Goal: Task Accomplishment & Management: Complete application form

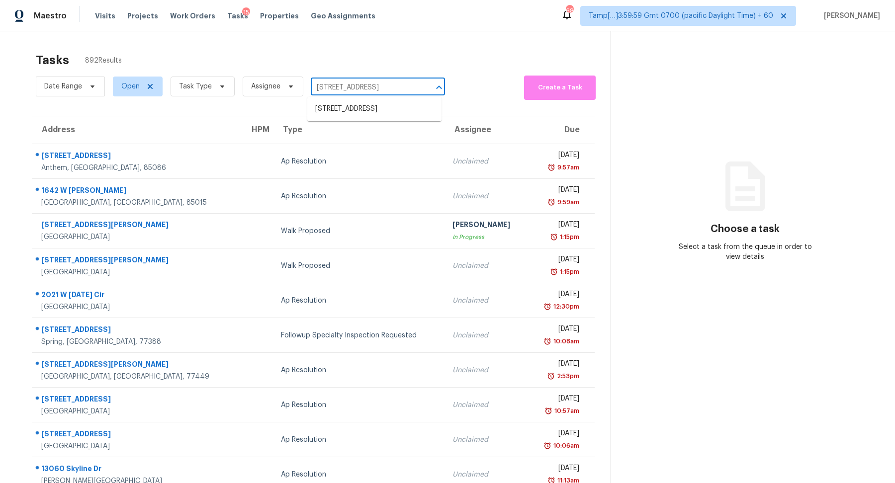
scroll to position [0, 20]
click at [373, 109] on li "128 Springtree Grv, Cibolo, TX 78108" at bounding box center [374, 109] width 134 height 16
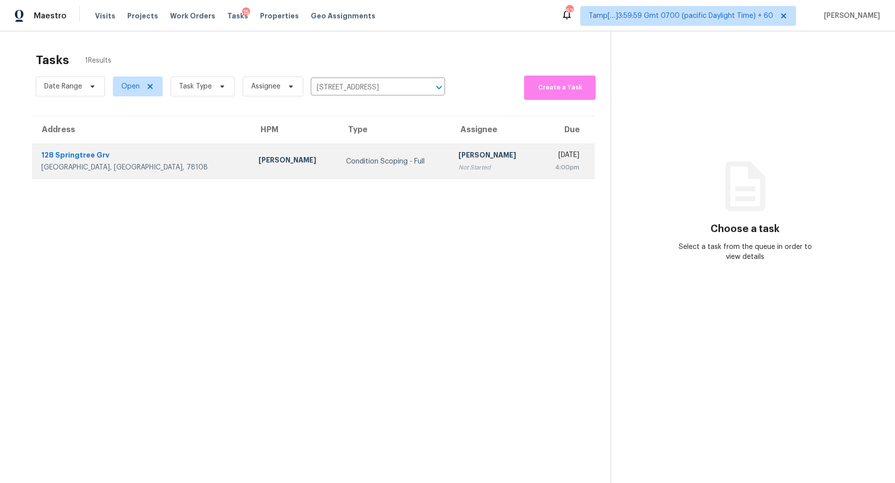
click at [346, 159] on div "Condition Scoping - Full" at bounding box center [394, 162] width 96 height 10
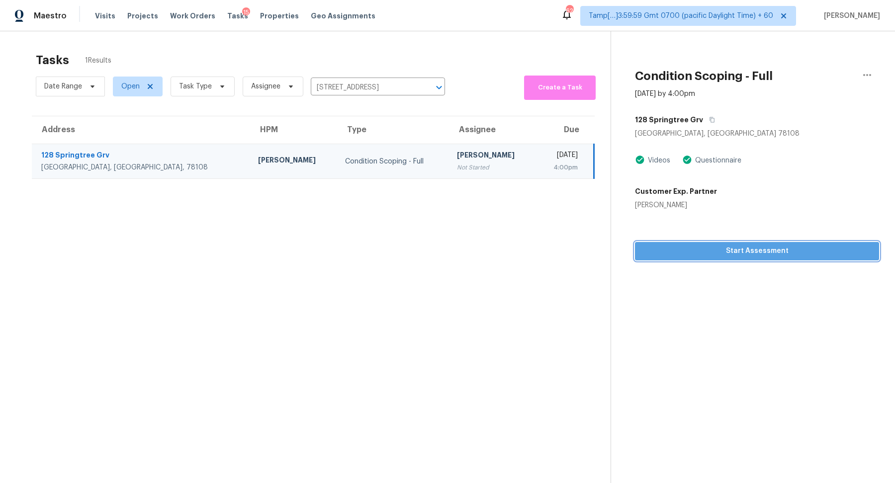
click at [675, 248] on span "Start Assessment" at bounding box center [757, 251] width 228 height 12
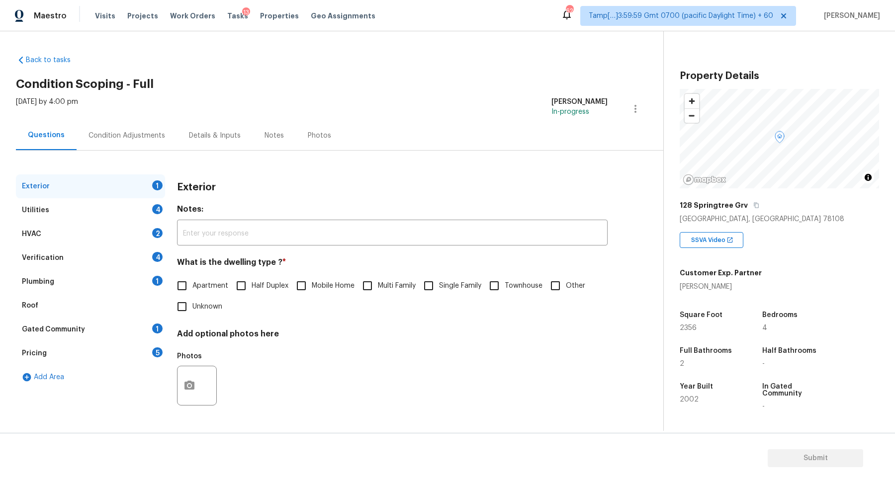
click at [306, 84] on h2 "Condition Scoping - Full" at bounding box center [339, 84] width 647 height 10
click at [423, 286] on input "Single Family" at bounding box center [428, 285] width 21 height 21
checkbox input "true"
click at [130, 221] on div "Utilities 4" at bounding box center [90, 210] width 149 height 24
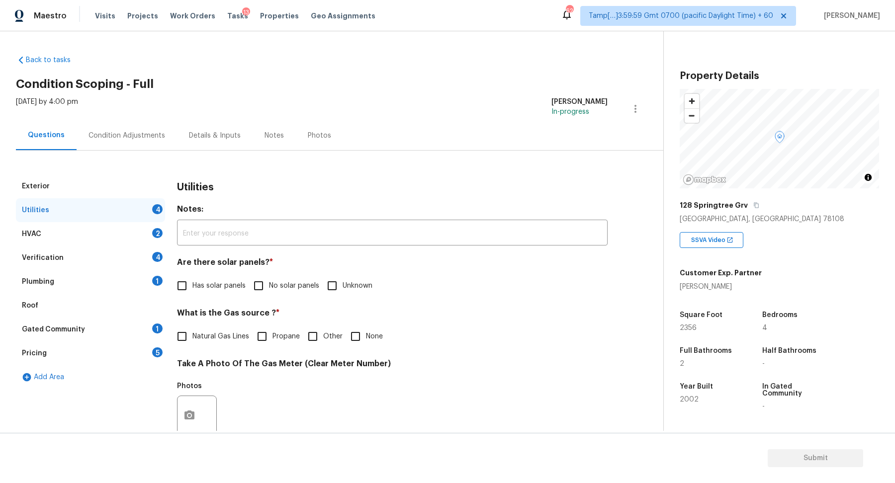
click at [270, 288] on span "No solar panels" at bounding box center [294, 286] width 50 height 10
click at [269, 288] on input "No solar panels" at bounding box center [258, 285] width 21 height 21
checkbox input "true"
click at [211, 332] on span "Natural Gas Lines" at bounding box center [220, 337] width 57 height 10
click at [192, 332] on input "Natural Gas Lines" at bounding box center [181, 337] width 21 height 21
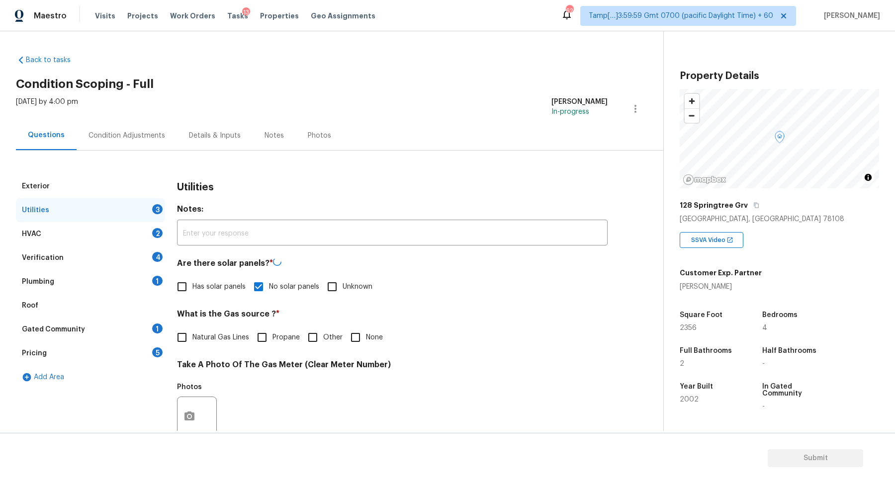
checkbox input "true"
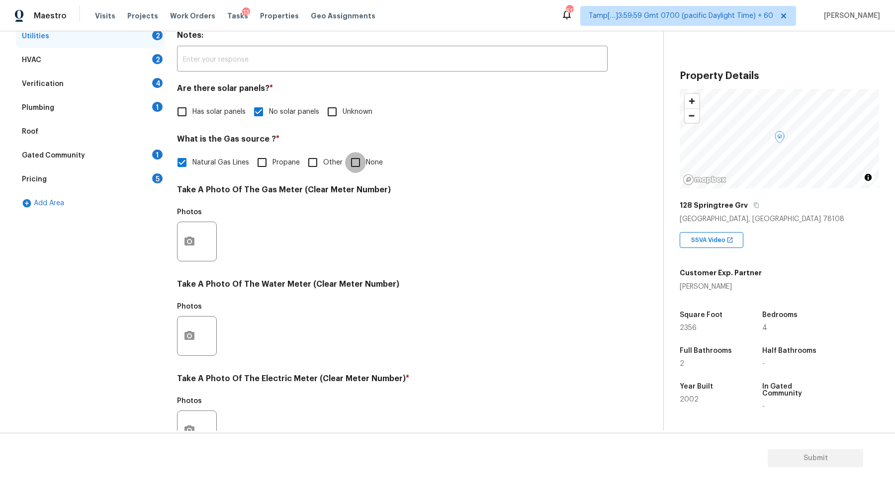
click at [353, 167] on input "None" at bounding box center [355, 162] width 21 height 21
checkbox input "true"
checkbox input "false"
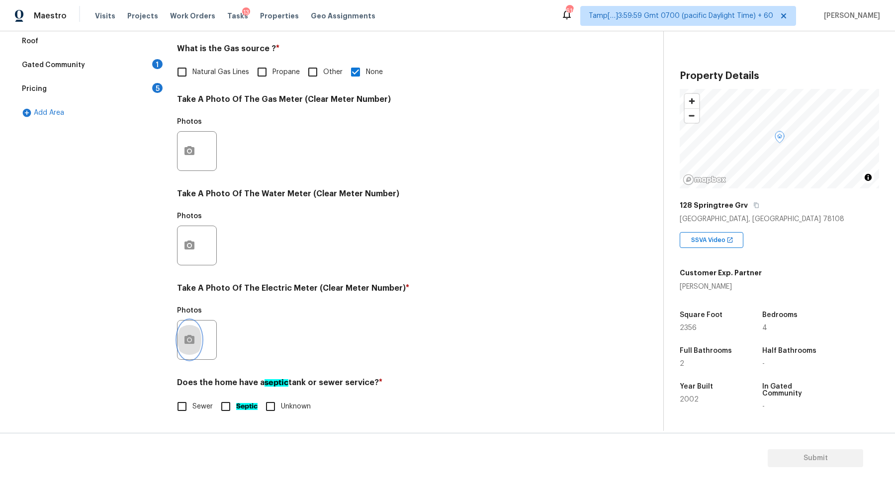
click at [194, 344] on icon "button" at bounding box center [189, 340] width 12 height 12
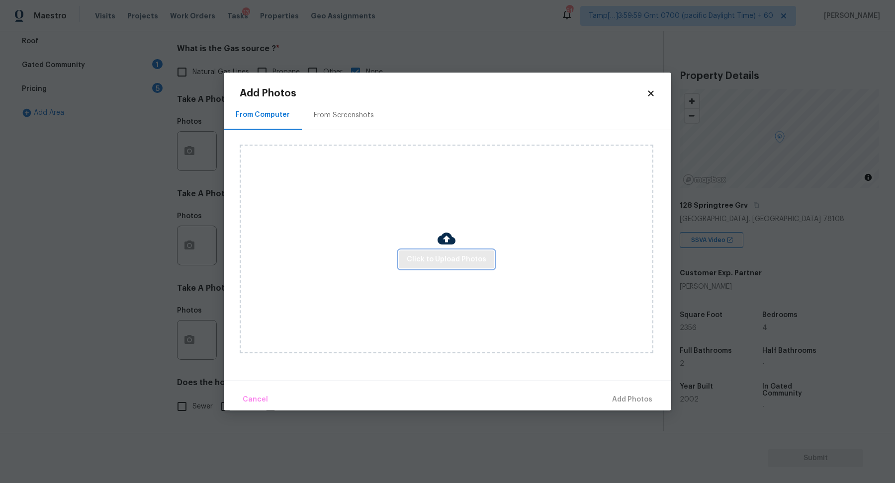
click at [418, 262] on span "Click to Upload Photos" at bounding box center [447, 259] width 80 height 12
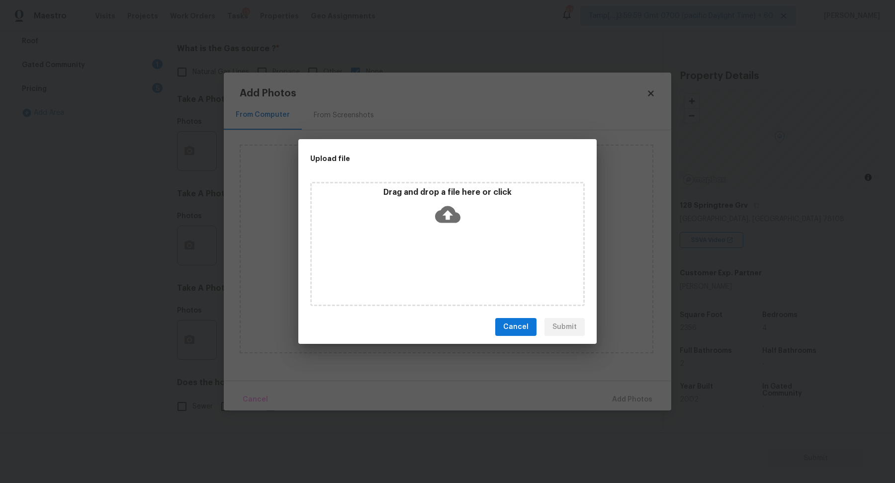
click at [463, 226] on div "Drag and drop a file here or click" at bounding box center [447, 208] width 271 height 43
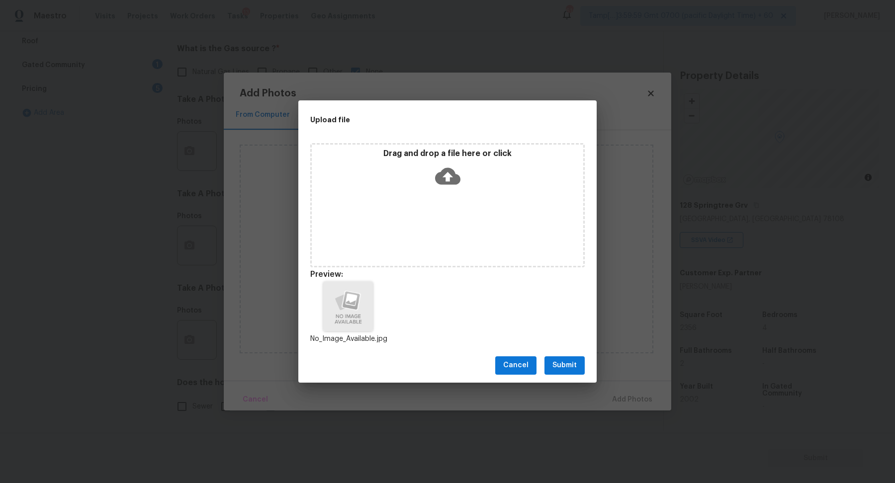
click at [554, 368] on span "Submit" at bounding box center [564, 365] width 24 height 12
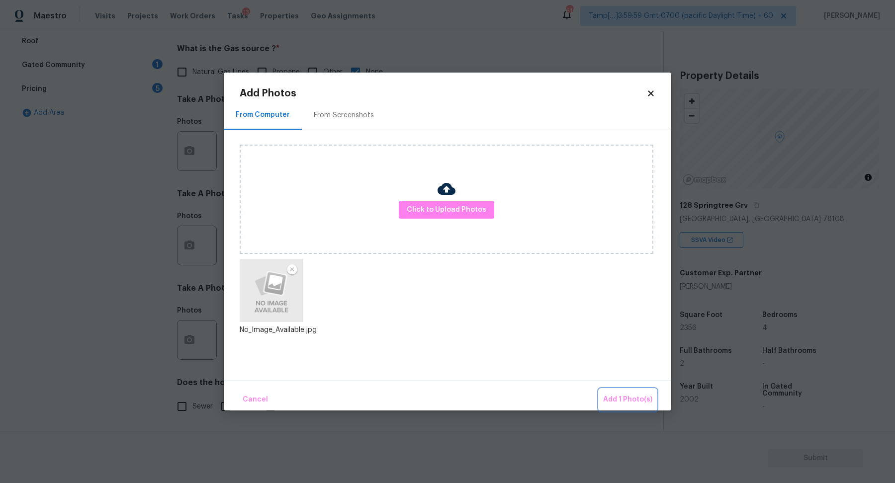
click at [634, 398] on span "Add 1 Photo(s)" at bounding box center [627, 400] width 49 height 12
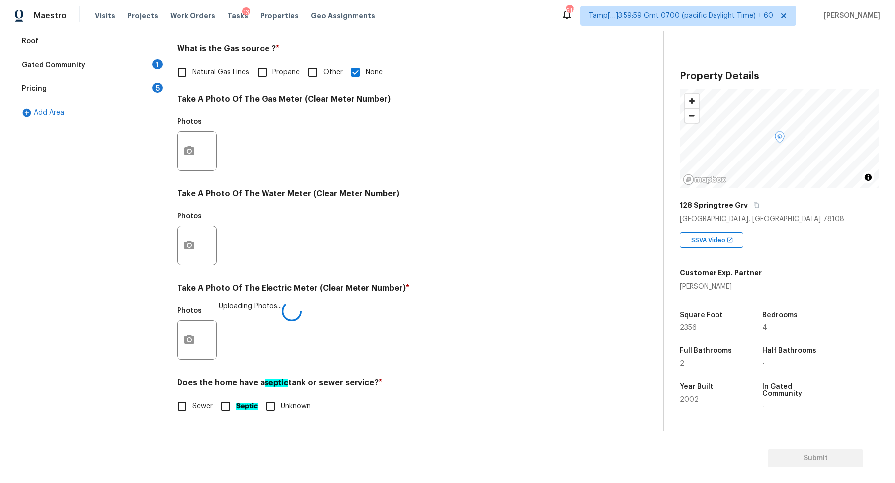
click at [188, 413] on input "Sewer" at bounding box center [181, 406] width 21 height 21
checkbox input "true"
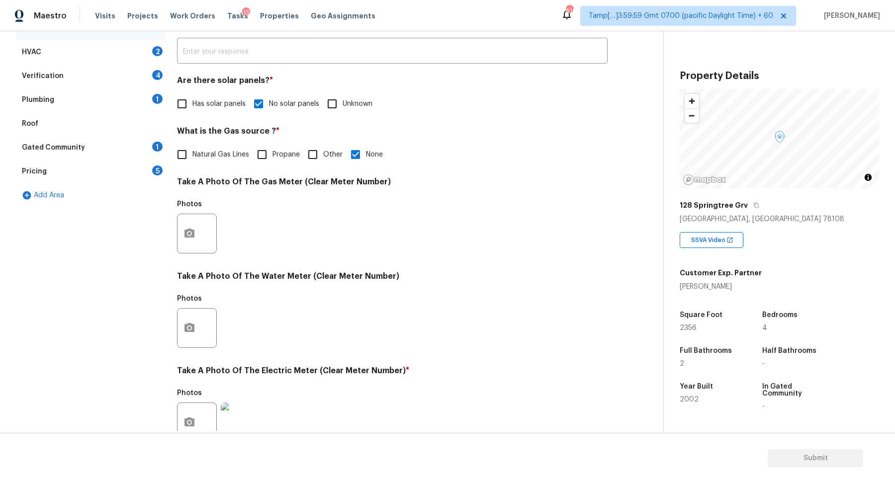
scroll to position [18, 0]
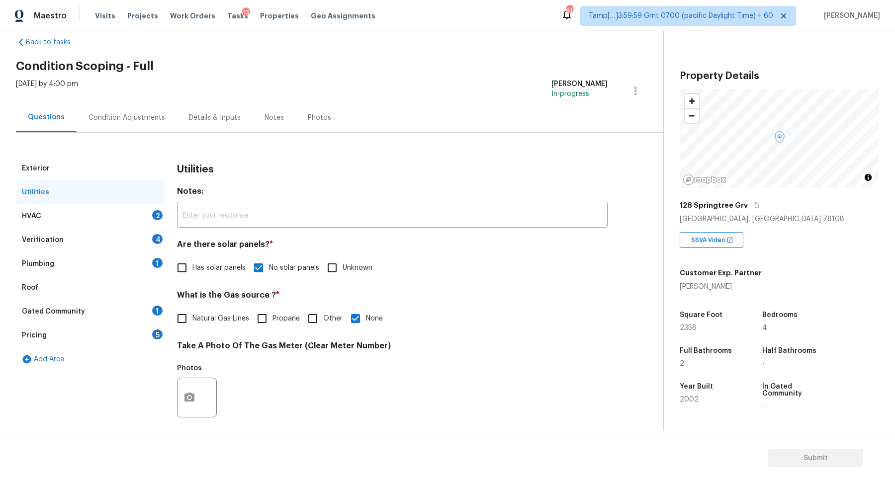
click at [140, 220] on div "HVAC 2" at bounding box center [90, 216] width 149 height 24
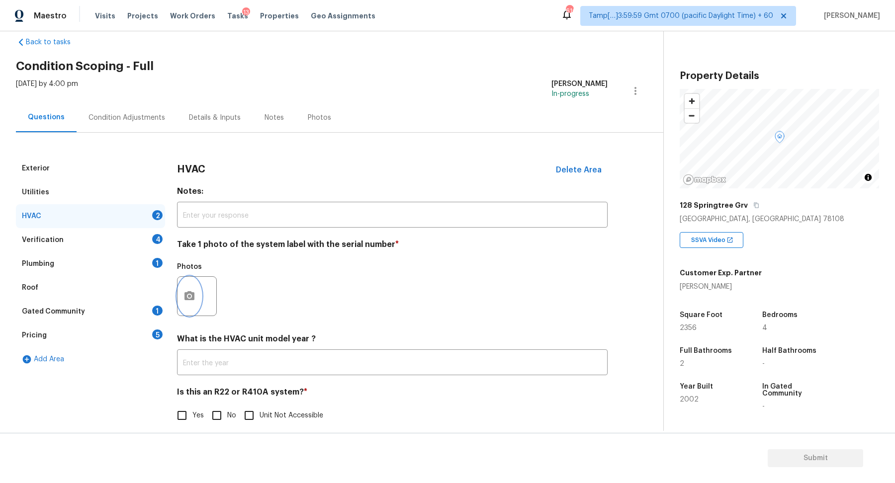
click at [185, 304] on button "button" at bounding box center [189, 296] width 24 height 39
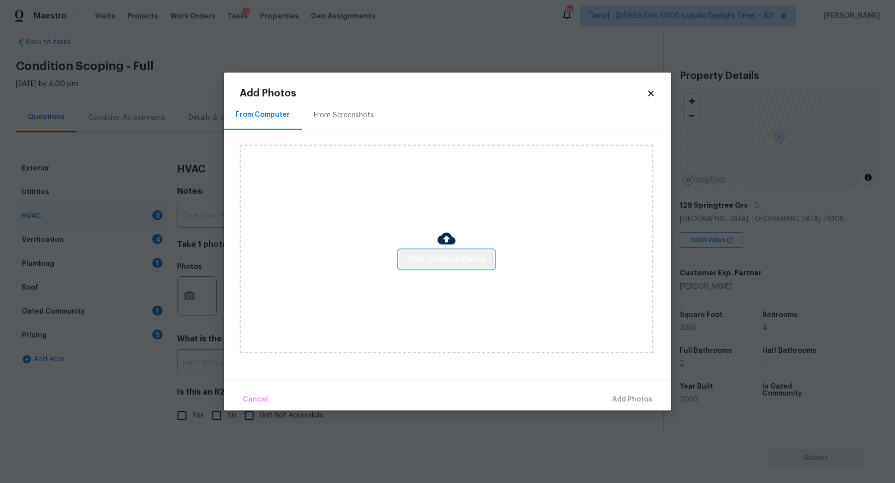
click at [432, 258] on span "Click to Upload Photos" at bounding box center [447, 259] width 80 height 12
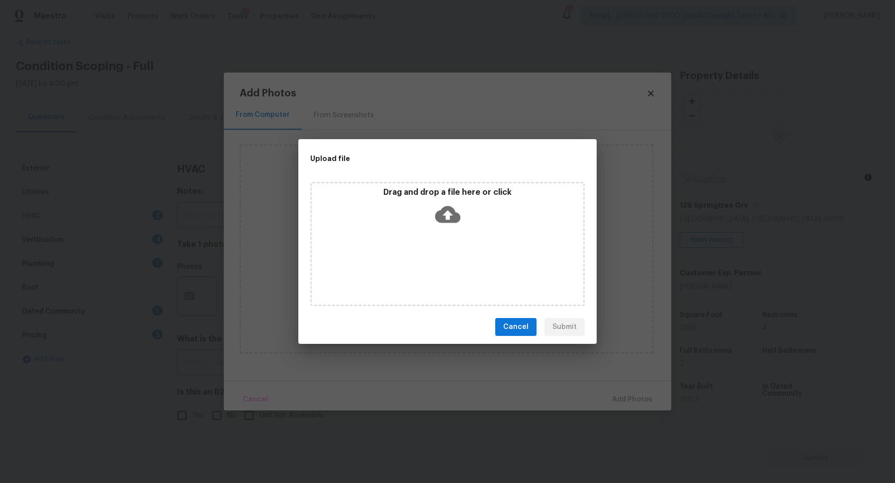
click at [452, 236] on div "Drag and drop a file here or click" at bounding box center [447, 244] width 274 height 124
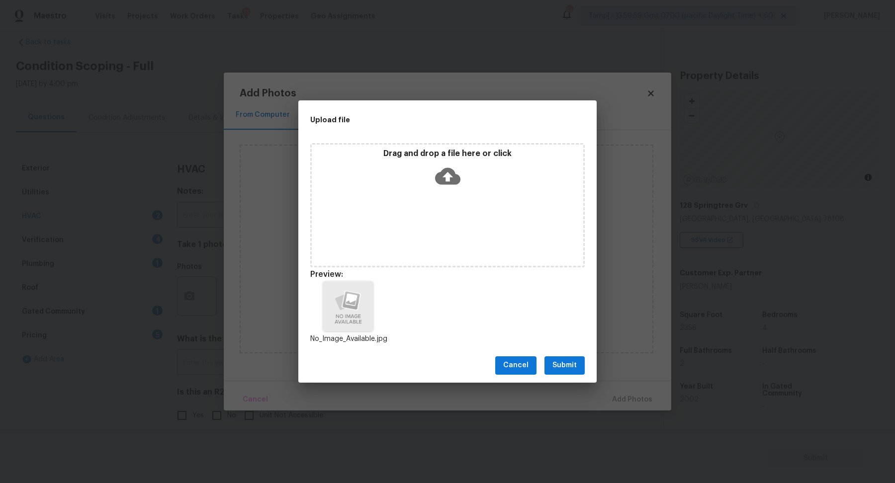
click at [577, 371] on button "Submit" at bounding box center [564, 365] width 40 height 18
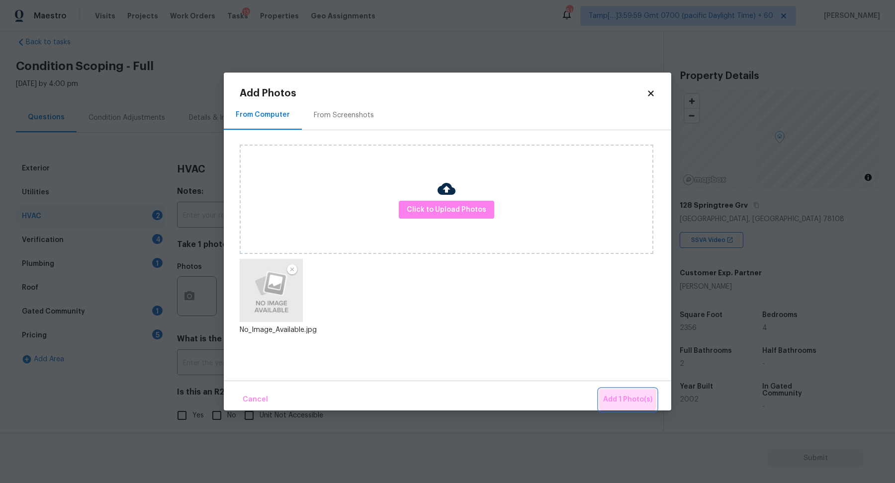
click at [605, 390] on button "Add 1 Photo(s)" at bounding box center [627, 399] width 57 height 21
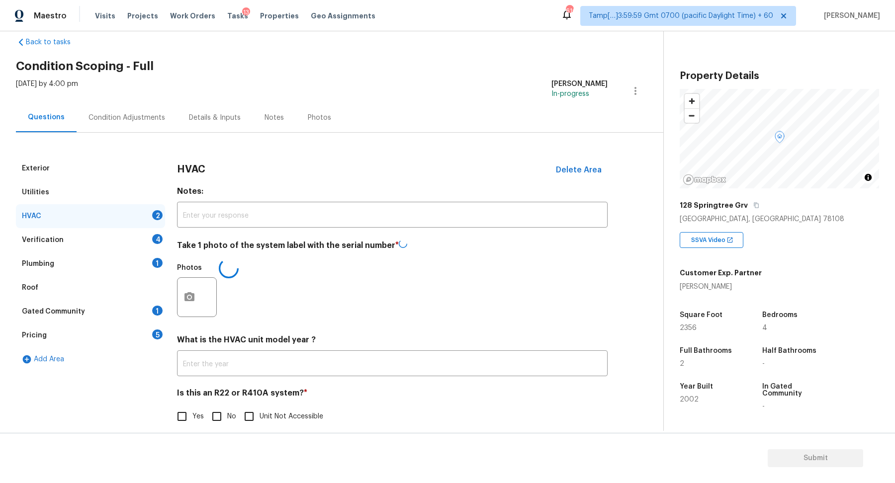
click at [223, 413] on input "No" at bounding box center [216, 416] width 21 height 21
checkbox input "true"
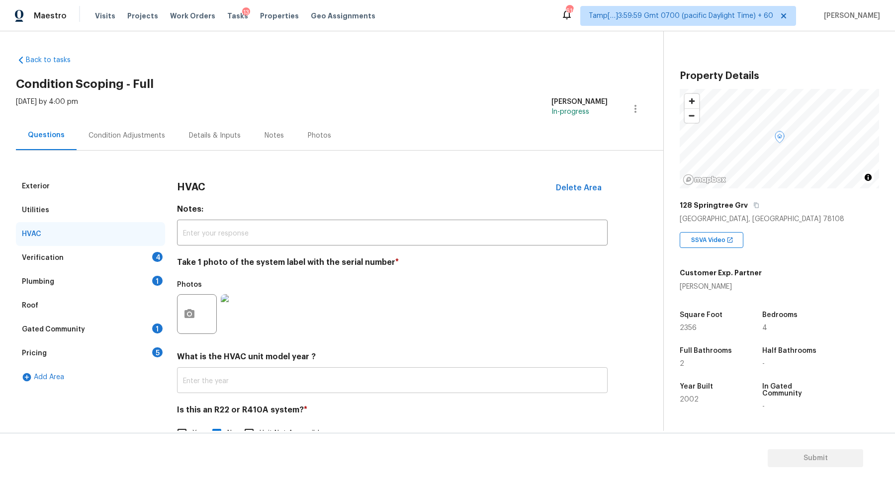
scroll to position [27, 0]
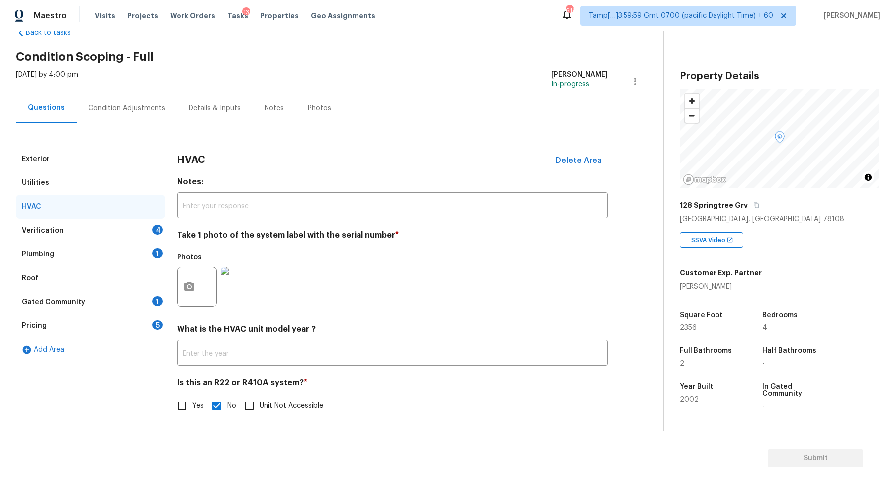
click at [142, 231] on div "Verification 4" at bounding box center [90, 231] width 149 height 24
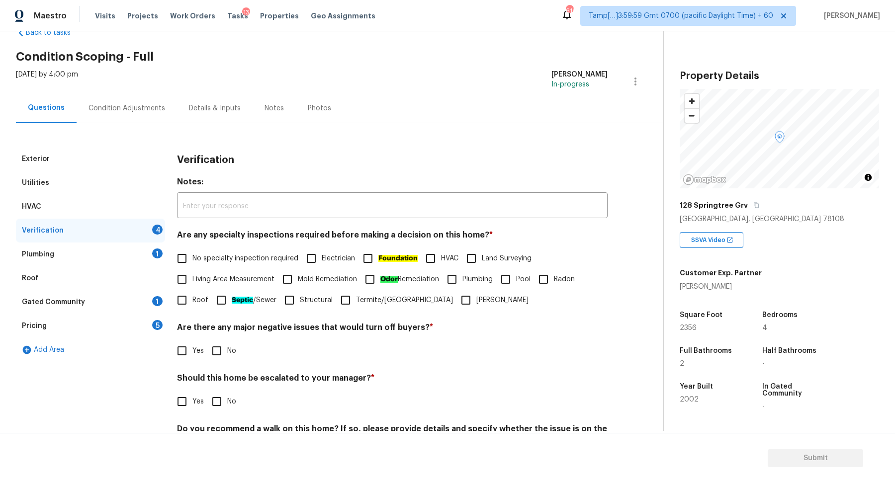
click at [195, 258] on span "No specialty inspection required" at bounding box center [245, 258] width 106 height 10
click at [192, 258] on input "No specialty inspection required" at bounding box center [181, 258] width 21 height 21
checkbox input "true"
click at [218, 334] on h4 "Are there any major negative issues that would turn off buyers? *" at bounding box center [392, 330] width 430 height 14
click at [218, 338] on div "Are there any major negative issues that would turn off buyers? * Yes No" at bounding box center [392, 342] width 430 height 39
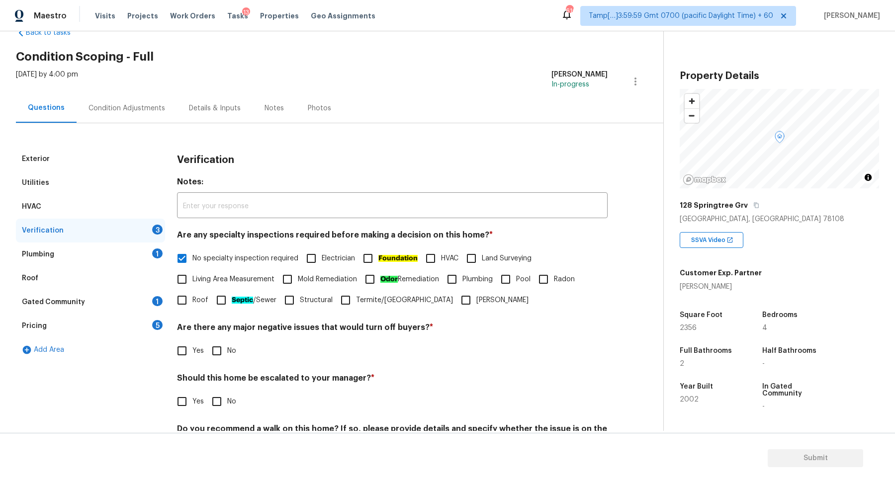
click at [220, 353] on input "No" at bounding box center [216, 350] width 21 height 21
checkbox input "true"
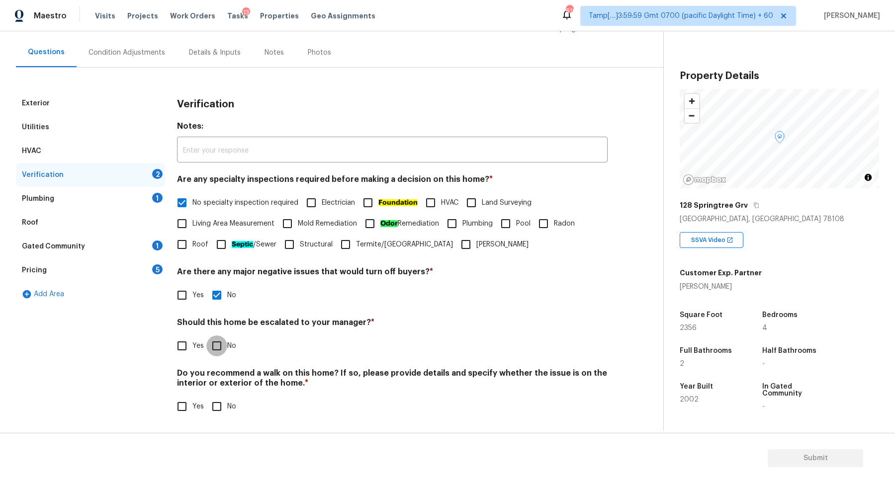
click at [211, 338] on input "No" at bounding box center [216, 345] width 21 height 21
checkbox input "true"
click at [206, 396] on input "No" at bounding box center [216, 406] width 21 height 21
checkbox input "true"
click at [137, 193] on div "Plumbing 1" at bounding box center [90, 199] width 149 height 24
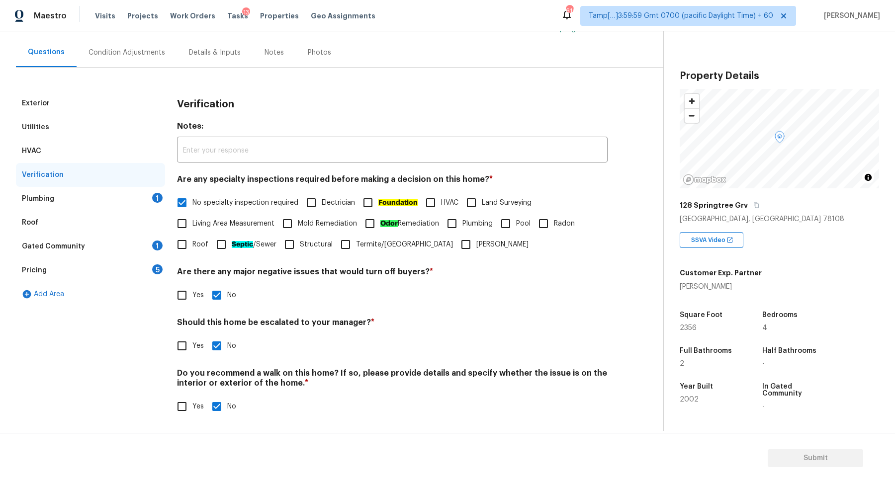
scroll to position [0, 0]
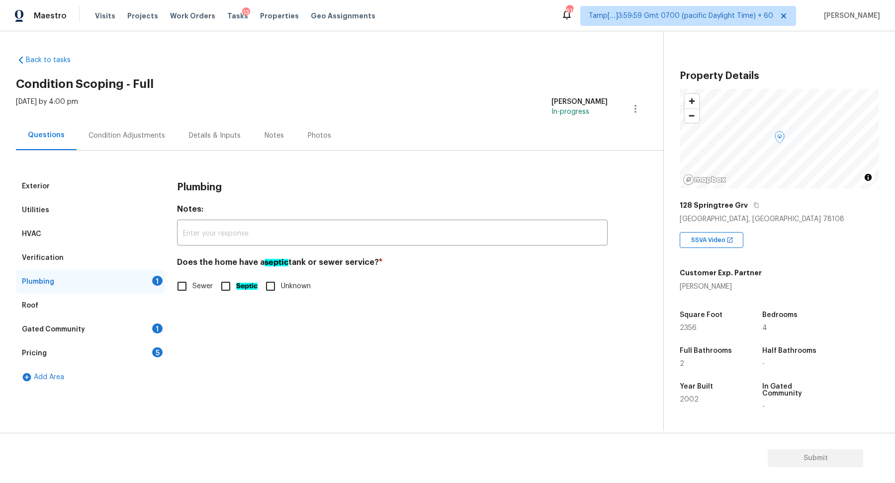
click at [199, 291] on label "Sewer" at bounding box center [191, 286] width 41 height 21
click at [192, 291] on input "Sewer" at bounding box center [181, 286] width 21 height 21
checkbox input "true"
click at [136, 331] on div "Gated Community 1" at bounding box center [90, 330] width 149 height 24
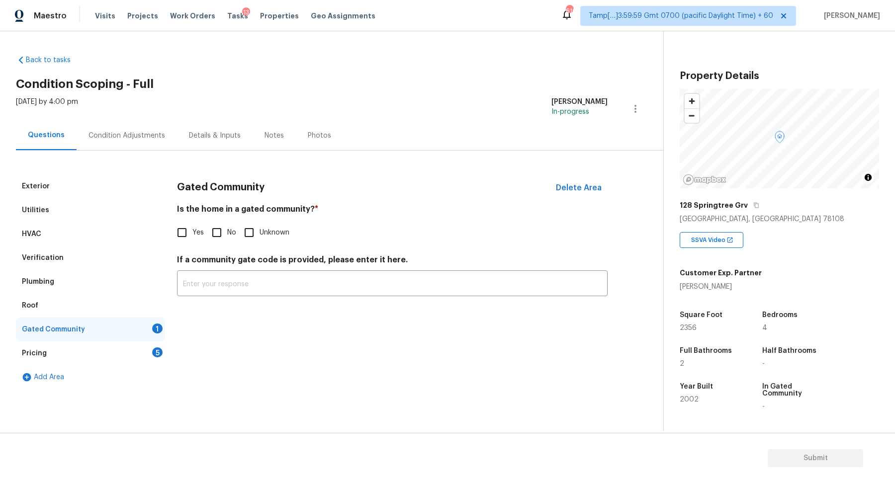
click at [221, 223] on input "No" at bounding box center [216, 232] width 21 height 21
checkbox input "true"
click at [132, 348] on div "Pricing 5" at bounding box center [90, 353] width 149 height 24
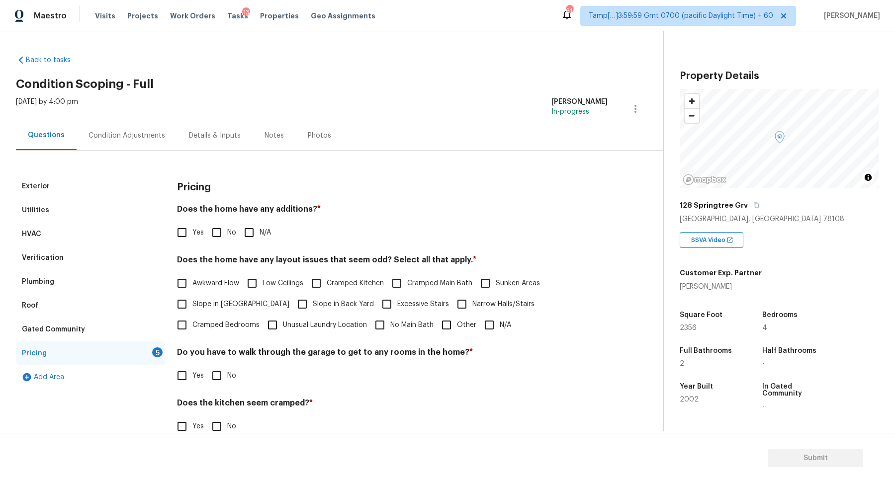
click at [236, 233] on div "Yes No N/A" at bounding box center [392, 232] width 430 height 21
click at [222, 235] on input "No" at bounding box center [216, 232] width 21 height 21
checkbox input "true"
click at [218, 302] on span "Slope in Front Yard" at bounding box center [240, 304] width 97 height 10
click at [192, 302] on input "Slope in Front Yard" at bounding box center [181, 304] width 21 height 21
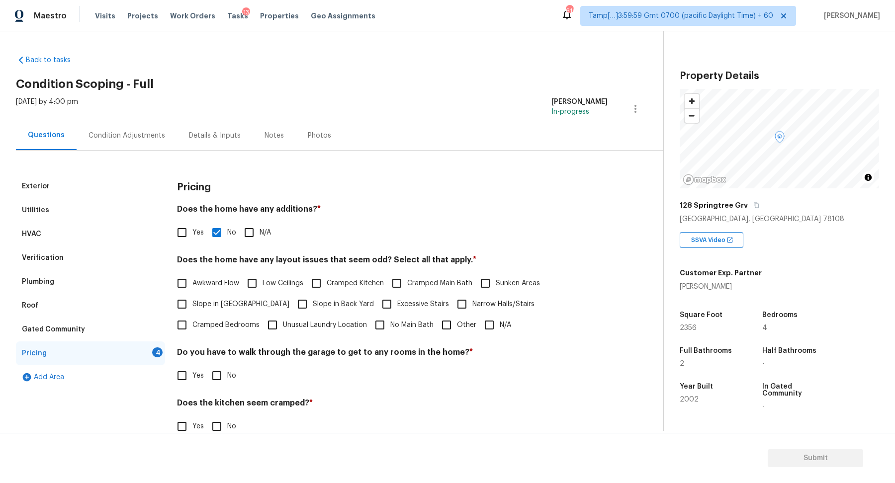
checkbox input "true"
click at [292, 297] on input "Slope in Back Yard" at bounding box center [302, 305] width 21 height 21
checkbox input "true"
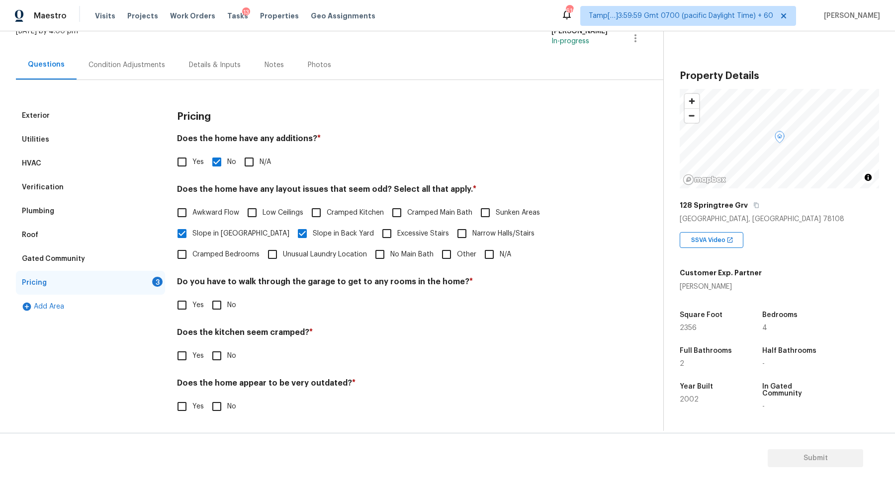
click at [213, 311] on input "No" at bounding box center [216, 305] width 21 height 21
checkbox input "true"
click at [206, 345] on input "No" at bounding box center [216, 355] width 21 height 21
checkbox input "true"
click at [206, 397] on input "No" at bounding box center [216, 407] width 21 height 21
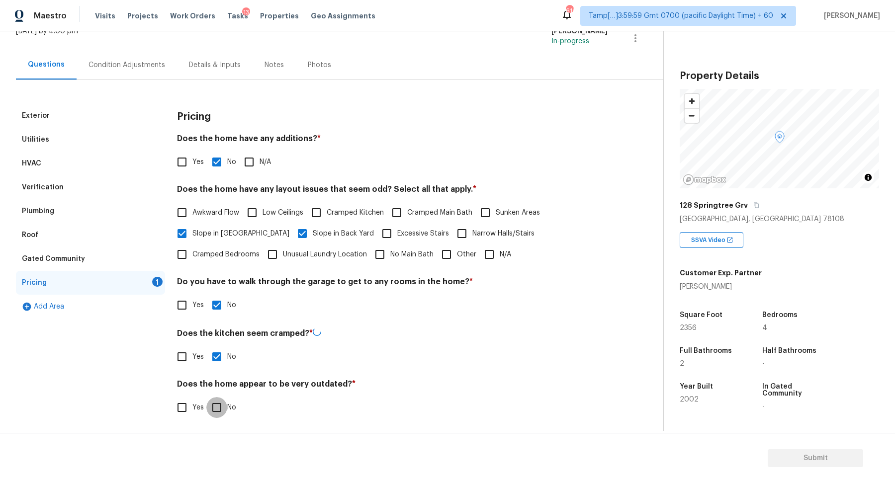
checkbox input "true"
click at [152, 65] on div "Condition Adjustments" at bounding box center [126, 65] width 77 height 10
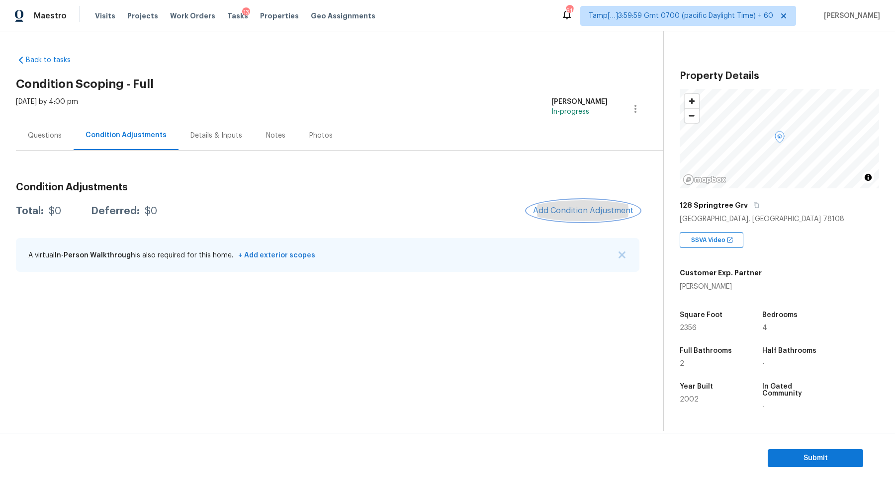
click at [602, 217] on button "Add Condition Adjustment" at bounding box center [583, 210] width 112 height 21
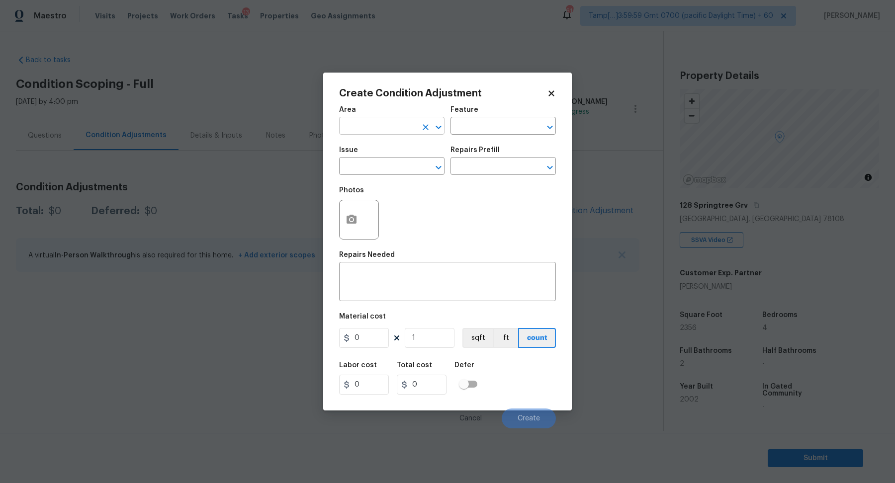
click at [383, 134] on input "text" at bounding box center [378, 126] width 78 height 15
click at [393, 169] on li "Interior Overall" at bounding box center [391, 165] width 105 height 16
type input "Interior Overall"
click at [393, 169] on input "text" at bounding box center [378, 167] width 78 height 15
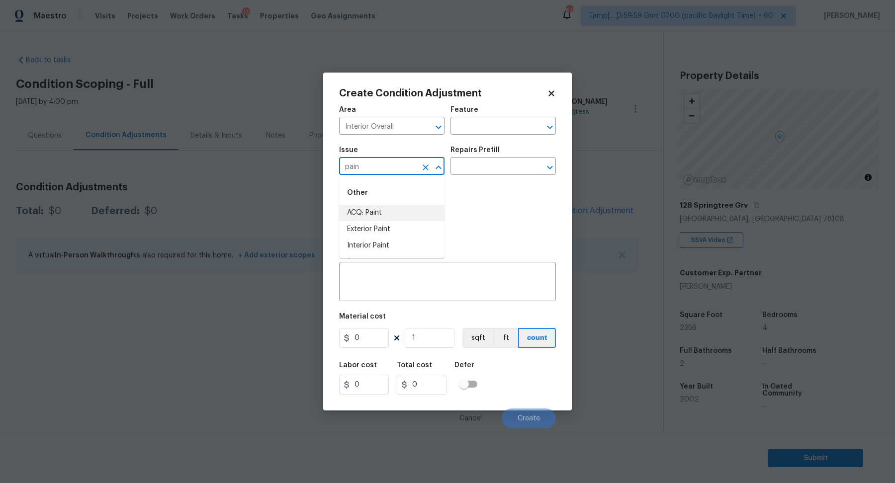
click at [394, 213] on li "ACQ: Paint" at bounding box center [391, 213] width 105 height 16
type input "ACQ: Paint"
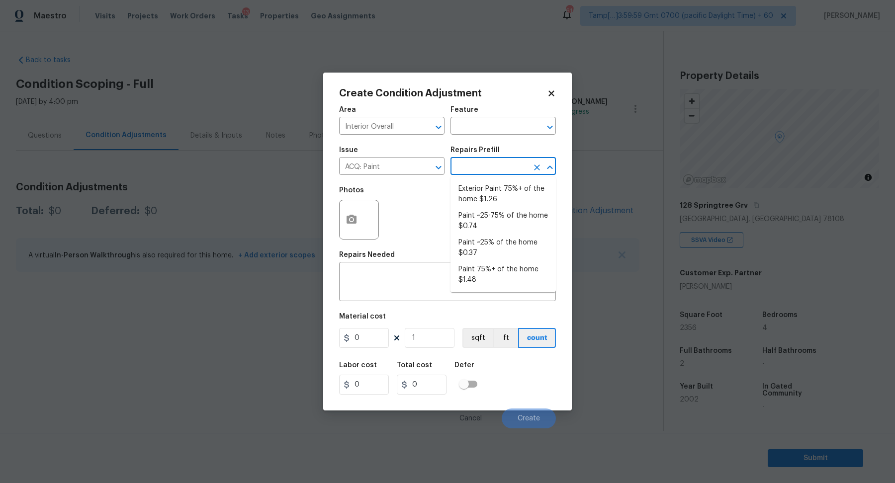
click at [502, 164] on input "text" at bounding box center [489, 167] width 78 height 15
click at [492, 268] on li "Paint 75%+ of the home $1.48" at bounding box center [502, 274] width 105 height 27
type input "Acquisition"
type textarea "Acquisition Scope: 75%+ of the home will likely require interior paint"
type input "1.48"
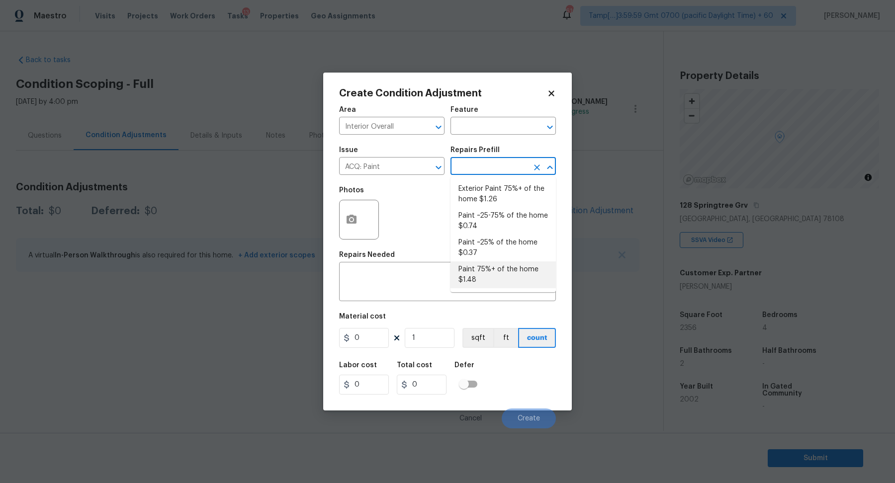
type input "1.48"
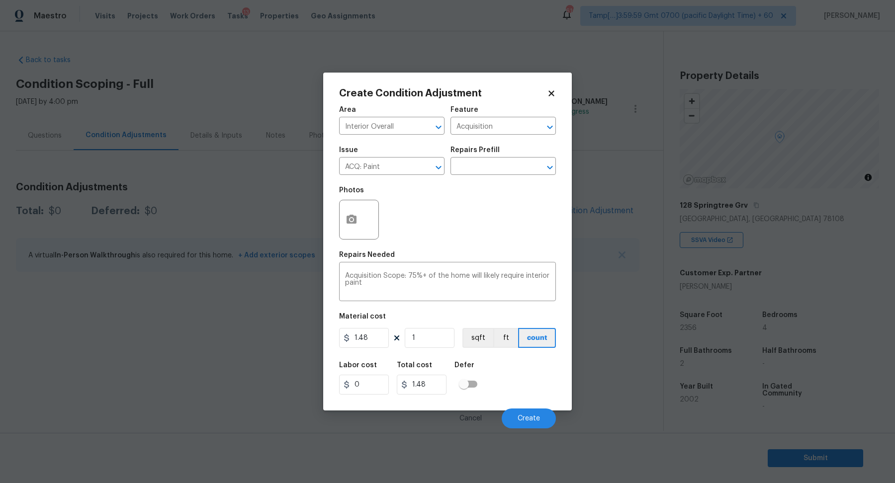
click at [329, 216] on div "Create Condition Adjustment Area Interior Overall ​ Feature Acquisition ​ Issue…" at bounding box center [447, 242] width 248 height 338
click at [346, 216] on icon "button" at bounding box center [351, 220] width 12 height 12
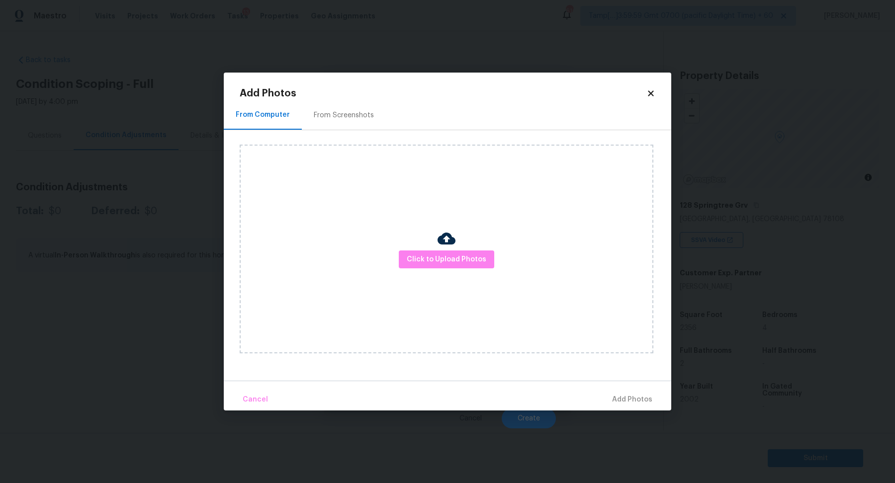
click at [331, 120] on div "From Screenshots" at bounding box center [344, 114] width 84 height 29
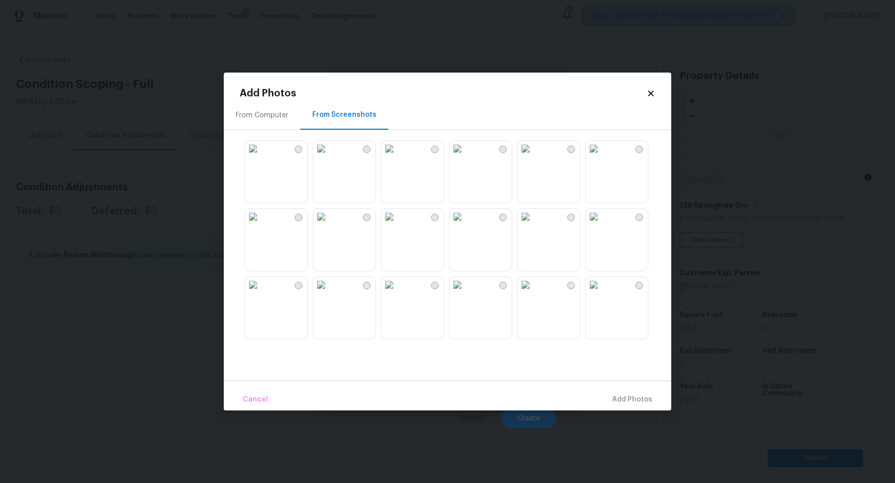
click at [397, 225] on img at bounding box center [389, 217] width 16 height 16
click at [601, 225] on img at bounding box center [593, 217] width 16 height 16
click at [601, 157] on img at bounding box center [593, 149] width 16 height 16
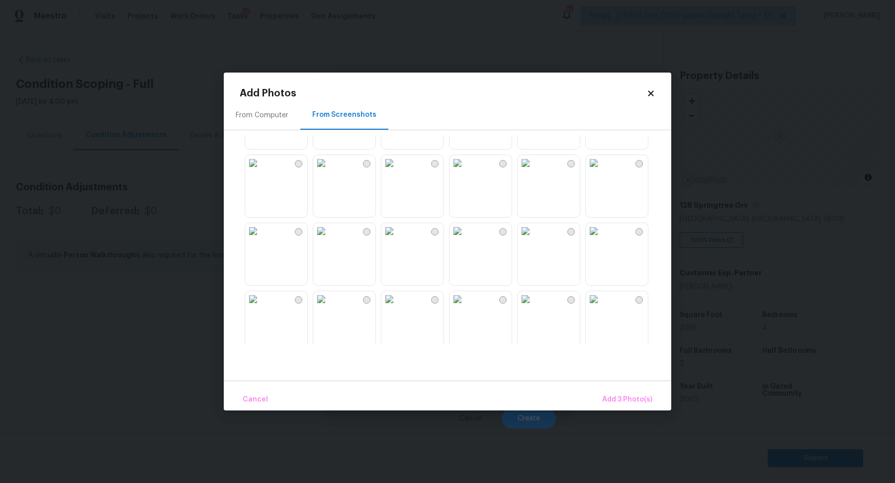
click at [397, 171] on img at bounding box center [389, 163] width 16 height 16
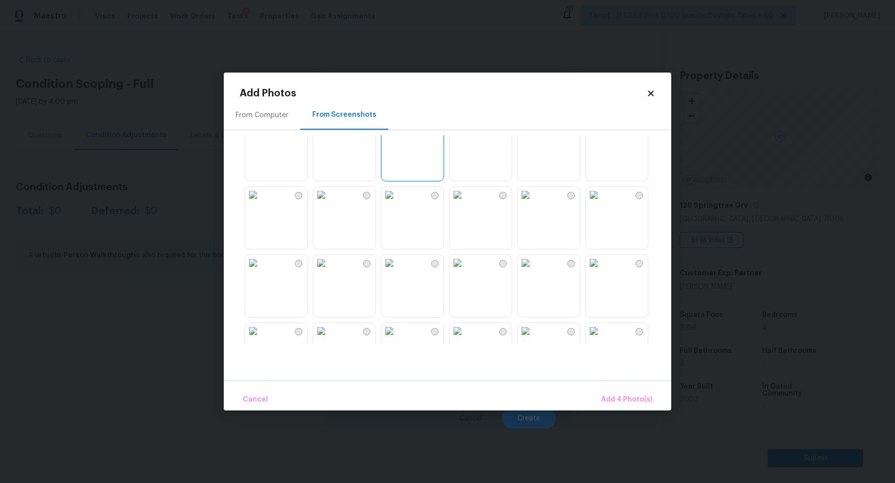
scroll to position [256, 0]
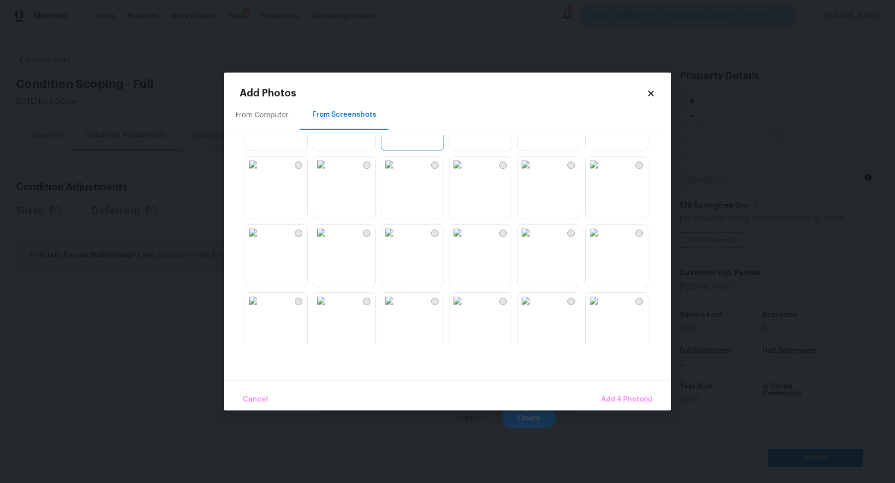
click at [601, 172] on img at bounding box center [593, 165] width 16 height 16
click at [532, 241] on img at bounding box center [525, 233] width 16 height 16
click at [589, 241] on img at bounding box center [593, 233] width 16 height 16
click at [601, 309] on img at bounding box center [593, 301] width 16 height 16
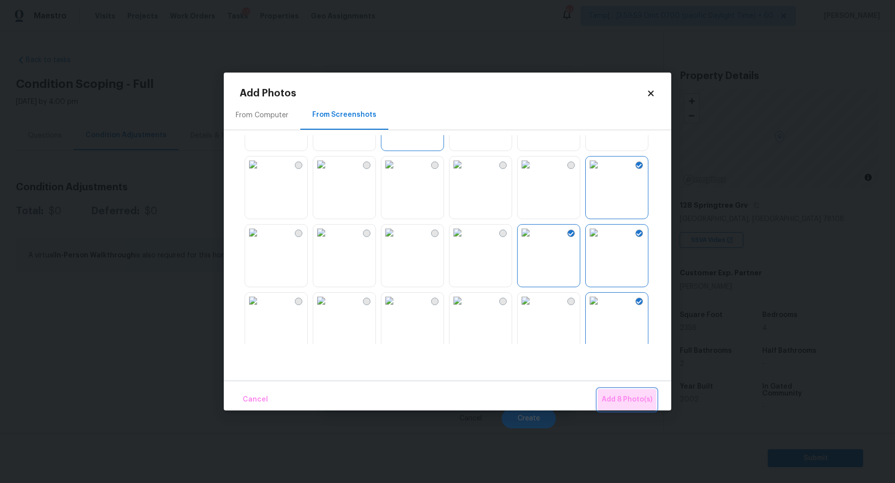
click at [641, 390] on button "Add 8 Photo(s)" at bounding box center [626, 399] width 59 height 21
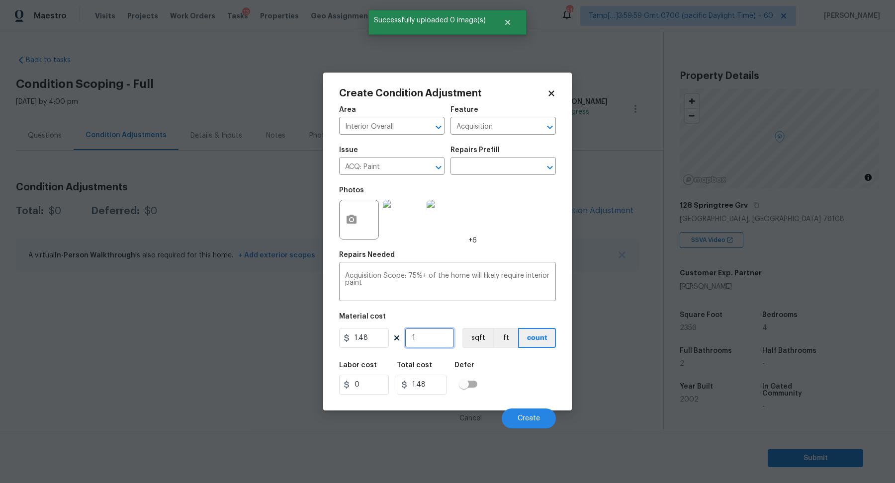
click at [437, 343] on input "1" at bounding box center [430, 338] width 50 height 20
type input "2"
type input "2.96"
type input "23"
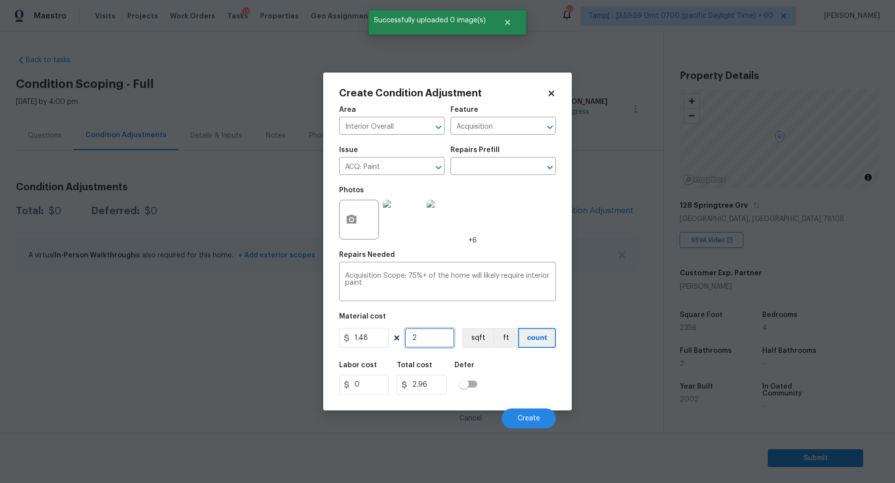
type input "34.04"
type input "235"
type input "347.8"
type input "2356"
type input "3486.88"
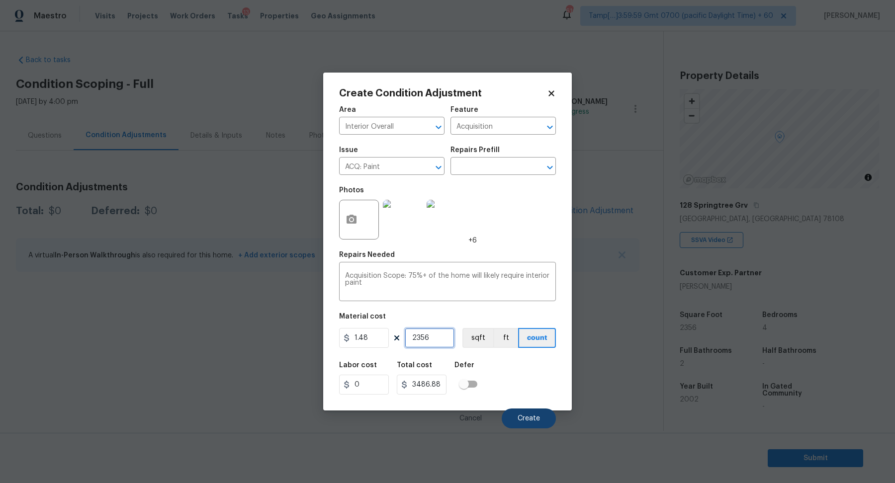
type input "2356"
click at [547, 420] on button "Create" at bounding box center [528, 418] width 54 height 20
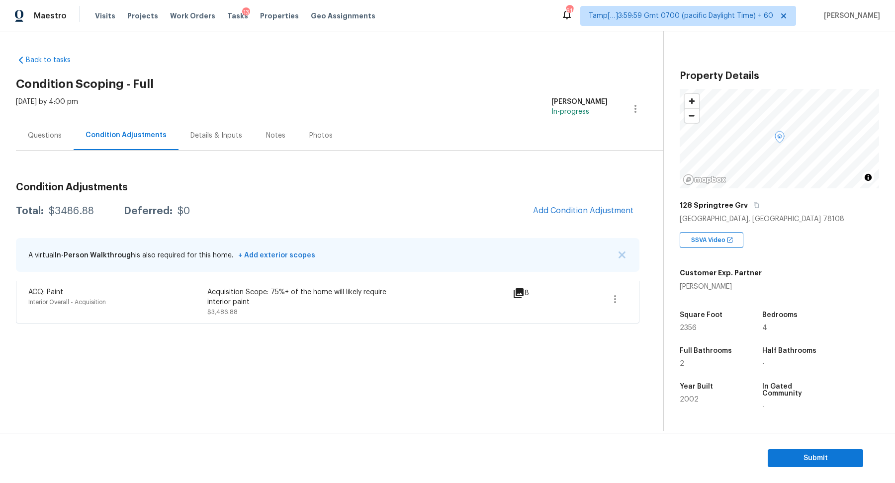
click at [585, 221] on span "Add Condition Adjustment" at bounding box center [583, 211] width 112 height 22
click at [557, 202] on button "Add Condition Adjustment" at bounding box center [583, 210] width 112 height 21
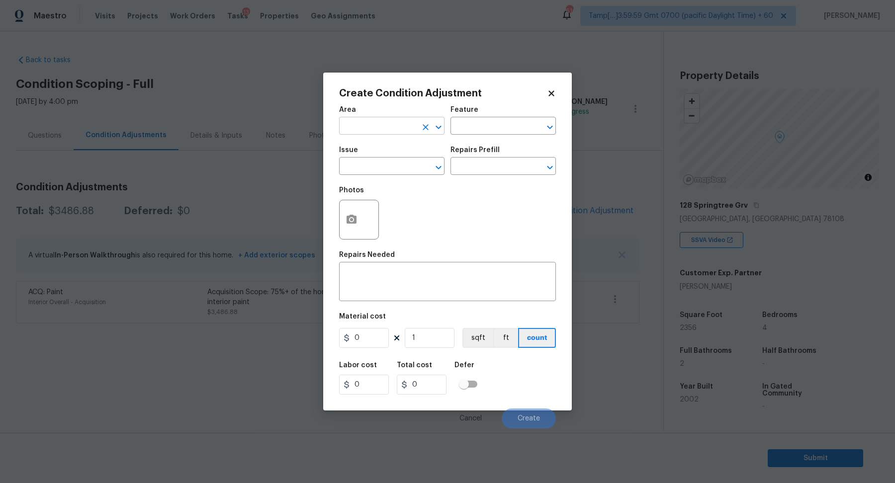
click at [364, 126] on input "text" at bounding box center [378, 126] width 78 height 15
click at [377, 171] on li "Interior Overall" at bounding box center [391, 165] width 105 height 16
type input "Interior Overall"
click at [377, 171] on input "text" at bounding box center [378, 167] width 78 height 15
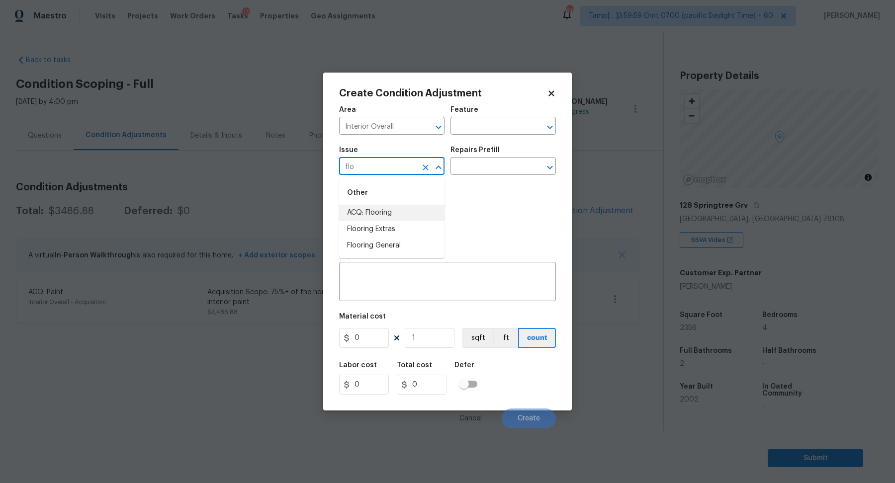
click at [392, 210] on li "ACQ: Flooring" at bounding box center [391, 213] width 105 height 16
type input "ACQ: Flooring"
click at [484, 167] on input "text" at bounding box center [489, 167] width 78 height 15
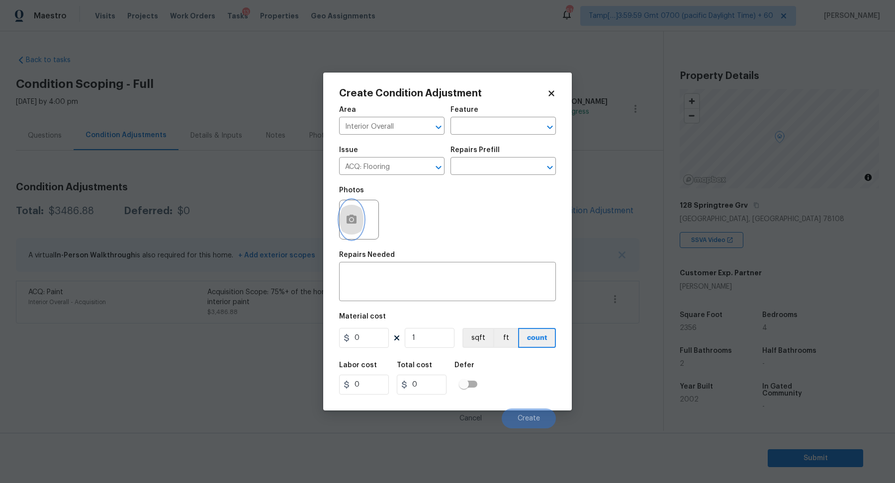
click at [344, 214] on button "button" at bounding box center [351, 219] width 24 height 39
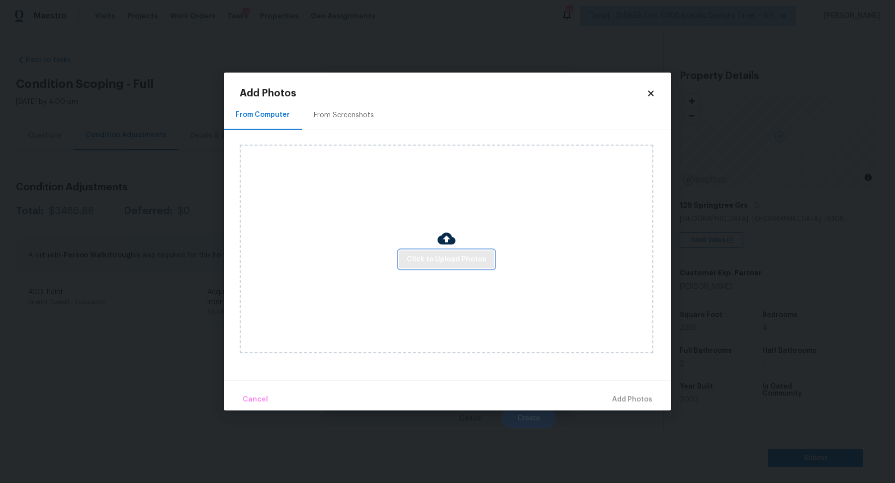
click at [433, 255] on span "Click to Upload Photos" at bounding box center [447, 259] width 80 height 12
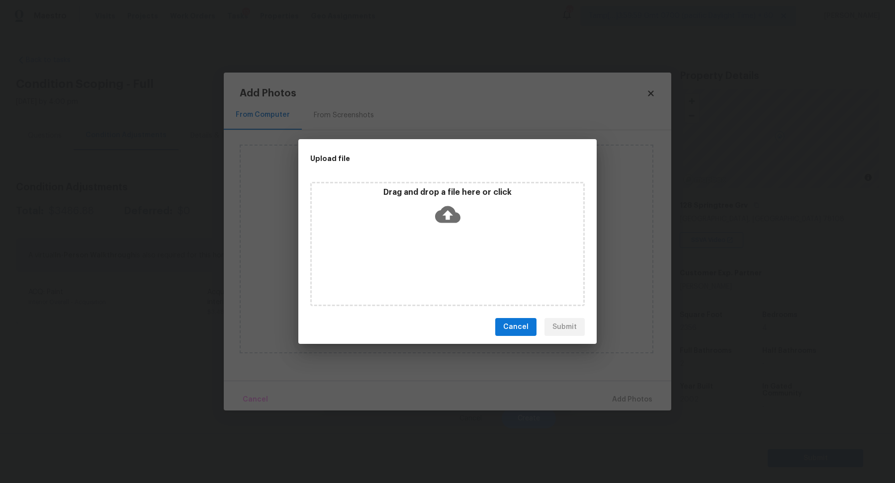
click at [469, 220] on div "Drag and drop a file here or click" at bounding box center [447, 208] width 271 height 43
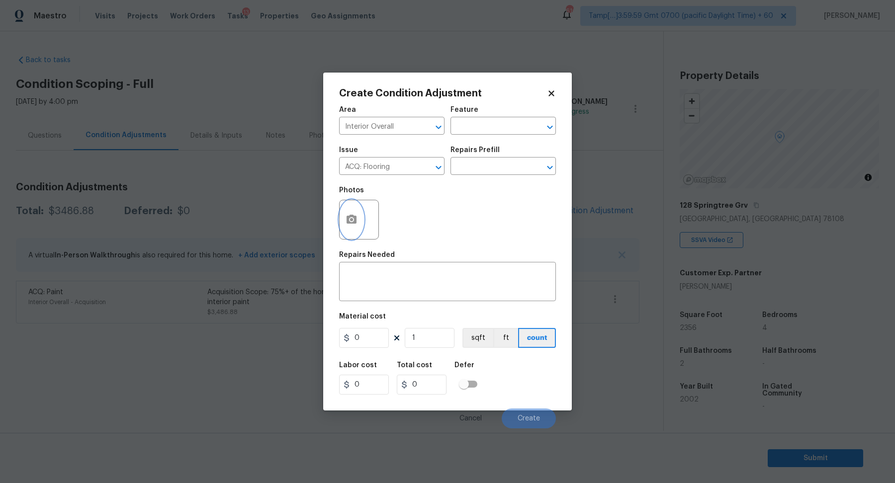
click at [350, 212] on button "button" at bounding box center [351, 219] width 24 height 39
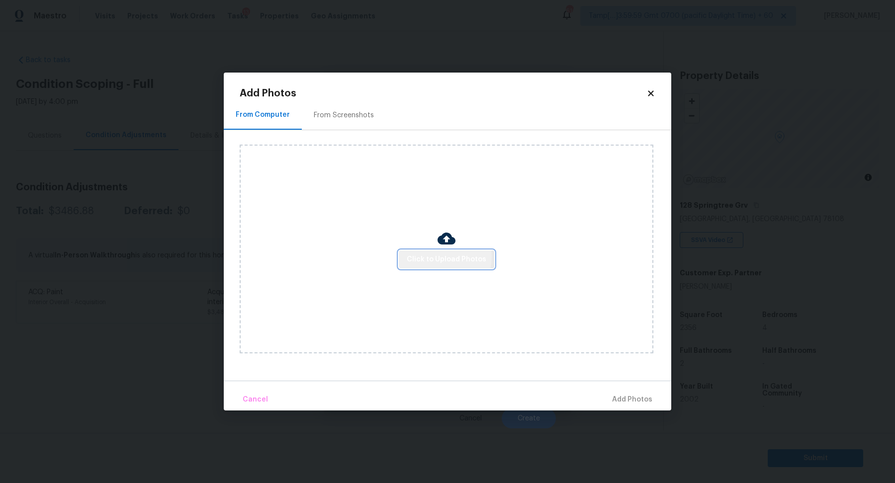
click at [442, 257] on span "Click to Upload Photos" at bounding box center [447, 259] width 80 height 12
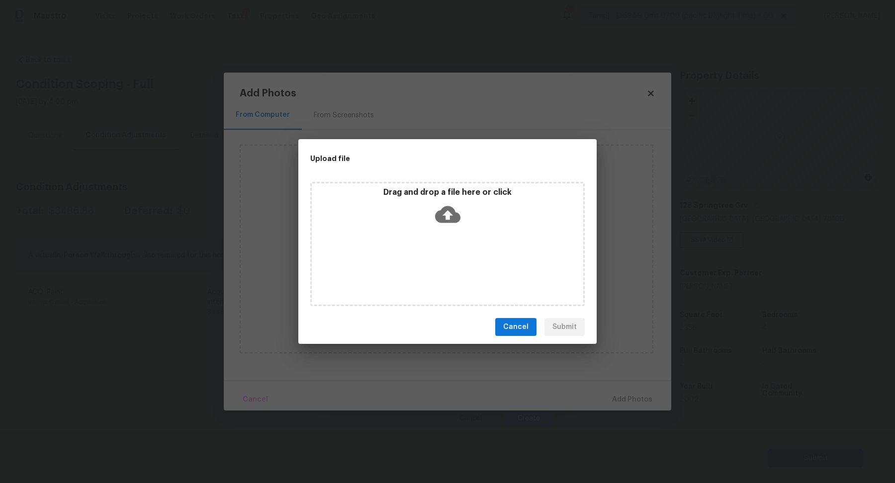
click at [454, 229] on div "Drag and drop a file here or click" at bounding box center [447, 244] width 274 height 124
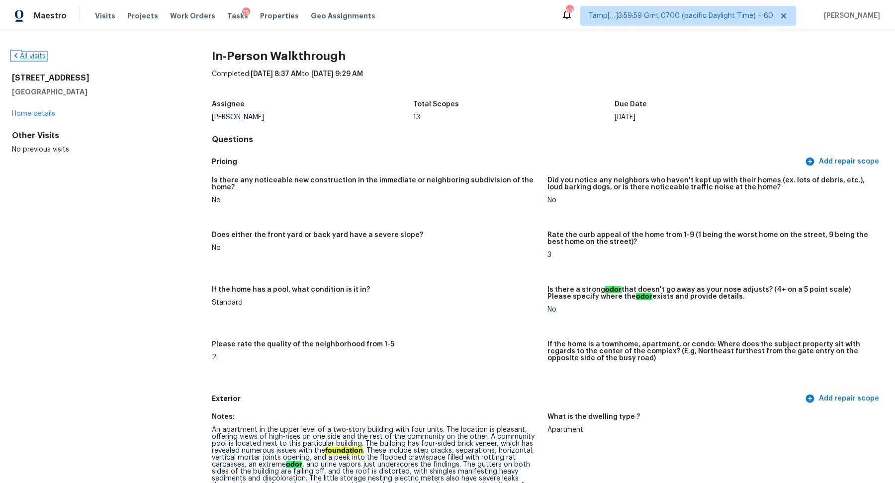
click at [32, 59] on link "All visits" at bounding box center [29, 56] width 34 height 7
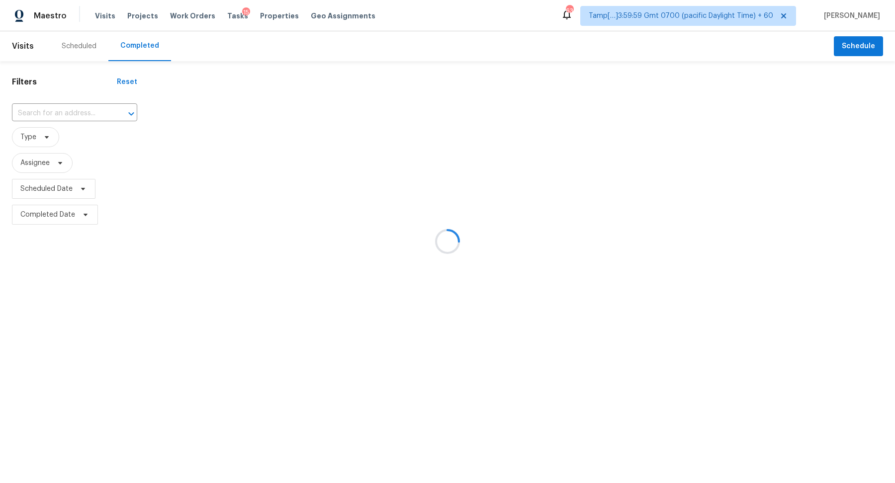
click at [70, 103] on div at bounding box center [447, 241] width 895 height 483
click at [70, 117] on div at bounding box center [447, 241] width 895 height 483
click at [82, 112] on div at bounding box center [447, 241] width 895 height 483
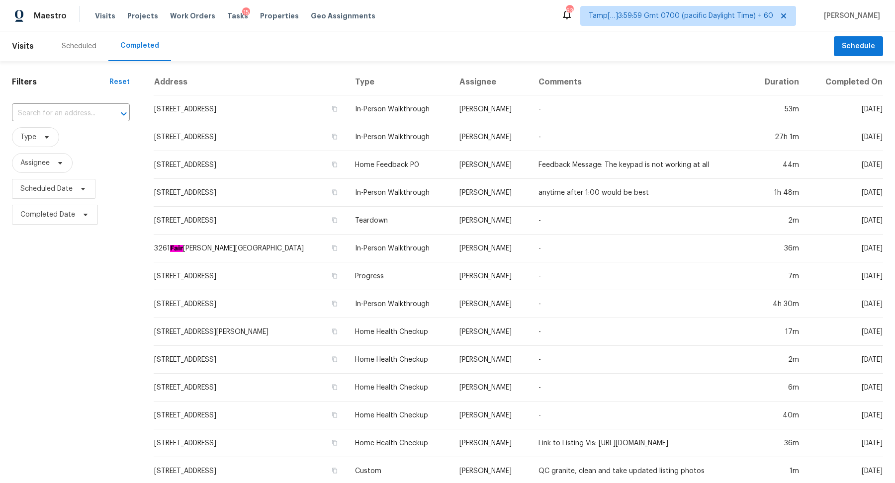
click at [82, 112] on input "text" at bounding box center [57, 113] width 90 height 15
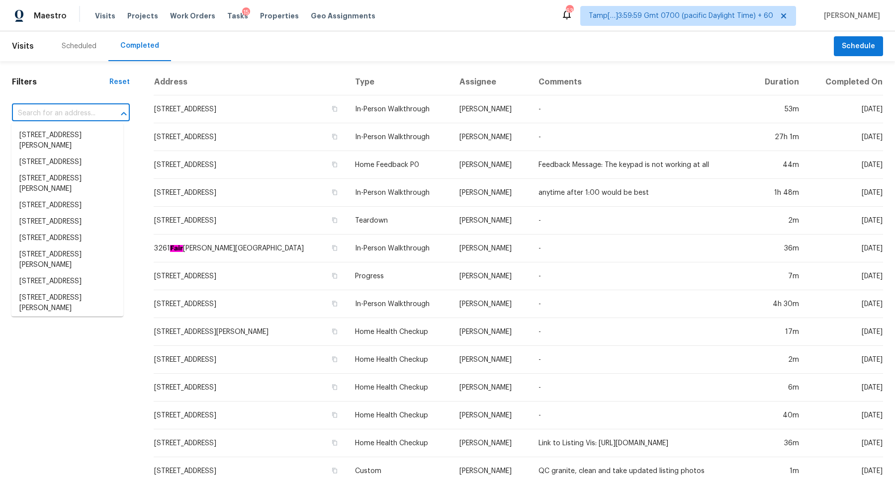
paste input "5909 Colton Blvd, Oakland, CA 94611"
type input "5909 Colton Blvd, Oakland, CA 94611"
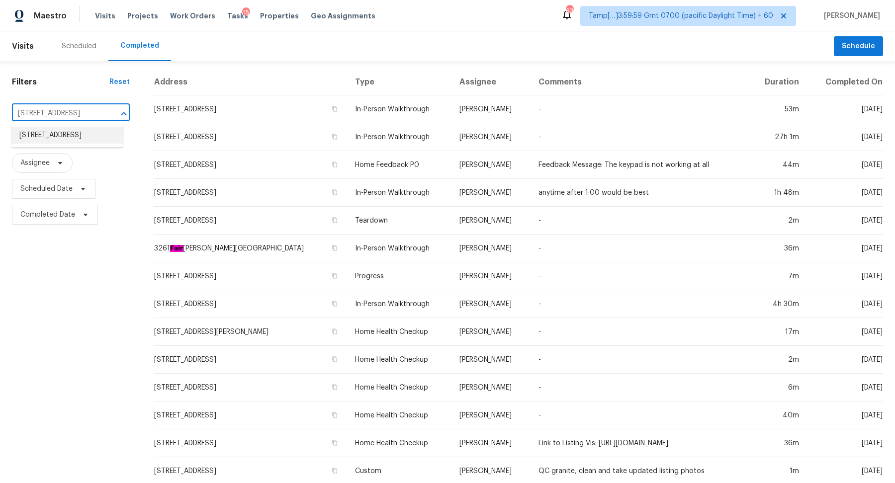
click at [89, 143] on li "5909 Colton Blvd, Oakland, CA 94611" at bounding box center [67, 135] width 112 height 16
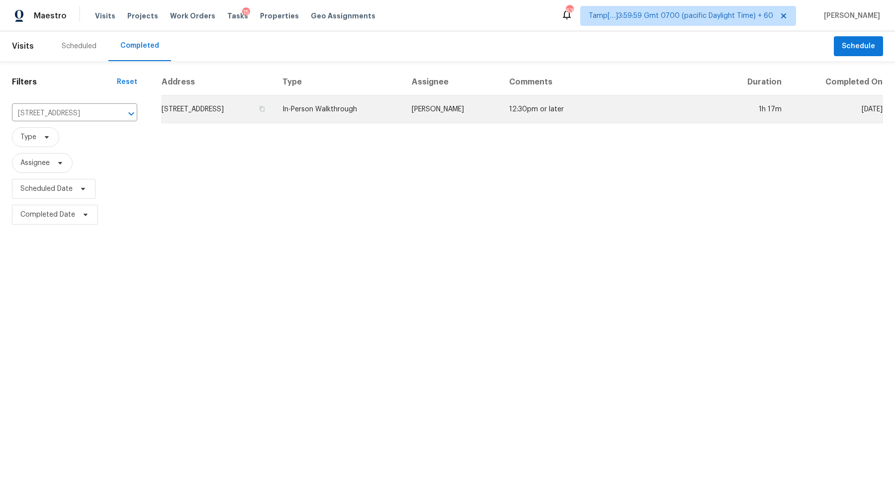
click at [261, 101] on td "5909 Colton Blvd, Oakland, CA 94611" at bounding box center [217, 109] width 113 height 28
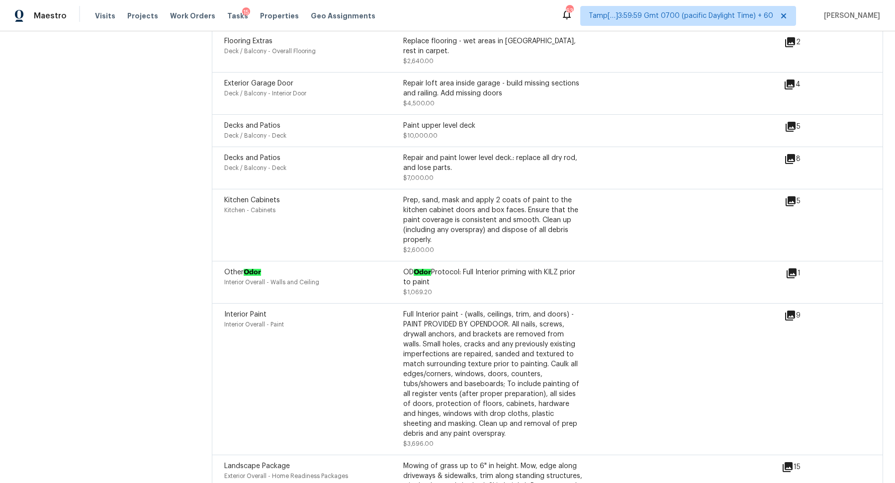
scroll to position [81, 0]
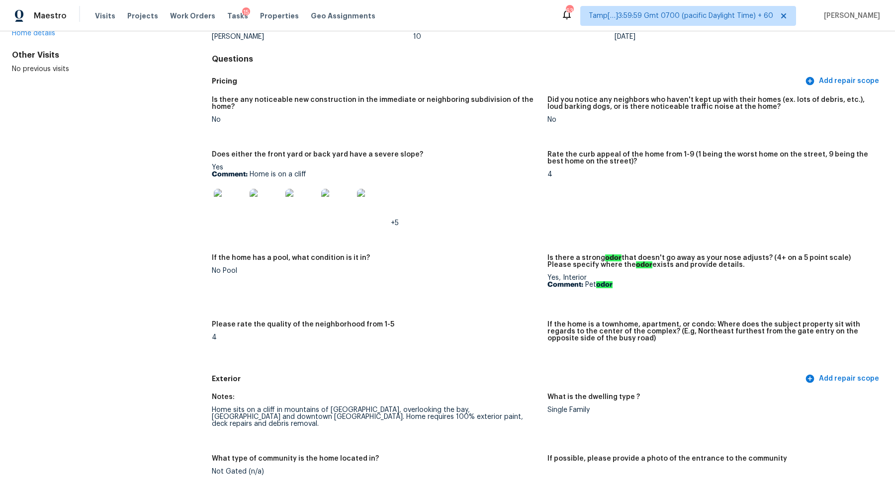
click at [227, 221] on div at bounding box center [230, 205] width 36 height 44
click at [243, 208] on img at bounding box center [230, 205] width 32 height 32
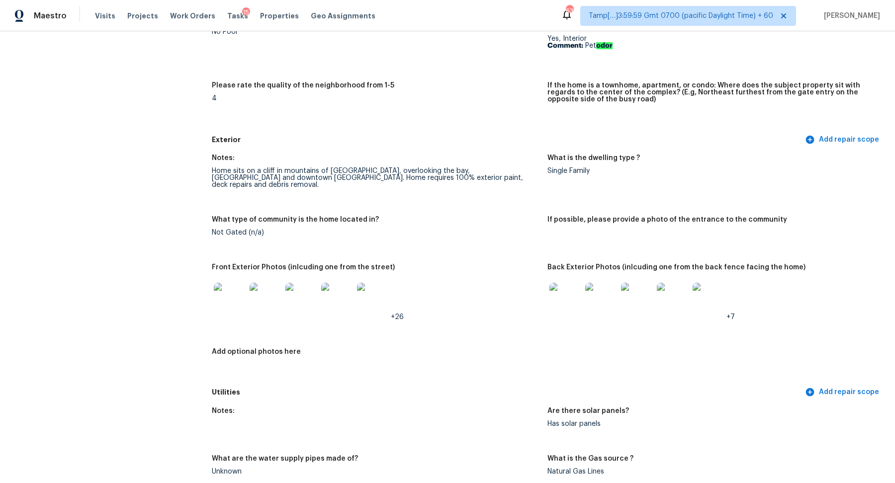
scroll to position [354, 0]
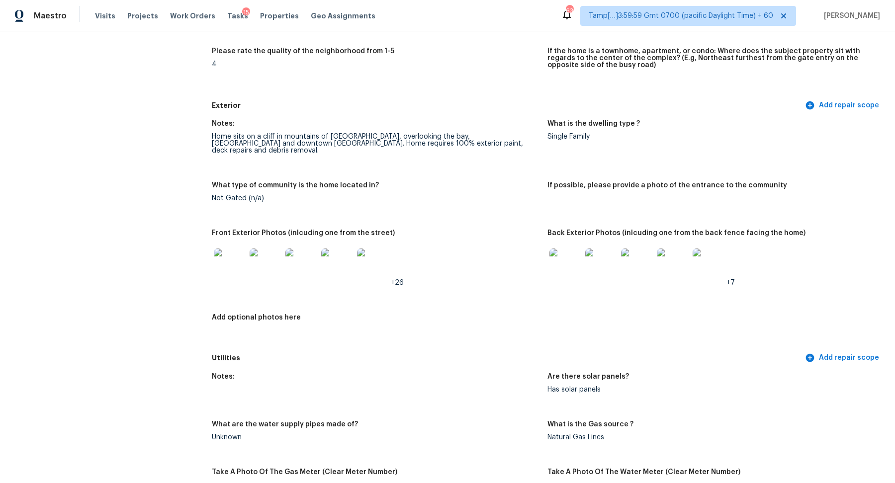
click at [233, 255] on img at bounding box center [230, 264] width 32 height 32
click at [569, 252] on img at bounding box center [565, 264] width 32 height 32
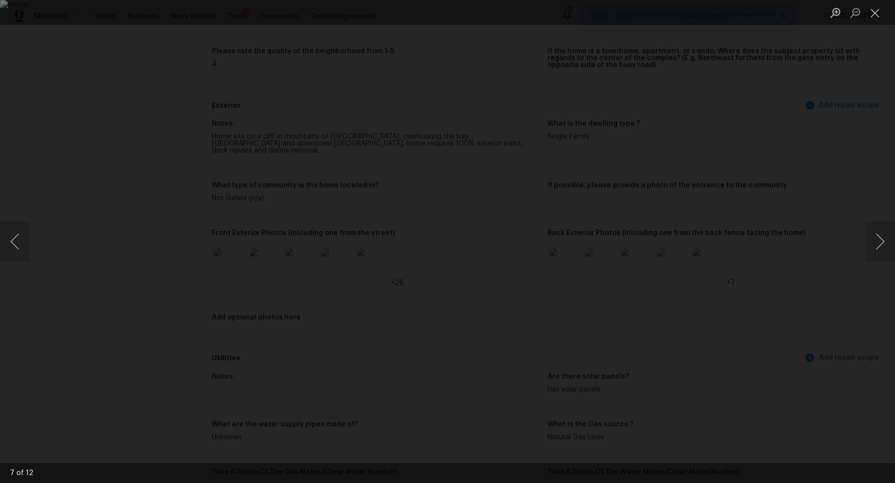
click at [759, 268] on div "Lightbox" at bounding box center [447, 241] width 895 height 483
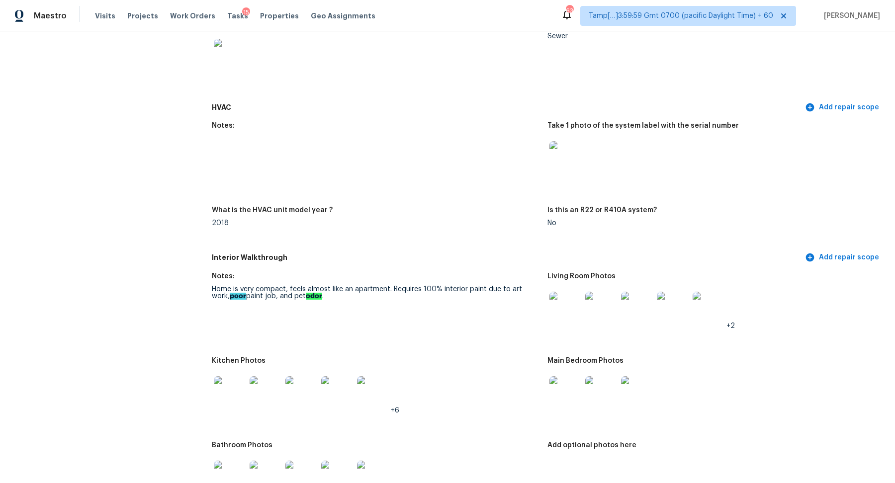
scroll to position [908, 0]
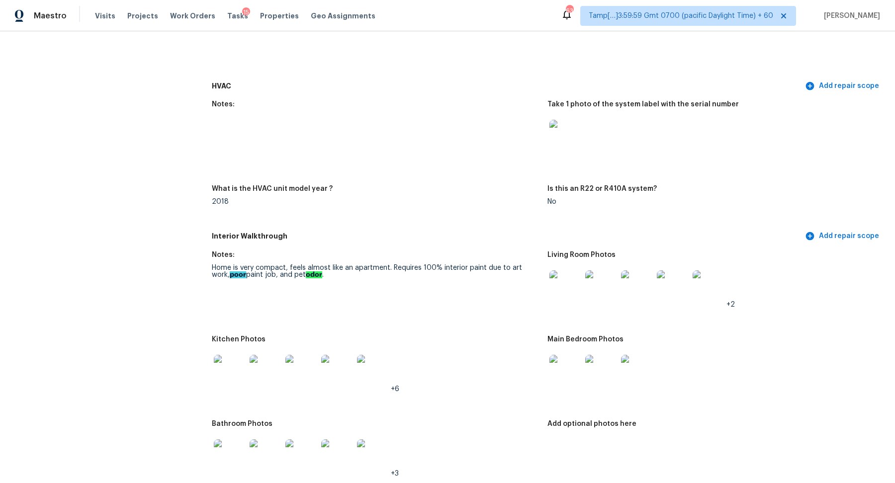
click at [549, 265] on div at bounding box center [565, 286] width 36 height 44
click at [563, 272] on img at bounding box center [565, 286] width 32 height 32
click at [242, 369] on img at bounding box center [230, 371] width 32 height 32
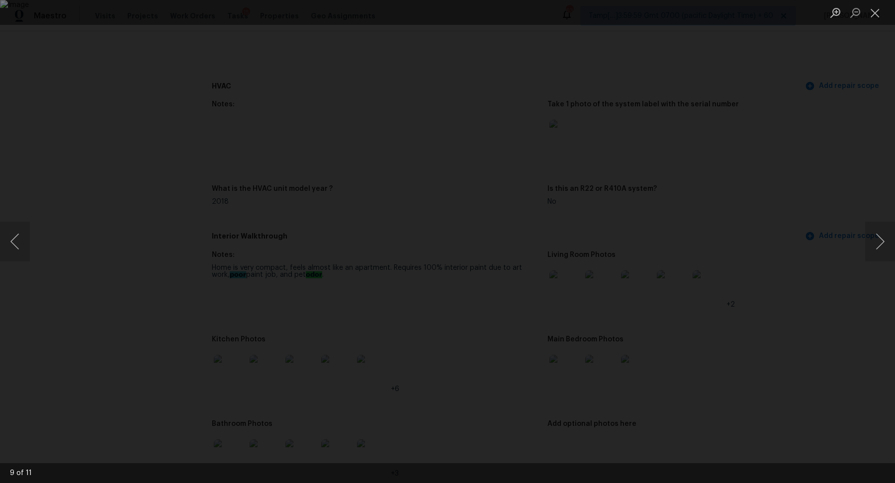
click at [814, 277] on div "Lightbox" at bounding box center [447, 241] width 895 height 483
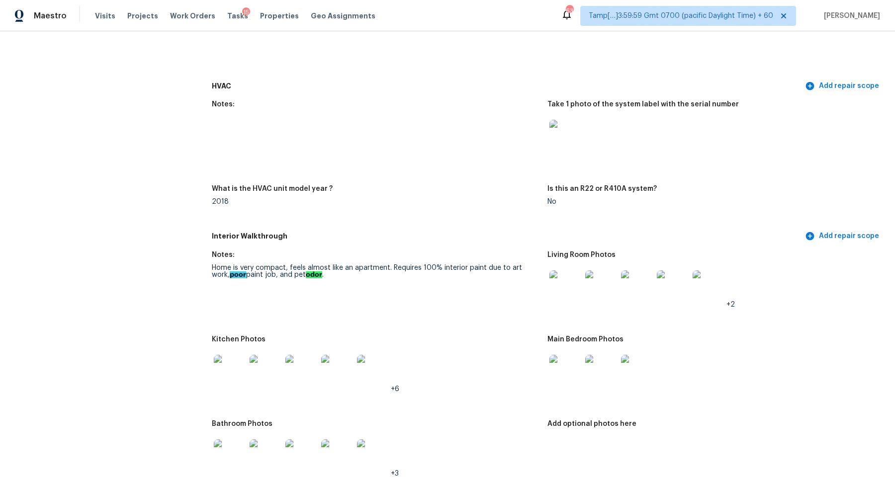
click at [557, 355] on img at bounding box center [565, 371] width 32 height 32
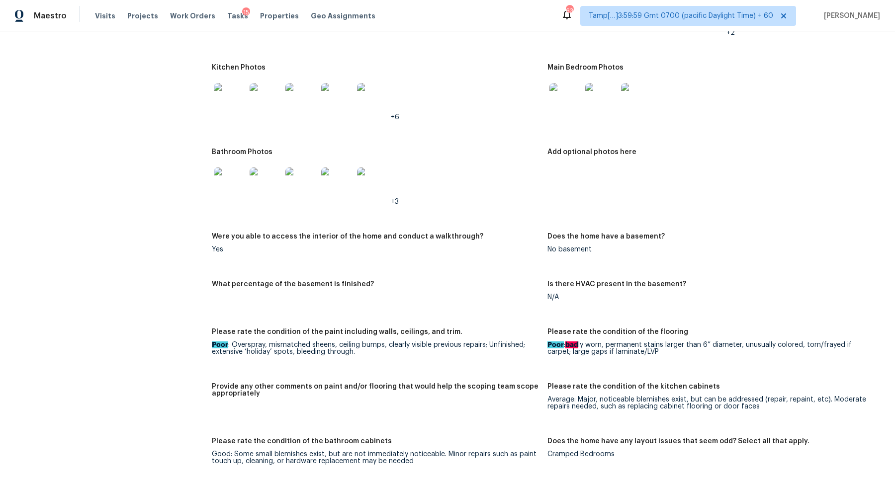
click at [234, 174] on img at bounding box center [230, 183] width 32 height 32
click at [382, 169] on img at bounding box center [373, 183] width 32 height 32
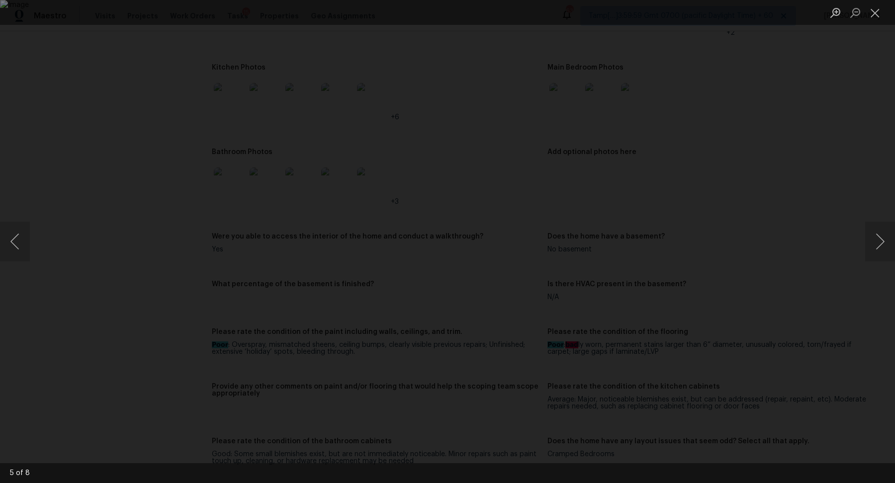
click at [720, 239] on div "Lightbox" at bounding box center [447, 241] width 895 height 483
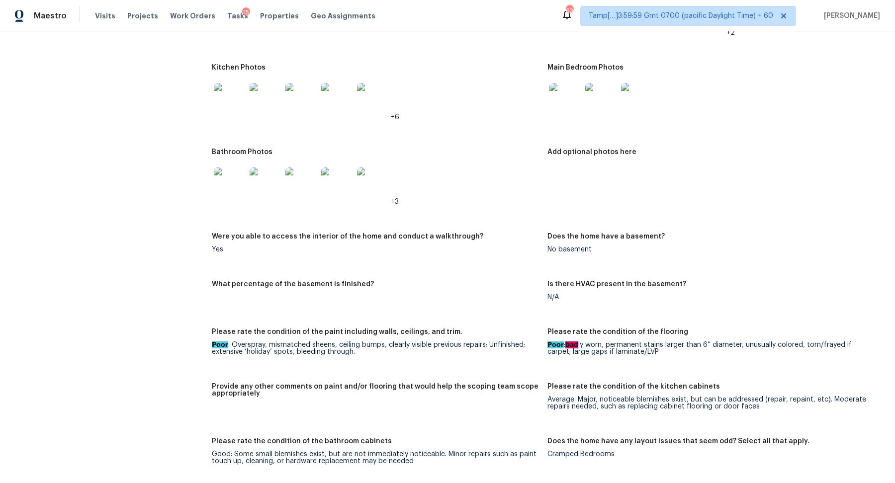
click at [357, 168] on img at bounding box center [373, 183] width 32 height 32
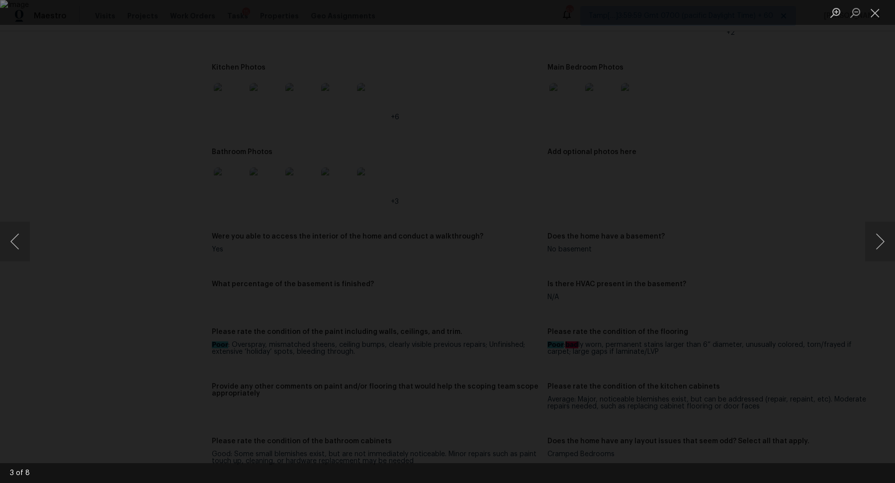
click at [809, 300] on div "Lightbox" at bounding box center [447, 241] width 895 height 483
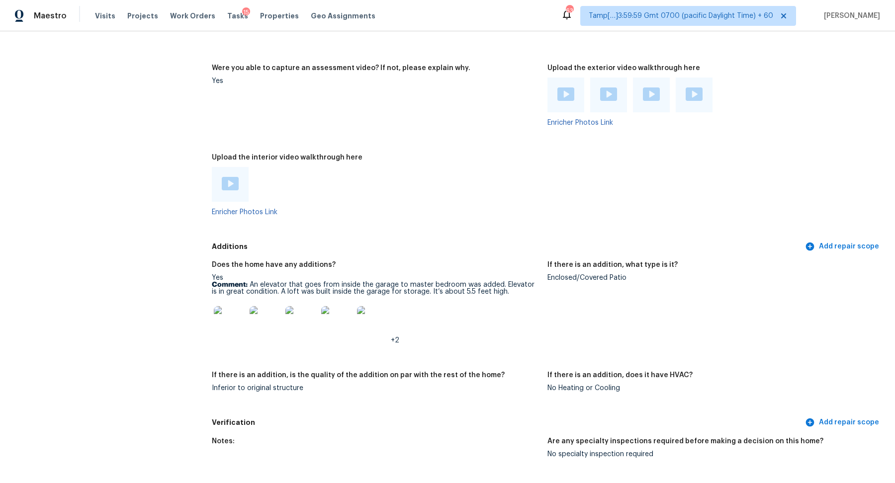
scroll to position [1959, 0]
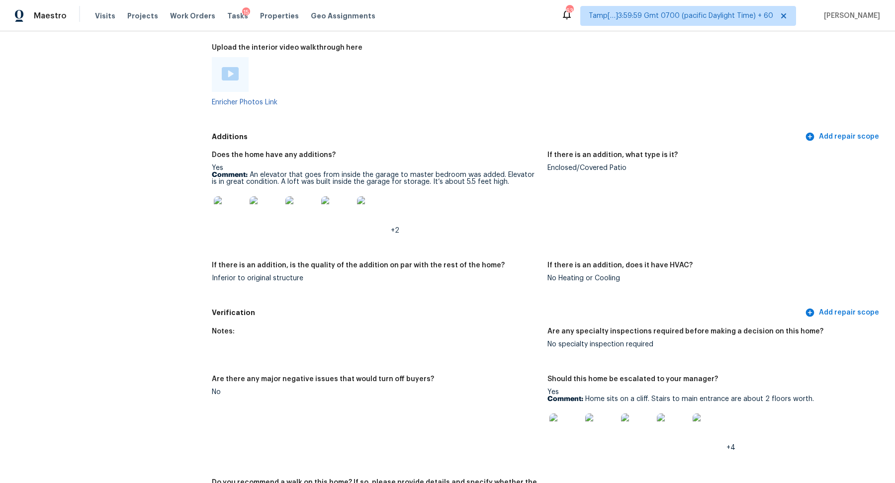
click at [235, 202] on img at bounding box center [230, 212] width 32 height 32
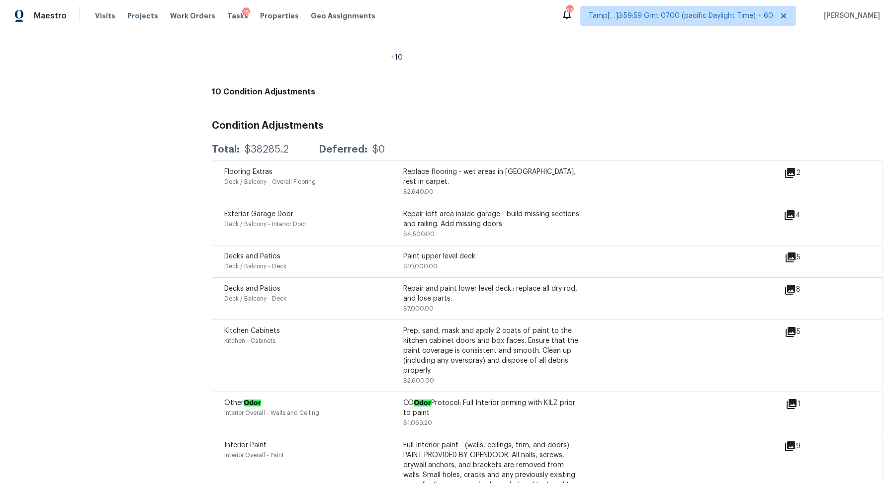
scroll to position [2435, 0]
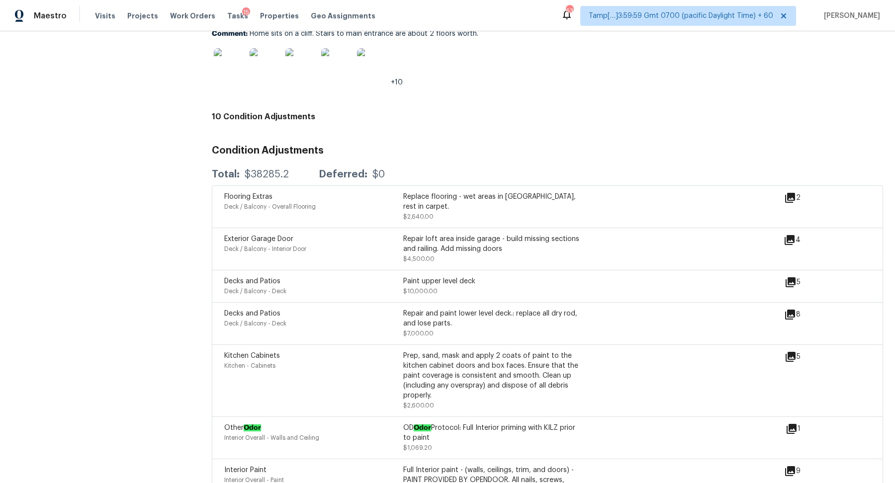
click at [785, 277] on icon at bounding box center [790, 282] width 10 height 10
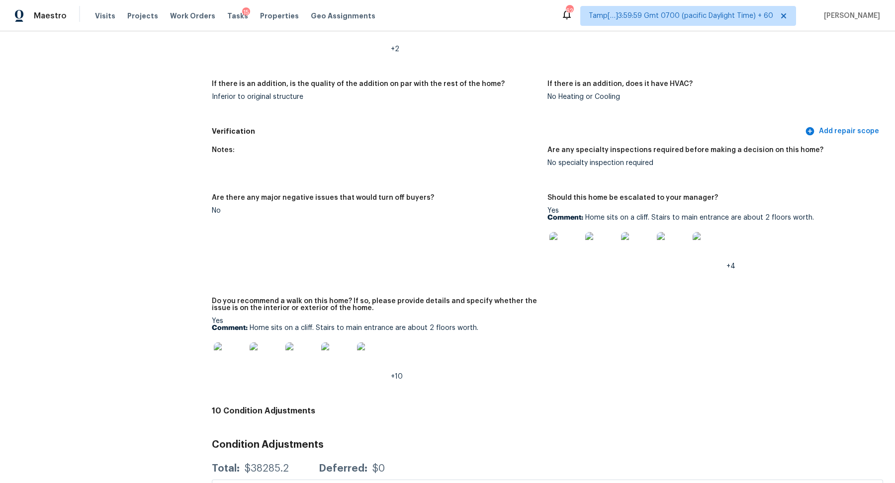
scroll to position [2159, 0]
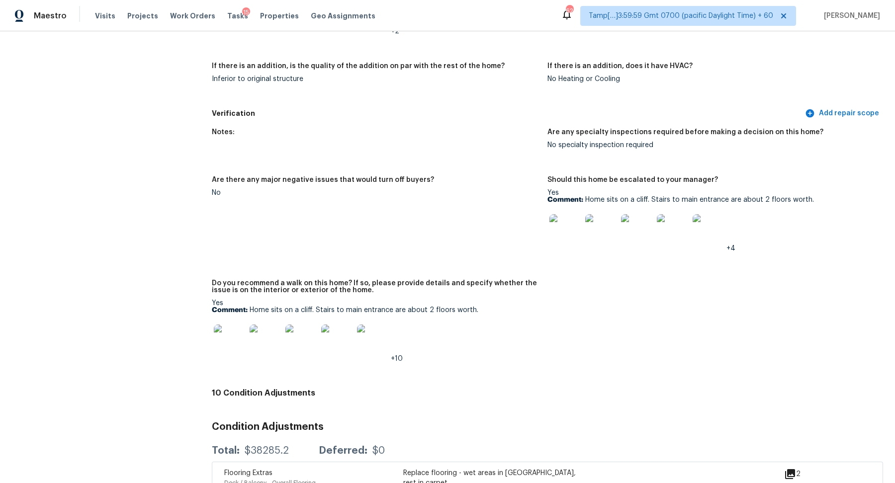
click at [228, 337] on img at bounding box center [230, 341] width 32 height 32
drag, startPoint x: 250, startPoint y: 302, endPoint x: 563, endPoint y: 302, distance: 312.6
click at [563, 302] on div "Notes: Are any specialty inspections required before making a decision on this …" at bounding box center [547, 253] width 671 height 261
copy p "Home sits on a cliff. Stairs to main entrance are about 2 floors worth."
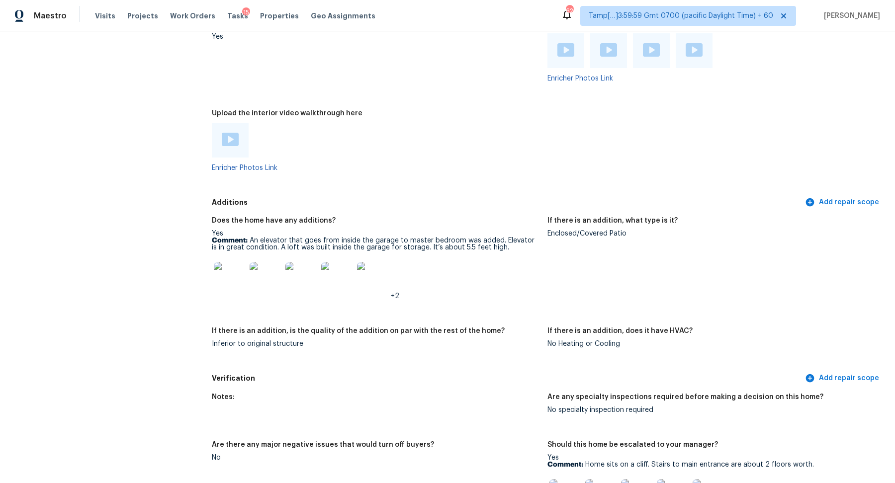
scroll to position [1937, 0]
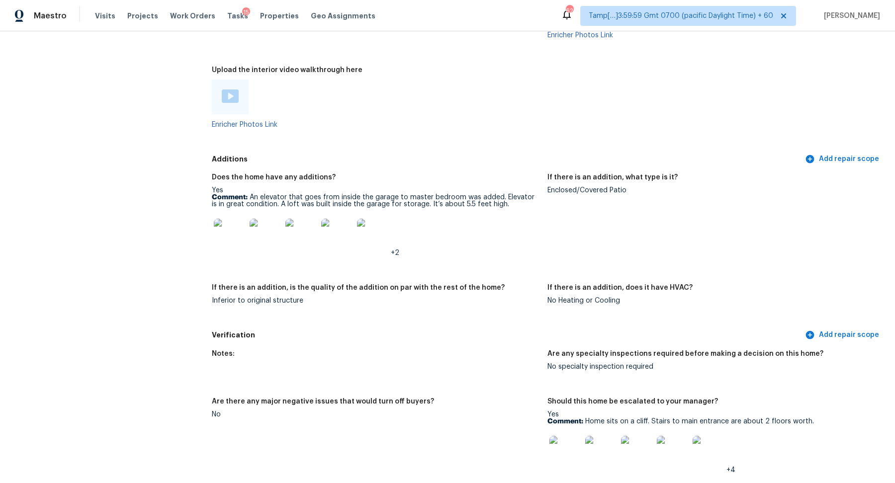
click at [234, 234] on img at bounding box center [230, 235] width 32 height 32
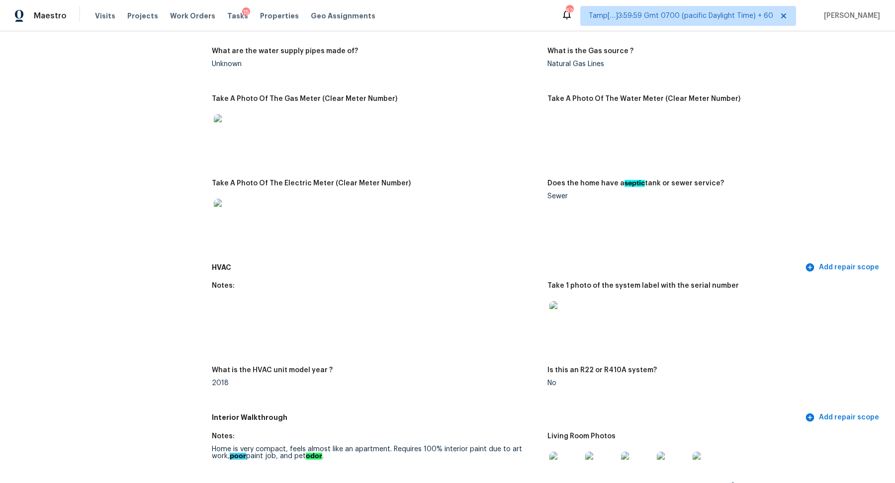
scroll to position [432, 0]
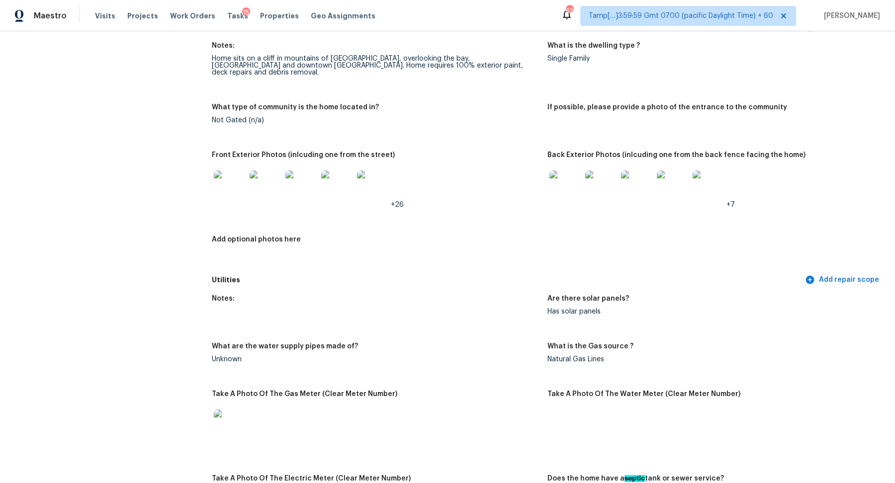
click at [680, 184] on img at bounding box center [672, 186] width 32 height 32
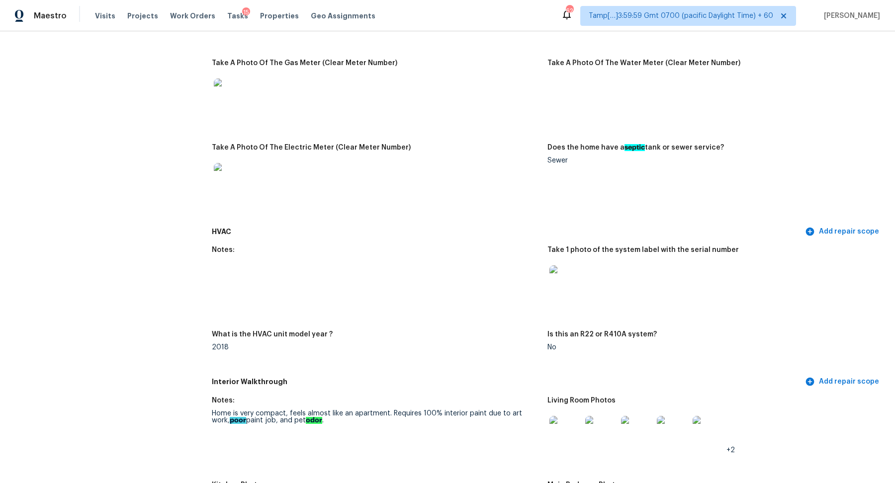
scroll to position [982, 0]
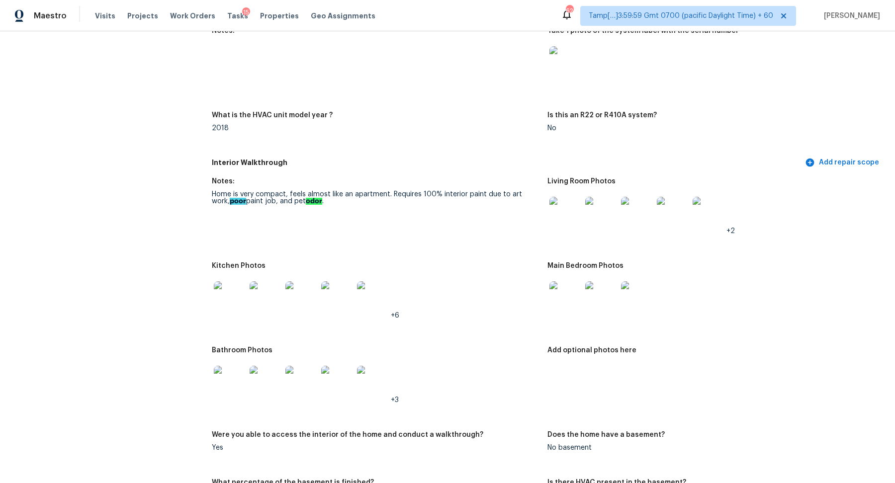
click at [666, 213] on img at bounding box center [672, 213] width 32 height 32
click at [223, 374] on img at bounding box center [230, 382] width 32 height 32
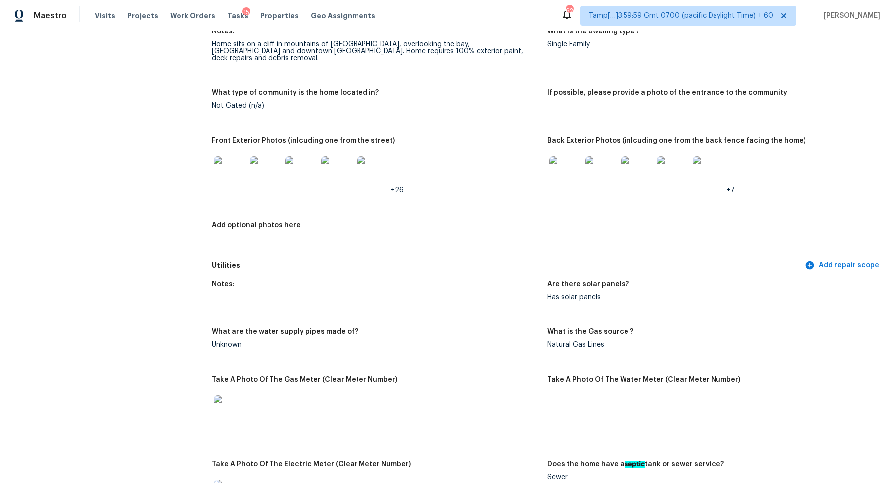
scroll to position [0, 0]
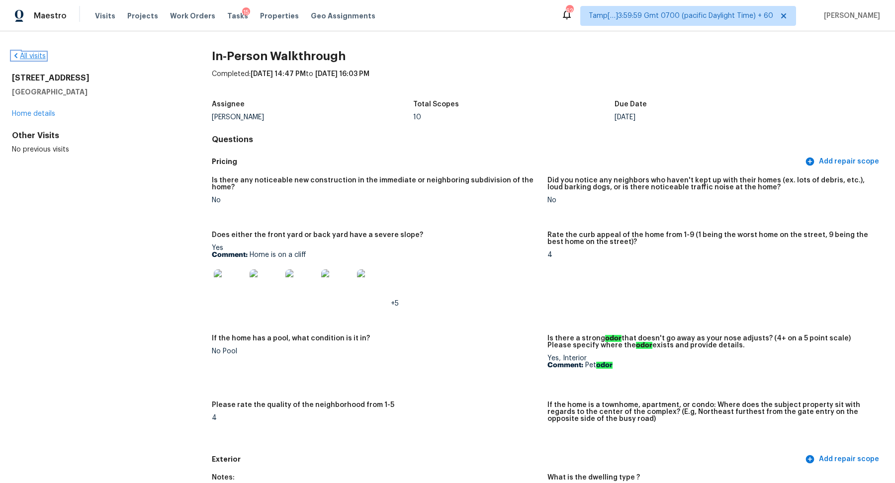
click at [38, 58] on link "All visits" at bounding box center [29, 56] width 34 height 7
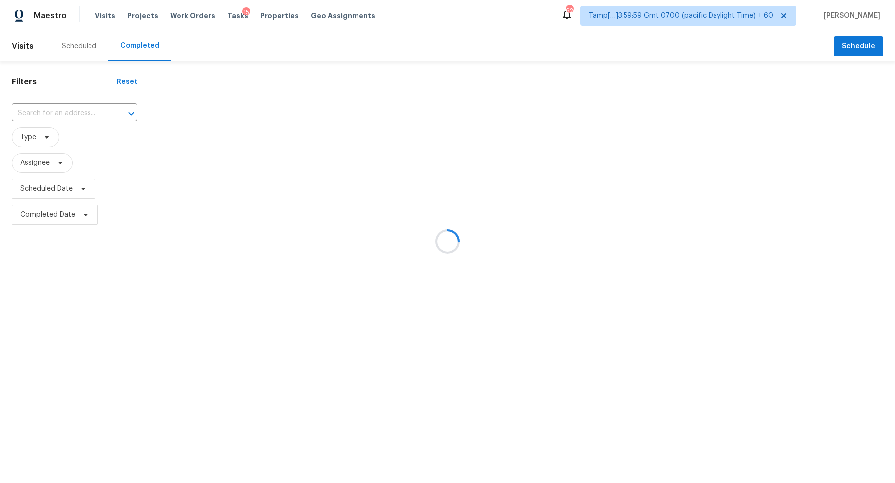
click at [44, 116] on div at bounding box center [447, 241] width 895 height 483
click at [75, 111] on div at bounding box center [447, 241] width 895 height 483
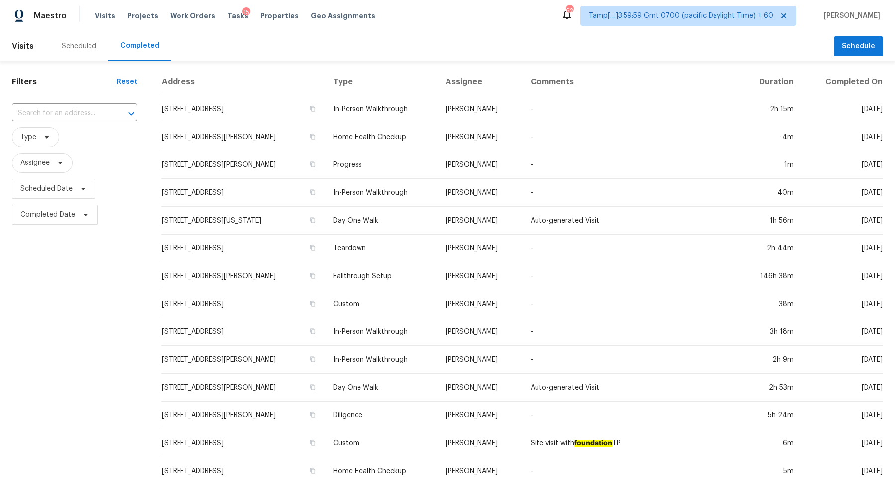
click at [75, 111] on input "text" at bounding box center [60, 113] width 97 height 15
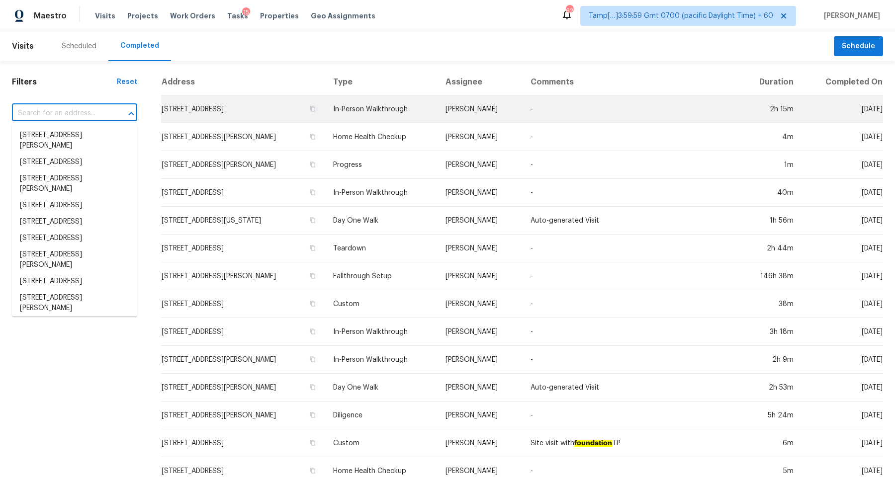
paste input "853 Nash St Garland TX 75040"
type input "853 Nash St Garland TX 75040"
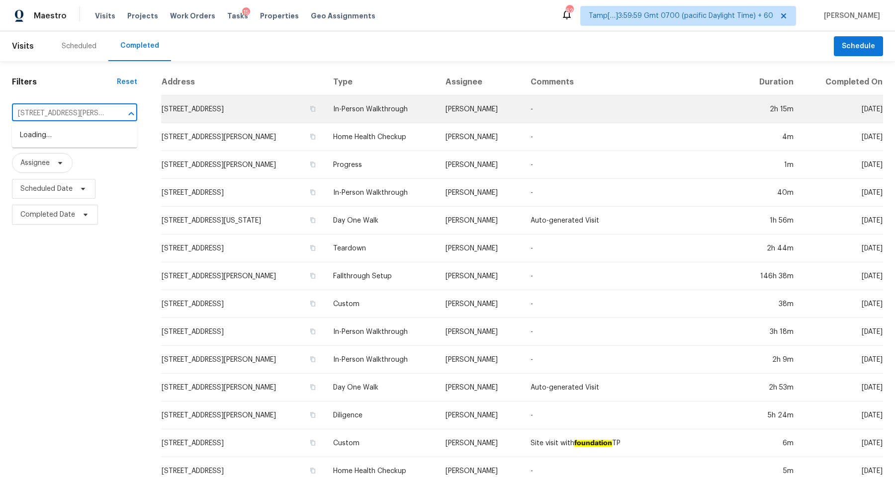
scroll to position [0, 8]
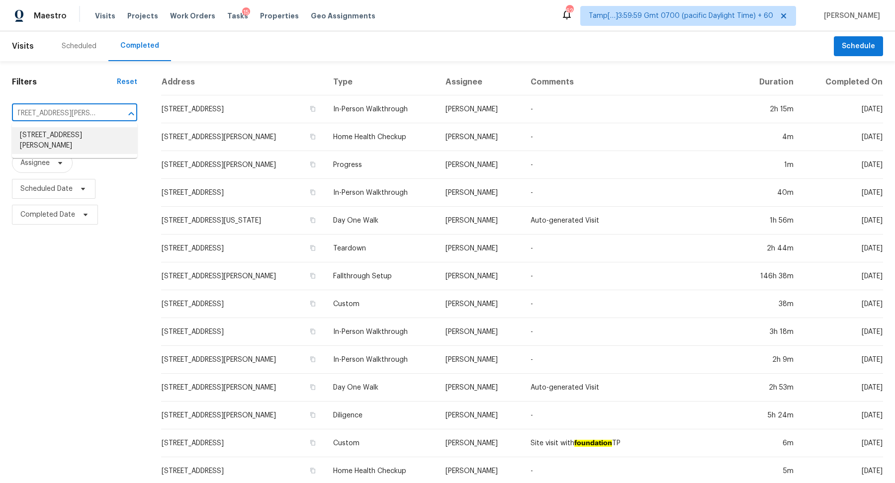
click at [61, 141] on li "853 Nash St, Garland, TX 75040" at bounding box center [74, 140] width 125 height 27
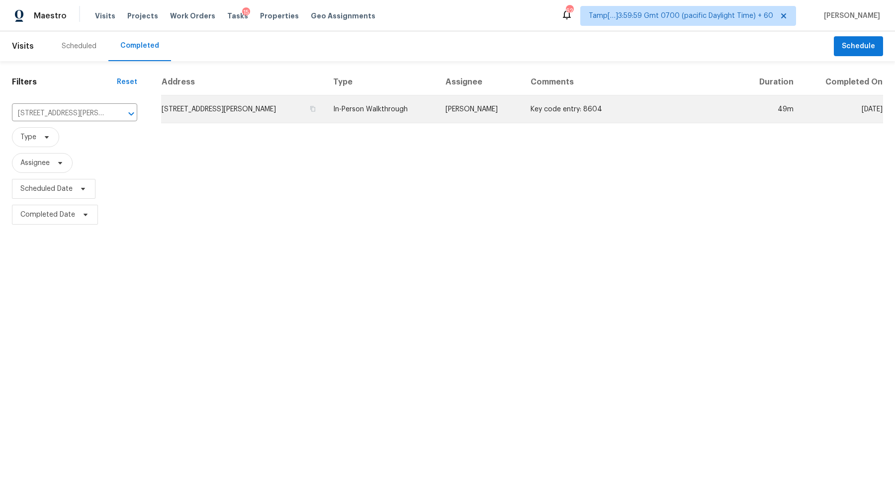
click at [269, 98] on td "853 Nash St, Garland, TX 75040" at bounding box center [243, 109] width 164 height 28
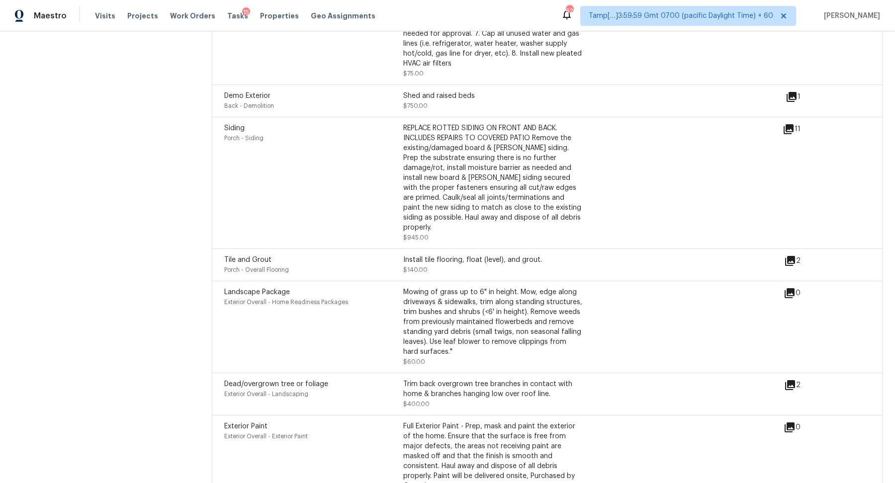
scroll to position [3155, 0]
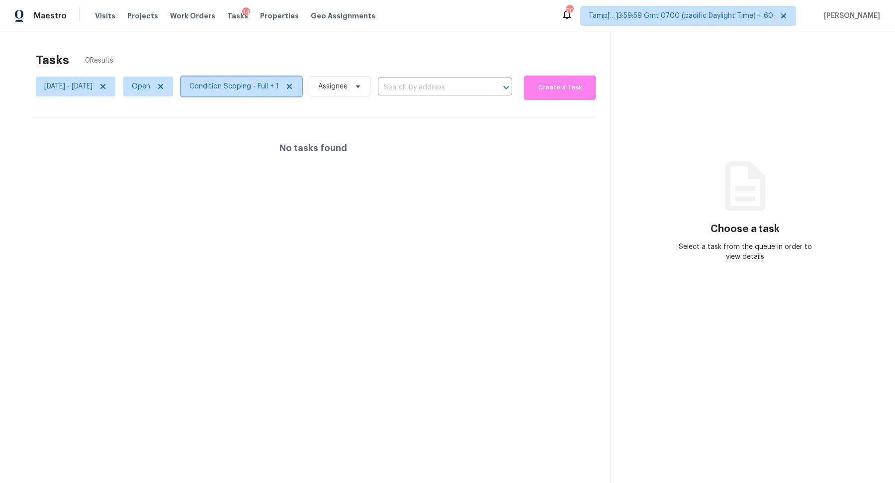
click at [222, 91] on span "Condition Scoping - Full + 1" at bounding box center [241, 87] width 121 height 20
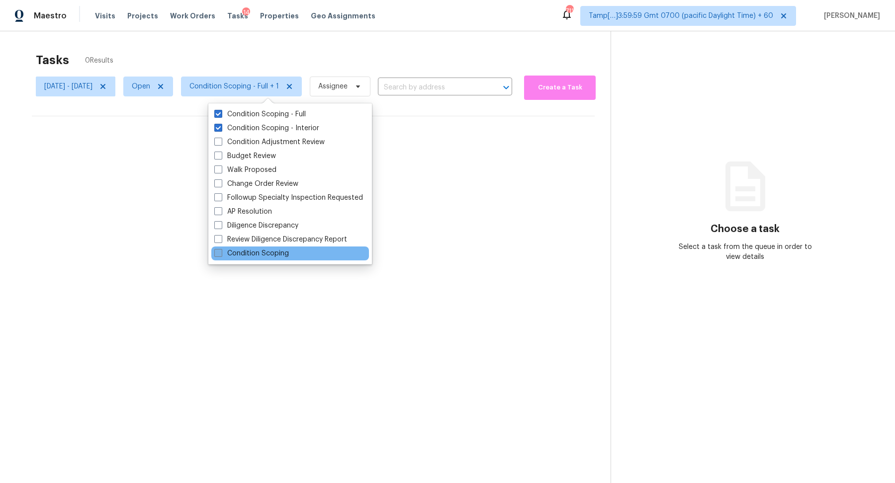
click at [256, 254] on label "Condition Scoping" at bounding box center [251, 253] width 75 height 10
click at [221, 254] on input "Condition Scoping" at bounding box center [217, 251] width 6 height 6
checkbox input "true"
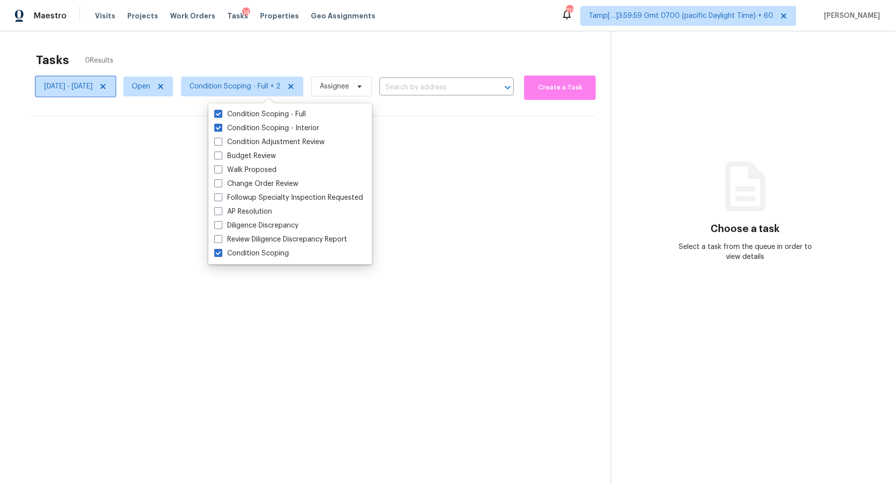
click at [105, 87] on icon at bounding box center [102, 86] width 5 height 5
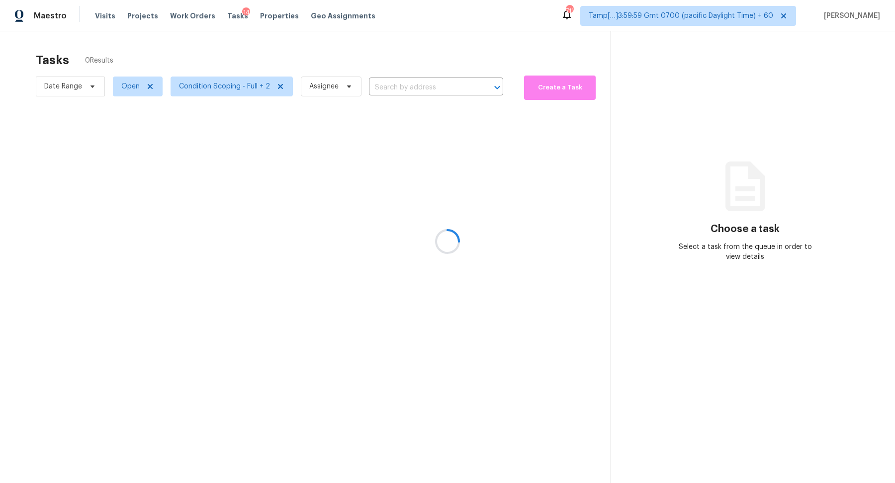
click at [240, 95] on div at bounding box center [447, 241] width 895 height 483
click at [244, 92] on div at bounding box center [447, 241] width 895 height 483
click at [253, 88] on div at bounding box center [447, 241] width 895 height 483
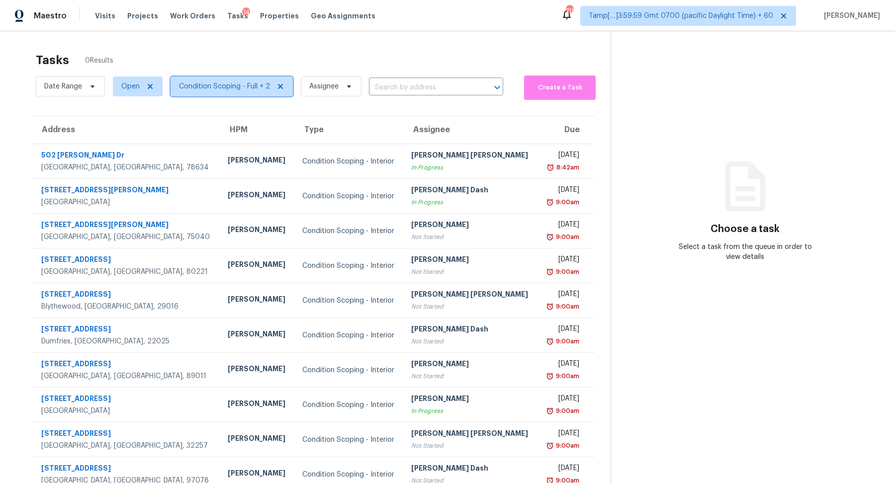
click at [238, 88] on span "Condition Scoping - Full + 2" at bounding box center [224, 86] width 91 height 10
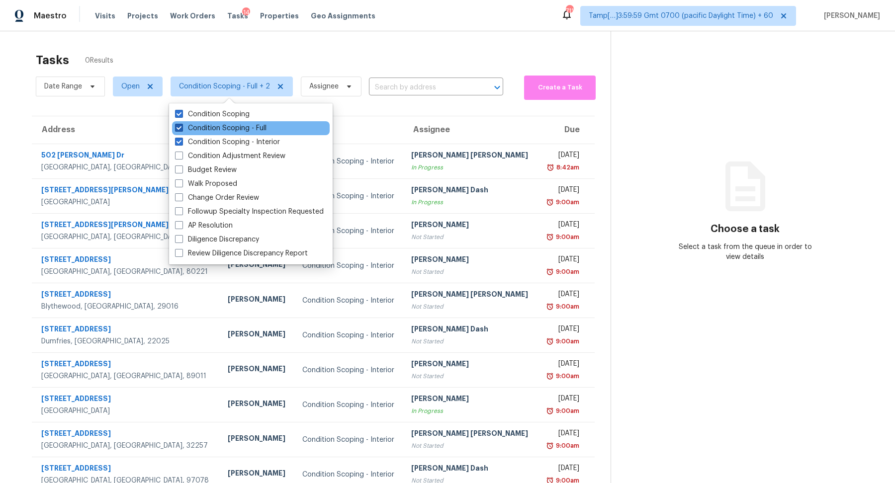
click at [265, 128] on label "Condition Scoping - Full" at bounding box center [220, 128] width 91 height 10
click at [181, 128] on input "Condition Scoping - Full" at bounding box center [178, 126] width 6 height 6
checkbox input "false"
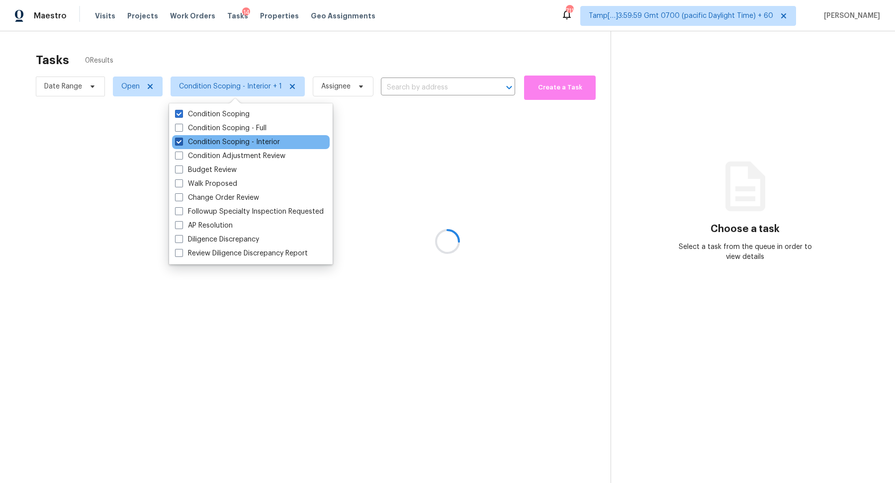
click at [264, 140] on label "Condition Scoping - Interior" at bounding box center [227, 142] width 105 height 10
click at [181, 140] on input "Condition Scoping - Interior" at bounding box center [178, 140] width 6 height 6
checkbox input "false"
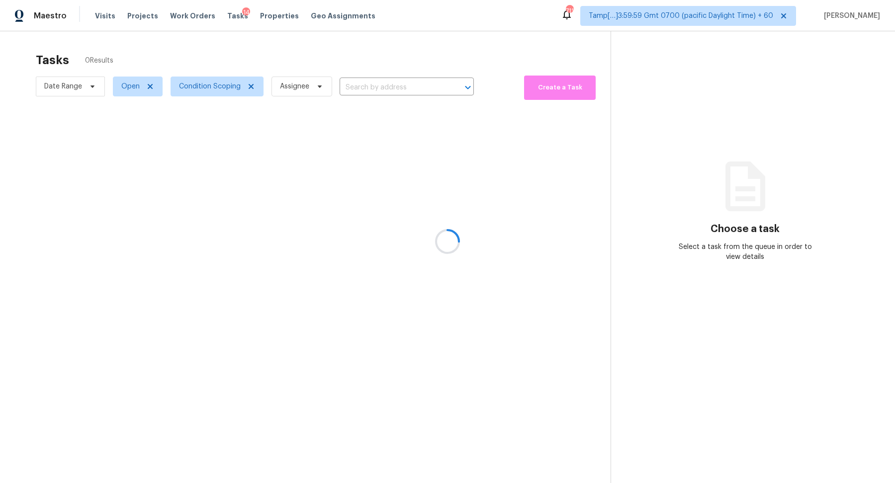
click at [383, 86] on div at bounding box center [447, 241] width 895 height 483
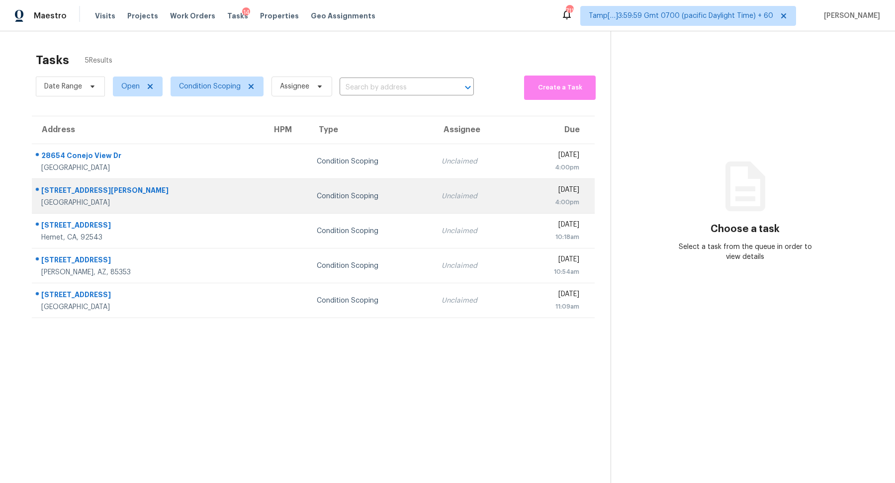
click at [433, 185] on td "Unclaimed" at bounding box center [474, 196] width 83 height 35
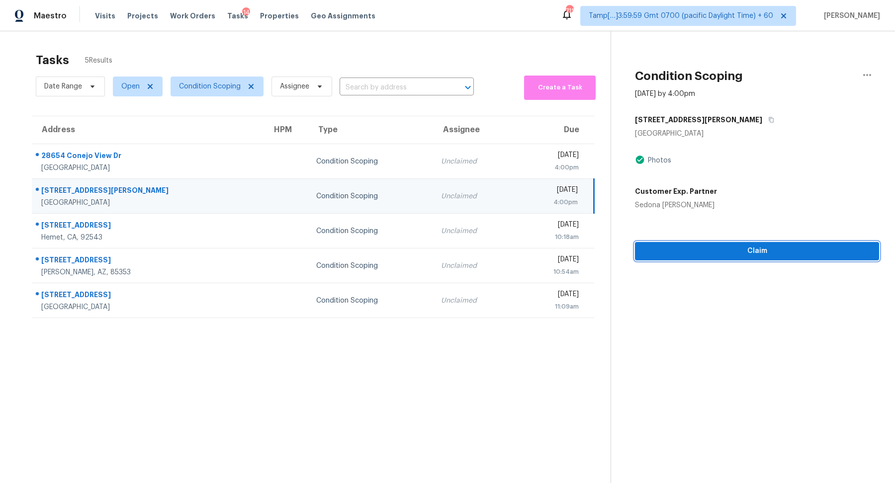
click at [672, 245] on span "Claim" at bounding box center [757, 251] width 228 height 12
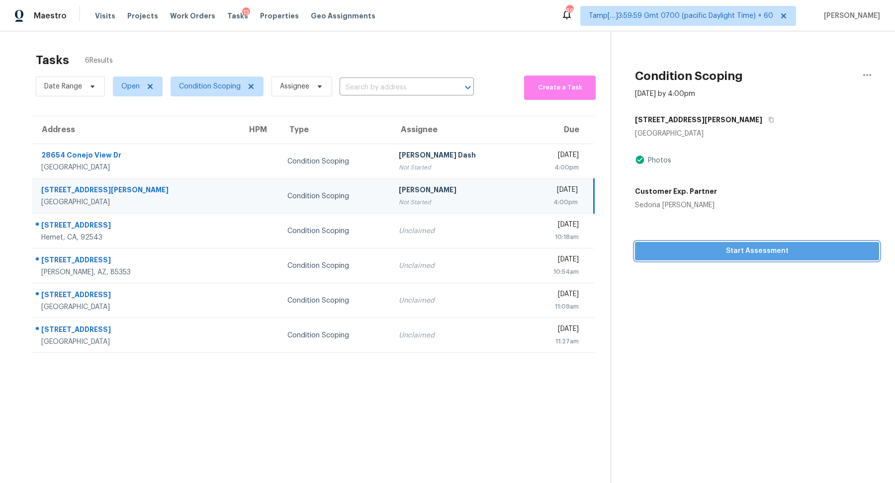
click at [783, 257] on button "Start Assessment" at bounding box center [757, 251] width 244 height 18
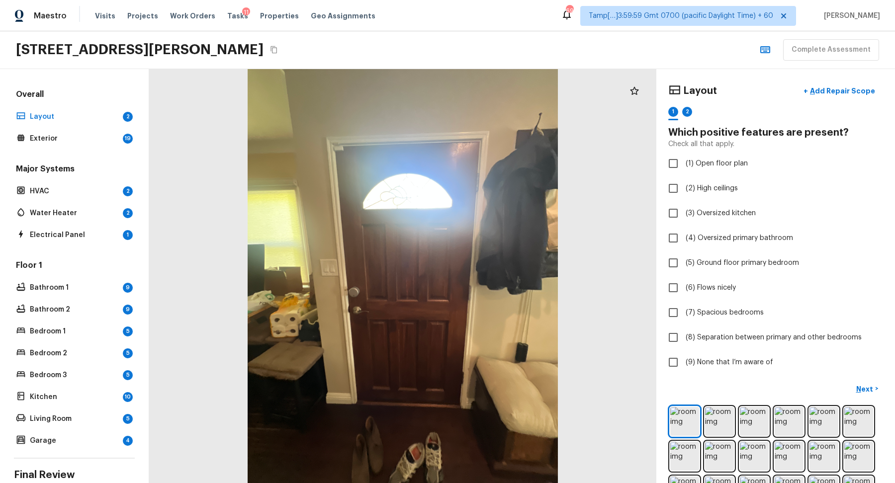
click at [278, 51] on icon "Copy Address" at bounding box center [274, 50] width 8 height 8
click at [693, 422] on img at bounding box center [684, 421] width 29 height 29
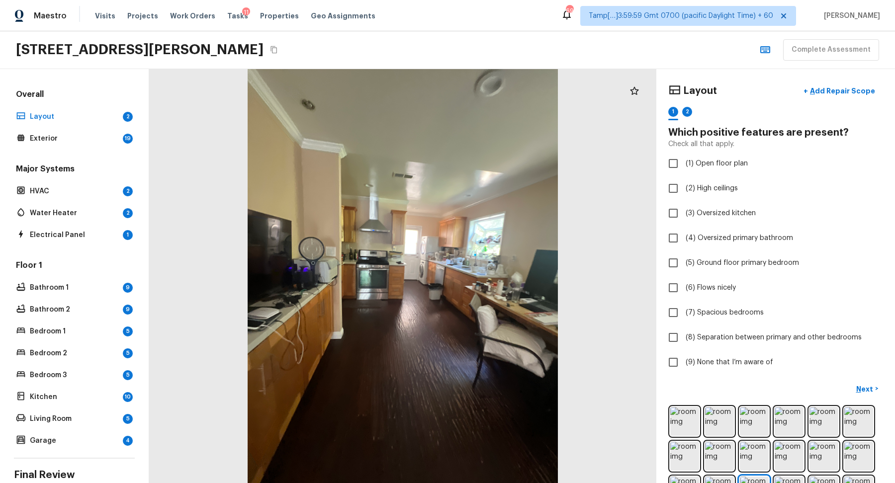
click at [85, 108] on div "Overall Layout 2 Exterior 19" at bounding box center [74, 117] width 121 height 57
click at [107, 117] on p "Layout" at bounding box center [74, 117] width 89 height 10
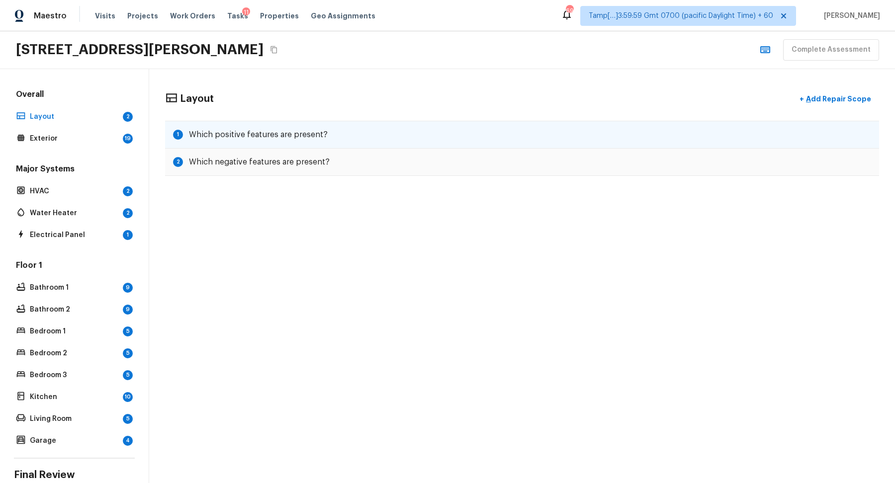
click at [250, 123] on div "1 Which positive features are present?" at bounding box center [522, 135] width 714 height 28
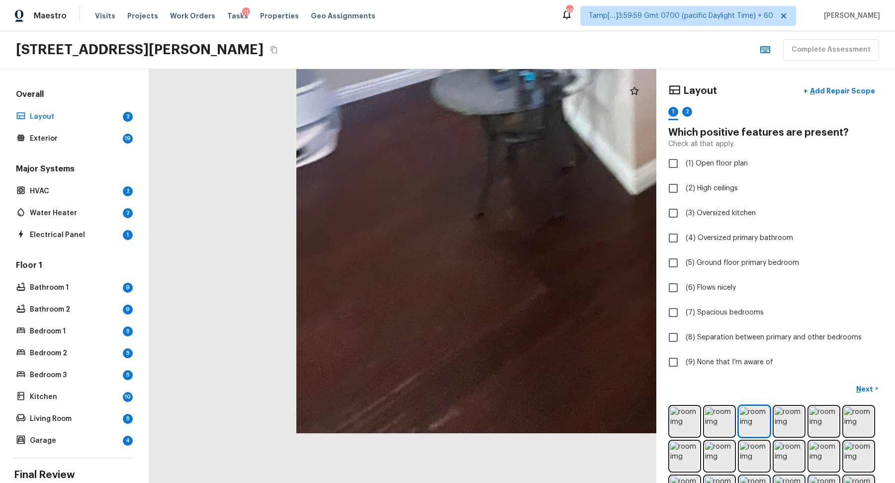
drag, startPoint x: 272, startPoint y: 432, endPoint x: 353, endPoint y: 236, distance: 212.4
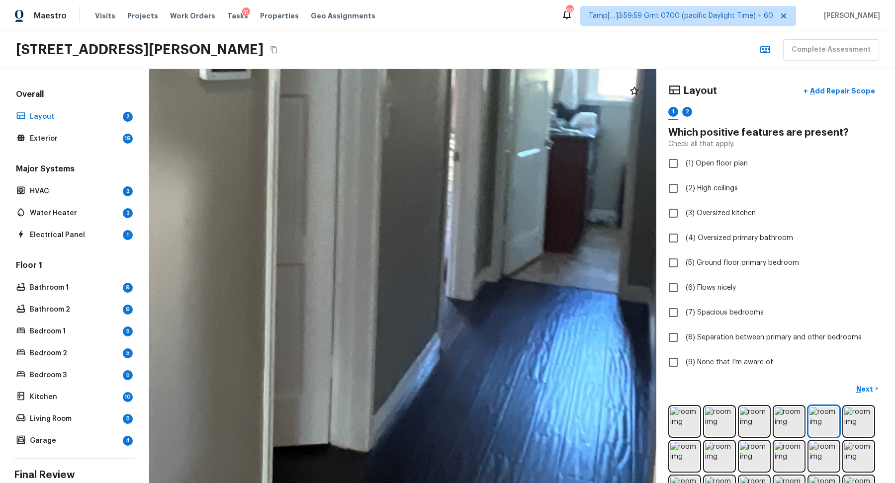
drag, startPoint x: 380, startPoint y: 298, endPoint x: 216, endPoint y: 275, distance: 165.5
click at [216, 275] on div at bounding box center [323, 170] width 2368 height 1934
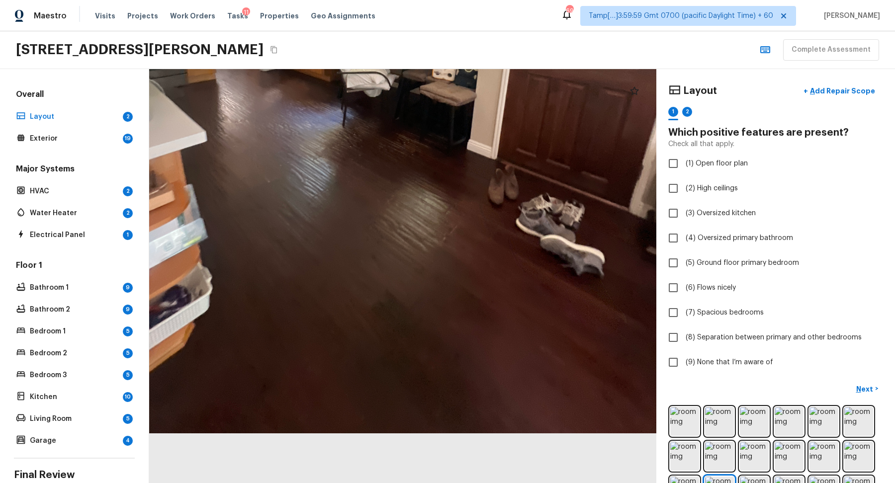
drag, startPoint x: 444, startPoint y: 443, endPoint x: 482, endPoint y: 250, distance: 196.6
click at [482, 250] on div at bounding box center [390, 76] width 875 height 714
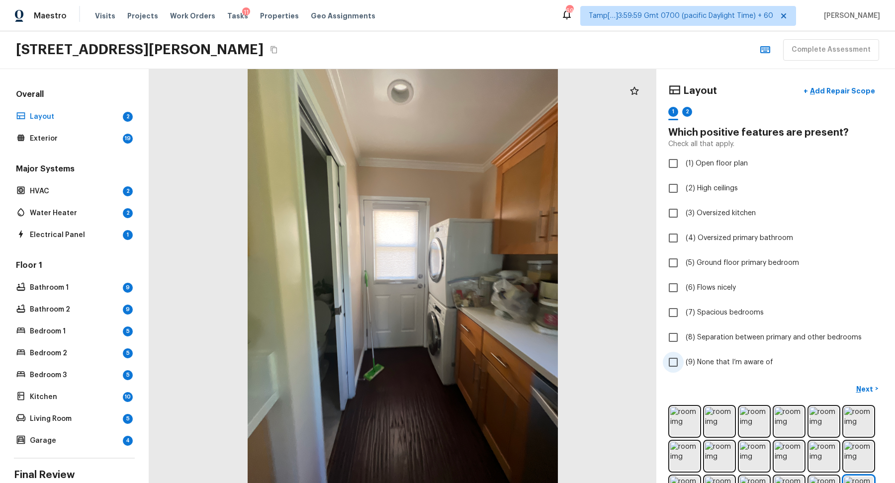
click at [718, 352] on label "(9) None that I’m aware of" at bounding box center [768, 362] width 212 height 21
click at [683, 352] on input "(9) None that I’m aware of" at bounding box center [672, 362] width 21 height 21
checkbox input "true"
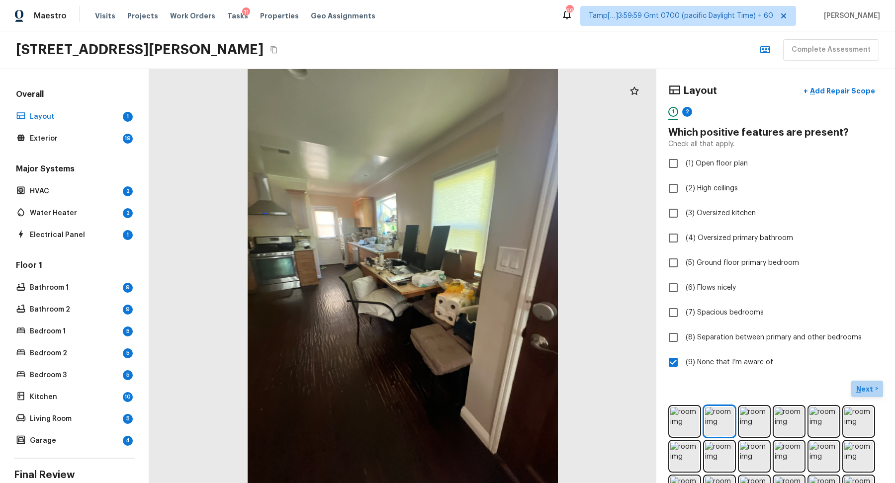
click at [870, 388] on p "Next" at bounding box center [865, 389] width 19 height 10
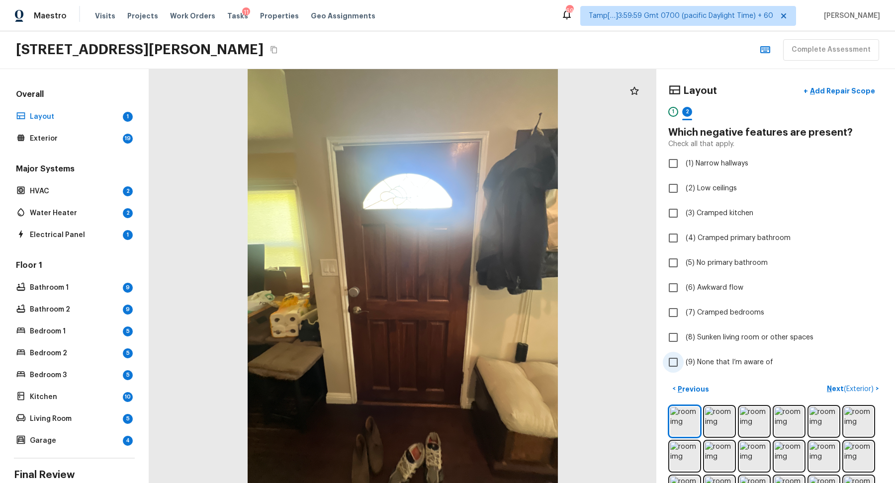
click at [710, 358] on span "(9) None that I’m aware of" at bounding box center [728, 362] width 87 height 10
click at [683, 358] on input "(9) None that I’m aware of" at bounding box center [672, 362] width 21 height 21
checkbox input "true"
click at [871, 384] on p "Next ( Exterior )" at bounding box center [850, 389] width 49 height 10
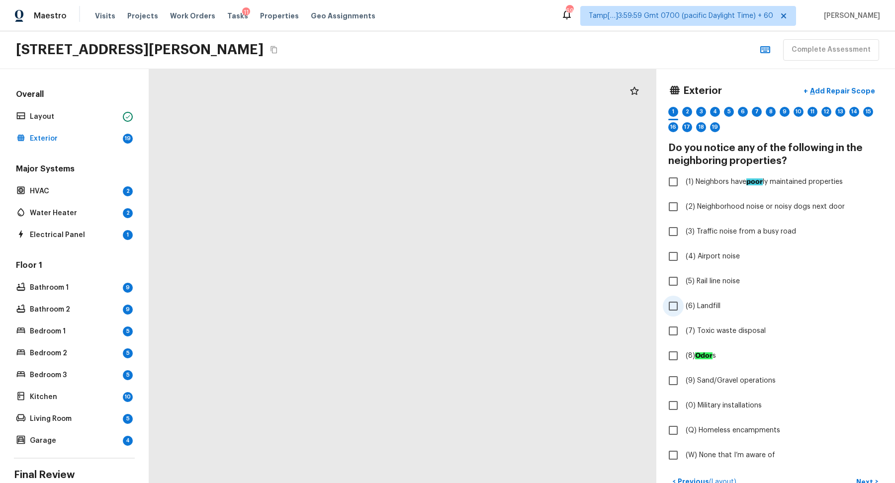
scroll to position [163, 0]
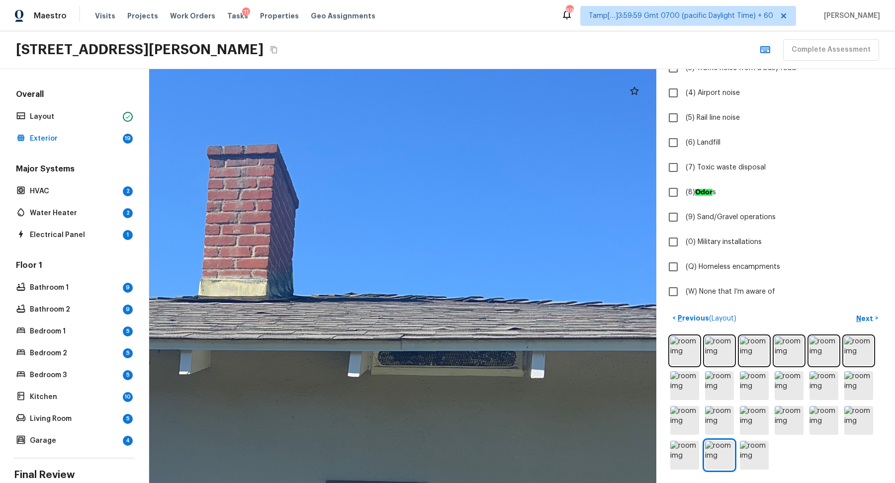
drag, startPoint x: 457, startPoint y: 204, endPoint x: 442, endPoint y: 389, distance: 185.0
click at [442, 389] on div at bounding box center [335, 480] width 1511 height 1233
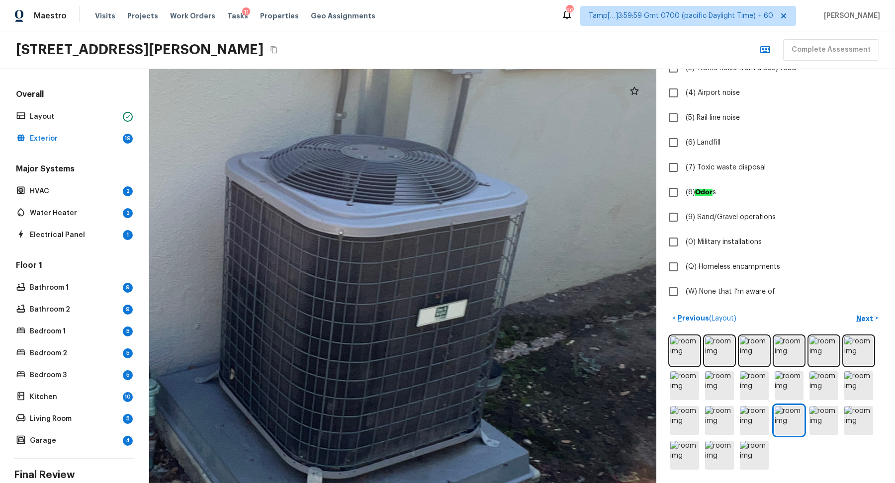
drag, startPoint x: 454, startPoint y: 276, endPoint x: 481, endPoint y: 407, distance: 133.5
click at [481, 407] on div at bounding box center [229, 286] width 1840 height 1503
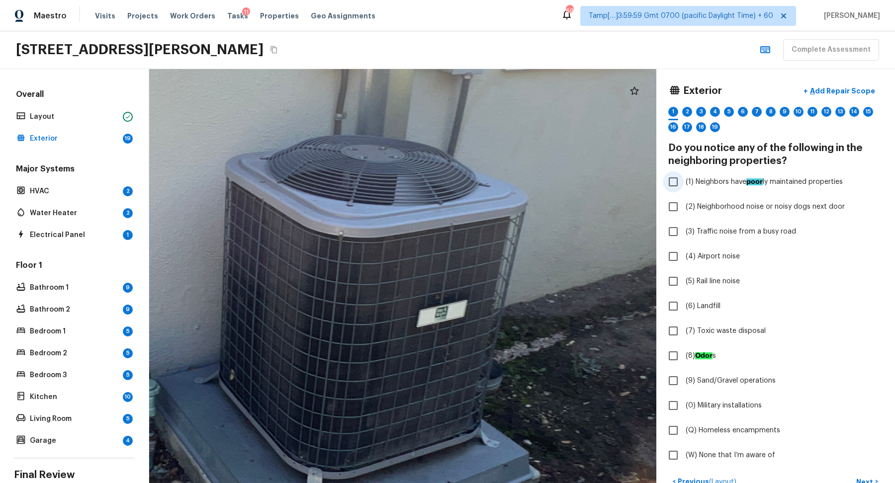
click at [727, 183] on span "(1) Neighbors have poor ly maintained properties" at bounding box center [763, 182] width 157 height 10
click at [683, 183] on input "(1) Neighbors have poor ly maintained properties" at bounding box center [672, 181] width 21 height 21
click at [732, 182] on span "(1) Neighbors have poor ly maintained properties" at bounding box center [763, 182] width 157 height 10
click at [683, 182] on input "(1) Neighbors have poor ly maintained properties" at bounding box center [672, 181] width 21 height 21
checkbox input "false"
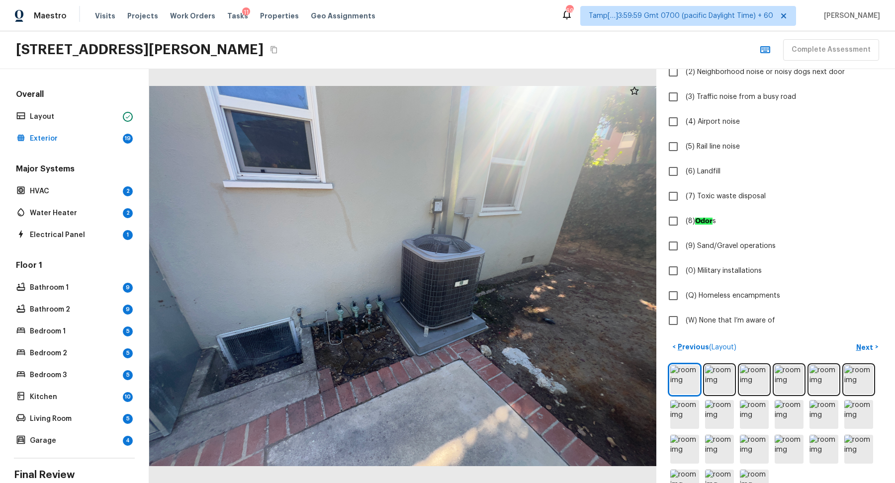
scroll to position [163, 0]
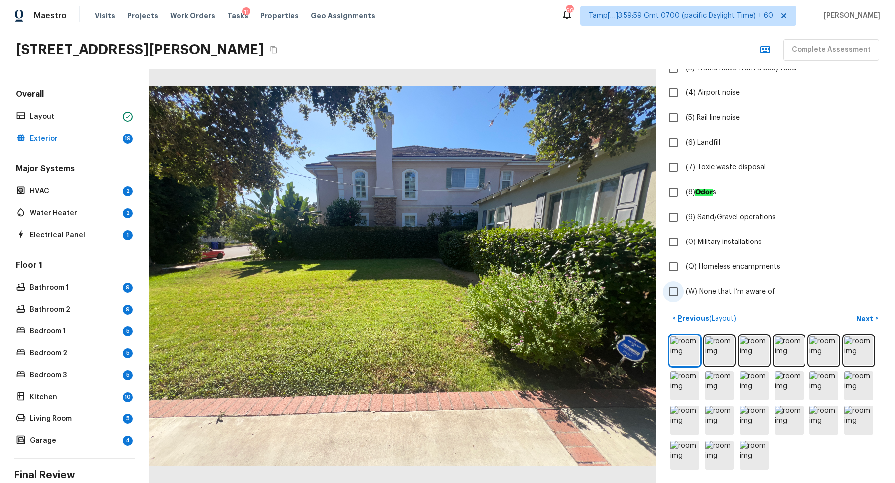
click at [734, 292] on span "(W) None that I’m aware of" at bounding box center [729, 292] width 89 height 10
click at [683, 292] on input "(W) None that I’m aware of" at bounding box center [672, 291] width 21 height 21
checkbox input "true"
click at [860, 323] on button "Next >" at bounding box center [867, 318] width 32 height 16
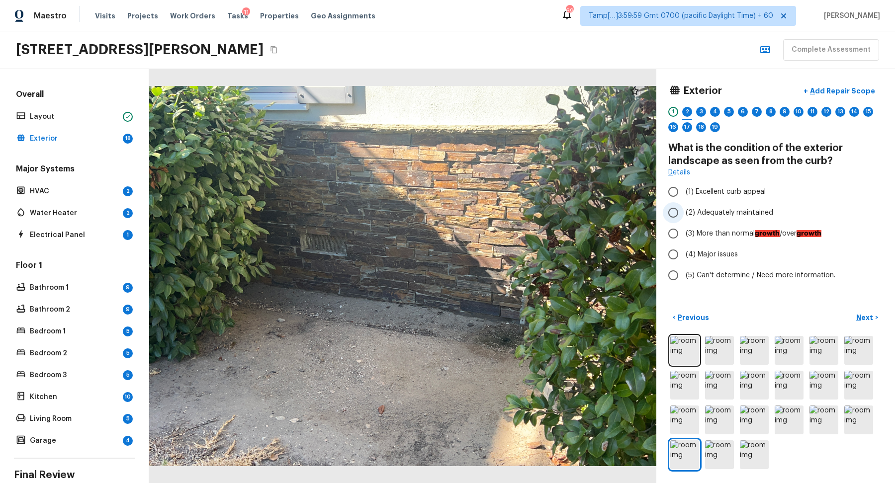
click at [704, 203] on label "(2) Adequately maintained" at bounding box center [768, 212] width 212 height 21
click at [683, 203] on input "(2) Adequately maintained" at bounding box center [672, 212] width 21 height 21
radio input "true"
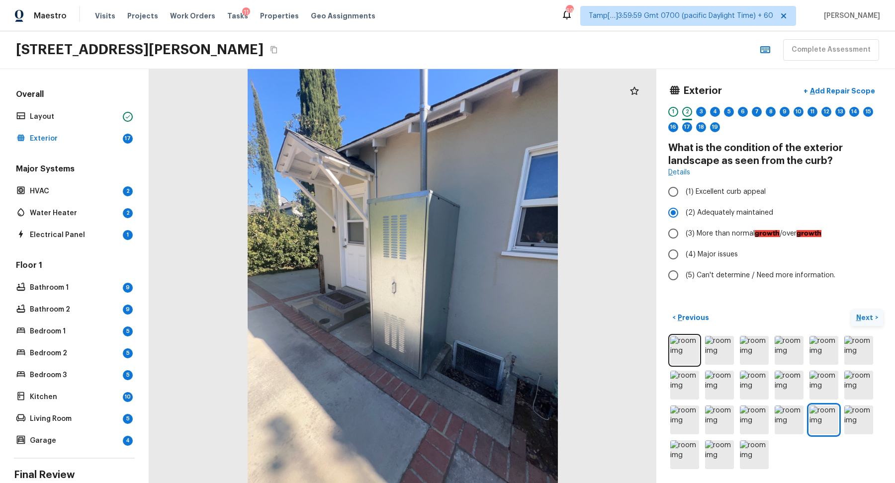
click at [854, 312] on button "Next >" at bounding box center [867, 318] width 32 height 16
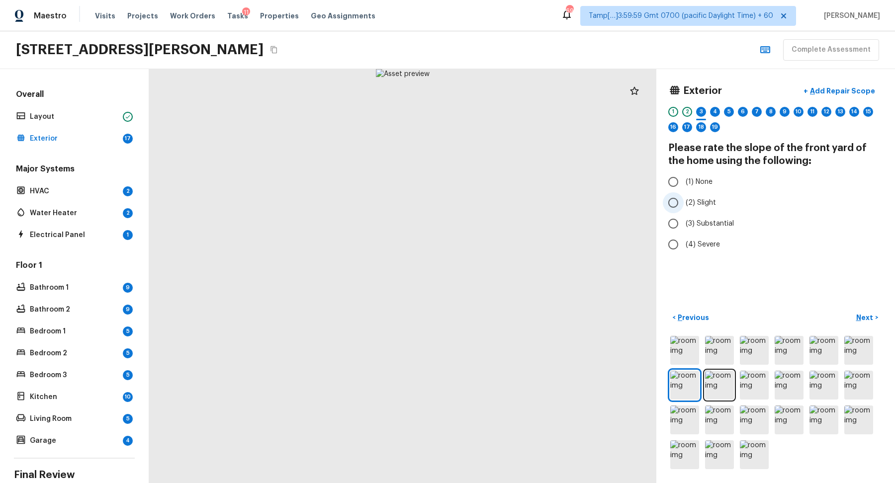
click at [680, 197] on input "(2) Slight" at bounding box center [672, 202] width 21 height 21
radio input "true"
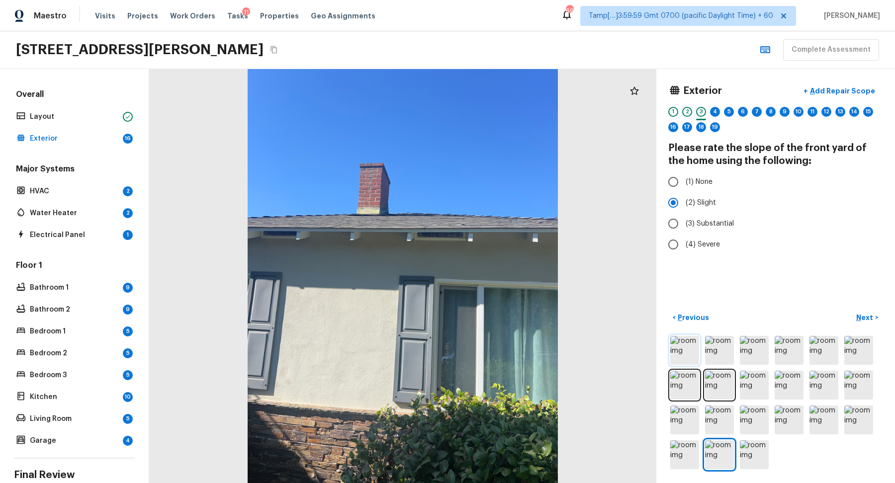
click at [688, 349] on img at bounding box center [684, 350] width 29 height 29
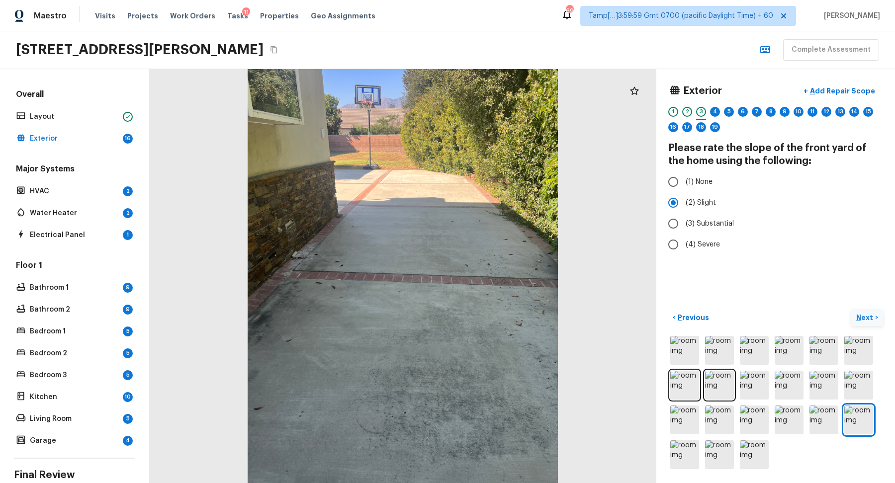
click at [854, 315] on button "Next >" at bounding box center [867, 318] width 32 height 16
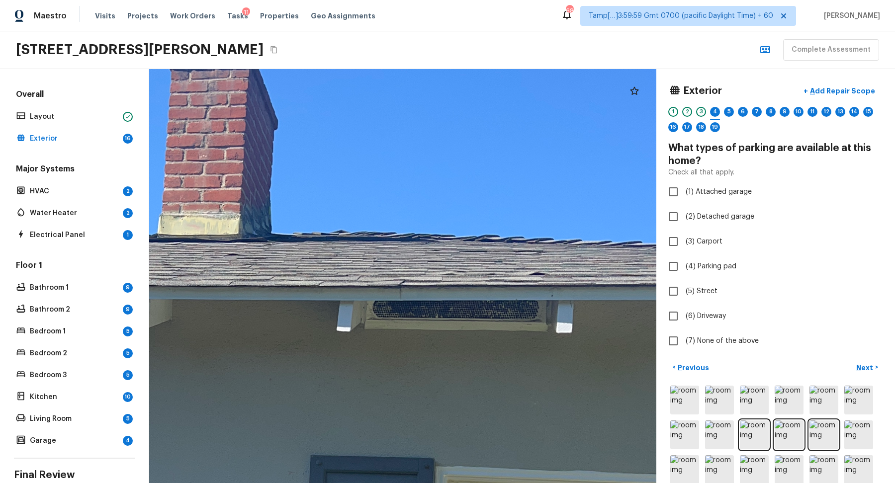
click at [696, 114] on div "3" at bounding box center [701, 114] width 10 height 15
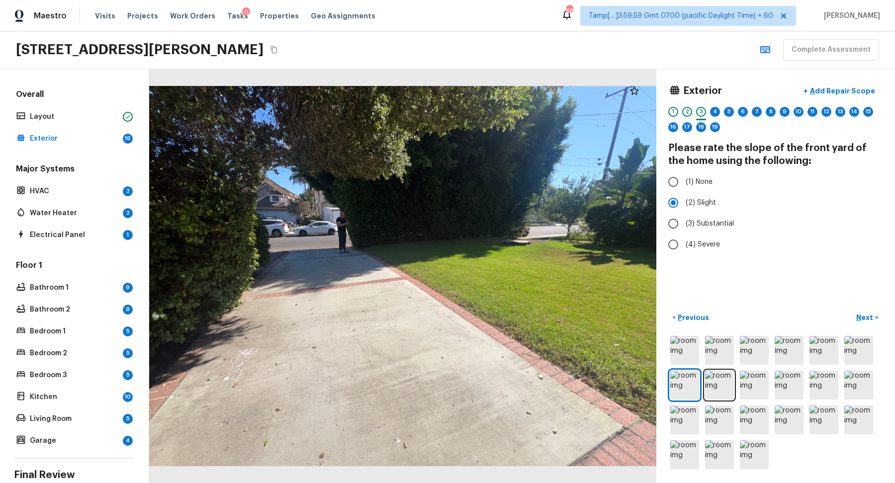
click at [708, 113] on div "1 2 3 4 5 6 7 8 9 10 11 12 13 14 15 16 17 18 19" at bounding box center [775, 122] width 215 height 31
click at [721, 111] on div "1 2 3 4 5 6 7 8 9 10 11 12 13 14 15 16 17 18 19" at bounding box center [775, 122] width 215 height 31
click at [720, 111] on div "1 2 3 4 5 6 7 8 9 10 11 12 13 14 15 16 17 18 19" at bounding box center [775, 122] width 215 height 31
click at [713, 110] on div "4" at bounding box center [715, 112] width 10 height 10
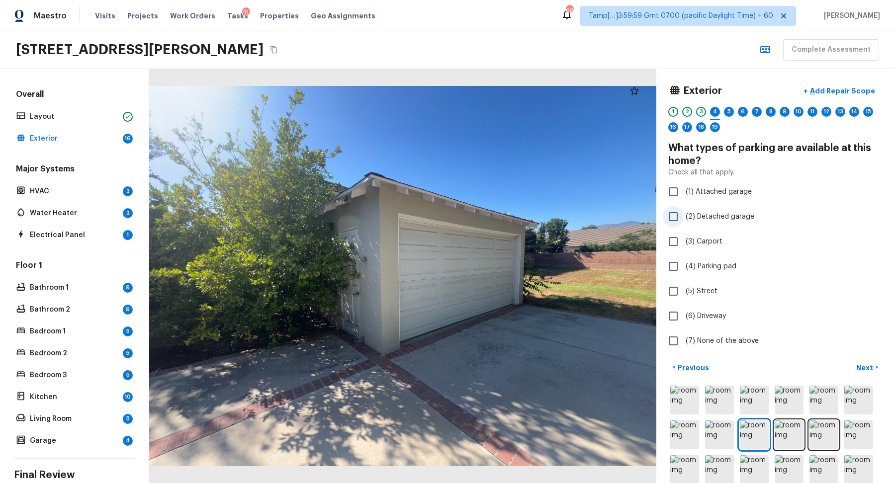
click at [708, 217] on span "(2) Detached garage" at bounding box center [719, 217] width 69 height 10
click at [683, 217] on input "(2) Detached garage" at bounding box center [672, 216] width 21 height 21
checkbox input "true"
click at [696, 310] on label "(6) Driveway" at bounding box center [768, 316] width 212 height 21
click at [683, 310] on input "(6) Driveway" at bounding box center [672, 316] width 21 height 21
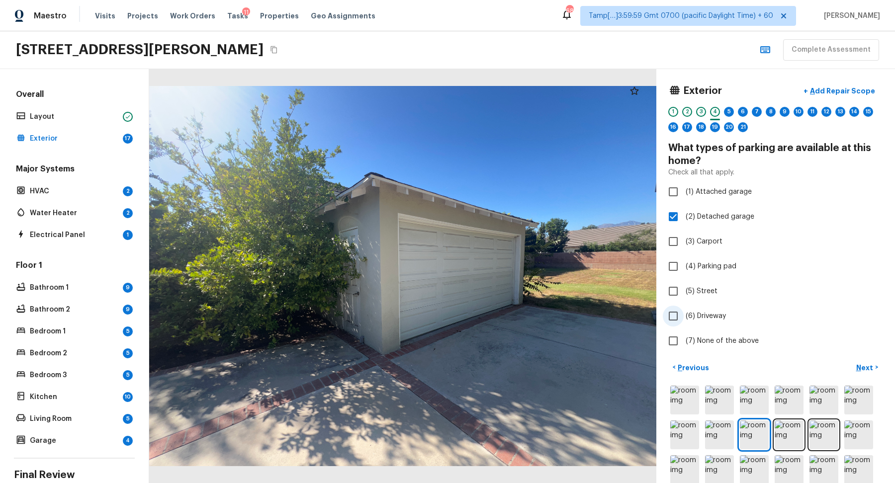
checkbox input "true"
click at [858, 368] on p "Next" at bounding box center [865, 368] width 19 height 10
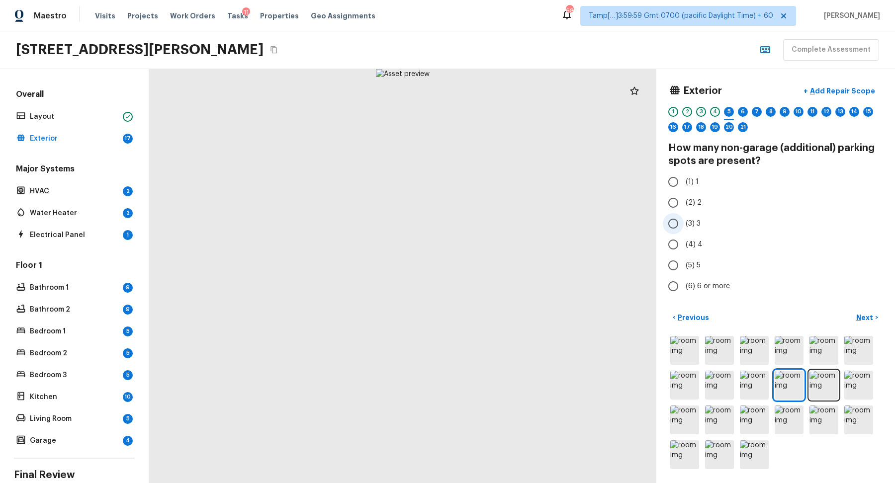
click at [687, 226] on span "(3) 3" at bounding box center [692, 224] width 15 height 10
click at [683, 226] on input "(3) 3" at bounding box center [672, 223] width 21 height 21
radio input "true"
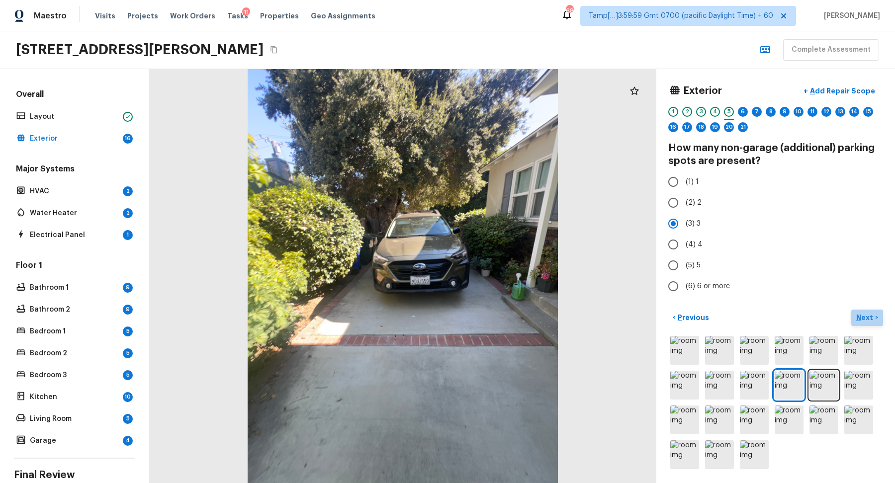
click at [873, 316] on p "Next" at bounding box center [865, 318] width 19 height 10
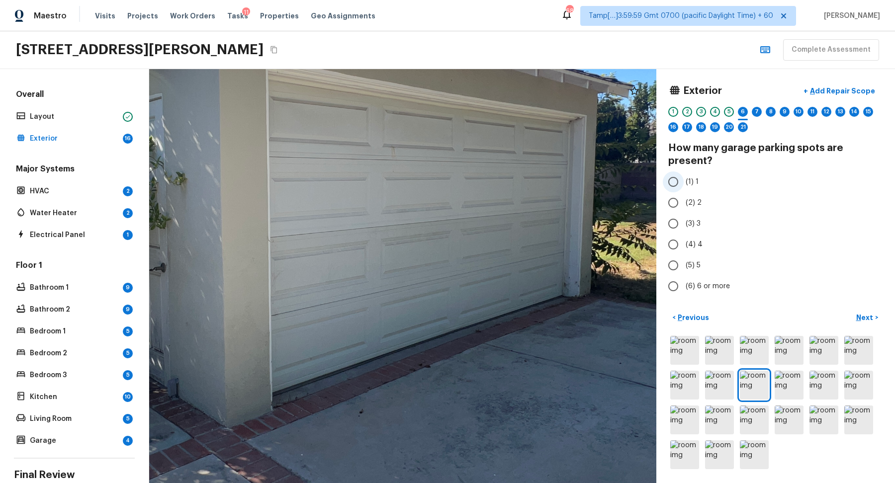
click at [674, 182] on input "(1) 1" at bounding box center [672, 181] width 21 height 21
radio input "true"
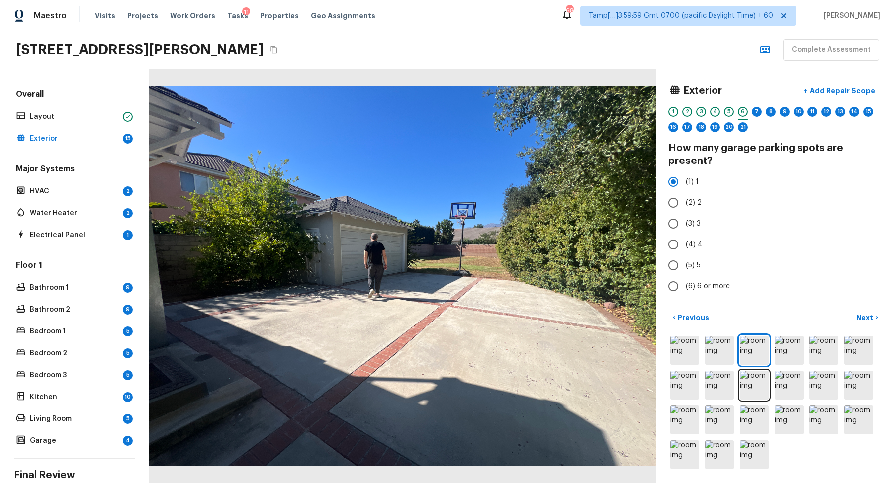
click at [726, 116] on div "5" at bounding box center [729, 114] width 10 height 15
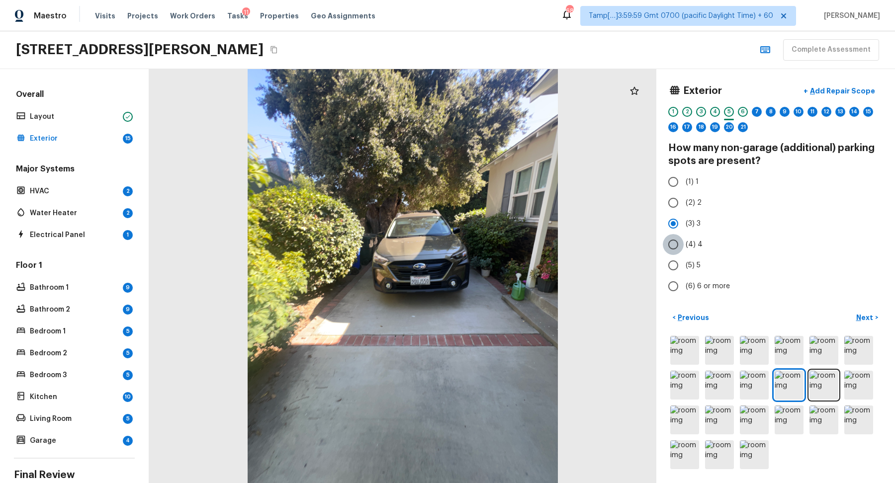
click at [676, 245] on input "(4) 4" at bounding box center [672, 244] width 21 height 21
radio input "true"
click at [870, 308] on div "Exterior + Add Repair Scope 1 2 3 4 5 6 7 8 9 10 11 12 13 14 15 16 17 18 19 20 …" at bounding box center [775, 276] width 239 height 414
click at [868, 313] on p "Next" at bounding box center [865, 318] width 19 height 10
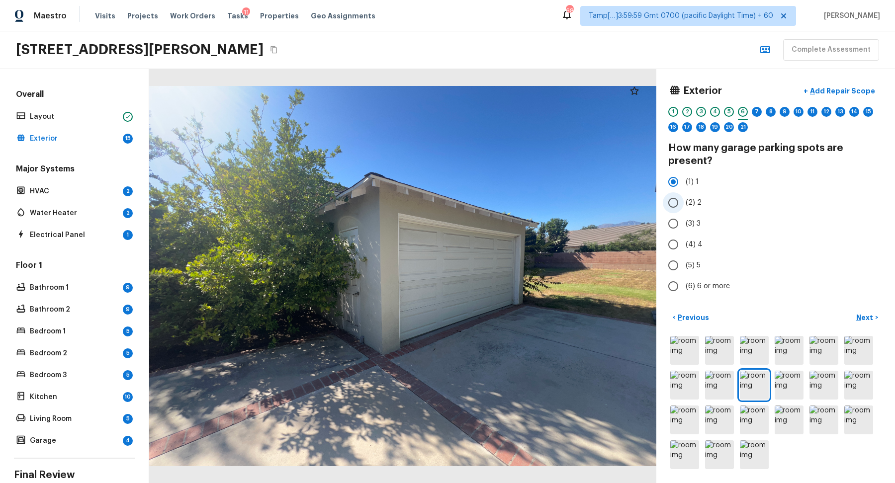
click at [681, 204] on input "(2) 2" at bounding box center [672, 202] width 21 height 21
radio input "true"
click at [858, 317] on p "Next" at bounding box center [865, 318] width 19 height 10
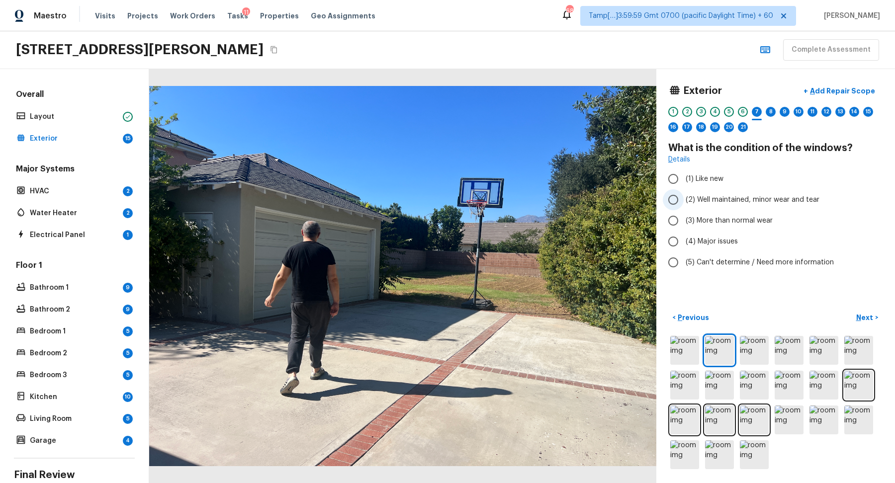
click at [724, 197] on span "(2) Well maintained, minor wear and tear" at bounding box center [752, 200] width 134 height 10
click at [683, 197] on input "(2) Well maintained, minor wear and tear" at bounding box center [672, 199] width 21 height 21
radio input "true"
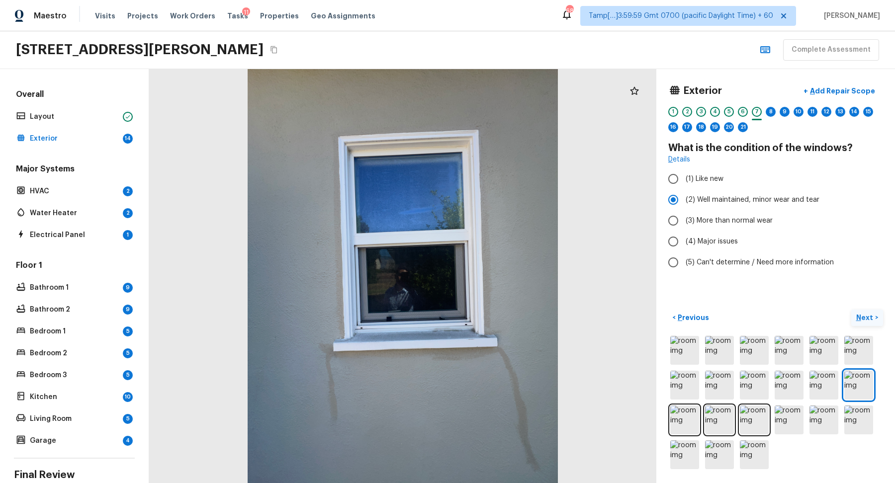
click at [857, 314] on p "Next" at bounding box center [865, 318] width 19 height 10
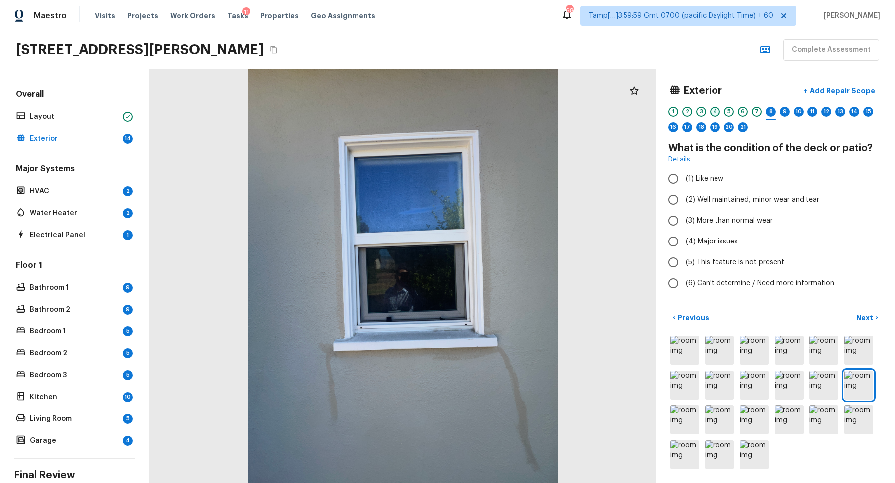
click at [717, 110] on div "4" at bounding box center [715, 112] width 10 height 10
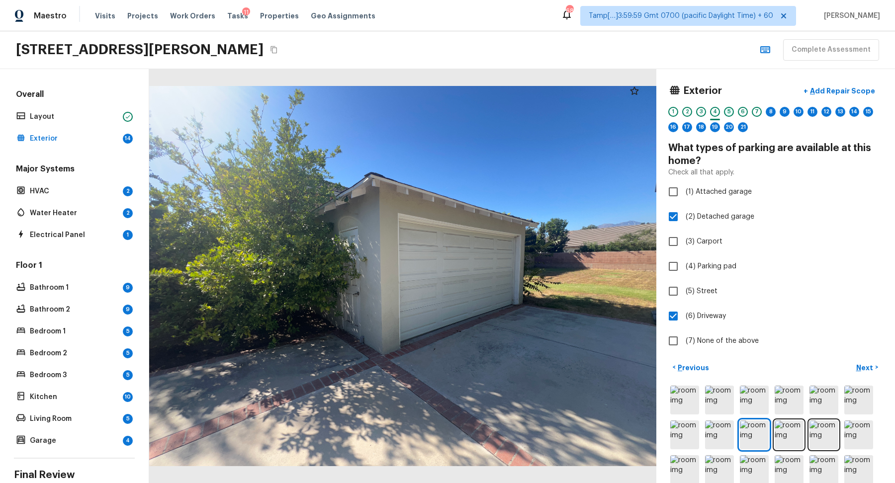
click at [725, 111] on div "5" at bounding box center [729, 112] width 10 height 10
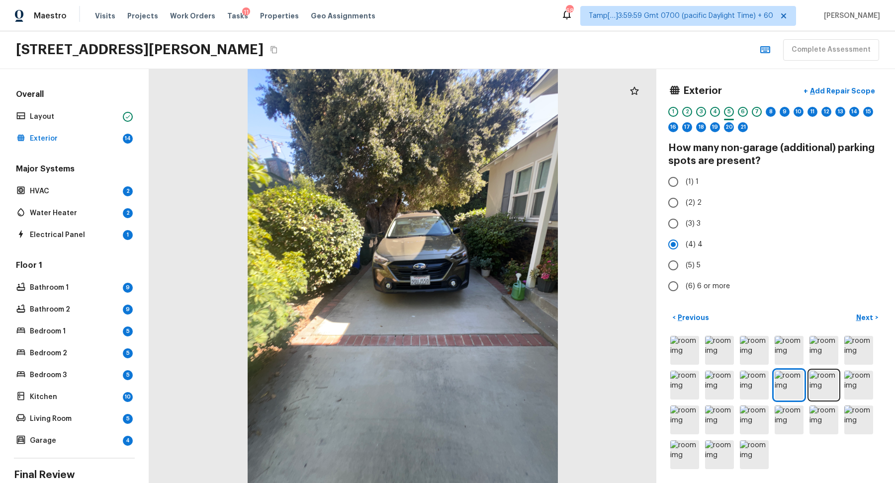
click at [735, 111] on div "1 2 3 4 5 6 7 8 9 10 11 12 13 14 15 16 17 18 19 20 21" at bounding box center [775, 122] width 215 height 31
click at [695, 111] on div "1 2 3 4 5 6 7 8 9 10 11 12 13 14 15 16 17 18 19 20 21" at bounding box center [775, 122] width 215 height 31
click at [703, 113] on div "3" at bounding box center [701, 112] width 10 height 10
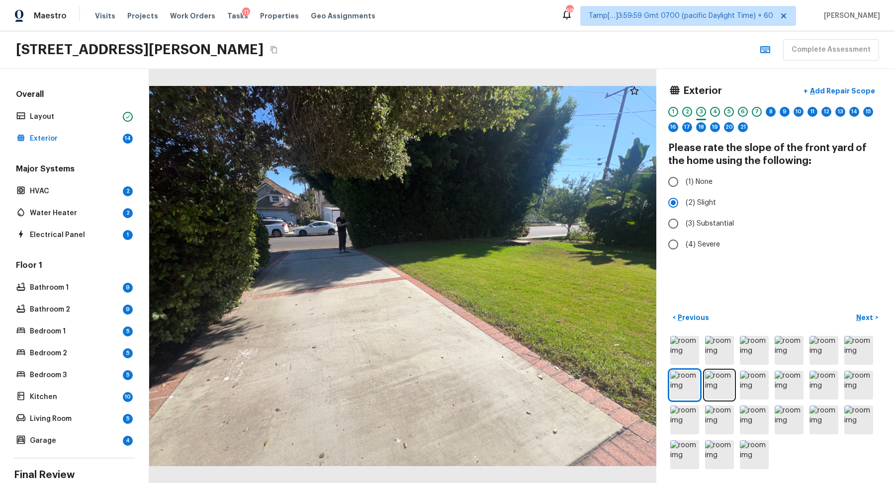
click at [686, 113] on div "2" at bounding box center [687, 112] width 10 height 10
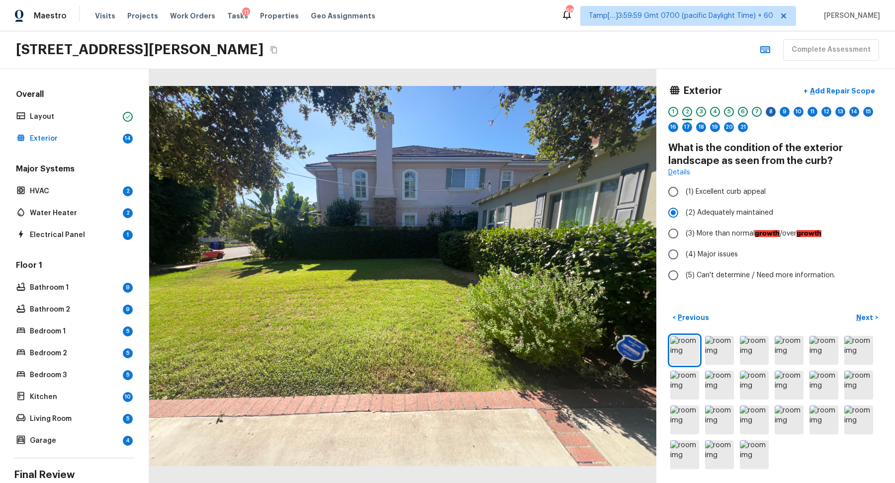
click at [770, 114] on div "8" at bounding box center [770, 112] width 10 height 10
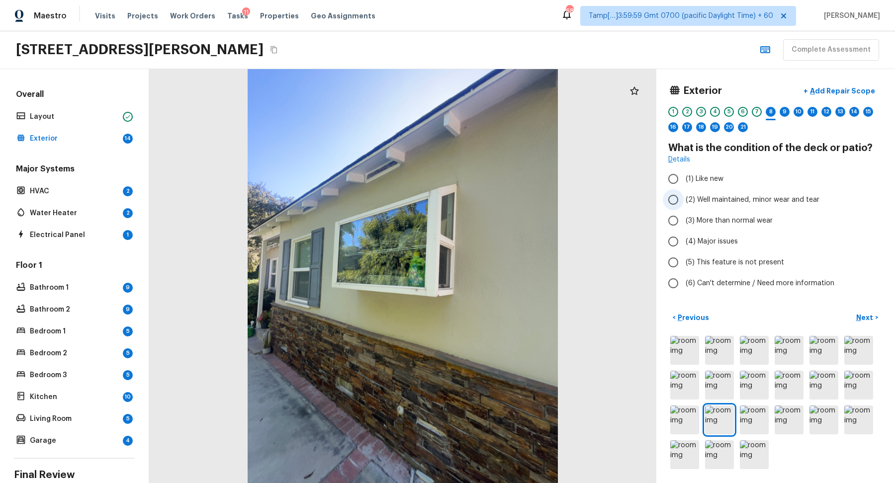
click at [710, 201] on span "(2) Well maintained, minor wear and tear" at bounding box center [752, 200] width 134 height 10
click at [683, 201] on input "(2) Well maintained, minor wear and tear" at bounding box center [672, 199] width 21 height 21
radio input "true"
click at [758, 265] on span "(5) This feature is not present" at bounding box center [734, 262] width 98 height 10
click at [683, 265] on input "(5) This feature is not present" at bounding box center [672, 262] width 21 height 21
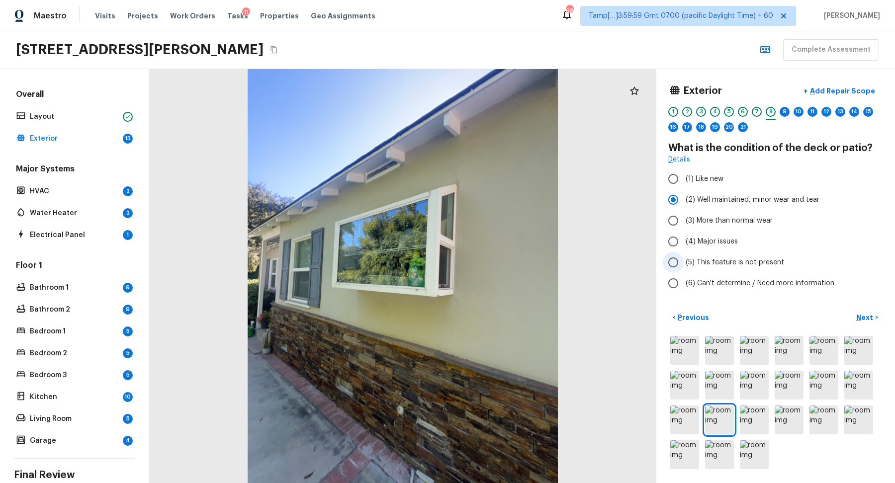
radio input "true"
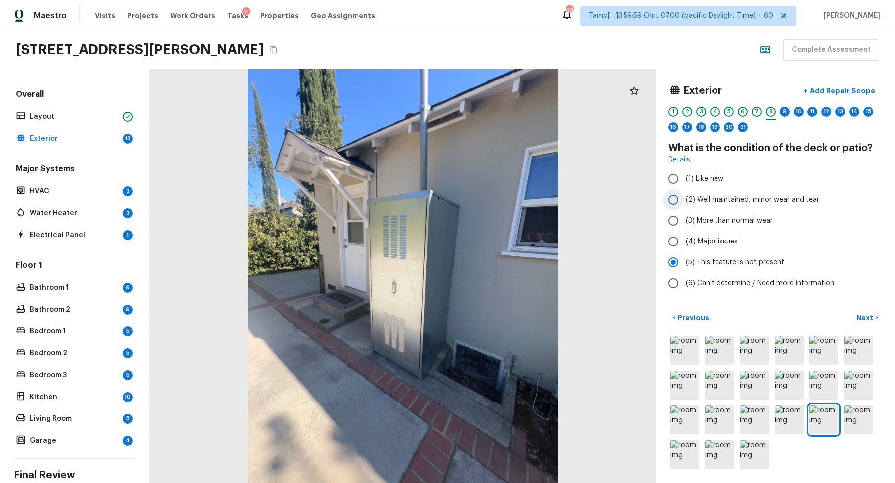
click at [726, 200] on span "(2) Well maintained, minor wear and tear" at bounding box center [752, 200] width 134 height 10
click at [683, 200] on input "(2) Well maintained, minor wear and tear" at bounding box center [672, 199] width 21 height 21
radio input "true"
click at [871, 314] on p "Next" at bounding box center [865, 318] width 19 height 10
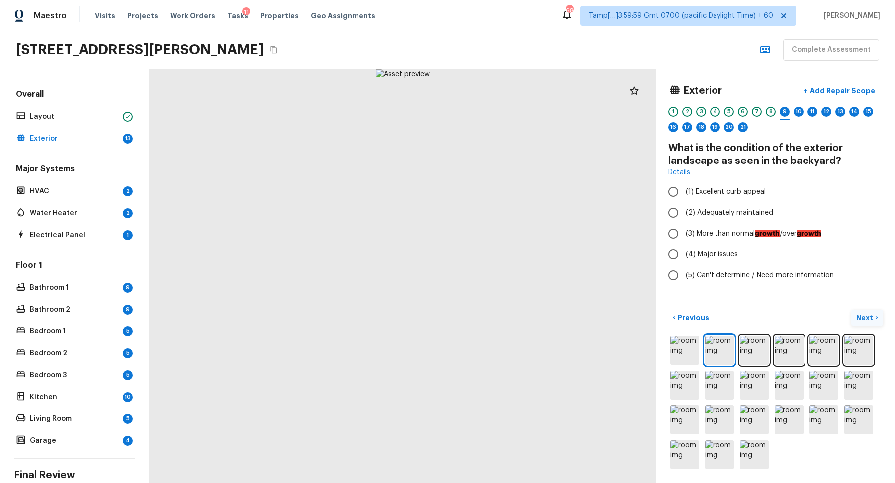
click at [871, 314] on p "Next" at bounding box center [865, 318] width 19 height 10
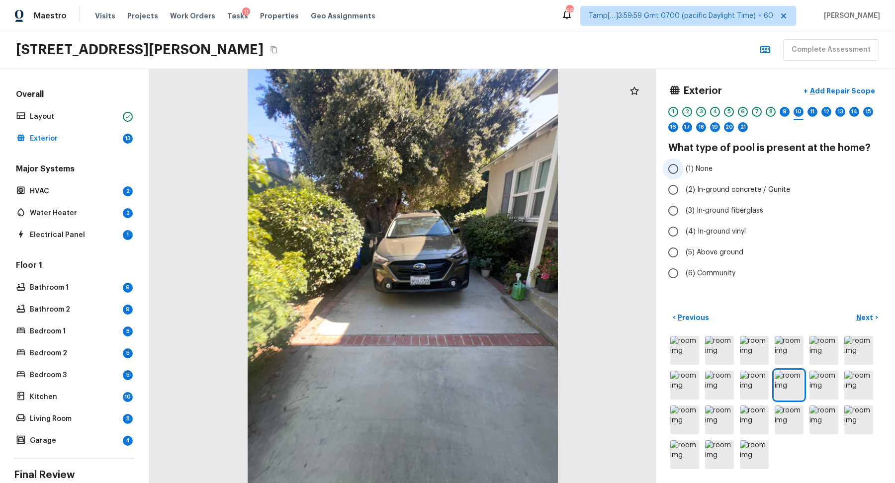
click at [711, 169] on span "(1) None" at bounding box center [698, 169] width 27 height 10
click at [683, 169] on input "(1) None" at bounding box center [672, 169] width 21 height 21
radio input "true"
click at [855, 314] on button "Next >" at bounding box center [867, 318] width 32 height 16
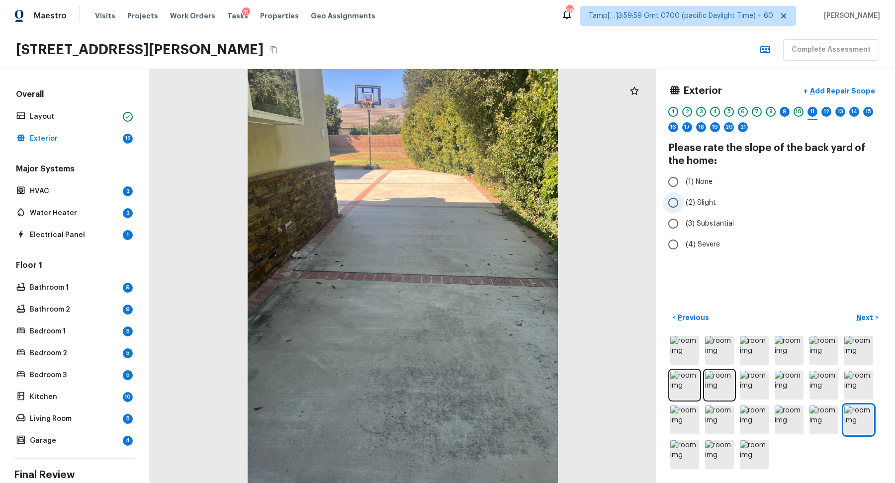
click at [702, 198] on span "(2) Slight" at bounding box center [700, 203] width 30 height 10
click at [683, 197] on input "(2) Slight" at bounding box center [672, 202] width 21 height 21
radio input "true"
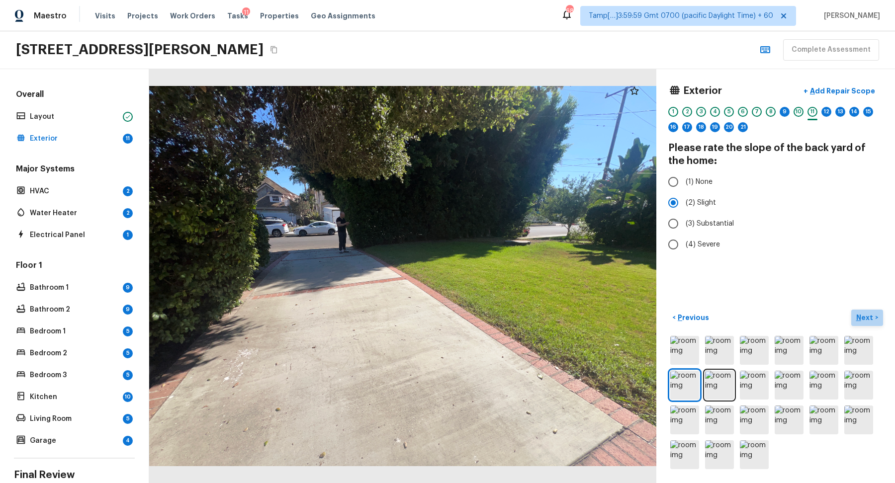
click at [877, 314] on button "Next >" at bounding box center [867, 318] width 32 height 16
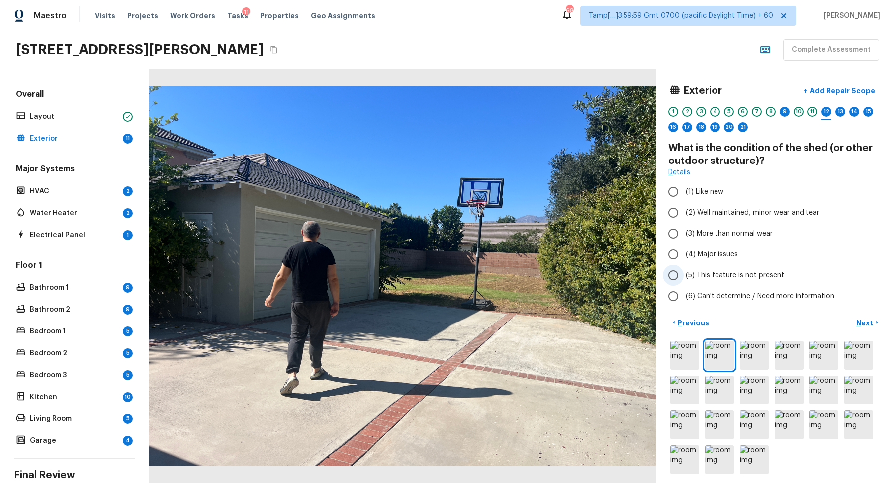
click at [747, 275] on span "(5) This feature is not present" at bounding box center [734, 275] width 98 height 10
click at [683, 275] on input "(5) This feature is not present" at bounding box center [672, 275] width 21 height 21
radio input "true"
click at [862, 319] on p "Next" at bounding box center [865, 323] width 19 height 10
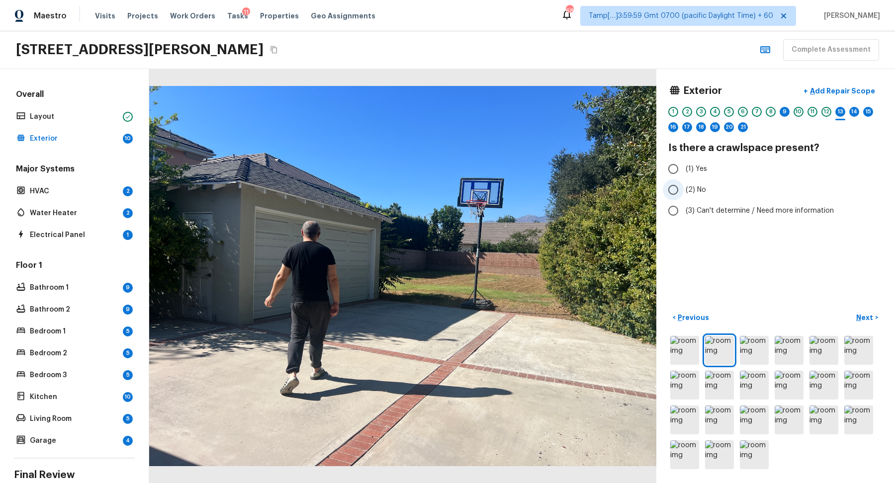
click at [696, 193] on span "(2) No" at bounding box center [695, 190] width 20 height 10
click at [683, 193] on input "(2) No" at bounding box center [672, 189] width 21 height 21
radio input "true"
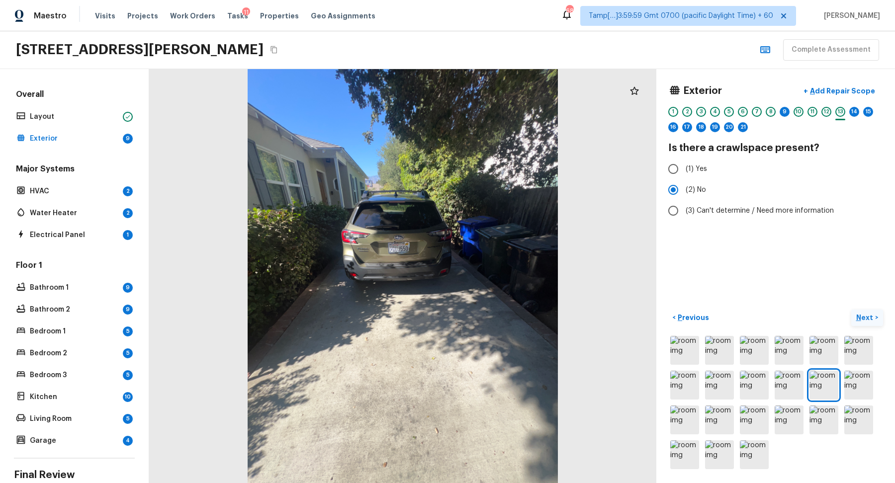
click at [860, 315] on p "Next" at bounding box center [865, 318] width 19 height 10
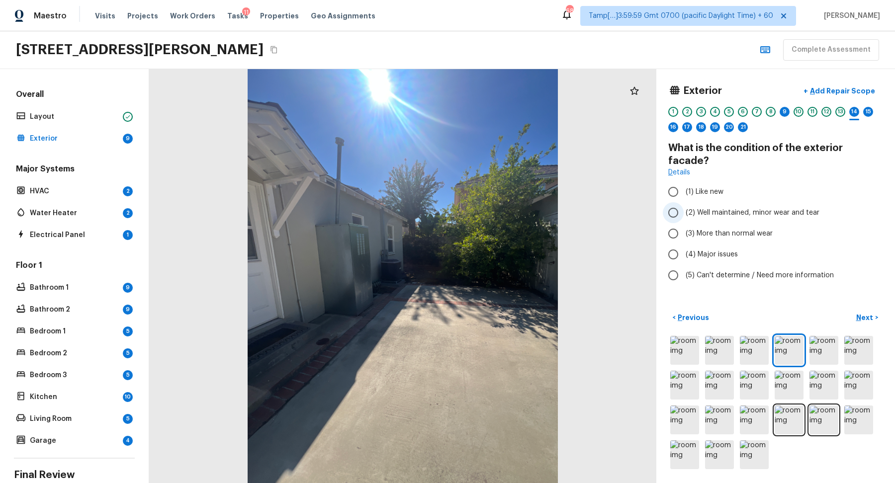
click at [713, 208] on span "(2) Well maintained, minor wear and tear" at bounding box center [752, 213] width 134 height 10
click at [683, 202] on input "(2) Well maintained, minor wear and tear" at bounding box center [672, 212] width 21 height 21
radio input "true"
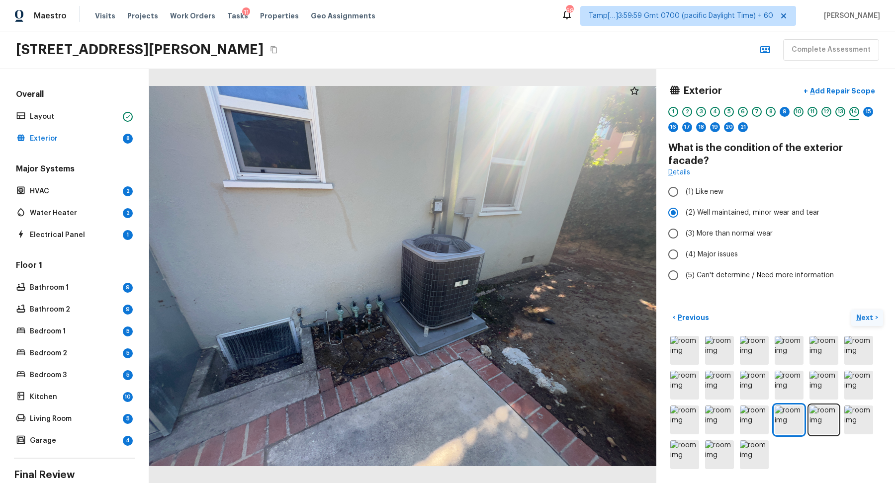
click at [854, 315] on button "Next >" at bounding box center [867, 318] width 32 height 16
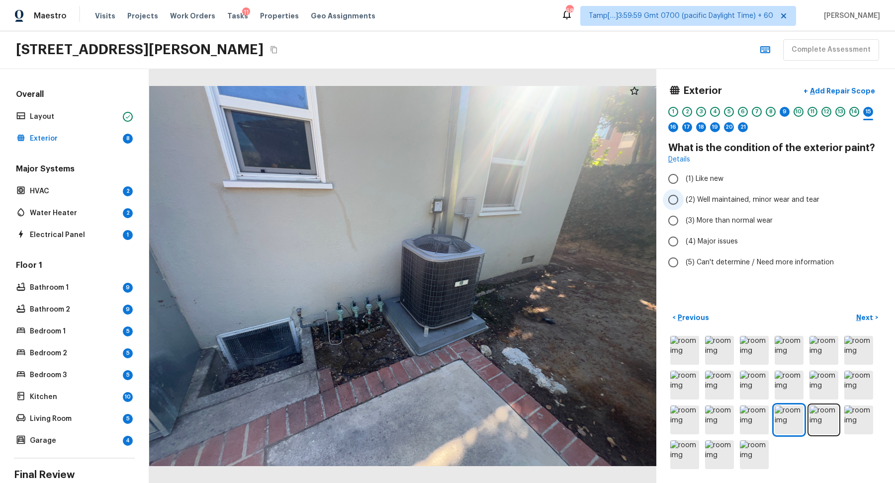
click at [794, 200] on span "(2) Well maintained, minor wear and tear" at bounding box center [752, 200] width 134 height 10
click at [683, 200] on input "(2) Well maintained, minor wear and tear" at bounding box center [672, 199] width 21 height 21
radio input "true"
click at [873, 313] on p "Next" at bounding box center [865, 318] width 19 height 10
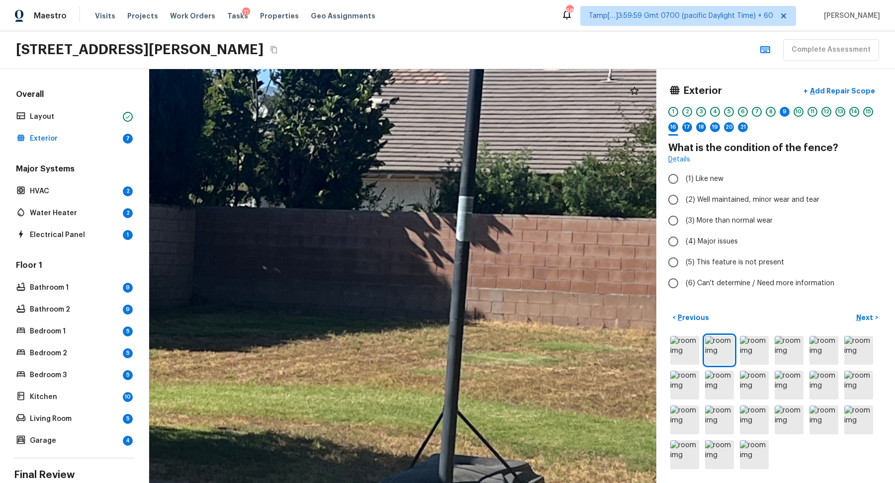
drag, startPoint x: 534, startPoint y: 186, endPoint x: 526, endPoint y: 323, distance: 136.4
click at [526, 323] on div at bounding box center [74, 338] width 2629 height 2147
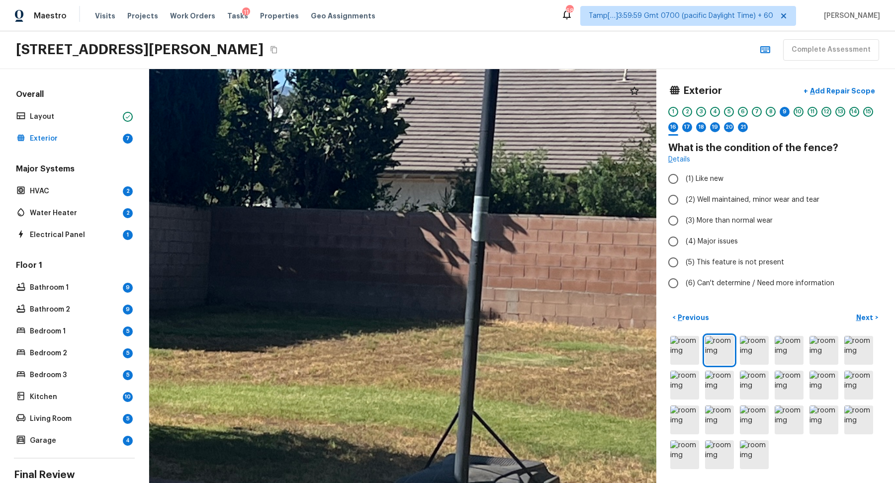
drag, startPoint x: 454, startPoint y: 334, endPoint x: 851, endPoint y: 334, distance: 396.6
click at [851, 334] on div "Exterior + Add Repair Scope 1 2 3 4 5 6 7 8 9 10 11 12 13 14 15 16 17 18 19 20 …" at bounding box center [521, 276] width 745 height 414
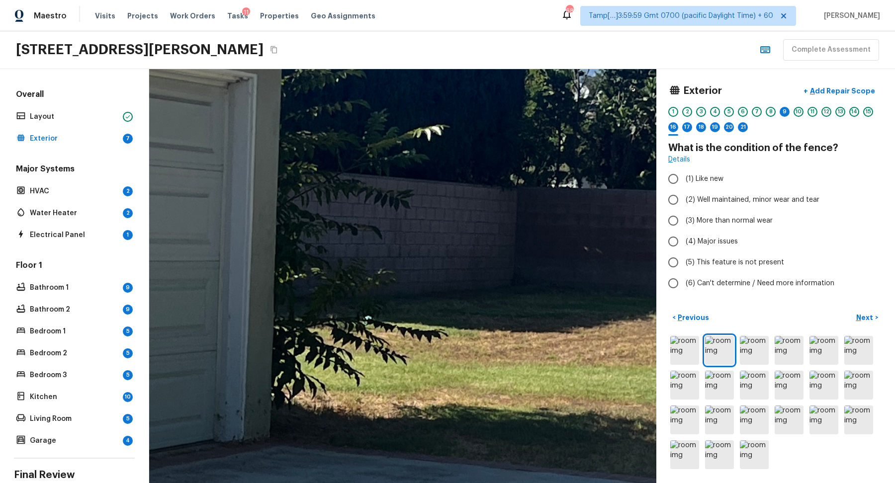
drag, startPoint x: 569, startPoint y: 304, endPoint x: 412, endPoint y: 303, distance: 156.5
click at [413, 303] on div at bounding box center [395, 319] width 2629 height 2147
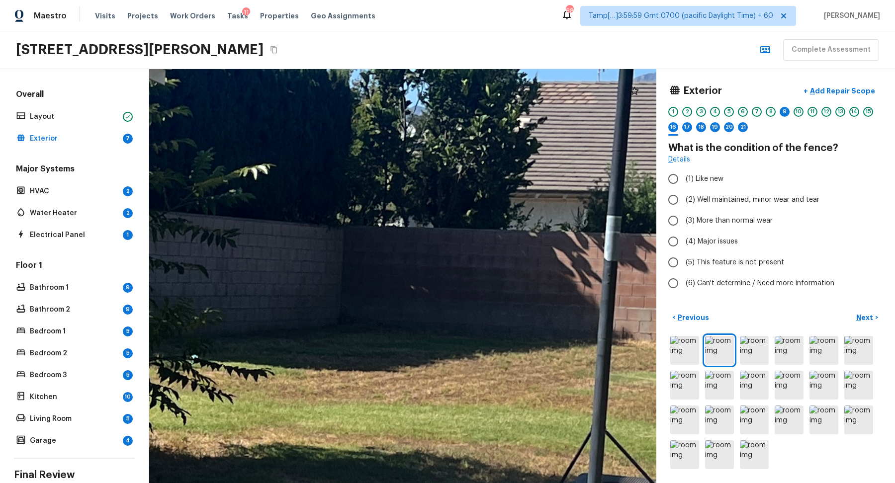
drag, startPoint x: 396, startPoint y: 303, endPoint x: 234, endPoint y: 294, distance: 162.2
click at [234, 294] on div at bounding box center [222, 357] width 2629 height 2147
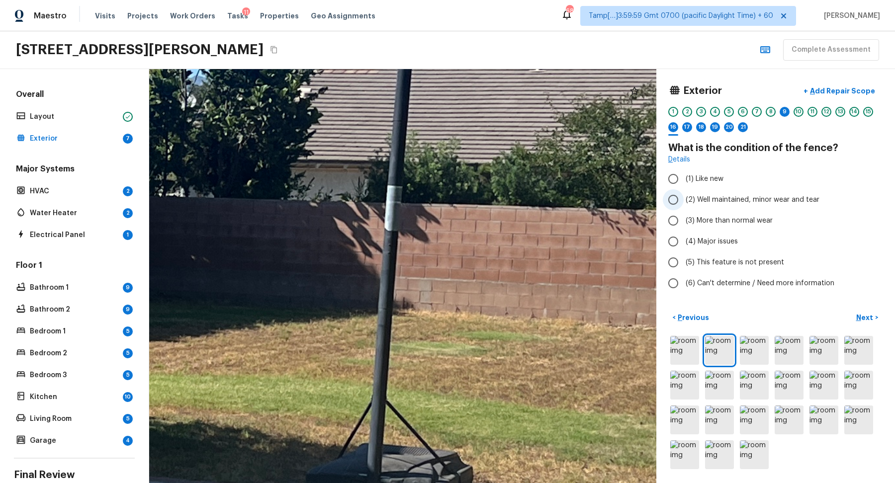
click at [728, 206] on label "(2) Well maintained, minor wear and tear" at bounding box center [768, 199] width 212 height 21
click at [683, 206] on input "(2) Well maintained, minor wear and tear" at bounding box center [672, 199] width 21 height 21
radio input "true"
click at [862, 320] on p "Next" at bounding box center [865, 318] width 19 height 10
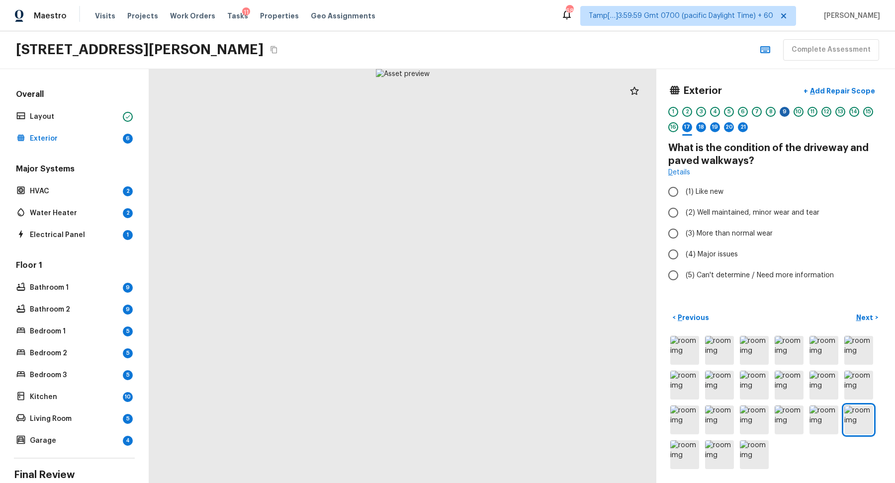
click at [786, 112] on div "9" at bounding box center [784, 112] width 10 height 10
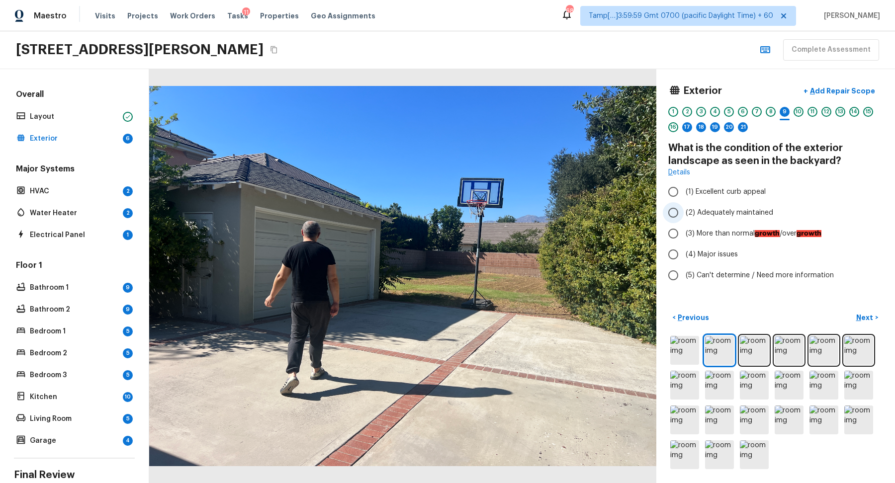
click at [732, 217] on label "(2) Adequately maintained" at bounding box center [768, 212] width 212 height 21
click at [683, 217] on input "(2) Adequately maintained" at bounding box center [672, 212] width 21 height 21
radio input "true"
click at [839, 83] on button "+ Add Repair Scope" at bounding box center [838, 91] width 87 height 20
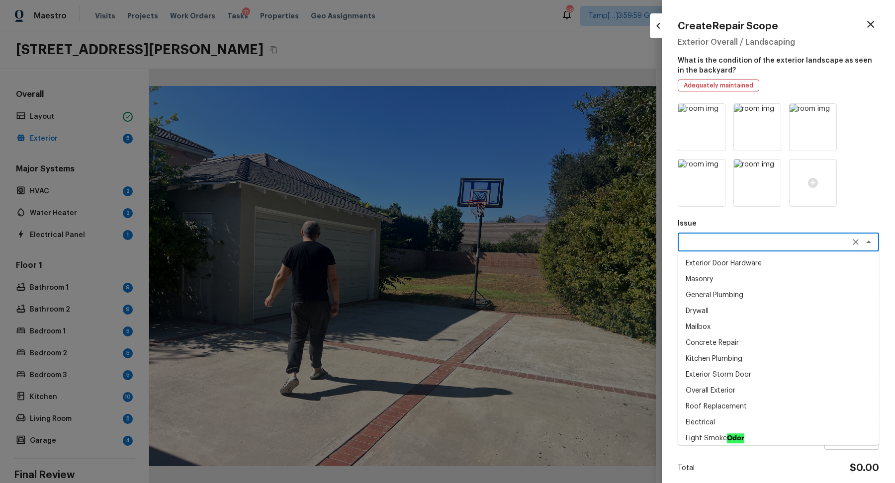
click at [702, 241] on textarea at bounding box center [764, 242] width 164 height 10
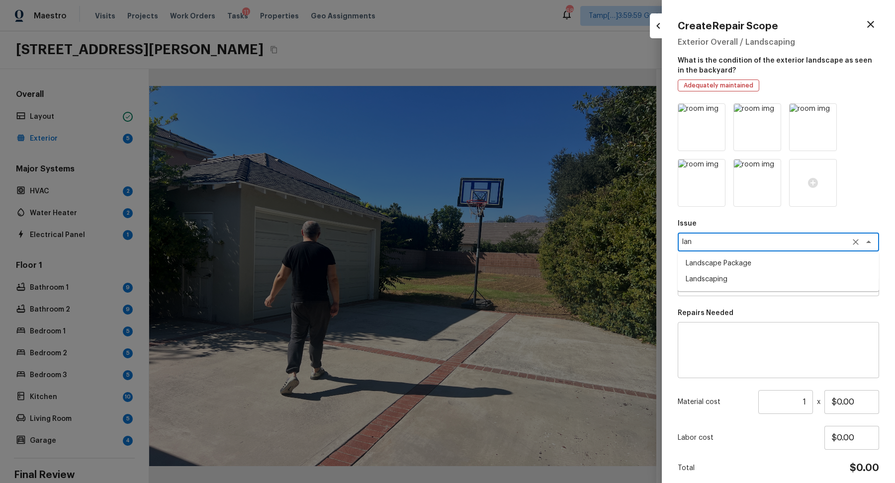
click at [729, 267] on li "Landscape Package" at bounding box center [777, 263] width 201 height 16
type textarea "Landscape Package"
click at [733, 283] on textarea at bounding box center [764, 287] width 164 height 10
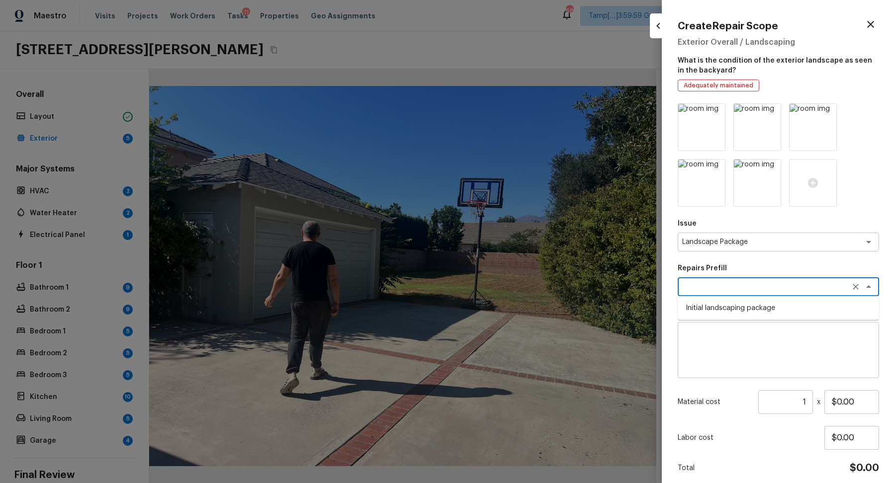
click at [756, 314] on li "Initial landscaping package" at bounding box center [777, 308] width 201 height 16
type textarea "Initial landscaping package"
type textarea "Mowing of grass up to 6" in height. Mow, edge along driveways & sidewalks, trim…"
type input "$90.00"
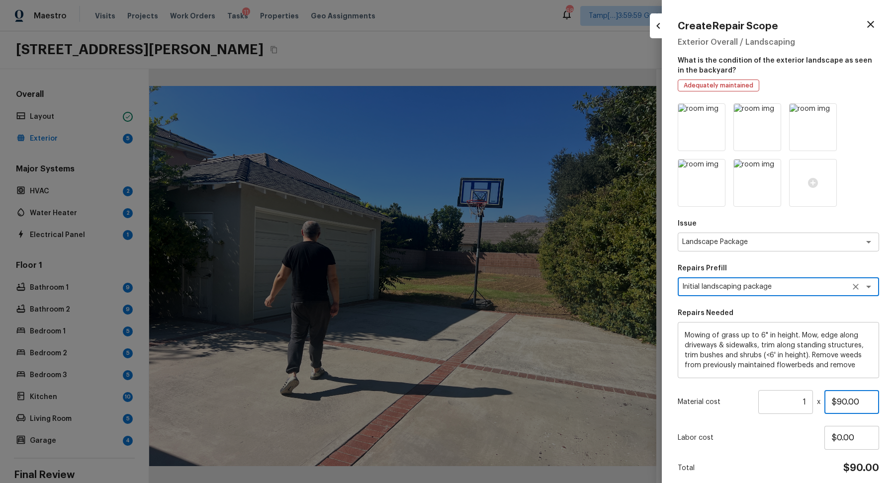
click at [840, 403] on input "$90.00" at bounding box center [851, 402] width 55 height 24
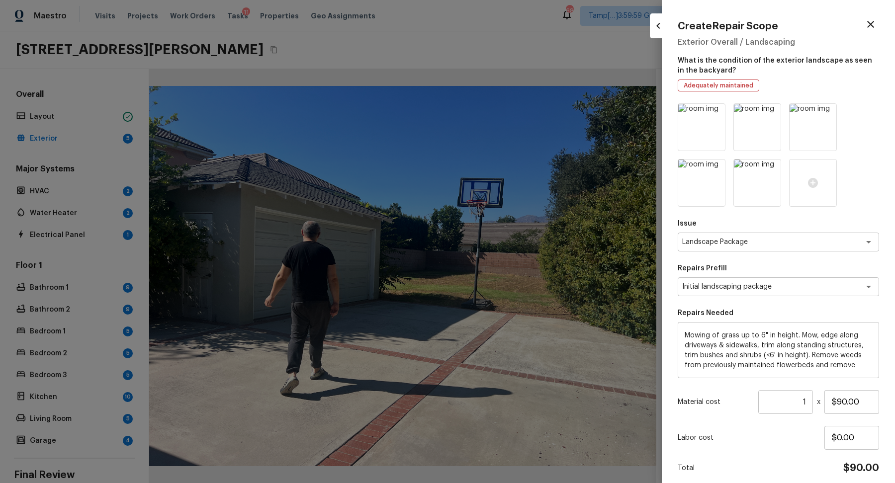
click at [801, 401] on input "1" at bounding box center [785, 402] width 55 height 24
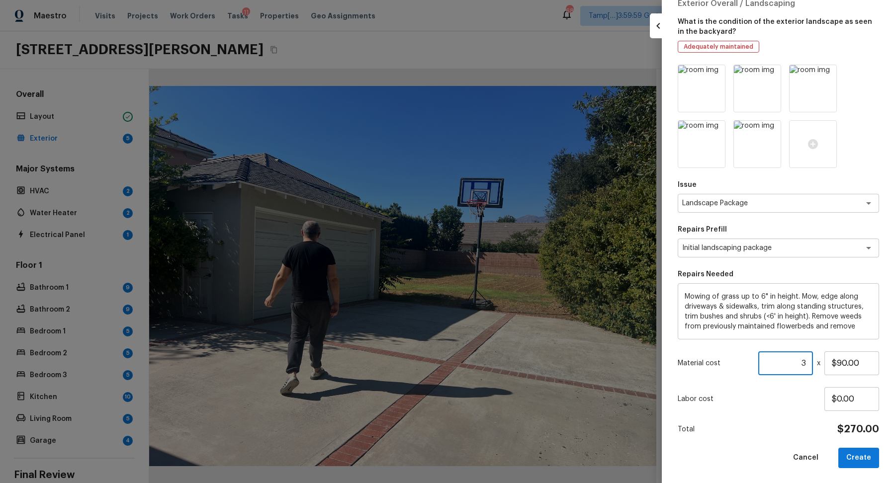
click at [803, 363] on input "3" at bounding box center [785, 363] width 55 height 24
type input "3"
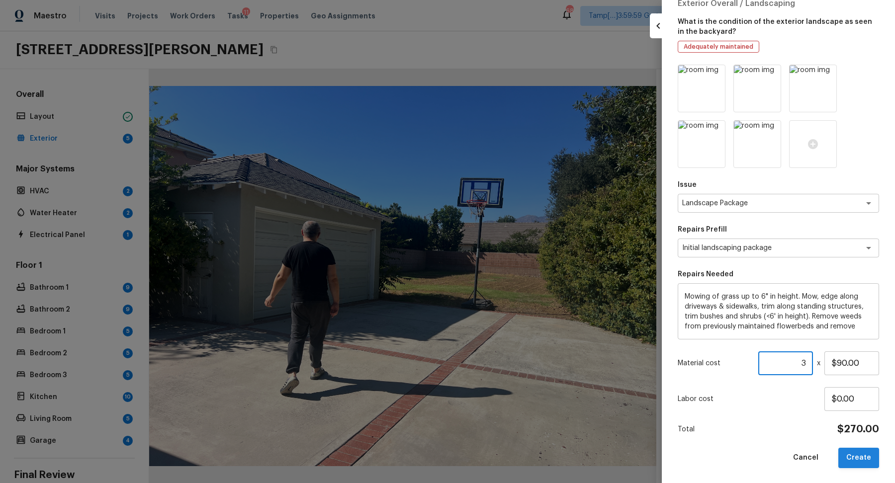
click at [865, 459] on button "Create" at bounding box center [858, 458] width 41 height 20
type input "1"
type input "$0.00"
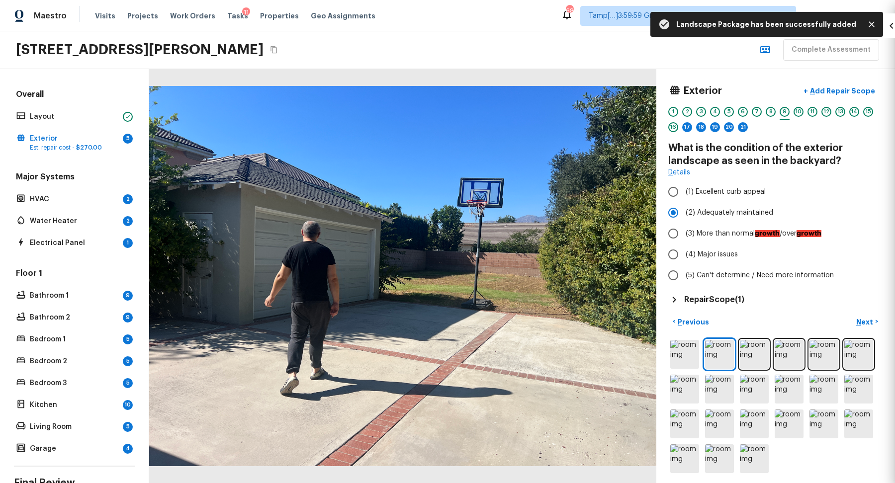
scroll to position [0, 0]
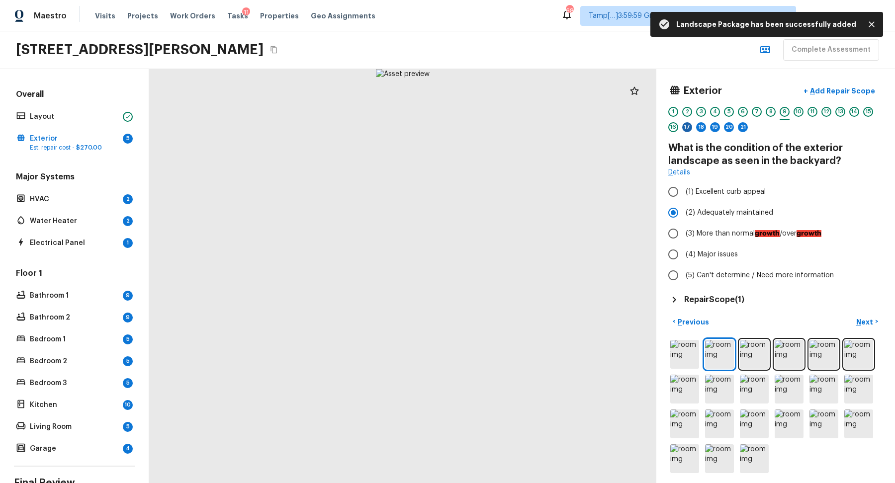
click at [686, 128] on div "17" at bounding box center [687, 127] width 10 height 10
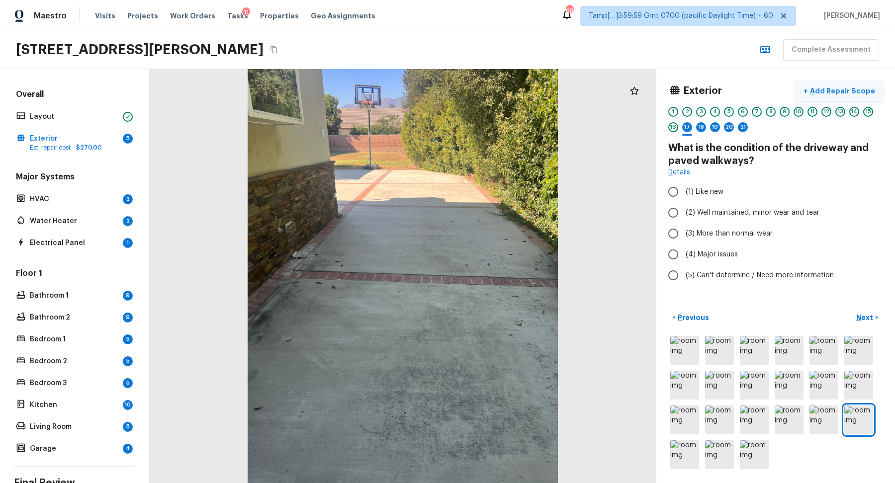
click at [826, 95] on button "+ Add Repair Scope" at bounding box center [838, 91] width 87 height 20
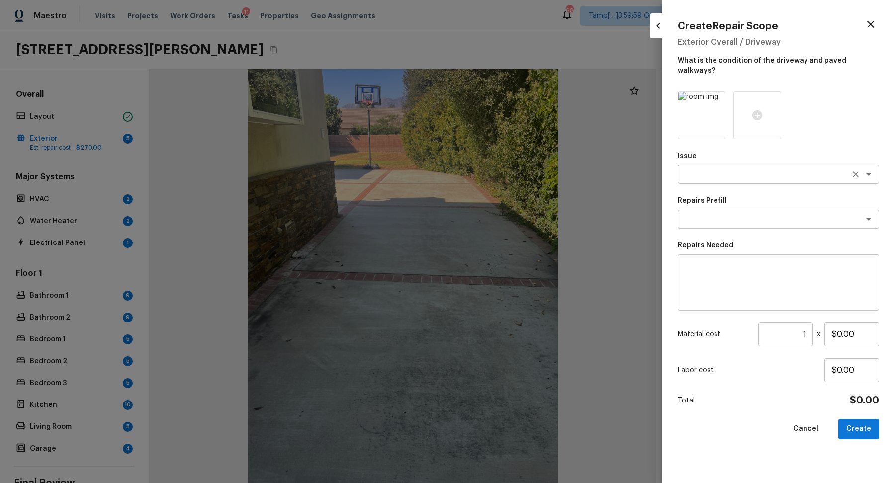
click at [699, 169] on textarea at bounding box center [764, 174] width 164 height 10
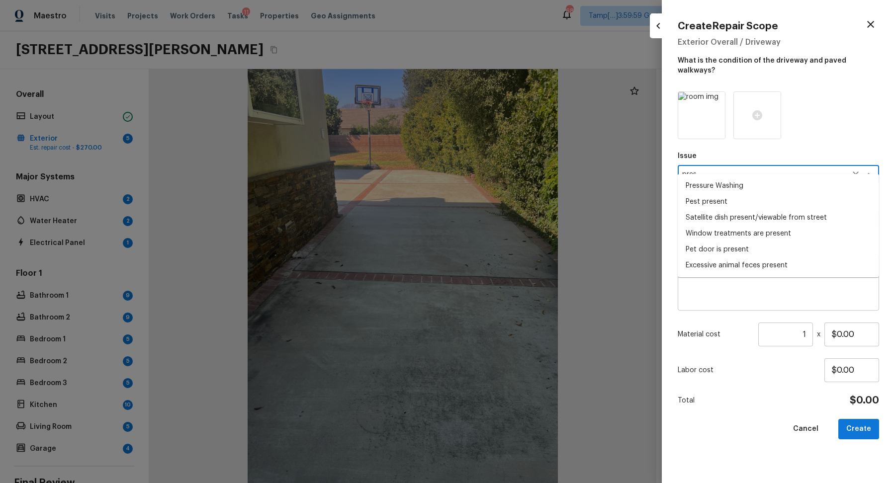
click at [743, 187] on li "Pressure Washing" at bounding box center [777, 186] width 201 height 16
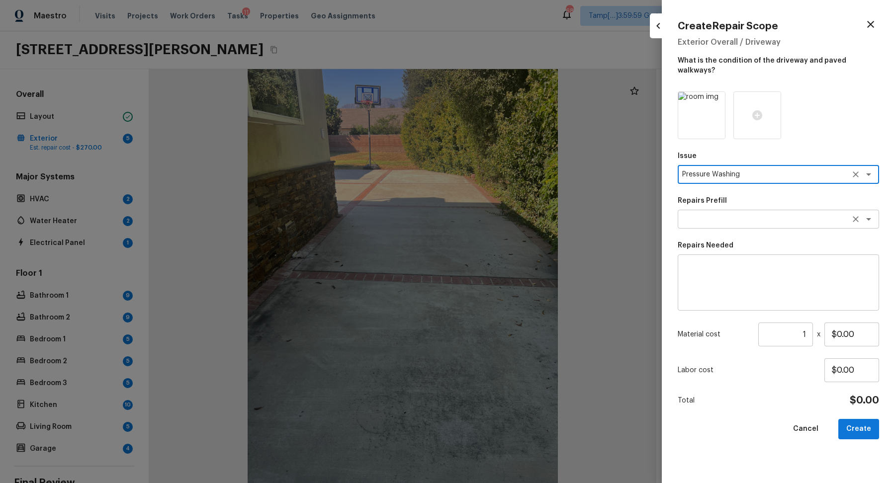
type textarea "Pressure Washing"
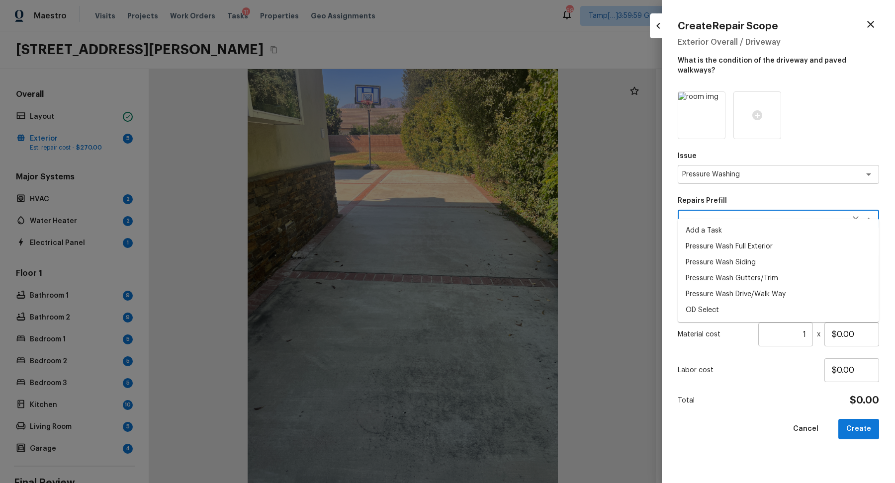
click at [722, 214] on textarea at bounding box center [764, 219] width 164 height 10
click at [775, 242] on li "Pressure Wash Full Exterior" at bounding box center [777, 247] width 201 height 16
type textarea "Pressure Wash Full Exterior"
type textarea "Pressure wash the House, Flatwork, Deck and Garage interior."
type input "$250.00"
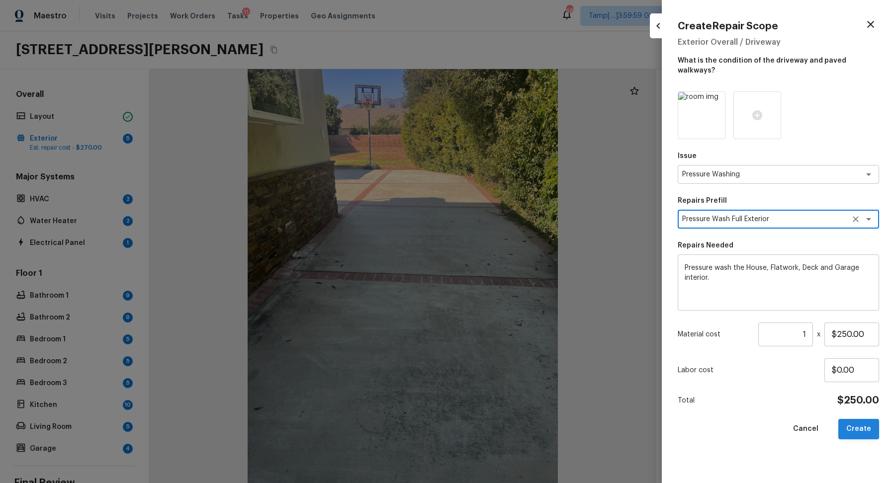
click at [854, 420] on button "Create" at bounding box center [858, 429] width 41 height 20
type input "$0.00"
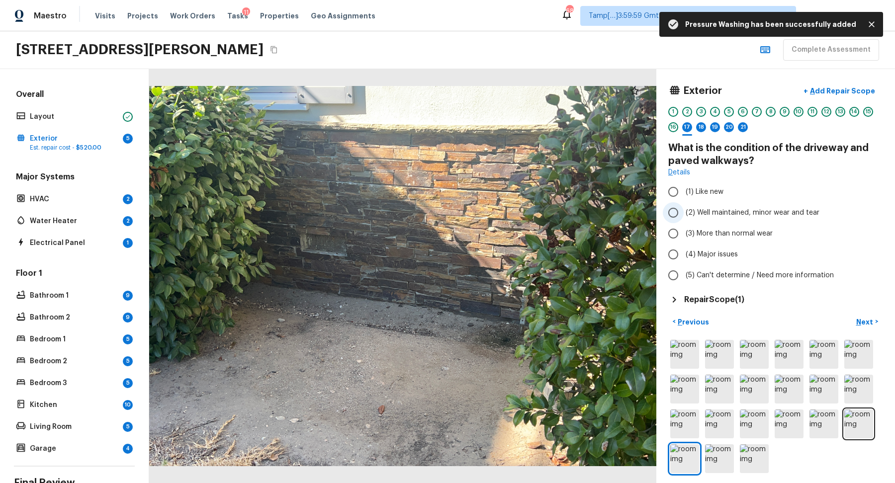
click at [703, 210] on span "(2) Well maintained, minor wear and tear" at bounding box center [752, 213] width 134 height 10
click at [683, 210] on input "(2) Well maintained, minor wear and tear" at bounding box center [672, 212] width 21 height 21
radio input "true"
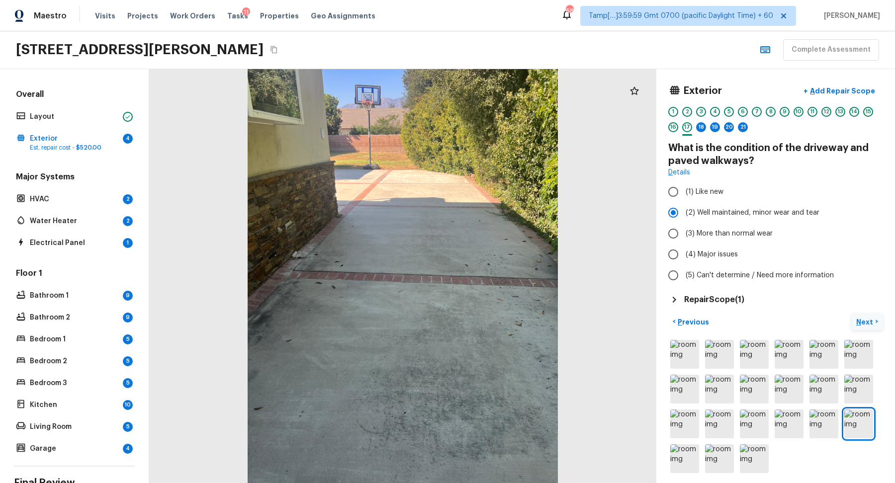
click at [872, 323] on p "Next" at bounding box center [865, 322] width 19 height 10
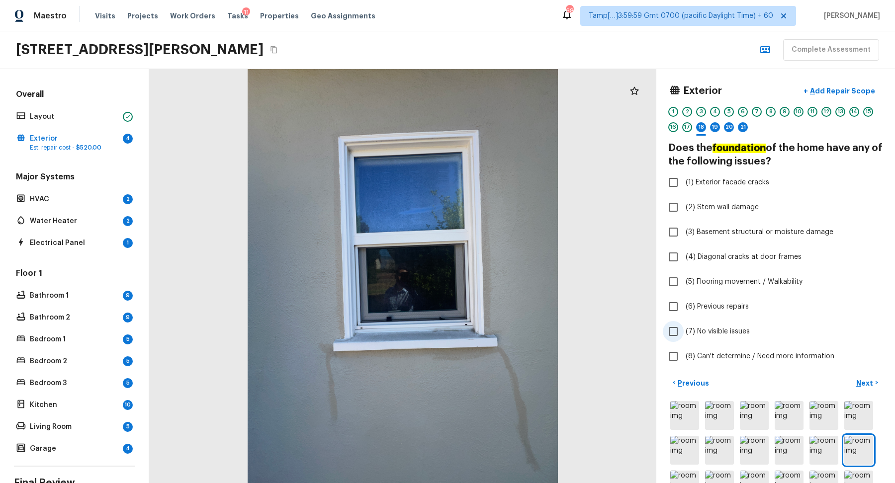
click at [739, 328] on span "(7) No visible issues" at bounding box center [717, 331] width 64 height 10
click at [683, 328] on input "(7) No visible issues" at bounding box center [672, 331] width 21 height 21
checkbox input "true"
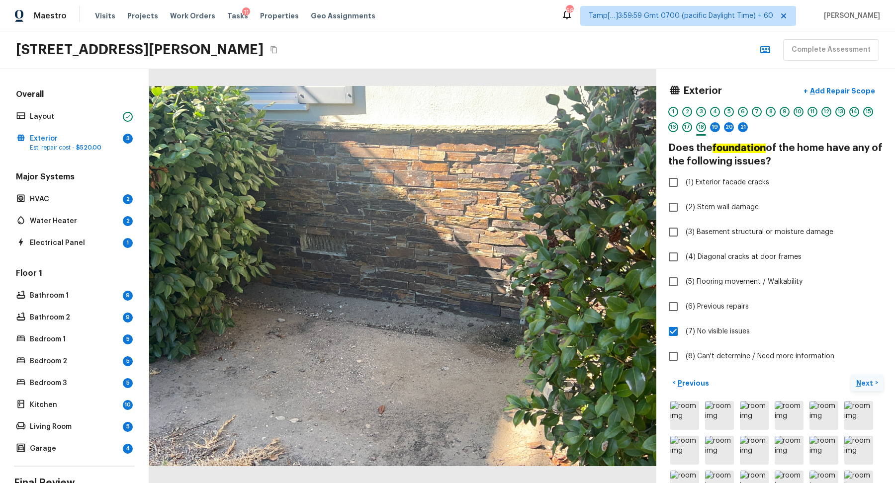
click at [858, 379] on p "Next" at bounding box center [865, 383] width 19 height 10
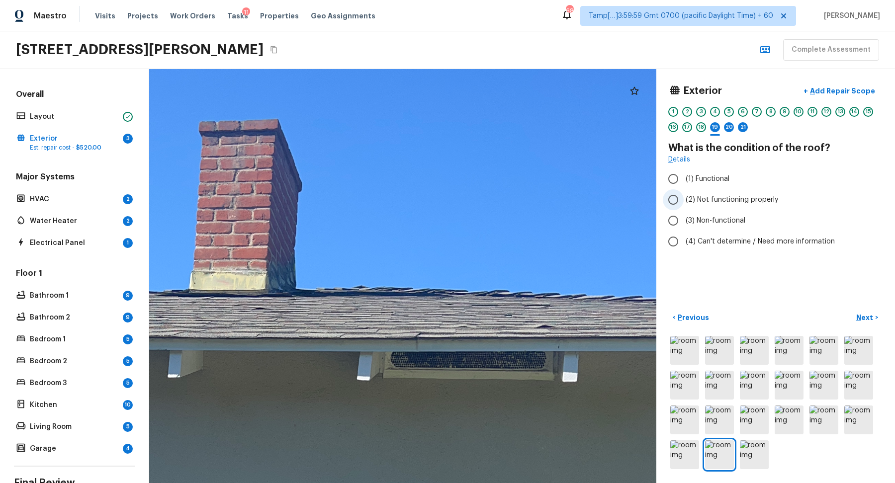
click at [705, 207] on label "(2) Not functioning properly" at bounding box center [768, 199] width 212 height 21
click at [683, 207] on input "(2) Not functioning properly" at bounding box center [672, 199] width 21 height 21
radio input "true"
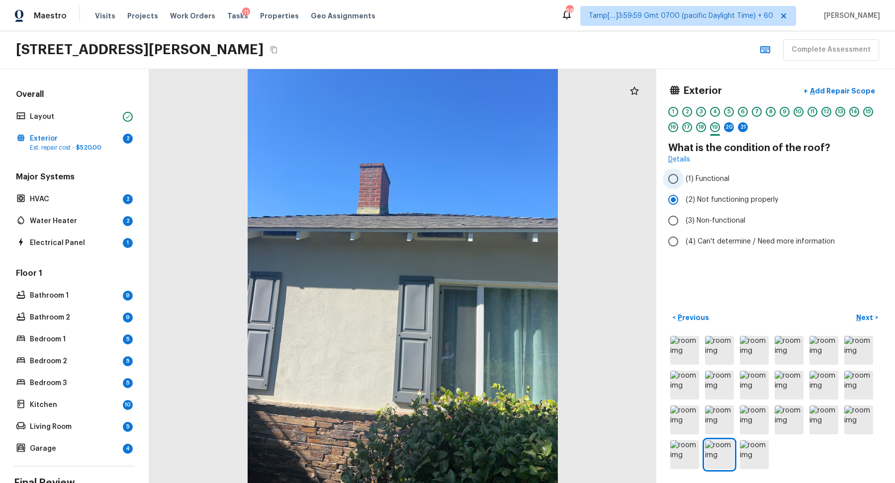
click at [701, 178] on span "(1) Functional" at bounding box center [707, 179] width 44 height 10
click at [683, 178] on input "(1) Functional" at bounding box center [672, 178] width 21 height 21
radio input "true"
click at [868, 91] on p "Add Repair Scope" at bounding box center [841, 91] width 67 height 10
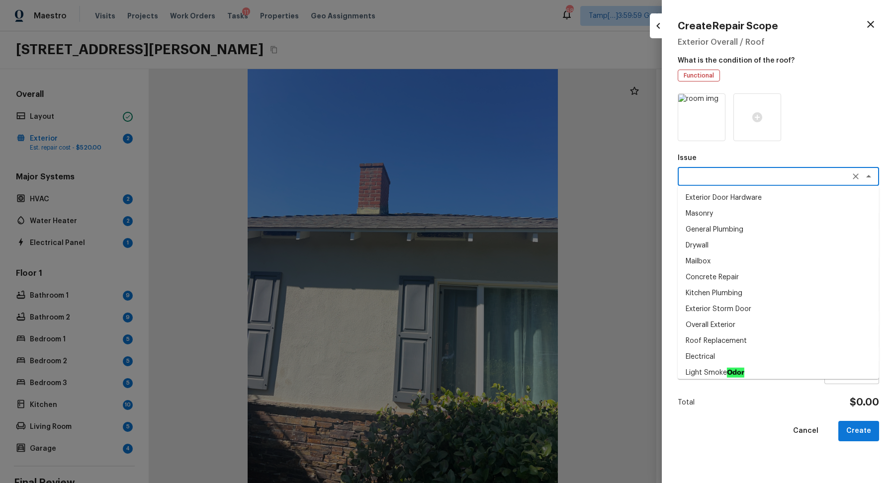
click at [687, 175] on textarea at bounding box center [764, 176] width 164 height 10
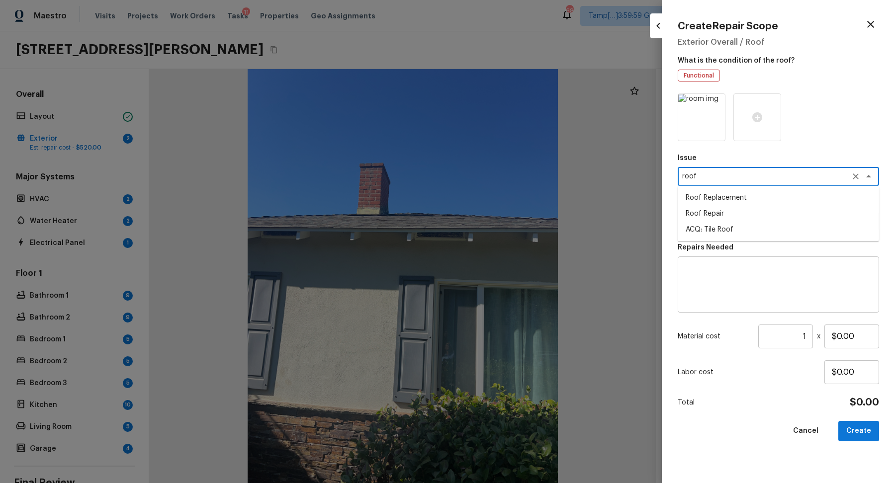
click at [758, 212] on li "Roof Repair" at bounding box center [777, 214] width 201 height 16
type textarea "Roof Repair"
click at [755, 220] on textarea at bounding box center [764, 221] width 164 height 10
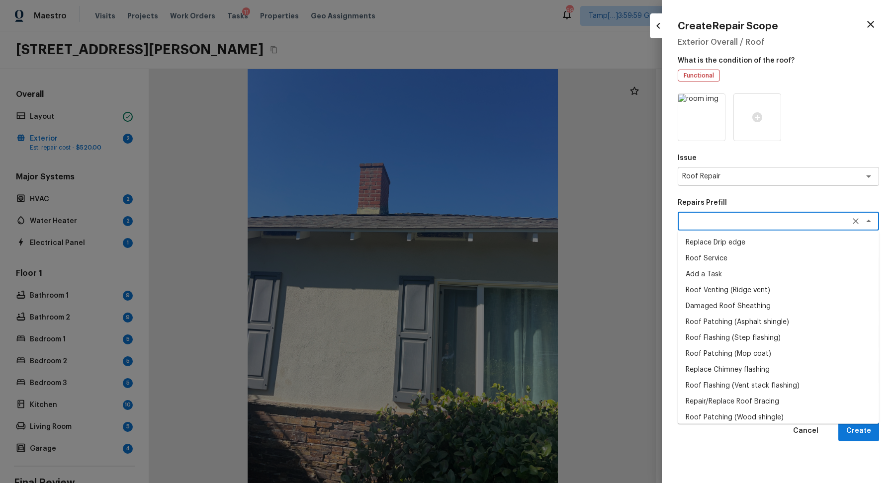
click at [766, 254] on li "Roof Service" at bounding box center [777, 258] width 201 height 16
type textarea "Roof Service"
type textarea "Clean and clear debris from entire roof including valleys, all slopes, and gutt…"
type input "$750.00"
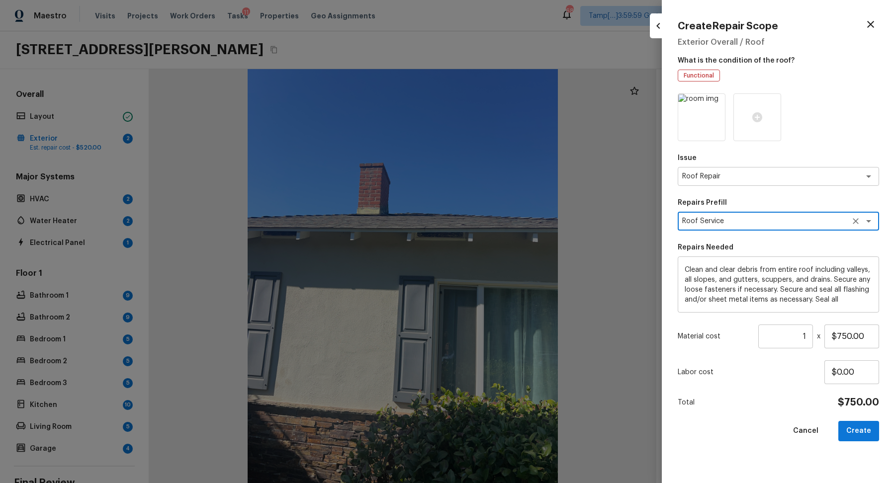
click at [765, 227] on div "Roof Service x ​" at bounding box center [777, 221] width 201 height 19
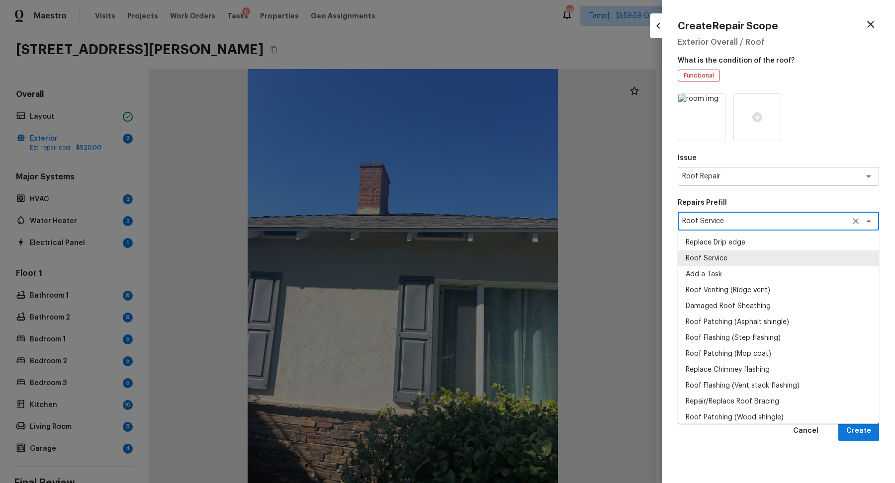
click at [765, 227] on div "Roof Service x ​" at bounding box center [777, 221] width 201 height 19
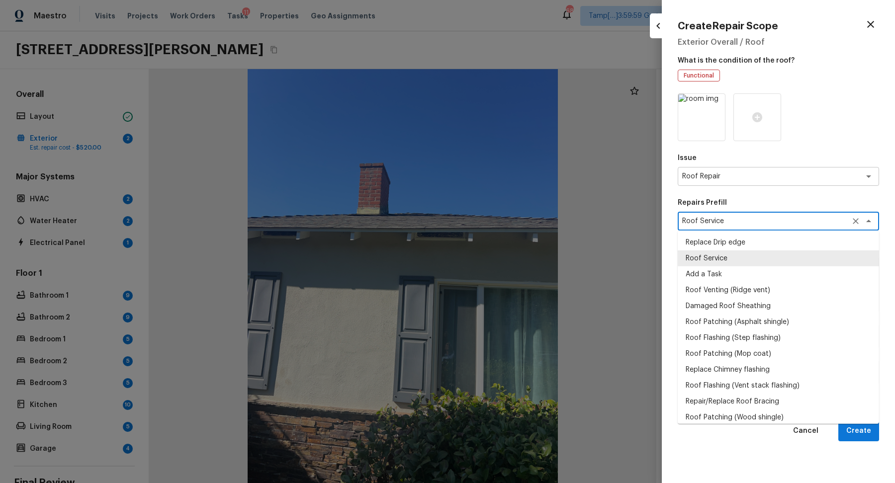
click at [765, 227] on div "Roof Service x ​" at bounding box center [777, 221] width 201 height 19
click at [755, 222] on textarea "Roof Service" at bounding box center [764, 221] width 164 height 10
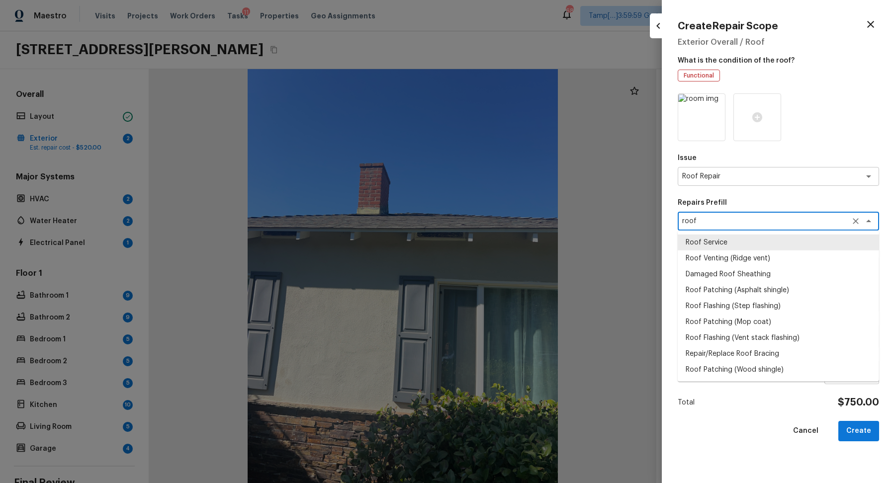
click at [752, 243] on li "Roof Service" at bounding box center [777, 243] width 201 height 16
type textarea "Roof Service"
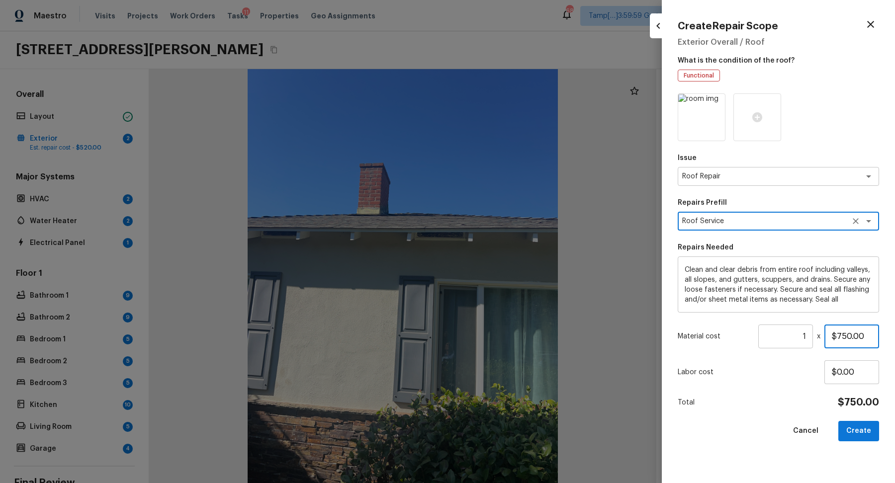
click at [849, 338] on input "$750.00" at bounding box center [851, 337] width 55 height 24
type input "$1,000.00"
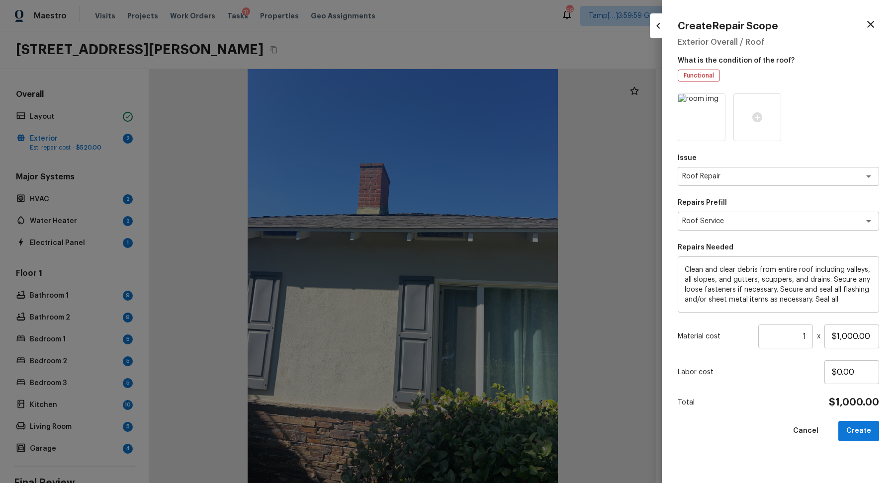
click at [794, 288] on textarea "Clean and clear debris from entire roof including valleys, all slopes, and gutt…" at bounding box center [777, 285] width 187 height 40
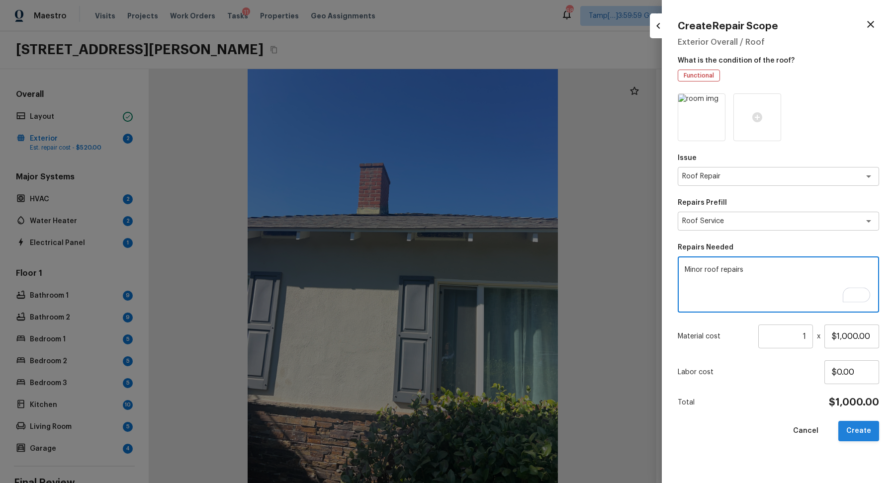
type textarea "Minor roof repairs"
click at [855, 425] on button "Create" at bounding box center [858, 431] width 41 height 20
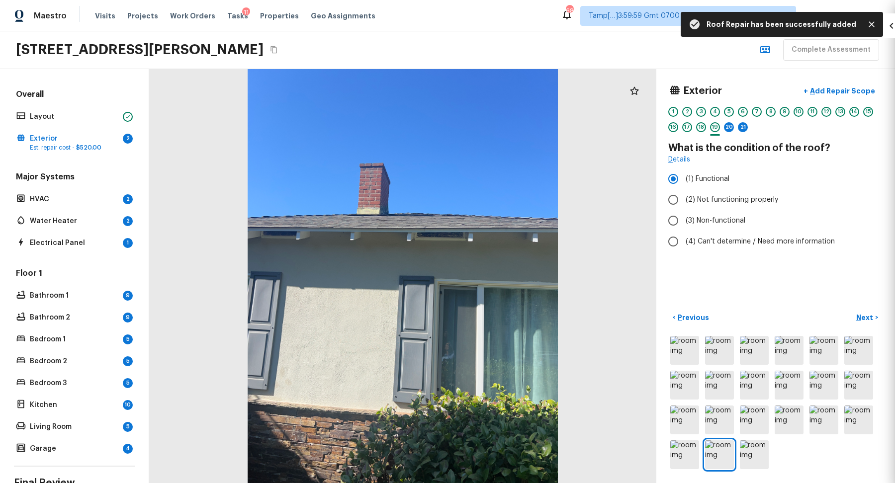
type input "$0.00"
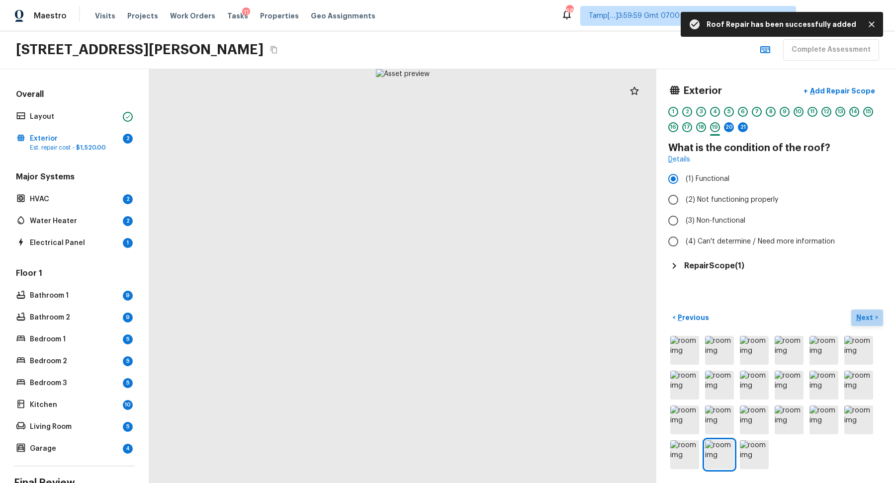
click at [858, 315] on p "Next" at bounding box center [865, 318] width 19 height 10
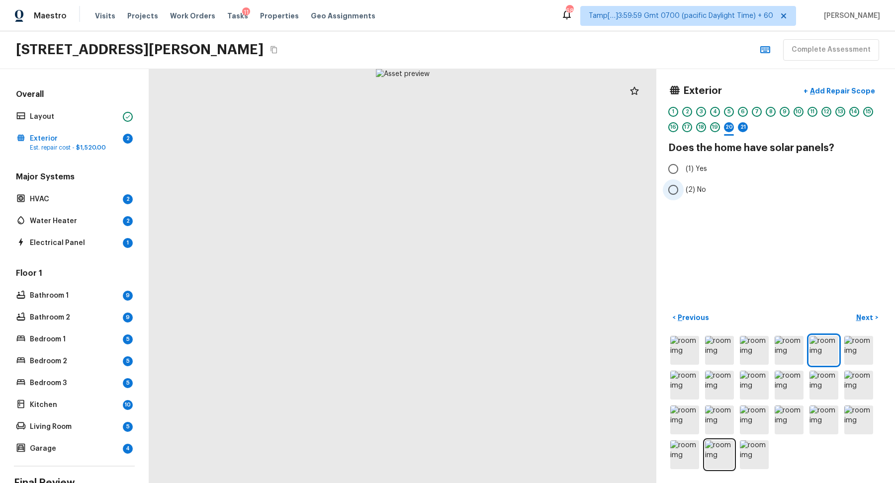
click at [685, 183] on label "(2) No" at bounding box center [768, 189] width 212 height 21
click at [683, 183] on input "(2) No" at bounding box center [672, 189] width 21 height 21
radio input "true"
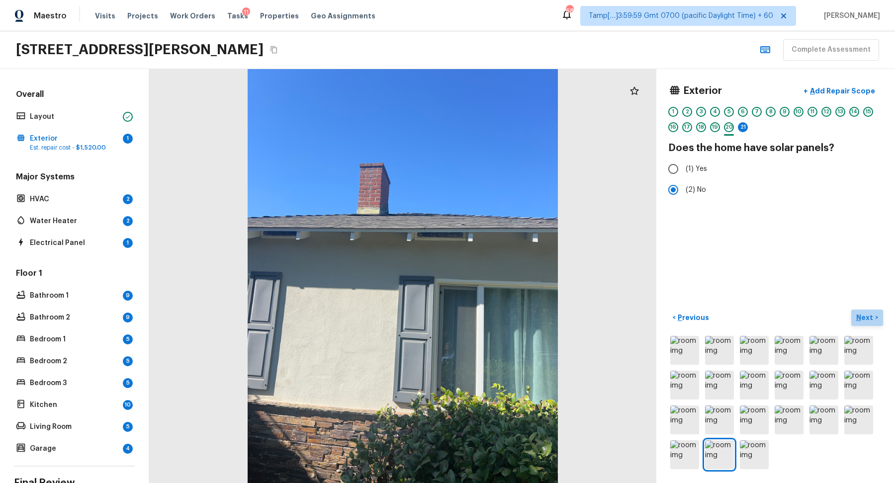
click at [866, 312] on button "Next >" at bounding box center [867, 318] width 32 height 16
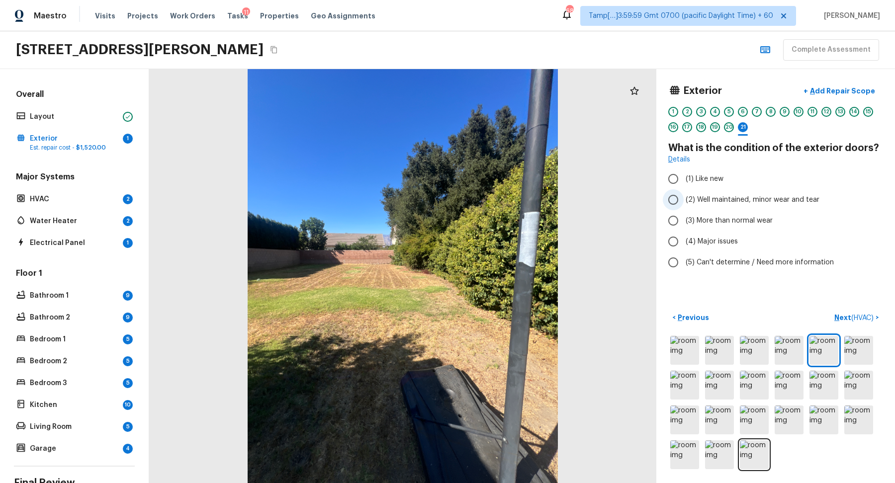
click at [695, 206] on label "(2) Well maintained, minor wear and tear" at bounding box center [768, 199] width 212 height 21
click at [683, 206] on input "(2) Well maintained, minor wear and tear" at bounding box center [672, 199] width 21 height 21
radio input "true"
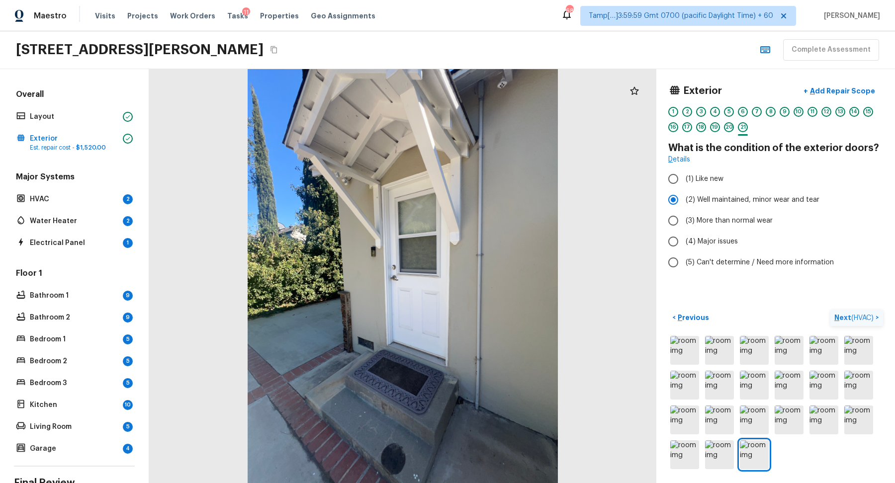
click at [839, 316] on p "Next ( HVAC )" at bounding box center [854, 318] width 41 height 10
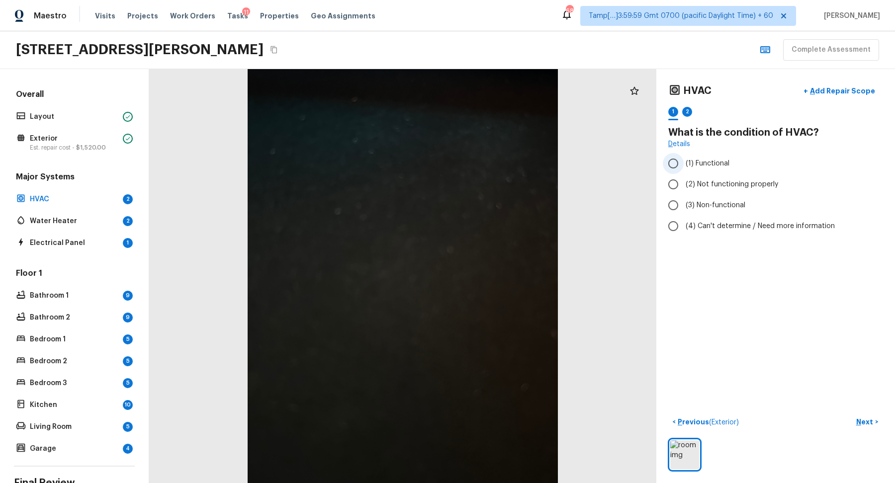
click at [705, 159] on span "(1) Functional" at bounding box center [707, 164] width 44 height 10
click at [683, 158] on input "(1) Functional" at bounding box center [672, 163] width 21 height 21
radio input "true"
click at [679, 110] on div "1 2" at bounding box center [775, 114] width 215 height 15
click at [682, 113] on div "2" at bounding box center [687, 114] width 10 height 15
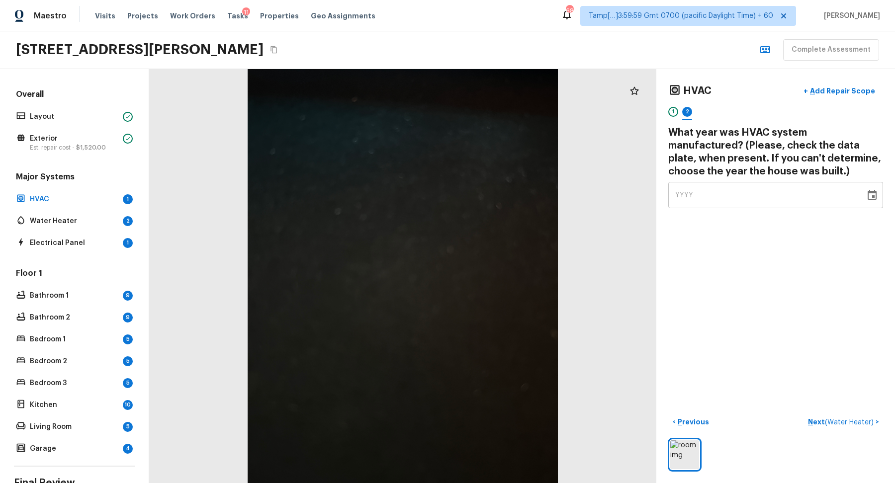
click at [716, 212] on div "HVAC + Add Repair Scope 1 2 What year was HVAC system manufactured? (Please, ch…" at bounding box center [775, 276] width 239 height 414
click at [725, 201] on div "YYYY" at bounding box center [766, 195] width 183 height 26
click at [105, 135] on p "Exterior" at bounding box center [74, 139] width 89 height 10
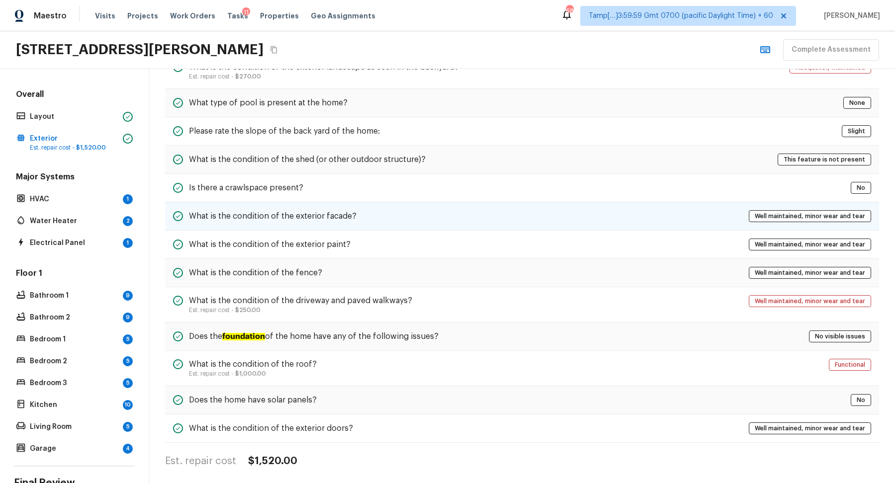
scroll to position [99, 0]
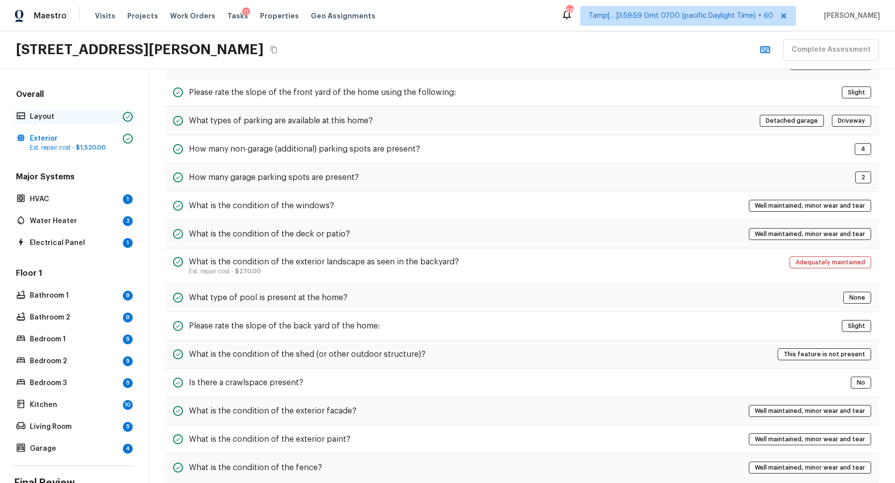
click at [107, 118] on p "Layout" at bounding box center [74, 117] width 89 height 10
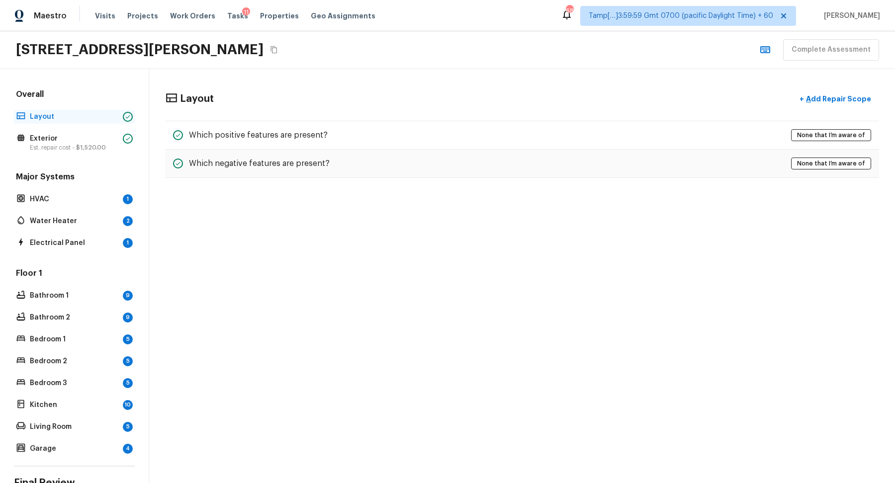
scroll to position [0, 0]
click at [120, 134] on div "Exterior Est. repair cost - $1,520.00" at bounding box center [74, 143] width 121 height 22
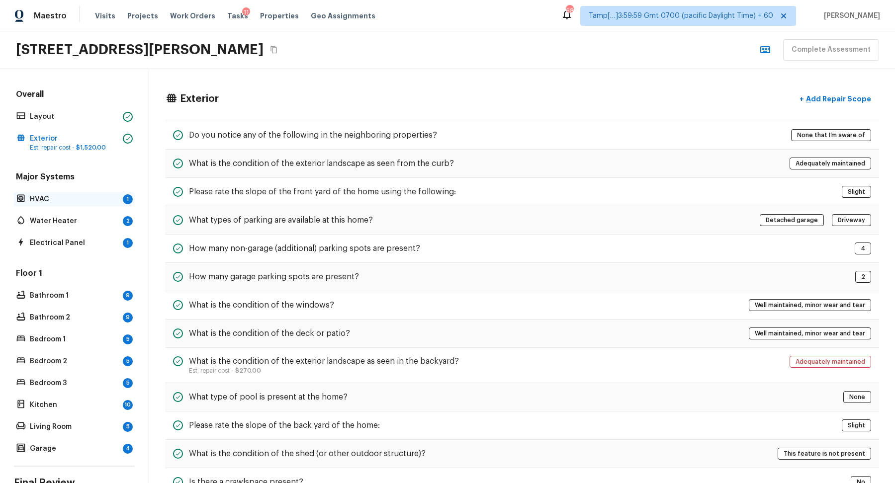
click at [103, 201] on p "HVAC" at bounding box center [74, 199] width 89 height 10
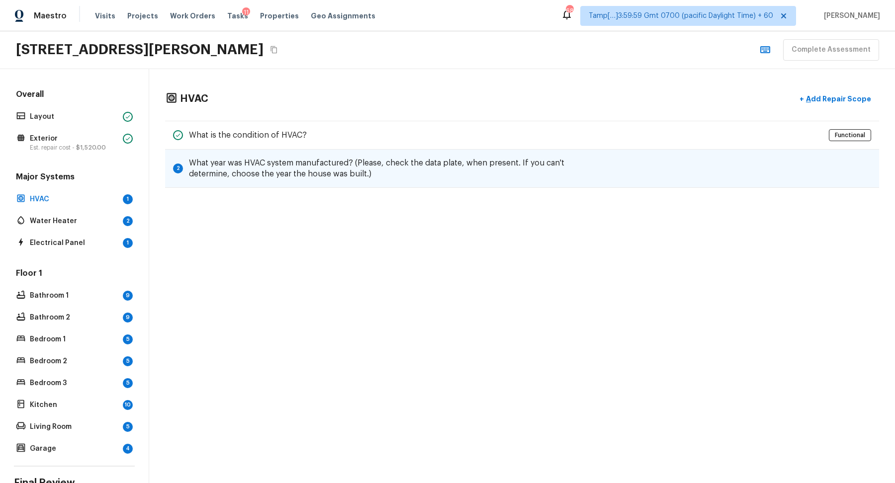
click at [399, 155] on div "2 What year was HVAC system manufactured? (Please, check the data plate, when p…" at bounding box center [522, 169] width 714 height 38
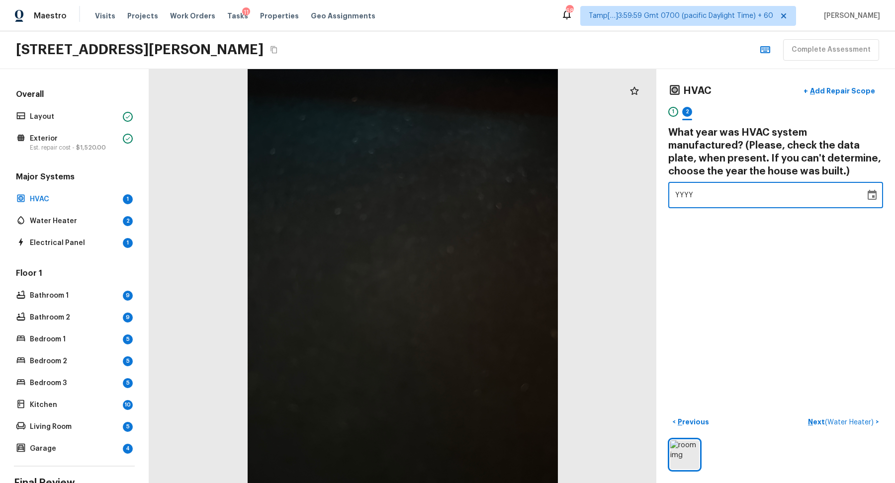
click at [755, 204] on div "YYYY" at bounding box center [766, 195] width 183 height 26
click at [809, 299] on div "HVAC + Add Repair Scope 1 2 What year was HVAC system manufactured? (Please, ch…" at bounding box center [775, 276] width 239 height 414
click at [807, 191] on div "1947" at bounding box center [766, 195] width 183 height 26
type input "2020"
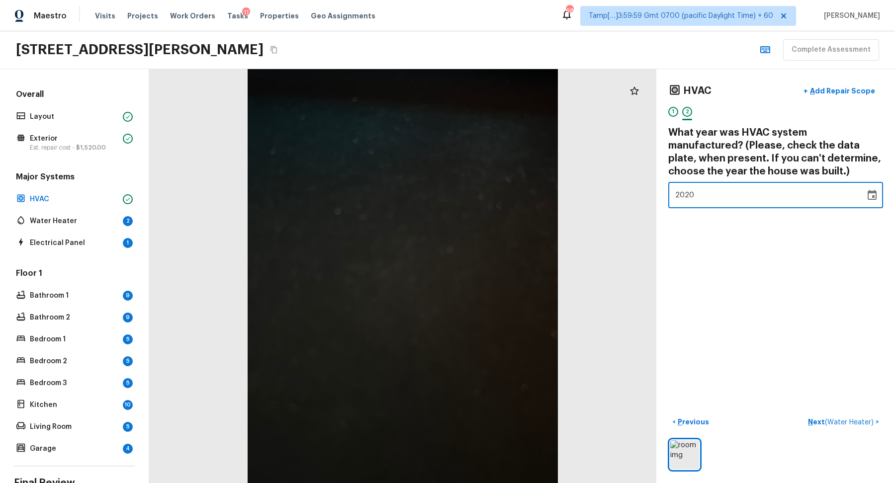
click at [820, 244] on div "HVAC + Add Repair Scope 1 2 What year was HVAC system manufactured? (Please, ch…" at bounding box center [775, 276] width 239 height 414
click at [77, 135] on p "Exterior" at bounding box center [74, 139] width 89 height 10
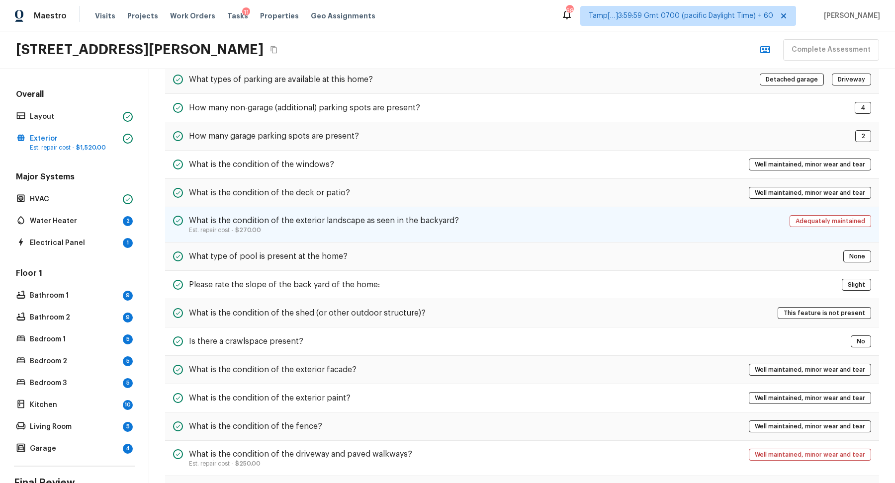
scroll to position [145, 0]
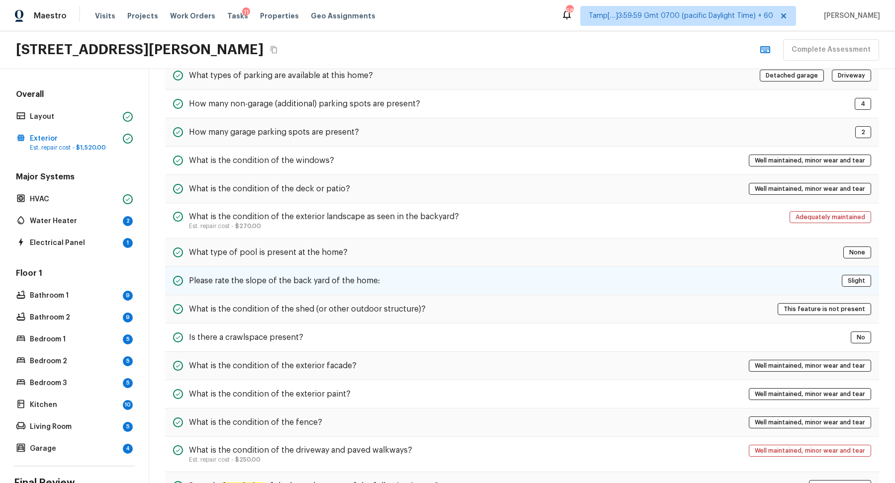
click at [345, 277] on h5 "Please rate the slope of the back yard of the home:" at bounding box center [284, 280] width 191 height 11
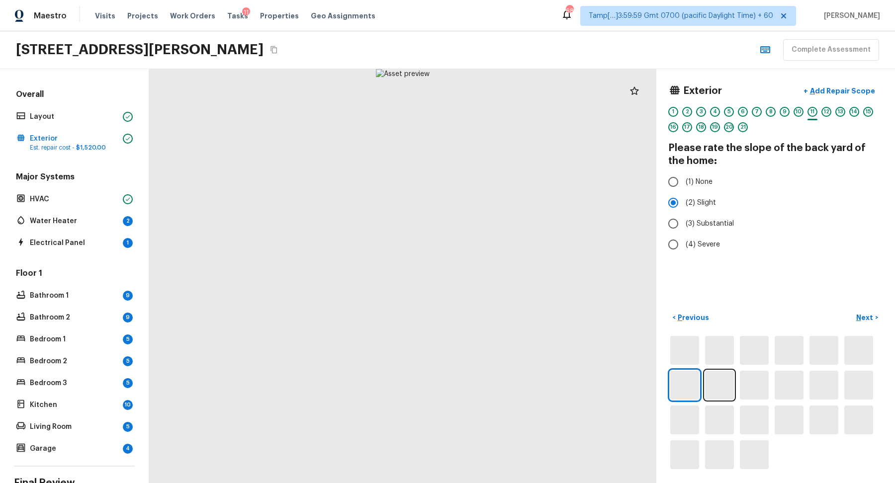
scroll to position [0, 0]
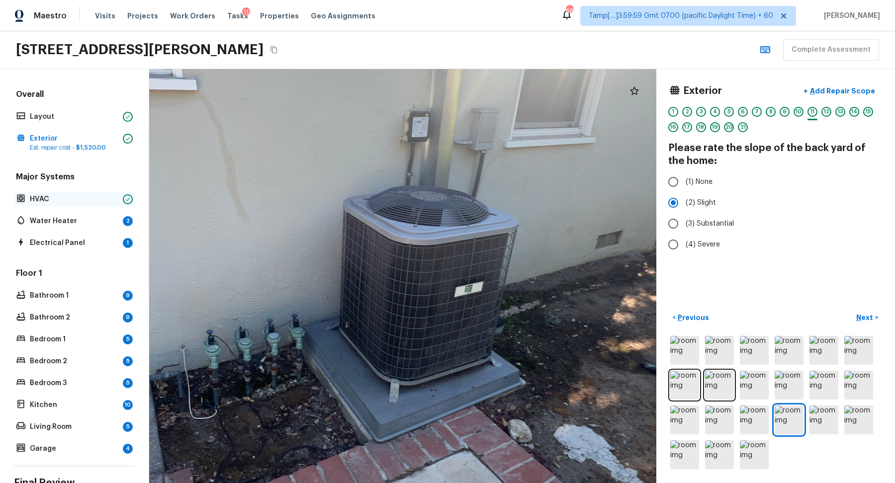
click at [110, 201] on p "HVAC" at bounding box center [74, 199] width 89 height 10
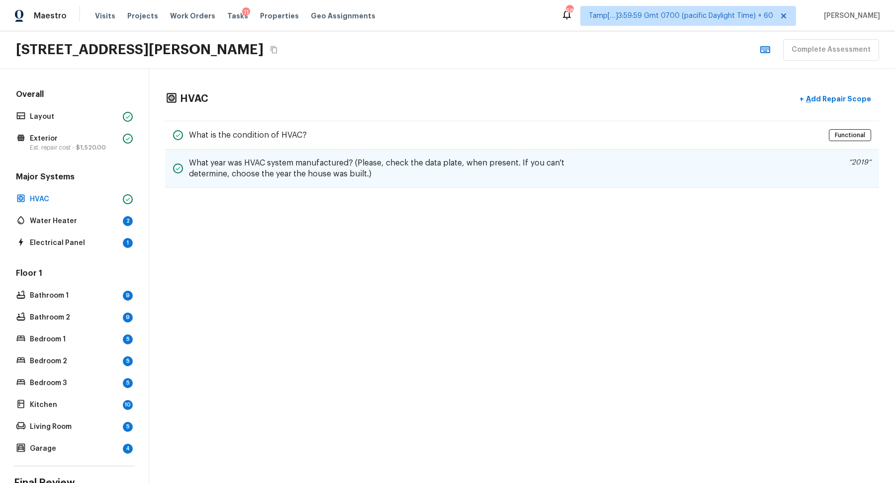
click at [771, 161] on div "What year was HVAC system manufactured? (Please, check the data plate, when pre…" at bounding box center [522, 169] width 714 height 38
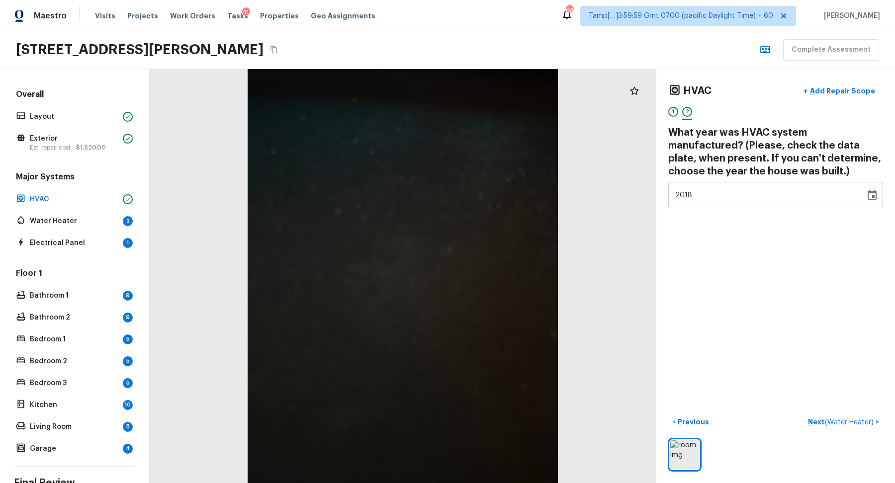
type input "2016"
click at [745, 194] on div "2018" at bounding box center [766, 195] width 183 height 26
type input "2001"
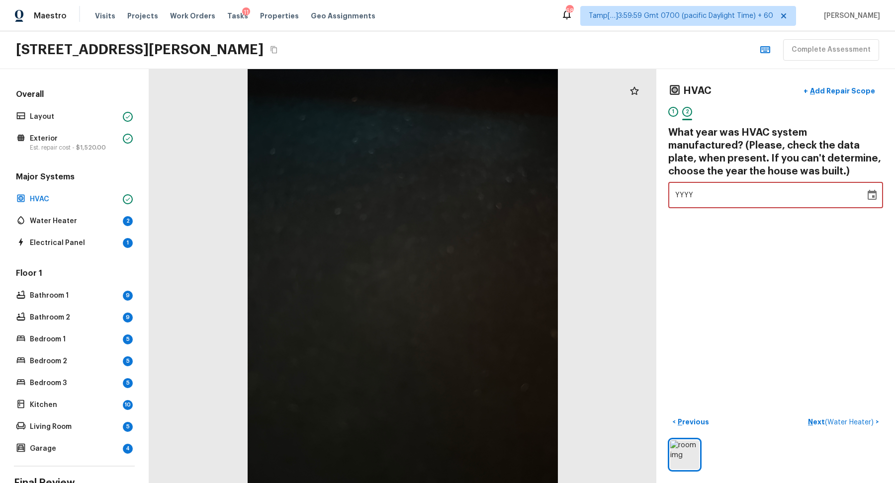
click at [870, 195] on icon "Choose date" at bounding box center [872, 195] width 12 height 12
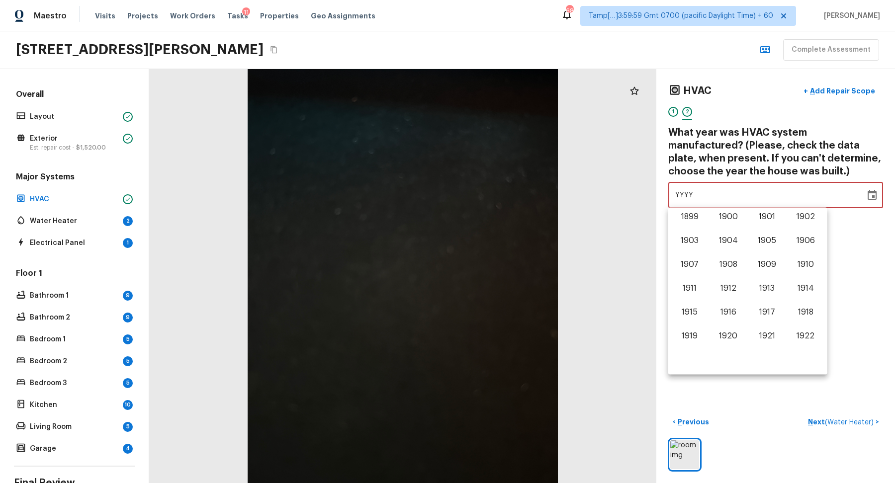
scroll to position [618, 0]
click at [789, 287] on button "2018" at bounding box center [805, 291] width 36 height 18
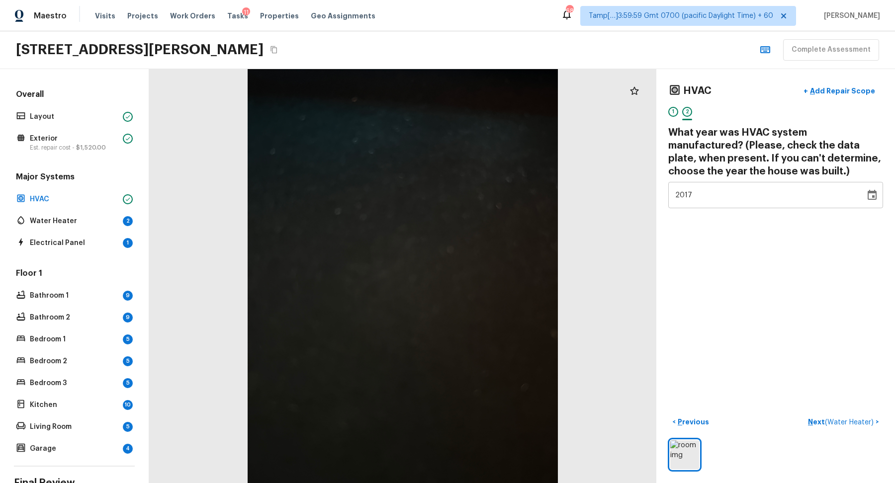
click at [780, 307] on div "HVAC + Add Repair Scope 1 2 What year was HVAC system manufactured? (Please, ch…" at bounding box center [775, 276] width 239 height 414
type input "2015"
click at [119, 222] on div "Water Heater 2" at bounding box center [74, 221] width 121 height 14
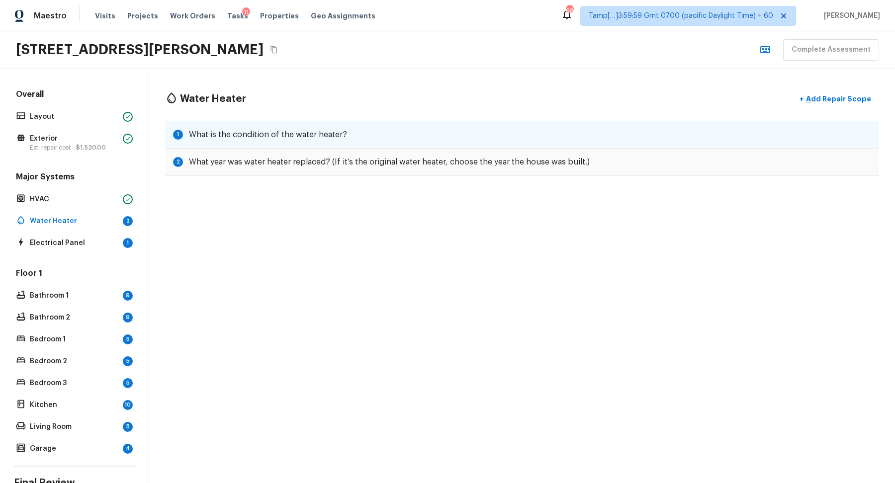
click at [525, 122] on div "1 What is the condition of the water heater?" at bounding box center [522, 135] width 714 height 28
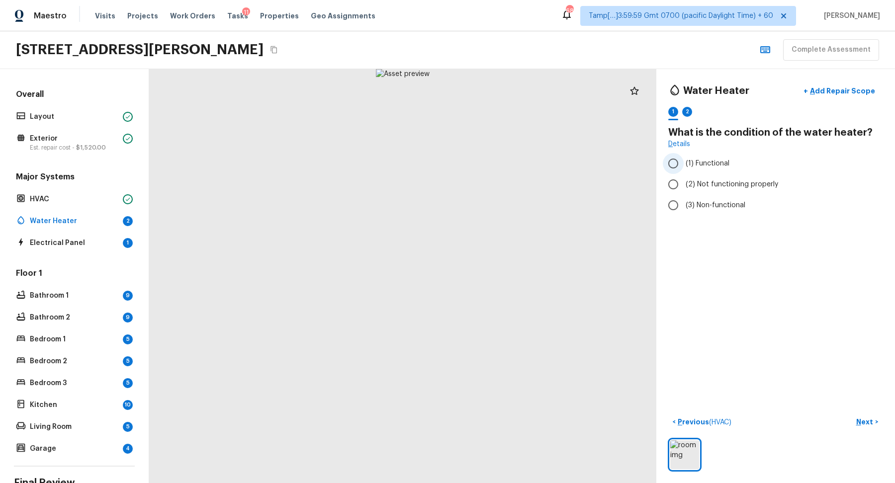
click at [715, 157] on label "(1) Functional" at bounding box center [768, 163] width 212 height 21
click at [683, 157] on input "(1) Functional" at bounding box center [672, 163] width 21 height 21
radio input "true"
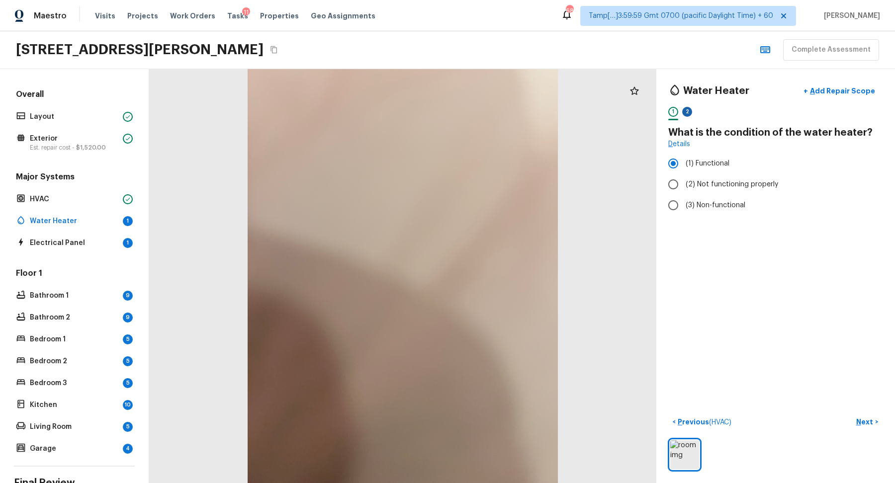
click at [691, 112] on div "2" at bounding box center [687, 112] width 10 height 10
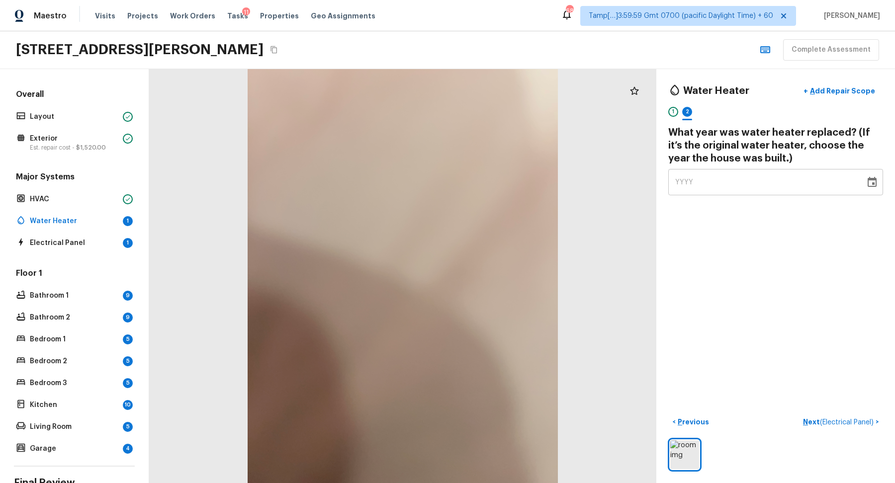
click at [728, 189] on div "YYYY" at bounding box center [766, 182] width 183 height 26
type input "1947"
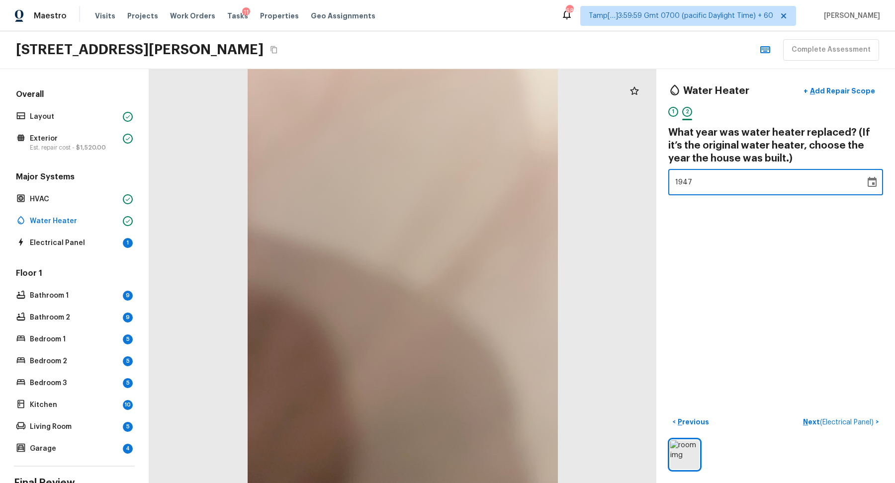
click at [867, 253] on div "Water Heater + Add Repair Scope 1 2 What year was water heater replaced? (If it…" at bounding box center [775, 276] width 239 height 414
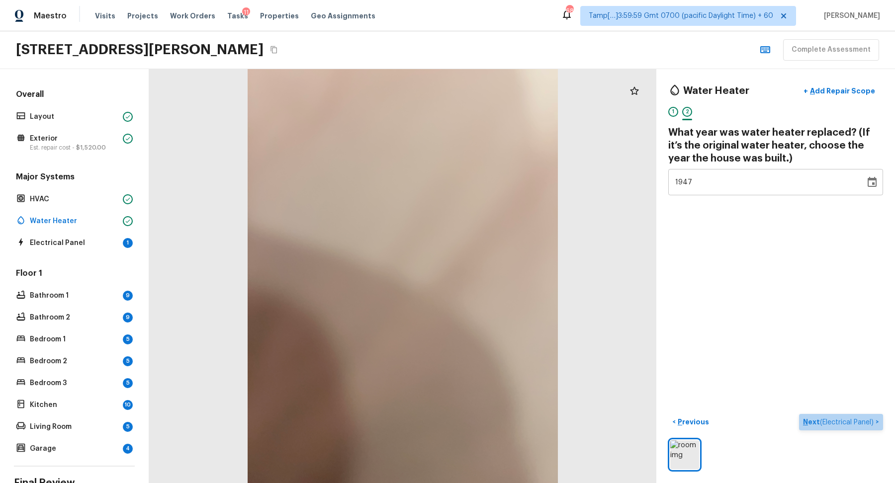
click at [828, 419] on span "( Electrical Panel )" at bounding box center [846, 422] width 54 height 7
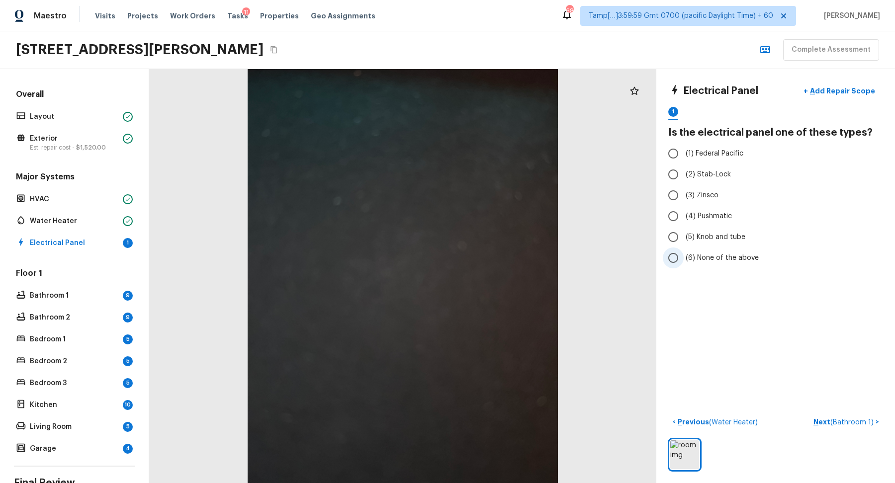
click at [711, 262] on label "(6) None of the above" at bounding box center [768, 257] width 212 height 21
click at [683, 262] on input "(6) None of the above" at bounding box center [672, 257] width 21 height 21
radio input "true"
click at [870, 426] on button "Next ( Bathroom 1 ) >" at bounding box center [846, 422] width 74 height 16
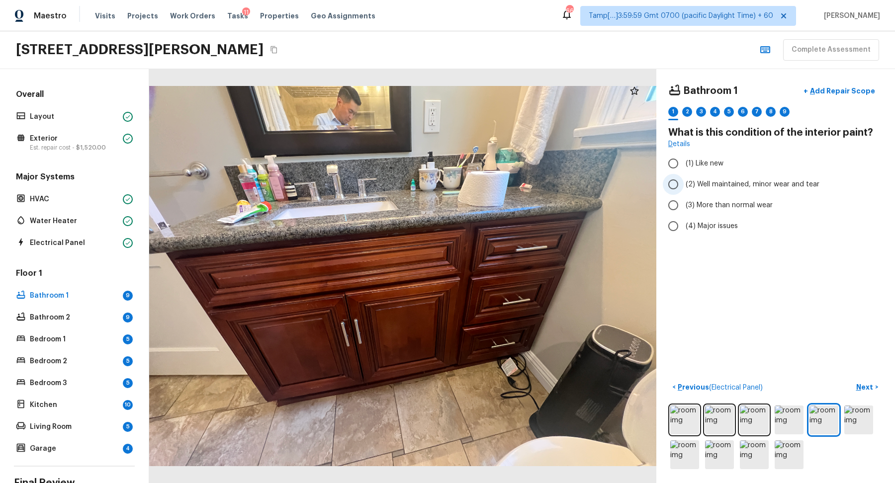
click at [746, 188] on label "(2) Well maintained, minor wear and tear" at bounding box center [768, 184] width 212 height 21
click at [683, 188] on input "(2) Well maintained, minor wear and tear" at bounding box center [672, 184] width 21 height 21
radio input "true"
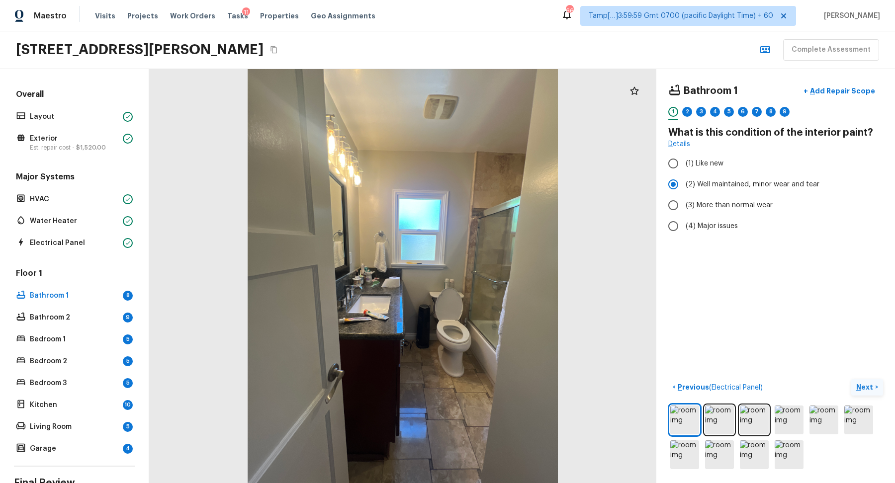
click at [858, 388] on p "Next" at bounding box center [865, 387] width 19 height 10
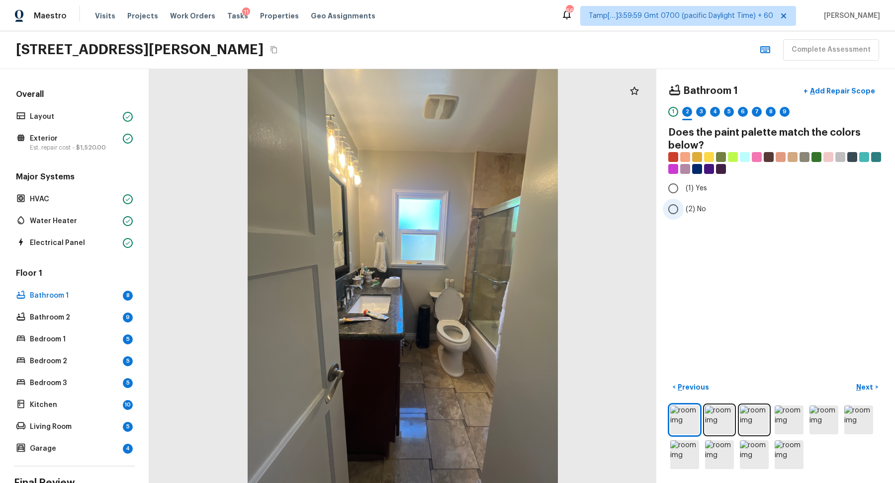
click at [690, 206] on span "(2) No" at bounding box center [695, 209] width 20 height 10
click at [683, 206] on input "(2) No" at bounding box center [672, 209] width 21 height 21
radio input "true"
click at [863, 385] on p "Next" at bounding box center [865, 387] width 19 height 10
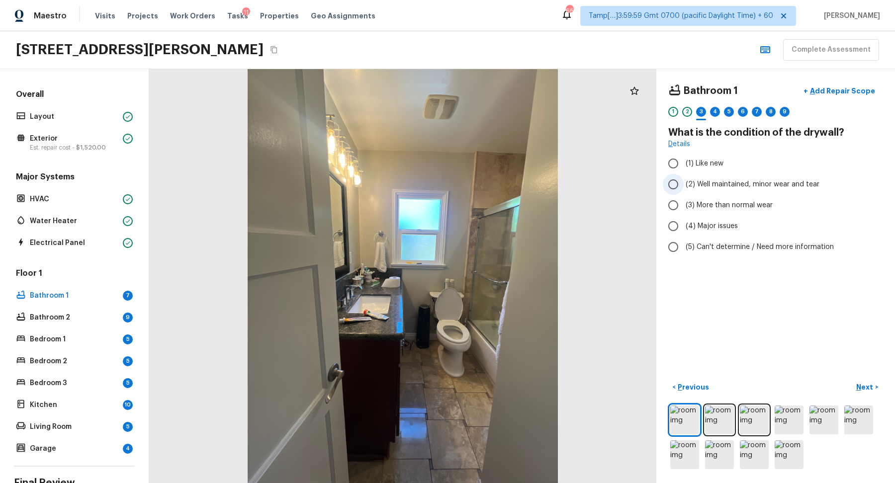
click at [719, 180] on span "(2) Well maintained, minor wear and tear" at bounding box center [752, 184] width 134 height 10
click at [683, 180] on input "(2) Well maintained, minor wear and tear" at bounding box center [672, 184] width 21 height 21
radio input "true"
click at [861, 380] on button "Next >" at bounding box center [867, 387] width 32 height 16
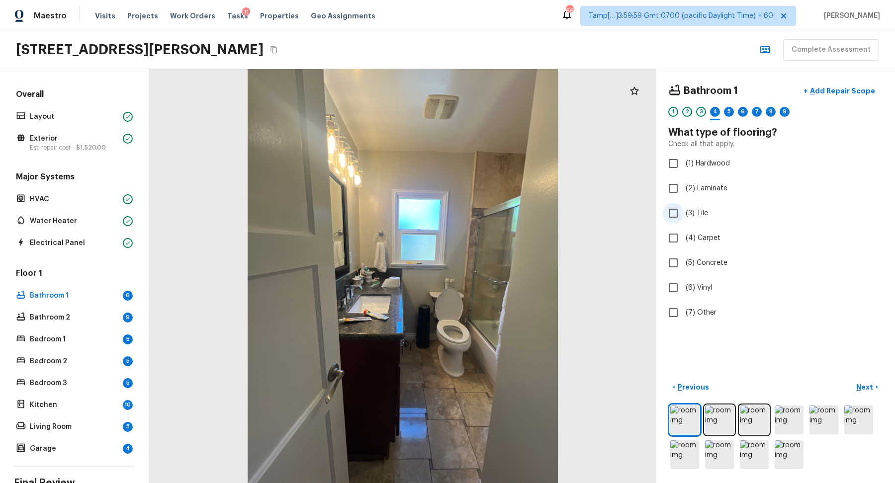
click at [697, 209] on span "(3) Tile" at bounding box center [696, 213] width 22 height 10
click at [683, 209] on input "(3) Tile" at bounding box center [672, 213] width 21 height 21
checkbox input "true"
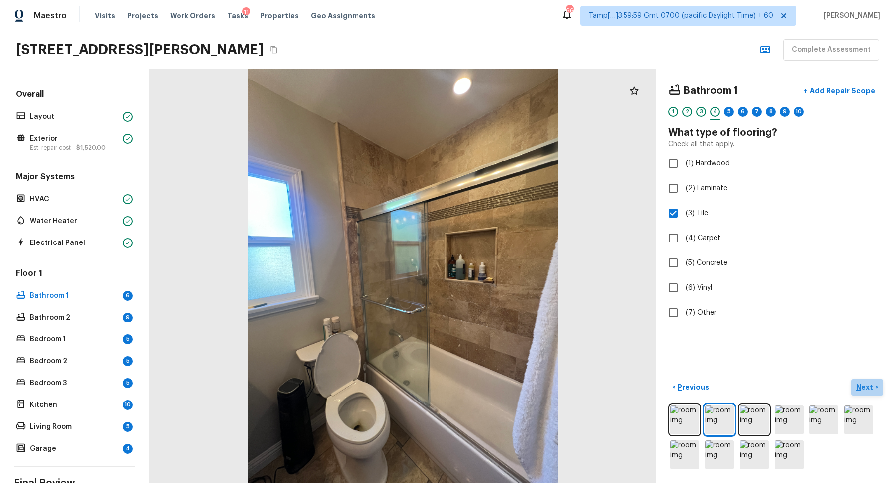
click at [867, 380] on button "Next >" at bounding box center [867, 387] width 32 height 16
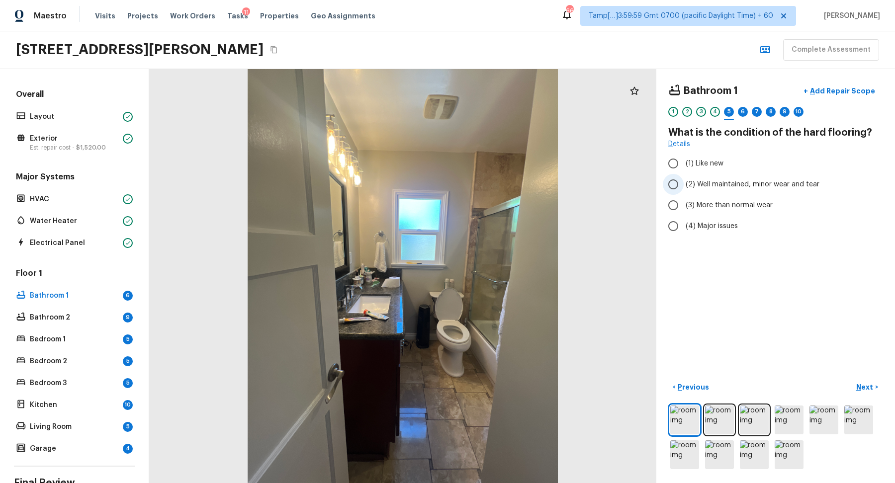
click at [728, 184] on span "(2) Well maintained, minor wear and tear" at bounding box center [752, 184] width 134 height 10
click at [683, 184] on input "(2) Well maintained, minor wear and tear" at bounding box center [672, 184] width 21 height 21
radio input "true"
click at [860, 389] on p "Next" at bounding box center [865, 387] width 19 height 10
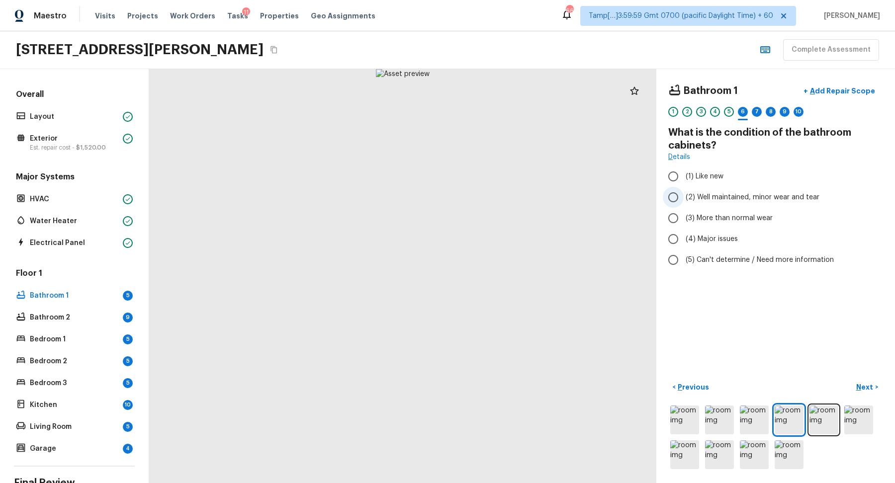
click at [698, 193] on span "(2) Well maintained, minor wear and tear" at bounding box center [752, 197] width 134 height 10
click at [683, 193] on input "(2) Well maintained, minor wear and tear" at bounding box center [672, 197] width 21 height 21
radio input "true"
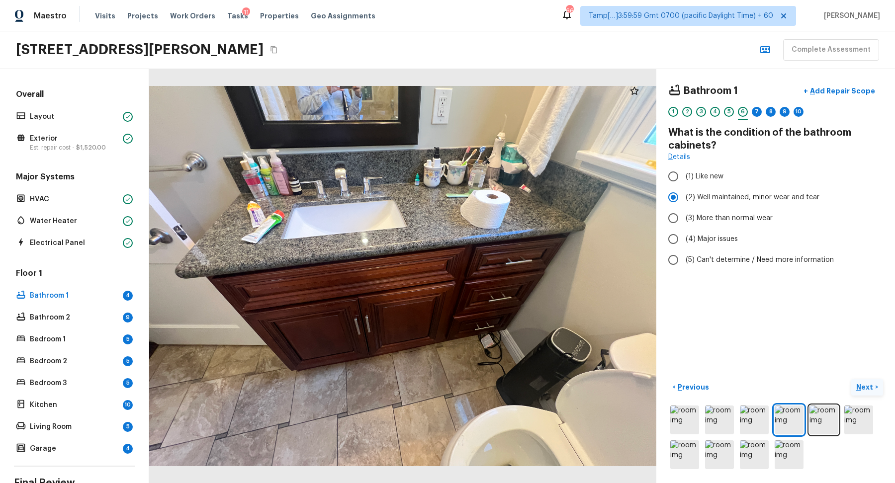
click at [859, 389] on p "Next" at bounding box center [865, 387] width 19 height 10
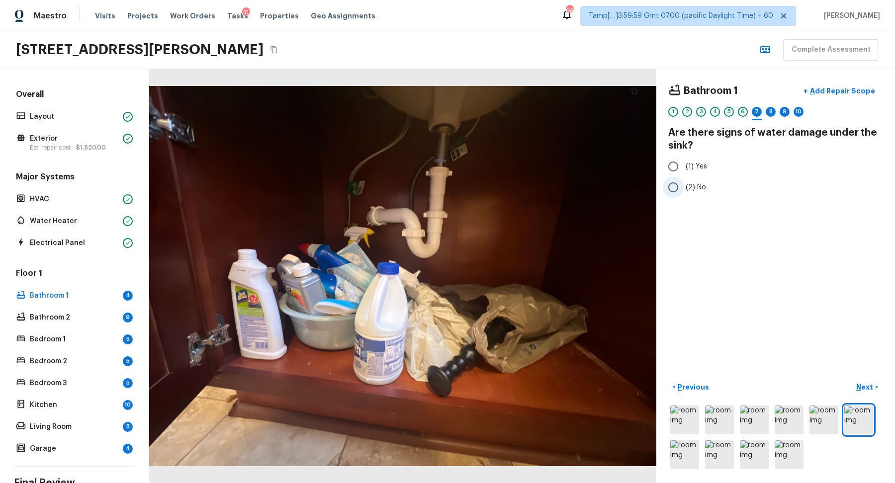
click at [702, 187] on span "(2) No" at bounding box center [695, 187] width 20 height 10
click at [683, 187] on input "(2) No" at bounding box center [672, 187] width 21 height 21
radio input "true"
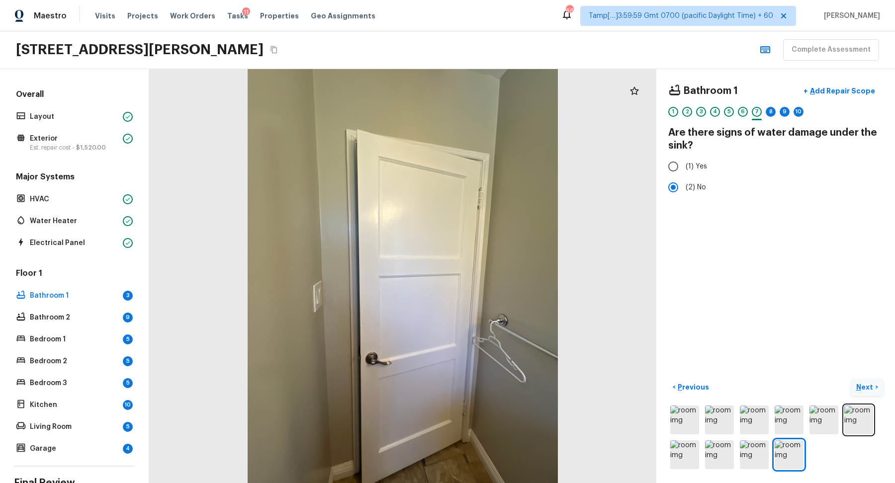
click at [864, 383] on p "Next" at bounding box center [865, 387] width 19 height 10
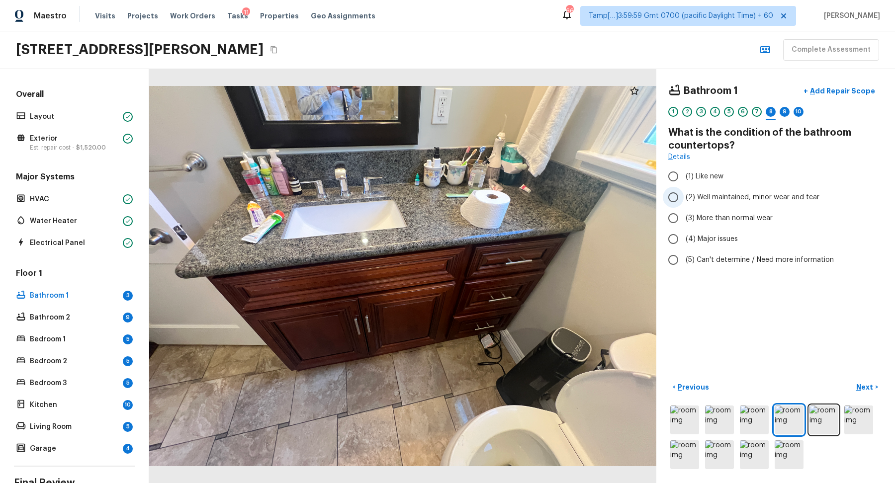
click at [731, 196] on span "(2) Well maintained, minor wear and tear" at bounding box center [752, 197] width 134 height 10
click at [683, 196] on input "(2) Well maintained, minor wear and tear" at bounding box center [672, 197] width 21 height 21
radio input "true"
click at [861, 384] on p "Next" at bounding box center [865, 387] width 19 height 10
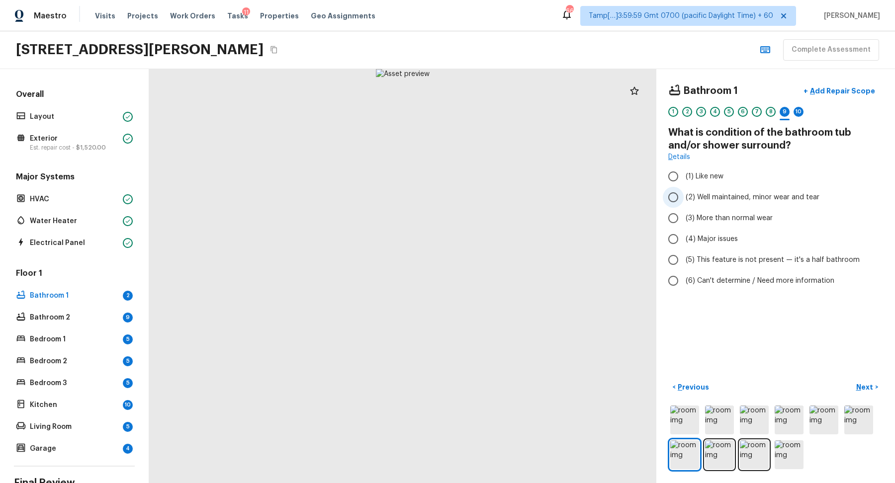
click at [725, 203] on label "(2) Well maintained, minor wear and tear" at bounding box center [768, 197] width 212 height 21
click at [683, 203] on input "(2) Well maintained, minor wear and tear" at bounding box center [672, 197] width 21 height 21
radio input "true"
click at [874, 392] on button "Next >" at bounding box center [867, 387] width 32 height 16
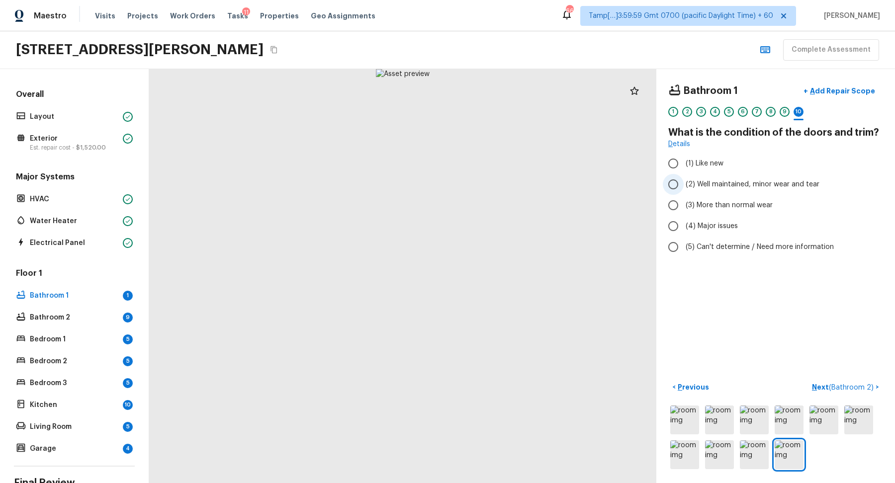
click at [748, 184] on span "(2) Well maintained, minor wear and tear" at bounding box center [752, 184] width 134 height 10
click at [683, 184] on input "(2) Well maintained, minor wear and tear" at bounding box center [672, 184] width 21 height 21
radio input "true"
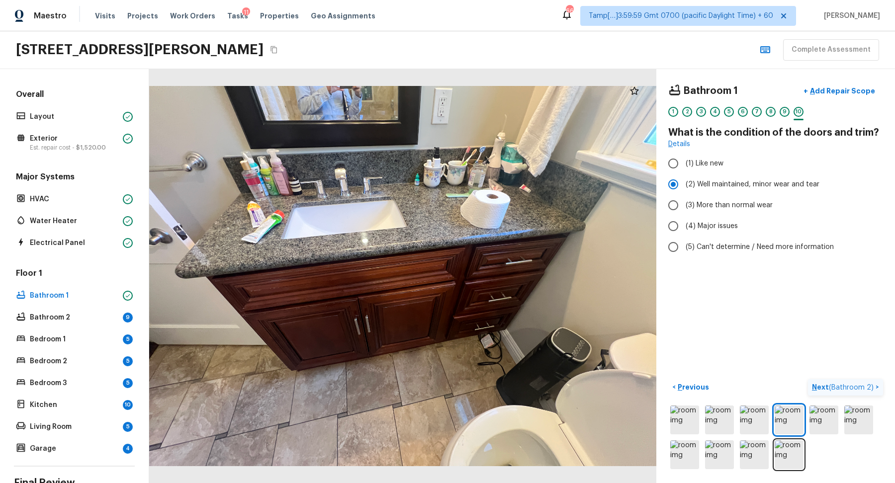
click at [854, 388] on span "( Bathroom 2 )" at bounding box center [850, 387] width 45 height 7
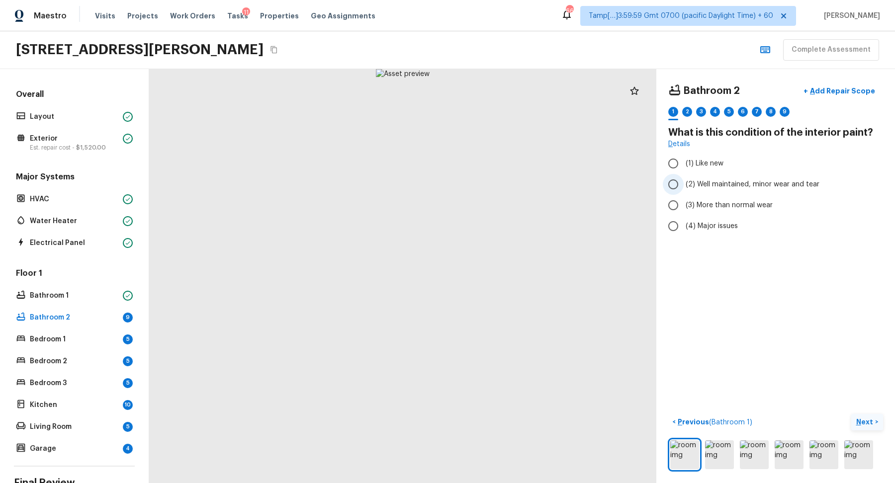
click at [708, 184] on span "(2) Well maintained, minor wear and tear" at bounding box center [752, 184] width 134 height 10
click at [683, 184] on input "(2) Well maintained, minor wear and tear" at bounding box center [672, 184] width 21 height 21
radio input "true"
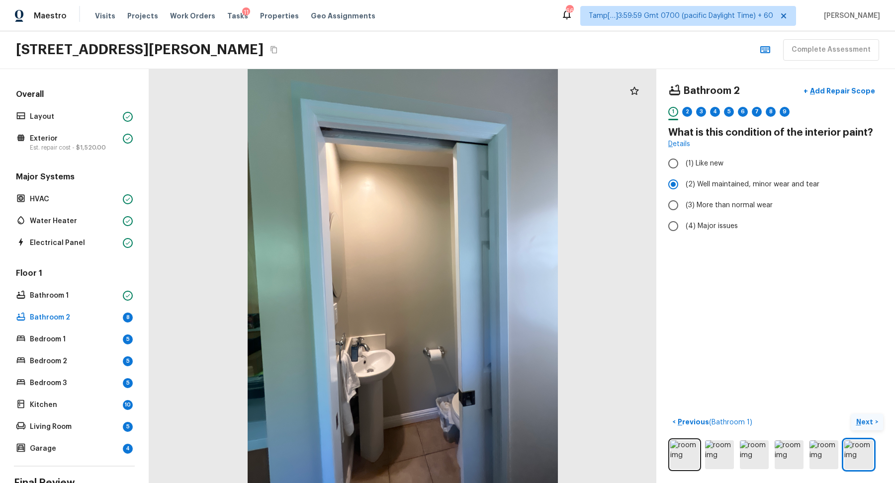
click at [853, 419] on button "Next >" at bounding box center [867, 422] width 32 height 16
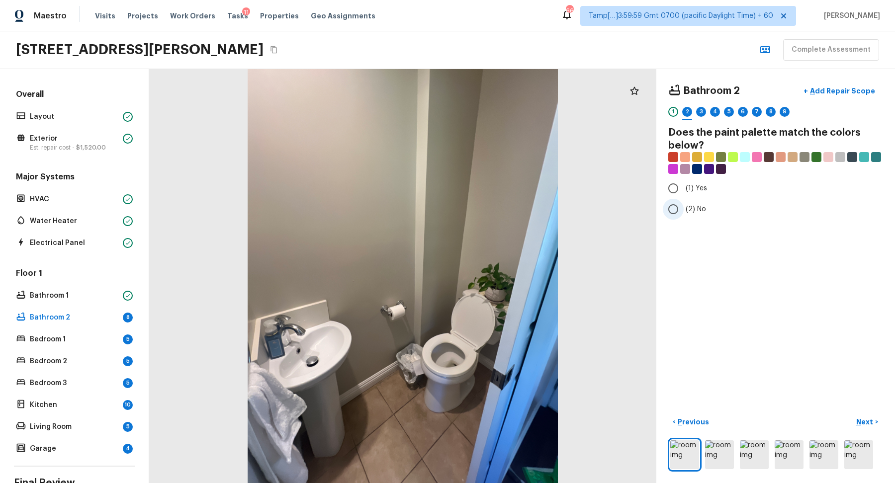
click at [710, 212] on label "(2) No" at bounding box center [768, 209] width 212 height 21
click at [683, 212] on input "(2) No" at bounding box center [672, 209] width 21 height 21
radio input "true"
click at [859, 410] on div "Bathroom 2 + Add Repair Scope 1 2 3 4 5 6 7 8 9 Does the paint palette match th…" at bounding box center [775, 276] width 239 height 414
click at [860, 414] on button "Next >" at bounding box center [867, 422] width 32 height 16
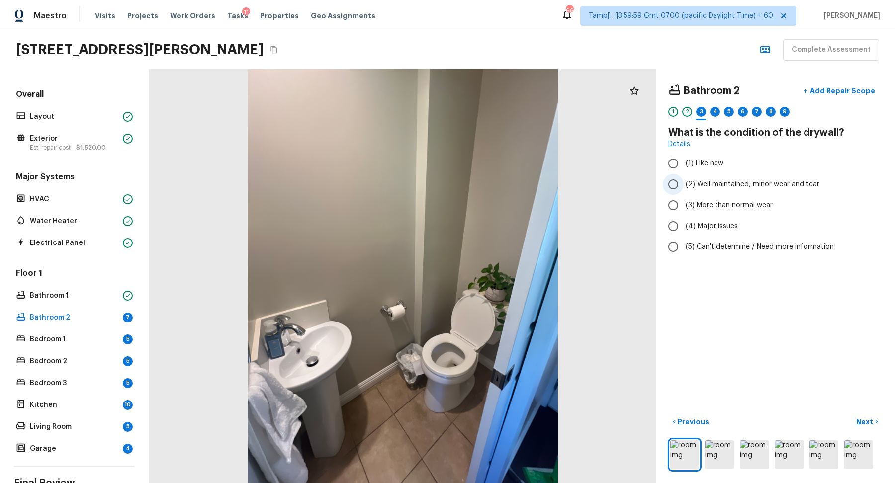
click at [737, 189] on label "(2) Well maintained, minor wear and tear" at bounding box center [768, 184] width 212 height 21
click at [683, 189] on input "(2) Well maintained, minor wear and tear" at bounding box center [672, 184] width 21 height 21
radio input "true"
click at [871, 417] on p "Next" at bounding box center [865, 422] width 19 height 10
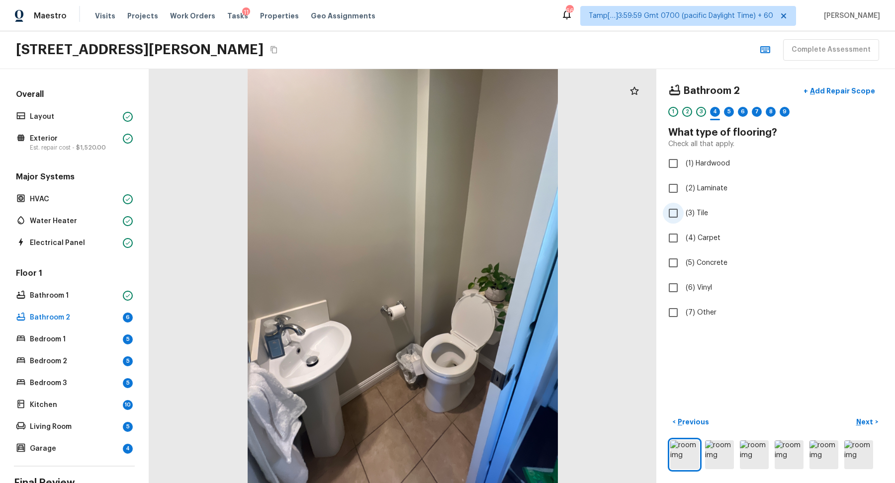
click at [708, 209] on label "(3) Tile" at bounding box center [768, 213] width 212 height 21
click at [683, 209] on input "(3) Tile" at bounding box center [672, 213] width 21 height 21
checkbox input "true"
click at [859, 425] on p "Next" at bounding box center [865, 422] width 19 height 10
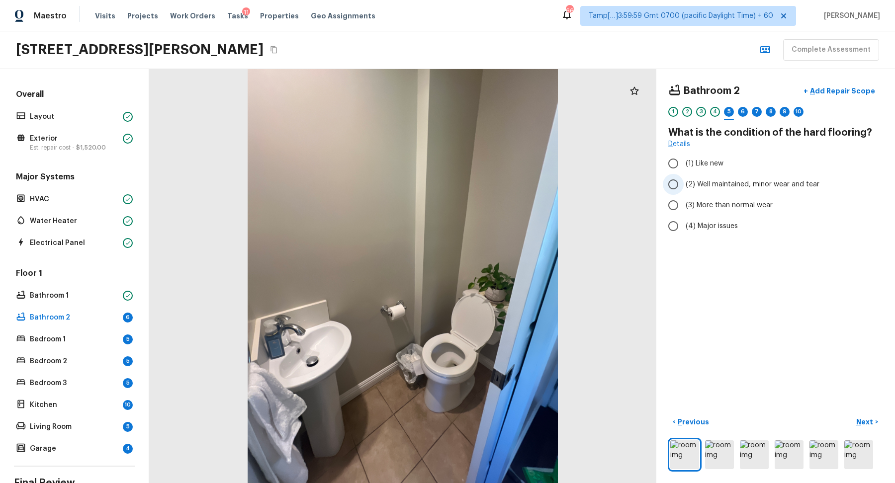
click at [745, 184] on span "(2) Well maintained, minor wear and tear" at bounding box center [752, 184] width 134 height 10
click at [683, 184] on input "(2) Well maintained, minor wear and tear" at bounding box center [672, 184] width 21 height 21
radio input "true"
click at [862, 420] on p "Next" at bounding box center [865, 422] width 19 height 10
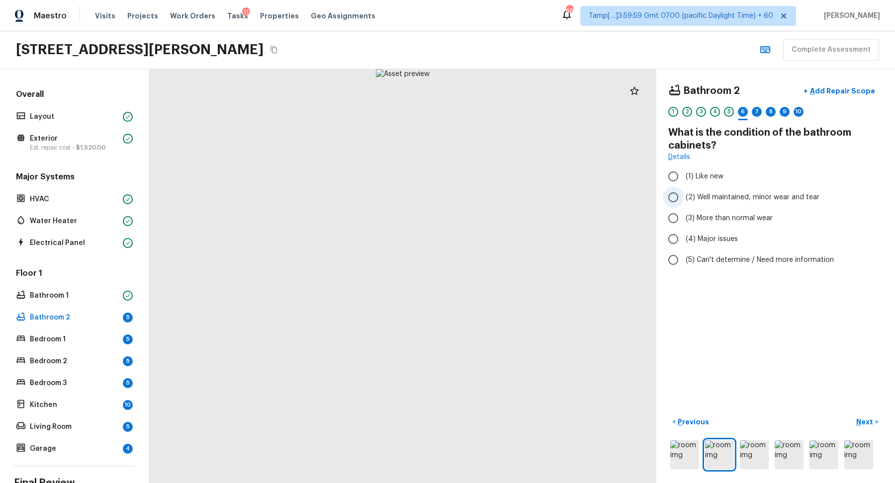
click at [723, 195] on span "(2) Well maintained, minor wear and tear" at bounding box center [752, 197] width 134 height 10
click at [683, 195] on input "(2) Well maintained, minor wear and tear" at bounding box center [672, 197] width 21 height 21
radio input "true"
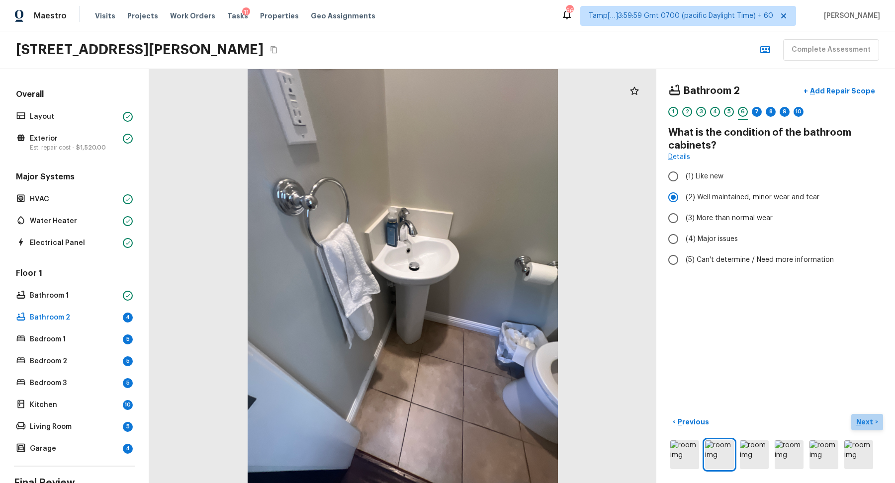
click at [864, 419] on p "Next" at bounding box center [865, 422] width 19 height 10
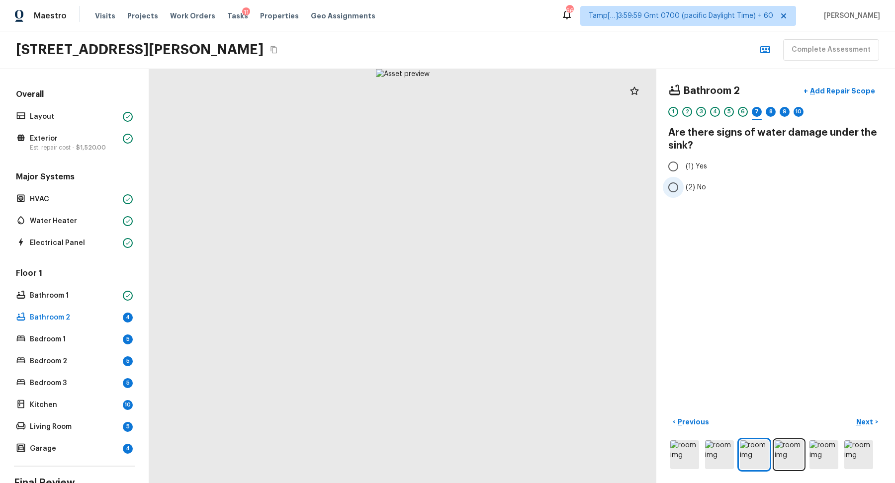
click at [684, 185] on label "(2) No" at bounding box center [768, 187] width 212 height 21
click at [683, 185] on input "(2) No" at bounding box center [672, 187] width 21 height 21
radio input "true"
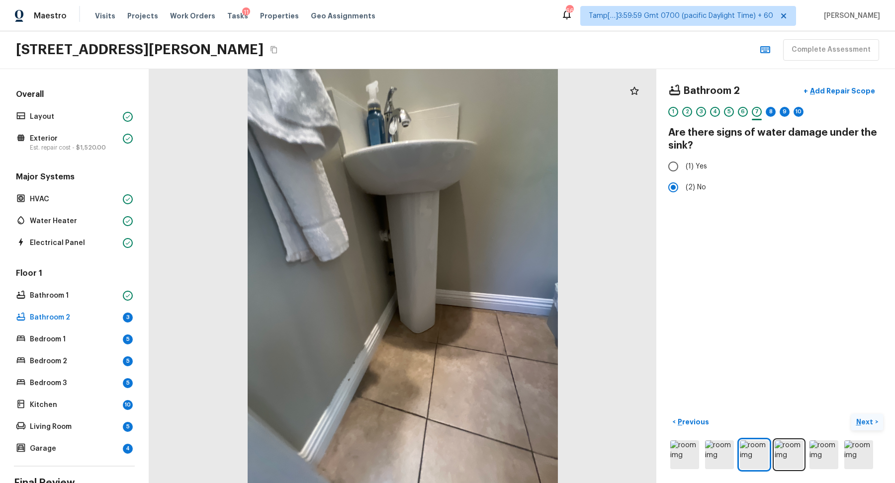
click at [873, 424] on p "Next" at bounding box center [865, 422] width 19 height 10
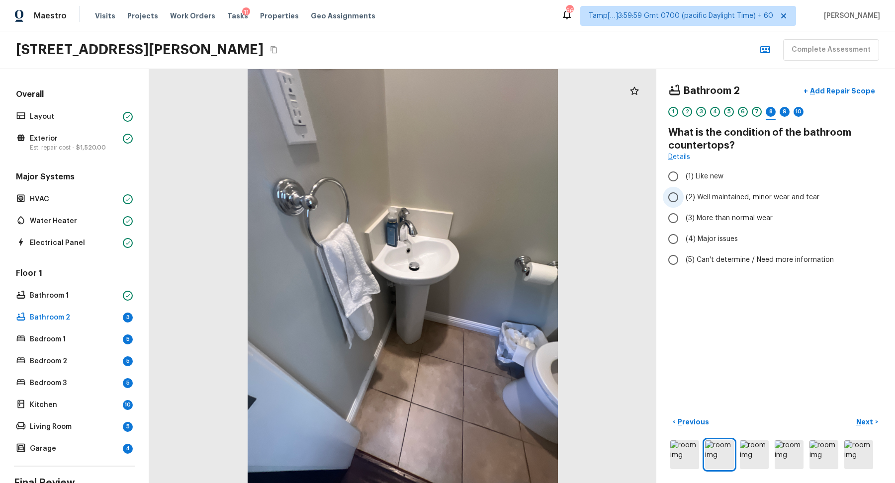
click at [745, 202] on label "(2) Well maintained, minor wear and tear" at bounding box center [768, 197] width 212 height 21
click at [683, 202] on input "(2) Well maintained, minor wear and tear" at bounding box center [672, 197] width 21 height 21
radio input "true"
click at [871, 425] on p "Next" at bounding box center [865, 422] width 19 height 10
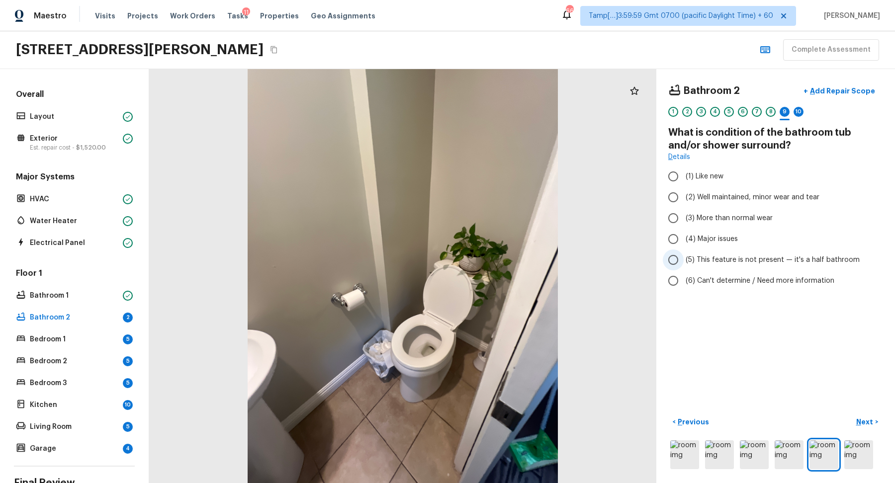
click at [764, 266] on label "(5) This feature is not present — it's a half bathroom" at bounding box center [768, 259] width 212 height 21
click at [683, 266] on input "(5) This feature is not present — it's a half bathroom" at bounding box center [672, 259] width 21 height 21
radio input "true"
click at [857, 417] on p "Next" at bounding box center [865, 422] width 19 height 10
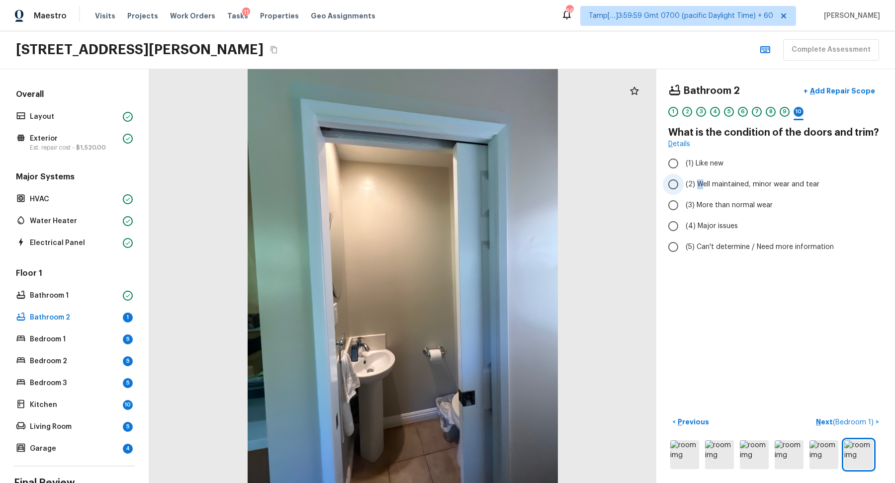
click at [698, 182] on span "(2) Well maintained, minor wear and tear" at bounding box center [752, 184] width 134 height 10
click at [687, 179] on span "(2) Well maintained, minor wear and tear" at bounding box center [752, 184] width 134 height 10
click at [683, 178] on input "(2) Well maintained, minor wear and tear" at bounding box center [672, 184] width 21 height 21
radio input "true"
click at [851, 417] on p "Next ( Bedroom 1 )" at bounding box center [845, 422] width 60 height 10
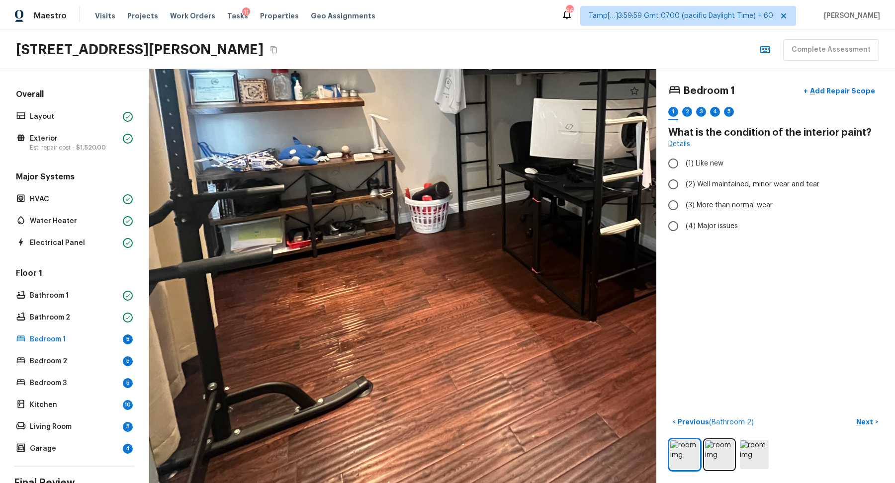
drag, startPoint x: 261, startPoint y: 306, endPoint x: 406, endPoint y: 307, distance: 144.1
click at [406, 307] on div at bounding box center [474, 150] width 1089 height 889
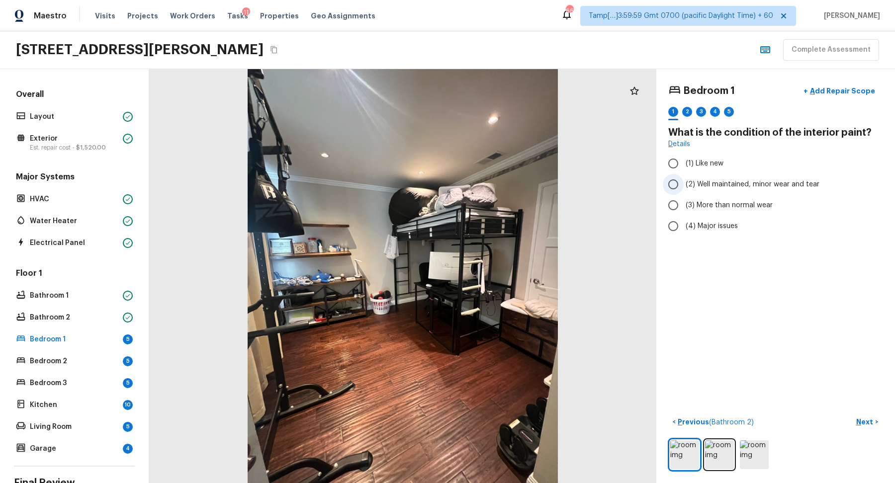
click at [709, 185] on span "(2) Well maintained, minor wear and tear" at bounding box center [752, 184] width 134 height 10
click at [683, 185] on input "(2) Well maintained, minor wear and tear" at bounding box center [672, 184] width 21 height 21
radio input "true"
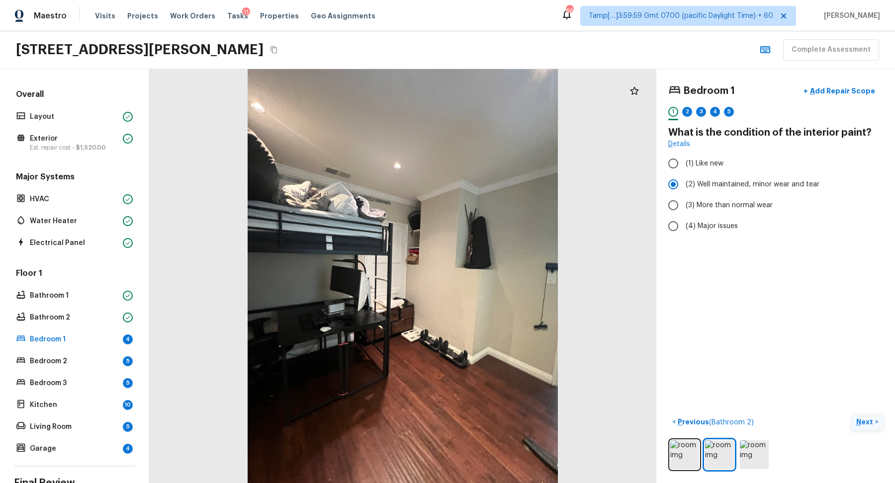
click at [858, 414] on button "Next >" at bounding box center [867, 422] width 32 height 16
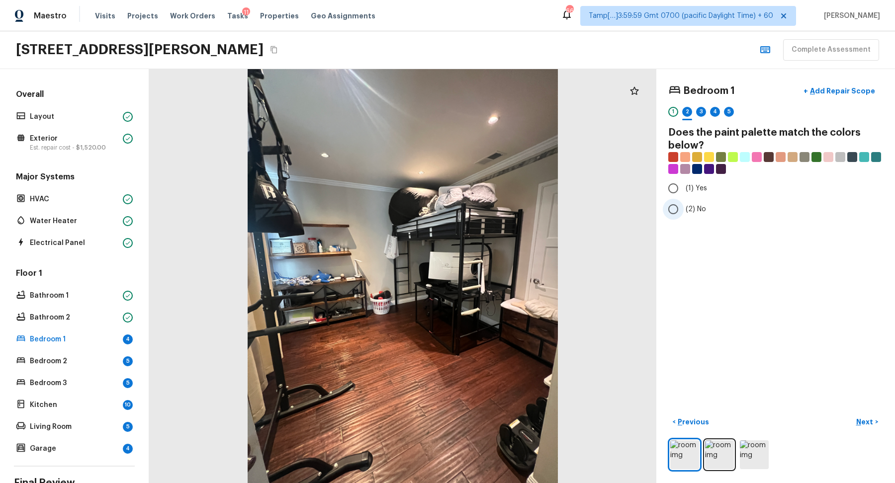
click at [694, 204] on span "(2) No" at bounding box center [695, 209] width 20 height 10
click at [683, 204] on input "(2) No" at bounding box center [672, 209] width 21 height 21
radio input "true"
click at [863, 417] on p "Next" at bounding box center [865, 422] width 19 height 10
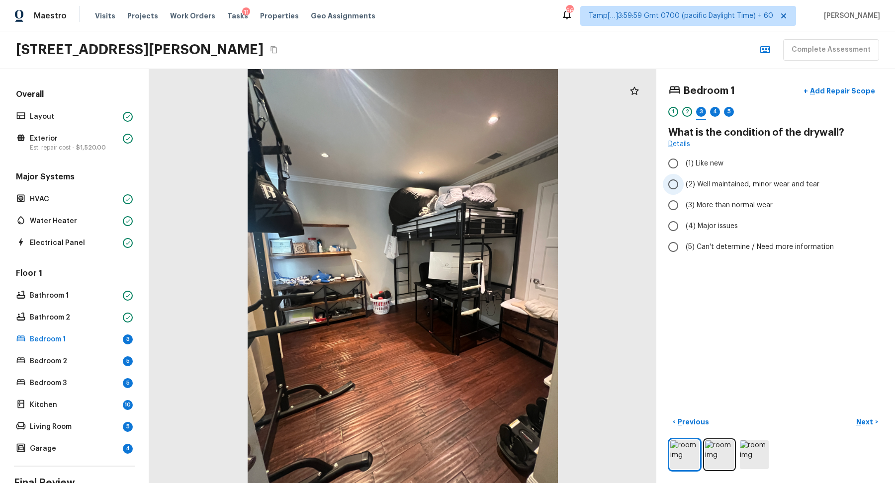
click at [769, 180] on span "(2) Well maintained, minor wear and tear" at bounding box center [752, 184] width 134 height 10
click at [683, 180] on input "(2) Well maintained, minor wear and tear" at bounding box center [672, 184] width 21 height 21
radio input "true"
click at [871, 418] on p "Next" at bounding box center [865, 422] width 19 height 10
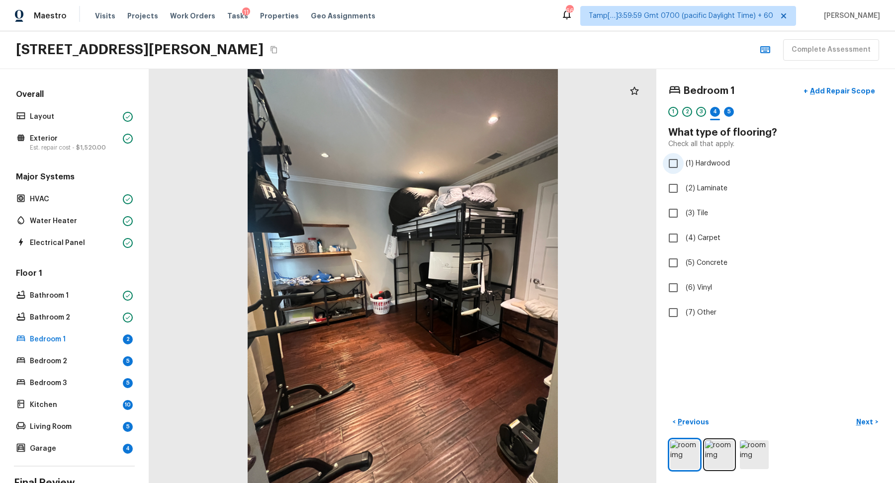
click at [727, 171] on label "(1) Hardwood" at bounding box center [768, 163] width 212 height 21
click at [683, 171] on input "(1) Hardwood" at bounding box center [672, 163] width 21 height 21
checkbox input "true"
click at [862, 417] on p "Next" at bounding box center [865, 422] width 19 height 10
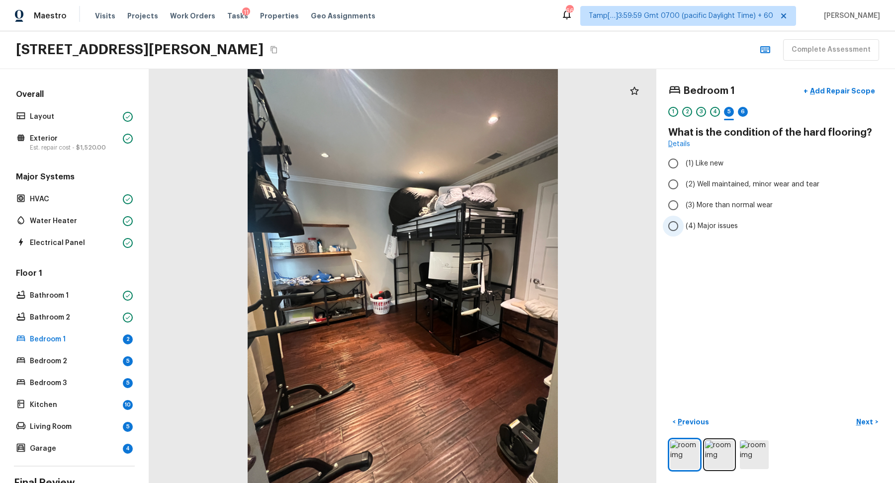
click at [724, 221] on span "(4) Major issues" at bounding box center [711, 226] width 52 height 10
click at [683, 220] on input "(4) Major issues" at bounding box center [672, 226] width 21 height 21
radio input "true"
click at [856, 421] on p "Next" at bounding box center [865, 422] width 19 height 10
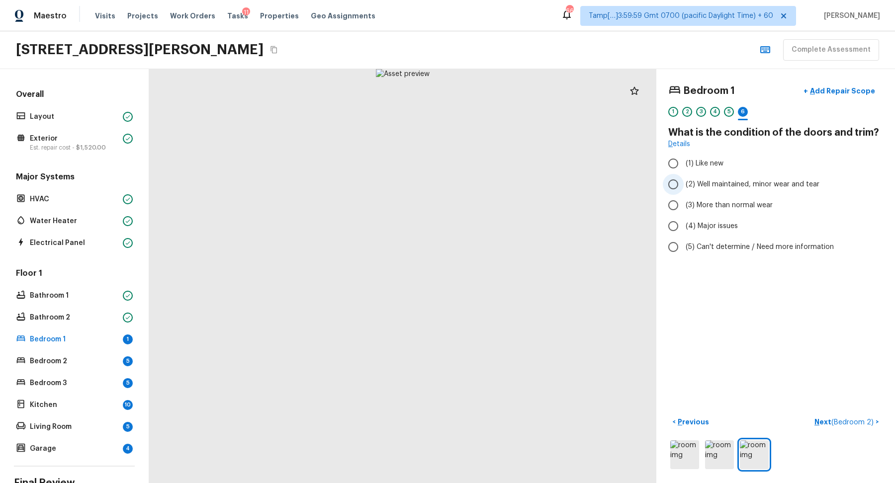
click at [750, 181] on span "(2) Well maintained, minor wear and tear" at bounding box center [752, 184] width 134 height 10
click at [683, 181] on input "(2) Well maintained, minor wear and tear" at bounding box center [672, 184] width 21 height 21
radio input "true"
click at [863, 417] on p "Next ( Bedroom 2 )" at bounding box center [844, 422] width 61 height 10
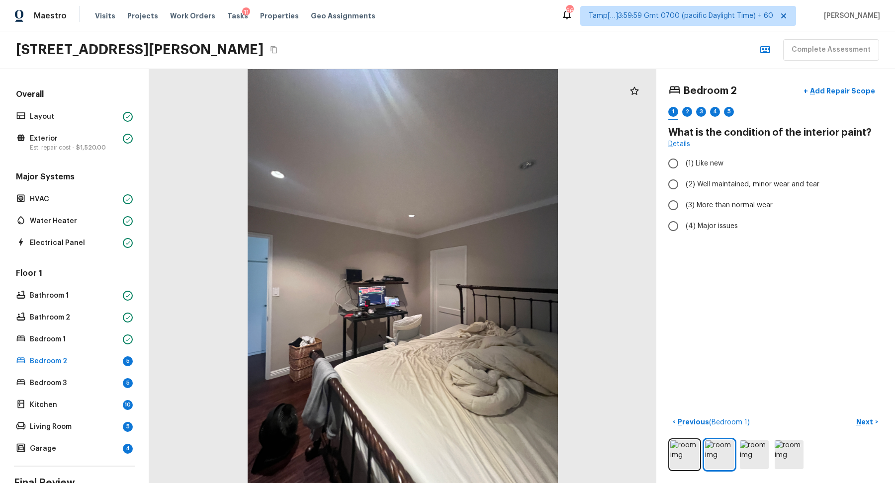
click at [295, 353] on div at bounding box center [402, 276] width 507 height 414
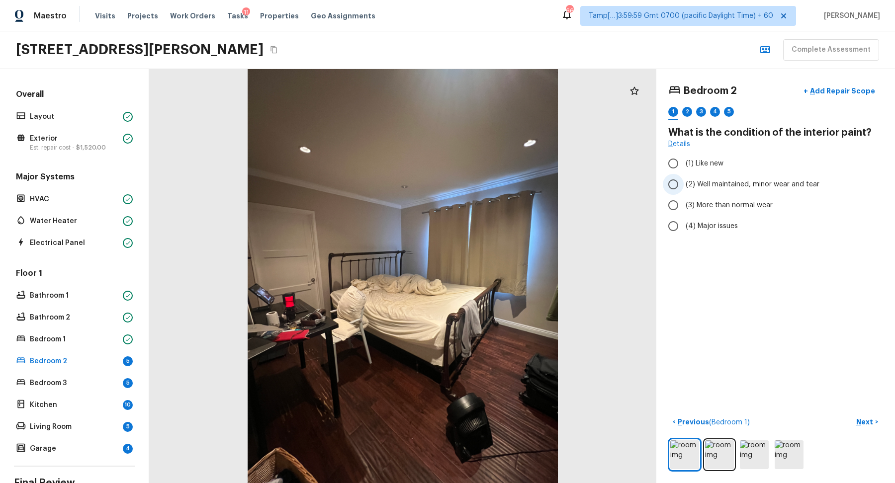
click at [739, 189] on label "(2) Well maintained, minor wear and tear" at bounding box center [768, 184] width 212 height 21
click at [683, 189] on input "(2) Well maintained, minor wear and tear" at bounding box center [672, 184] width 21 height 21
radio input "true"
click at [877, 428] on button "Next >" at bounding box center [867, 422] width 32 height 16
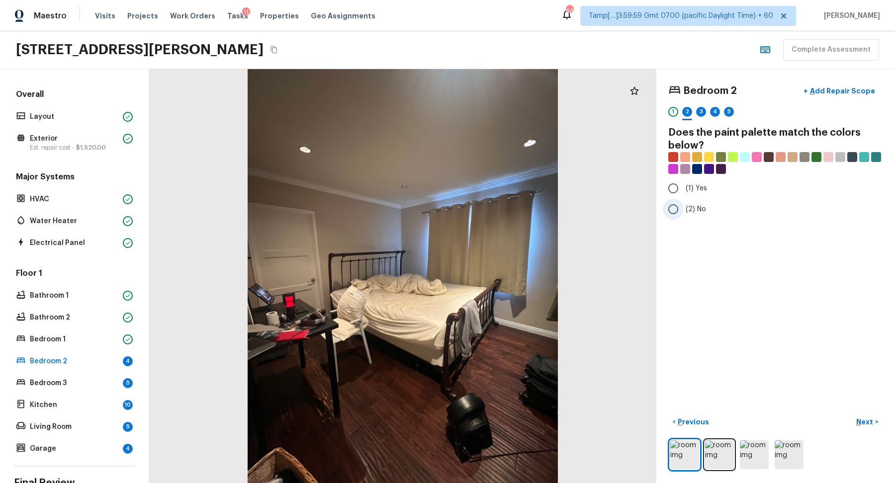
click at [705, 211] on label "(2) No" at bounding box center [768, 209] width 212 height 21
click at [683, 211] on input "(2) No" at bounding box center [672, 209] width 21 height 21
radio input "true"
click at [870, 417] on p "Next" at bounding box center [865, 422] width 19 height 10
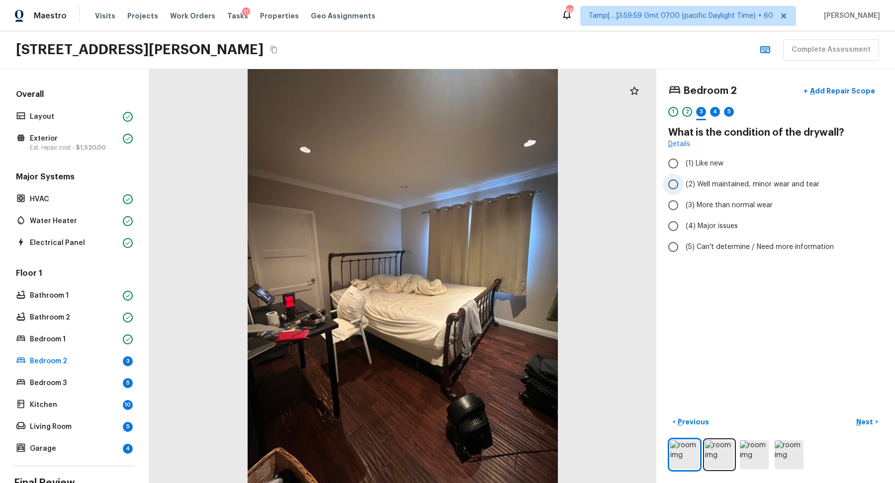
click at [737, 186] on span "(2) Well maintained, minor wear and tear" at bounding box center [752, 184] width 134 height 10
click at [683, 186] on input "(2) Well maintained, minor wear and tear" at bounding box center [672, 184] width 21 height 21
radio input "true"
click at [868, 424] on p "Next" at bounding box center [865, 422] width 19 height 10
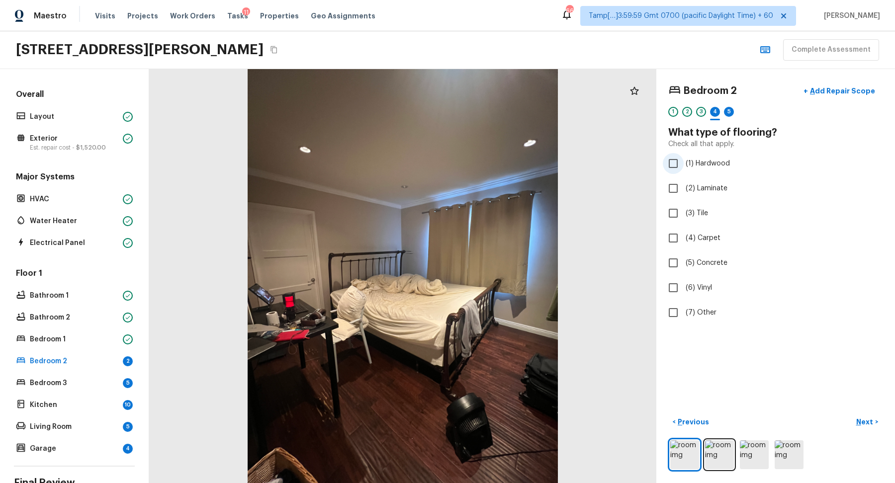
click at [712, 167] on span "(1) Hardwood" at bounding box center [707, 164] width 44 height 10
click at [683, 167] on input "(1) Hardwood" at bounding box center [672, 163] width 21 height 21
checkbox input "true"
click at [872, 420] on p "Next" at bounding box center [865, 422] width 19 height 10
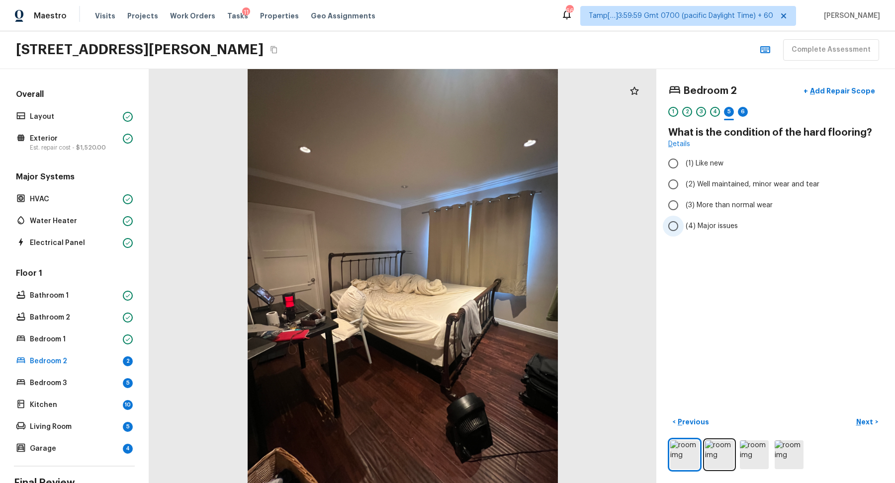
click at [746, 221] on label "(4) Major issues" at bounding box center [768, 226] width 212 height 21
click at [683, 221] on input "(4) Major issues" at bounding box center [672, 226] width 21 height 21
radio input "true"
click at [866, 416] on button "Next >" at bounding box center [867, 422] width 32 height 16
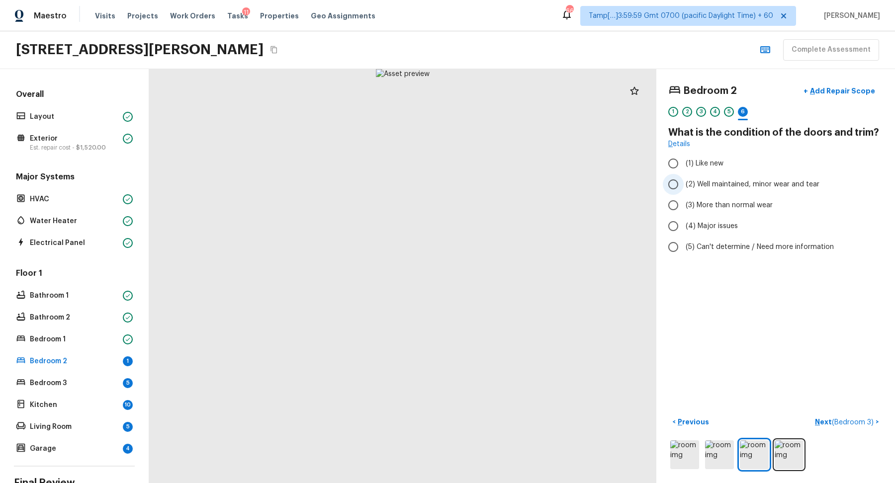
click at [781, 186] on span "(2) Well maintained, minor wear and tear" at bounding box center [752, 184] width 134 height 10
click at [683, 186] on input "(2) Well maintained, minor wear and tear" at bounding box center [672, 184] width 21 height 21
radio input "true"
click at [853, 419] on span "( Bedroom 3 )" at bounding box center [852, 422] width 42 height 7
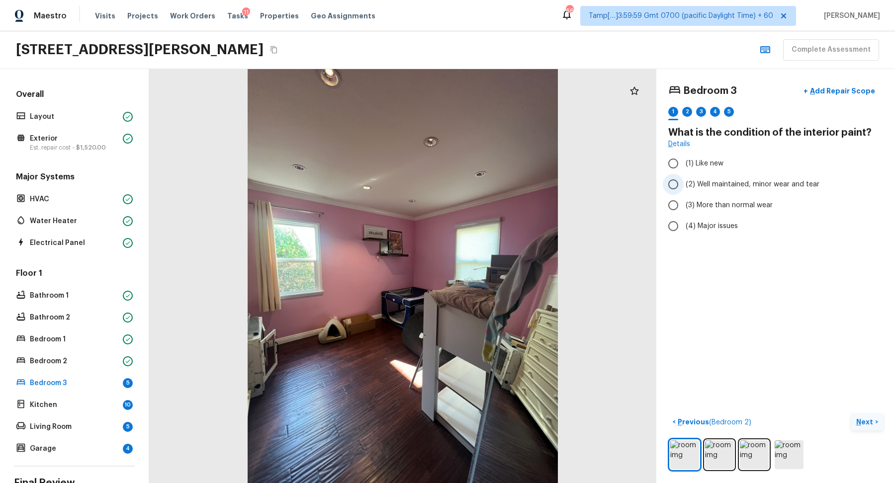
click at [713, 193] on label "(2) Well maintained, minor wear and tear" at bounding box center [768, 184] width 212 height 21
click at [683, 193] on input "(2) Well maintained, minor wear and tear" at bounding box center [672, 184] width 21 height 21
radio input "true"
click at [870, 425] on p "Next" at bounding box center [865, 422] width 19 height 10
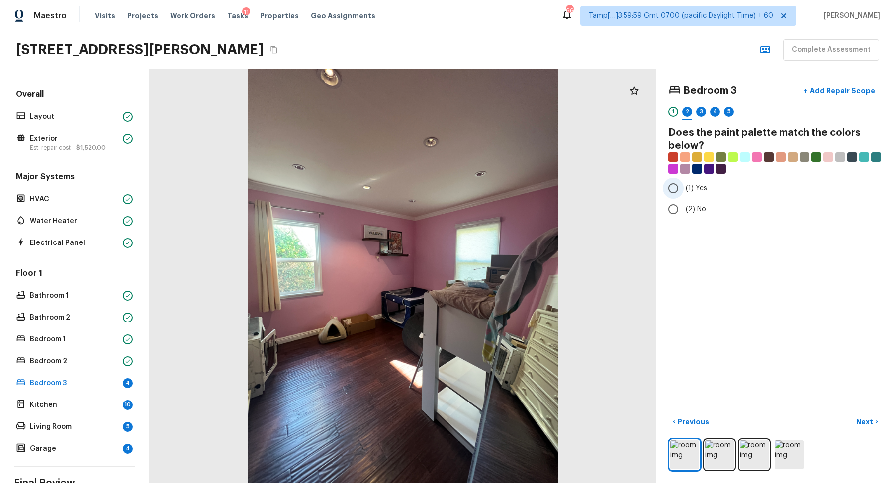
click at [701, 183] on span "(1) Yes" at bounding box center [695, 188] width 21 height 10
click at [683, 183] on input "(1) Yes" at bounding box center [672, 188] width 21 height 21
radio input "true"
click at [859, 418] on p "Next" at bounding box center [865, 422] width 19 height 10
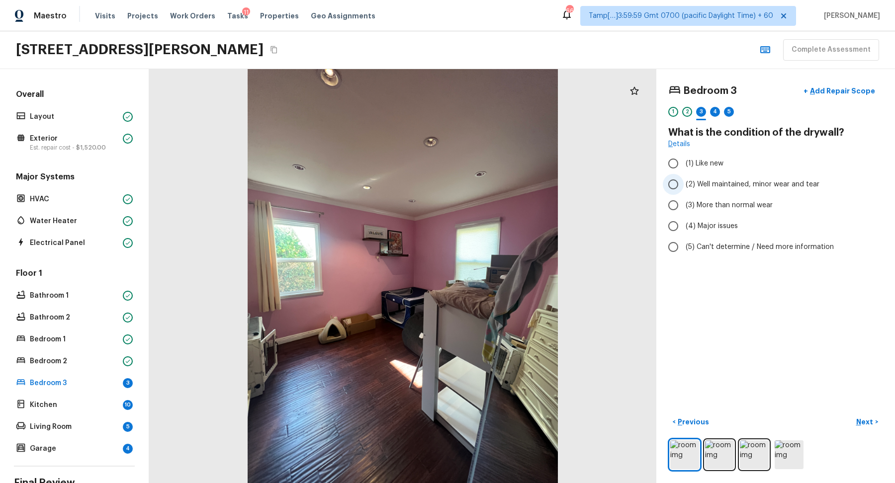
click at [742, 190] on label "(2) Well maintained, minor wear and tear" at bounding box center [768, 184] width 212 height 21
click at [683, 190] on input "(2) Well maintained, minor wear and tear" at bounding box center [672, 184] width 21 height 21
radio input "true"
click at [864, 418] on p "Next" at bounding box center [865, 422] width 19 height 10
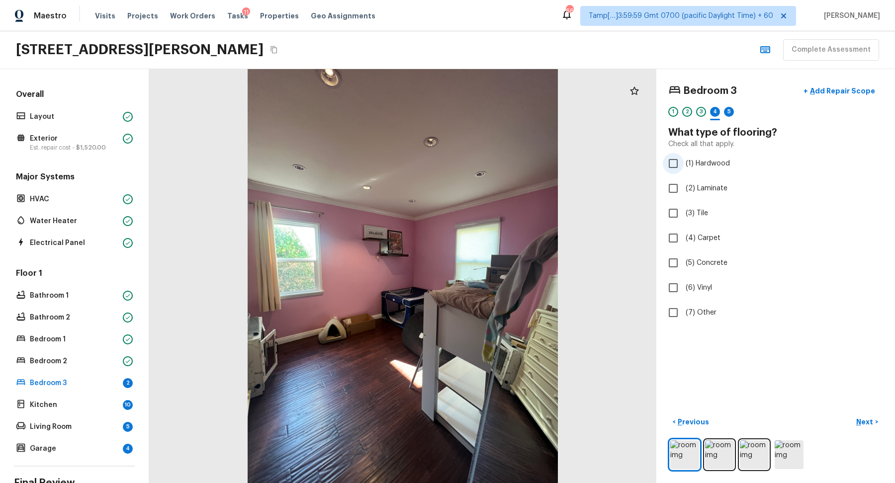
click at [699, 160] on span "(1) Hardwood" at bounding box center [707, 164] width 44 height 10
click at [683, 160] on input "(1) Hardwood" at bounding box center [672, 163] width 21 height 21
checkbox input "true"
click at [859, 417] on p "Next" at bounding box center [865, 422] width 19 height 10
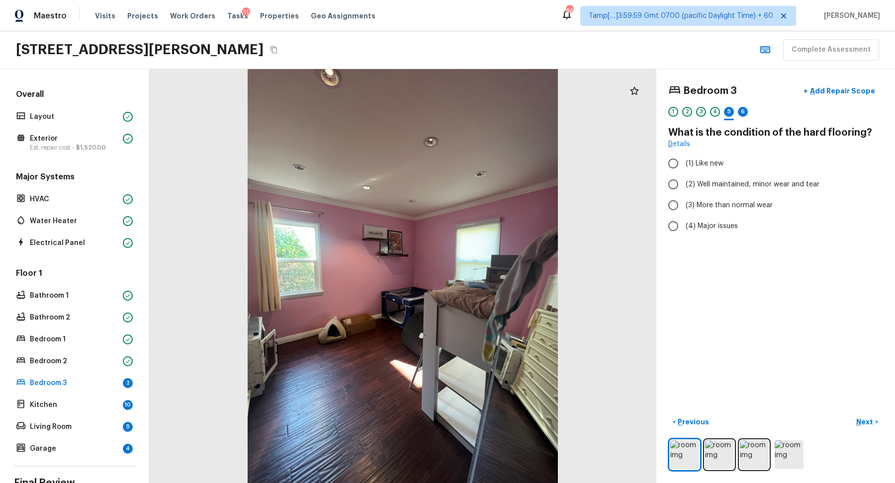
click at [724, 236] on div "Bedroom 3 + Add Repair Scope 1 2 3 4 5 6 What is the condition of the hard floo…" at bounding box center [775, 276] width 239 height 414
click at [724, 232] on label "(4) Major issues" at bounding box center [768, 226] width 212 height 21
click at [683, 232] on input "(4) Major issues" at bounding box center [672, 226] width 21 height 21
radio input "true"
click at [867, 419] on p "Next" at bounding box center [865, 422] width 19 height 10
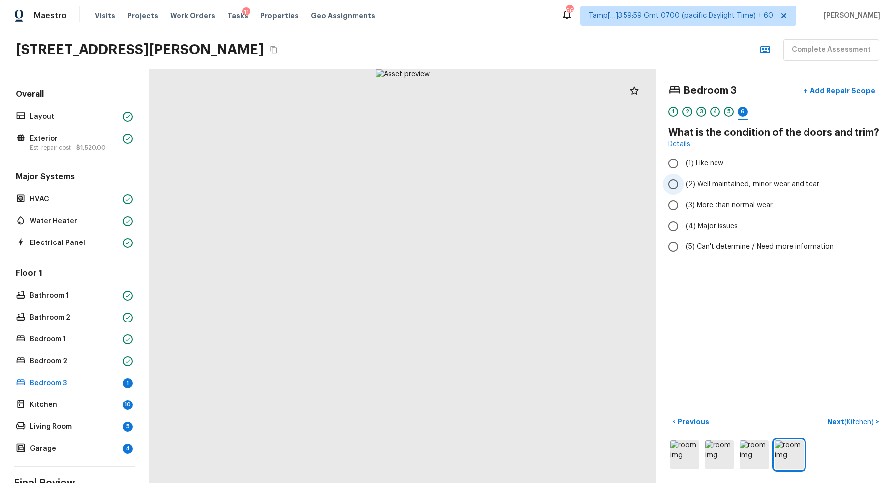
click at [738, 180] on span "(2) Well maintained, minor wear and tear" at bounding box center [752, 184] width 134 height 10
click at [683, 180] on input "(2) Well maintained, minor wear and tear" at bounding box center [672, 184] width 21 height 21
radio input "true"
click at [847, 426] on p "Next ( Kitchen )" at bounding box center [851, 422] width 48 height 10
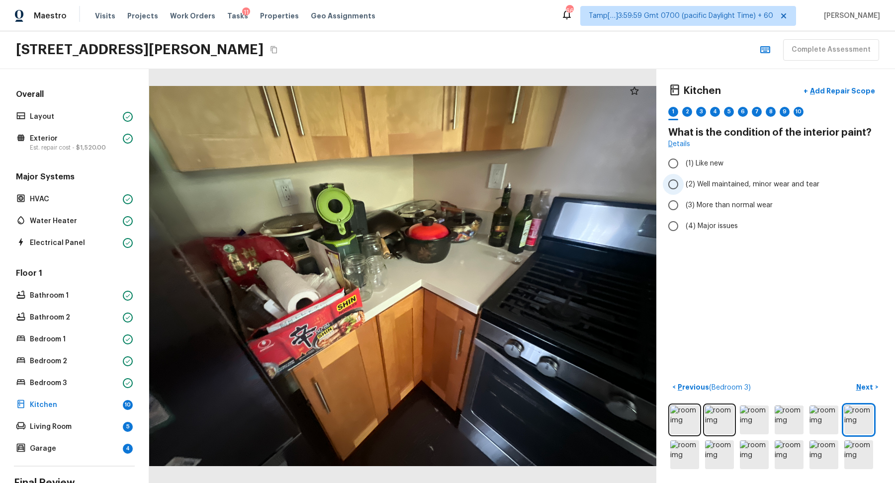
click at [716, 191] on label "(2) Well maintained, minor wear and tear" at bounding box center [768, 184] width 212 height 21
click at [683, 191] on input "(2) Well maintained, minor wear and tear" at bounding box center [672, 184] width 21 height 21
radio input "true"
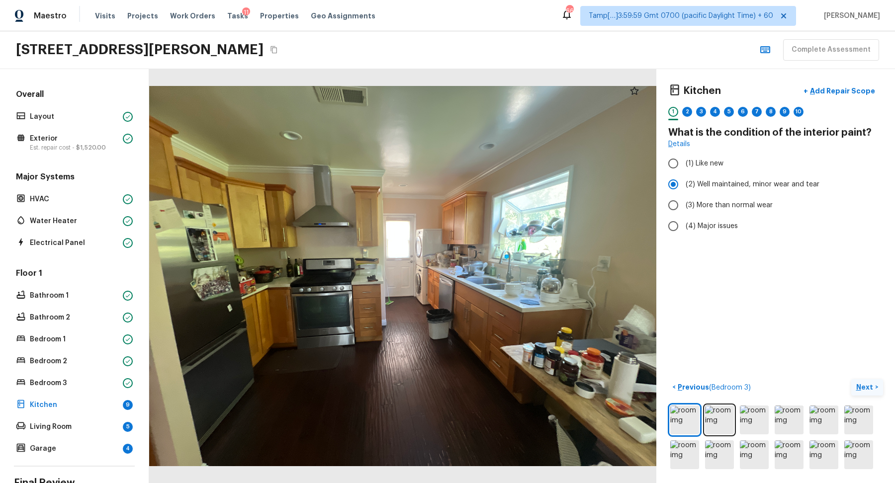
click at [861, 384] on p "Next" at bounding box center [865, 387] width 19 height 10
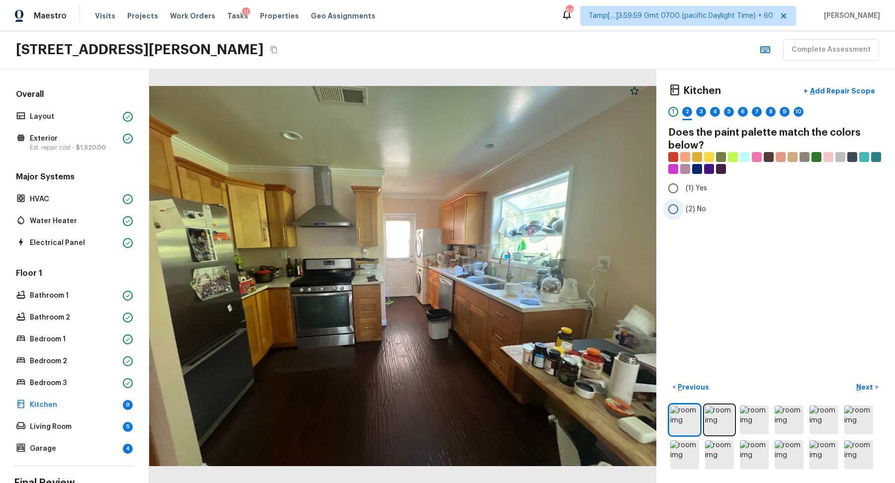
click at [700, 201] on label "(2) No" at bounding box center [768, 209] width 212 height 21
click at [683, 201] on input "(2) No" at bounding box center [672, 209] width 21 height 21
radio input "true"
click at [870, 391] on p "Next" at bounding box center [865, 387] width 19 height 10
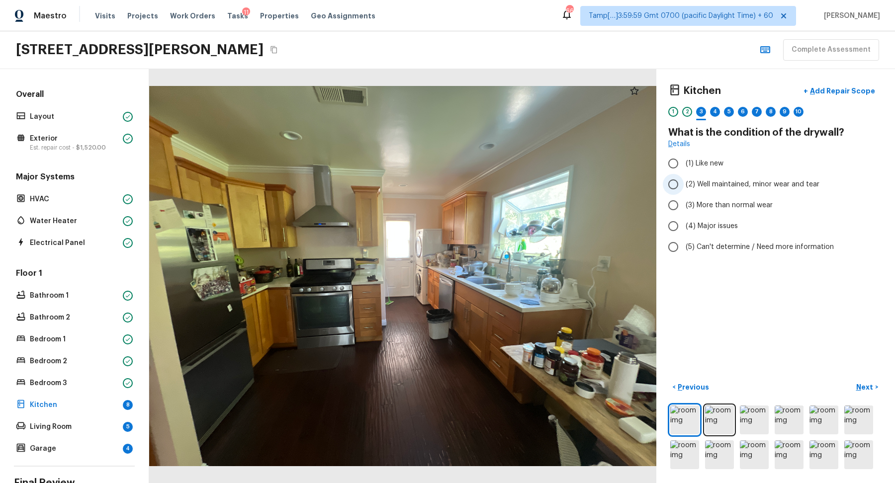
click at [709, 187] on span "(2) Well maintained, minor wear and tear" at bounding box center [752, 184] width 134 height 10
click at [683, 187] on input "(2) Well maintained, minor wear and tear" at bounding box center [672, 184] width 21 height 21
radio input "true"
click at [860, 380] on button "Next >" at bounding box center [867, 387] width 32 height 16
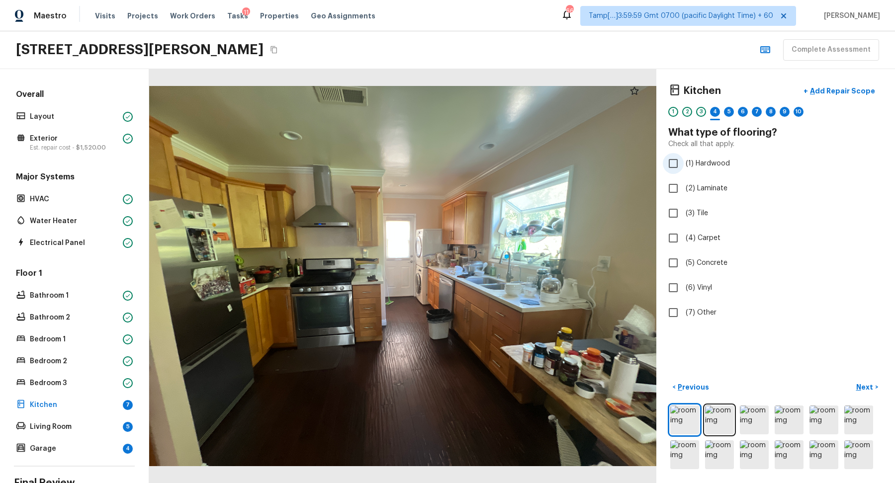
click at [710, 161] on span "(1) Hardwood" at bounding box center [707, 164] width 44 height 10
click at [683, 161] on input "(1) Hardwood" at bounding box center [672, 163] width 21 height 21
checkbox input "true"
click at [863, 382] on p "Next" at bounding box center [865, 387] width 19 height 10
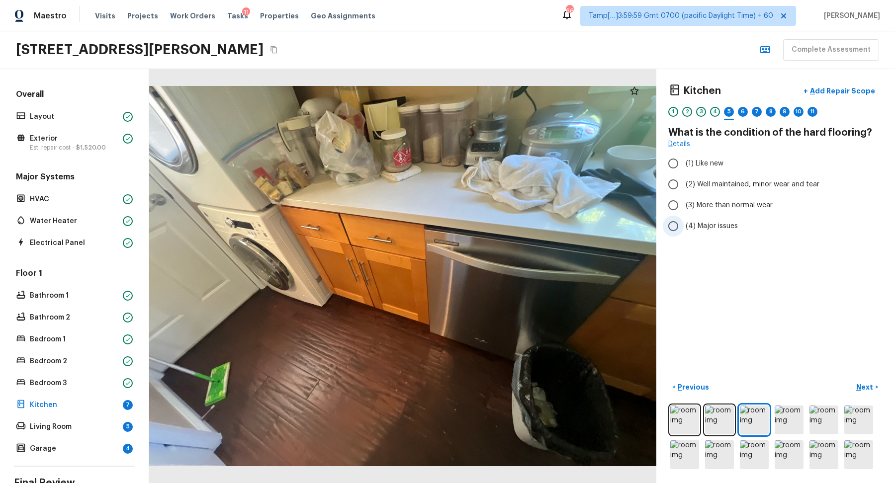
click at [727, 223] on span "(4) Major issues" at bounding box center [711, 226] width 52 height 10
click at [683, 223] on input "(4) Major issues" at bounding box center [672, 226] width 21 height 21
radio input "true"
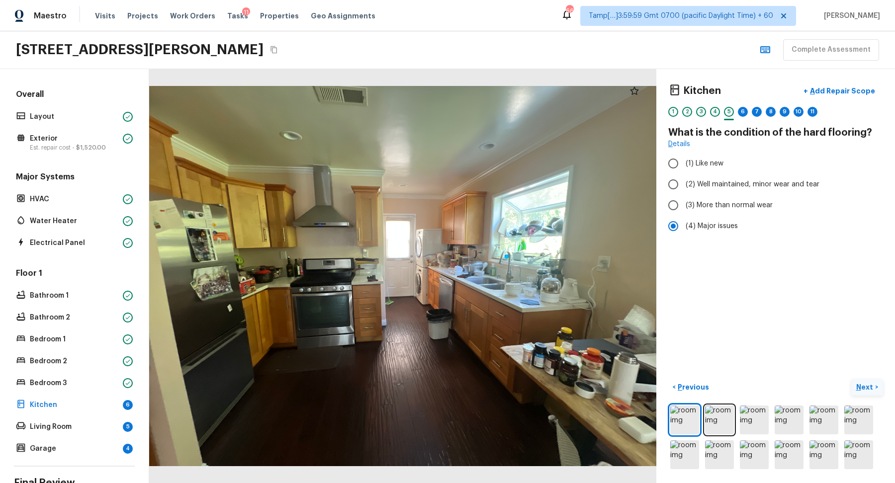
click at [871, 391] on p "Next" at bounding box center [865, 387] width 19 height 10
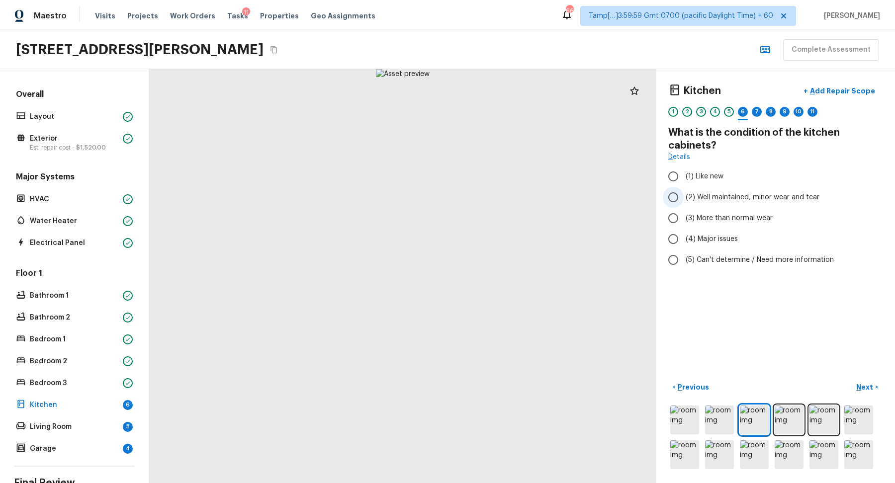
click at [729, 191] on label "(2) Well maintained, minor wear and tear" at bounding box center [768, 197] width 212 height 21
click at [683, 191] on input "(2) Well maintained, minor wear and tear" at bounding box center [672, 197] width 21 height 21
radio input "true"
click at [866, 387] on p "Next" at bounding box center [865, 387] width 19 height 10
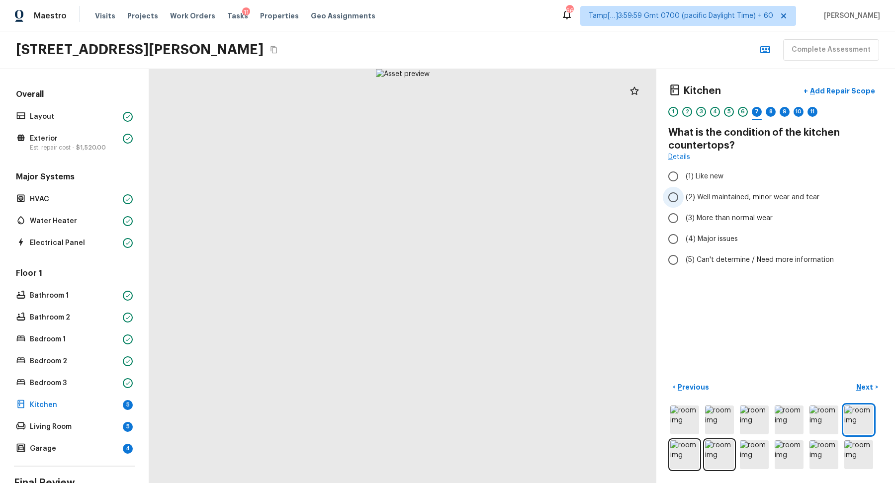
click at [743, 197] on span "(2) Well maintained, minor wear and tear" at bounding box center [752, 197] width 134 height 10
click at [683, 197] on input "(2) Well maintained, minor wear and tear" at bounding box center [672, 197] width 21 height 21
radio input "true"
click at [863, 380] on button "Next >" at bounding box center [867, 387] width 32 height 16
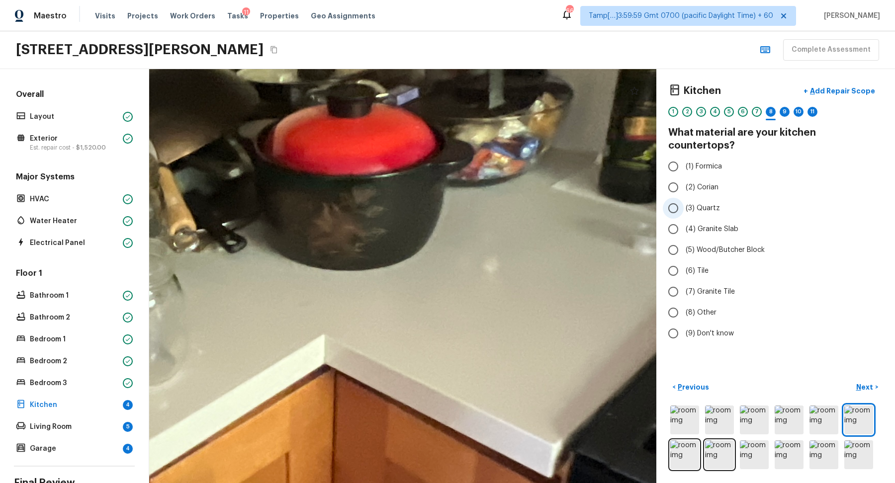
click at [727, 198] on label "(3) Quartz" at bounding box center [768, 208] width 212 height 21
click at [683, 198] on input "(3) Quartz" at bounding box center [672, 208] width 21 height 21
radio input "true"
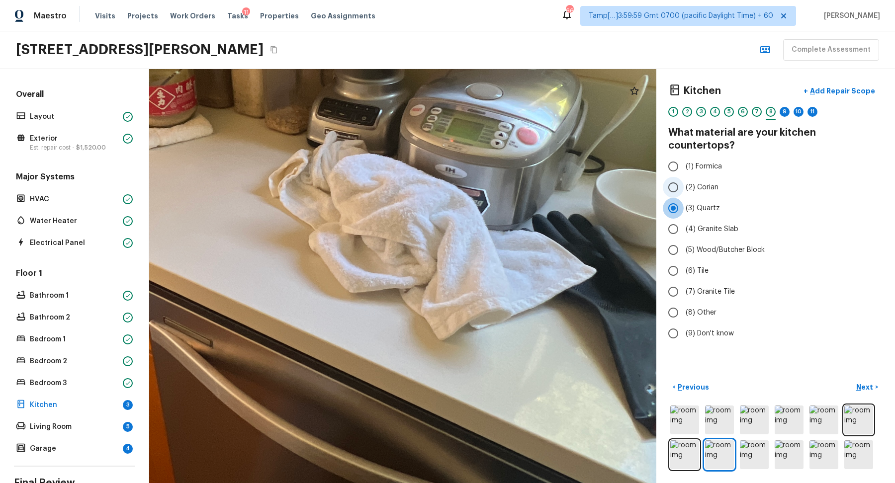
click at [702, 182] on span "(2) Corian" at bounding box center [701, 187] width 33 height 10
click at [683, 177] on input "(2) Corian" at bounding box center [672, 187] width 21 height 21
radio input "true"
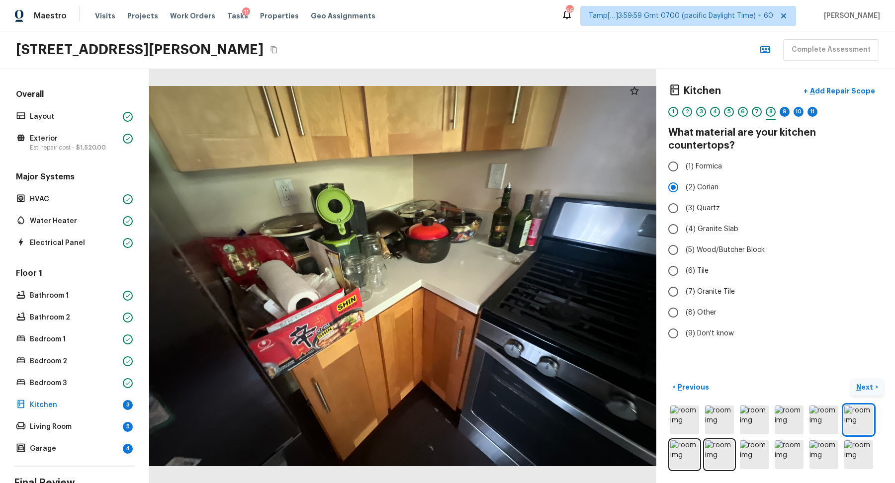
click at [858, 384] on p "Next" at bounding box center [865, 387] width 19 height 10
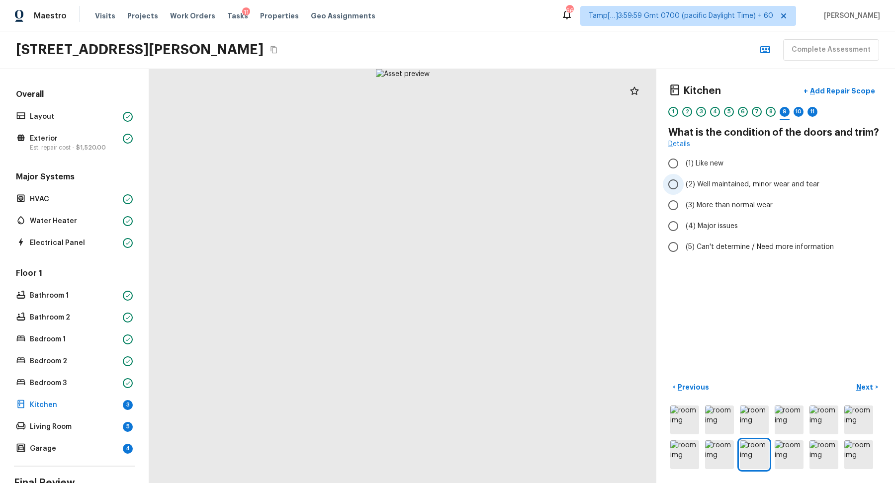
click at [713, 187] on span "(2) Well maintained, minor wear and tear" at bounding box center [752, 184] width 134 height 10
click at [683, 187] on input "(2) Well maintained, minor wear and tear" at bounding box center [672, 184] width 21 height 21
radio input "true"
click at [859, 379] on button "Next >" at bounding box center [867, 387] width 32 height 16
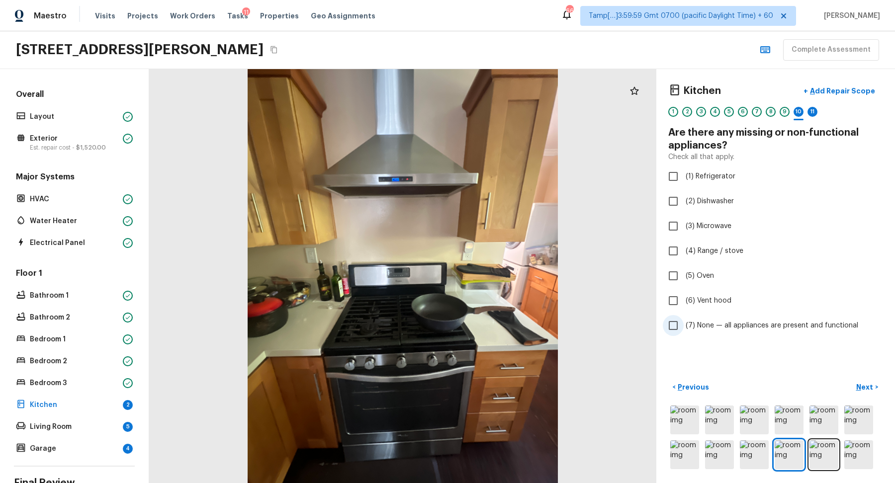
click at [713, 321] on span "(7) None — all appliances are present and functional" at bounding box center [771, 326] width 172 height 10
click at [683, 321] on input "(7) None — all appliances are present and functional" at bounding box center [672, 325] width 21 height 21
checkbox input "true"
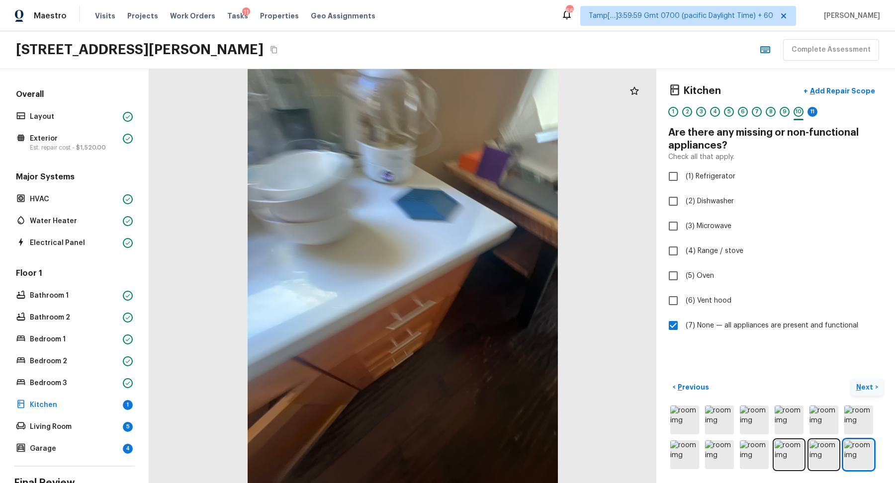
click at [863, 387] on p "Next" at bounding box center [865, 387] width 19 height 10
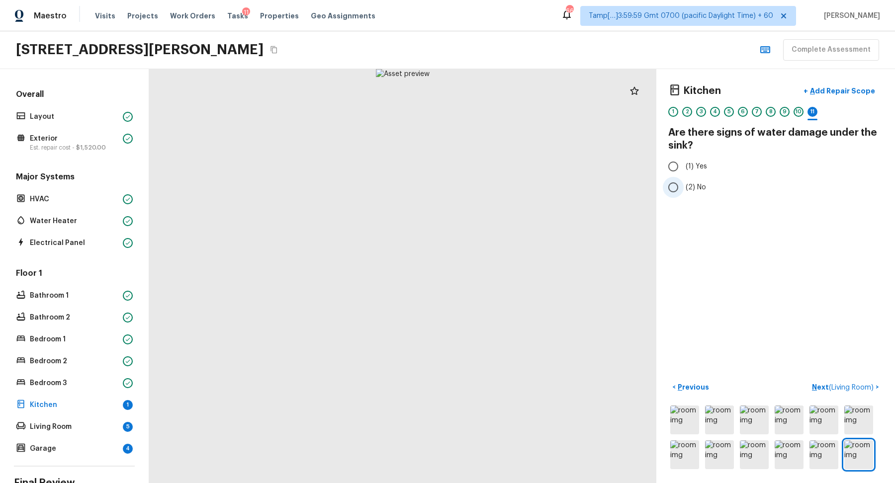
click at [689, 184] on span "(2) No" at bounding box center [695, 187] width 20 height 10
click at [683, 184] on input "(2) No" at bounding box center [672, 187] width 21 height 21
radio input "true"
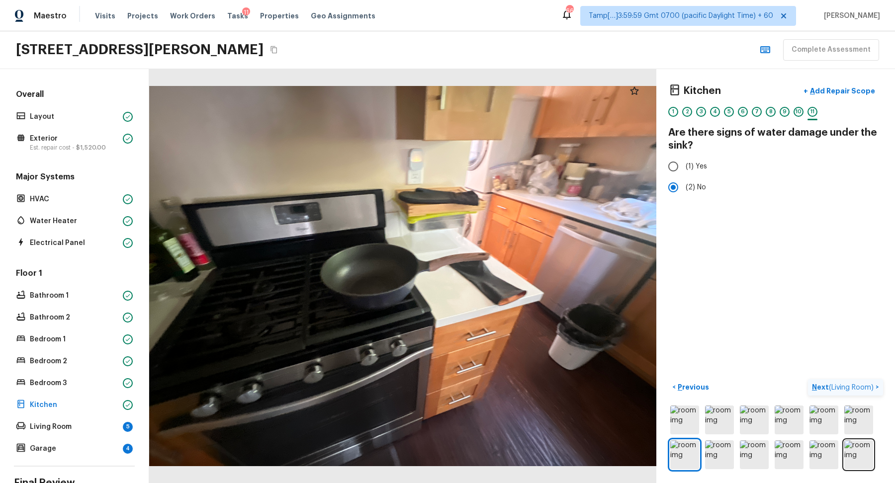
click at [831, 384] on span "( Living Room )" at bounding box center [850, 387] width 45 height 7
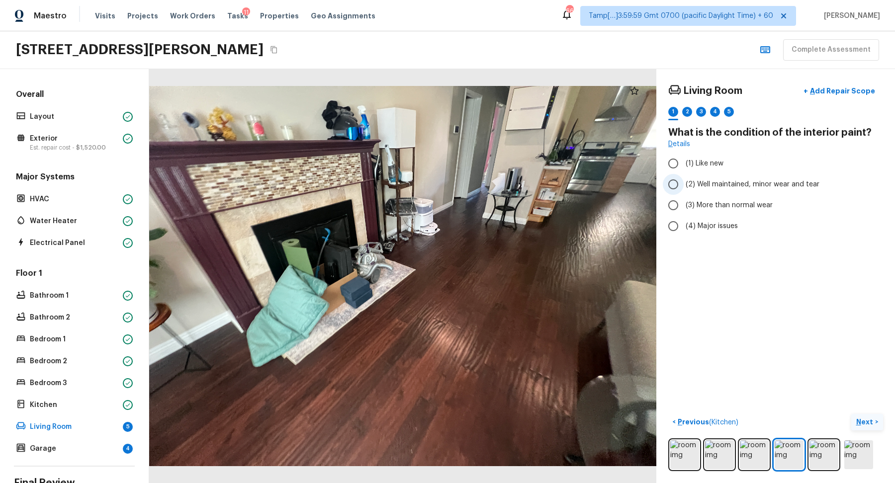
click at [701, 184] on span "(2) Well maintained, minor wear and tear" at bounding box center [752, 184] width 134 height 10
click at [683, 184] on input "(2) Well maintained, minor wear and tear" at bounding box center [672, 184] width 21 height 21
radio input "true"
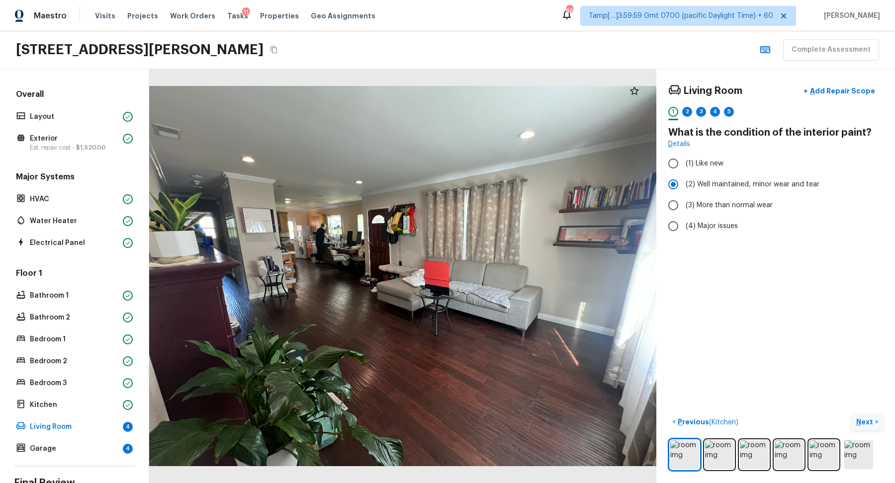
click at [855, 423] on button "Next >" at bounding box center [867, 422] width 32 height 16
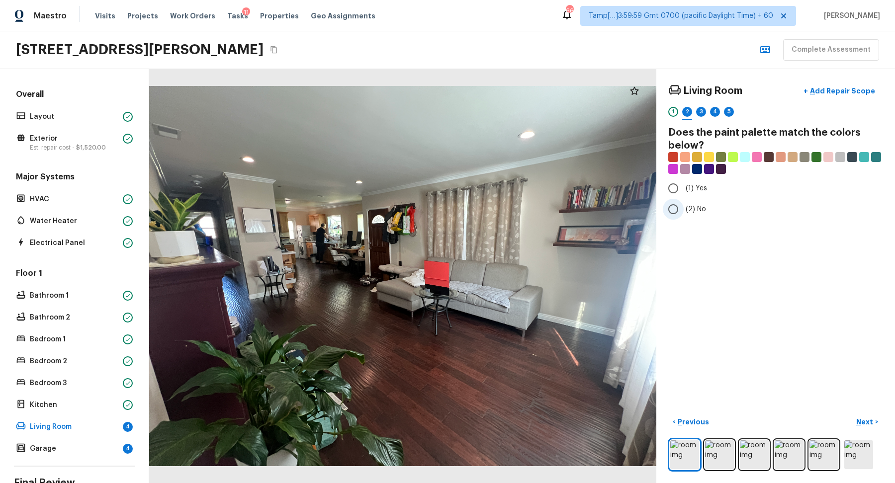
click at [691, 204] on span "(2) No" at bounding box center [695, 209] width 20 height 10
click at [683, 204] on input "(2) No" at bounding box center [672, 209] width 21 height 21
radio input "true"
click at [869, 422] on p "Next" at bounding box center [865, 422] width 19 height 10
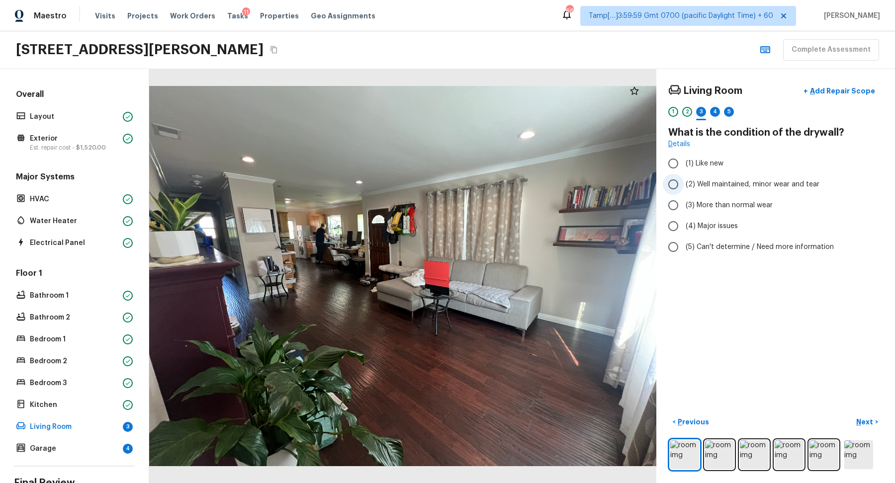
click at [777, 181] on span "(2) Well maintained, minor wear and tear" at bounding box center [752, 184] width 134 height 10
click at [683, 181] on input "(2) Well maintained, minor wear and tear" at bounding box center [672, 184] width 21 height 21
radio input "true"
click at [855, 419] on button "Next >" at bounding box center [867, 422] width 32 height 16
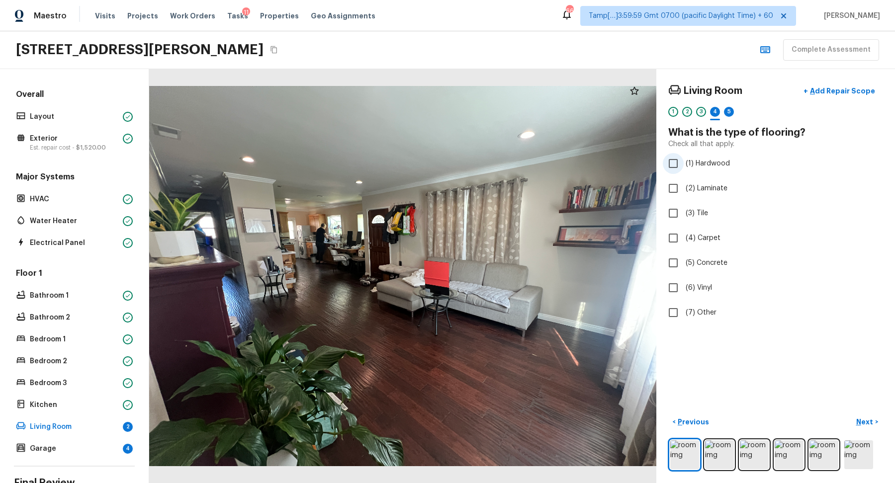
click at [715, 168] on label "(1) Hardwood" at bounding box center [768, 163] width 212 height 21
click at [683, 168] on input "(1) Hardwood" at bounding box center [672, 163] width 21 height 21
checkbox input "true"
click at [859, 417] on p "Next" at bounding box center [865, 422] width 19 height 10
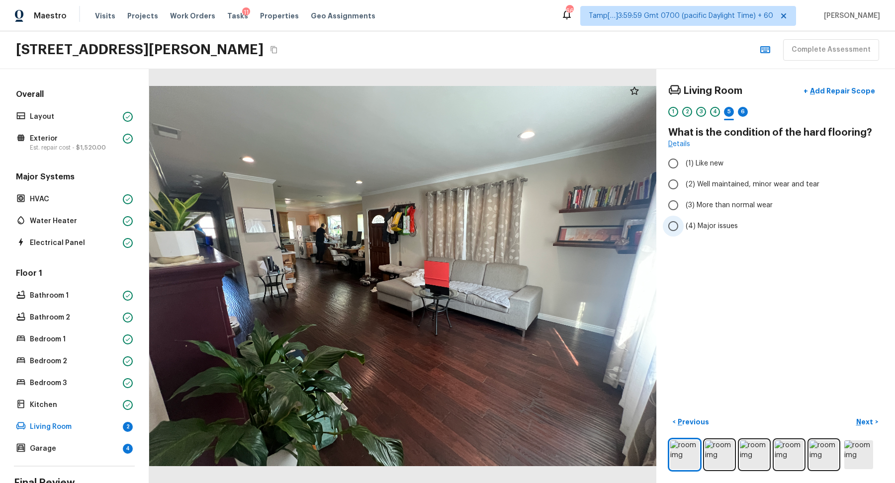
click at [707, 228] on span "(4) Major issues" at bounding box center [711, 226] width 52 height 10
click at [683, 228] on input "(4) Major issues" at bounding box center [672, 226] width 21 height 21
radio input "true"
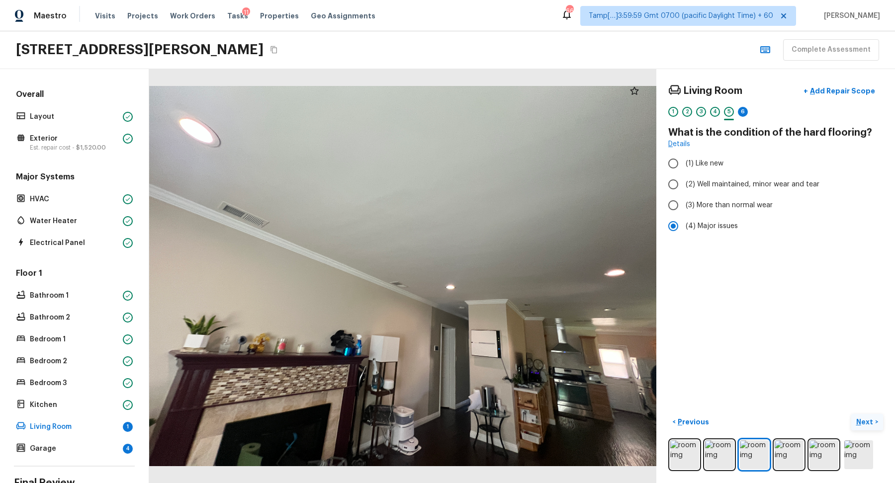
click at [878, 420] on button "Next >" at bounding box center [867, 422] width 32 height 16
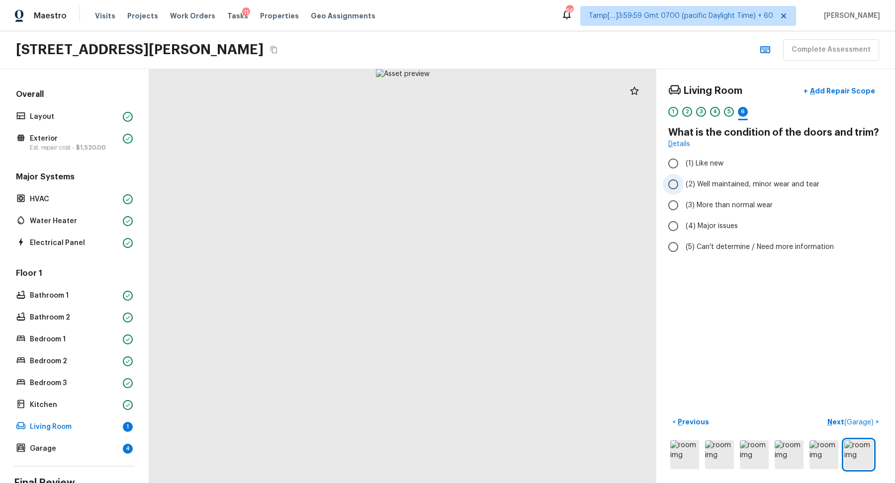
click at [739, 190] on label "(2) Well maintained, minor wear and tear" at bounding box center [768, 184] width 212 height 21
click at [683, 190] on input "(2) Well maintained, minor wear and tear" at bounding box center [672, 184] width 21 height 21
radio input "true"
click at [855, 419] on span "( Garage )" at bounding box center [858, 422] width 29 height 7
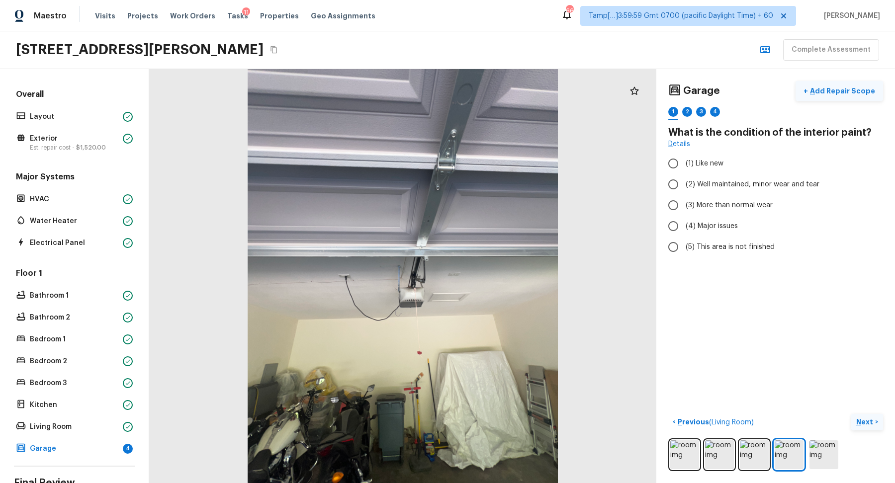
click at [831, 92] on p "Add Repair Scope" at bounding box center [841, 91] width 67 height 10
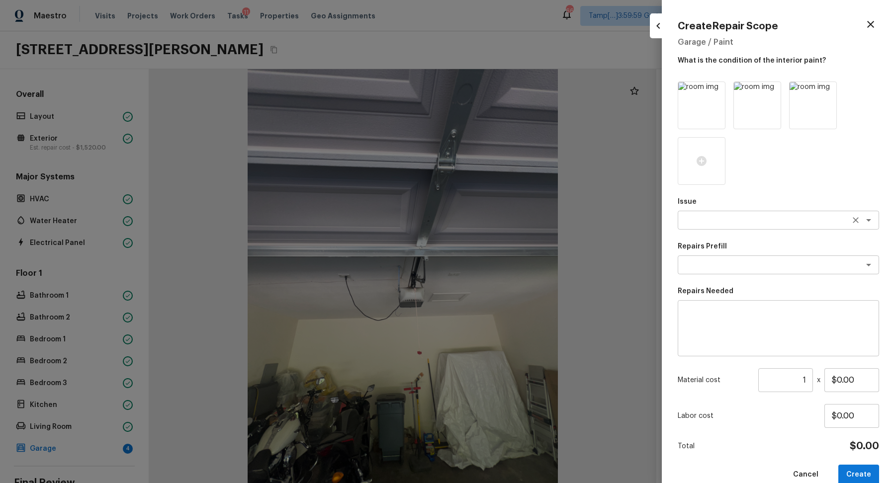
click at [695, 219] on textarea at bounding box center [764, 220] width 164 height 10
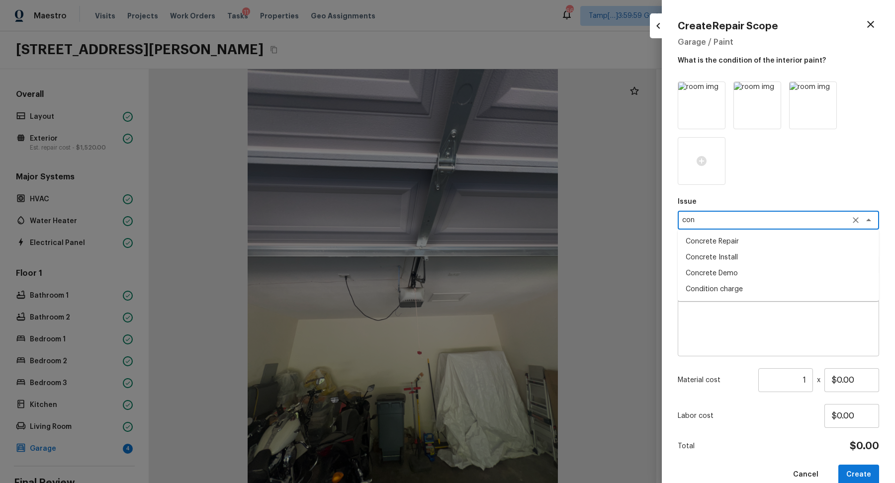
click at [748, 244] on li "Concrete Repair" at bounding box center [777, 242] width 201 height 16
type textarea "Concrete Repair"
click at [747, 263] on textarea at bounding box center [764, 265] width 164 height 10
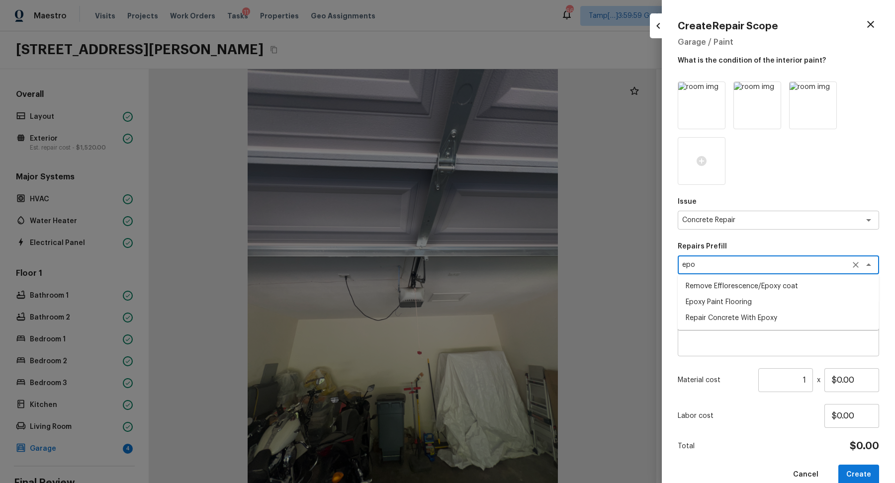
click at [756, 319] on li "Repair Concrete With Epoxy" at bounding box center [777, 318] width 201 height 16
type textarea "Repair Concrete With Epoxy"
type textarea "Prep and clean the crack in the concrete thoroughly. Apply/inject a concrete ad…"
type input "$8.59"
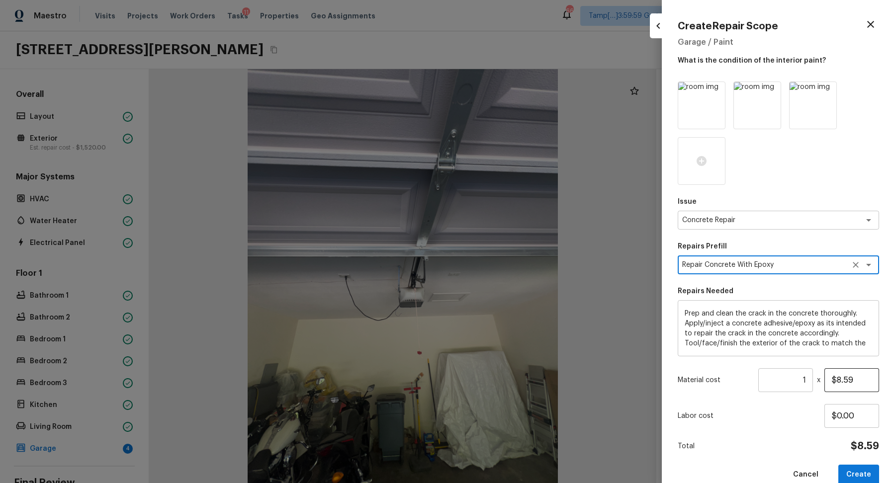
type textarea "Repair Concrete With Epoxy"
click at [836, 381] on input "$8.59" at bounding box center [851, 380] width 55 height 24
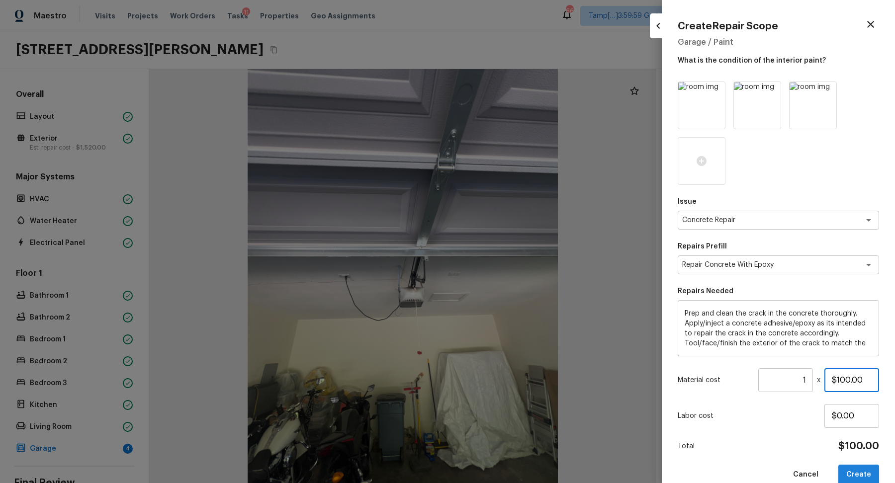
type input "$100.00"
click at [855, 468] on button "Create" at bounding box center [858, 475] width 41 height 20
type input "$0.00"
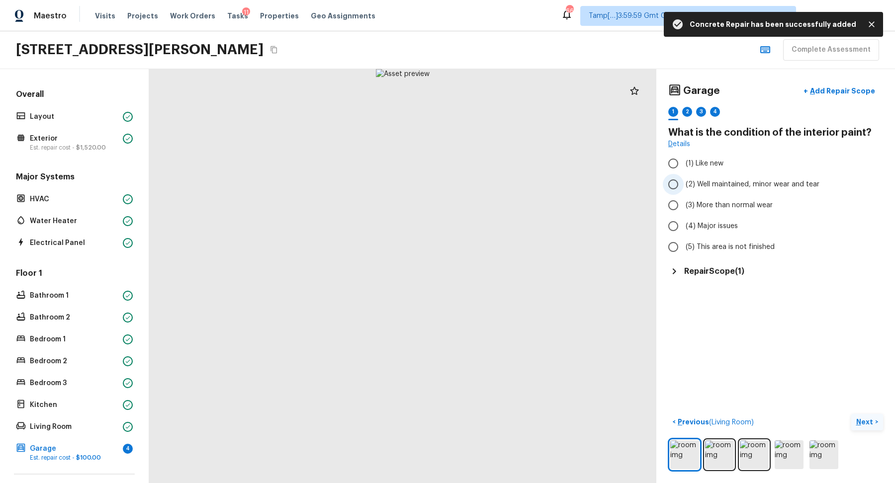
click at [765, 189] on label "(2) Well maintained, minor wear and tear" at bounding box center [768, 184] width 212 height 21
click at [683, 189] on input "(2) Well maintained, minor wear and tear" at bounding box center [672, 184] width 21 height 21
radio input "true"
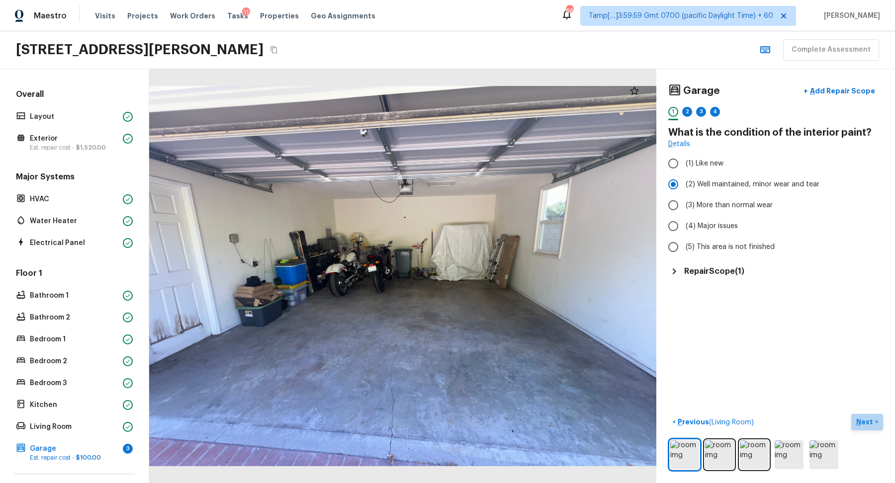
click at [860, 417] on p "Next" at bounding box center [865, 422] width 19 height 10
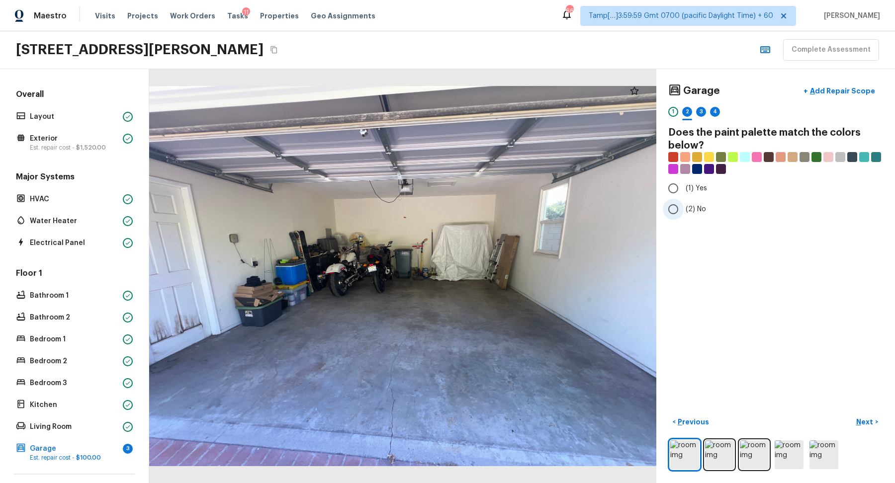
click at [688, 215] on label "(2) No" at bounding box center [768, 209] width 212 height 21
click at [683, 215] on input "(2) No" at bounding box center [672, 209] width 21 height 21
radio input "true"
click at [862, 423] on p "Next" at bounding box center [865, 422] width 19 height 10
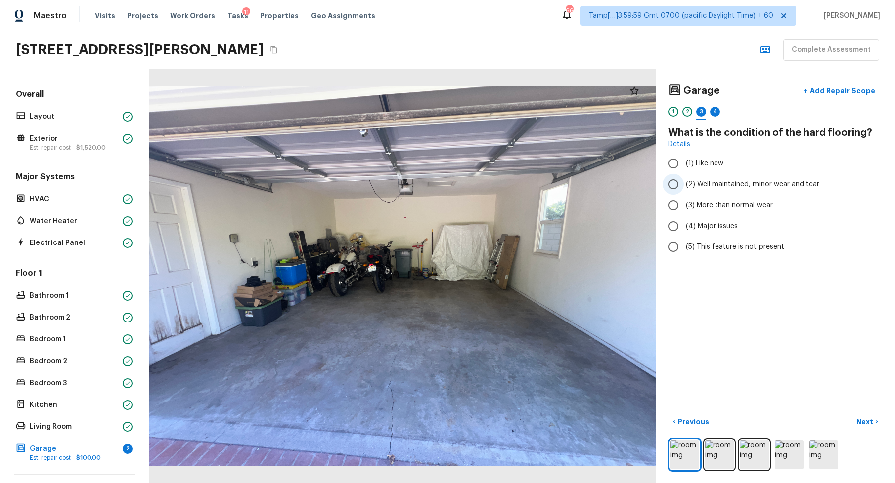
click at [759, 188] on span "(2) Well maintained, minor wear and tear" at bounding box center [752, 184] width 134 height 10
click at [683, 188] on input "(2) Well maintained, minor wear and tear" at bounding box center [672, 184] width 21 height 21
radio input "true"
click at [879, 416] on button "Next >" at bounding box center [867, 422] width 32 height 16
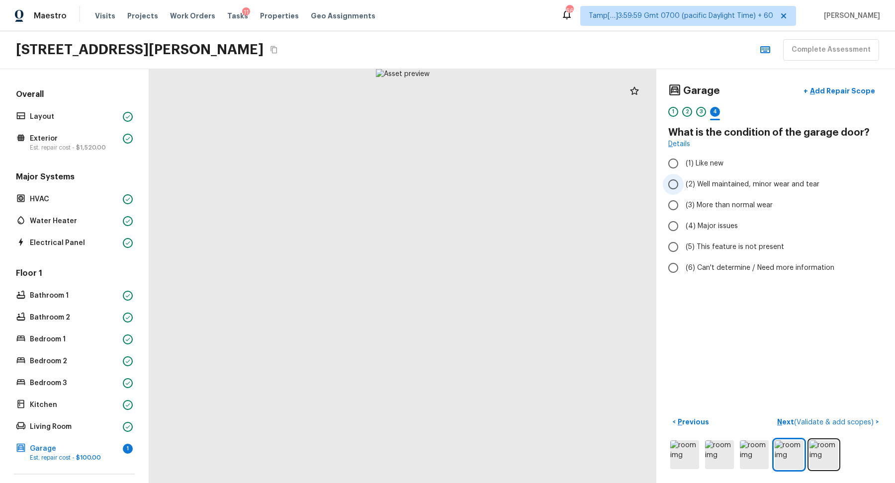
click at [771, 186] on span "(2) Well maintained, minor wear and tear" at bounding box center [752, 184] width 134 height 10
click at [683, 186] on input "(2) Well maintained, minor wear and tear" at bounding box center [672, 184] width 21 height 21
radio input "true"
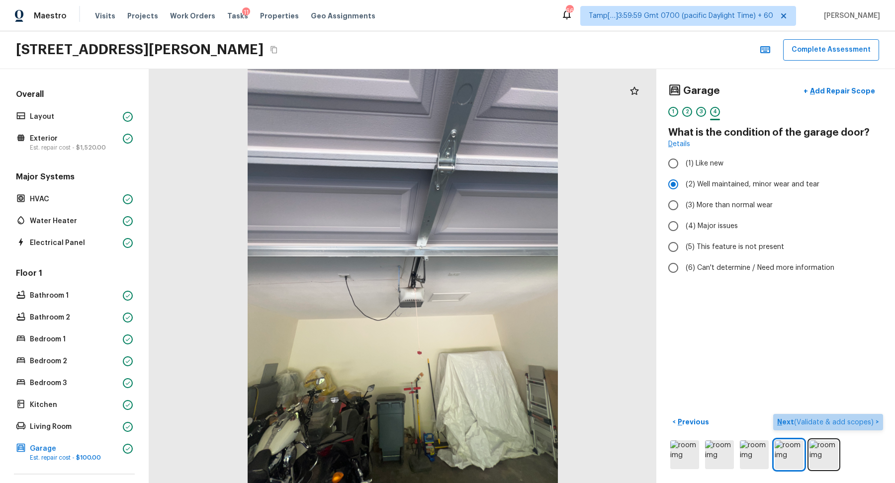
click at [859, 424] on span "( Validate & add scopes )" at bounding box center [834, 422] width 80 height 7
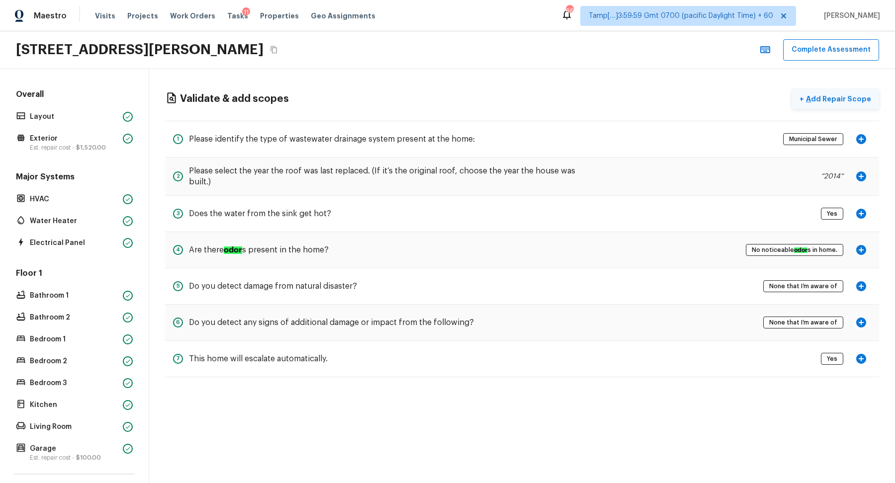
click at [829, 94] on p "Add Repair Scope" at bounding box center [837, 99] width 67 height 10
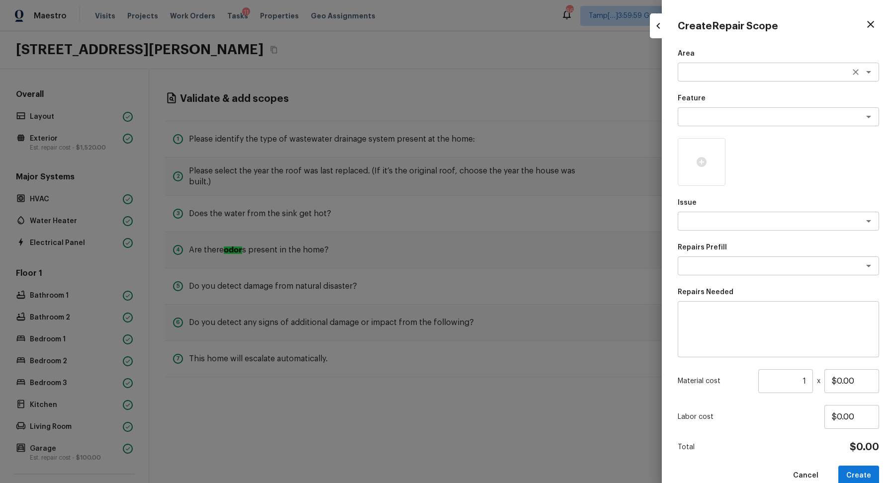
click at [693, 68] on textarea at bounding box center [764, 72] width 164 height 10
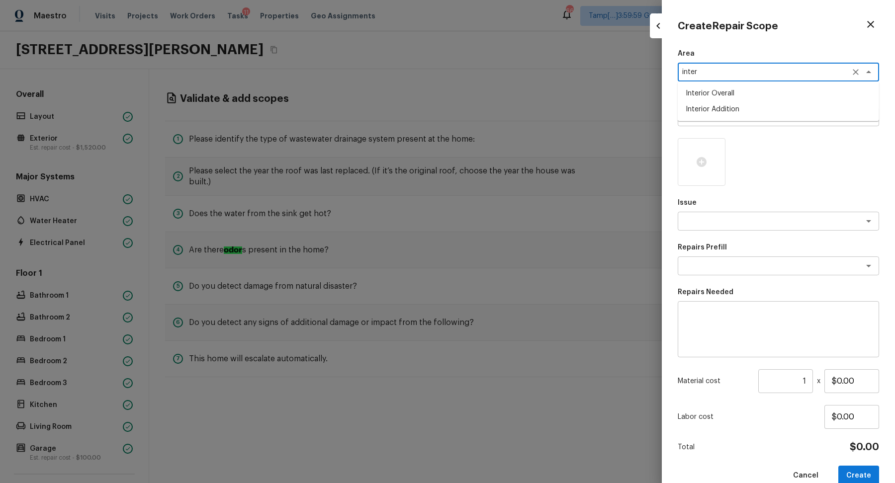
click at [764, 115] on li "Interior Addition" at bounding box center [777, 109] width 201 height 16
type textarea "Interior Addition"
click at [764, 115] on textarea at bounding box center [764, 117] width 164 height 10
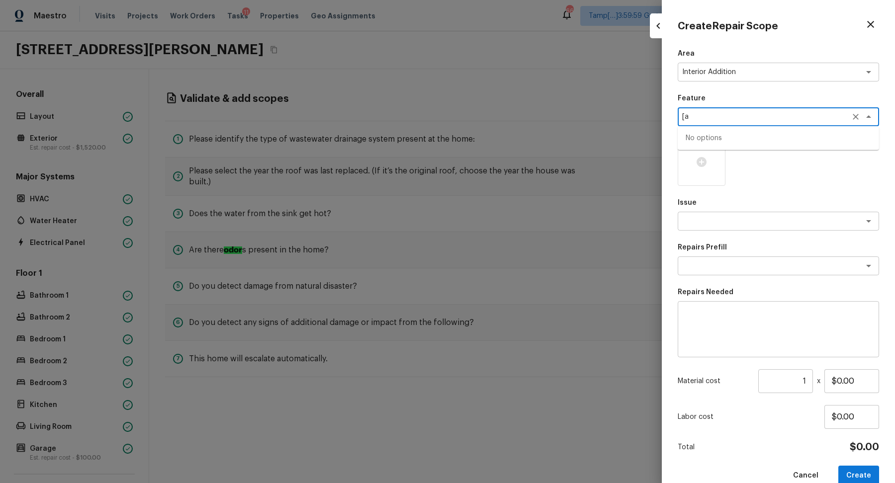
type textarea "["
click at [753, 153] on li "Paint" at bounding box center [777, 154] width 201 height 16
type textarea "Paint"
click at [746, 218] on textarea at bounding box center [764, 221] width 164 height 10
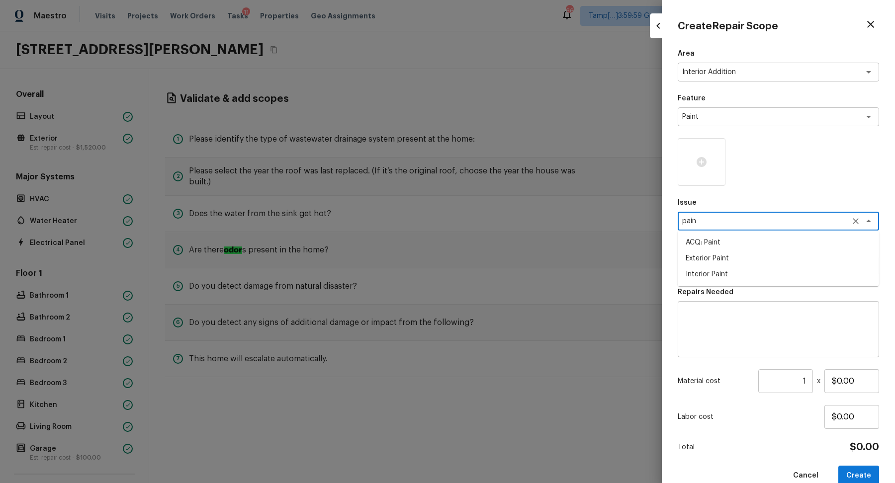
click at [734, 248] on li "ACQ: Paint" at bounding box center [777, 243] width 201 height 16
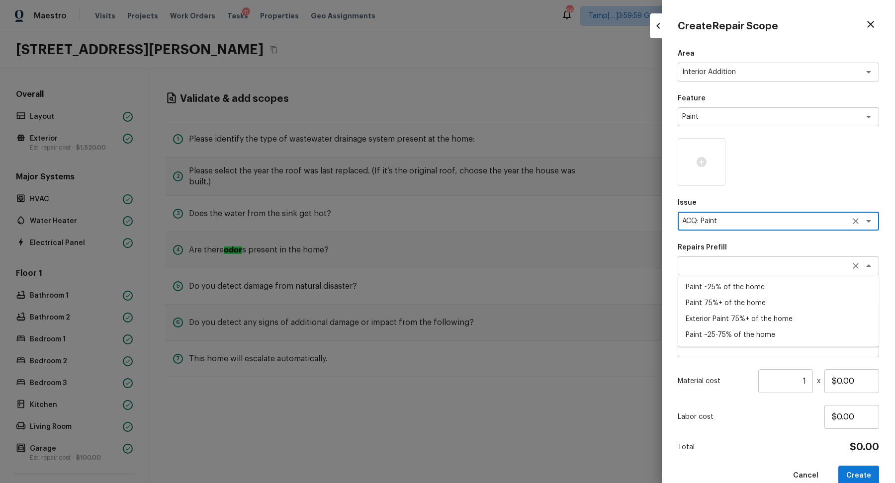
click at [730, 272] on div "x ​" at bounding box center [777, 265] width 201 height 19
type textarea "ACQ: Paint"
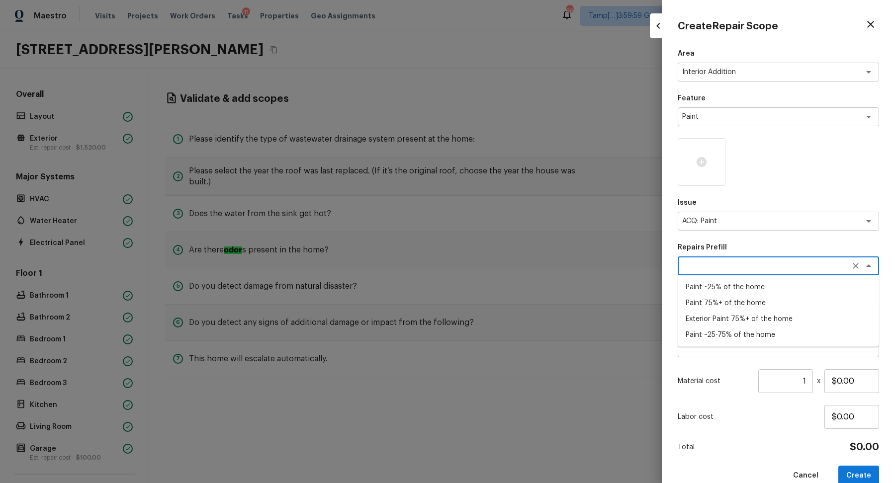
click at [753, 292] on li "Paint ~25% of the home" at bounding box center [777, 287] width 201 height 16
type textarea "Paint ~25% of the home"
type textarea "Acquisition Scope: ~25% of the home needs interior paint"
type input "$0.46"
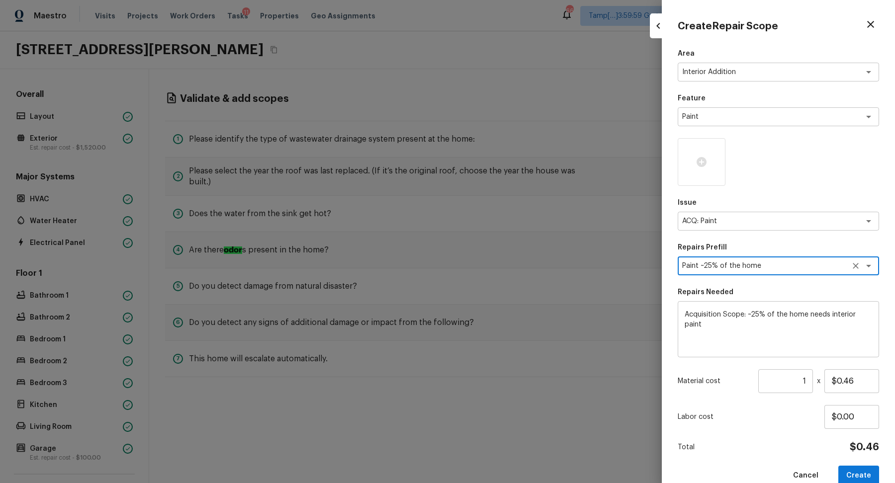
click at [804, 388] on input "1" at bounding box center [785, 381] width 55 height 24
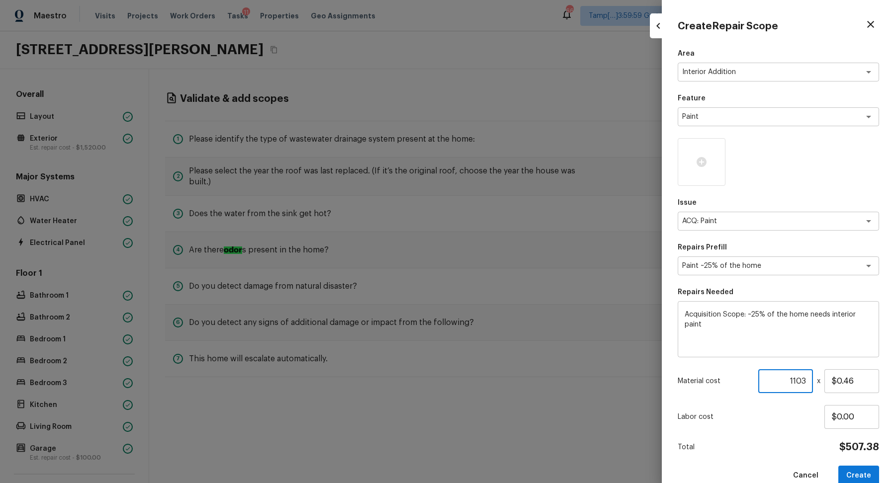
type input "1103"
click at [783, 434] on div "Area Interior Addition x ​ Feature Paint x ​ Issue ACQ: Paint x ​ Repairs Prefi…" at bounding box center [777, 267] width 201 height 437
click at [861, 471] on button "Create" at bounding box center [858, 476] width 41 height 20
type input "1"
type input "$0.00"
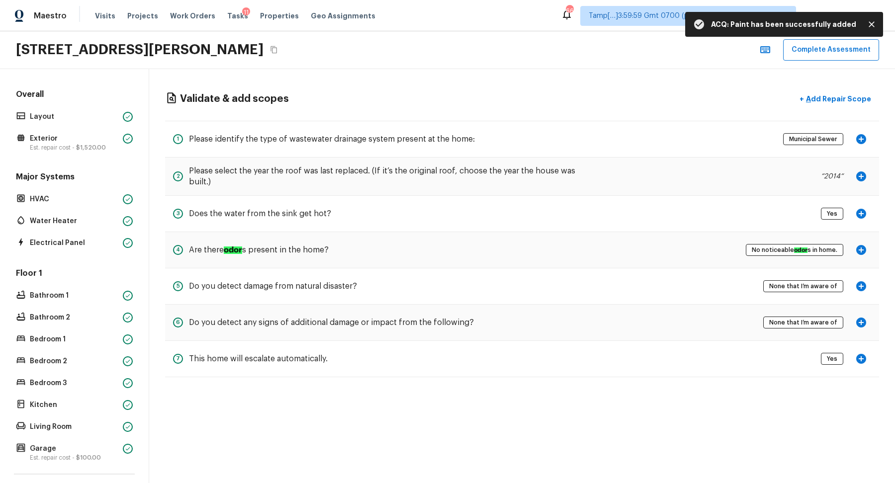
scroll to position [89, 0]
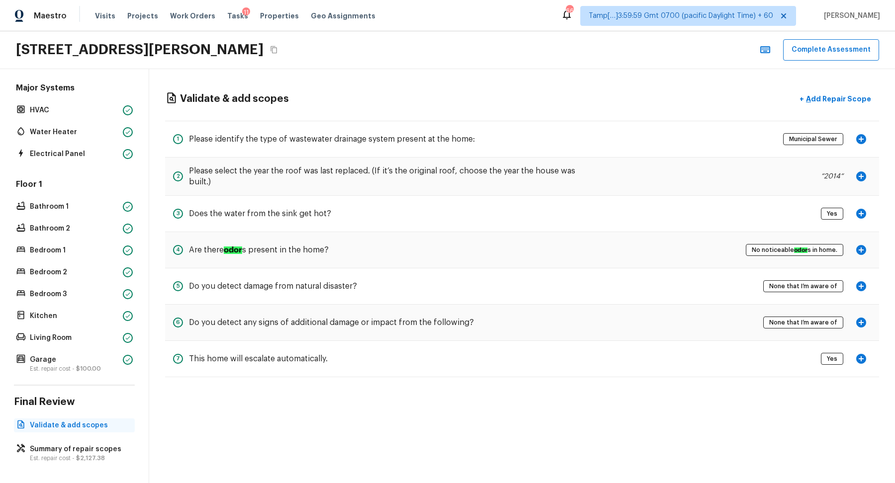
click at [90, 428] on p "Validate & add scopes" at bounding box center [79, 425] width 99 height 10
click at [82, 427] on p "Validate & add scopes" at bounding box center [79, 425] width 99 height 10
click at [77, 450] on p "Summary of repair scopes" at bounding box center [79, 449] width 99 height 10
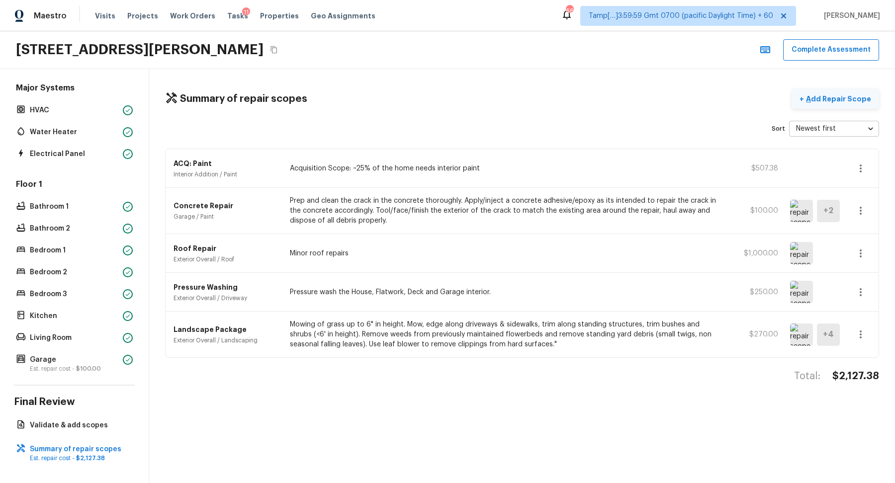
click at [857, 97] on p "Add Repair Scope" at bounding box center [837, 99] width 67 height 10
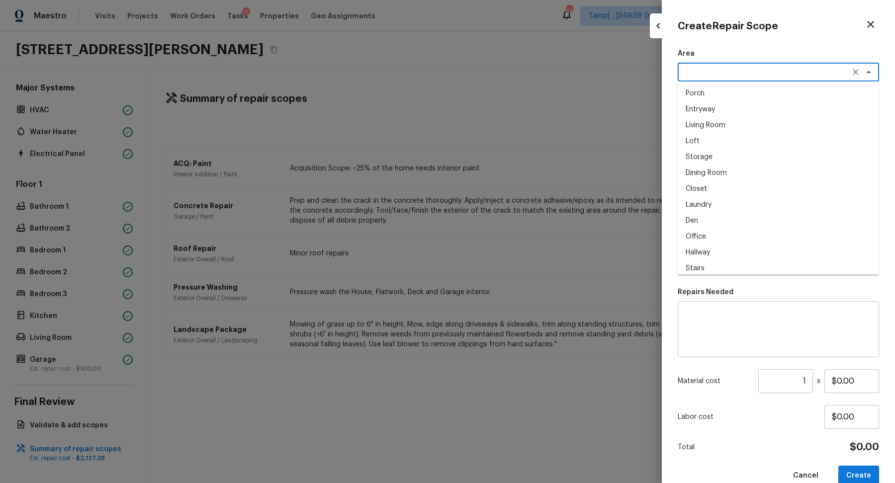
click at [724, 72] on textarea at bounding box center [764, 72] width 164 height 10
click at [723, 88] on li "Interior Overall" at bounding box center [777, 93] width 201 height 16
click at [721, 110] on div "x ​" at bounding box center [777, 116] width 201 height 19
type textarea "Interior Overall"
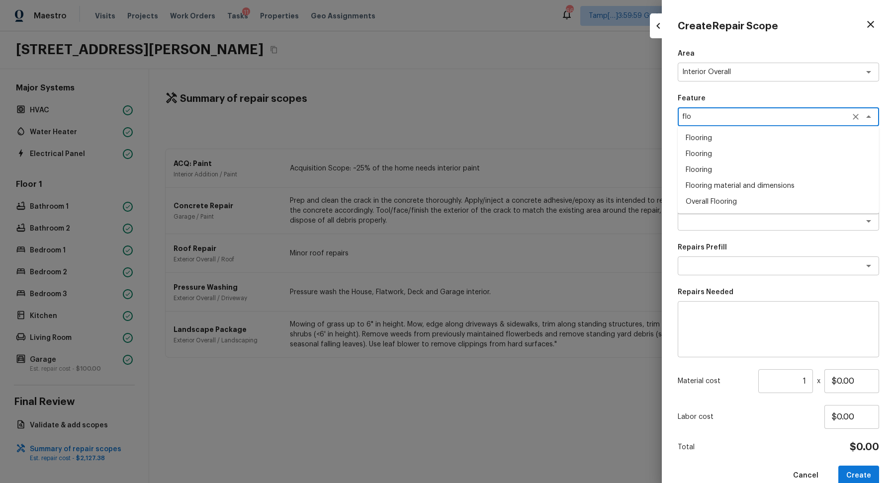
click at [740, 203] on li "Overall Flooring" at bounding box center [777, 202] width 201 height 16
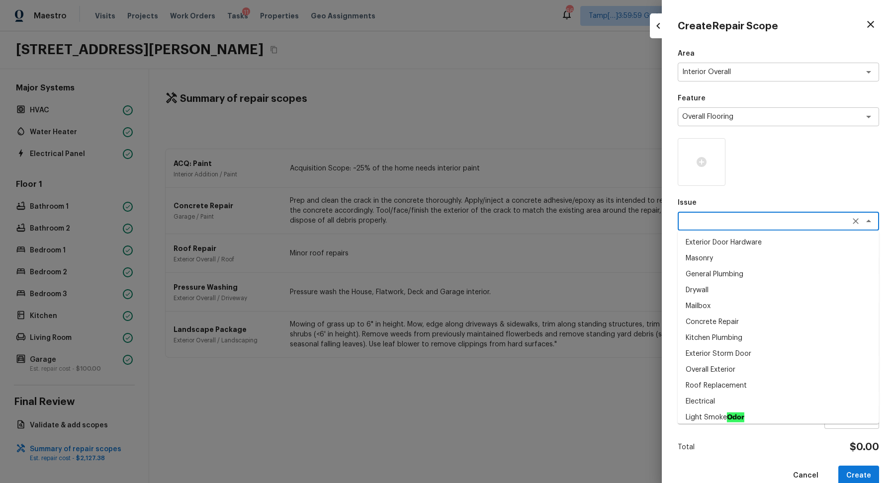
click at [743, 216] on textarea at bounding box center [764, 221] width 164 height 10
click at [745, 114] on textarea "Overall Flooring" at bounding box center [764, 117] width 164 height 10
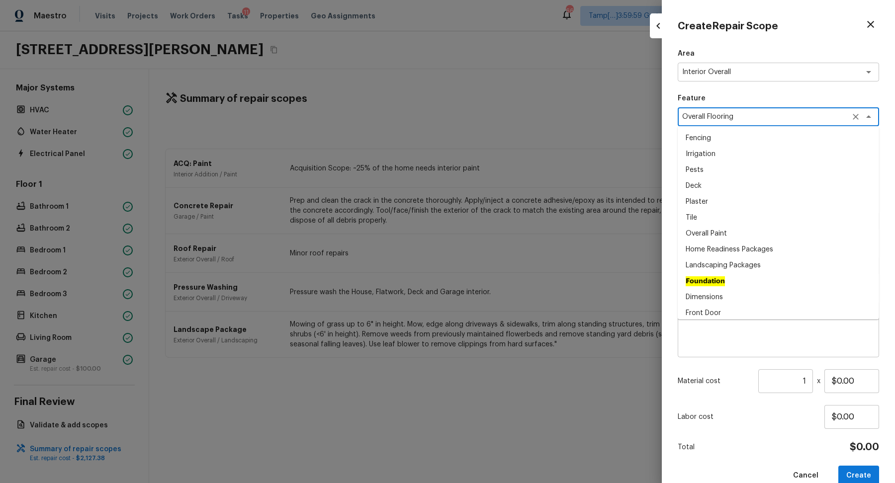
click at [745, 114] on textarea "Overall Flooring" at bounding box center [764, 117] width 164 height 10
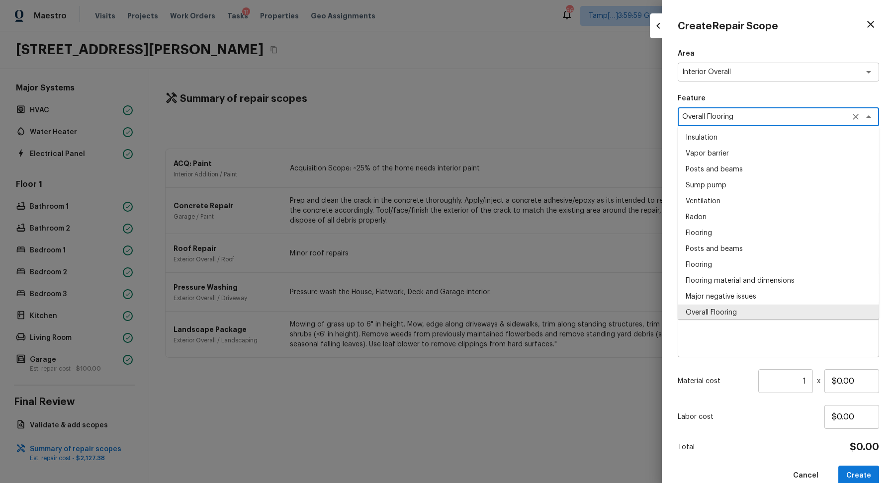
click at [745, 114] on textarea "Overall Flooring" at bounding box center [764, 117] width 164 height 10
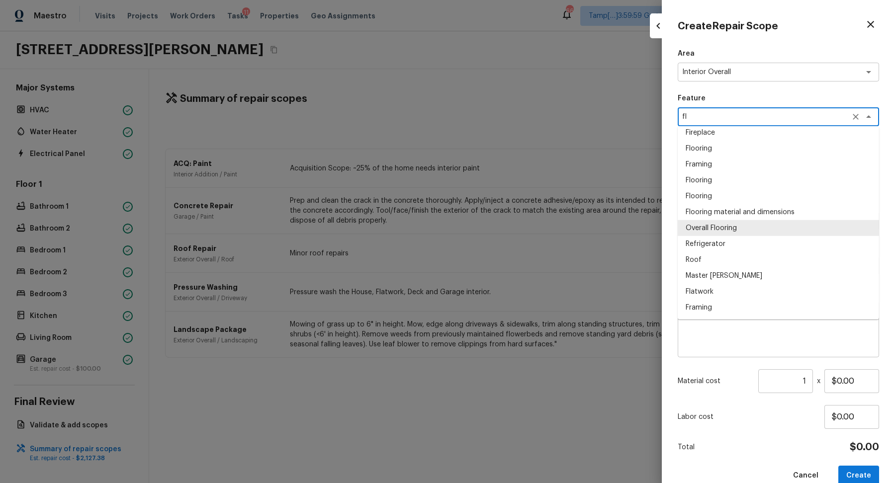
scroll to position [0, 0]
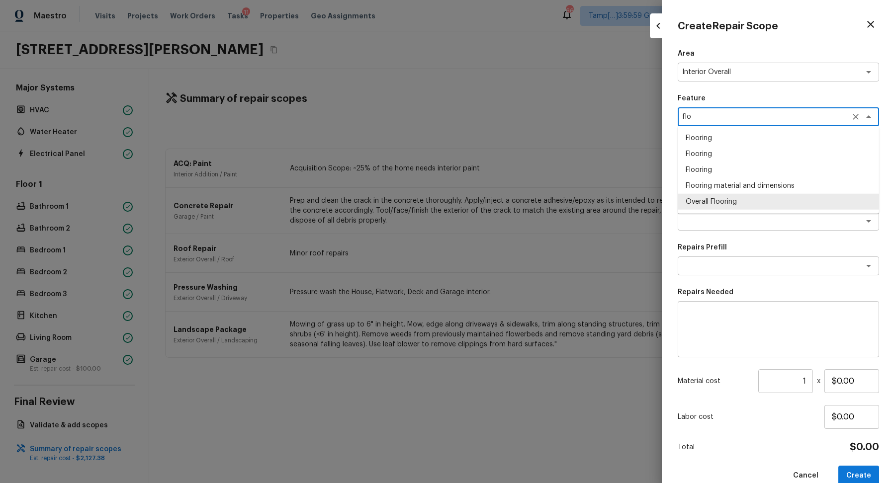
click at [720, 198] on li "Overall Flooring" at bounding box center [777, 202] width 201 height 16
type textarea "Overall Flooring"
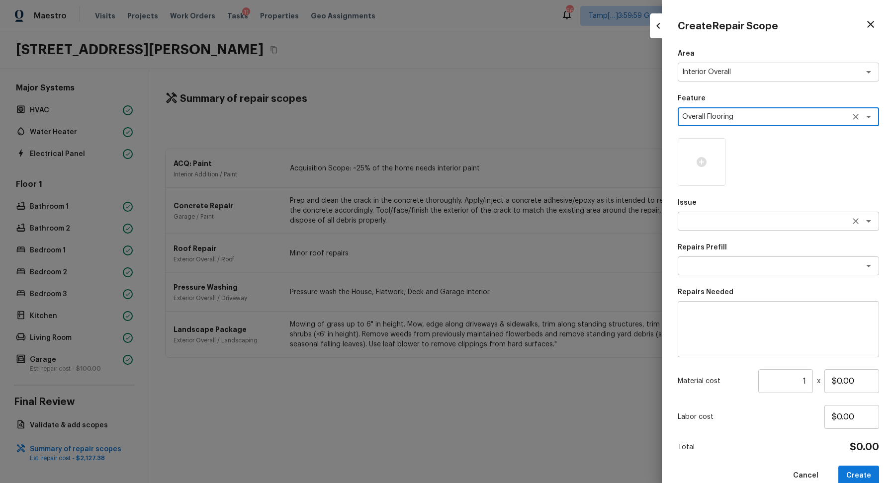
click at [720, 220] on textarea at bounding box center [764, 221] width 164 height 10
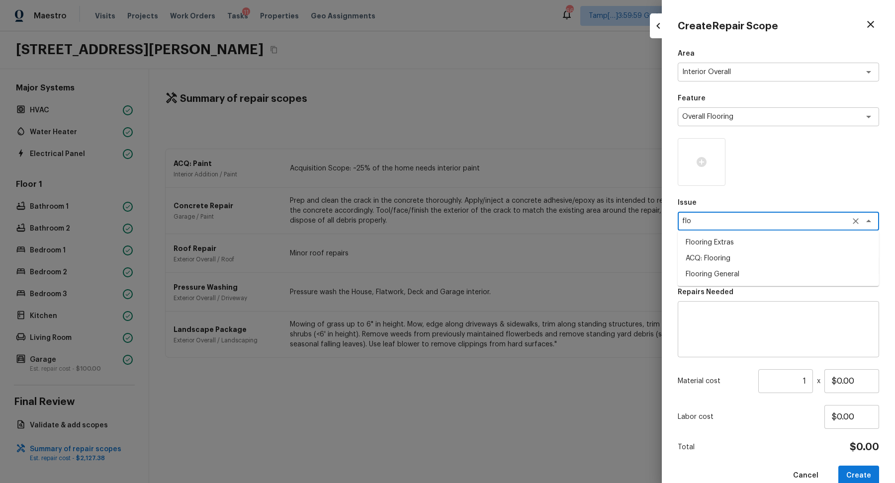
click at [798, 242] on li "Flooring Extras" at bounding box center [777, 243] width 201 height 16
click at [784, 271] on div "x ​" at bounding box center [777, 265] width 201 height 19
type textarea "Flooring Extras"
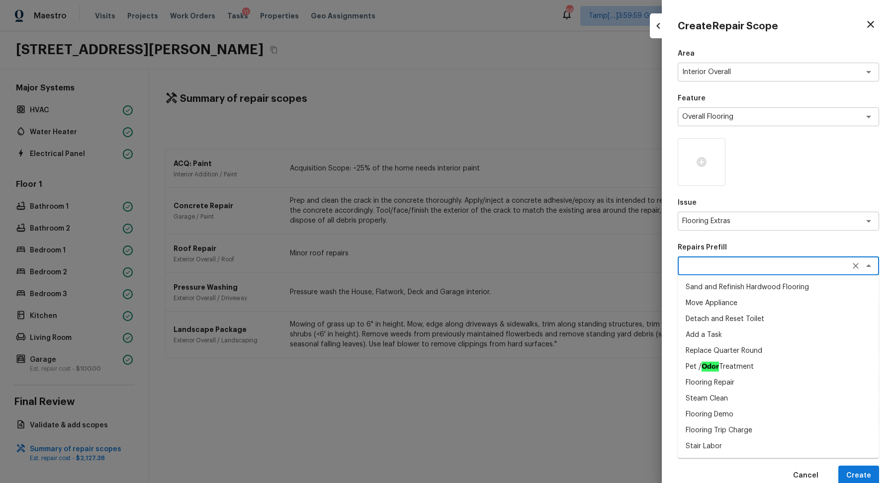
click at [795, 284] on li "Sand and Refinish Hardwood Flooring" at bounding box center [777, 287] width 201 height 16
type textarea "Sand and Refinish Hardwood Flooring"
type textarea "Sand and refinish the existing hardwood floors. PM to confirm color/sheen."
type input "$5.00"
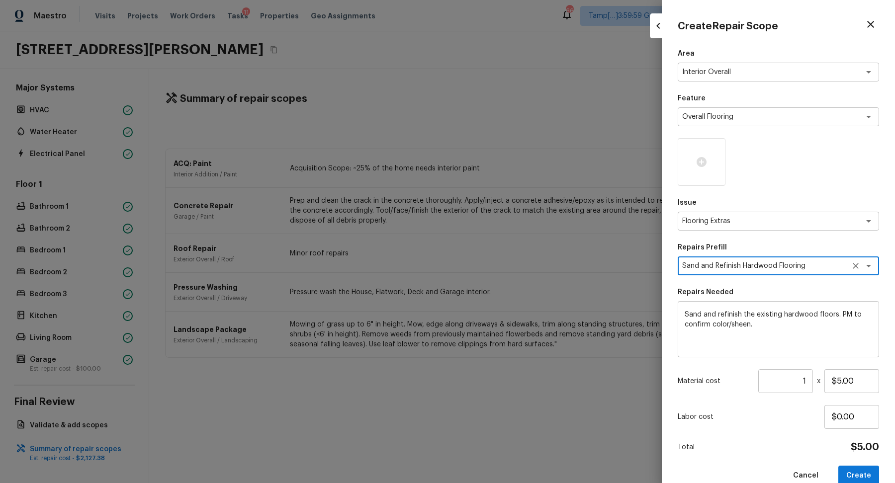
click at [763, 318] on textarea "Sand and refinish the existing hardwood floors. PM to confirm color/sheen." at bounding box center [777, 330] width 187 height 40
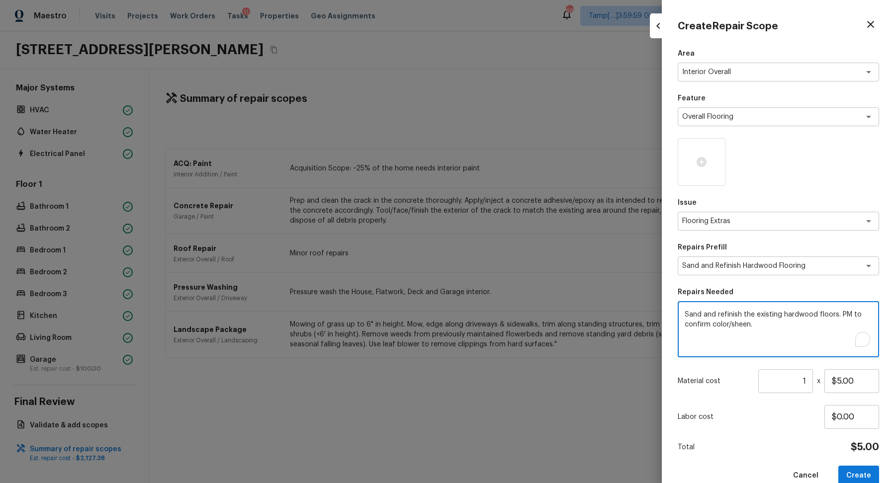
click at [763, 318] on textarea "Sand and refinish the existing hardwood floors. PM to confirm color/sheen." at bounding box center [777, 330] width 187 height 40
type textarea "Replace hardwood flooring"
click at [710, 163] on div at bounding box center [701, 162] width 48 height 48
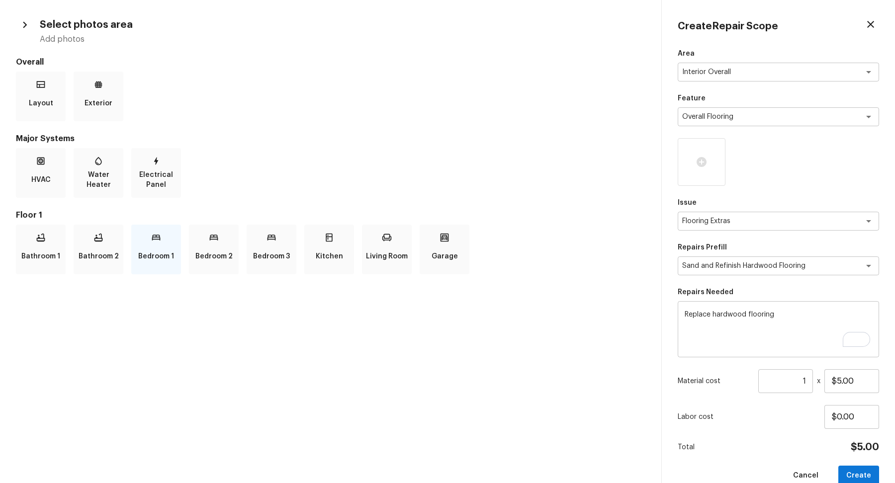
click at [173, 244] on div "Bedroom 1" at bounding box center [156, 250] width 50 height 50
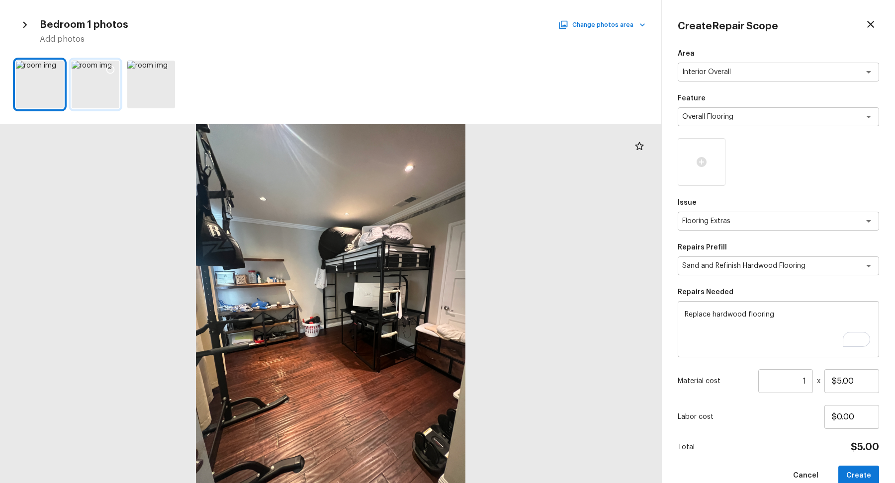
click at [85, 103] on div at bounding box center [96, 85] width 48 height 48
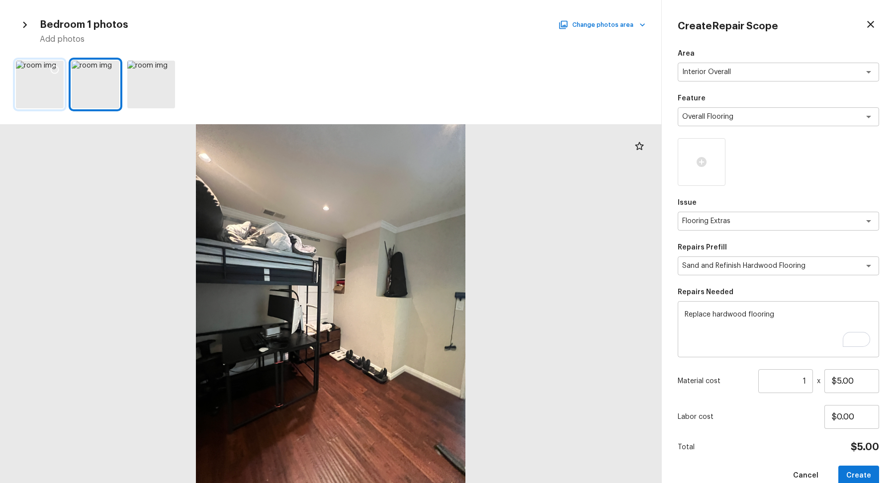
click at [56, 98] on div at bounding box center [40, 85] width 48 height 48
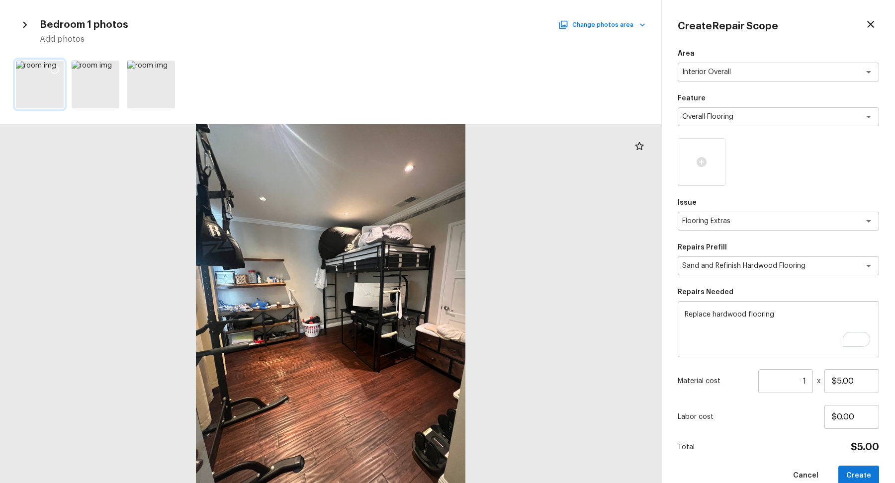
click at [42, 84] on div at bounding box center [40, 85] width 48 height 48
click at [54, 71] on icon at bounding box center [55, 70] width 10 height 10
click at [621, 27] on button "Change photos area" at bounding box center [602, 24] width 85 height 13
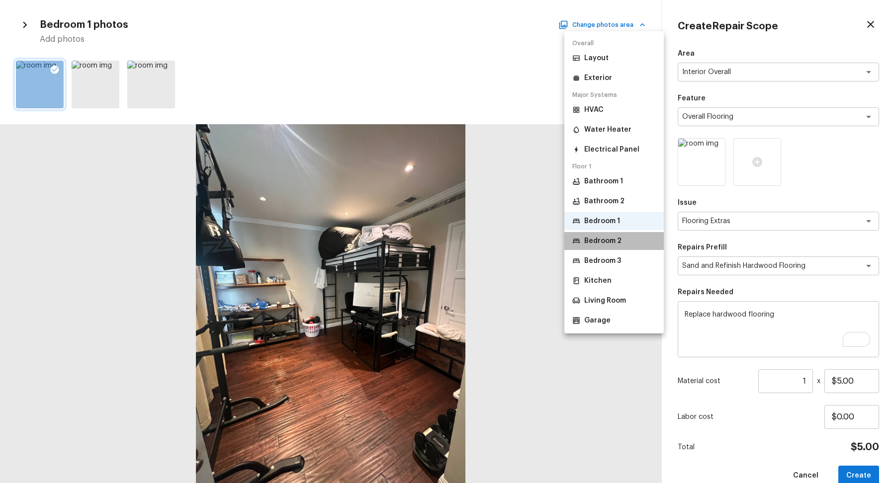
click at [627, 235] on li "Bedroom 2" at bounding box center [613, 241] width 99 height 18
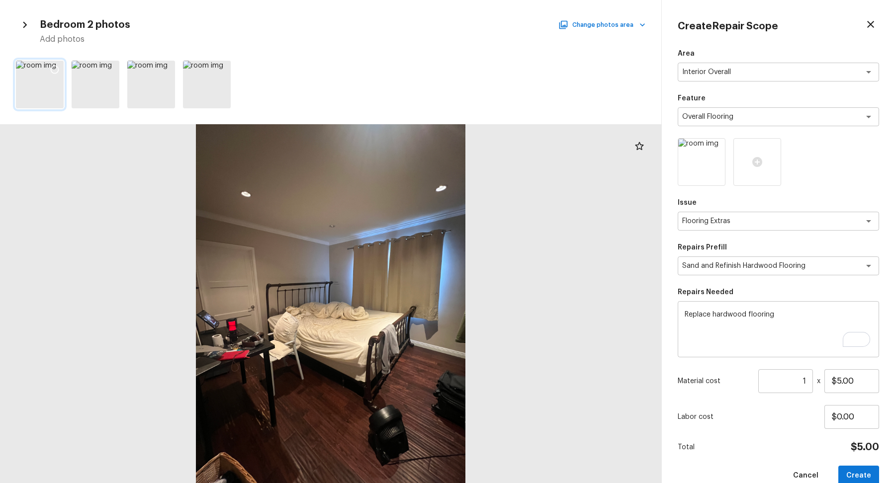
click at [59, 69] on icon at bounding box center [55, 70] width 10 height 10
click at [628, 28] on button "Change photos area" at bounding box center [602, 24] width 85 height 13
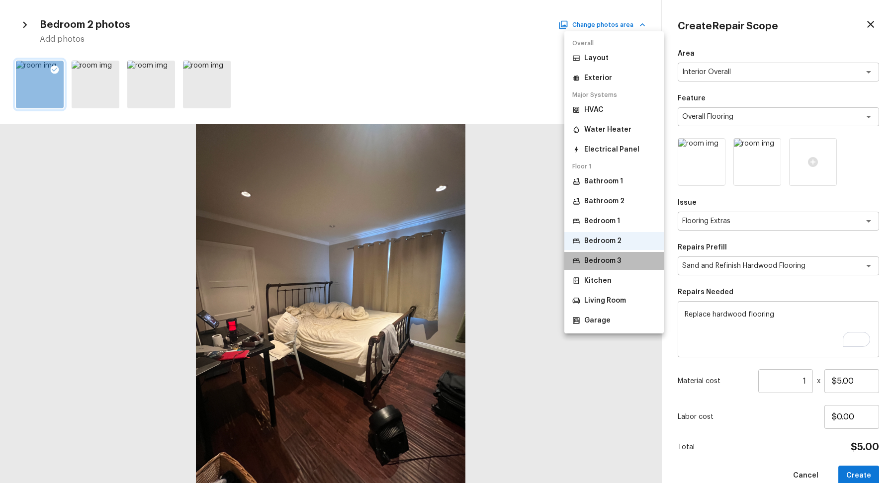
click at [597, 260] on p "Bedroom 3" at bounding box center [602, 261] width 37 height 10
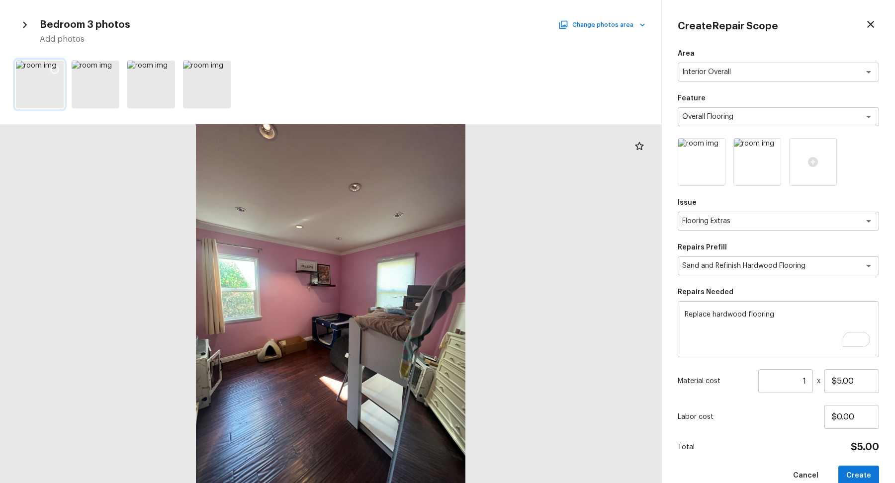
click at [57, 65] on icon at bounding box center [55, 70] width 10 height 10
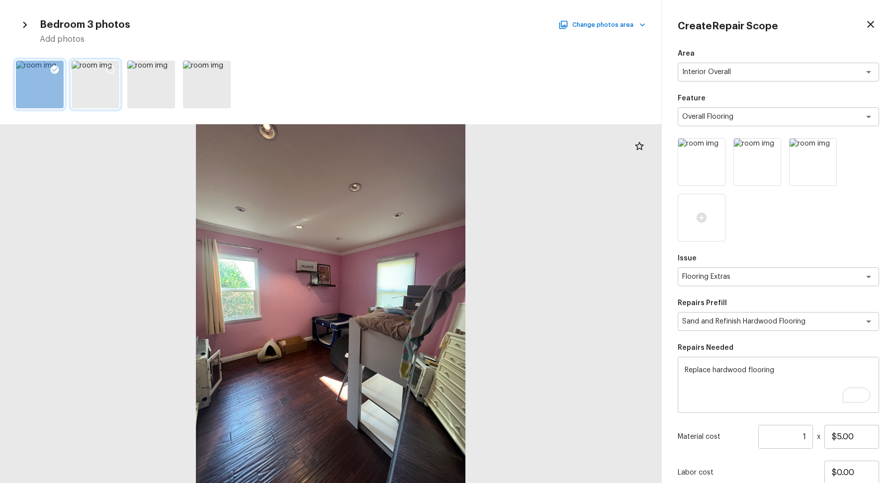
click at [108, 68] on icon at bounding box center [110, 70] width 10 height 10
click at [163, 94] on div at bounding box center [151, 85] width 48 height 48
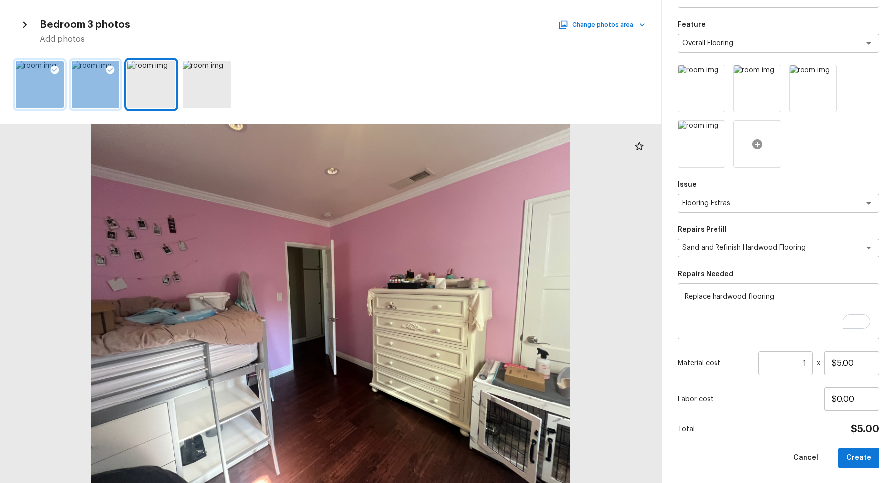
scroll to position [74, 0]
click at [795, 370] on input "1" at bounding box center [785, 363] width 55 height 24
type input "1103"
click at [860, 458] on button "Create" at bounding box center [858, 458] width 41 height 20
type input "1"
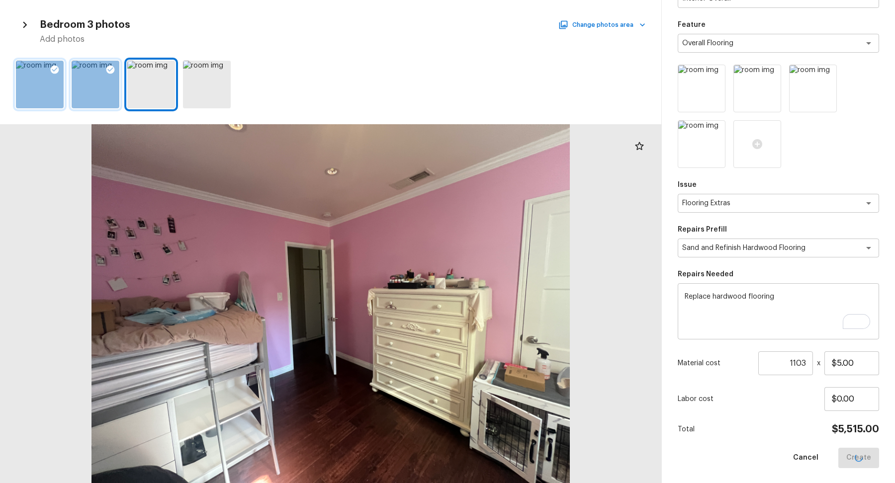
type input "$0.00"
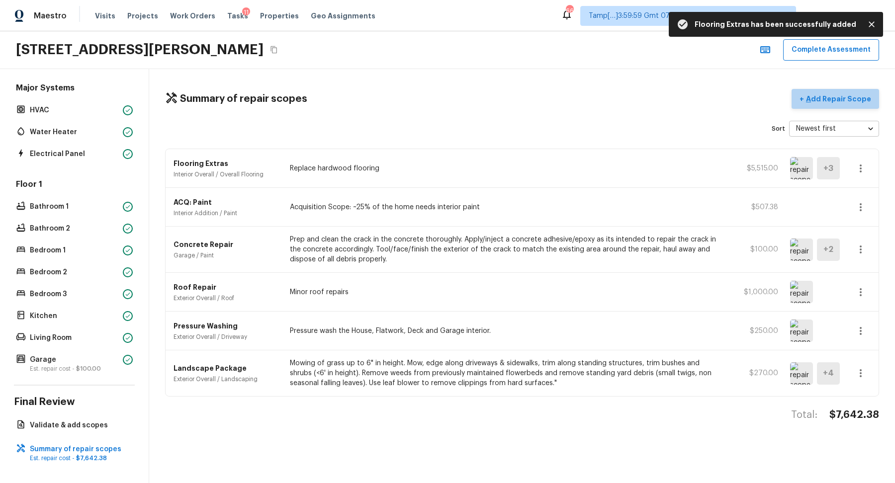
click at [857, 100] on p "Add Repair Scope" at bounding box center [837, 99] width 67 height 10
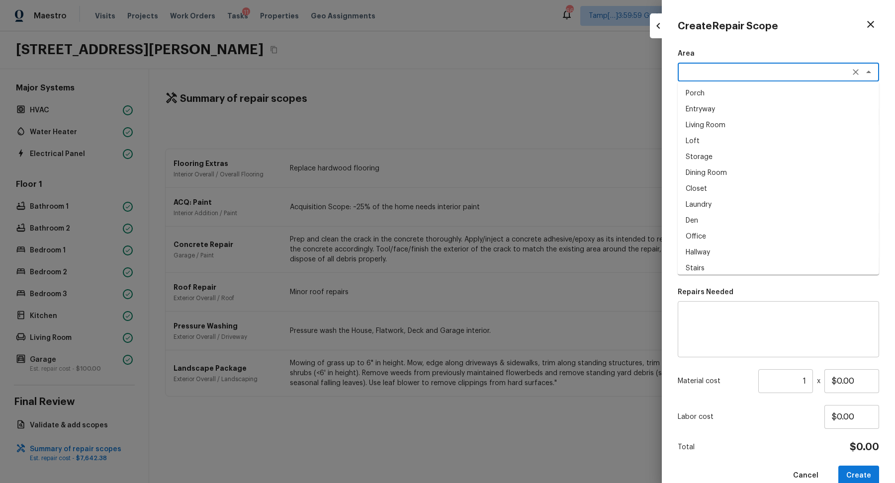
click at [714, 74] on textarea at bounding box center [764, 72] width 164 height 10
click at [732, 97] on li "Interior Overall" at bounding box center [777, 93] width 201 height 16
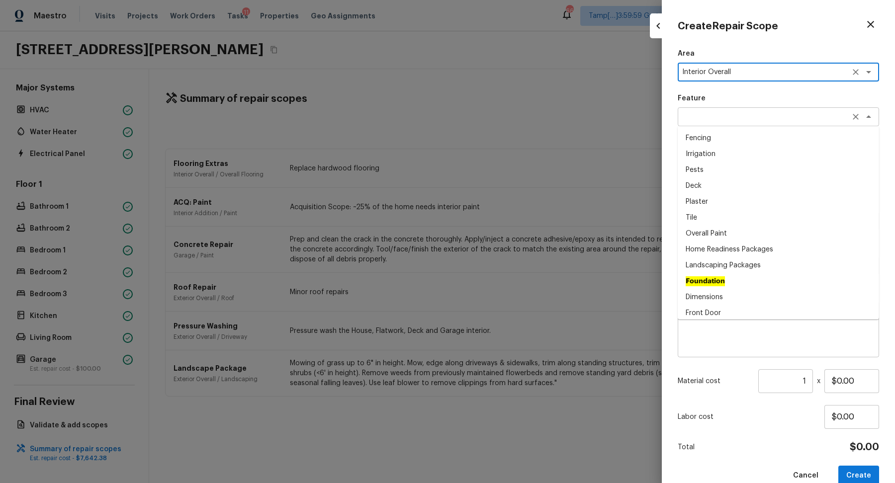
click at [732, 109] on div "x ​" at bounding box center [777, 116] width 201 height 19
type textarea "Interior Overall"
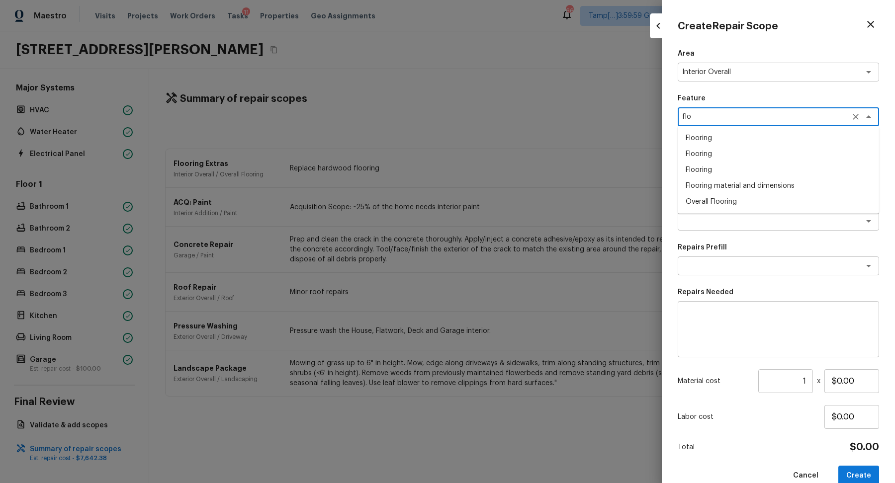
click at [801, 201] on li "Overall Flooring" at bounding box center [777, 202] width 201 height 16
type textarea "Overall Flooring"
click at [736, 222] on textarea at bounding box center [764, 221] width 164 height 10
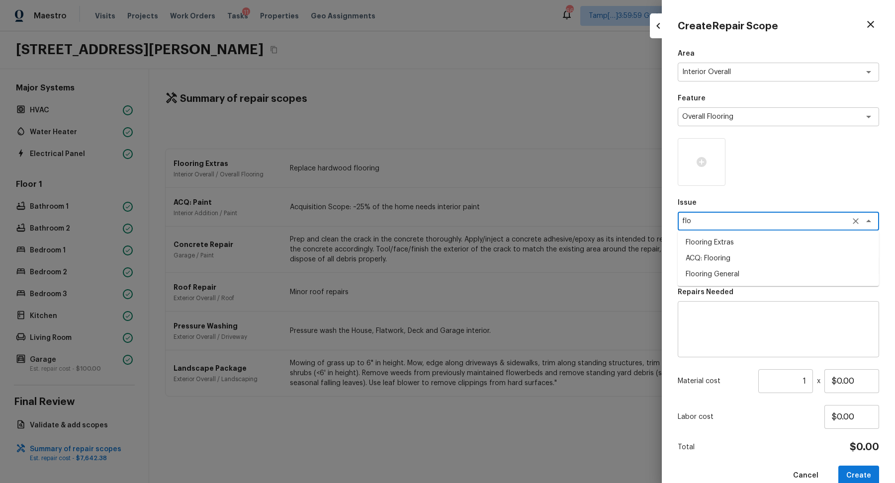
click at [743, 246] on li "Flooring Extras" at bounding box center [777, 243] width 201 height 16
click at [736, 274] on div "x ​" at bounding box center [777, 265] width 201 height 19
type textarea "Flooring Extras"
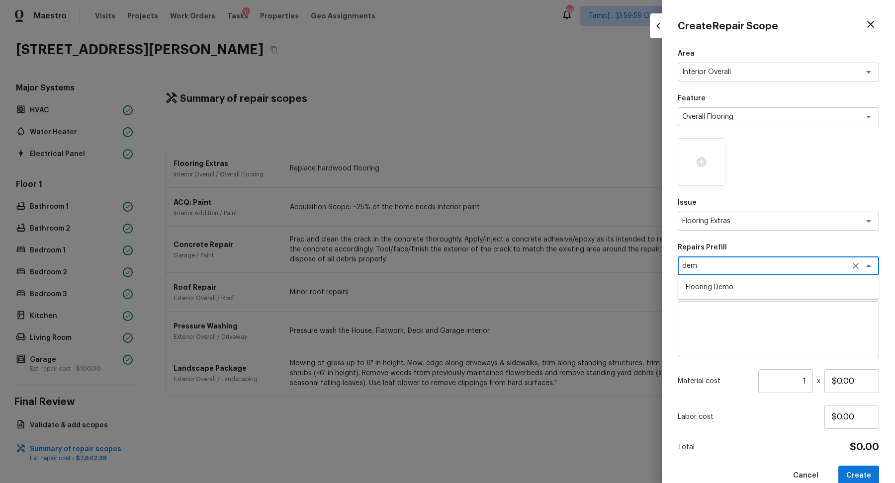
click at [726, 281] on li "Flooring Demo" at bounding box center [777, 287] width 201 height 16
type textarea "Flooring Demo"
type textarea "Demo existing flooring."
type input "$1.00"
type textarea "Flooring Demo"
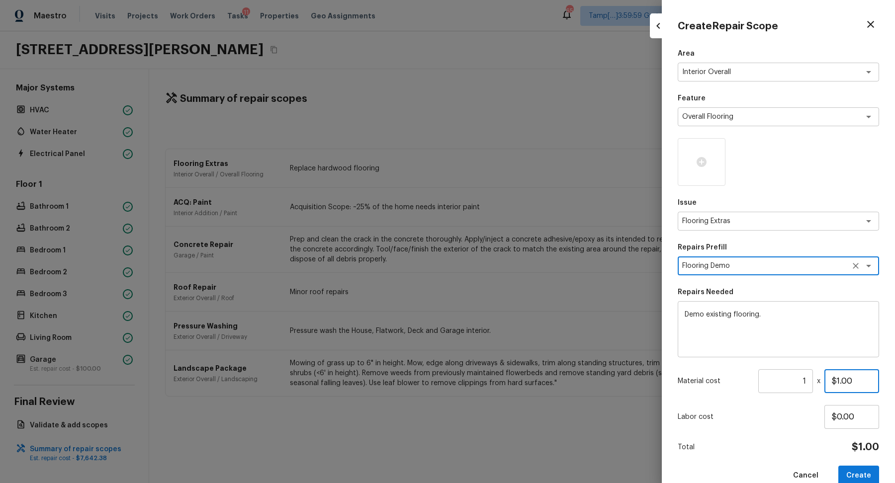
click at [839, 383] on input "$1.00" at bounding box center [851, 381] width 55 height 24
type input "$2.00"
click at [807, 383] on input "1" at bounding box center [785, 381] width 55 height 24
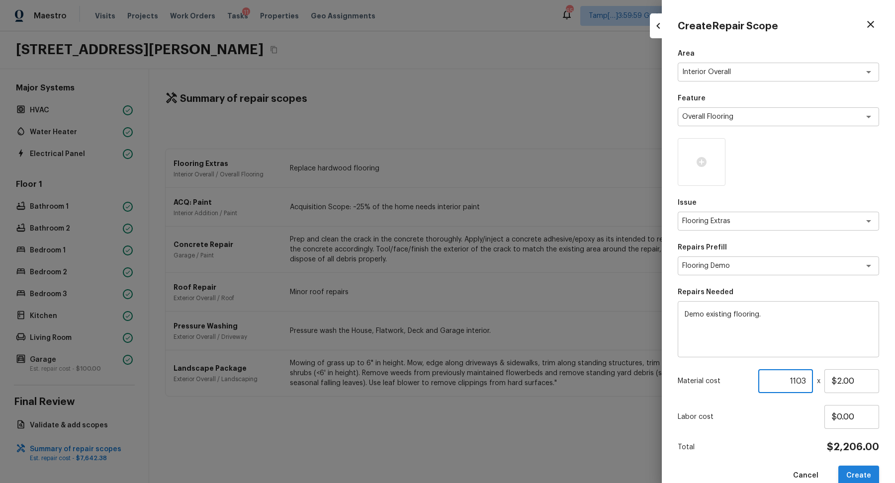
type input "1103"
click at [852, 474] on button "Create" at bounding box center [858, 476] width 41 height 20
type input "1"
type input "$0.00"
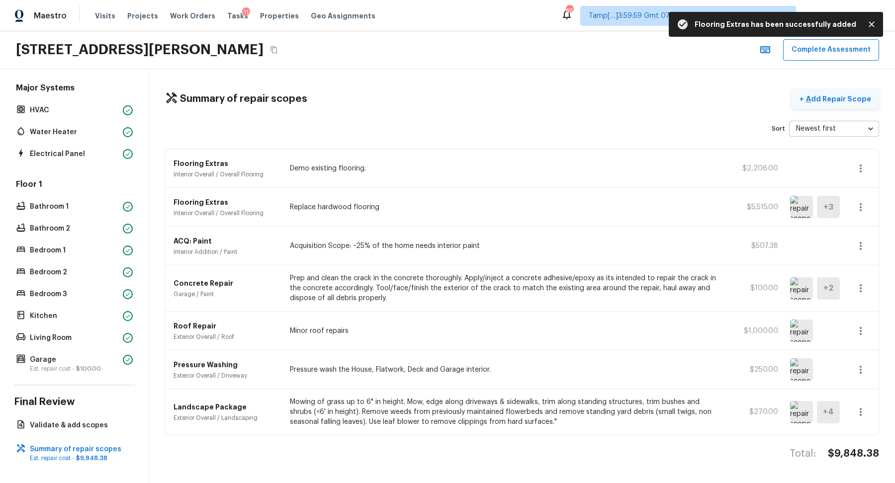
click at [853, 104] on button "+ Add Repair Scope" at bounding box center [834, 99] width 87 height 20
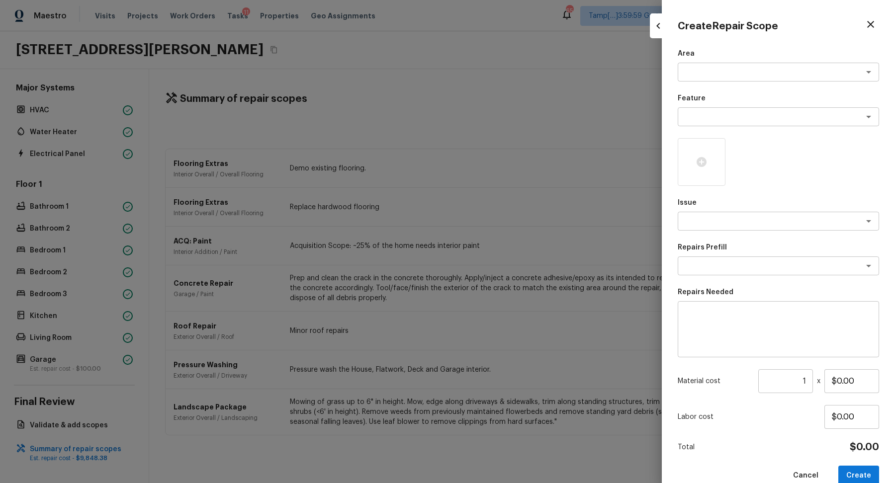
click at [690, 85] on div "Area x ​ Feature x ​ Issue x ​ Repairs Prefill x ​ Repairs Needed x ​ Material …" at bounding box center [777, 267] width 201 height 437
click at [712, 77] on textarea at bounding box center [764, 72] width 164 height 10
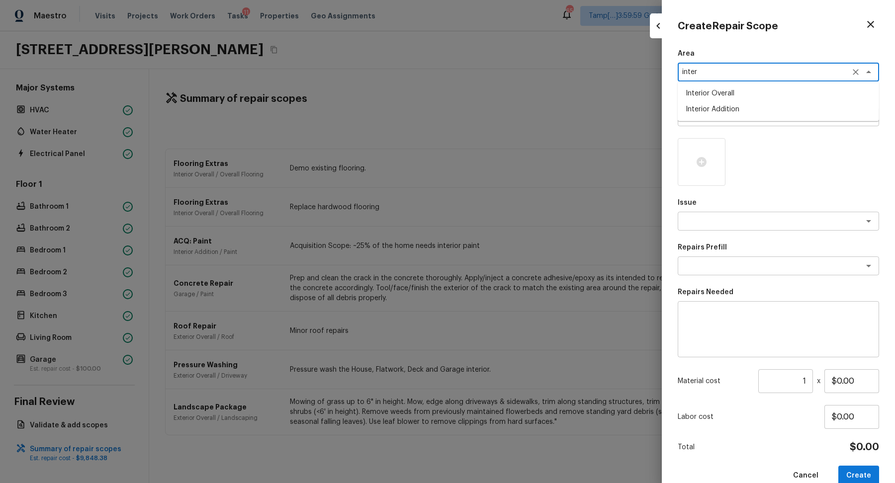
click at [735, 94] on li "Interior Overall" at bounding box center [777, 93] width 201 height 16
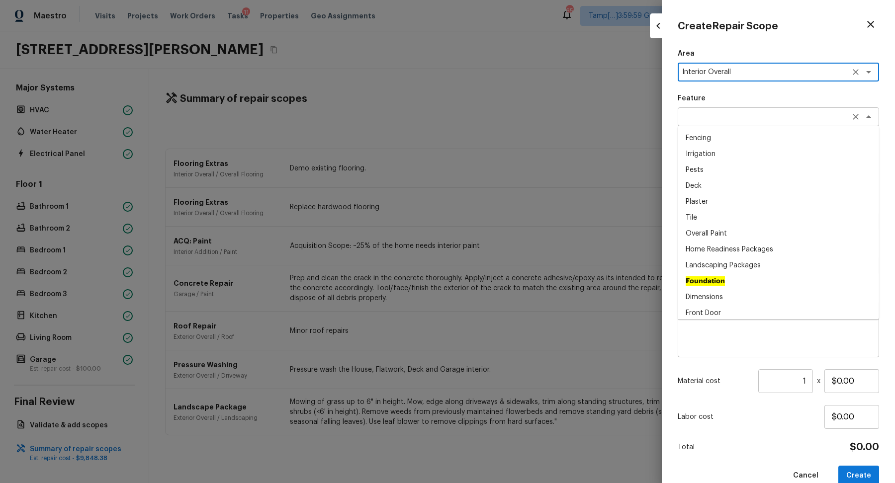
click at [735, 109] on div "x ​" at bounding box center [777, 116] width 201 height 19
type textarea "Interior Overall"
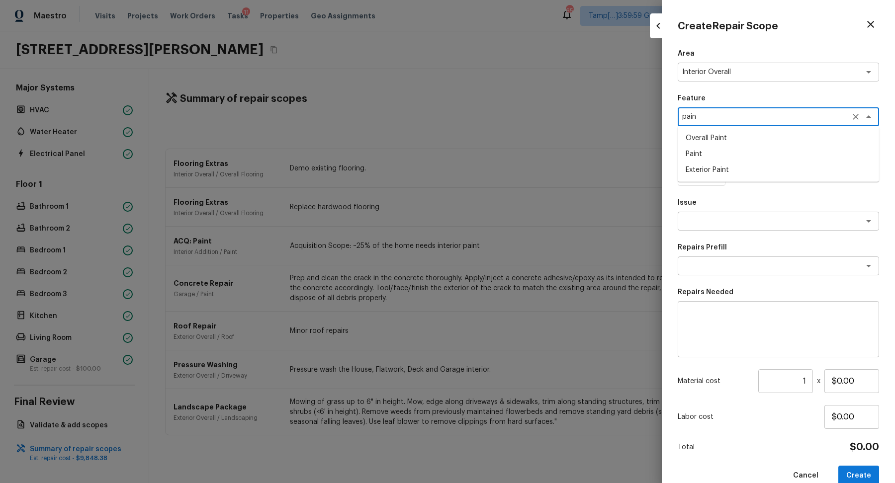
click at [748, 156] on li "Paint" at bounding box center [777, 154] width 201 height 16
type textarea "Paint"
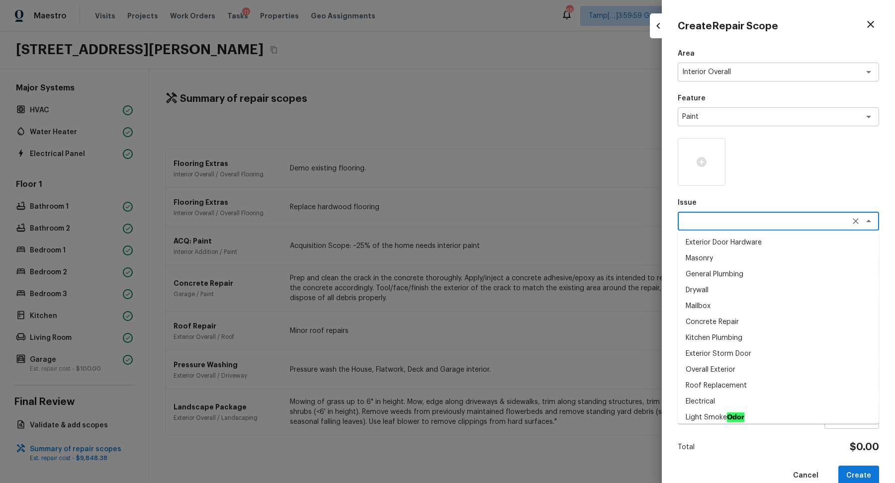
click at [736, 223] on textarea at bounding box center [764, 221] width 164 height 10
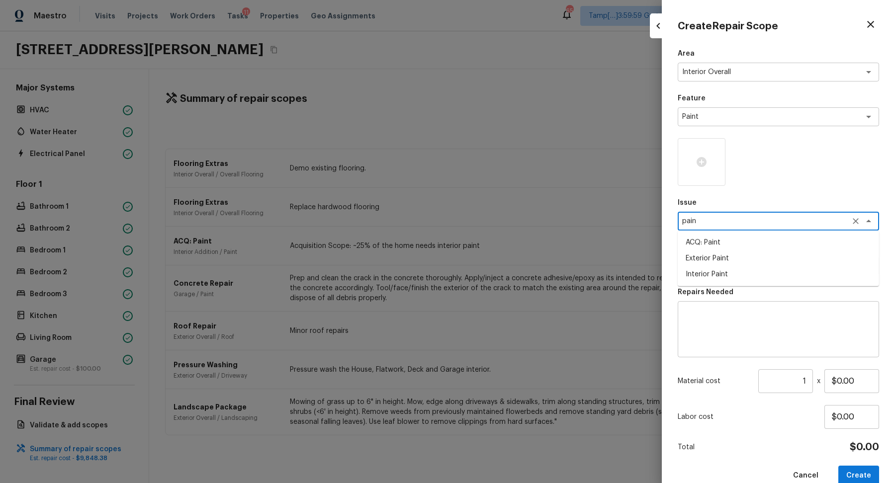
click at [766, 269] on li "Interior Paint" at bounding box center [777, 274] width 201 height 16
type textarea "Interior Paint"
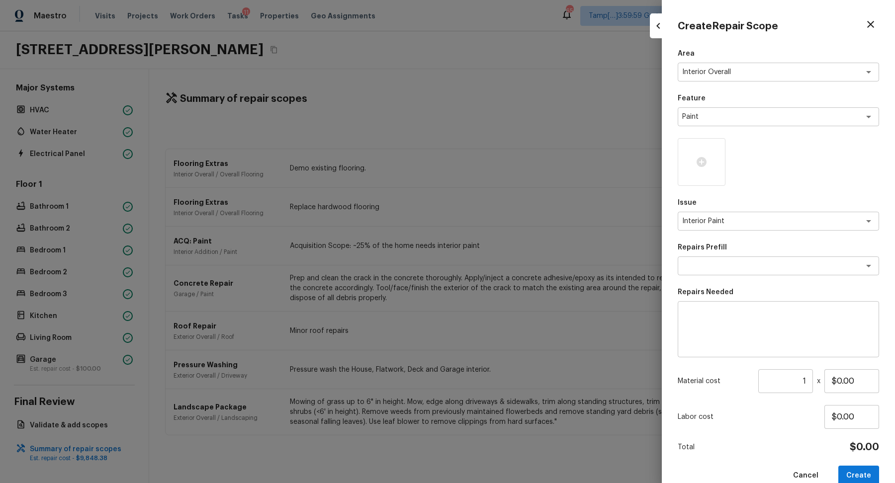
click at [753, 282] on div "Area Interior Overall x ​ Feature Paint x ​ Issue Interior Paint x ​ Repairs Pr…" at bounding box center [777, 267] width 201 height 437
click at [761, 274] on div "x ​" at bounding box center [777, 265] width 201 height 19
click at [765, 283] on li "Primer - Labor Only" at bounding box center [777, 287] width 201 height 16
type textarea "Primer - Labor Only"
type textarea "Interior primer - PRIMER PROVIDED BY OPENDOOR - All nails, screws, drywall anch…"
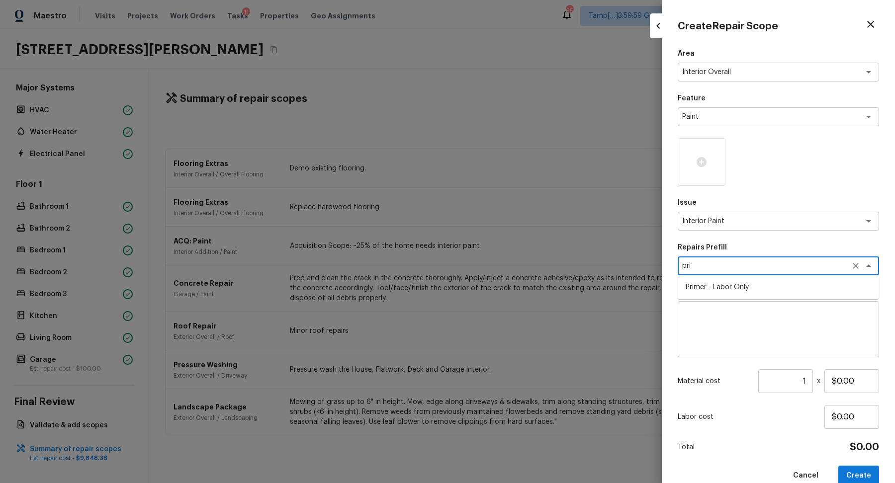
type input "$0.40"
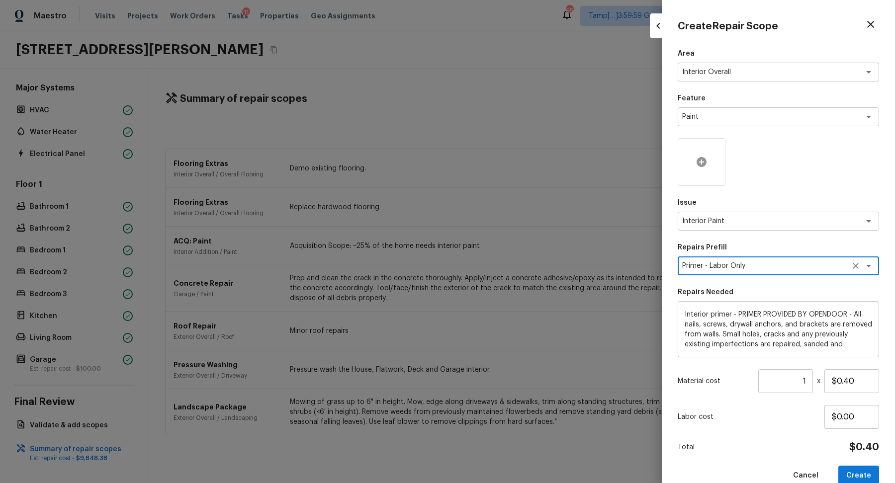
click at [696, 173] on div at bounding box center [701, 162] width 48 height 48
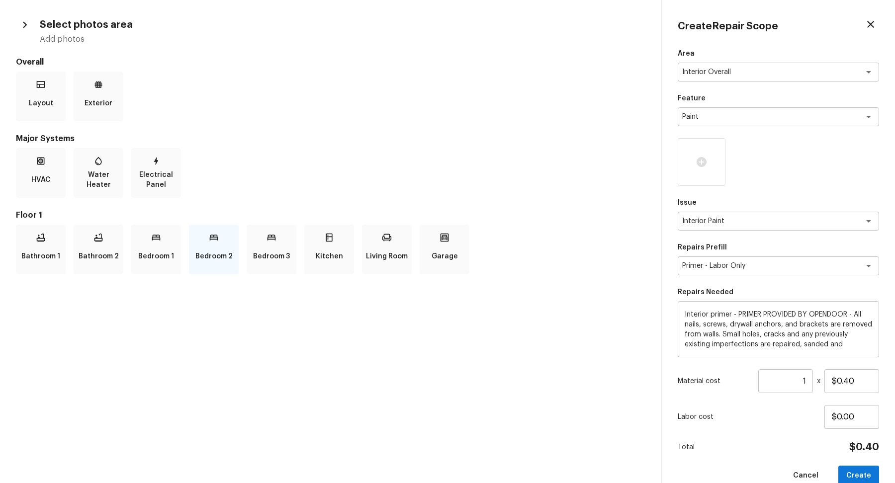
click at [214, 251] on p "Bedroom 2" at bounding box center [213, 256] width 37 height 20
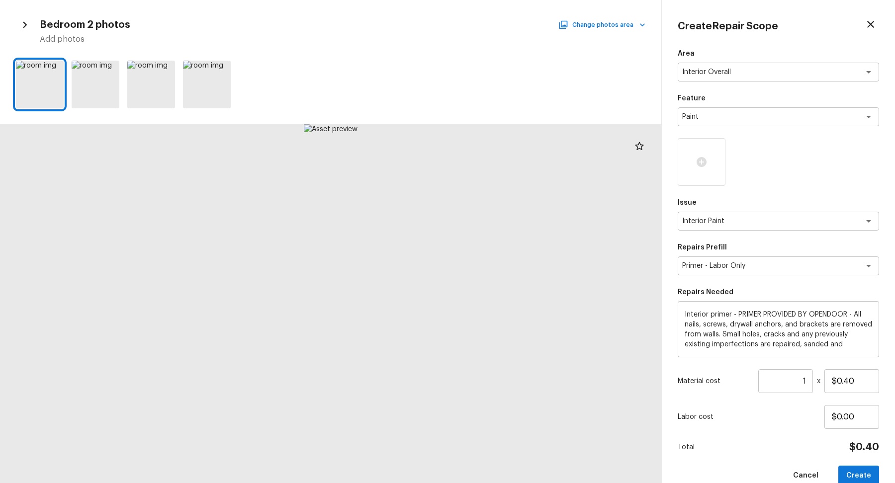
click at [622, 31] on div "Bedroom 2 photos Change photos area Add photos" at bounding box center [330, 30] width 629 height 29
click at [622, 27] on button "Change photos area" at bounding box center [602, 24] width 85 height 13
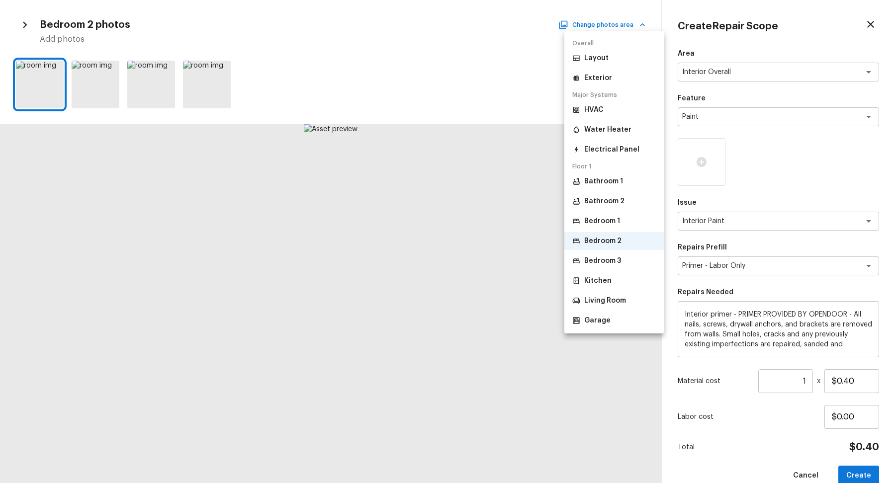
click at [612, 253] on li "Bedroom 3" at bounding box center [613, 261] width 99 height 18
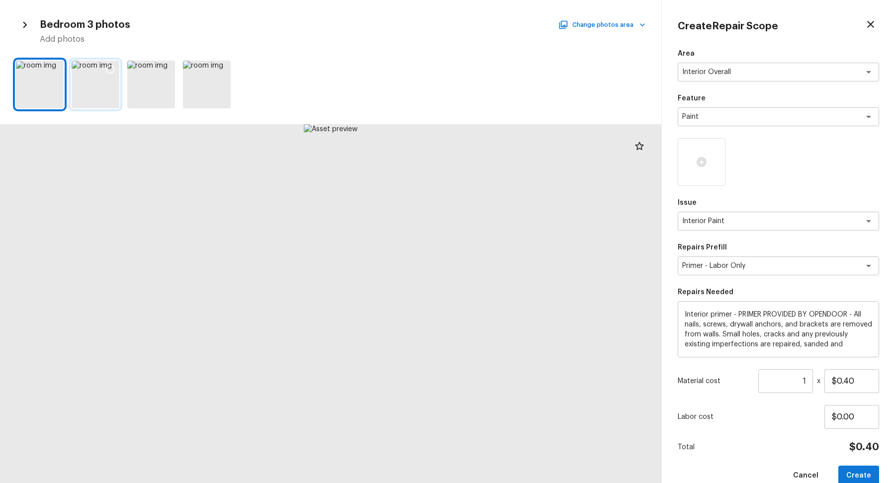
click at [109, 71] on icon at bounding box center [110, 70] width 10 height 10
click at [164, 69] on icon at bounding box center [166, 70] width 10 height 10
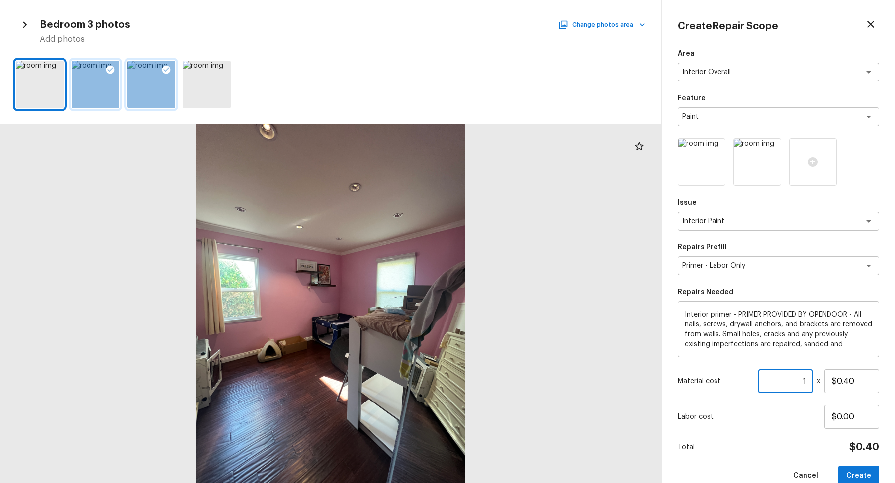
click at [810, 382] on input "1" at bounding box center [785, 381] width 55 height 24
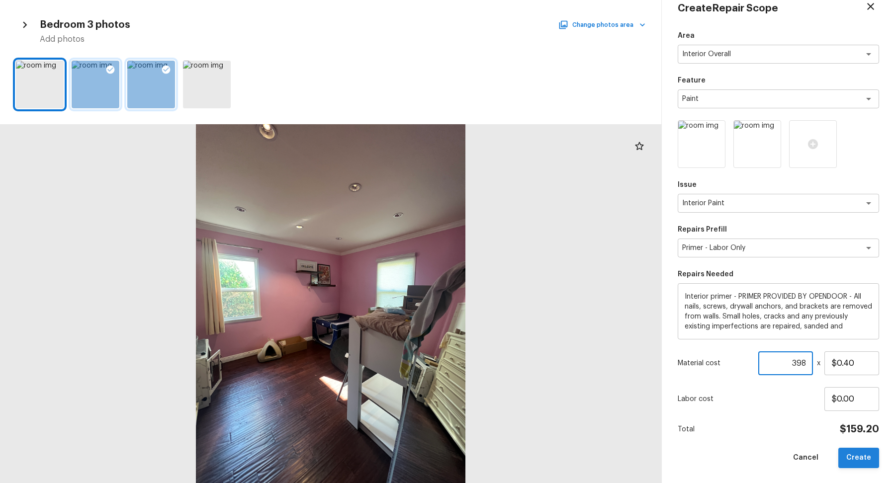
click at [860, 456] on button "Create" at bounding box center [858, 458] width 41 height 20
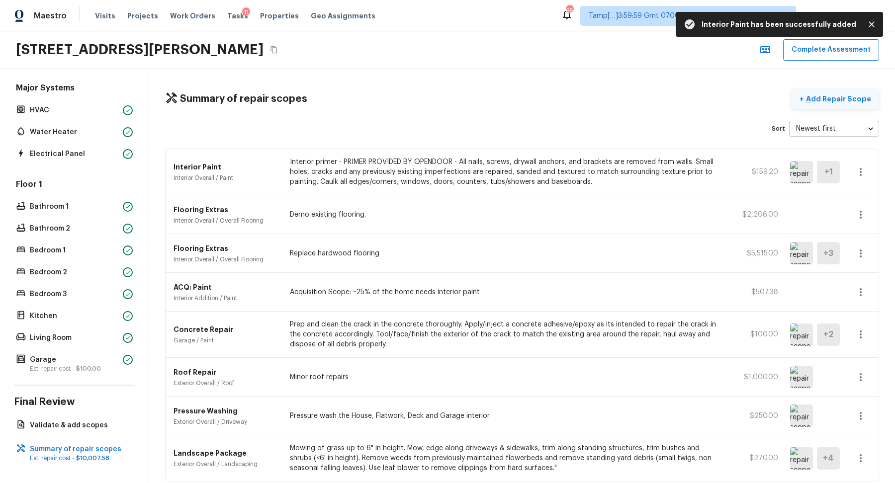
click at [832, 89] on button "+ Add Repair Scope" at bounding box center [834, 99] width 87 height 20
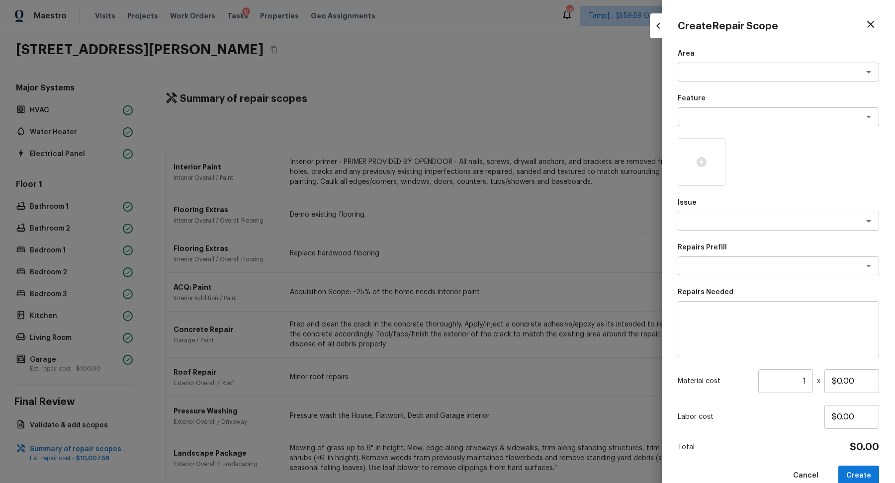
click at [657, 78] on div at bounding box center [447, 241] width 895 height 483
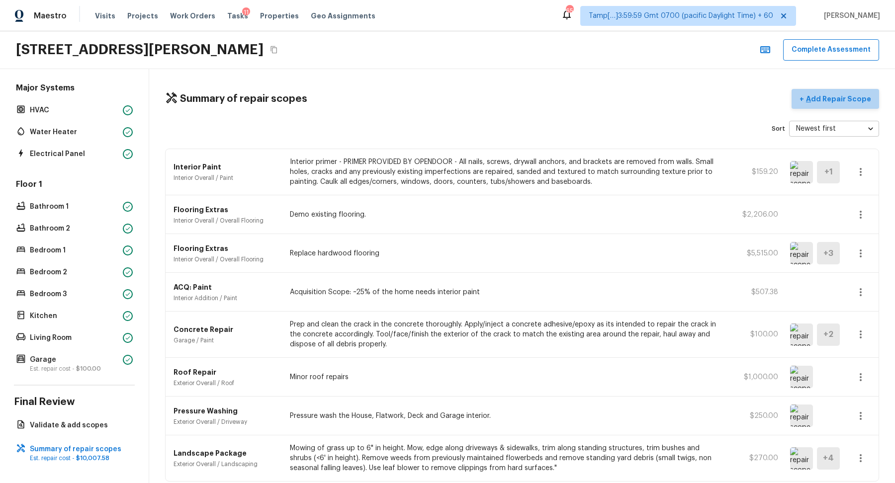
click at [876, 99] on button "+ Add Repair Scope" at bounding box center [834, 99] width 87 height 20
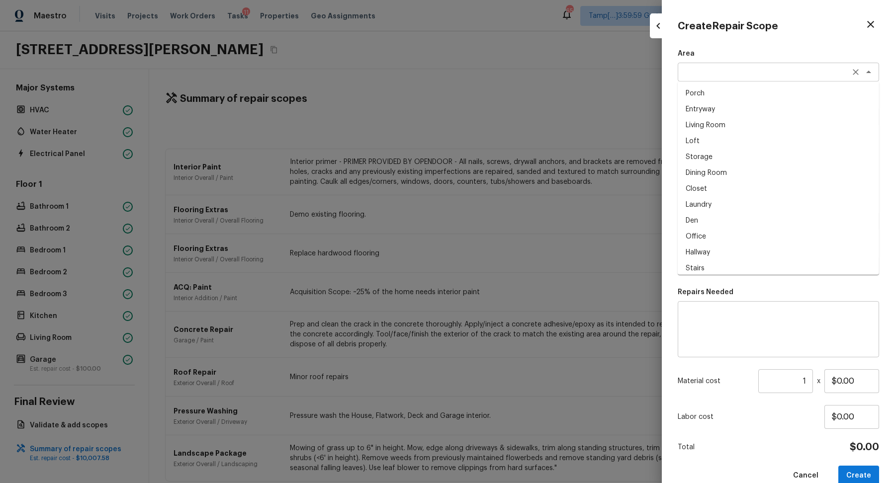
click at [716, 65] on div "x ​" at bounding box center [777, 72] width 201 height 19
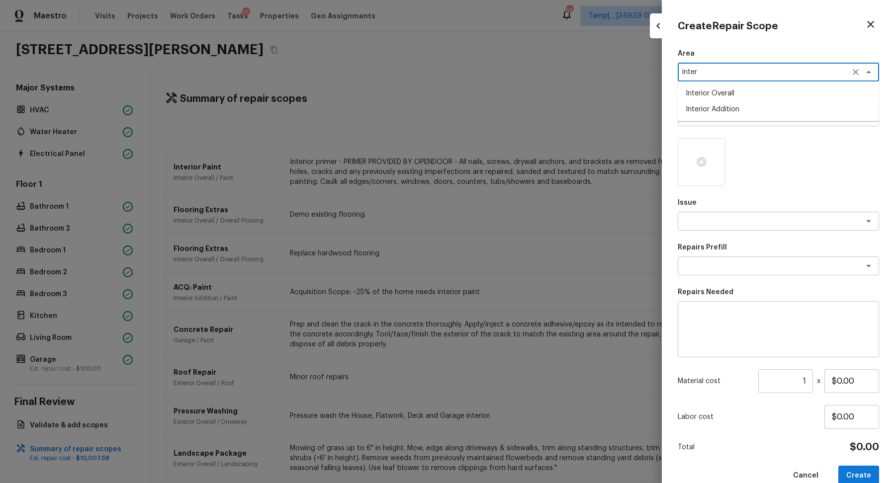
click at [714, 92] on li "Interior Overall" at bounding box center [777, 93] width 201 height 16
click at [717, 113] on textarea at bounding box center [764, 117] width 164 height 10
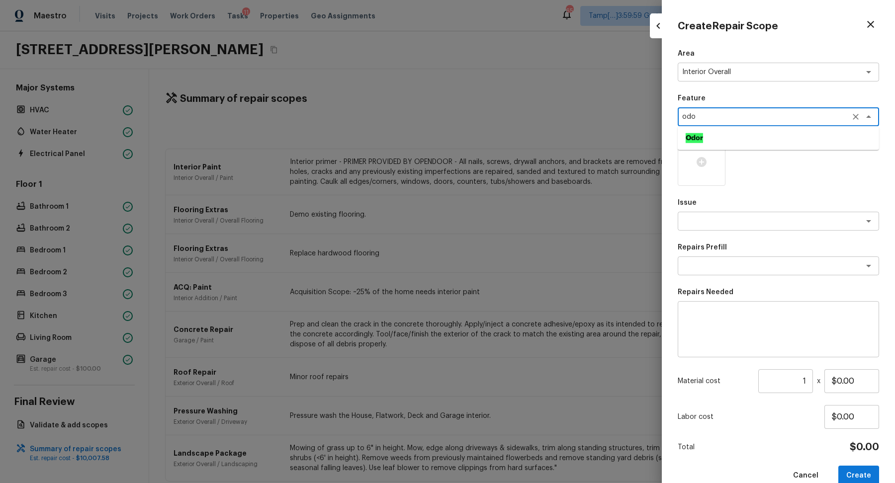
click at [771, 131] on li "Odor" at bounding box center [777, 138] width 201 height 16
click at [759, 222] on textarea at bounding box center [764, 221] width 164 height 10
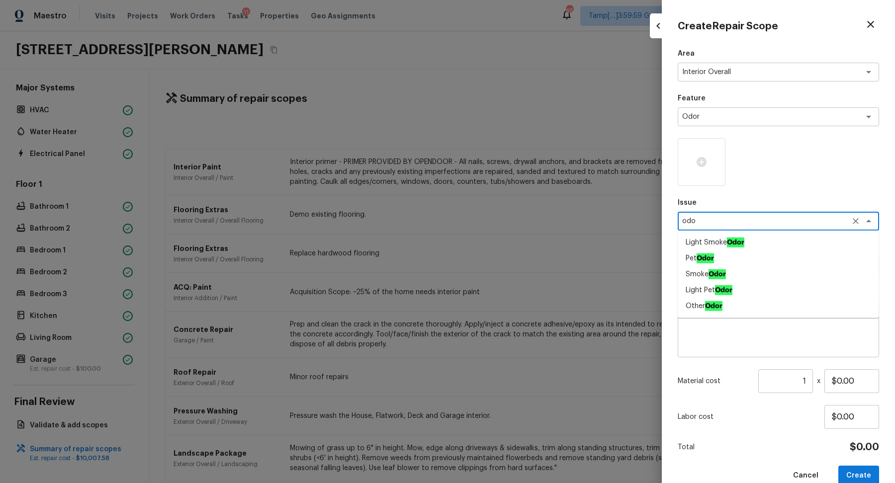
click at [797, 243] on li "Light Smoke Odor" at bounding box center [777, 243] width 201 height 16
click at [794, 227] on div "Light Smoke Odor x ​" at bounding box center [777, 221] width 201 height 19
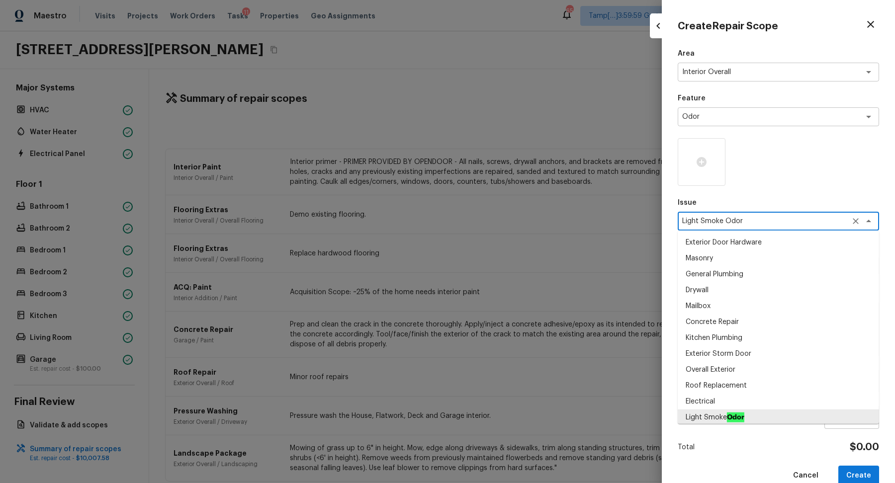
click at [794, 227] on div "Light Smoke Odor x ​" at bounding box center [777, 221] width 201 height 19
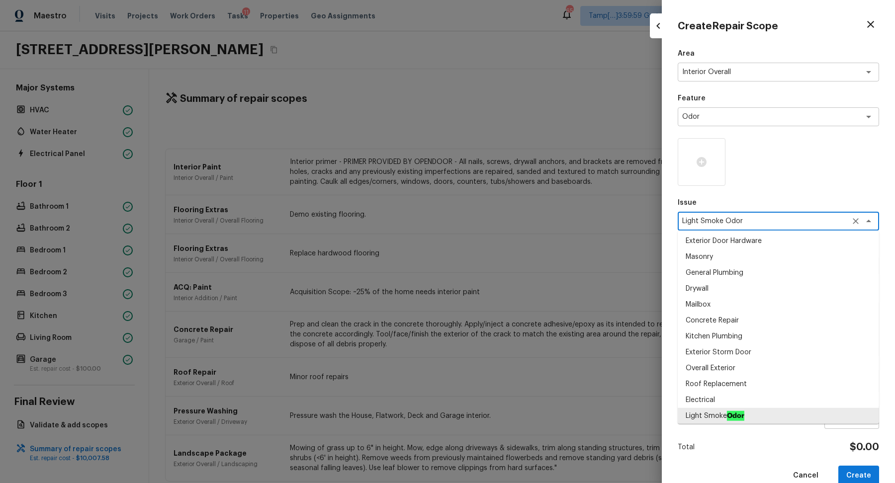
click at [794, 227] on div "Light Smoke Odor x ​" at bounding box center [777, 221] width 201 height 19
click at [769, 226] on textarea "Light Smoke Odor" at bounding box center [764, 221] width 164 height 10
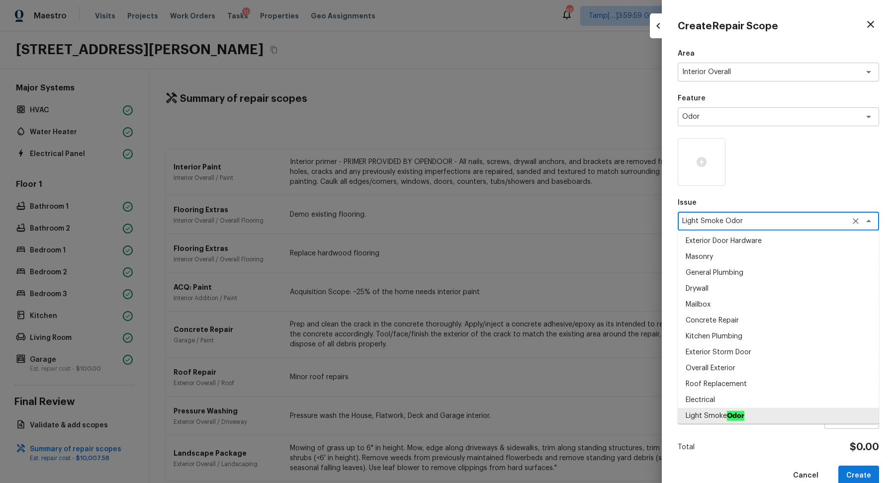
click at [769, 226] on textarea "Light Smoke Odor" at bounding box center [764, 221] width 164 height 10
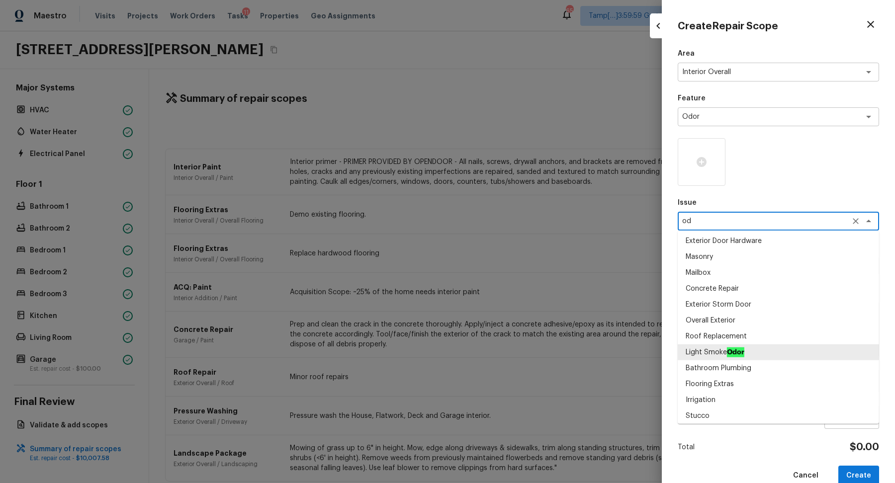
scroll to position [0, 0]
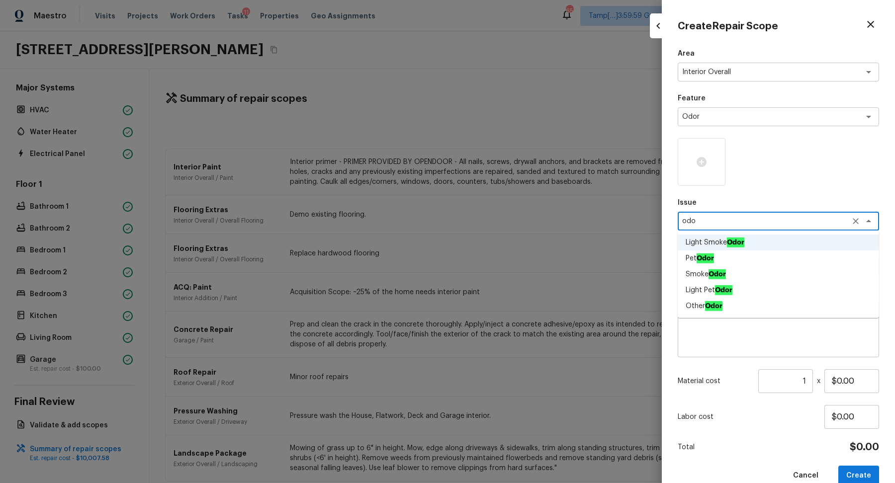
click at [744, 292] on li "Light Pet Odor" at bounding box center [777, 290] width 201 height 16
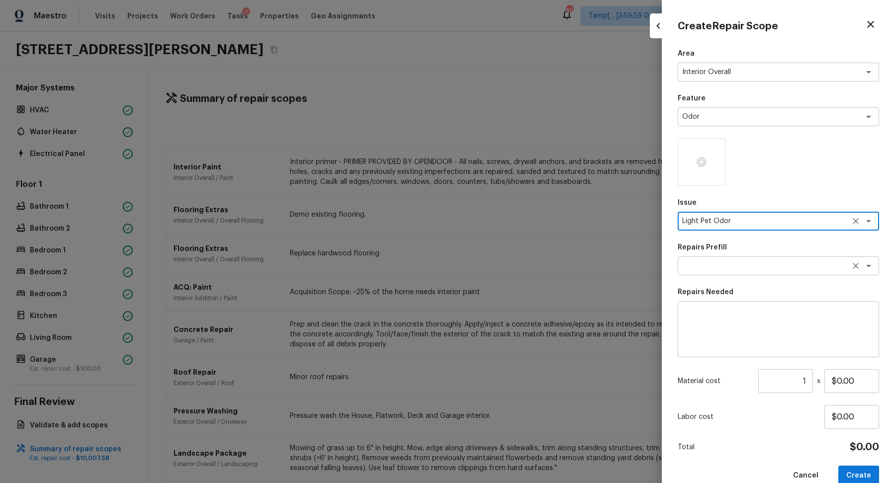
click at [756, 271] on div "x ​" at bounding box center [777, 265] width 201 height 19
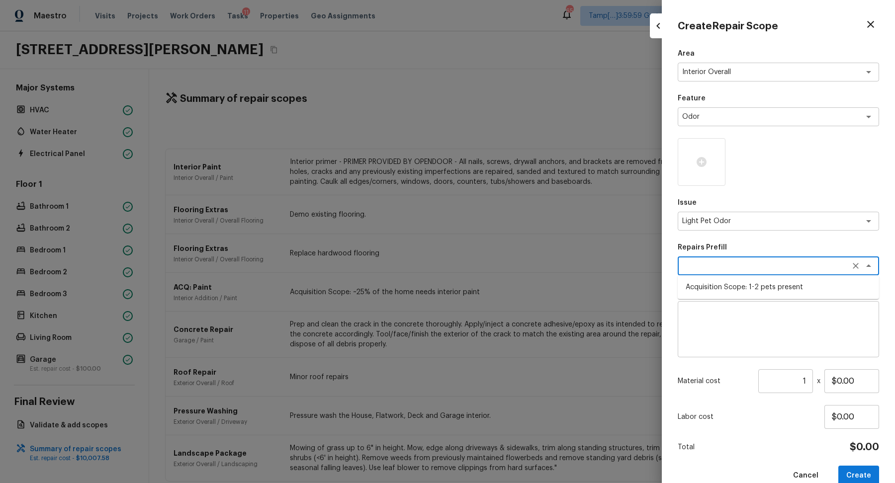
click at [757, 283] on li "Acquisition Scope: 1-2 pets present" at bounding box center [777, 287] width 201 height 16
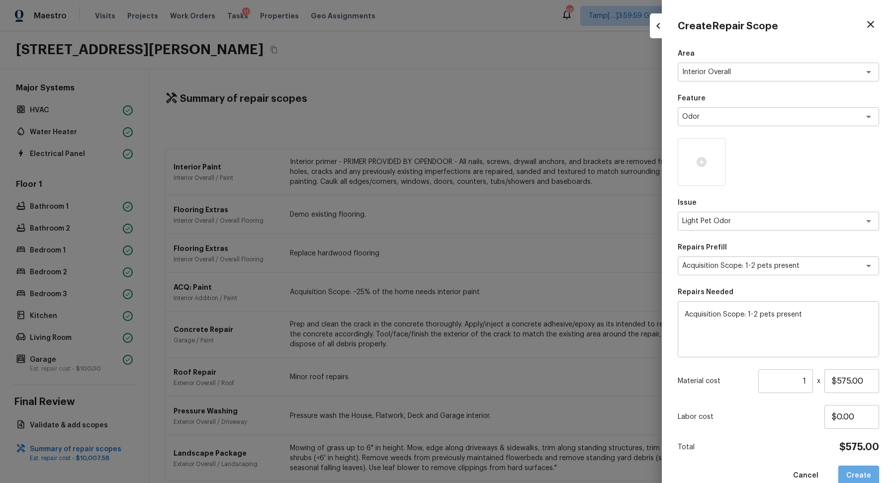
click at [869, 470] on button "Create" at bounding box center [858, 476] width 41 height 20
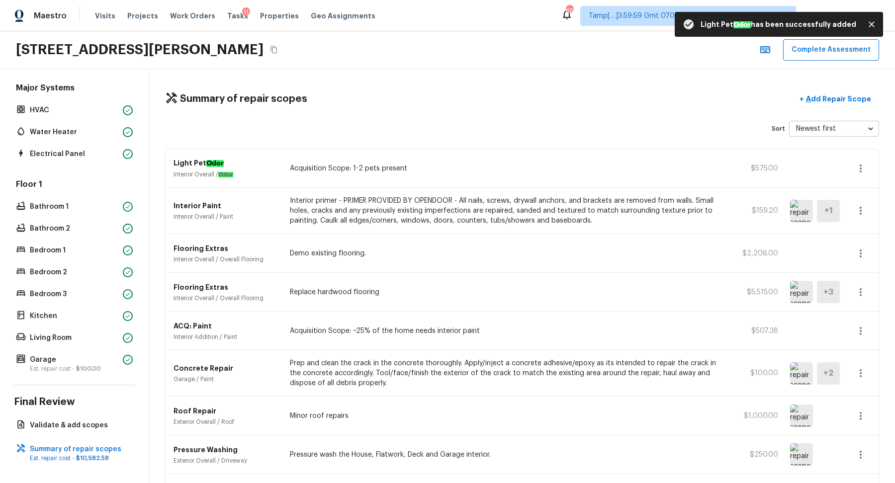
scroll to position [80, 0]
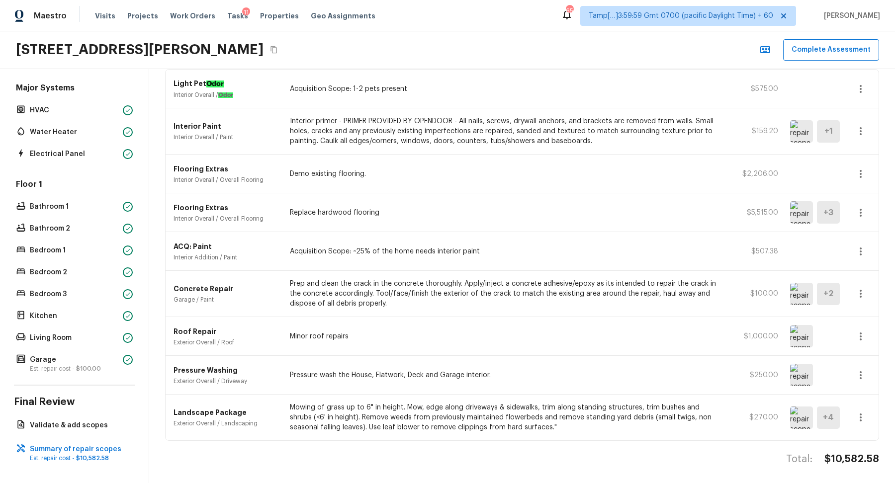
drag, startPoint x: 372, startPoint y: 216, endPoint x: 435, endPoint y: 215, distance: 63.6
click at [375, 216] on div "Flooring Extras Interior Overall / Overall Flooring Replace hardwood flooring $…" at bounding box center [521, 212] width 713 height 39
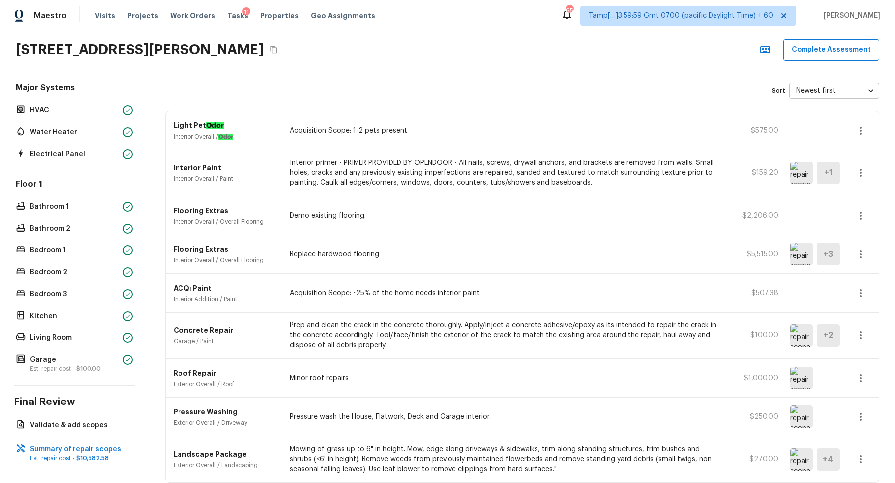
scroll to position [30, 0]
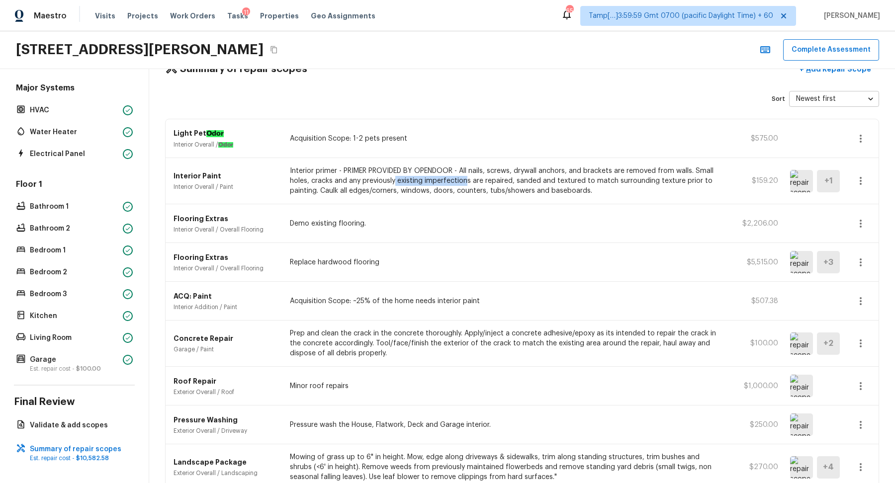
drag, startPoint x: 394, startPoint y: 182, endPoint x: 508, endPoint y: 182, distance: 114.8
click at [492, 182] on p "Interior primer - PRIMER PROVIDED BY OPENDOOR - All nails, screws, drywall anch…" at bounding box center [505, 181] width 431 height 30
drag, startPoint x: 381, startPoint y: 134, endPoint x: 482, endPoint y: 134, distance: 101.4
click at [434, 134] on p "Acquisition Scope: 1-2 pets present" at bounding box center [505, 139] width 431 height 10
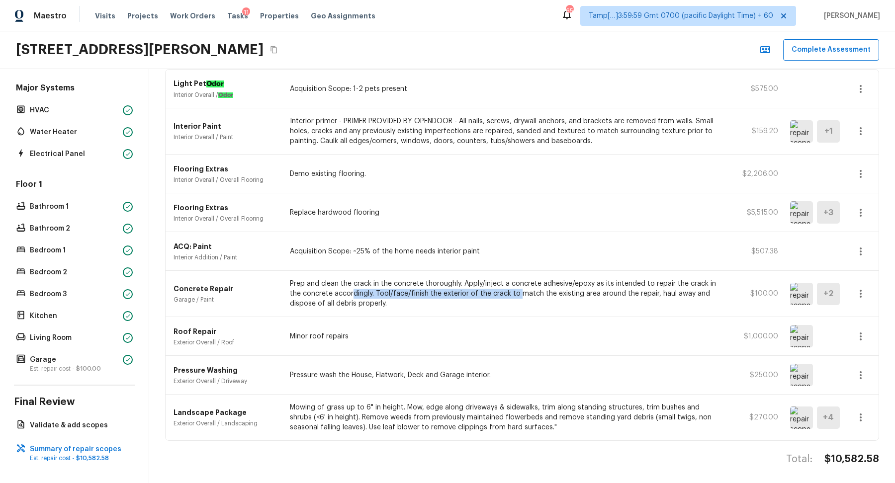
drag, startPoint x: 353, startPoint y: 288, endPoint x: 528, endPoint y: 289, distance: 174.9
click at [528, 289] on p "Prep and clean the crack in the concrete thoroughly. Apply/inject a concrete ad…" at bounding box center [505, 294] width 431 height 30
drag, startPoint x: 319, startPoint y: 334, endPoint x: 430, endPoint y: 334, distance: 111.8
click at [348, 334] on p "Minor roof repairs" at bounding box center [505, 336] width 431 height 10
drag, startPoint x: 387, startPoint y: 367, endPoint x: 487, endPoint y: 367, distance: 99.9
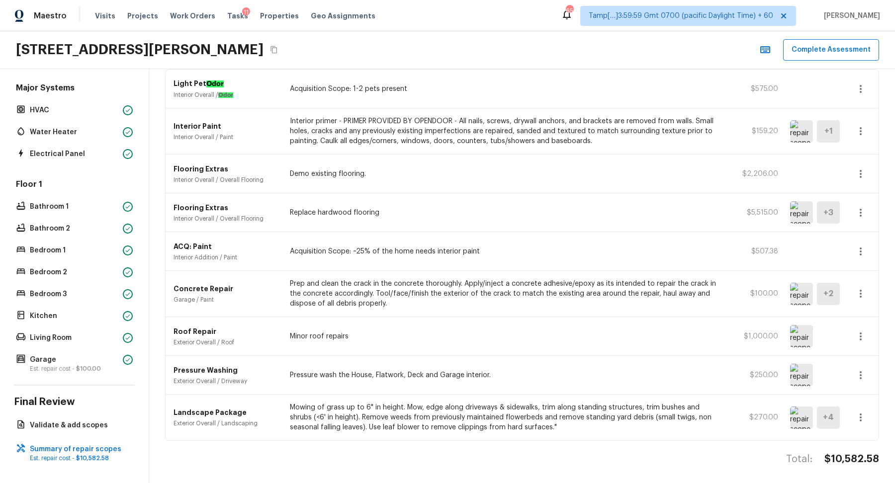
click at [412, 367] on div "Pressure Washing Exterior Overall / Driveway Pressure wash the House, Flatwork,…" at bounding box center [521, 375] width 713 height 39
drag, startPoint x: 430, startPoint y: 367, endPoint x: 521, endPoint y: 367, distance: 90.4
click at [437, 370] on p "Pressure wash the House, Flatwork, Deck and Garage interior." at bounding box center [505, 375] width 431 height 10
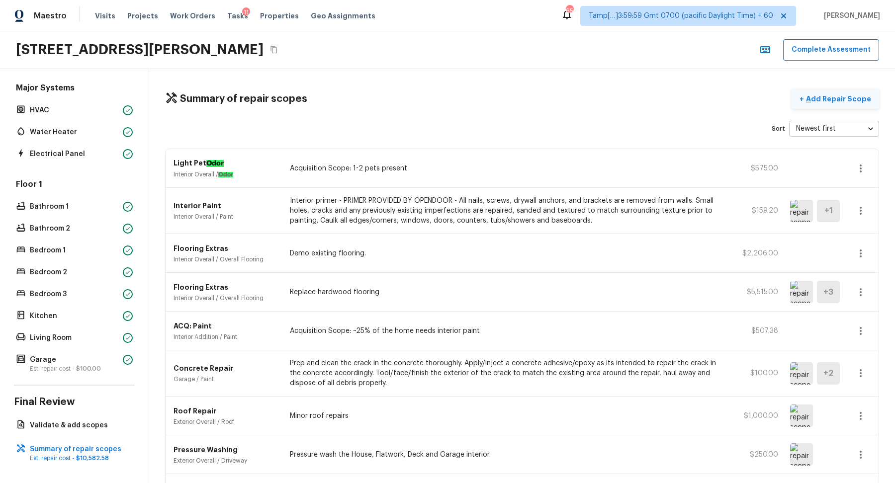
click at [852, 94] on p "Add Repair Scope" at bounding box center [837, 99] width 67 height 10
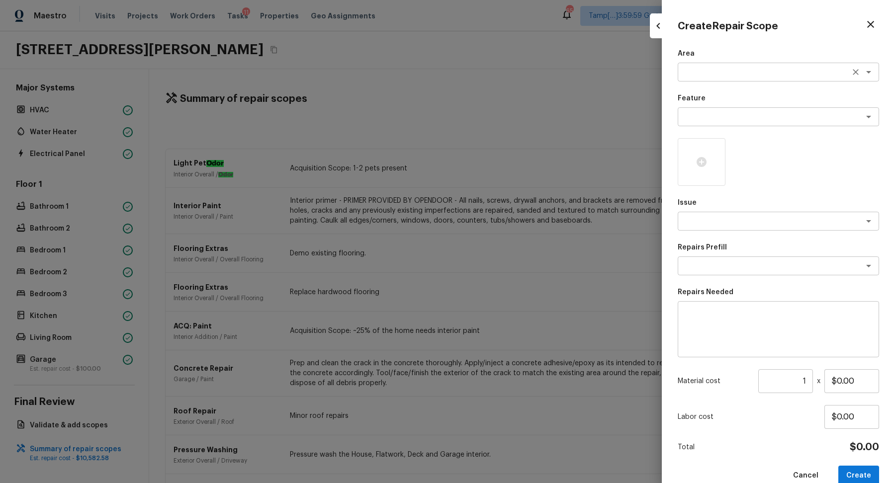
click at [713, 80] on div "x ​" at bounding box center [777, 72] width 201 height 19
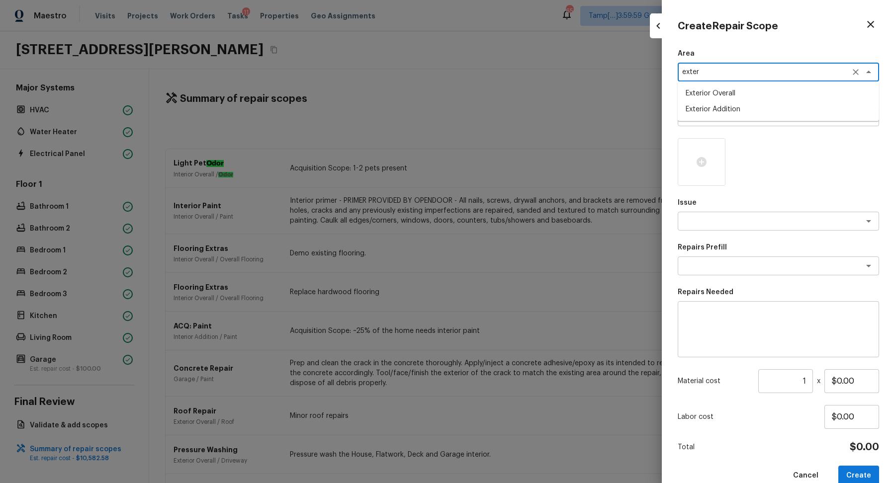
click at [764, 99] on li "Exterior Overall" at bounding box center [777, 93] width 201 height 16
click at [745, 110] on div "x ​" at bounding box center [777, 116] width 201 height 19
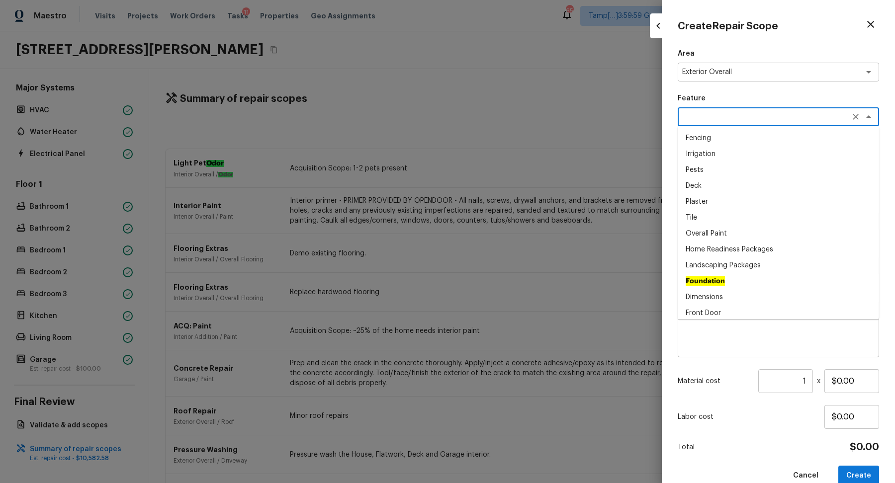
click at [760, 97] on p "Feature" at bounding box center [777, 98] width 201 height 10
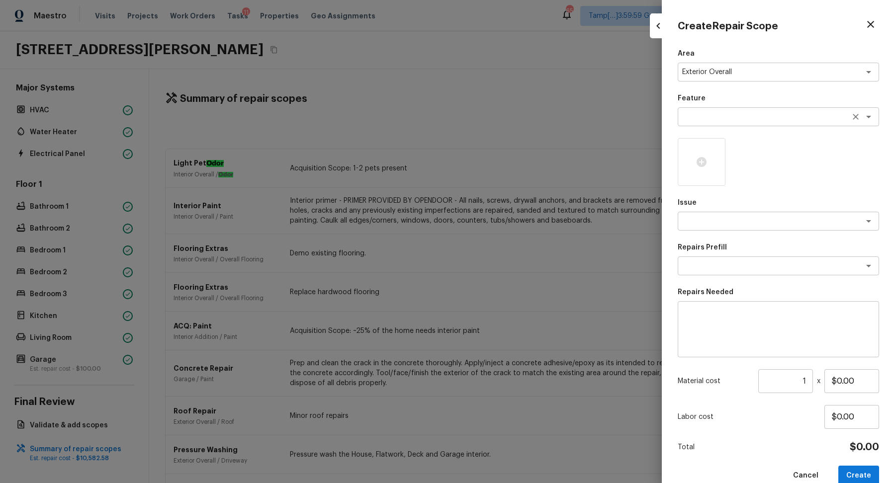
click at [749, 116] on textarea at bounding box center [764, 117] width 164 height 10
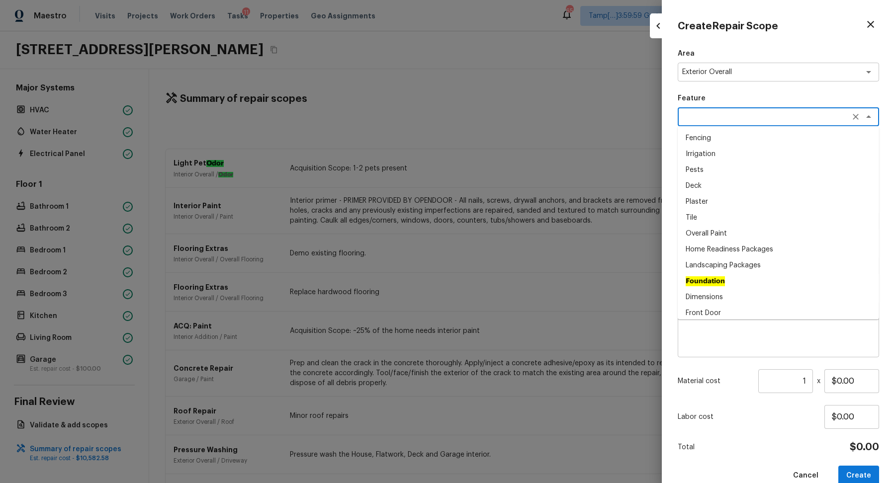
click at [777, 100] on p "Feature" at bounding box center [777, 98] width 201 height 10
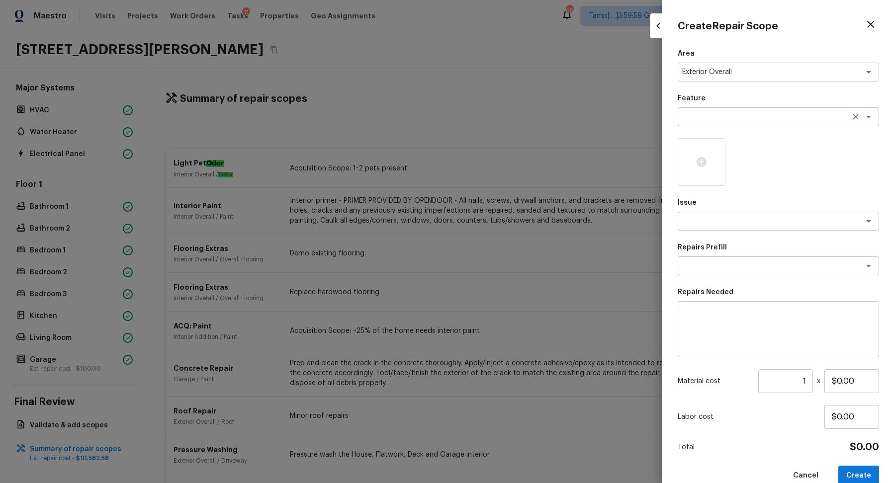
click at [758, 115] on textarea at bounding box center [764, 117] width 164 height 10
click at [584, 110] on div at bounding box center [447, 241] width 895 height 483
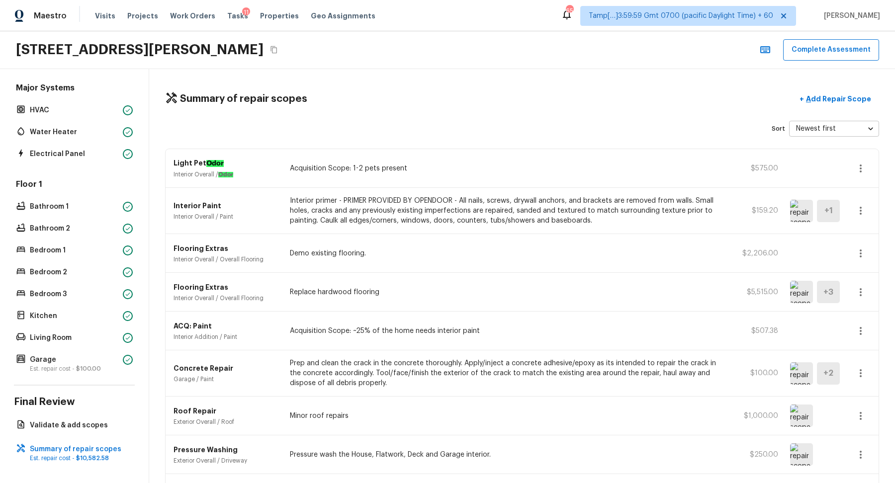
click at [840, 109] on div "Summary of repair scopes + Add Repair Scope Sort Newest first newestFirst ​ Lig…" at bounding box center [521, 276] width 745 height 414
click at [842, 108] on div "Summary of repair scopes + Add Repair Scope Sort Newest first newestFirst ​ Lig…" at bounding box center [521, 276] width 745 height 414
click at [844, 102] on p "Add Repair Scope" at bounding box center [837, 99] width 67 height 10
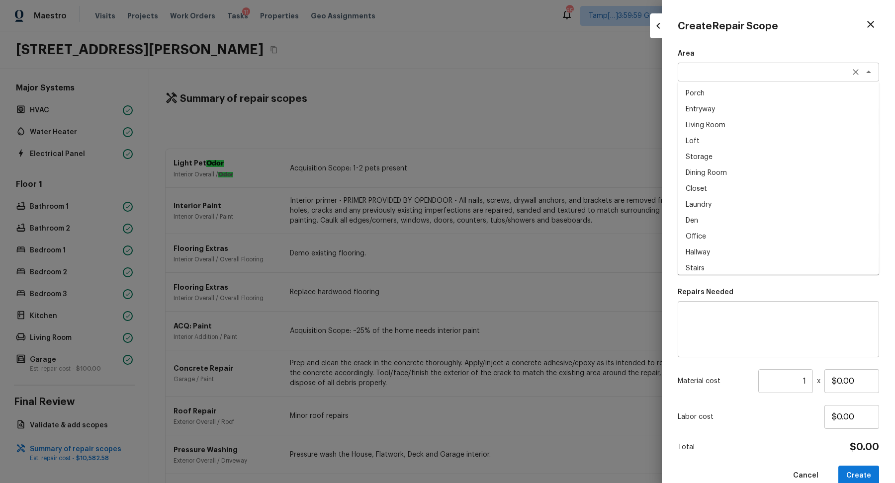
click at [697, 79] on div "x ​" at bounding box center [777, 72] width 201 height 19
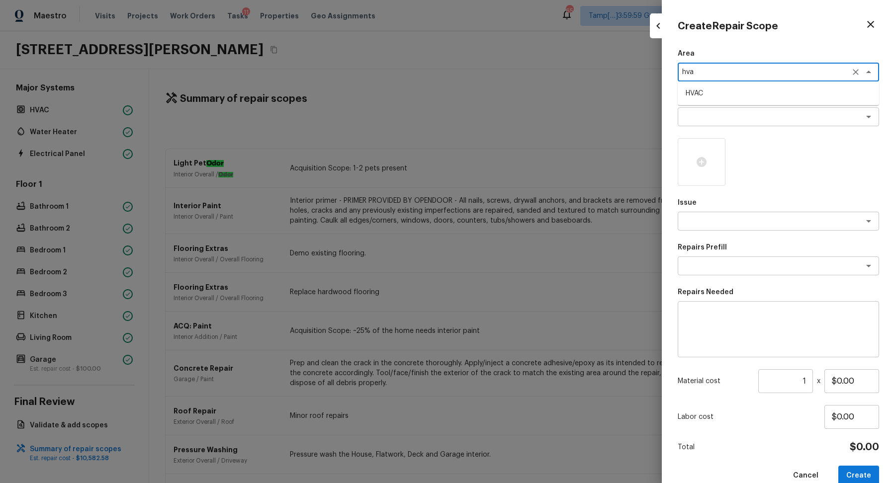
click at [722, 96] on li "HVAC" at bounding box center [777, 93] width 201 height 16
click at [720, 111] on div "x ​" at bounding box center [777, 116] width 201 height 19
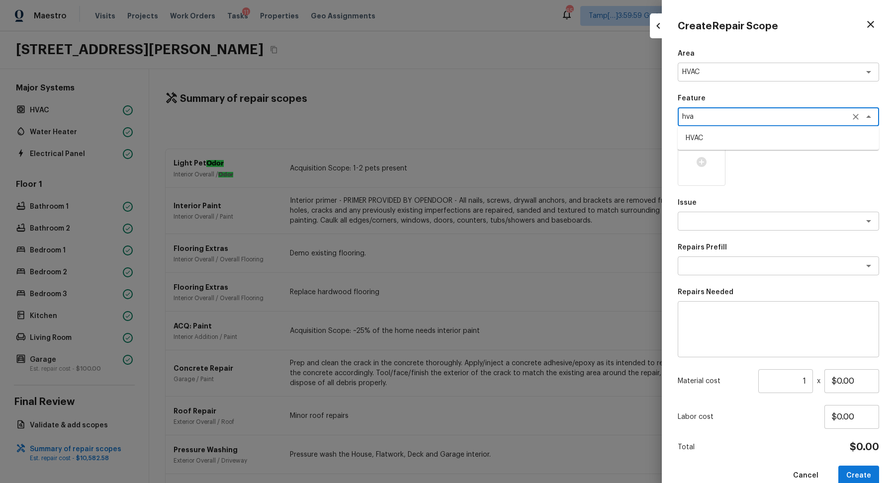
click at [742, 139] on li "HVAC" at bounding box center [777, 138] width 201 height 16
click at [724, 219] on textarea at bounding box center [764, 221] width 164 height 10
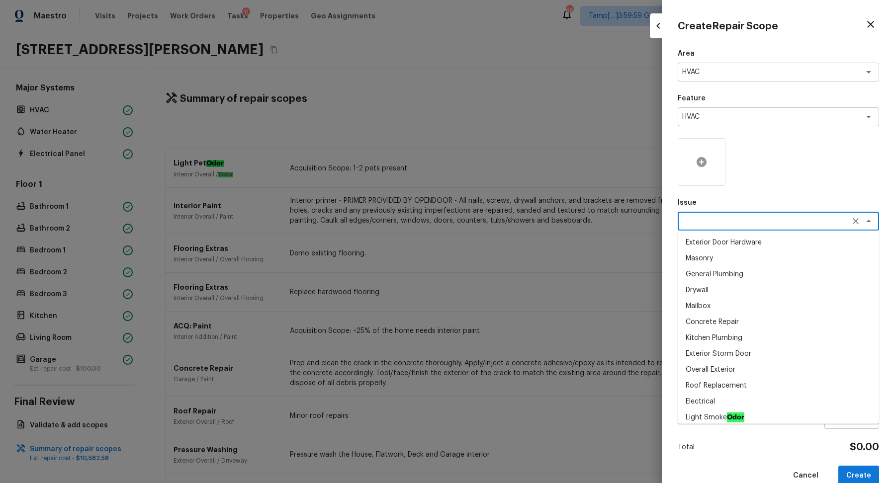
click at [707, 168] on div at bounding box center [701, 162] width 48 height 48
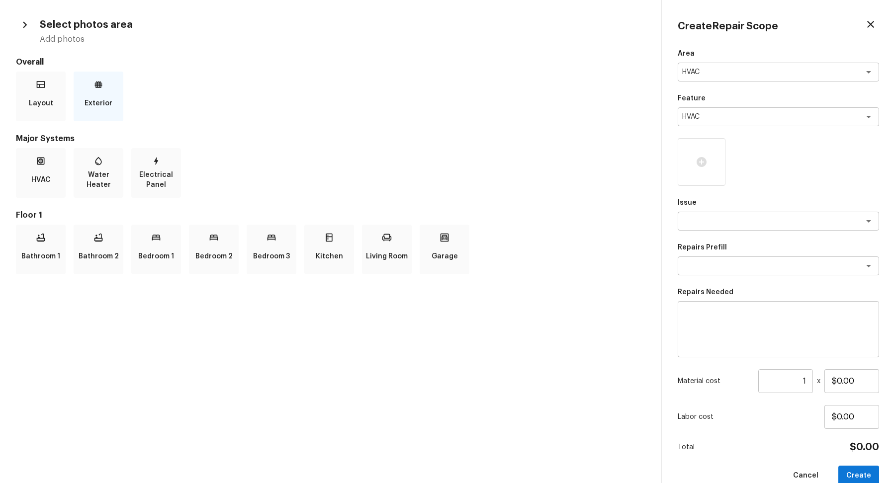
click at [111, 85] on div "Exterior" at bounding box center [99, 97] width 50 height 50
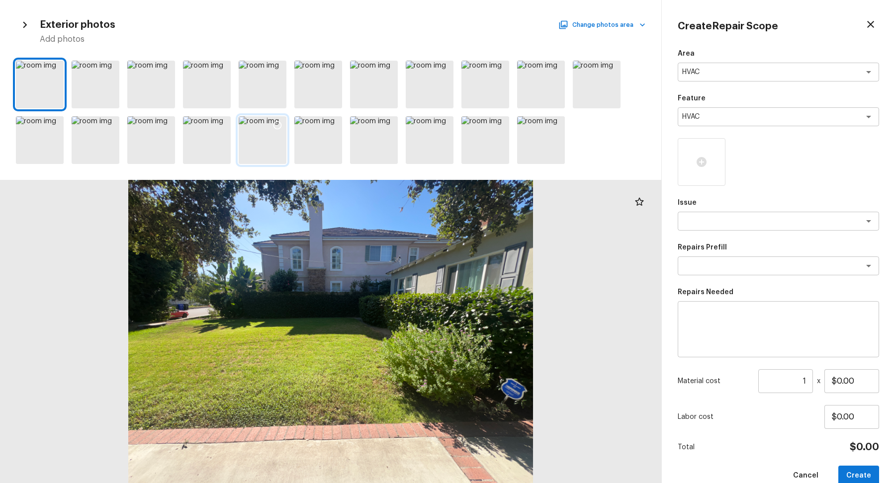
click at [268, 149] on div at bounding box center [263, 140] width 48 height 48
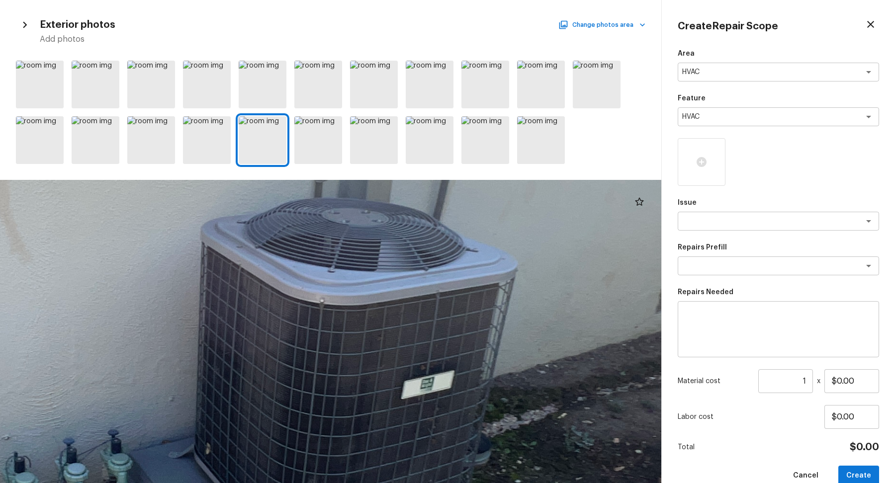
drag, startPoint x: 353, startPoint y: 320, endPoint x: 657, endPoint y: 319, distance: 304.1
click at [658, 319] on div at bounding box center [203, 357] width 3149 height 1445
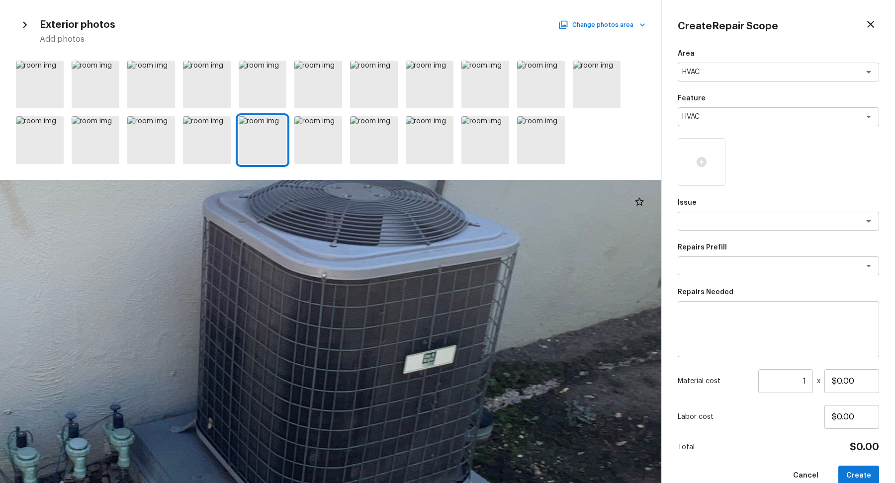
drag, startPoint x: 657, startPoint y: 319, endPoint x: 659, endPoint y: 293, distance: 25.4
click at [659, 293] on div at bounding box center [205, 332] width 3149 height 1445
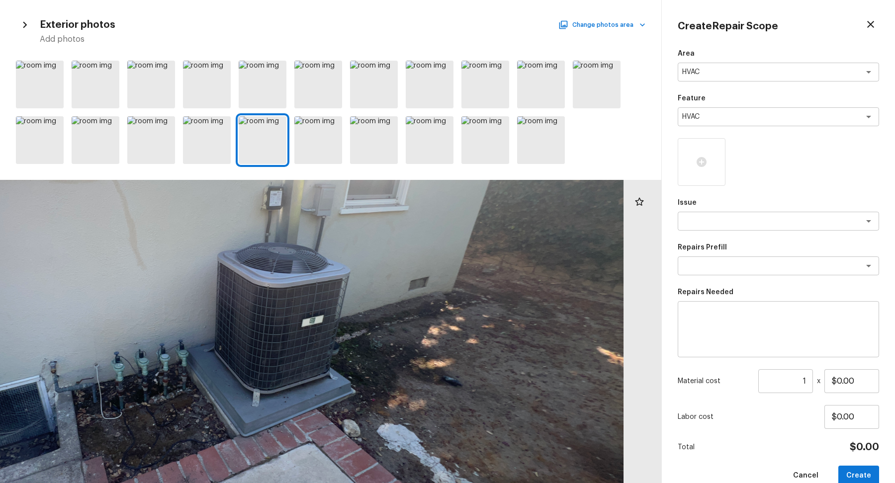
drag, startPoint x: 616, startPoint y: 334, endPoint x: 367, endPoint y: 335, distance: 249.5
click at [366, 335] on div at bounding box center [219, 309] width 1322 height 606
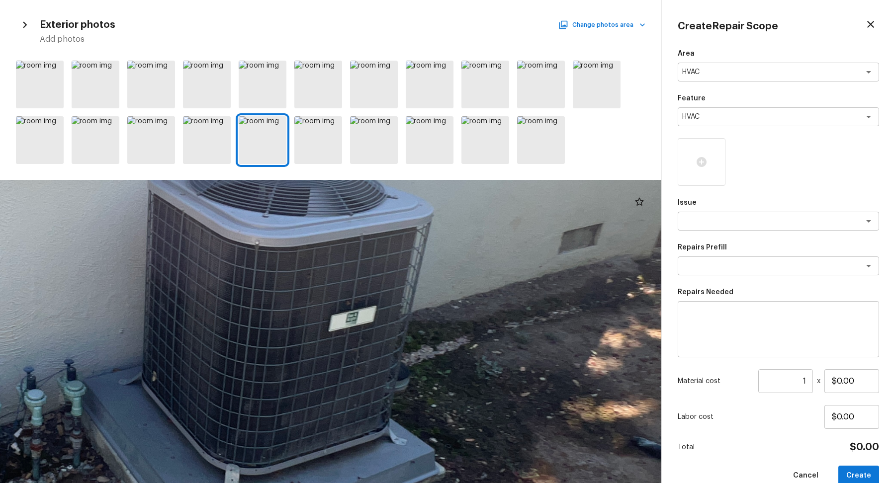
drag, startPoint x: 280, startPoint y: 323, endPoint x: 412, endPoint y: 336, distance: 132.9
click at [412, 337] on div at bounding box center [151, 294] width 2841 height 1303
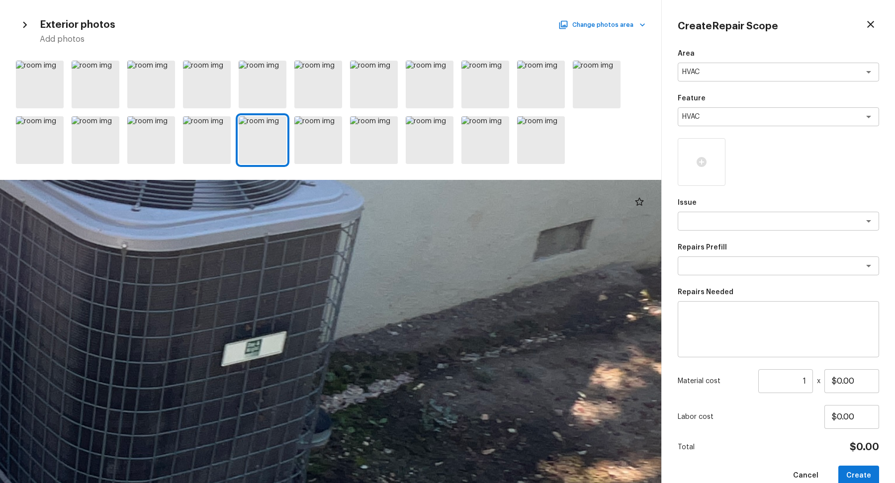
drag, startPoint x: 450, startPoint y: 341, endPoint x: 209, endPoint y: 361, distance: 241.3
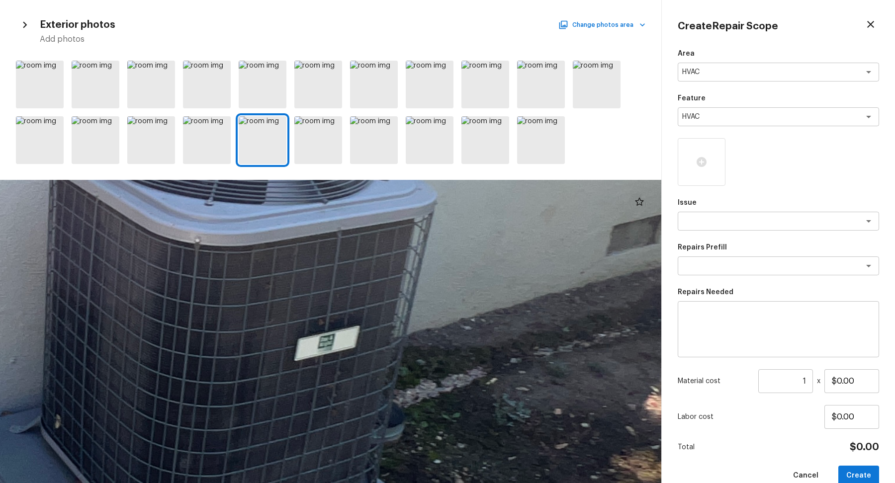
drag, startPoint x: 250, startPoint y: 358, endPoint x: 350, endPoint y: 343, distance: 101.0
click at [351, 343] on div at bounding box center [53, 310] width 3857 height 1769
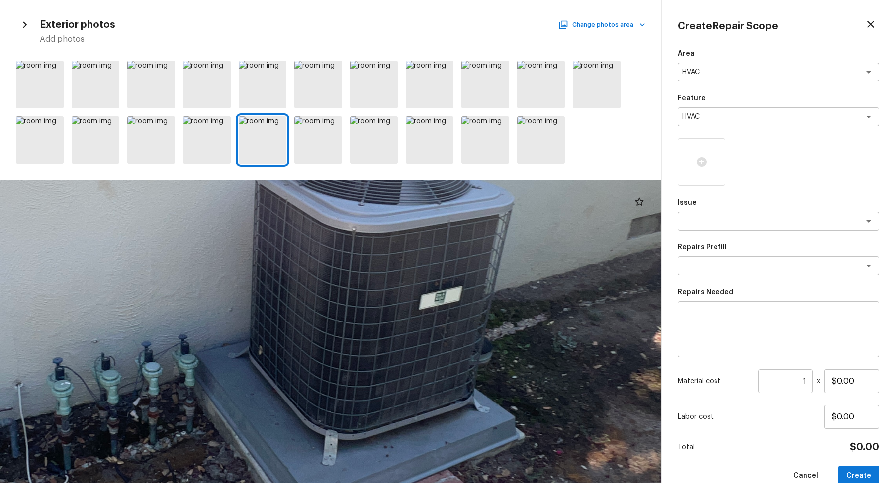
click at [865, 19] on icon "button" at bounding box center [870, 24] width 12 height 12
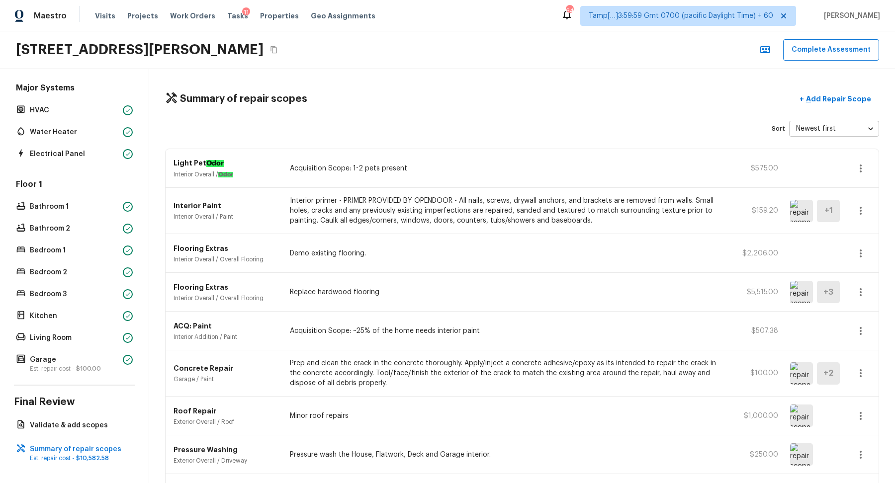
scroll to position [80, 0]
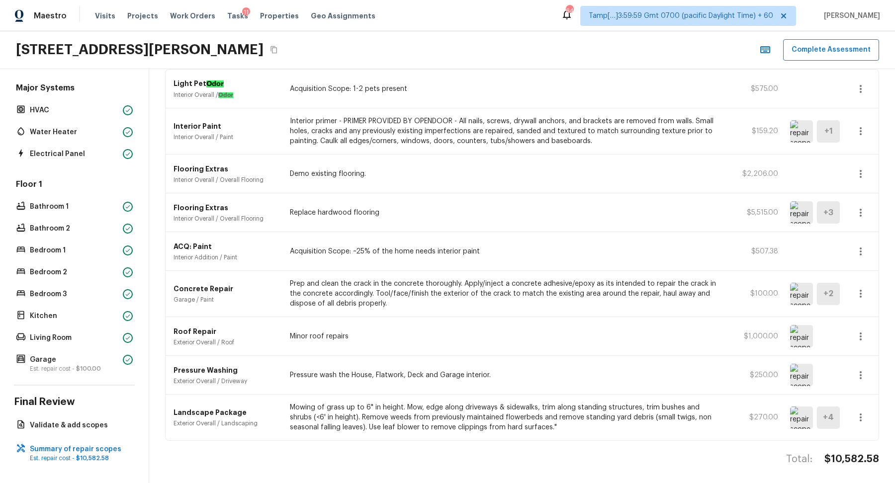
click at [848, 461] on h4 "$10,582.58" at bounding box center [851, 459] width 55 height 13
copy body "$10,582.58"
drag, startPoint x: 447, startPoint y: 371, endPoint x: 604, endPoint y: 371, distance: 157.0
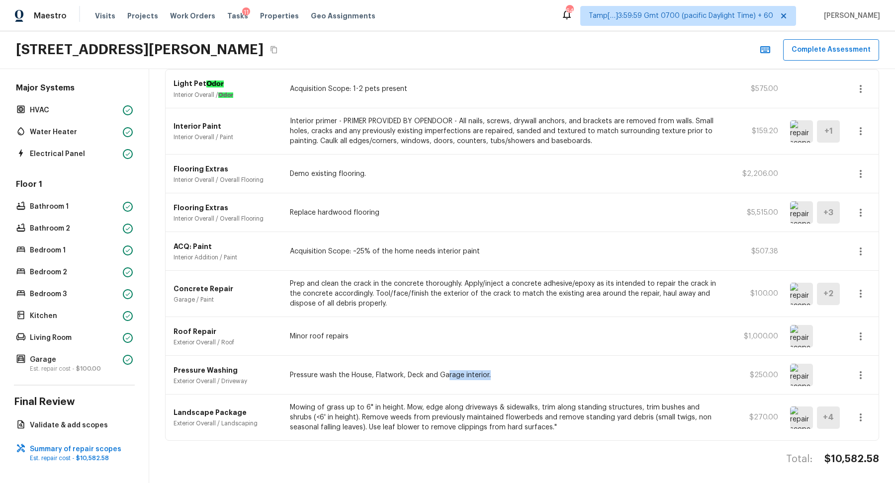
click at [601, 371] on p "Pressure wash the House, Flatwork, Deck and Garage interior." at bounding box center [505, 375] width 431 height 10
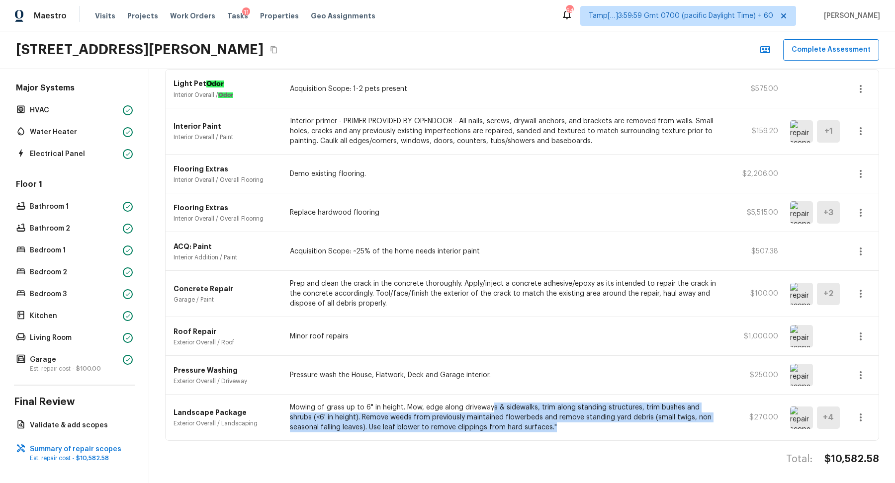
drag, startPoint x: 493, startPoint y: 404, endPoint x: 675, endPoint y: 430, distance: 183.8
click at [675, 429] on div "Landscape Package Exterior Overall / Landscaping Mowing of grass up to 6" in he…" at bounding box center [521, 418] width 713 height 46
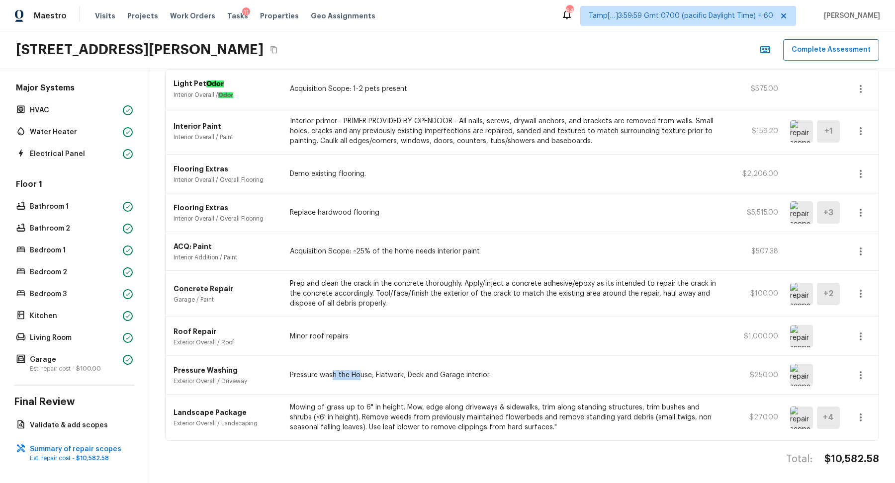
drag, startPoint x: 333, startPoint y: 376, endPoint x: 411, endPoint y: 376, distance: 77.5
click at [380, 376] on p "Pressure wash the House, Flatwork, Deck and Garage interior." at bounding box center [505, 375] width 431 height 10
drag, startPoint x: 335, startPoint y: 336, endPoint x: 460, endPoint y: 364, distance: 127.8
click at [373, 336] on p "Minor roof repairs" at bounding box center [505, 336] width 431 height 10
drag, startPoint x: 377, startPoint y: 286, endPoint x: 487, endPoint y: 289, distance: 109.9
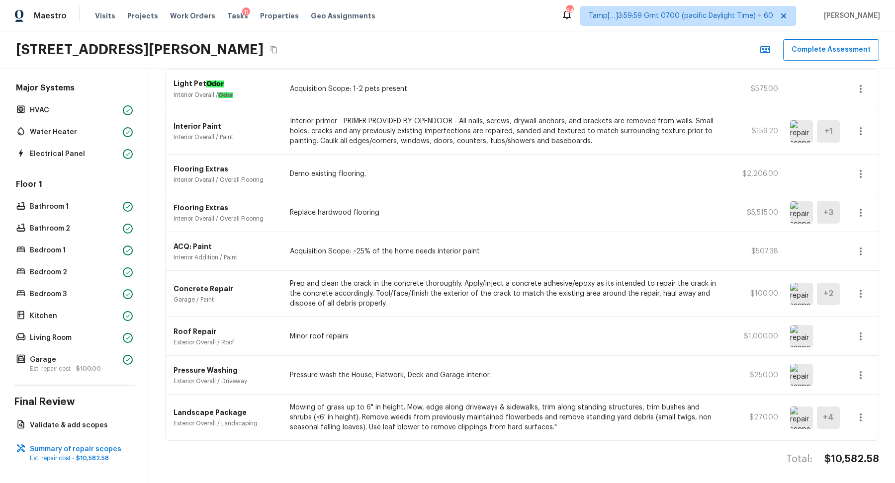
click at [416, 286] on p "Prep and clean the crack in the concrete thoroughly. Apply/inject a concrete ad…" at bounding box center [505, 294] width 431 height 30
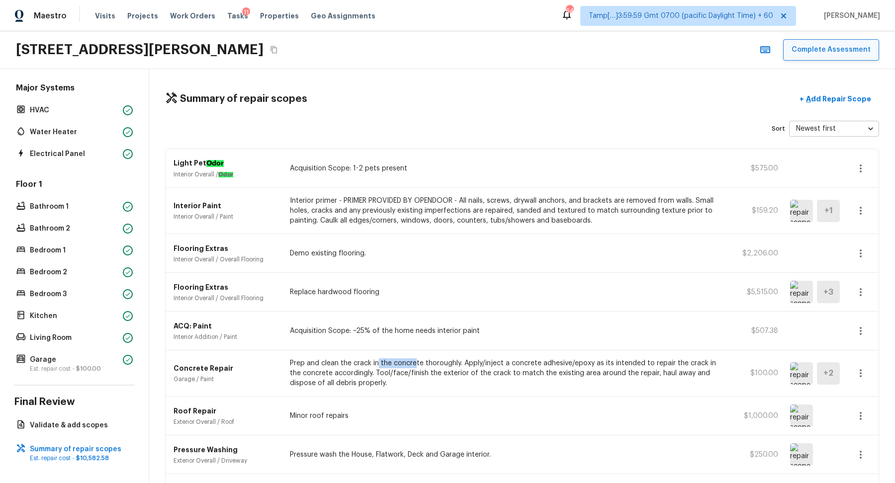
click at [854, 50] on button "Complete Assessment" at bounding box center [831, 49] width 96 height 21
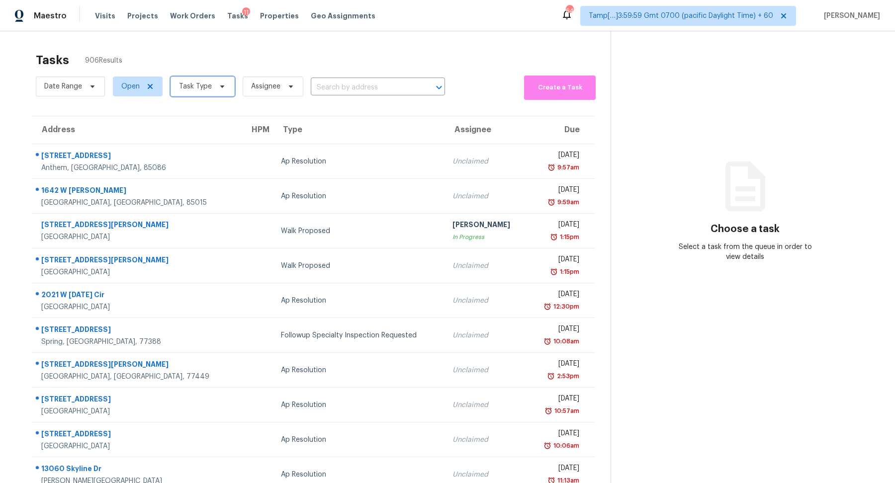
click at [201, 83] on span "Task Type" at bounding box center [195, 86] width 33 height 10
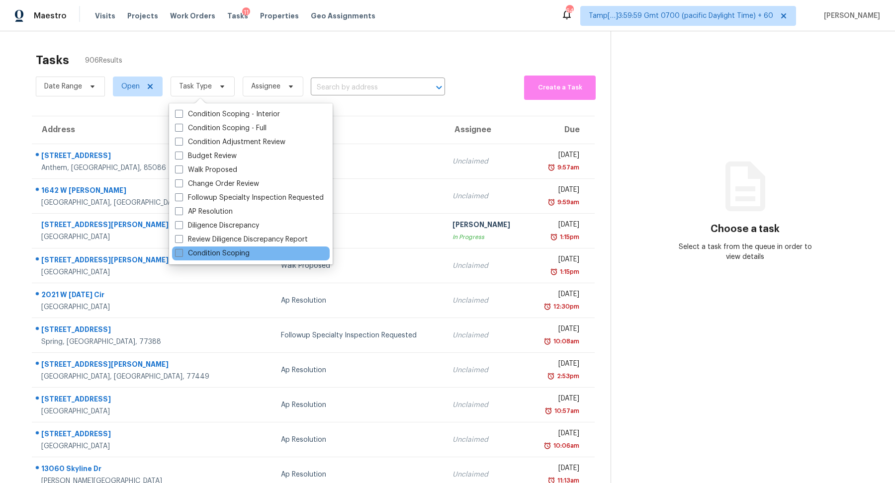
click at [244, 250] on label "Condition Scoping" at bounding box center [212, 253] width 75 height 10
click at [181, 250] on input "Condition Scoping" at bounding box center [178, 251] width 6 height 6
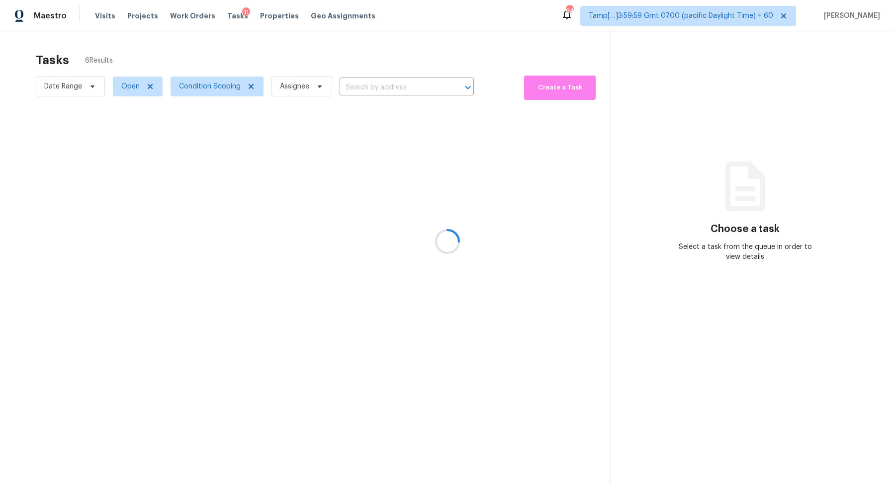
click at [427, 158] on div at bounding box center [447, 241] width 895 height 483
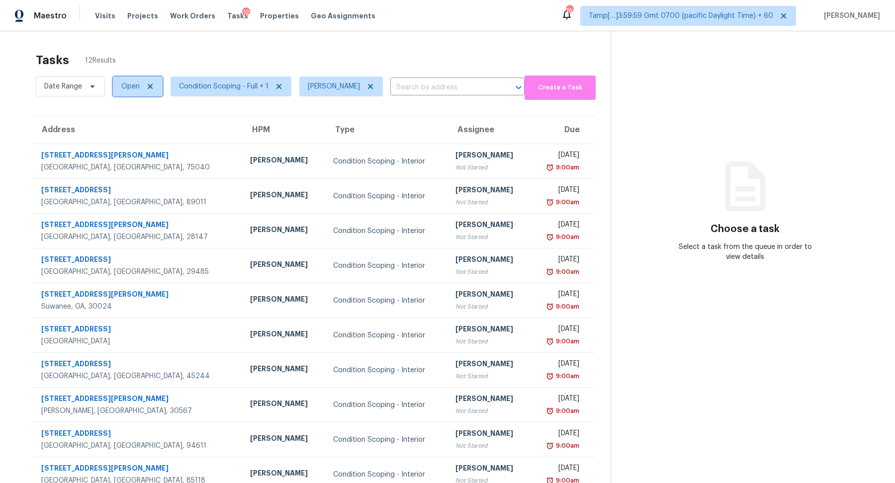
click at [114, 91] on span "Open" at bounding box center [138, 87] width 50 height 20
click at [132, 141] on label "Blocked" at bounding box center [137, 142] width 39 height 10
click at [125, 141] on input "Blocked" at bounding box center [121, 140] width 6 height 6
checkbox input "true"
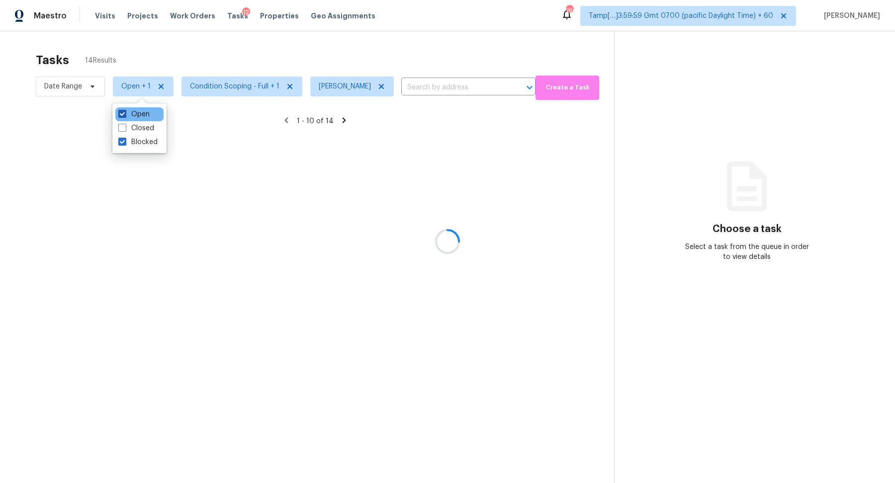
click at [143, 118] on label "Open" at bounding box center [133, 114] width 31 height 10
click at [125, 116] on input "Open" at bounding box center [121, 112] width 6 height 6
checkbox input "false"
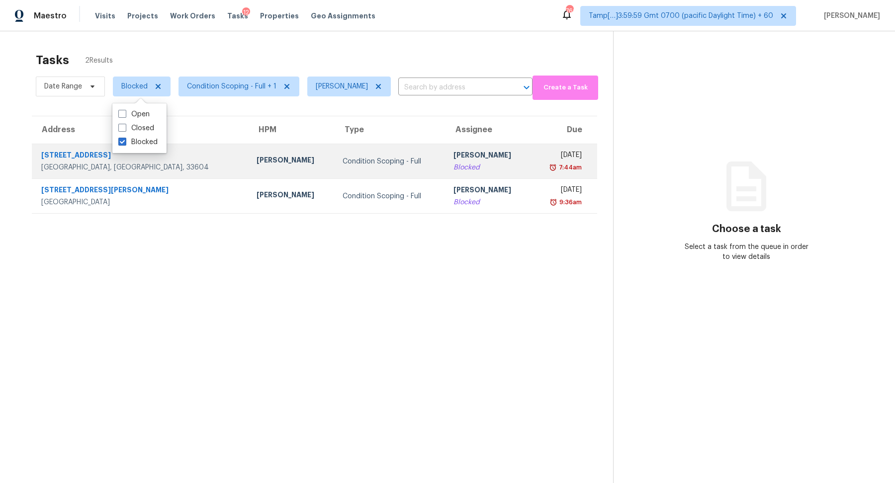
click at [453, 160] on div "[PERSON_NAME]" at bounding box center [488, 156] width 70 height 12
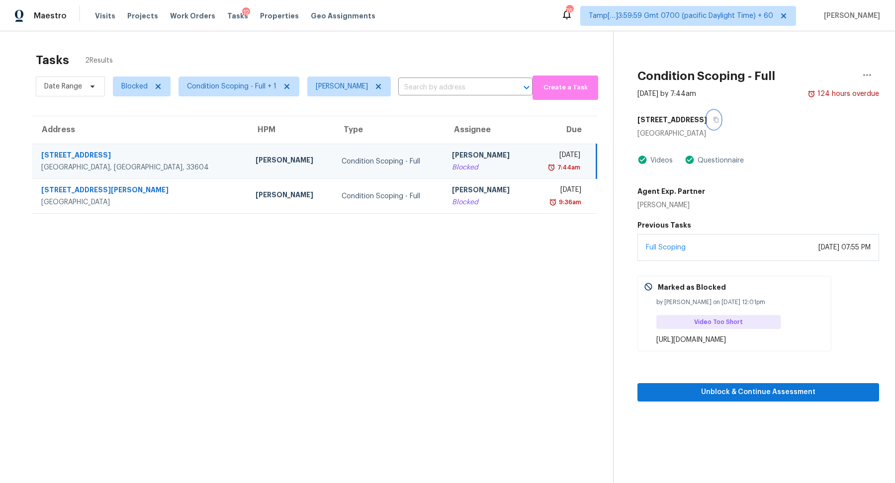
click at [707, 124] on button "button" at bounding box center [713, 120] width 13 height 18
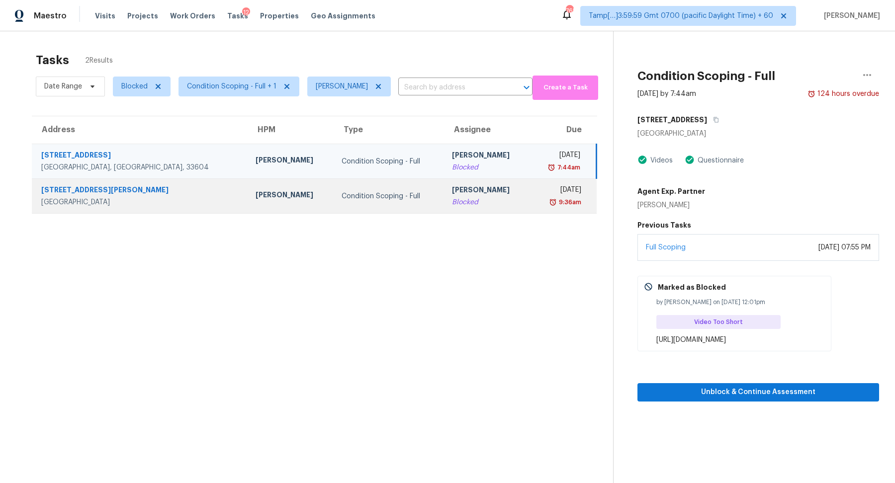
click at [452, 199] on div "Blocked" at bounding box center [487, 202] width 70 height 10
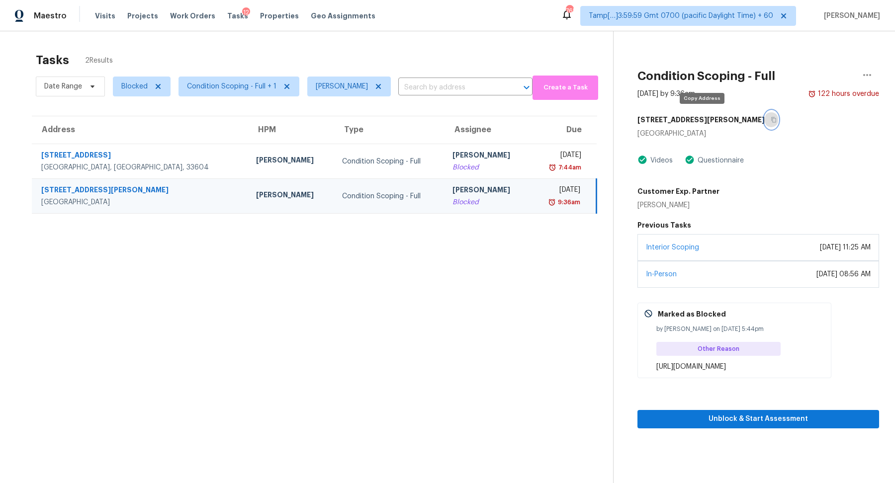
click at [770, 121] on icon "button" at bounding box center [773, 120] width 6 height 6
click at [139, 89] on span "Blocked" at bounding box center [134, 86] width 26 height 10
click at [143, 143] on label "Open" at bounding box center [133, 142] width 31 height 10
click at [125, 143] on input "Open" at bounding box center [121, 140] width 6 height 6
checkbox input "true"
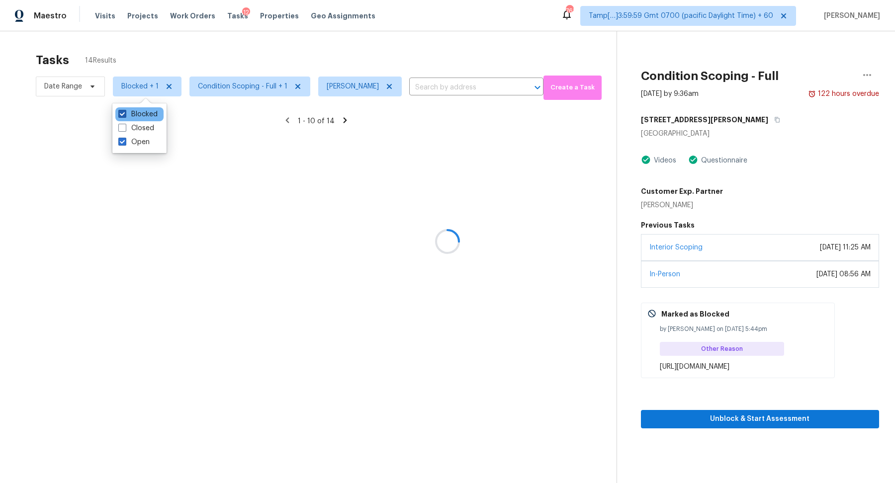
click at [143, 112] on label "Blocked" at bounding box center [137, 114] width 39 height 10
click at [125, 112] on input "Blocked" at bounding box center [121, 112] width 6 height 6
checkbox input "false"
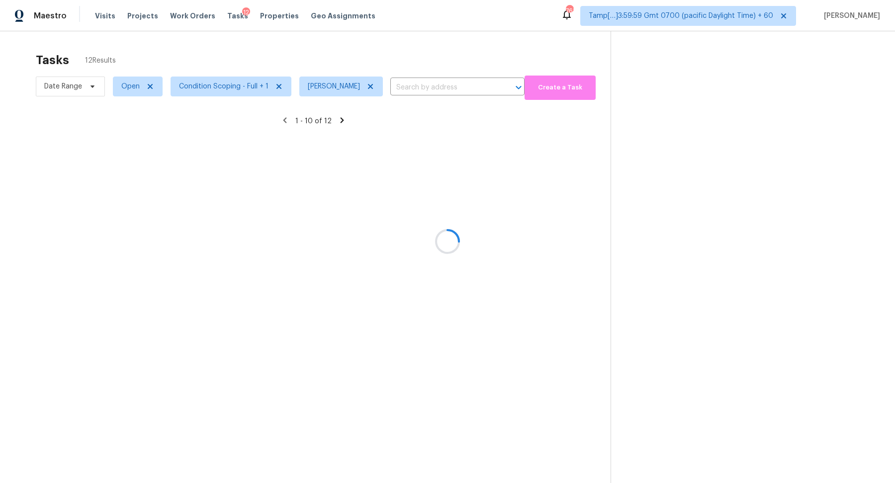
click at [263, 60] on div at bounding box center [447, 241] width 895 height 483
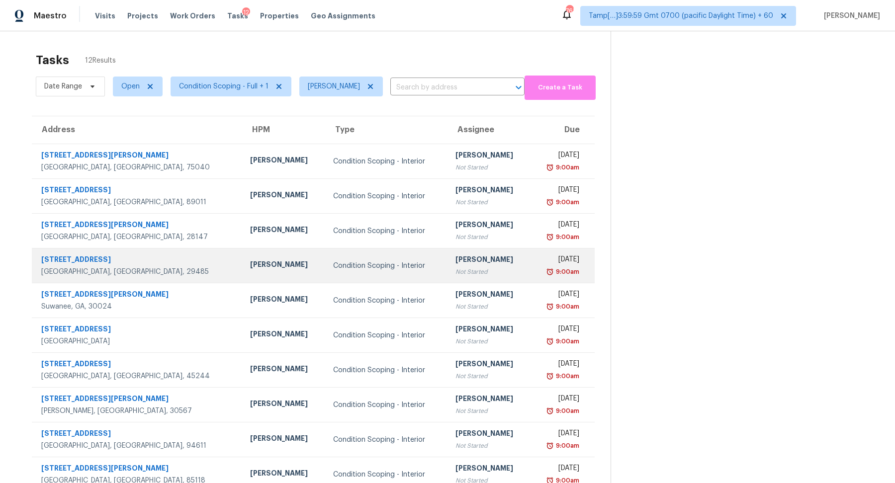
scroll to position [34, 0]
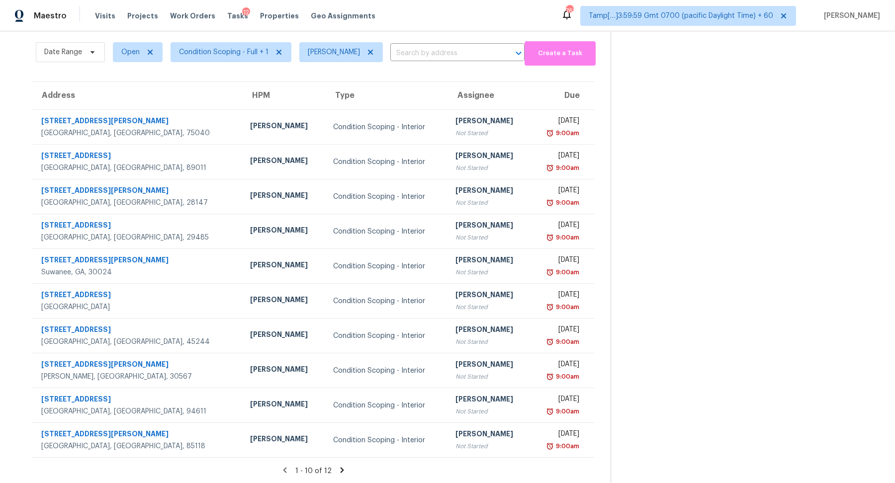
click at [338, 466] on icon at bounding box center [341, 470] width 9 height 9
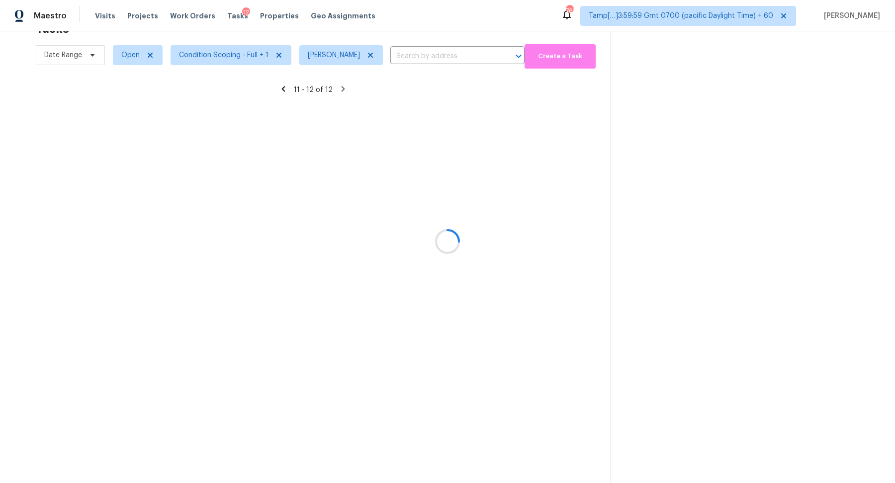
scroll to position [31, 0]
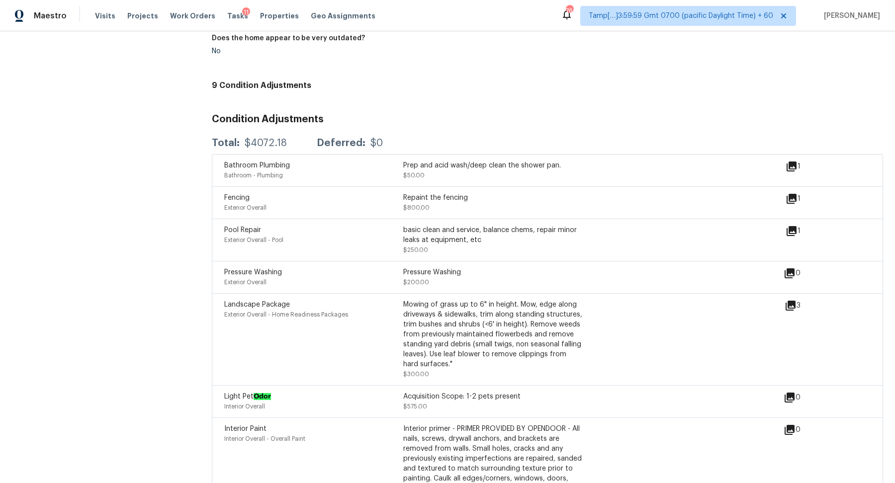
scroll to position [1209, 0]
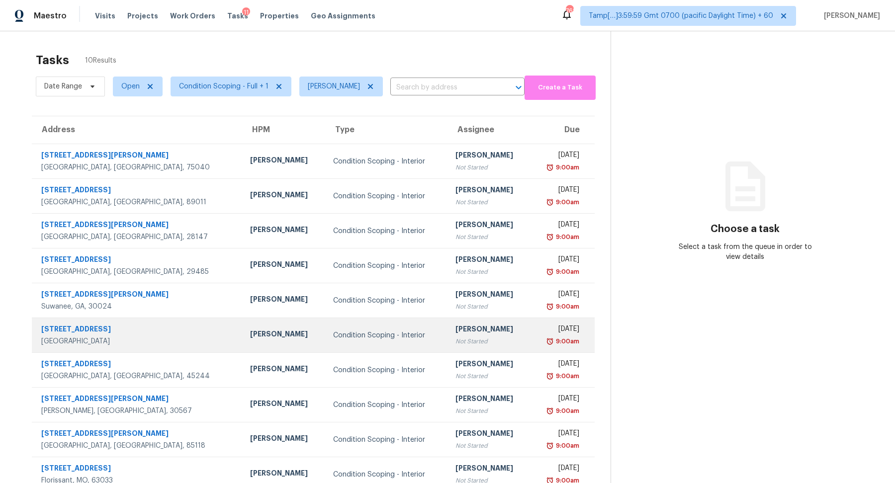
scroll to position [31, 0]
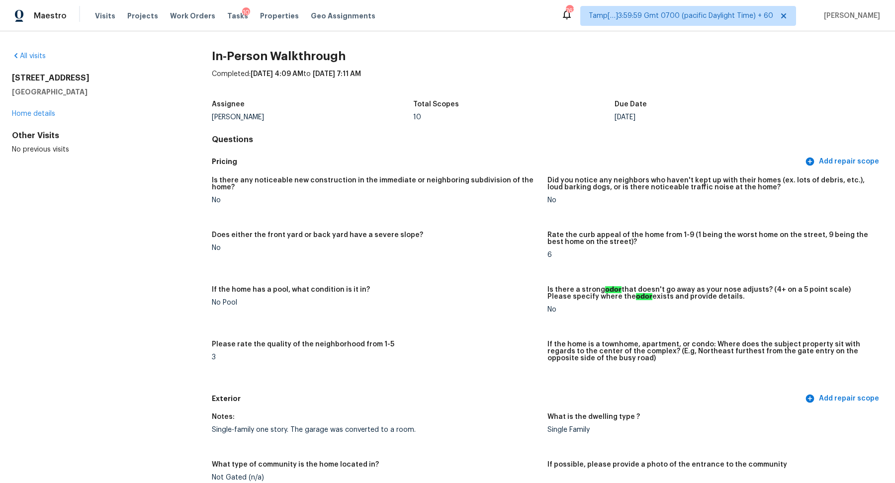
click at [25, 60] on div "All visits" at bounding box center [96, 56] width 168 height 10
click at [29, 57] on link "All visits" at bounding box center [29, 56] width 34 height 7
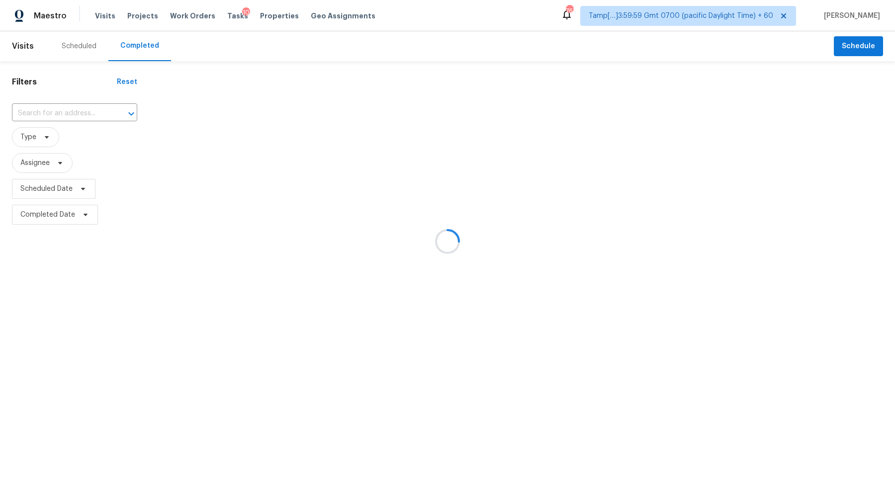
click at [52, 116] on div at bounding box center [447, 241] width 895 height 483
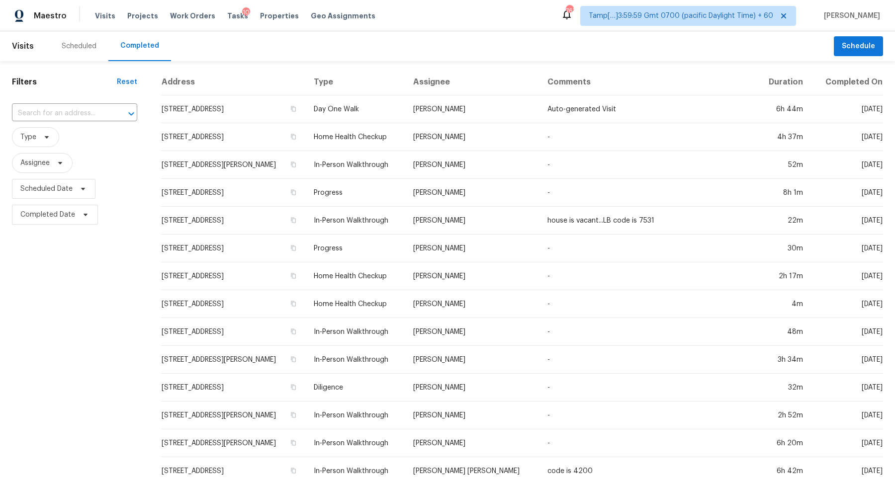
click at [91, 105] on div "​" at bounding box center [74, 113] width 125 height 21
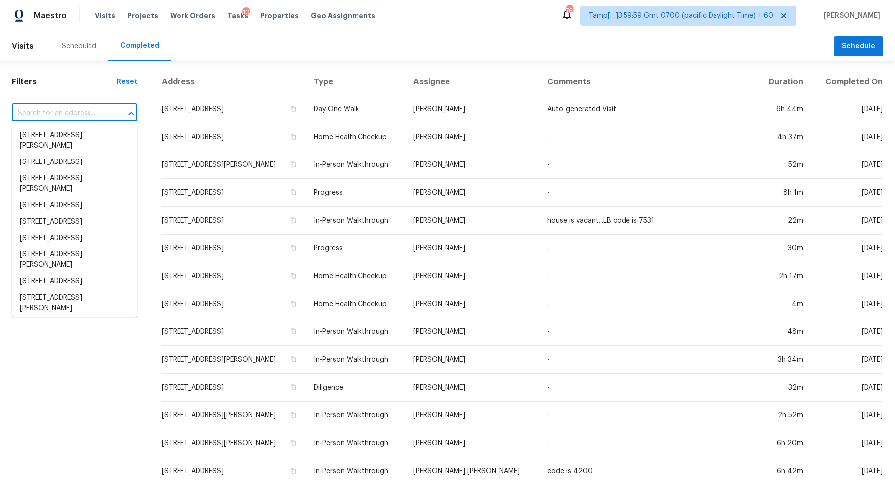
click at [91, 112] on input "text" at bounding box center [60, 113] width 97 height 15
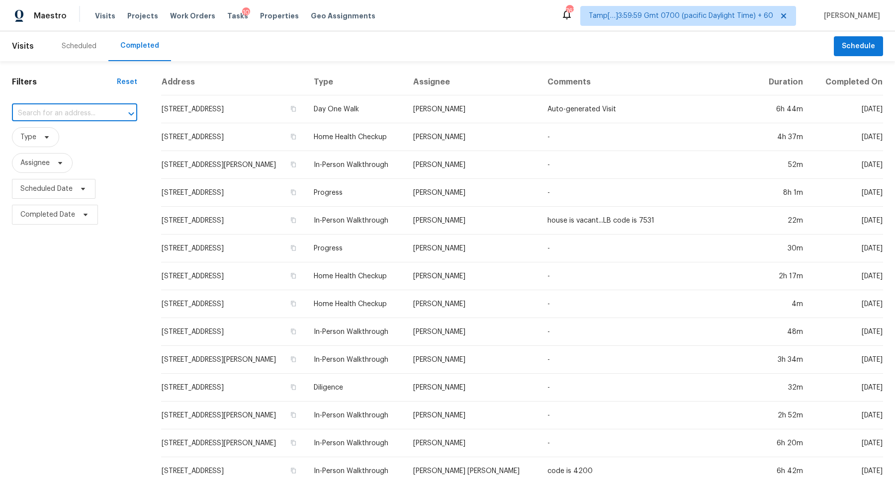
paste input "[STREET_ADDRESS][PERSON_NAME]"
type input "[STREET_ADDRESS][PERSON_NAME]"
click at [92, 137] on li "[STREET_ADDRESS][PERSON_NAME]" at bounding box center [74, 140] width 125 height 27
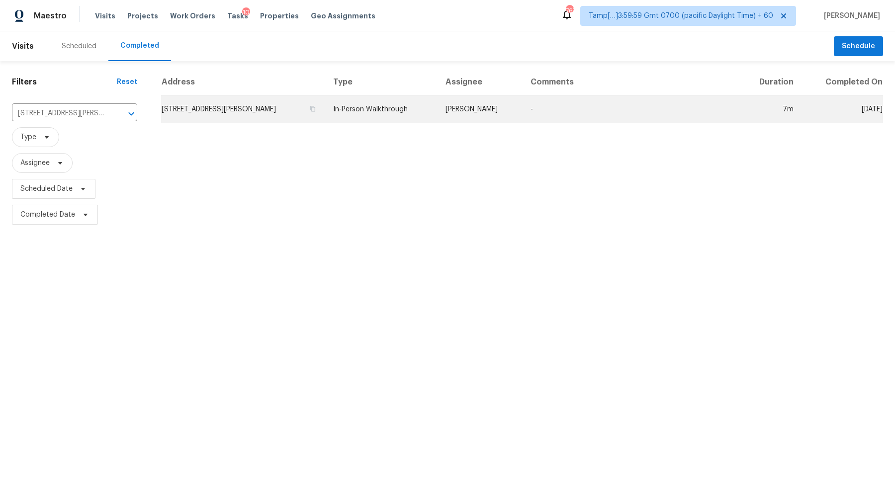
click at [258, 114] on td "[STREET_ADDRESS][PERSON_NAME]" at bounding box center [243, 109] width 164 height 28
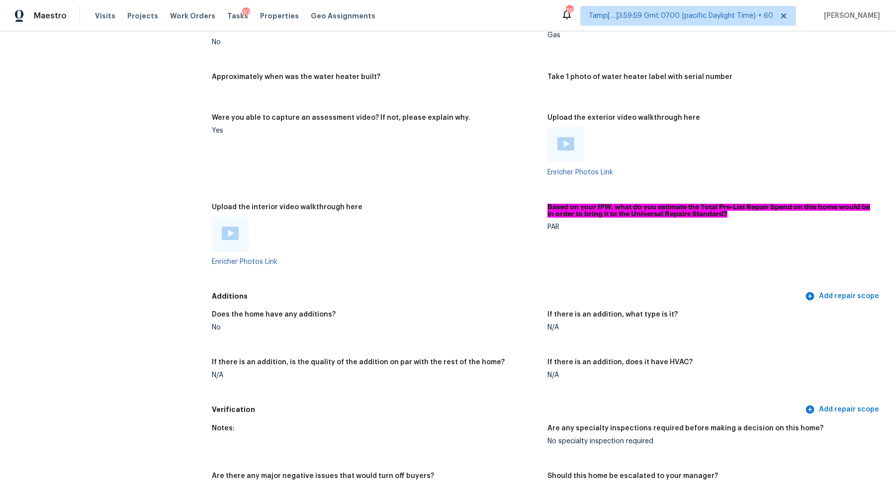
scroll to position [2079, 0]
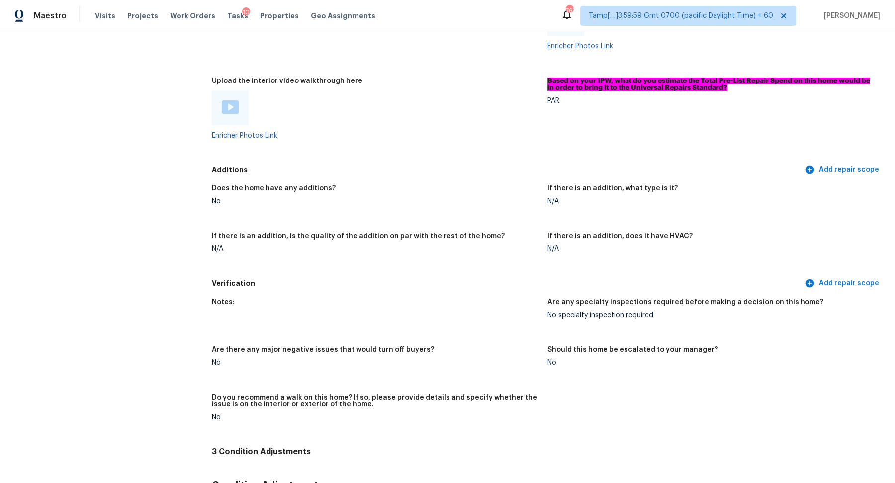
click at [229, 100] on img at bounding box center [230, 106] width 17 height 13
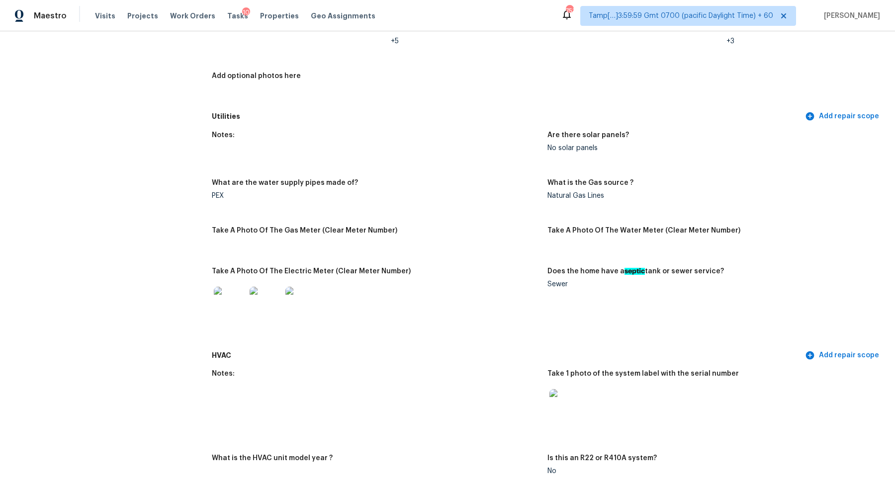
scroll to position [456, 0]
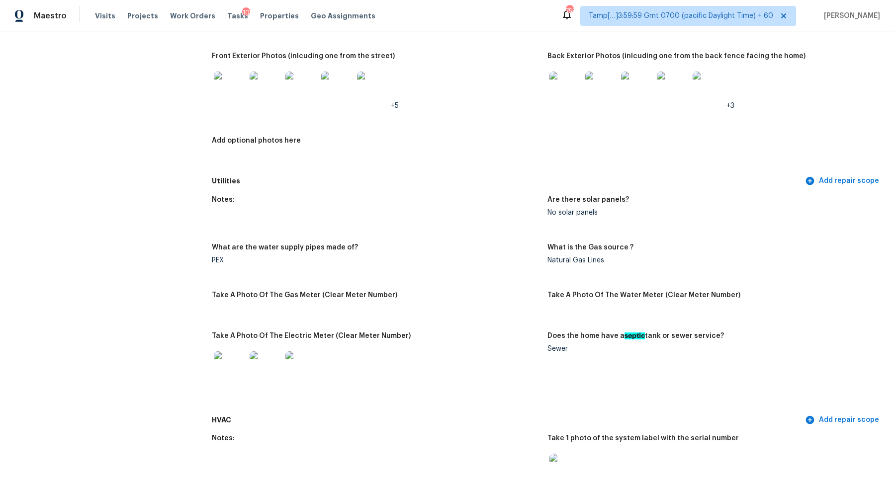
click at [585, 98] on img at bounding box center [601, 88] width 32 height 32
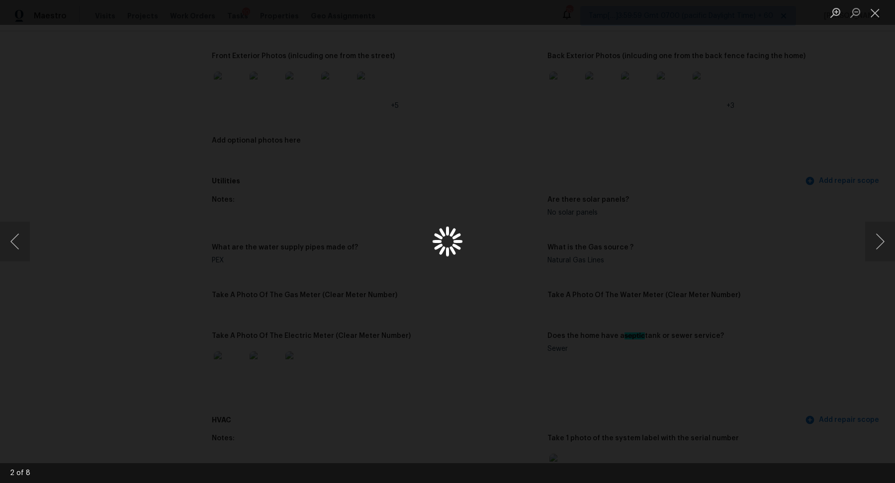
click at [560, 99] on div "Lightbox" at bounding box center [447, 241] width 895 height 483
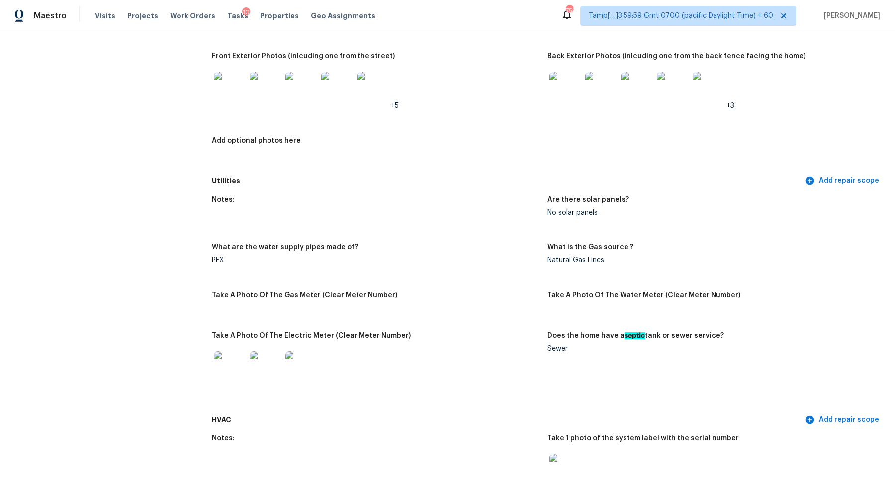
scroll to position [456, 0]
click at [237, 101] on img at bounding box center [230, 88] width 32 height 32
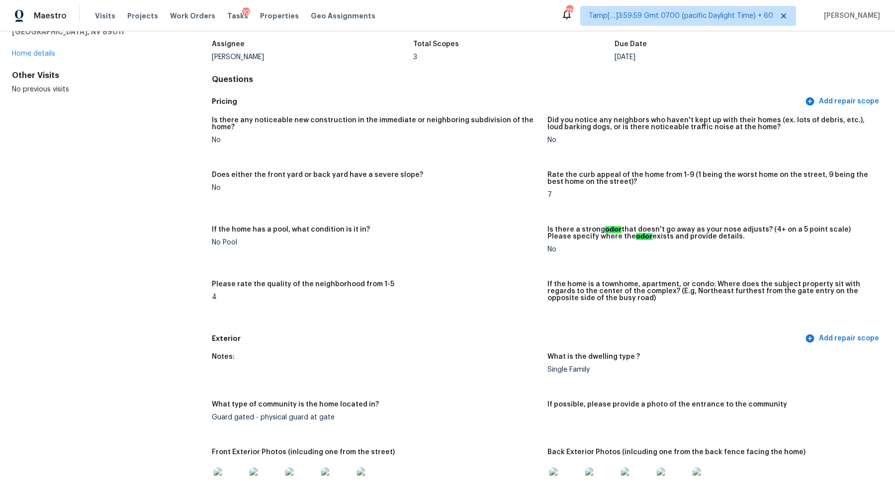
scroll to position [0, 0]
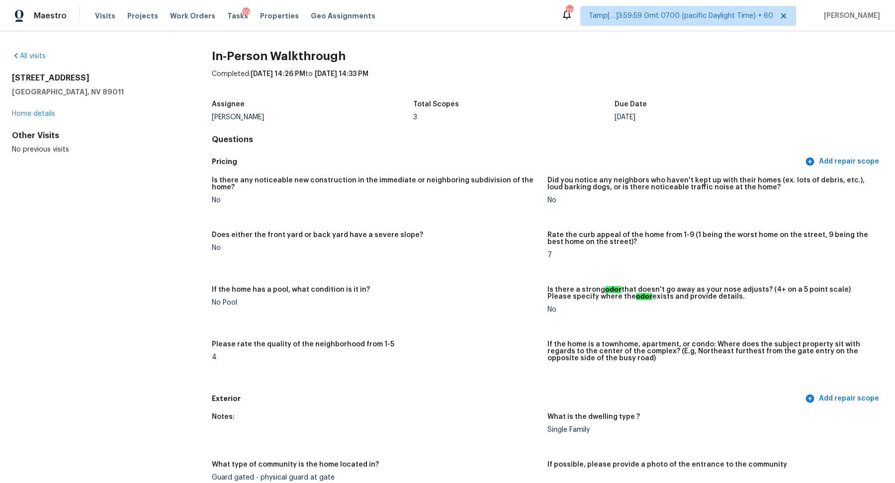
click at [47, 59] on div "All visits" at bounding box center [96, 56] width 168 height 10
click at [44, 59] on link "All visits" at bounding box center [29, 56] width 34 height 7
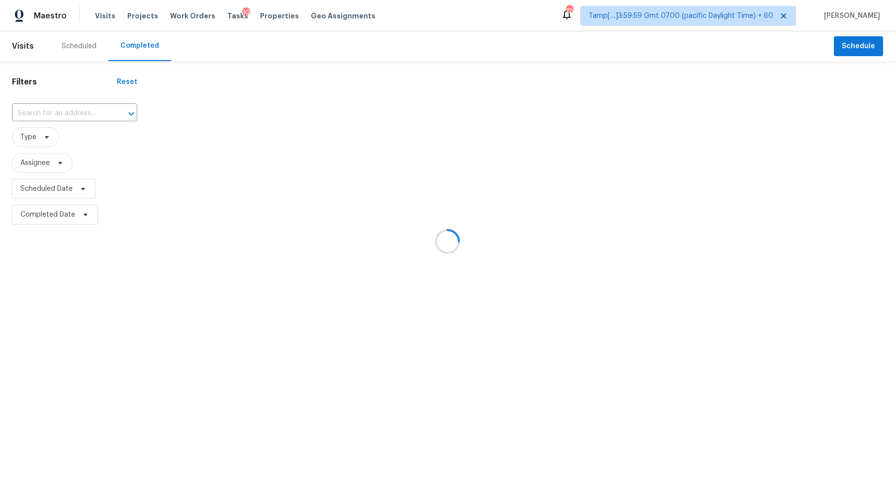
click at [80, 106] on div at bounding box center [447, 241] width 895 height 483
click at [97, 107] on div at bounding box center [447, 241] width 895 height 483
click at [72, 111] on div at bounding box center [447, 241] width 895 height 483
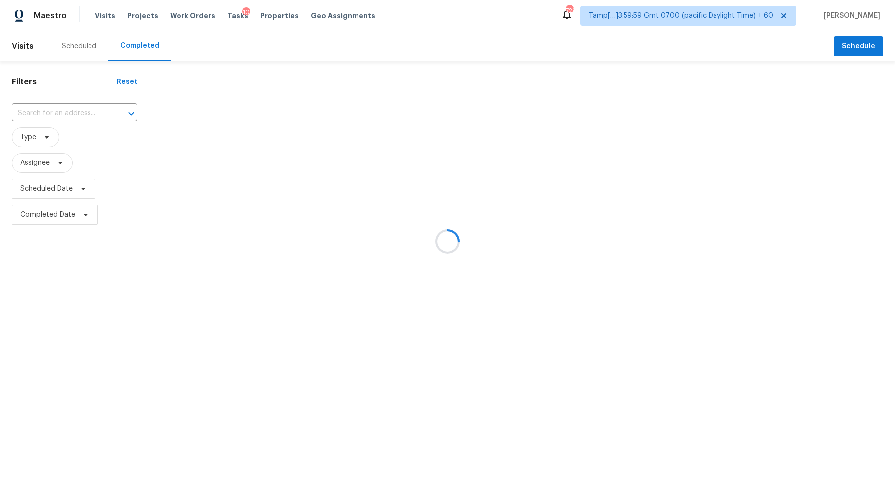
click at [72, 111] on div at bounding box center [447, 241] width 895 height 483
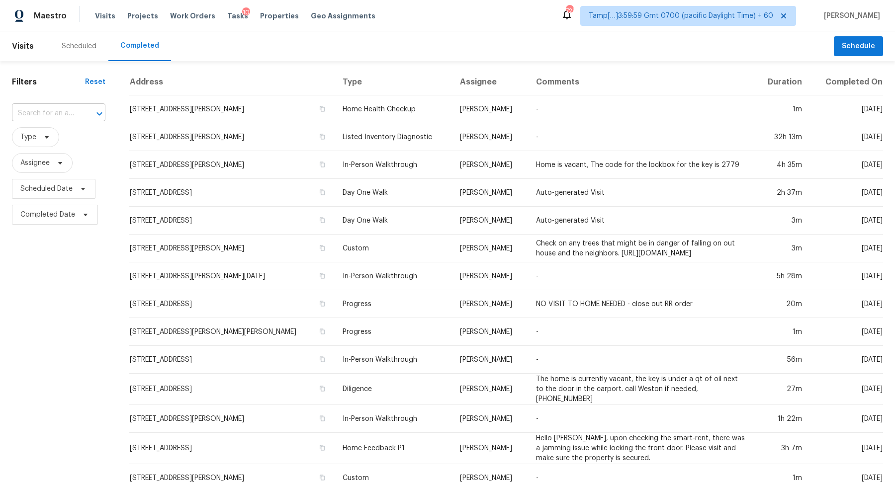
click at [62, 114] on input "text" at bounding box center [45, 113] width 66 height 15
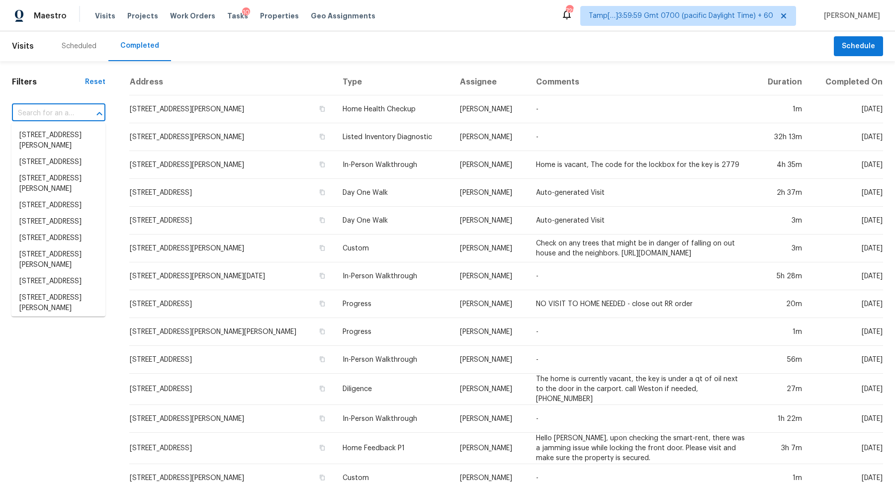
paste input "[STREET_ADDRESS]"
type input "[STREET_ADDRESS]"
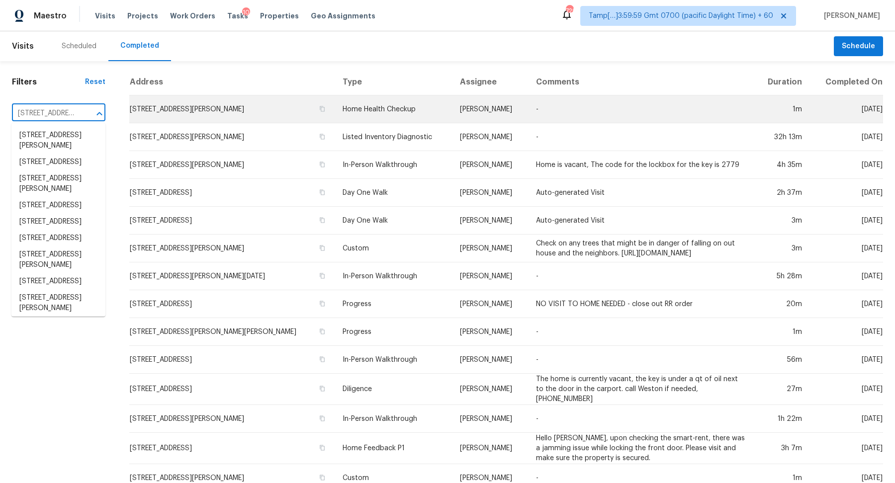
scroll to position [0, 74]
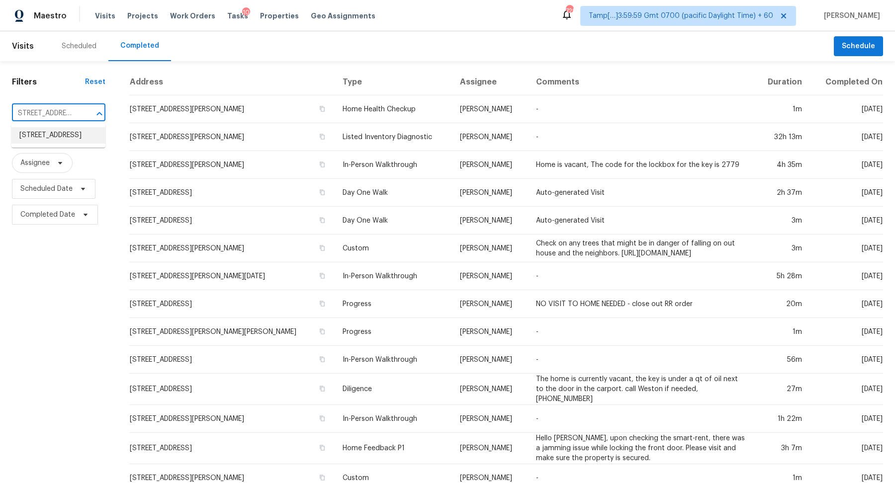
click at [60, 138] on li "[STREET_ADDRESS]" at bounding box center [58, 135] width 94 height 16
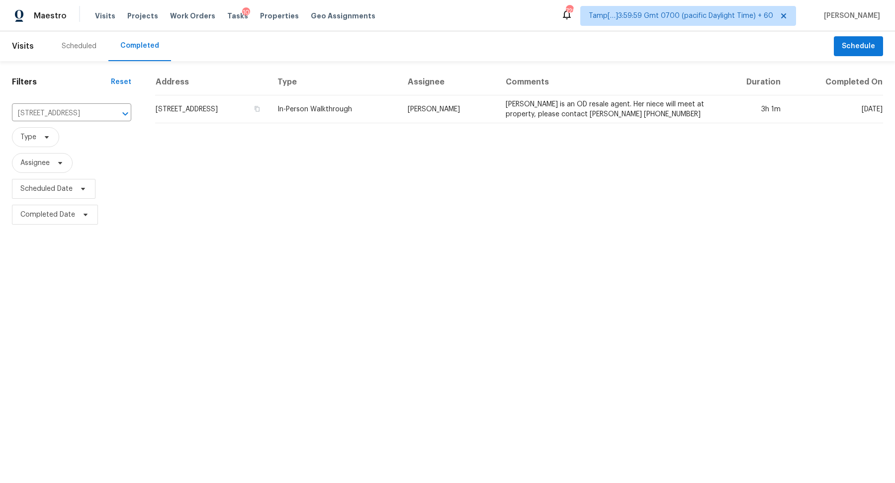
click at [269, 114] on td "[STREET_ADDRESS]" at bounding box center [212, 109] width 114 height 28
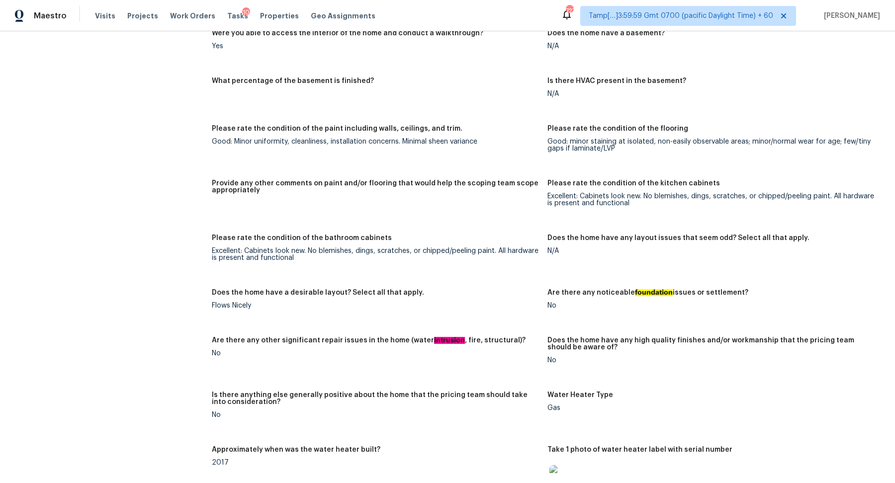
scroll to position [1087, 0]
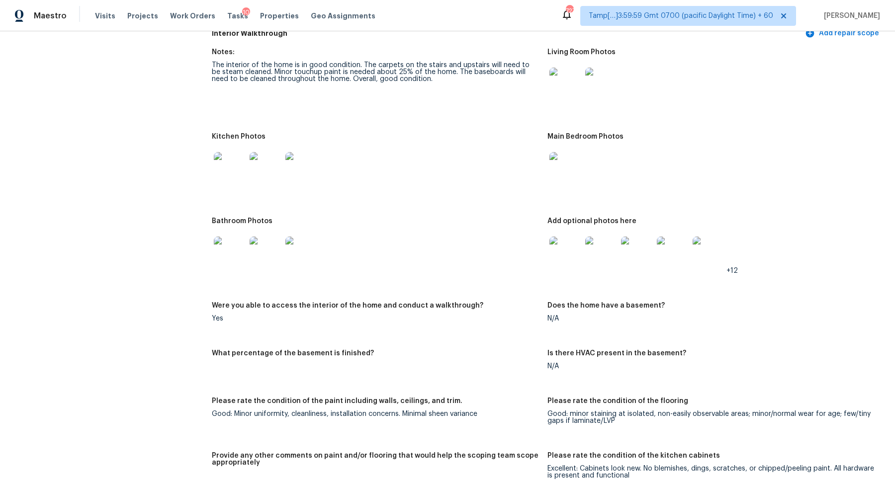
click at [573, 77] on img at bounding box center [565, 84] width 32 height 32
click at [246, 163] on div at bounding box center [230, 168] width 36 height 44
click at [217, 163] on img at bounding box center [230, 168] width 32 height 32
click at [572, 162] on img at bounding box center [565, 168] width 32 height 32
click at [233, 253] on img at bounding box center [230, 253] width 32 height 32
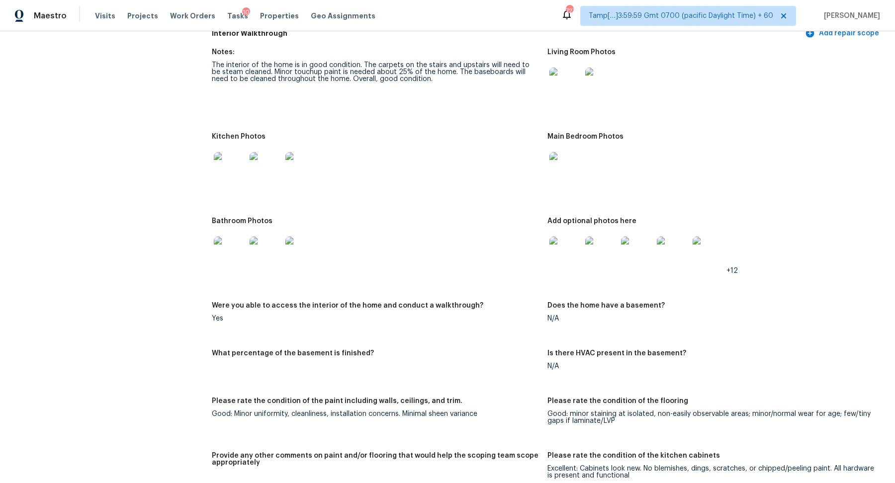
click at [569, 247] on img at bounding box center [565, 253] width 32 height 32
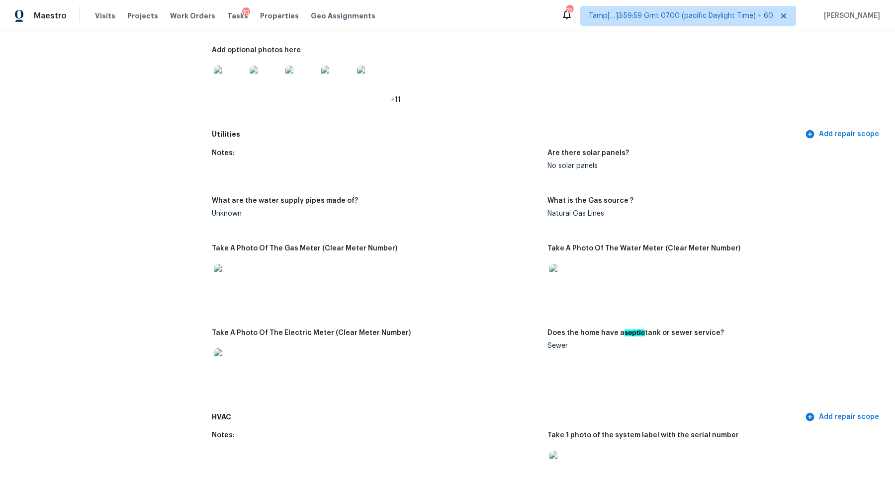
scroll to position [507, 0]
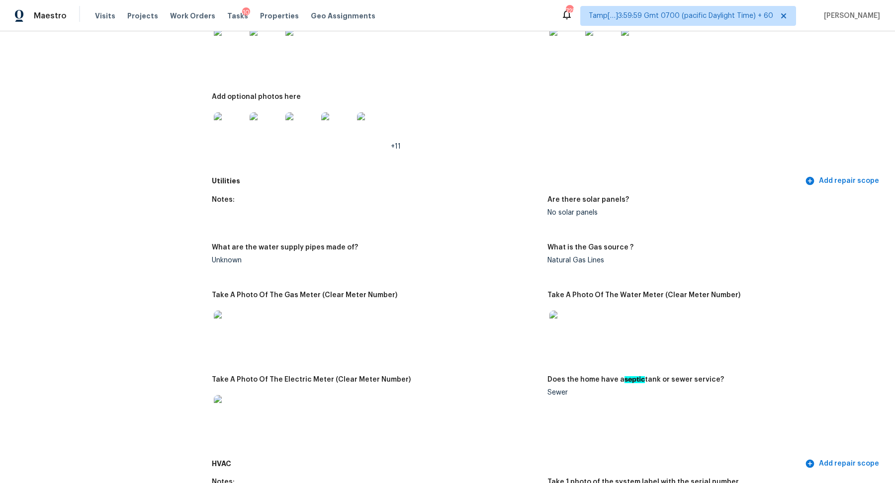
click at [361, 260] on figure "What are the water supply pipes made of? Unknown" at bounding box center [379, 262] width 335 height 36
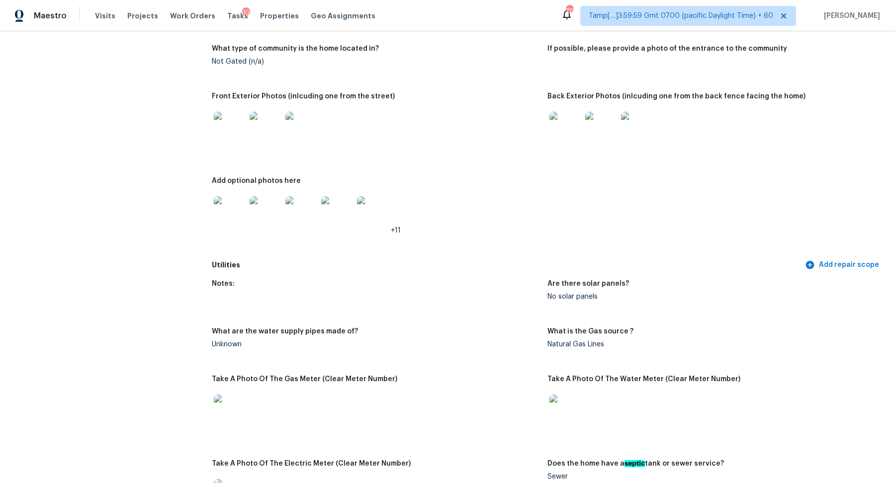
scroll to position [334, 0]
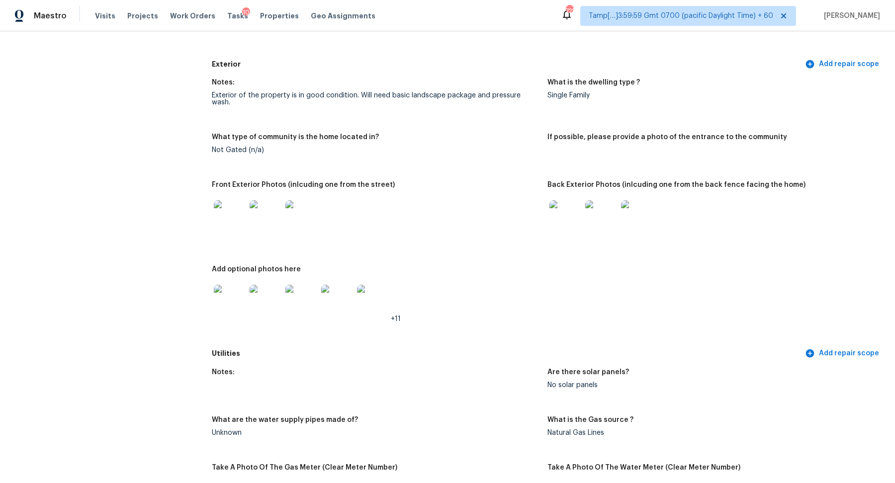
click at [239, 205] on img at bounding box center [230, 216] width 32 height 32
click at [565, 214] on img at bounding box center [565, 216] width 32 height 32
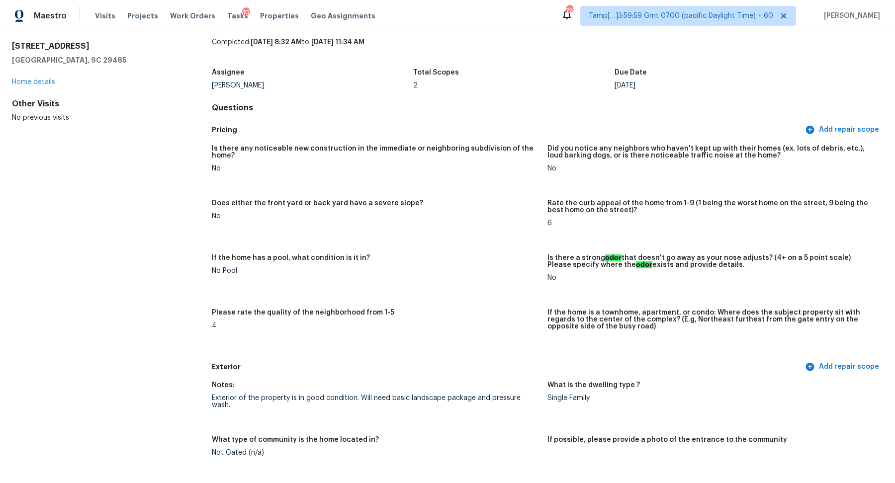
scroll to position [0, 0]
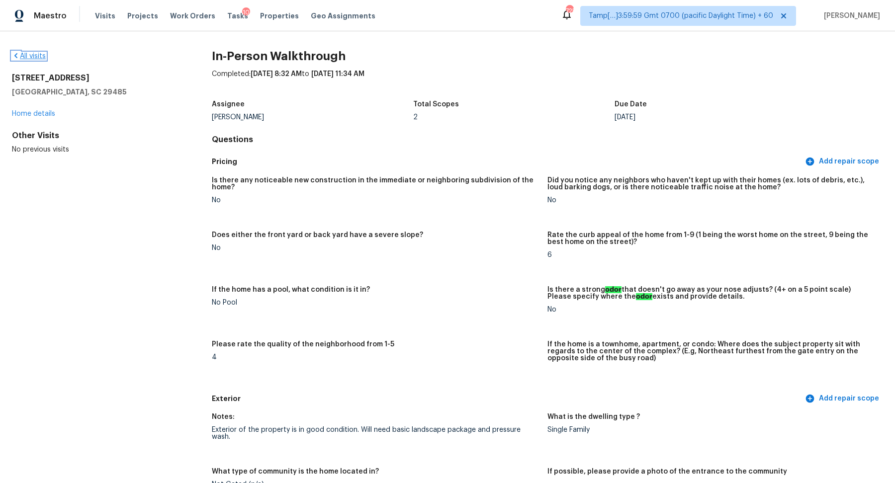
click at [32, 56] on link "All visits" at bounding box center [29, 56] width 34 height 7
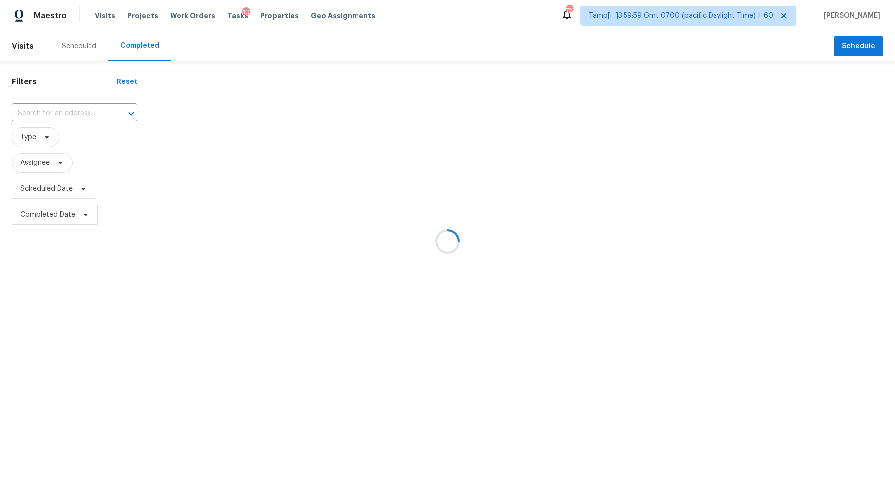
click at [36, 114] on div at bounding box center [447, 241] width 895 height 483
click at [71, 114] on div at bounding box center [447, 241] width 895 height 483
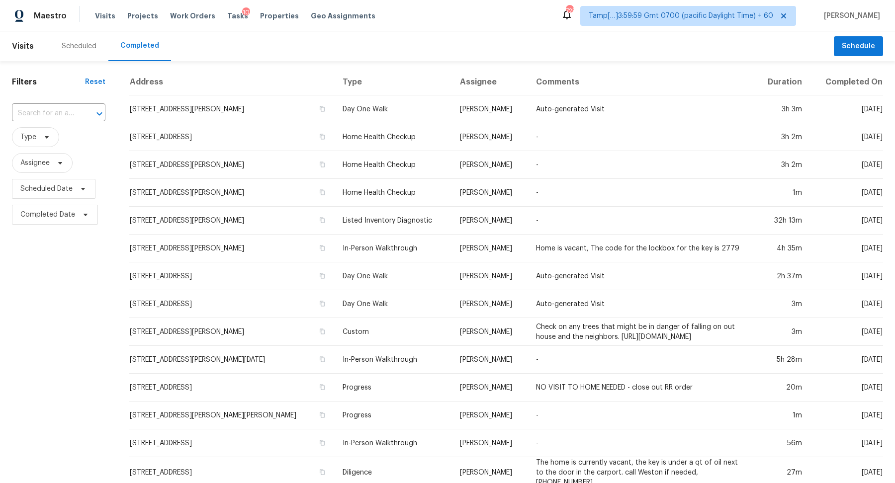
click at [71, 114] on input "text" at bounding box center [45, 113] width 66 height 15
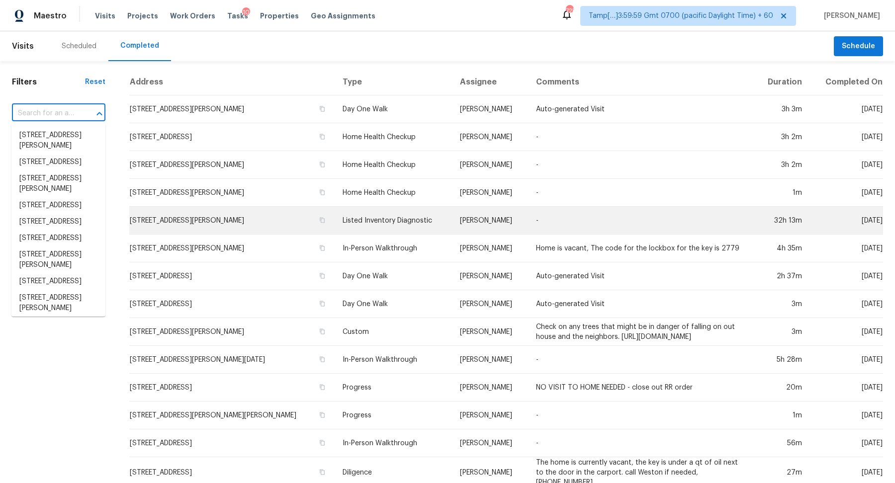
paste input "4802 Bramble Rose Ln Suwanee GA 30024"
type input "4802 Bramble Rose Ln Suwanee GA 30024"
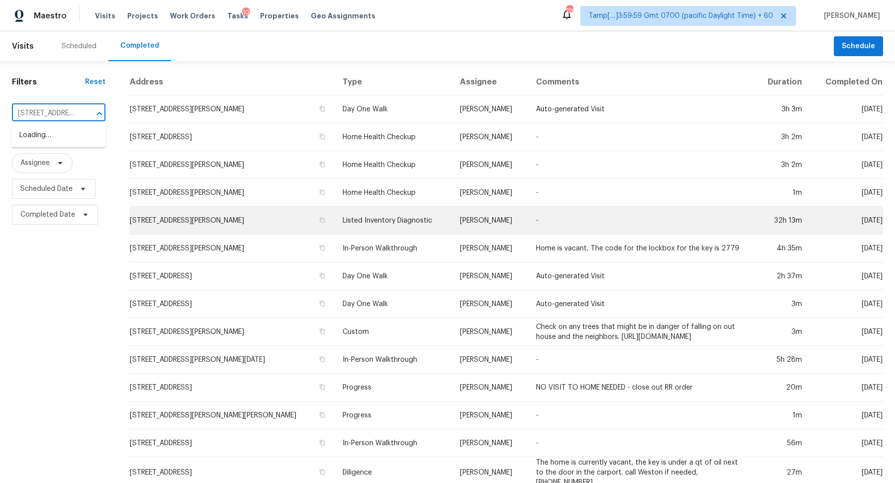
scroll to position [0, 80]
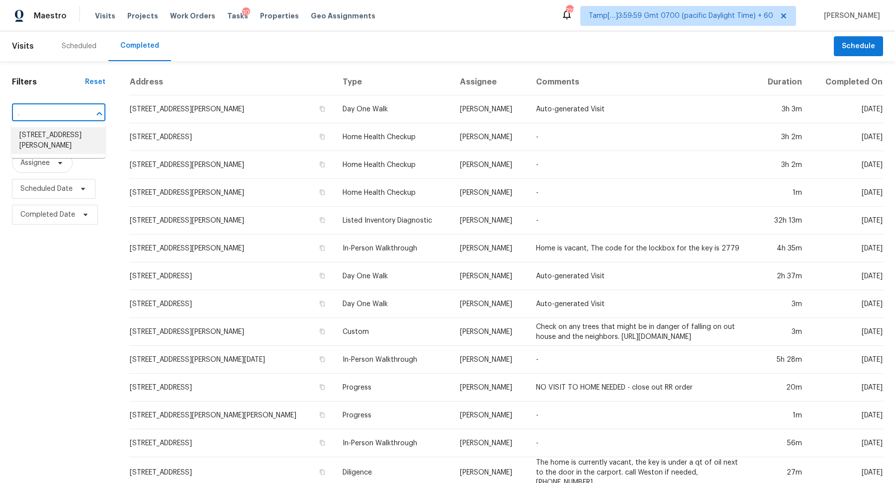
click at [51, 136] on li "4802 Bramble Rose Ln, Suwanee, GA 30024" at bounding box center [58, 140] width 94 height 27
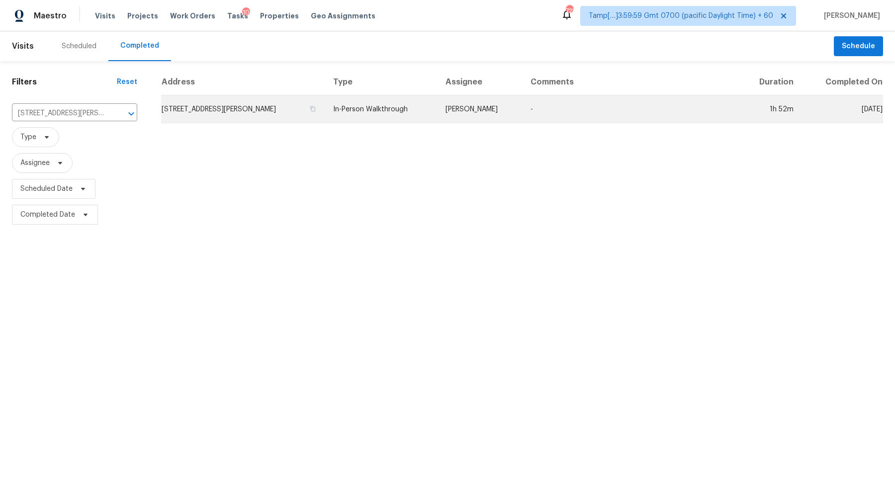
click at [224, 115] on td "4802 Bramble Rose Ln, Suwanee, GA 30024" at bounding box center [243, 109] width 164 height 28
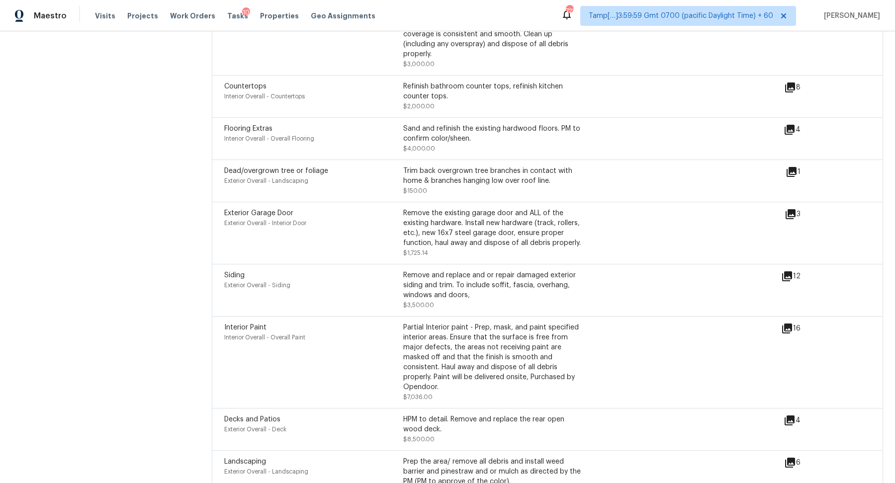
scroll to position [3565, 0]
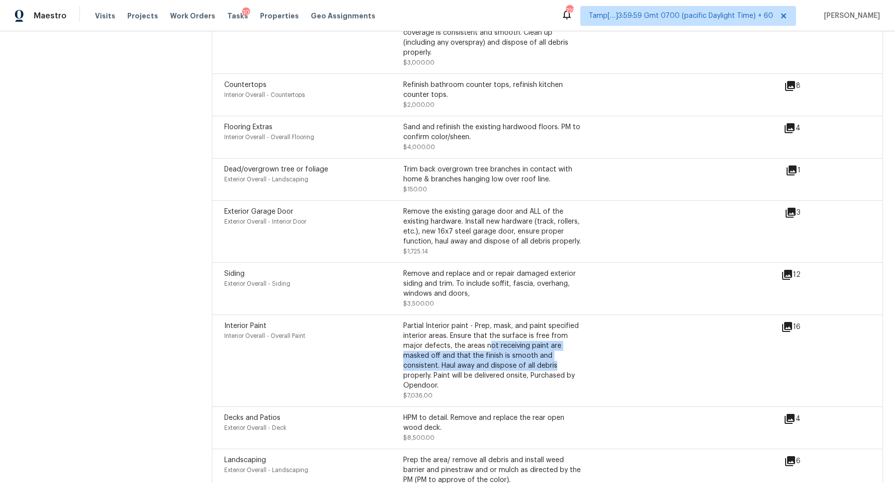
drag, startPoint x: 489, startPoint y: 332, endPoint x: 598, endPoint y: 352, distance: 111.1
click at [597, 352] on div "Interior Paint Interior Overall - Overall Paint Partial Interior paint - Prep, …" at bounding box center [502, 361] width 557 height 80
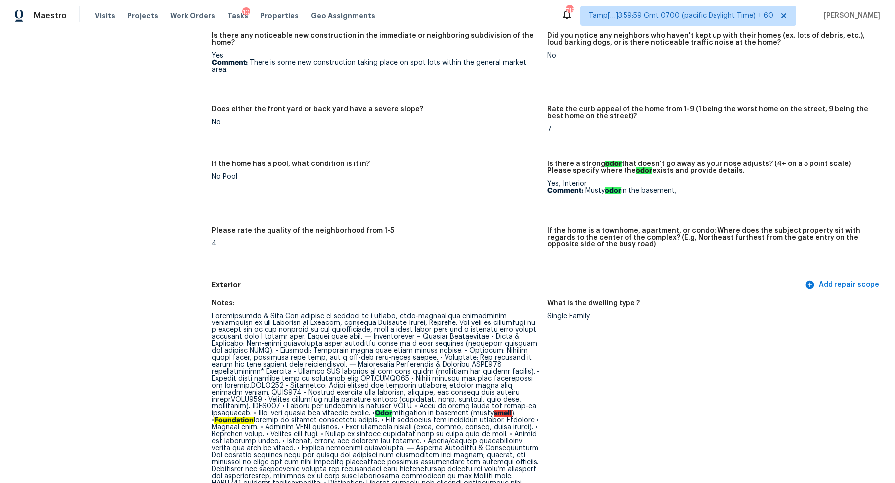
scroll to position [274, 0]
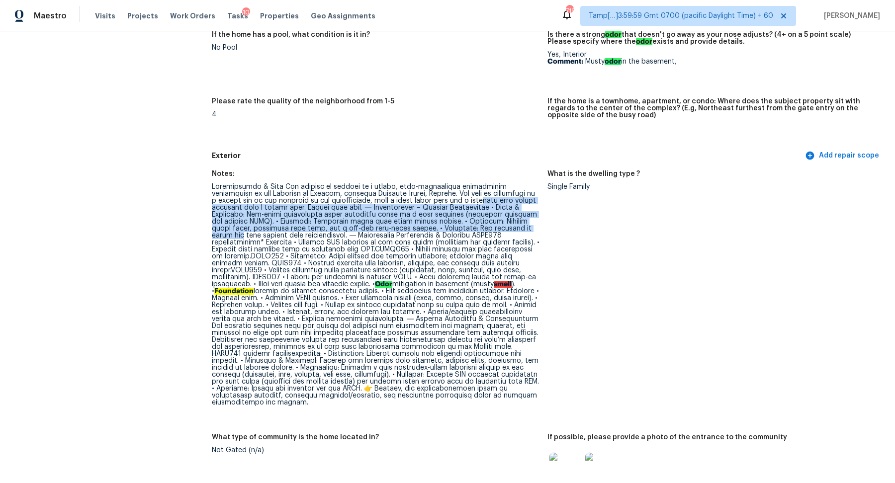
drag, startPoint x: 432, startPoint y: 191, endPoint x: 459, endPoint y: 222, distance: 40.5
click at [459, 222] on div "Odor mitigation in basement (musty smell ). • Foundation" at bounding box center [375, 294] width 327 height 223
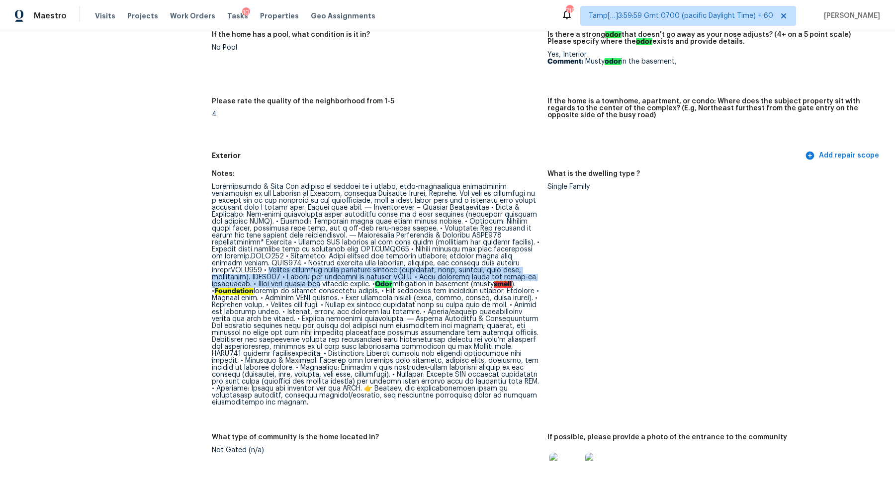
drag, startPoint x: 486, startPoint y: 259, endPoint x: 531, endPoint y: 269, distance: 45.7
click at [531, 269] on div "Odor mitigation in basement (musty smell ). • Foundation" at bounding box center [375, 294] width 327 height 223
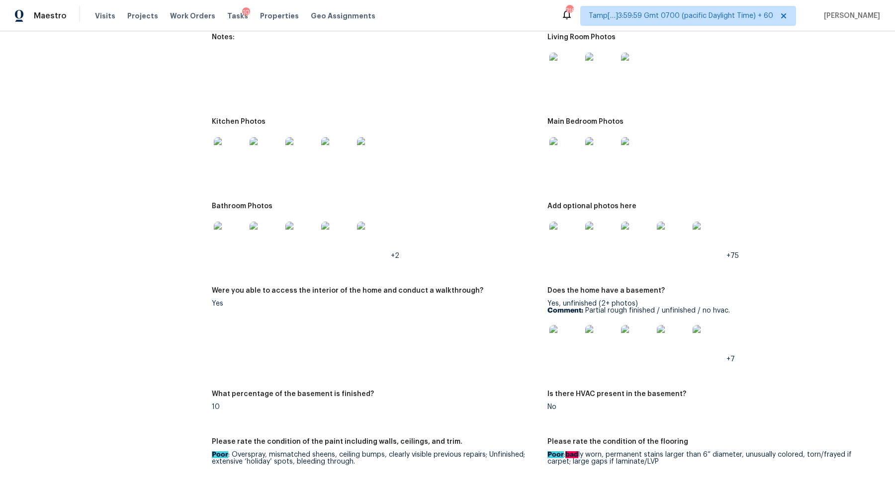
scroll to position [1688, 0]
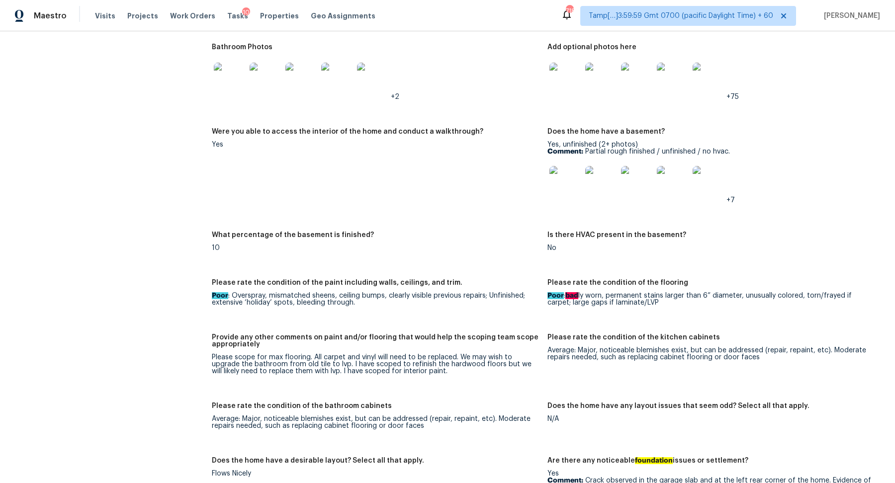
drag, startPoint x: 324, startPoint y: 327, endPoint x: 361, endPoint y: 351, distance: 43.8
click at [357, 349] on figure "Provide any other comments on paint and/or flooring that would help the scoping…" at bounding box center [379, 362] width 335 height 57
click at [402, 354] on div "Please scope for max flooring. All carpet and vinyl will need to be replaced. W…" at bounding box center [375, 364] width 327 height 21
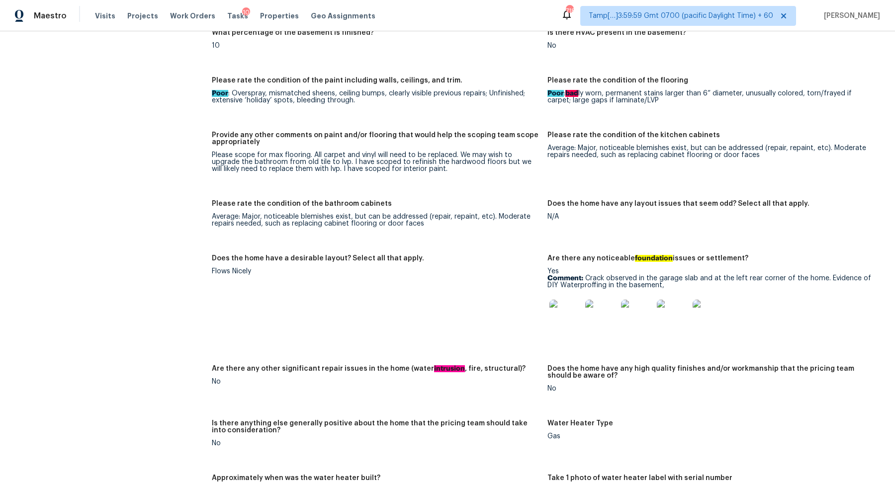
scroll to position [2092, 0]
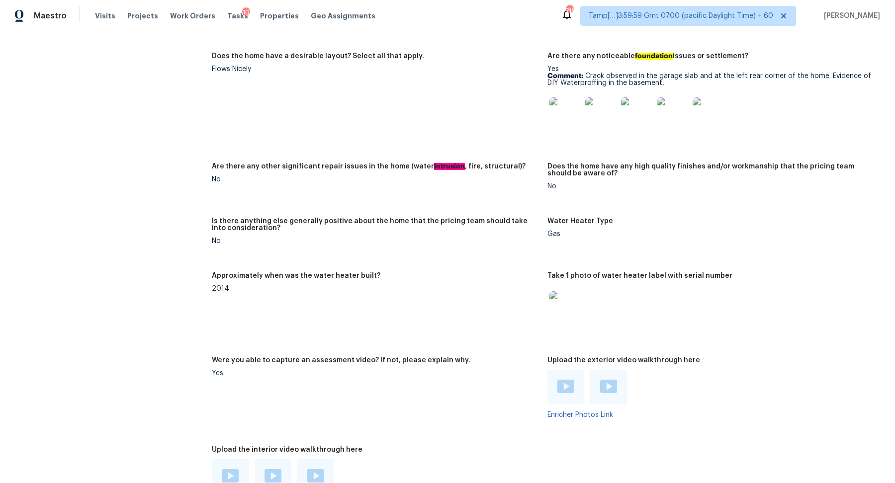
click at [437, 366] on figure "Were you able to capture an assessment video? If not, please explain why. Yes" at bounding box center [379, 396] width 335 height 78
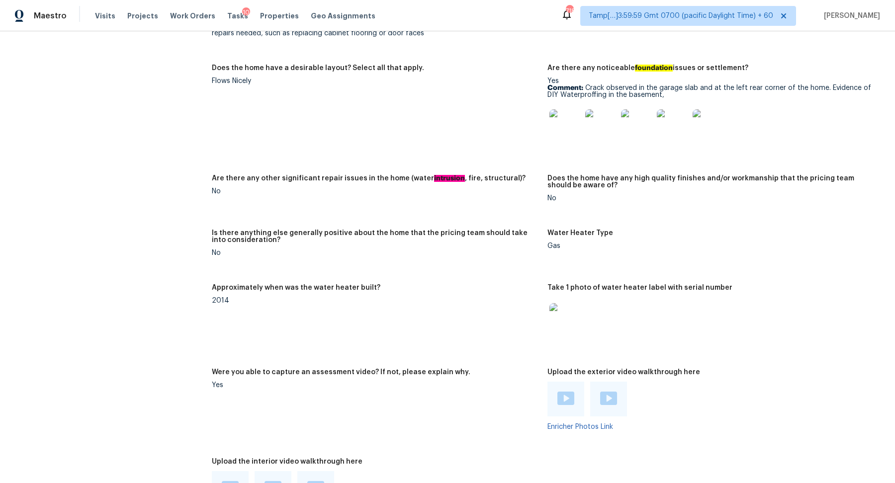
click at [579, 119] on img at bounding box center [565, 125] width 32 height 32
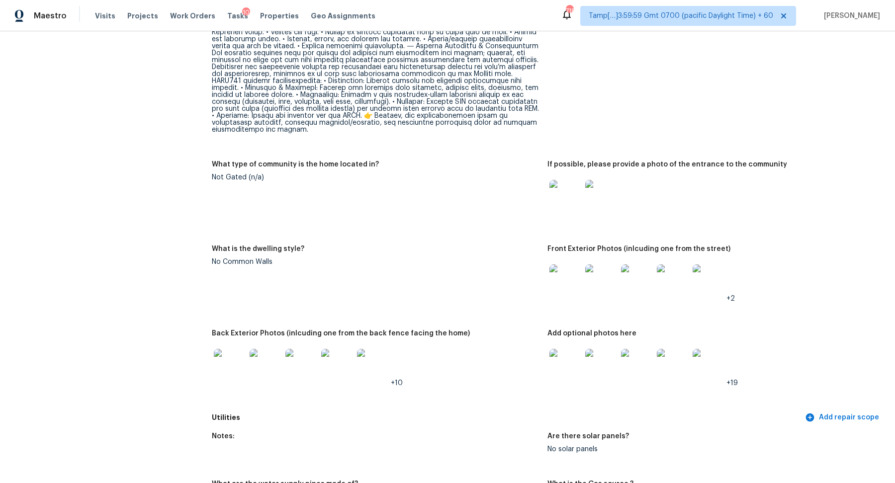
scroll to position [681, 0]
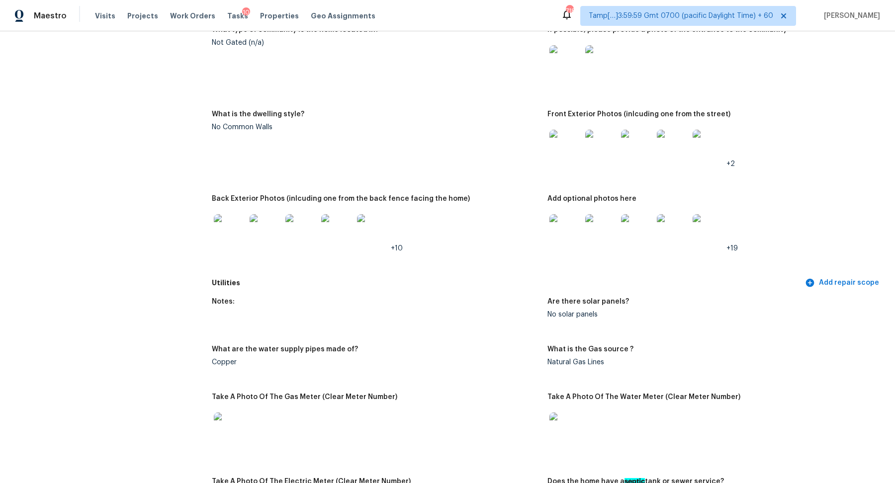
click at [560, 139] on img at bounding box center [565, 146] width 32 height 32
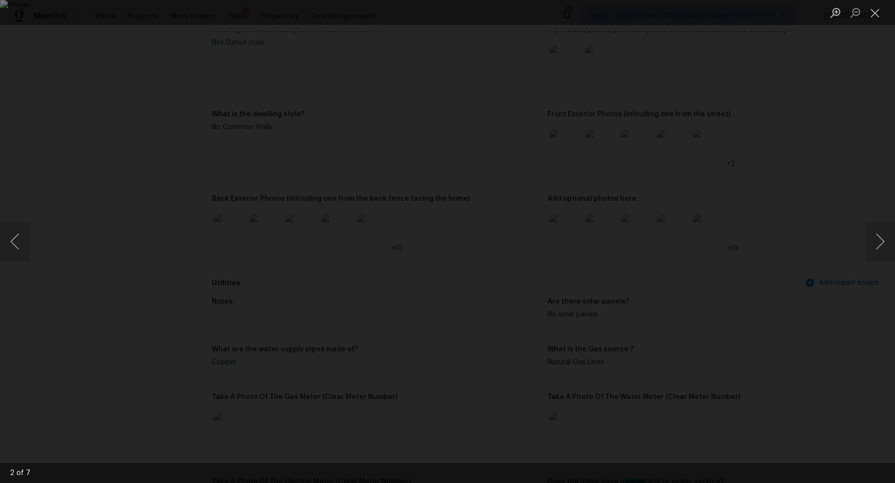
click at [782, 218] on div "Lightbox" at bounding box center [447, 241] width 895 height 483
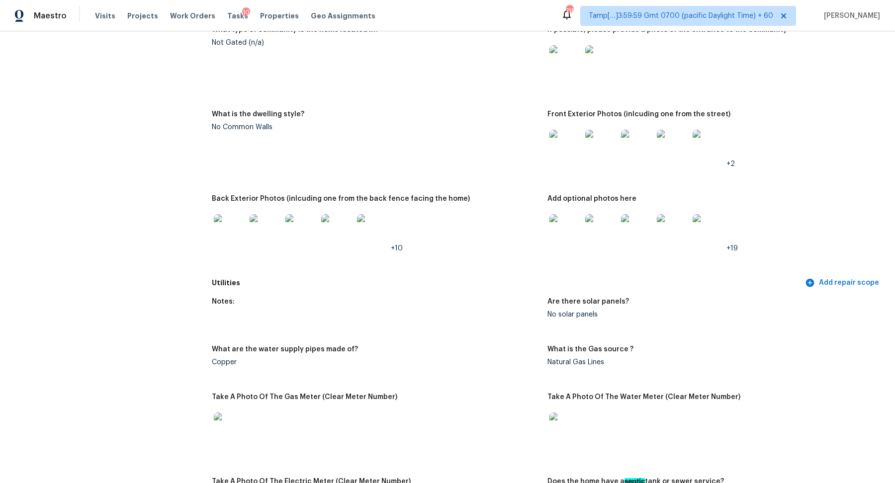
click at [238, 227] on img at bounding box center [230, 230] width 32 height 32
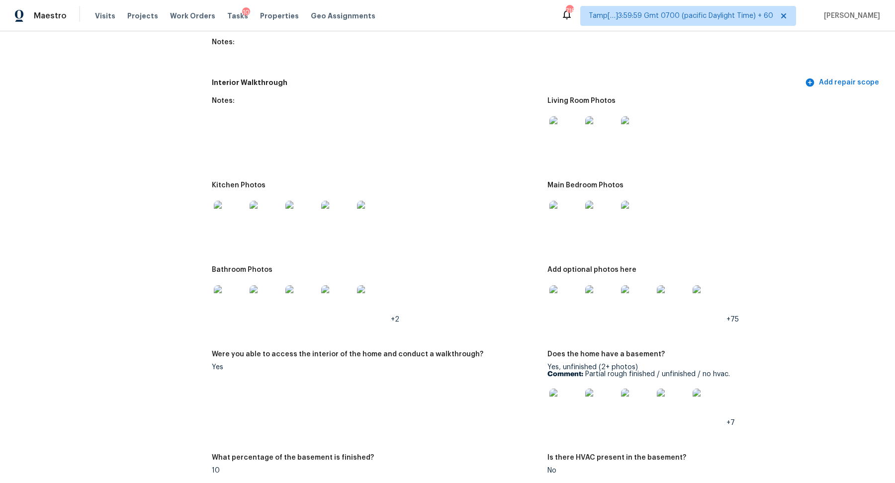
scroll to position [1475, 0]
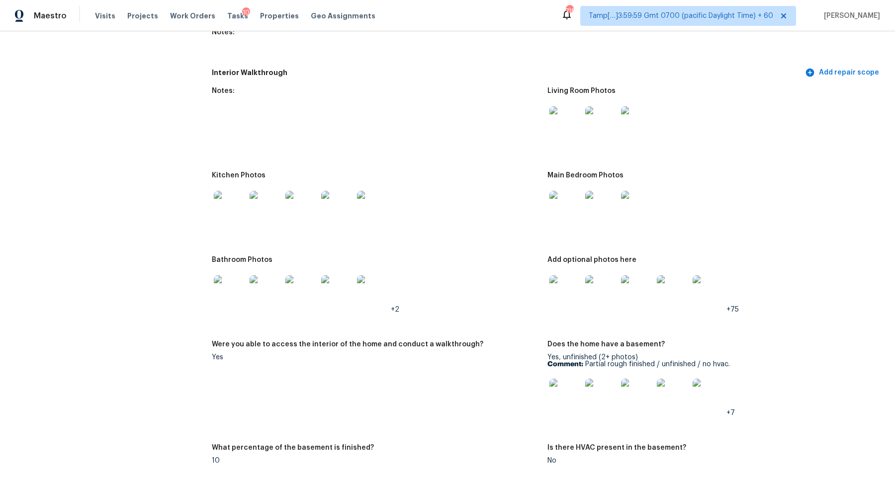
click at [307, 191] on img at bounding box center [301, 207] width 32 height 32
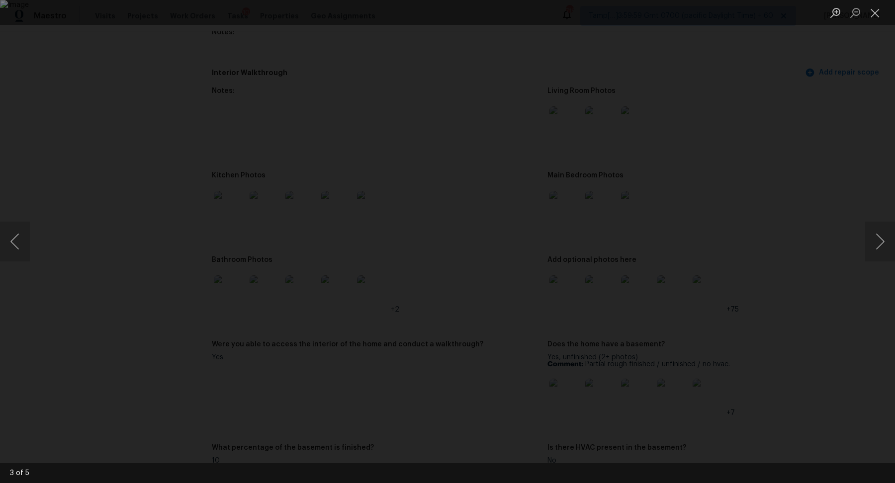
click at [107, 224] on div "Lightbox" at bounding box center [447, 241] width 895 height 483
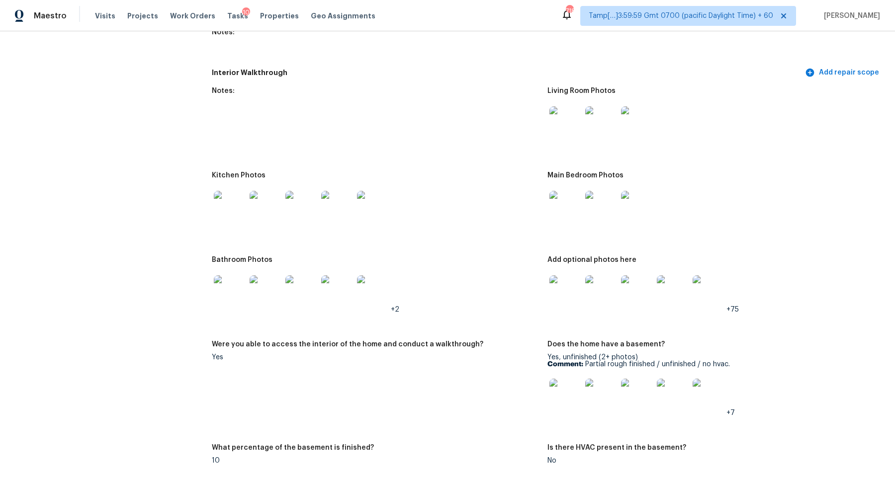
click at [574, 106] on img at bounding box center [565, 122] width 32 height 32
click at [231, 192] on img at bounding box center [230, 207] width 32 height 32
click at [576, 199] on img at bounding box center [565, 207] width 32 height 32
click at [239, 269] on div at bounding box center [230, 291] width 36 height 44
click at [236, 275] on img at bounding box center [230, 291] width 32 height 32
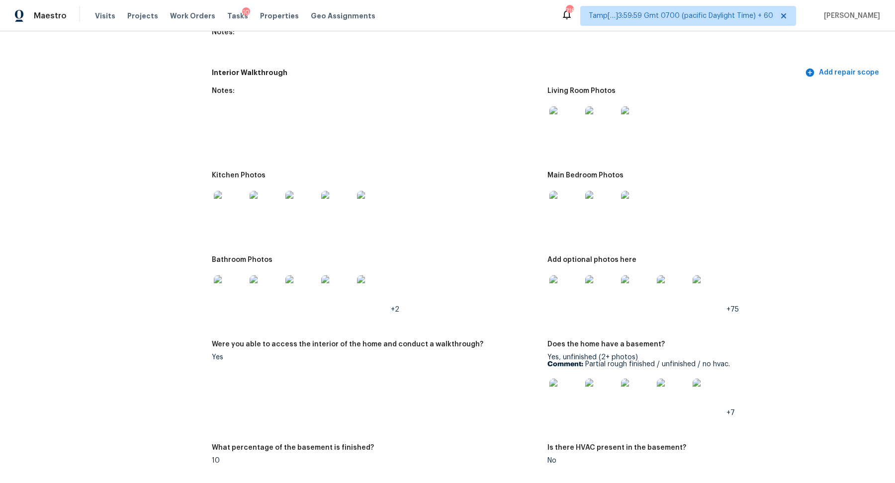
click at [577, 276] on img at bounding box center [565, 291] width 32 height 32
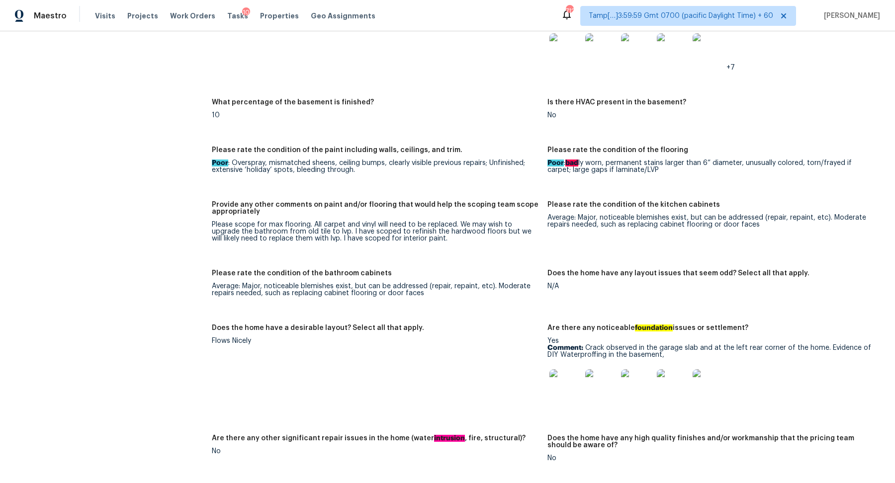
scroll to position [1818, 0]
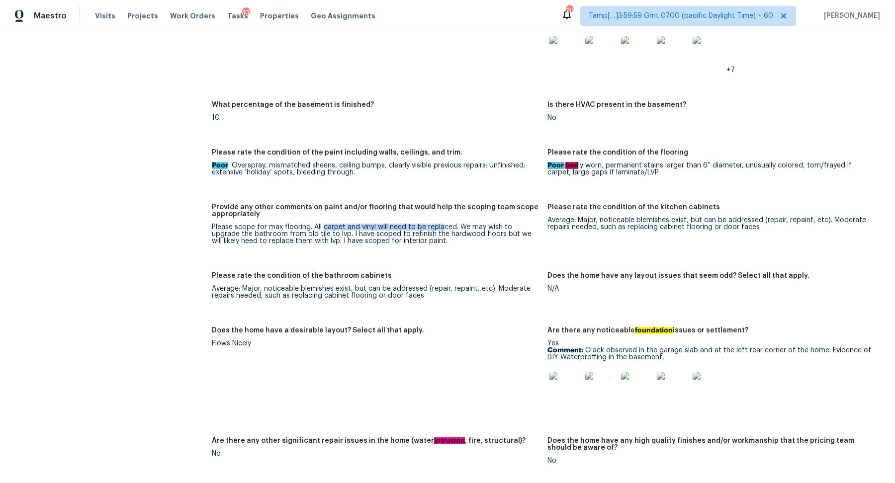
drag, startPoint x: 323, startPoint y: 208, endPoint x: 443, endPoint y: 207, distance: 120.8
click at [443, 224] on div "Please scope for max flooring. All carpet and vinyl will need to be replaced. W…" at bounding box center [375, 234] width 327 height 21
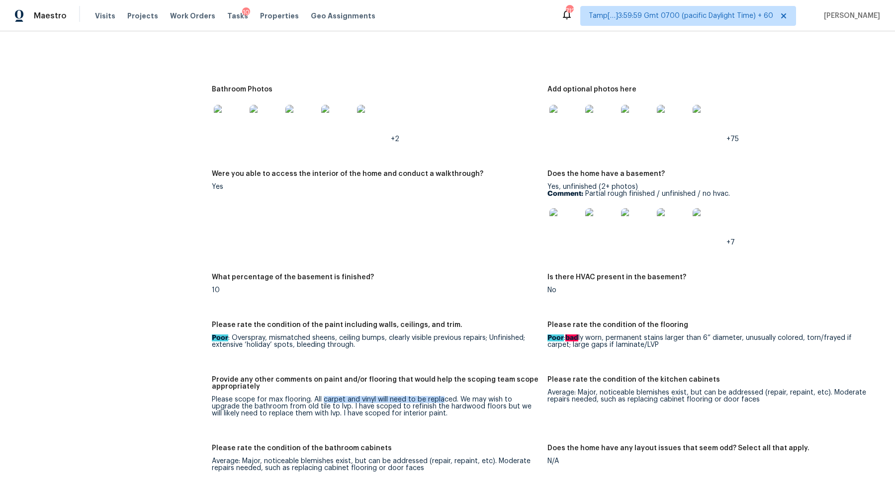
scroll to position [1778, 0]
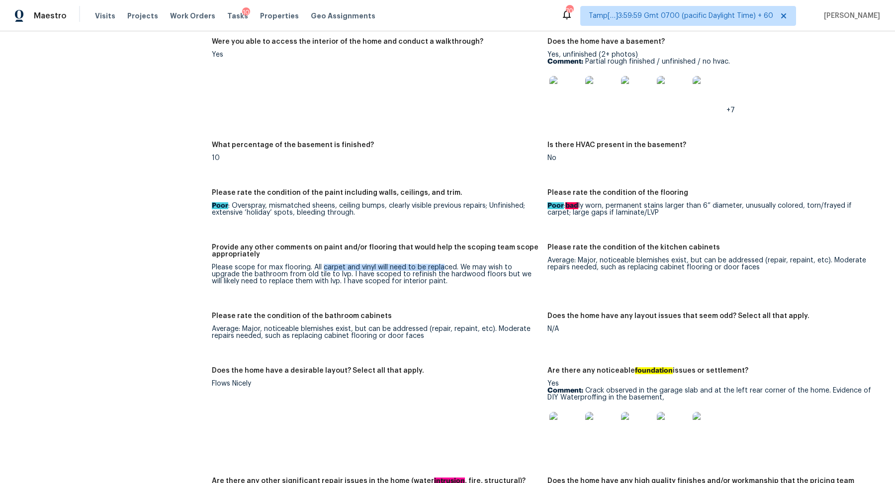
click at [572, 80] on img at bounding box center [565, 92] width 32 height 32
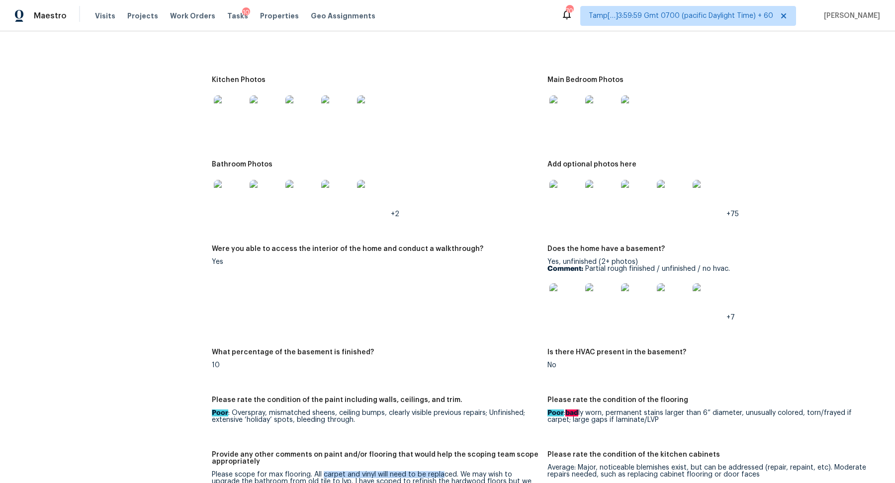
scroll to position [1537, 0]
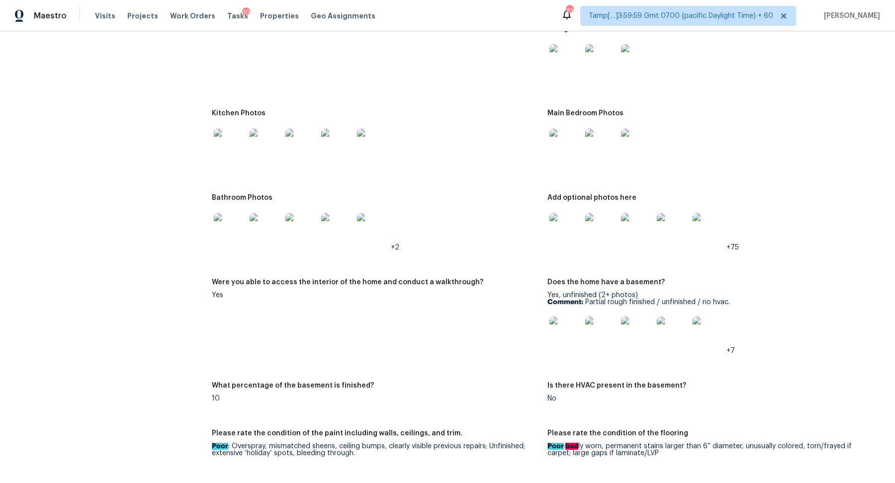
click at [232, 213] on img at bounding box center [230, 229] width 32 height 32
click at [557, 213] on img at bounding box center [565, 229] width 32 height 32
click at [571, 213] on img at bounding box center [565, 229] width 32 height 32
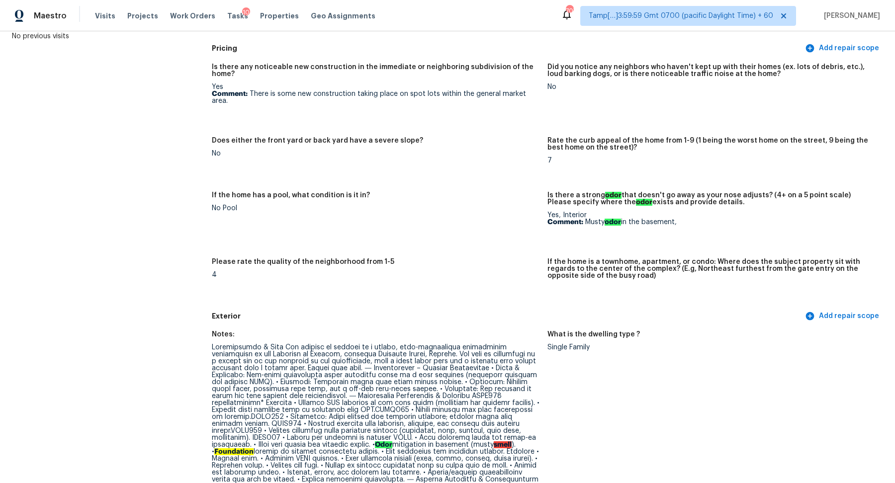
scroll to position [0, 0]
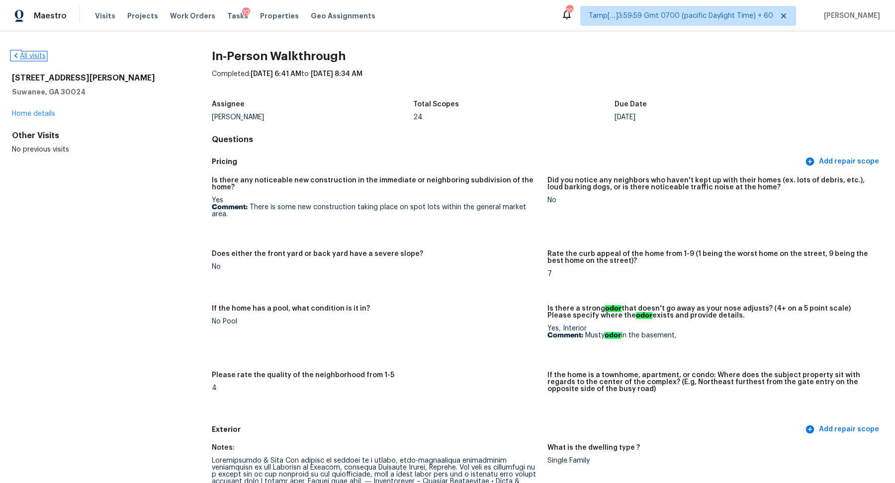
click at [27, 56] on link "All visits" at bounding box center [29, 56] width 34 height 7
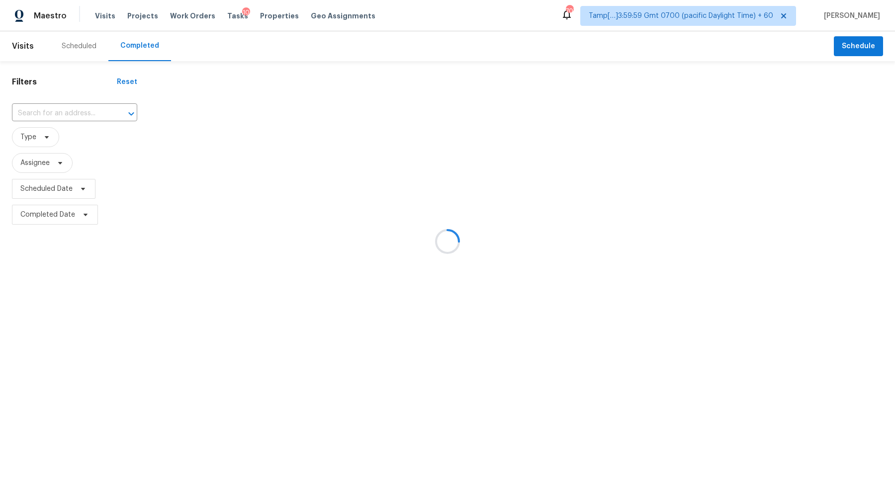
click at [41, 120] on div at bounding box center [447, 241] width 895 height 483
click at [80, 106] on div at bounding box center [447, 241] width 895 height 483
click at [87, 108] on div at bounding box center [447, 241] width 895 height 483
click at [87, 112] on div at bounding box center [447, 241] width 895 height 483
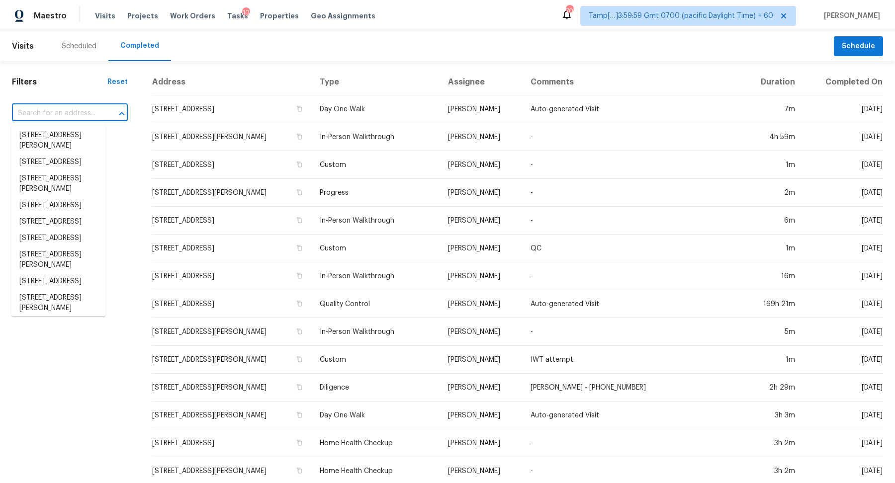
click at [56, 121] on input "text" at bounding box center [56, 113] width 88 height 15
paste input "757 Dorgene Ln Cincinnati OH 45244"
type input "757 Dorgene Ln Cincinnati OH 45244"
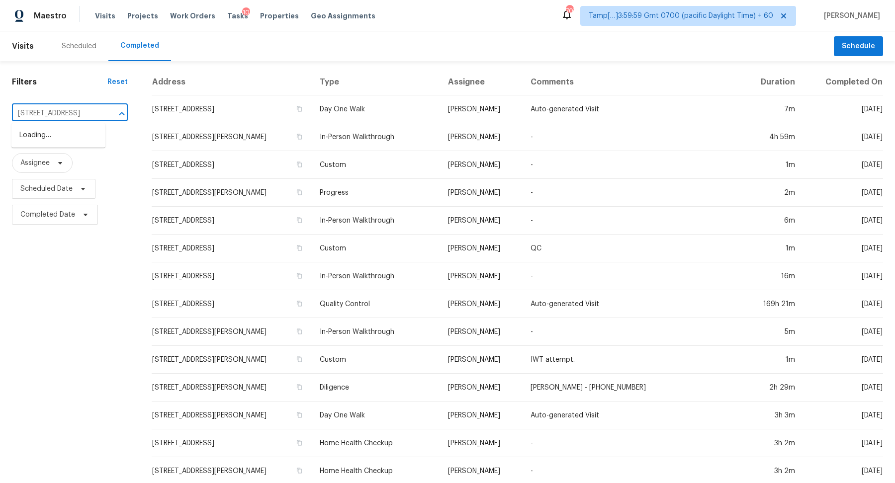
scroll to position [0, 60]
click at [43, 134] on li "757 Dorgene Ln, Cincinnati, OH 45244" at bounding box center [58, 135] width 94 height 16
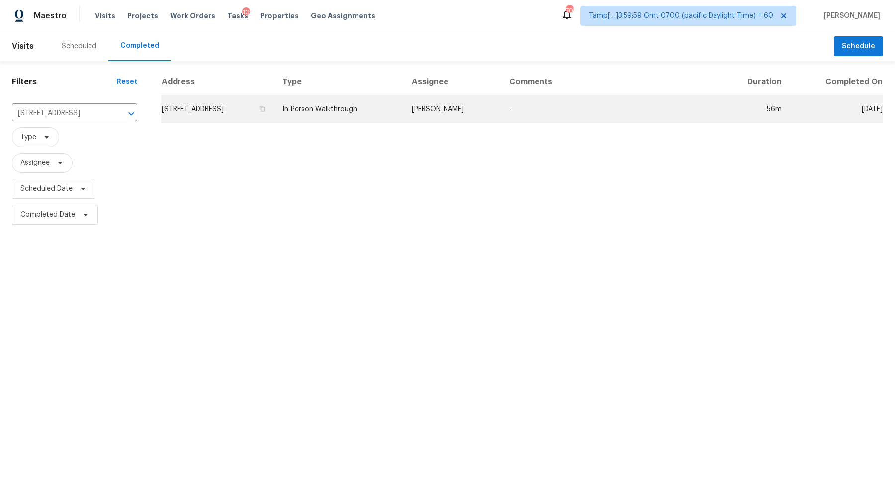
click at [233, 113] on td "757 Dorgene Ln, Cincinnati, OH 45244" at bounding box center [217, 109] width 113 height 28
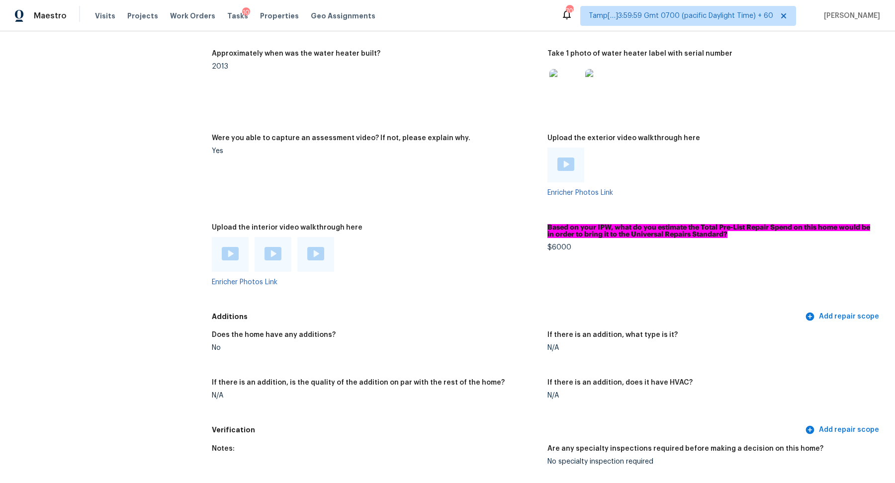
scroll to position [2216, 0]
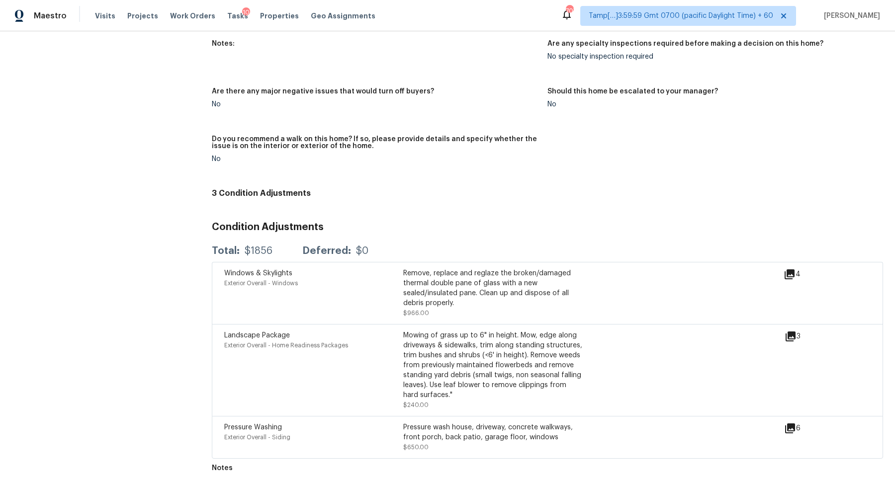
click at [794, 273] on icon at bounding box center [789, 274] width 10 height 10
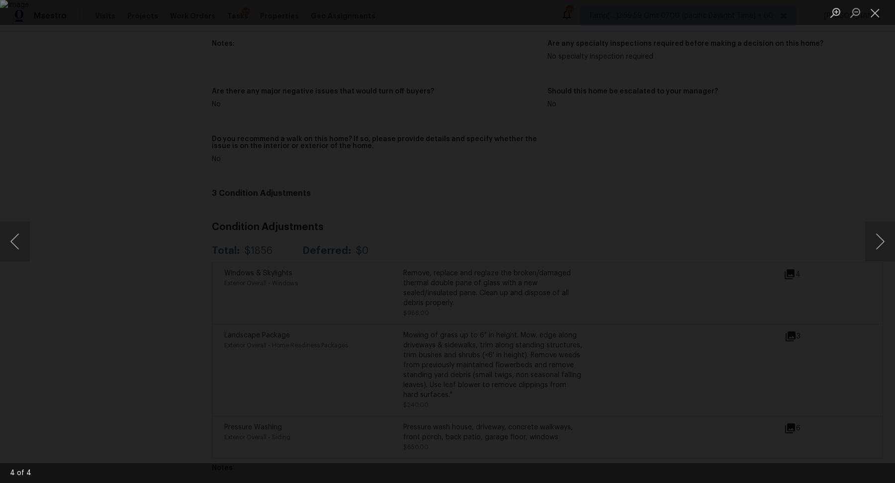
click at [814, 279] on div "Lightbox" at bounding box center [447, 241] width 895 height 483
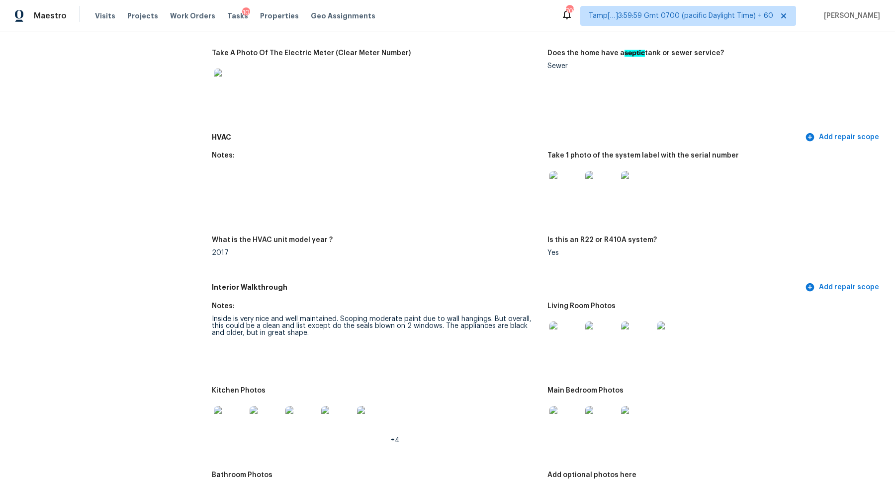
scroll to position [873, 0]
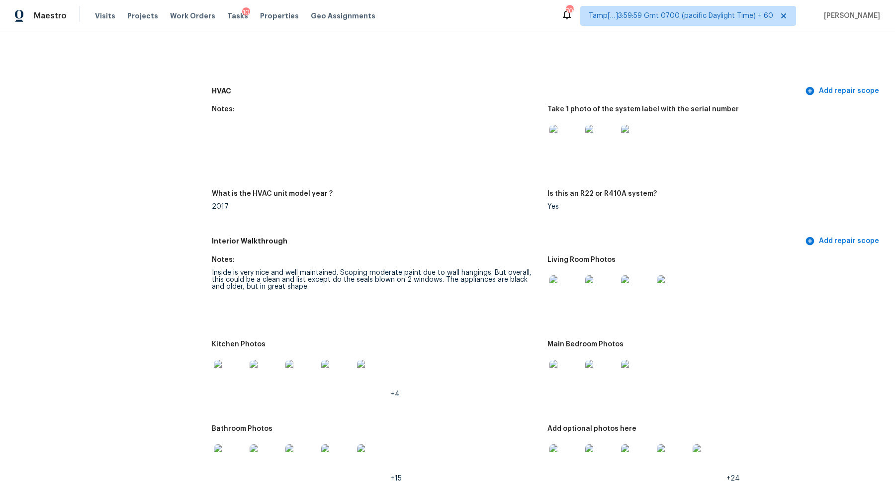
click at [577, 138] on img at bounding box center [565, 141] width 32 height 32
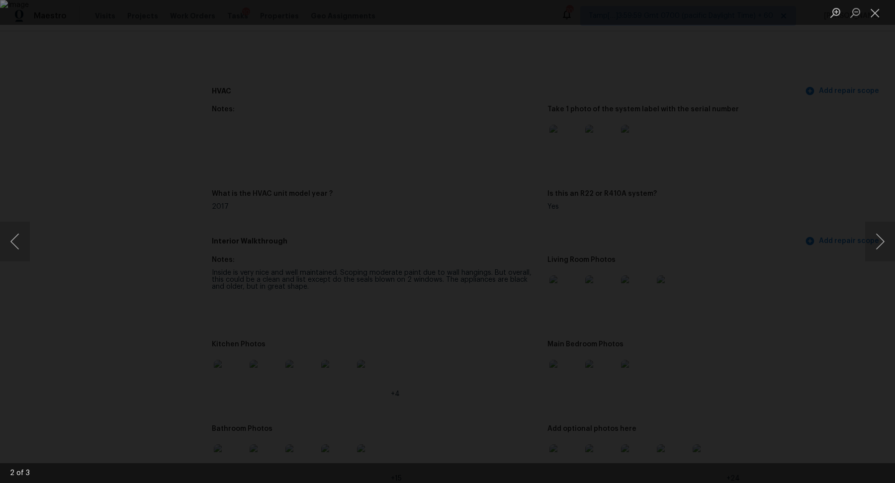
click at [836, 266] on div "Lightbox" at bounding box center [447, 241] width 895 height 483
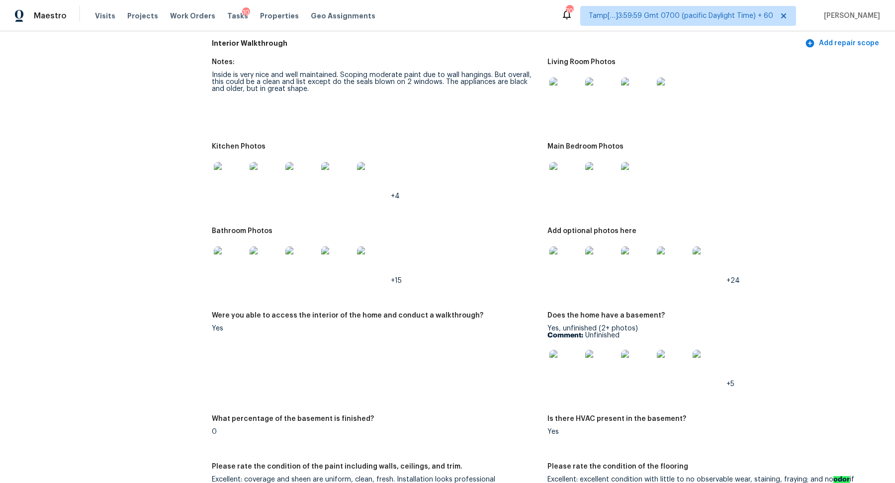
scroll to position [1032, 0]
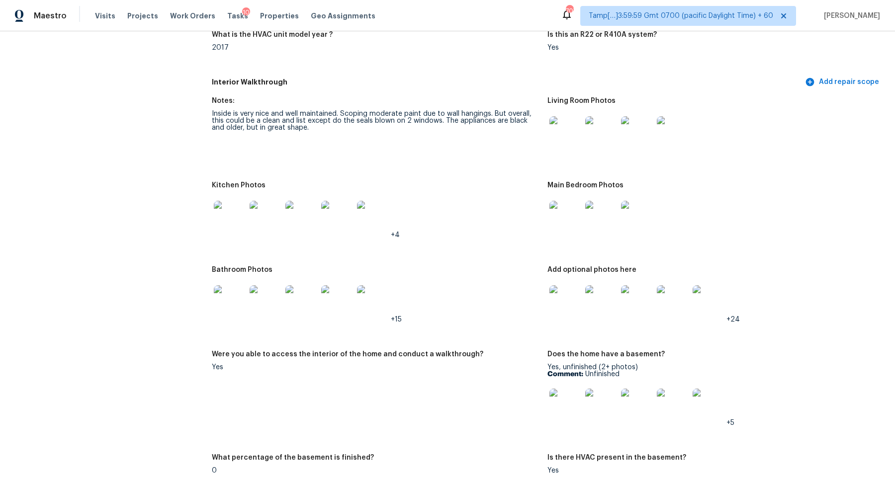
click at [570, 142] on img at bounding box center [565, 132] width 32 height 32
click at [578, 221] on img at bounding box center [565, 217] width 32 height 32
click at [224, 225] on img at bounding box center [230, 217] width 32 height 32
click at [569, 285] on img at bounding box center [565, 301] width 32 height 32
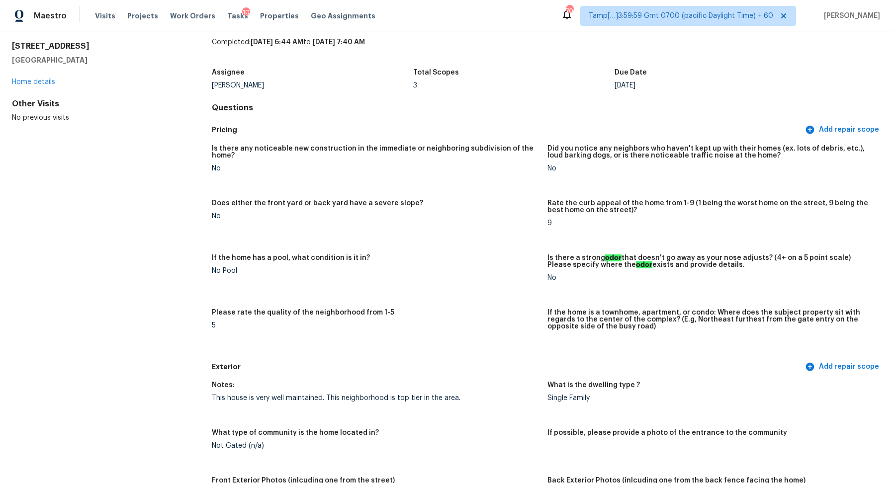
scroll to position [0, 0]
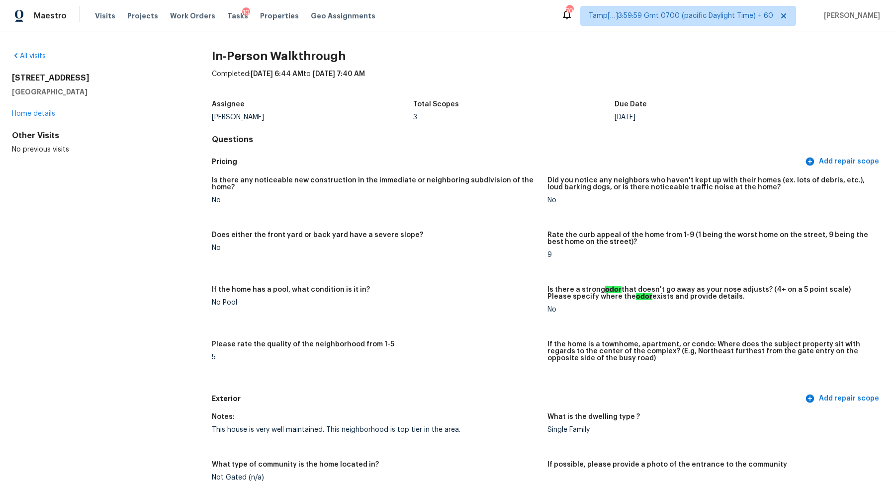
click at [32, 60] on div "All visits" at bounding box center [96, 56] width 168 height 10
click at [39, 54] on link "All visits" at bounding box center [29, 56] width 34 height 7
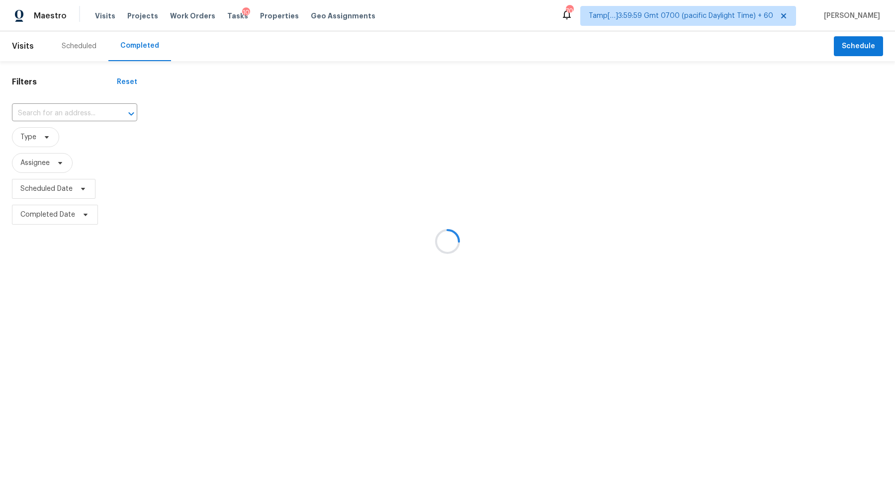
click at [55, 100] on div at bounding box center [447, 241] width 895 height 483
click at [70, 109] on div at bounding box center [447, 241] width 895 height 483
click at [81, 109] on div at bounding box center [447, 241] width 895 height 483
click at [81, 109] on input "text" at bounding box center [60, 113] width 97 height 15
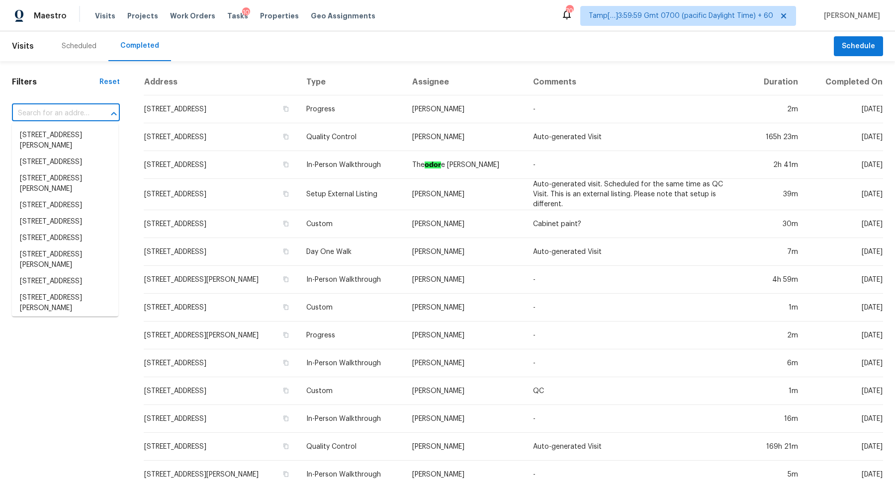
paste input "323 Emily Forest Way Pendergrass GA 30567"
type input "323 Emily Forest Way Pendergrass GA 30567"
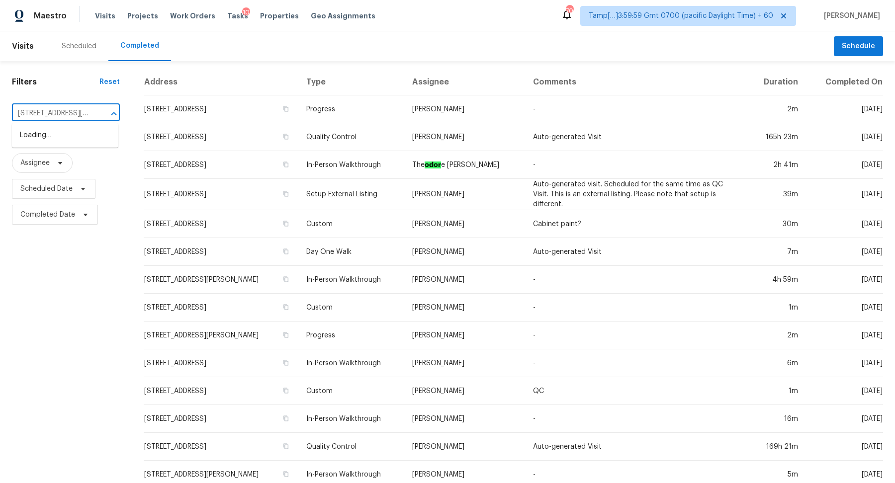
scroll to position [0, 72]
click at [81, 131] on li "323 Emily Forest Way, Pendergrass, GA 30567" at bounding box center [65, 145] width 106 height 37
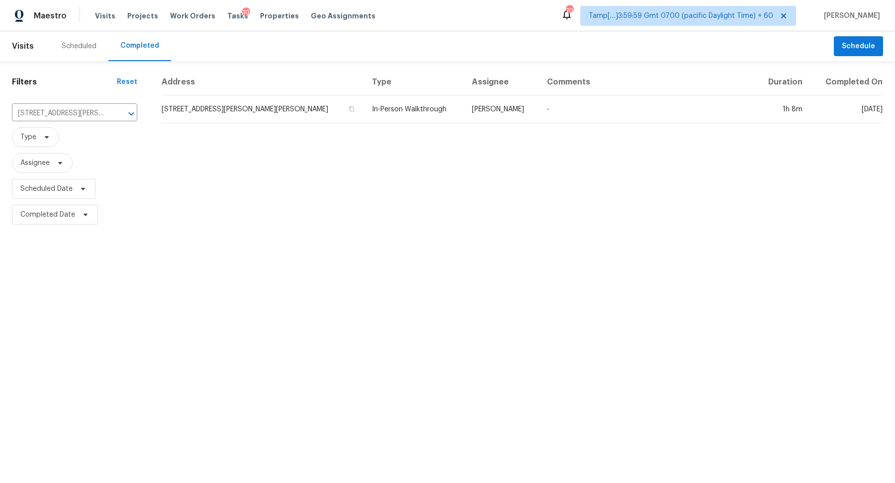
click at [258, 114] on td "323 Emily Forest Way, Pendergrass, GA 30567" at bounding box center [262, 109] width 203 height 28
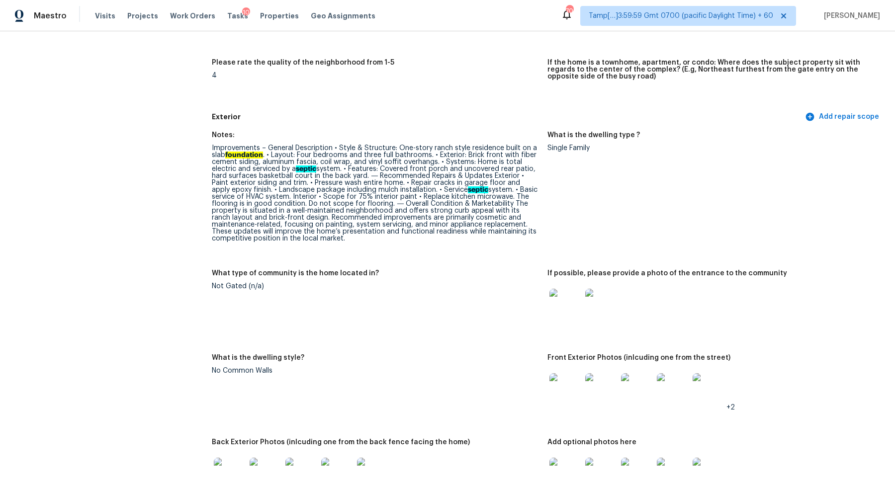
scroll to position [164, 0]
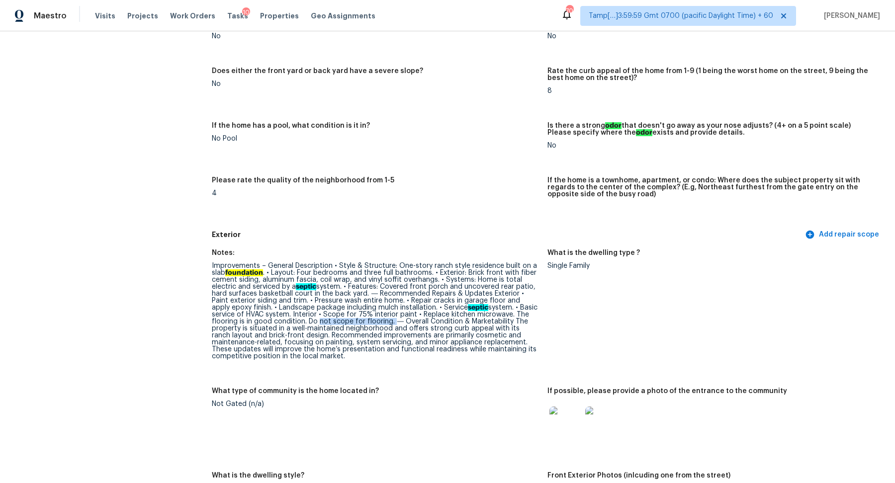
drag, startPoint x: 316, startPoint y: 322, endPoint x: 400, endPoint y: 322, distance: 84.5
click at [400, 322] on div "Improvements – General Description • Style & Structure: One-story ranch style r…" at bounding box center [375, 310] width 327 height 97
drag, startPoint x: 450, startPoint y: 322, endPoint x: 512, endPoint y: 321, distance: 62.6
click at [513, 322] on div "Improvements – General Description • Style & Structure: One-story ranch style r…" at bounding box center [375, 310] width 327 height 97
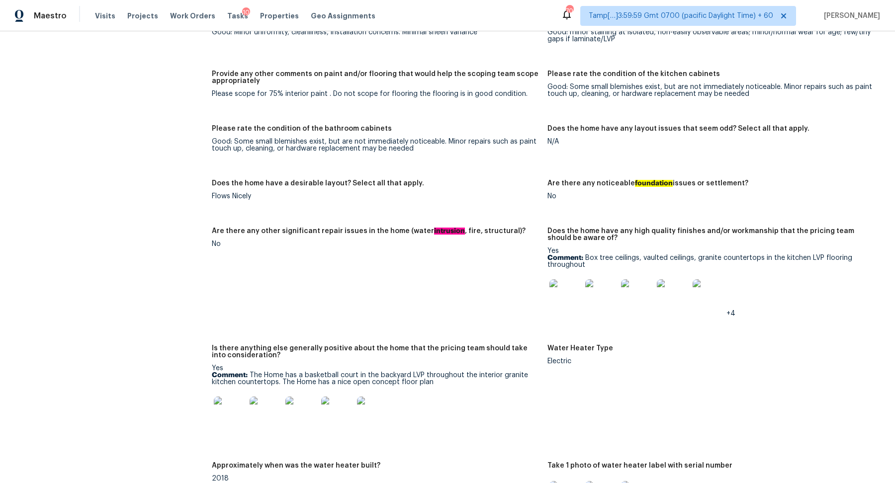
scroll to position [1606, 0]
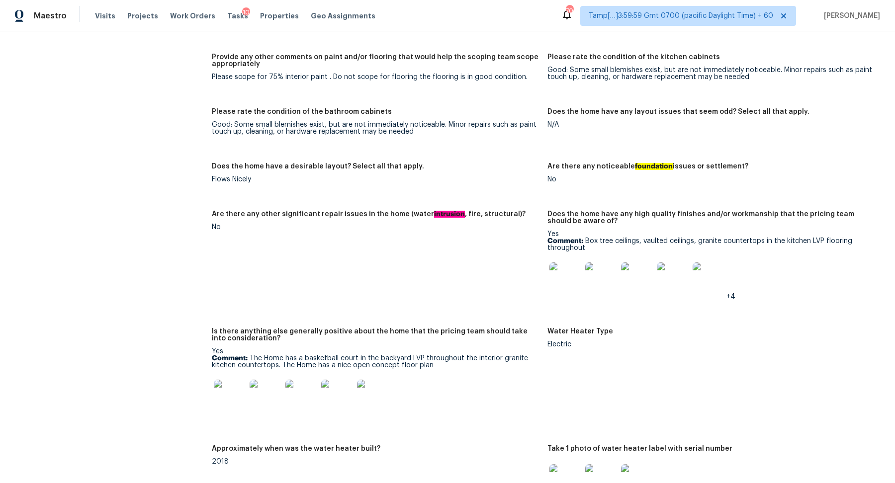
click at [231, 388] on img at bounding box center [230, 396] width 32 height 32
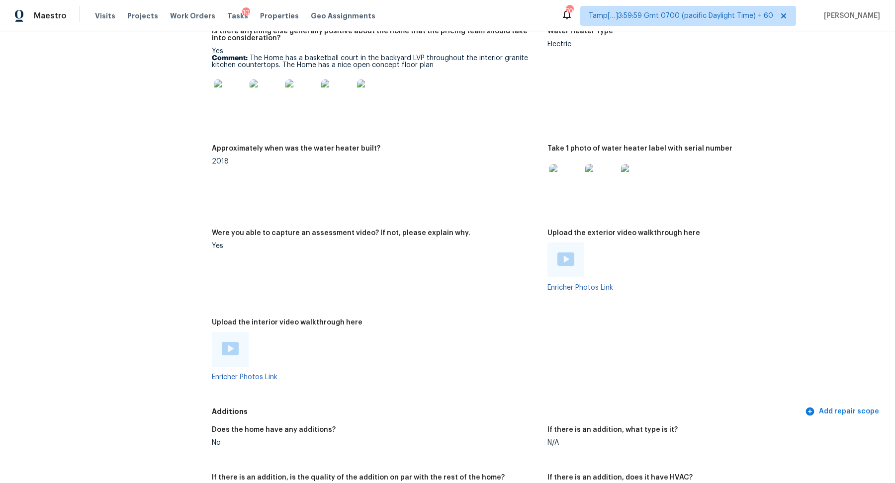
scroll to position [1694, 0]
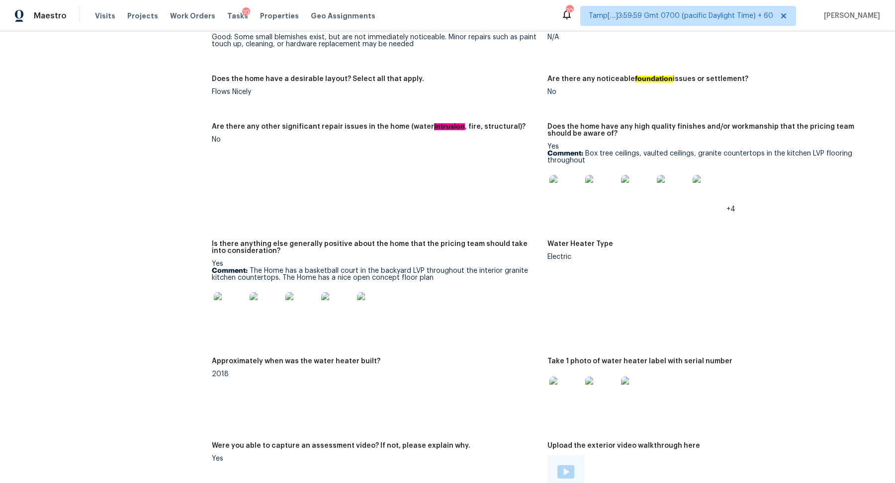
click at [235, 309] on img at bounding box center [230, 308] width 32 height 32
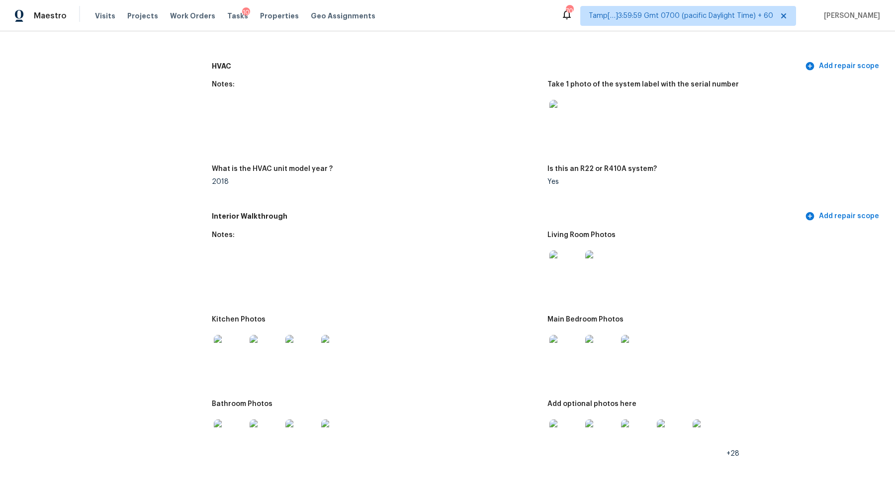
scroll to position [1166, 0]
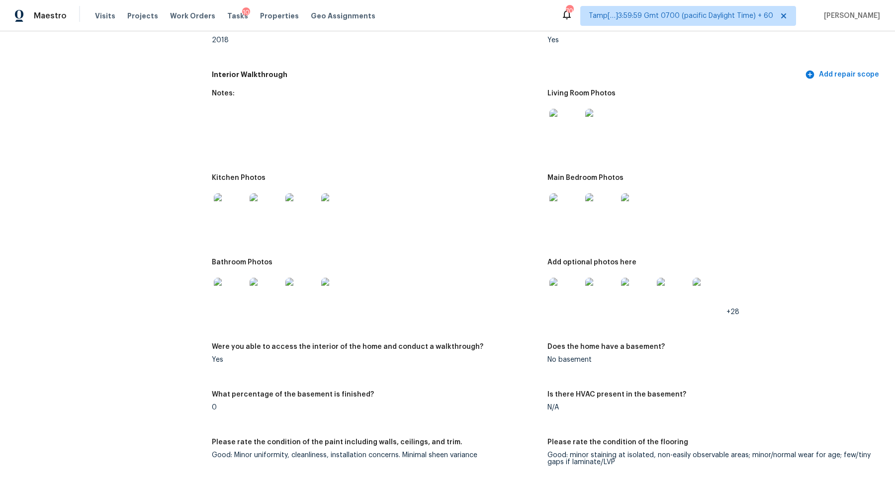
click at [558, 120] on img at bounding box center [565, 125] width 32 height 32
click at [237, 206] on img at bounding box center [230, 209] width 32 height 32
click at [558, 206] on img at bounding box center [565, 209] width 32 height 32
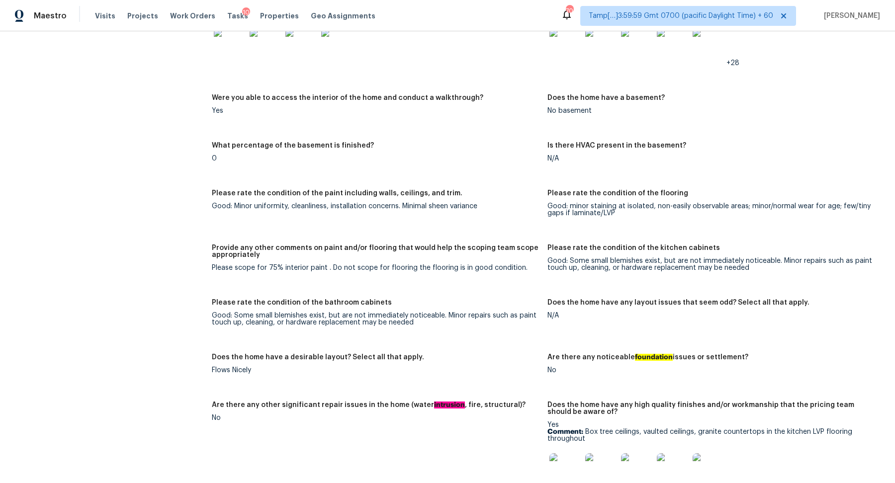
scroll to position [1316, 0]
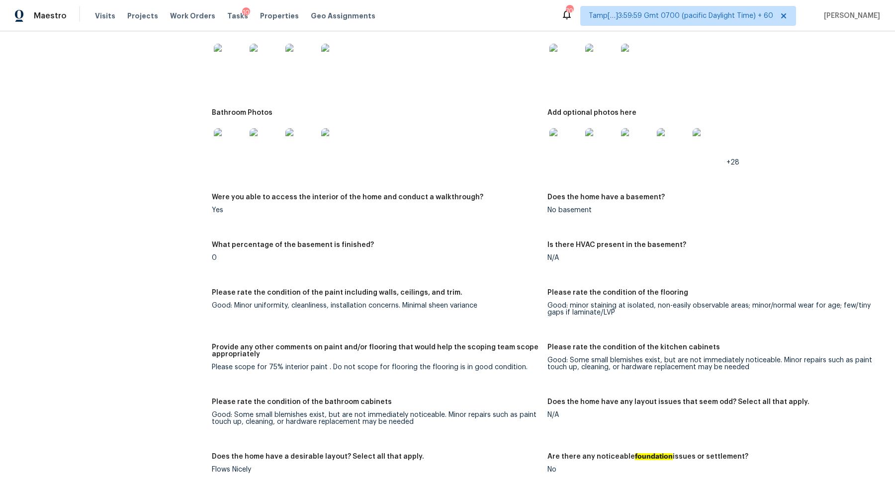
click at [250, 155] on img at bounding box center [265, 144] width 32 height 32
click at [562, 139] on img at bounding box center [565, 144] width 32 height 32
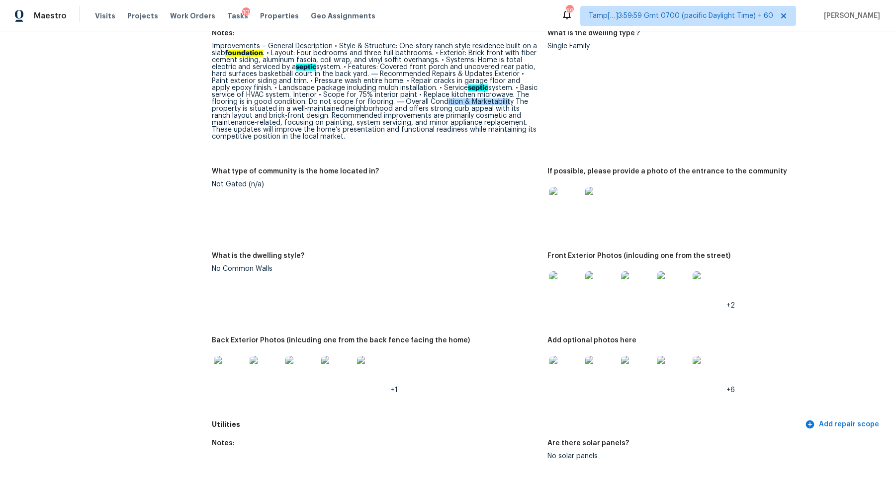
scroll to position [403, 0]
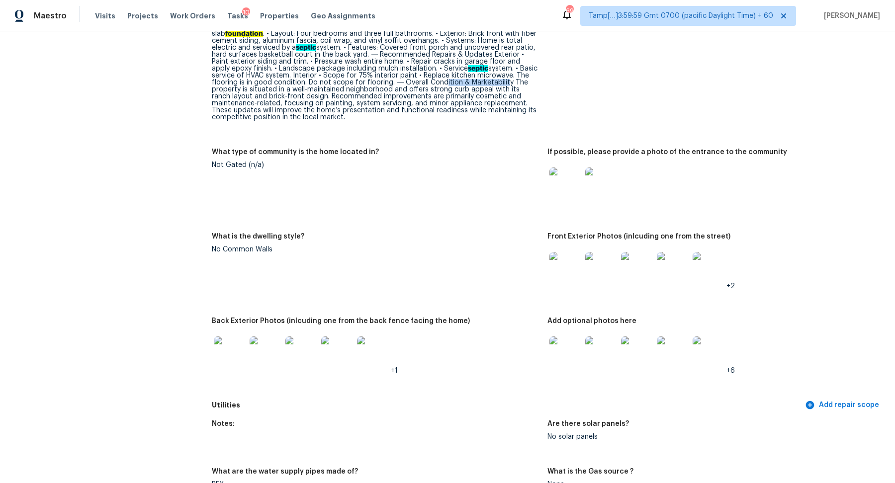
click at [576, 282] on img at bounding box center [565, 268] width 32 height 32
click at [237, 357] on img at bounding box center [230, 352] width 32 height 32
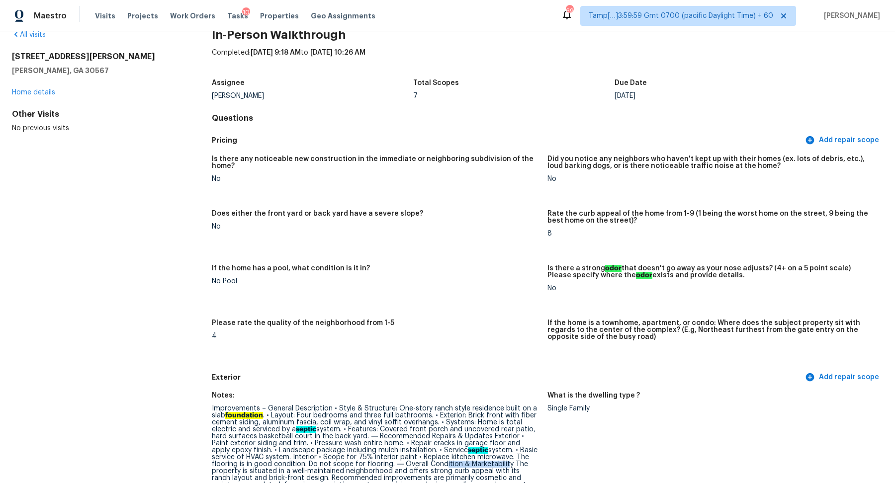
scroll to position [0, 0]
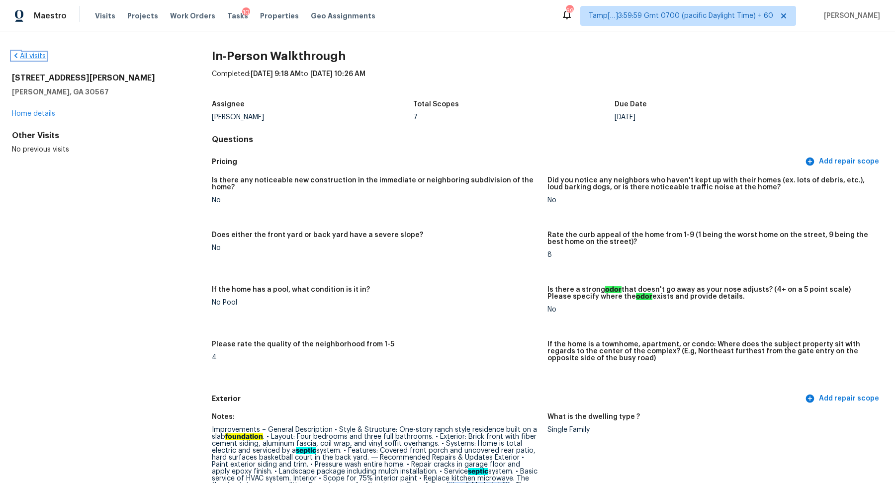
click at [30, 54] on link "All visits" at bounding box center [29, 56] width 34 height 7
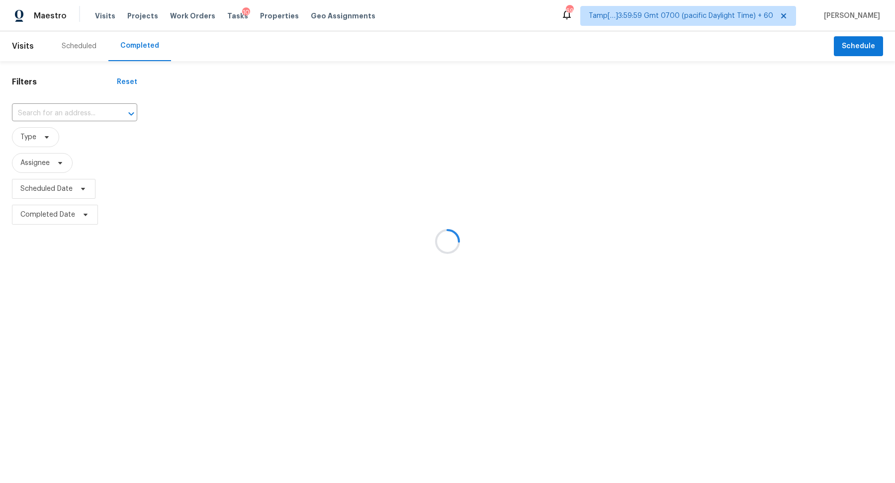
click at [63, 107] on div at bounding box center [447, 241] width 895 height 483
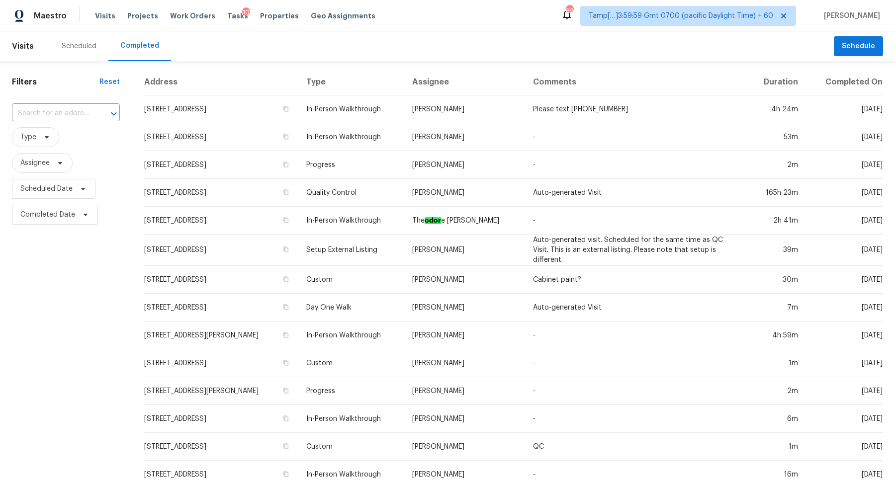
click at [63, 107] on input "text" at bounding box center [52, 113] width 80 height 15
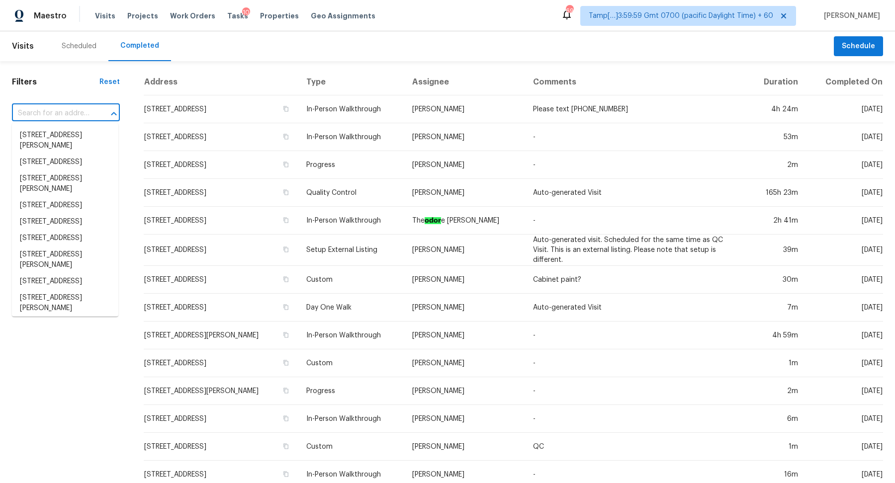
paste input "12496 E Parsons Peak Gold Canyon AZ 85118"
type input "12496 E Parsons Peak Gold Canyon AZ 85118"
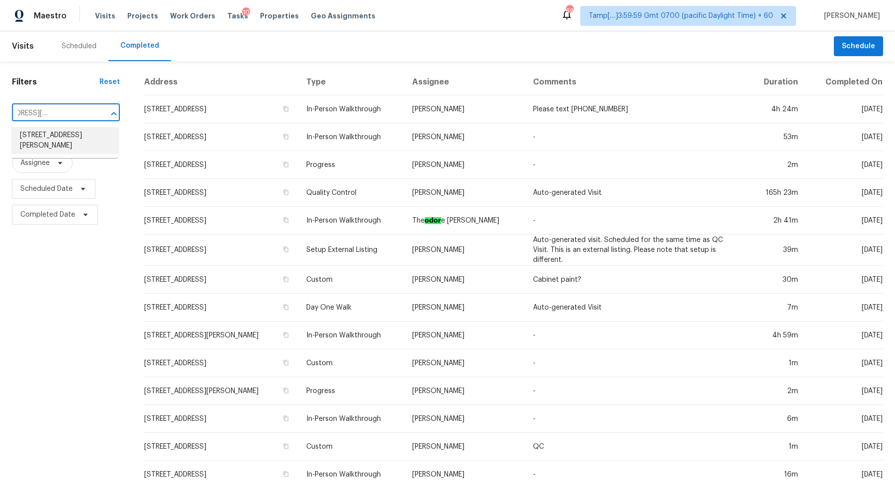
click at [49, 135] on li "12496 E Parsons Peak, Gold Canyon, AZ 85118" at bounding box center [65, 140] width 106 height 27
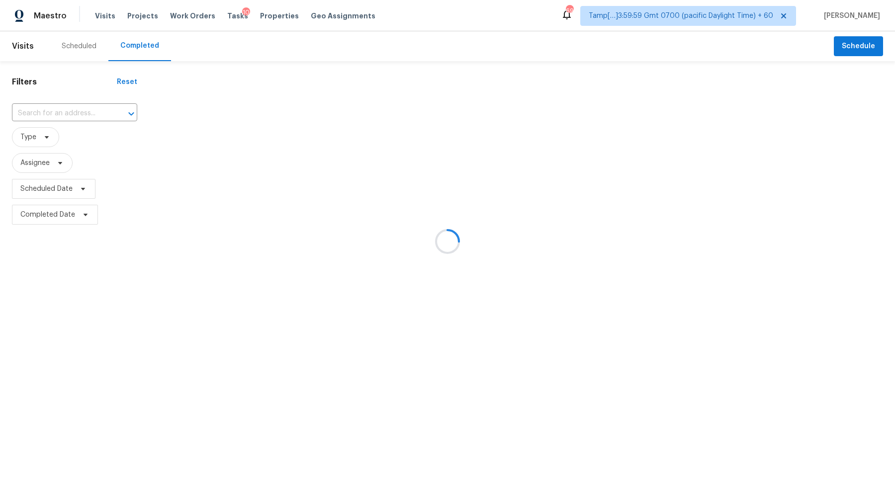
type input "12496 E Parsons Peak, Gold Canyon, AZ 85118"
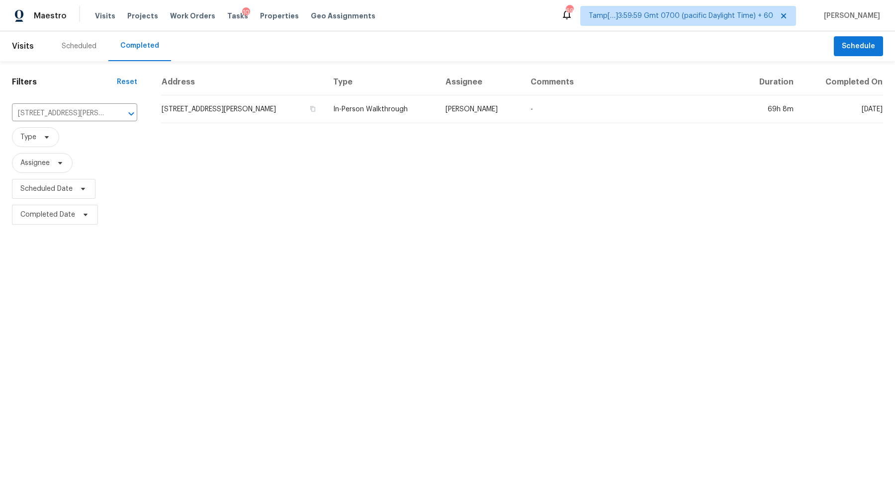
click at [192, 125] on div "Address Type Assignee Comments Duration Completed On 12496 E Parsons Peak, Gold…" at bounding box center [521, 148] width 745 height 159
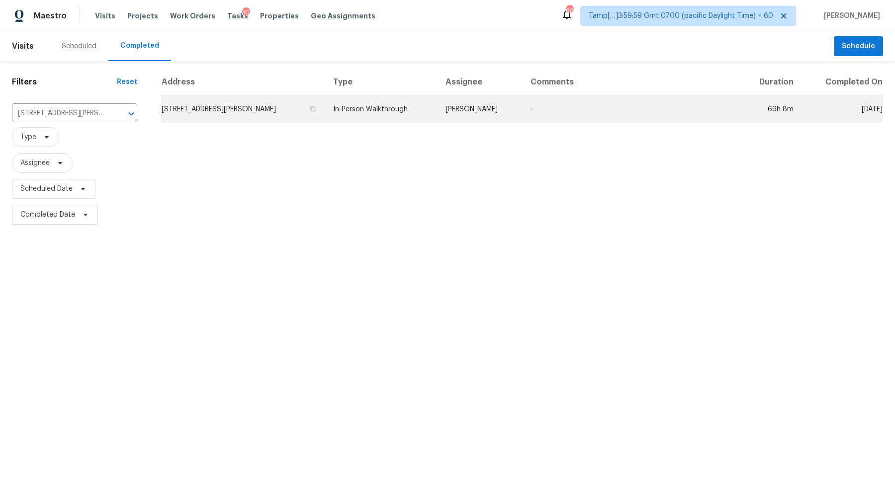
click at [223, 108] on td "12496 E Parsons Peak, Gold Canyon, AZ 85118" at bounding box center [243, 109] width 164 height 28
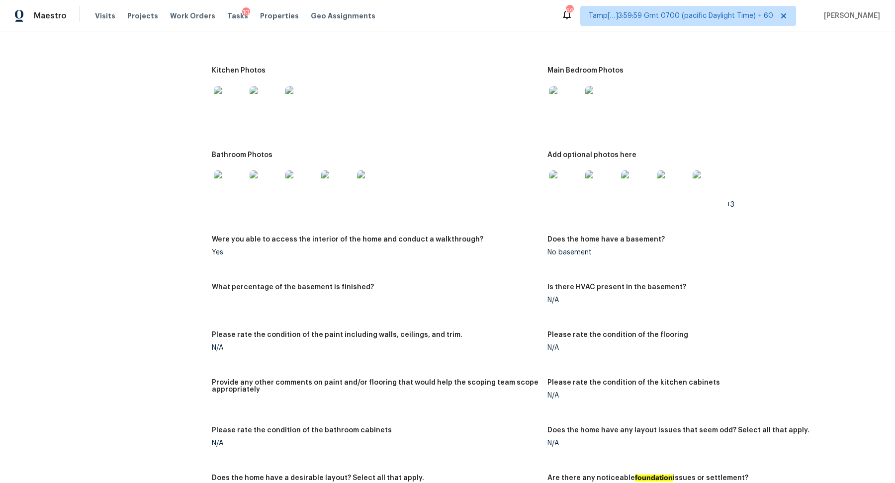
scroll to position [929, 0]
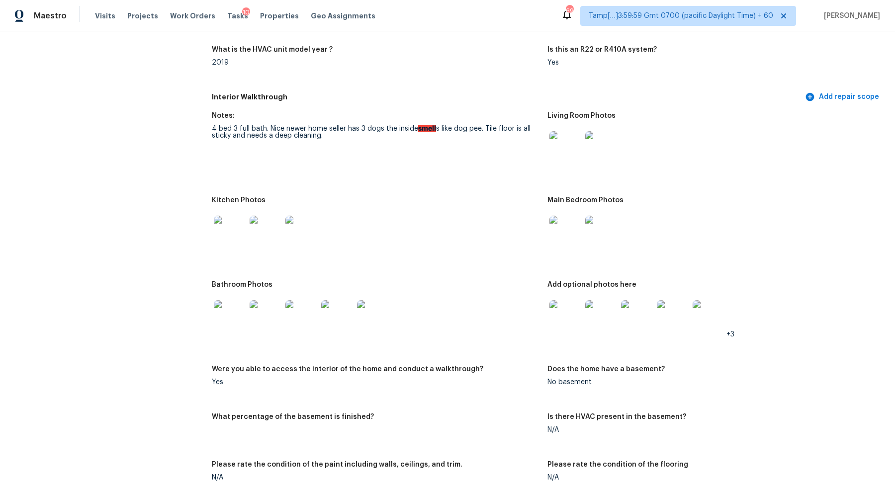
click at [557, 158] on img at bounding box center [565, 147] width 32 height 32
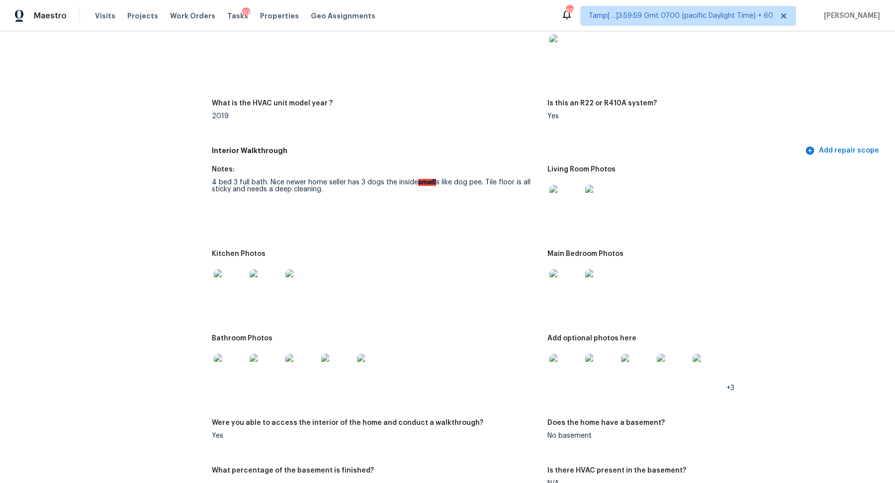
scroll to position [914, 0]
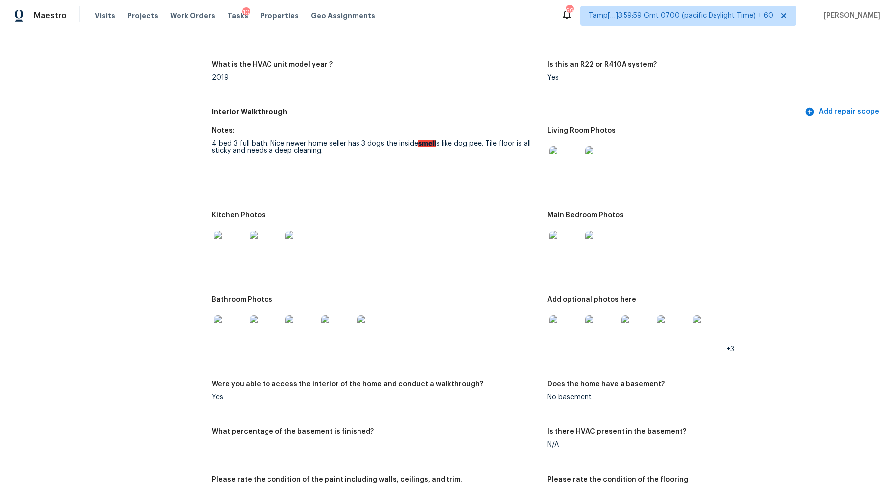
click at [220, 238] on img at bounding box center [230, 247] width 32 height 32
click at [557, 167] on img at bounding box center [565, 162] width 32 height 32
click at [570, 258] on img at bounding box center [565, 247] width 32 height 32
click at [237, 326] on img at bounding box center [230, 331] width 32 height 32
click at [571, 337] on img at bounding box center [565, 331] width 32 height 32
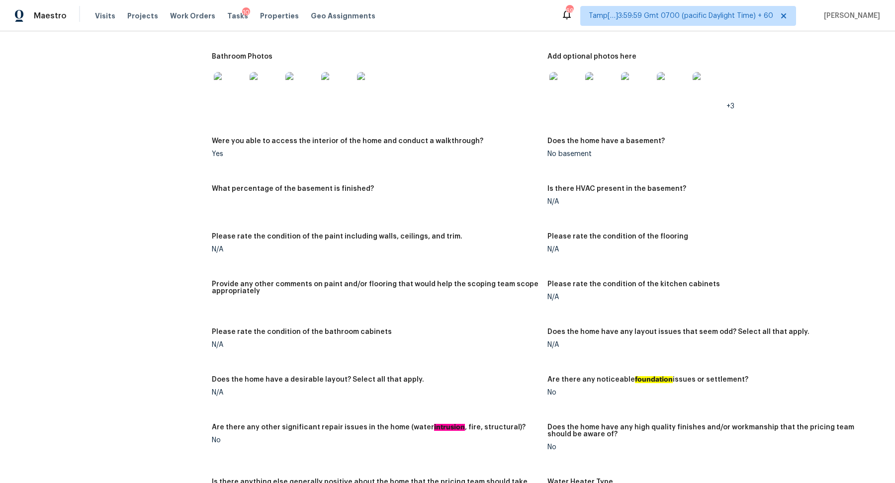
scroll to position [1075, 0]
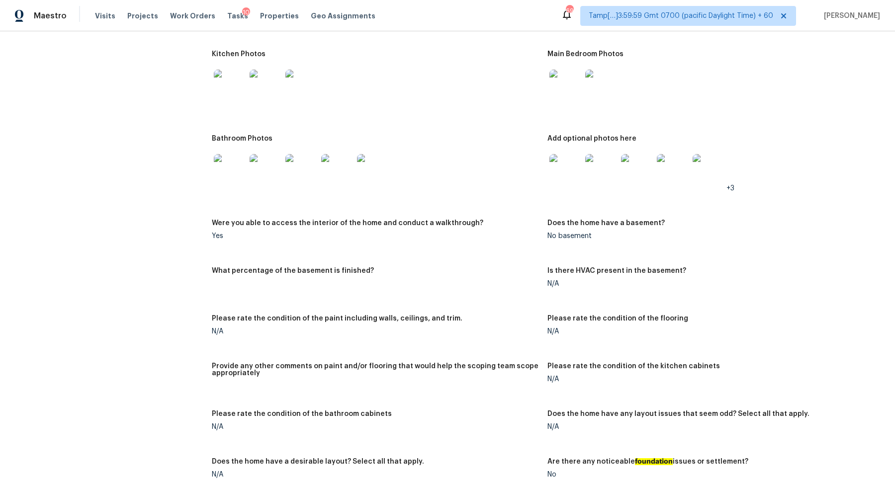
click at [231, 177] on img at bounding box center [230, 170] width 32 height 32
click at [550, 160] on img at bounding box center [565, 170] width 32 height 32
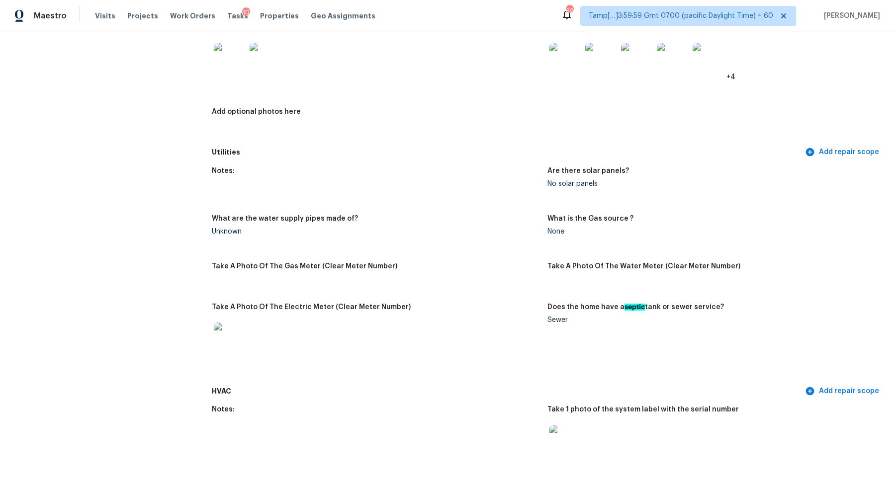
scroll to position [482, 0]
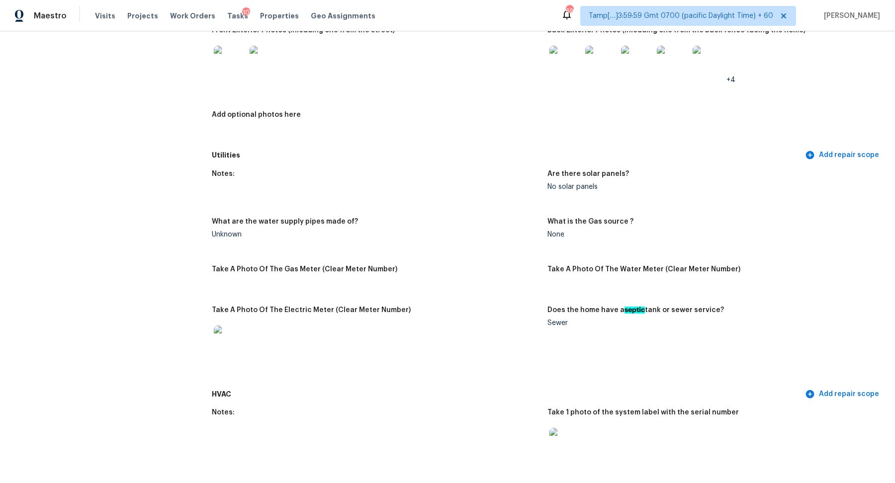
click at [230, 57] on img at bounding box center [230, 62] width 32 height 32
click at [575, 69] on img at bounding box center [565, 62] width 32 height 32
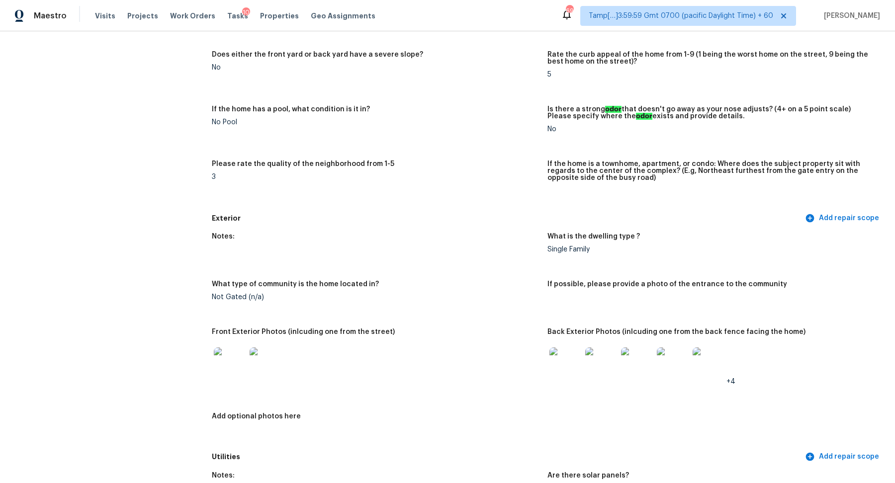
scroll to position [0, 0]
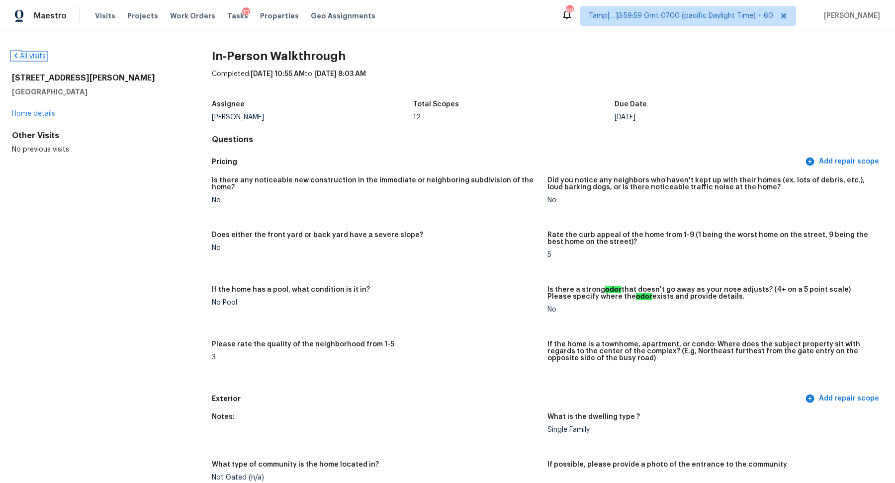
click at [38, 59] on link "All visits" at bounding box center [29, 56] width 34 height 7
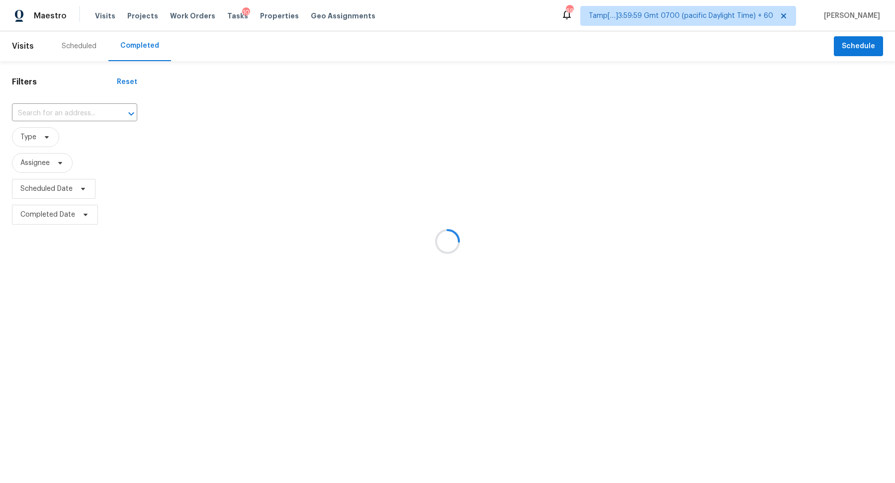
click at [77, 116] on div at bounding box center [447, 241] width 895 height 483
click at [97, 105] on div at bounding box center [447, 241] width 895 height 483
click at [78, 109] on div at bounding box center [447, 241] width 895 height 483
click at [98, 109] on div at bounding box center [447, 241] width 895 height 483
click at [71, 113] on div at bounding box center [447, 241] width 895 height 483
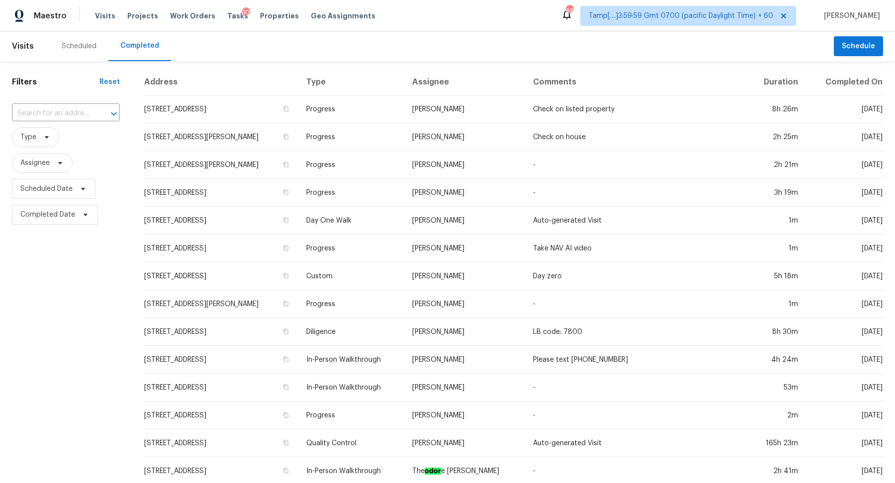
click at [71, 113] on input "text" at bounding box center [52, 113] width 80 height 15
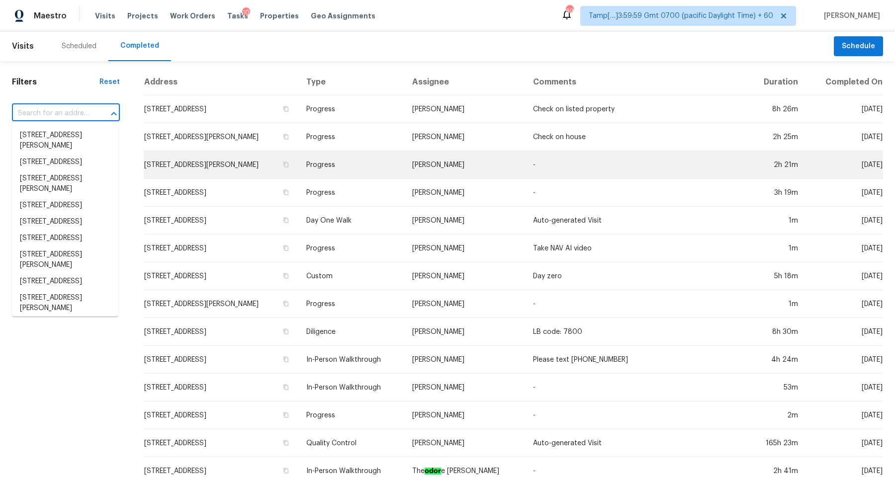
paste input "2620 Derby Pl Florissant MO 63033"
type input "2620 Derby Pl Florissant MO 63033"
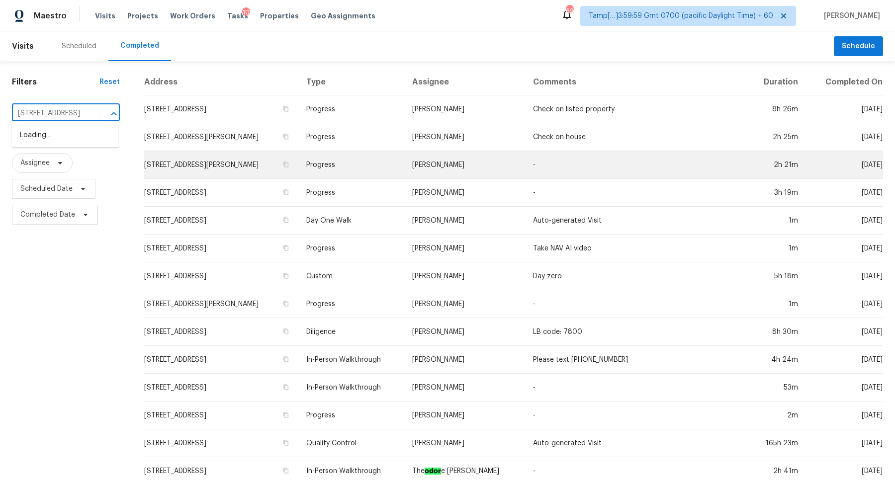
scroll to position [0, 43]
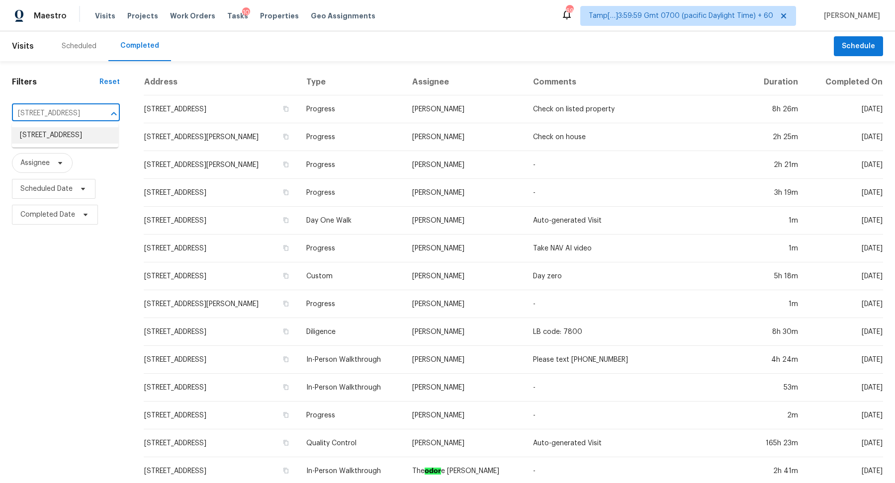
click at [68, 139] on li "2620 Derby Pl, Florissant, MO 63033" at bounding box center [65, 135] width 106 height 16
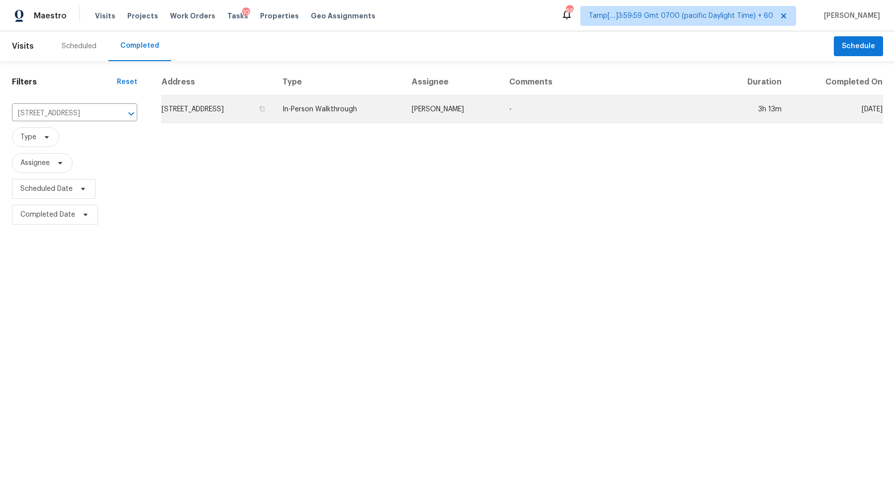
click at [219, 112] on td "2620 Derby Pl, Florissant, MO 63033" at bounding box center [217, 109] width 113 height 28
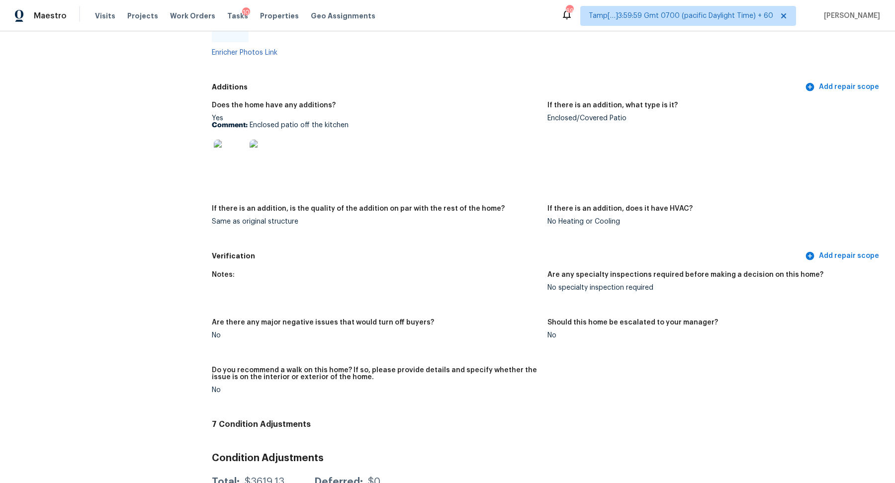
scroll to position [1885, 0]
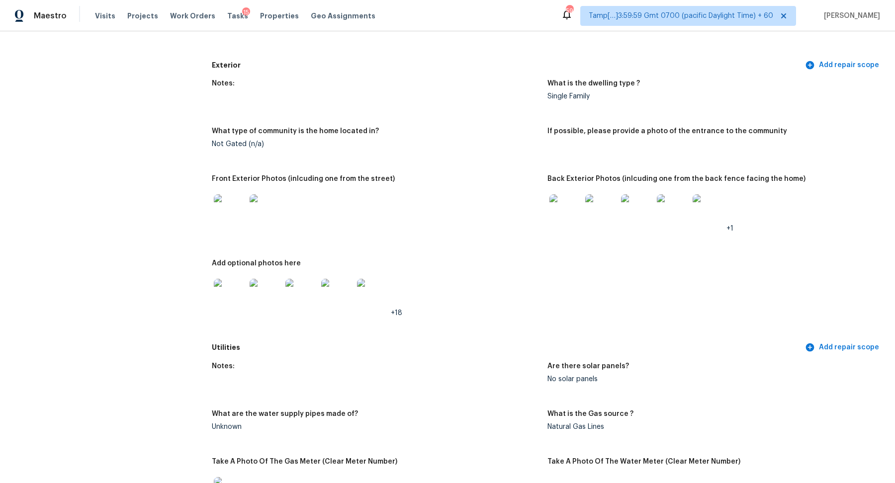
scroll to position [380, 0]
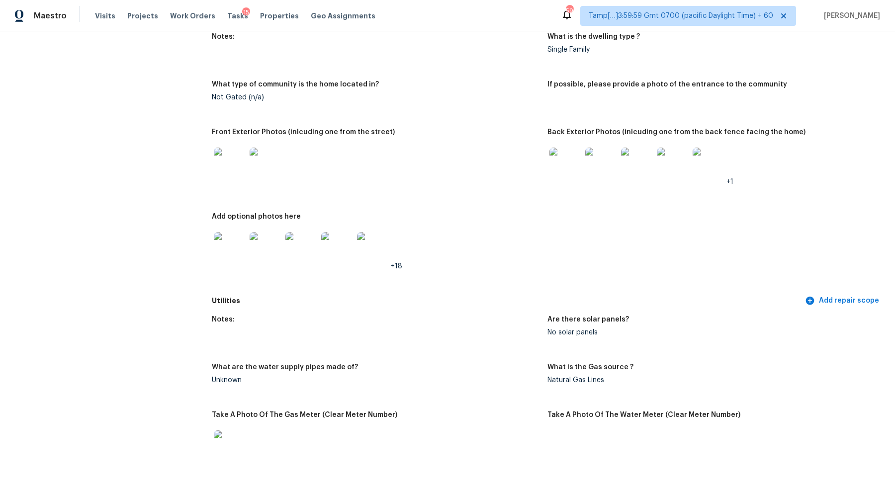
click at [234, 155] on img at bounding box center [230, 164] width 32 height 32
click at [576, 165] on img at bounding box center [565, 164] width 32 height 32
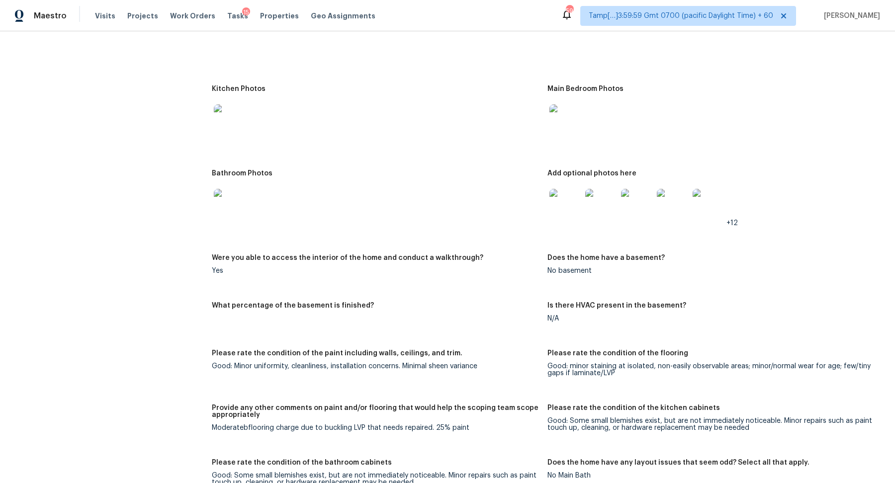
scroll to position [1158, 0]
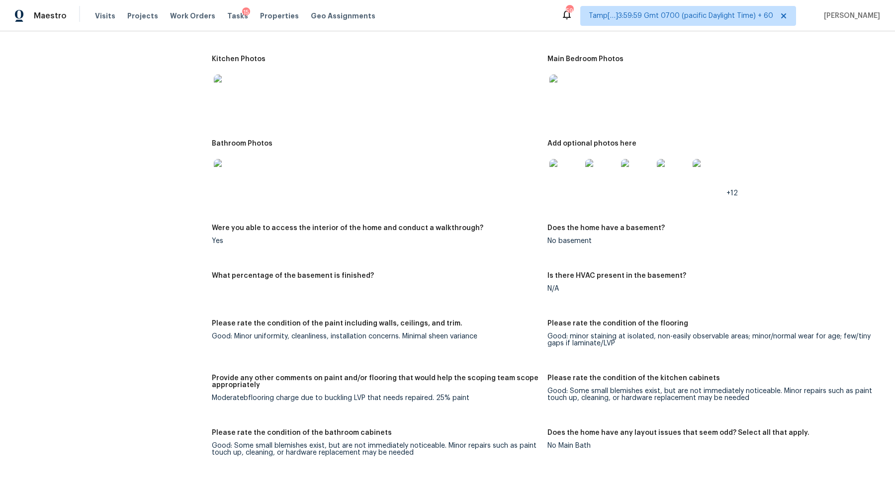
click at [571, 184] on img at bounding box center [565, 175] width 32 height 32
click at [220, 183] on img at bounding box center [230, 175] width 32 height 32
click at [241, 85] on img at bounding box center [230, 91] width 32 height 32
click at [562, 85] on img at bounding box center [565, 91] width 32 height 32
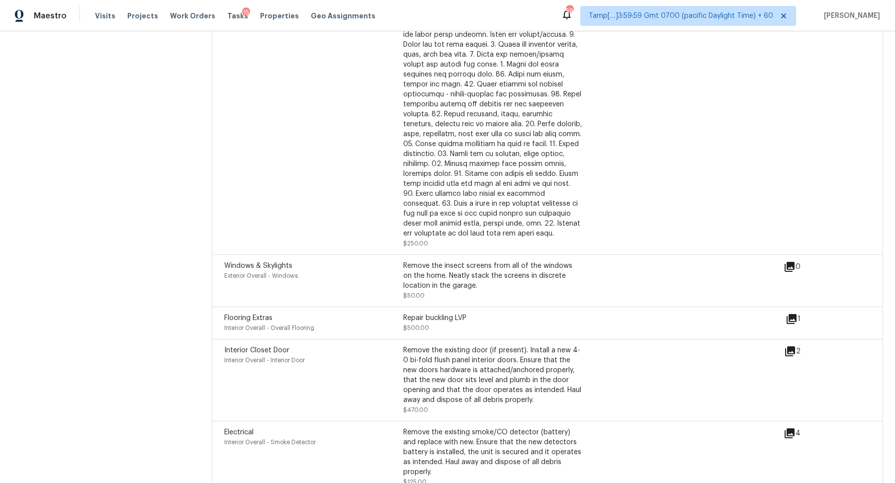
scroll to position [2505, 0]
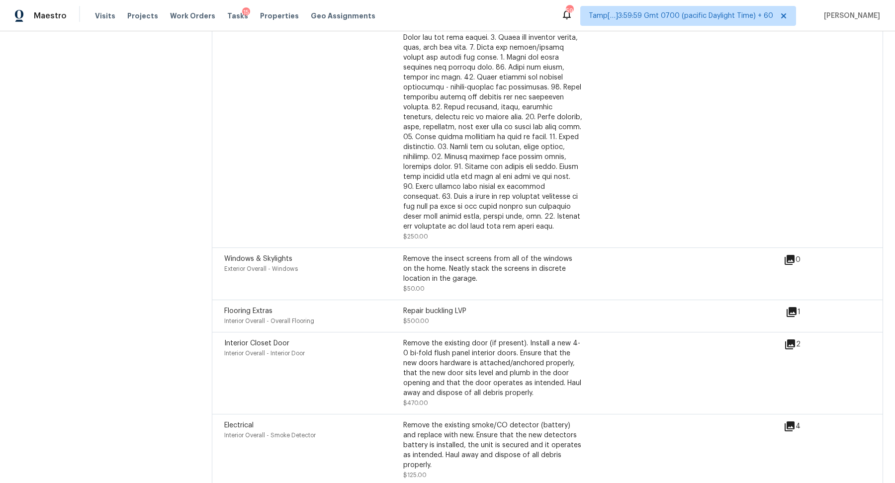
click at [793, 310] on icon at bounding box center [791, 312] width 10 height 10
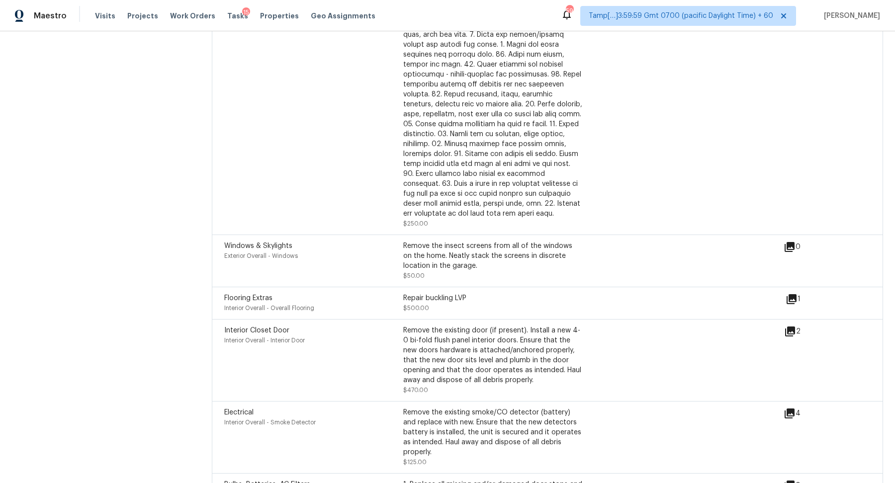
scroll to position [2523, 0]
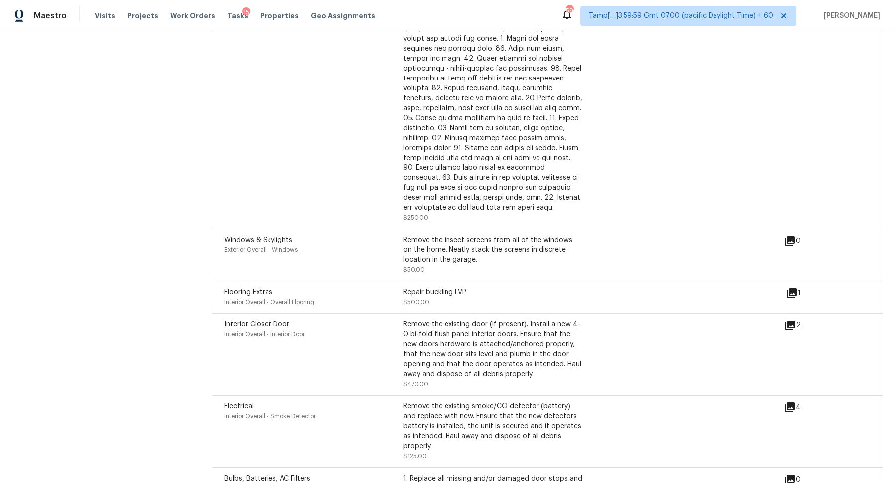
click at [786, 330] on icon at bounding box center [790, 326] width 10 height 10
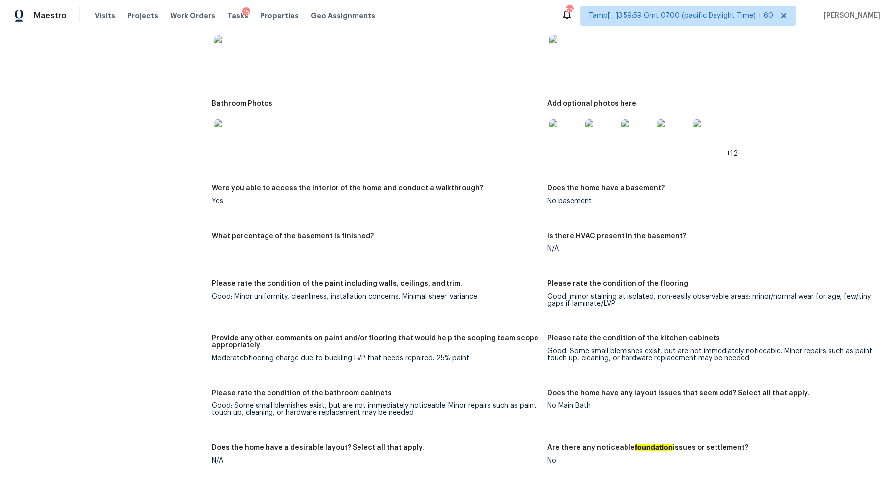
scroll to position [1173, 0]
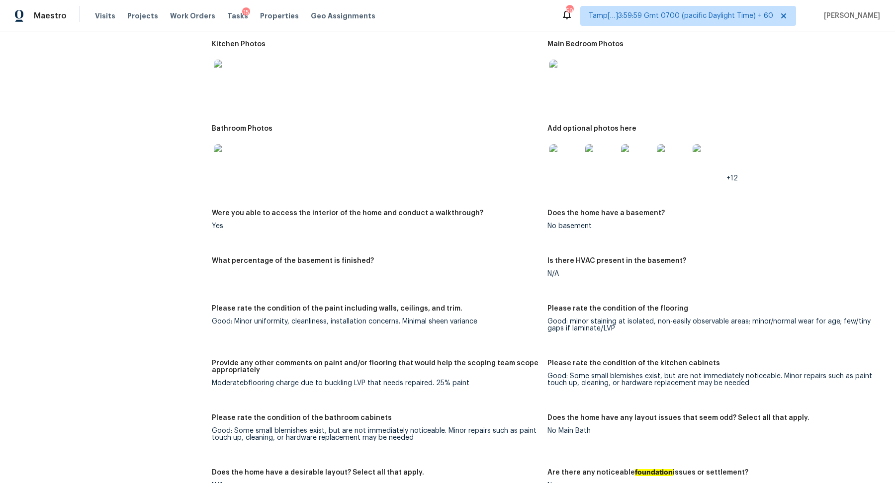
click at [223, 163] on img at bounding box center [230, 160] width 32 height 32
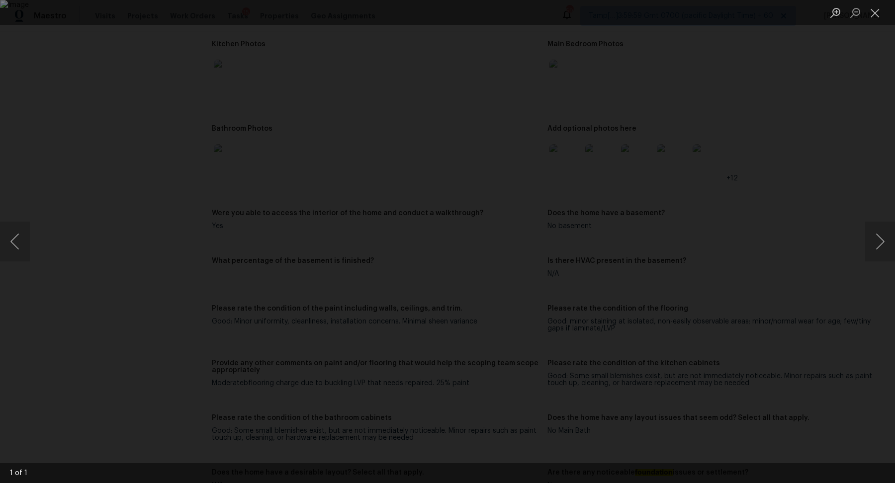
click at [140, 157] on div "Lightbox" at bounding box center [447, 241] width 895 height 483
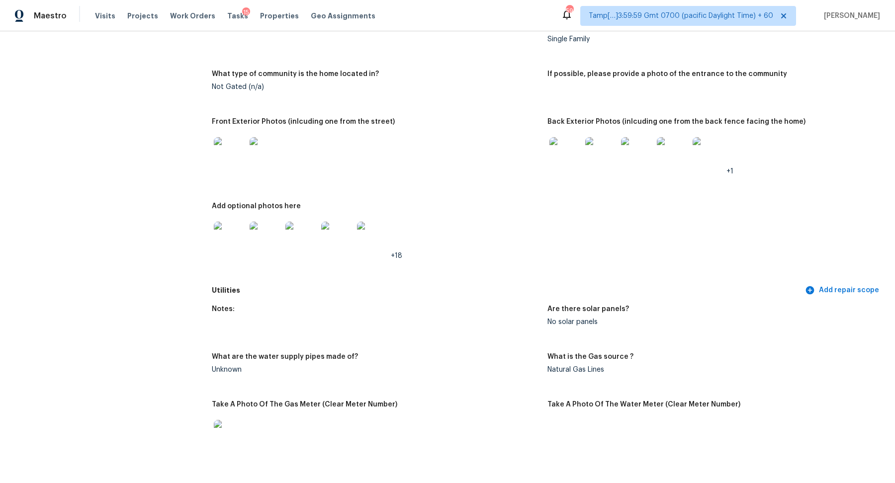
scroll to position [0, 0]
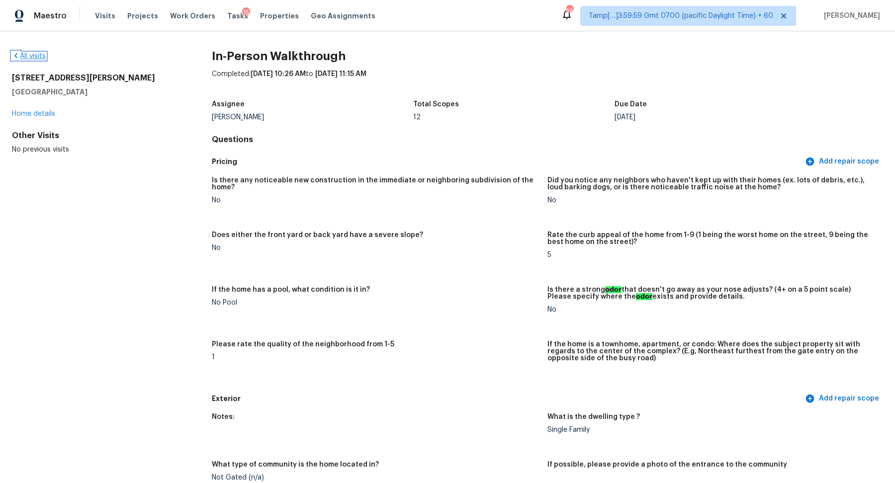
click at [25, 58] on link "All visits" at bounding box center [29, 56] width 34 height 7
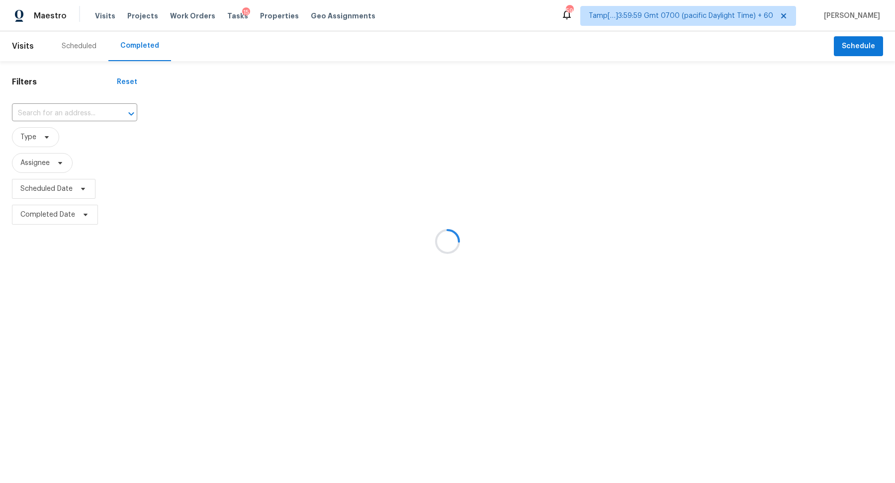
click at [62, 108] on div at bounding box center [447, 241] width 895 height 483
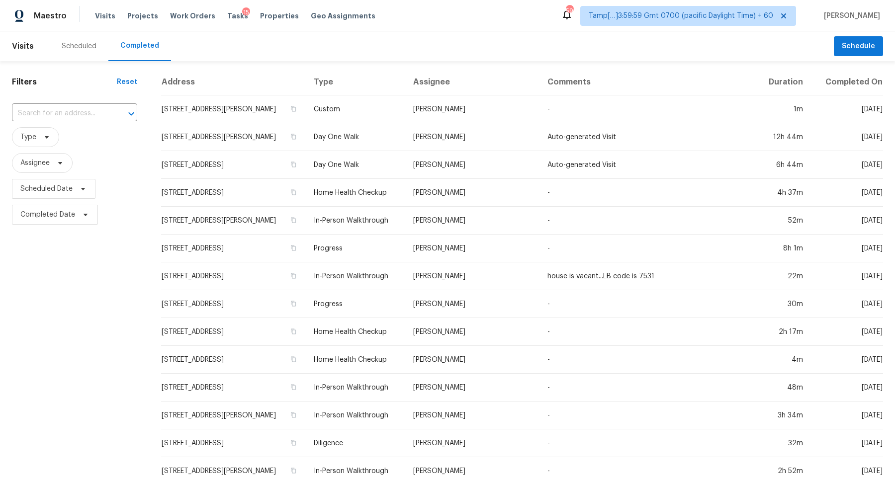
click at [62, 108] on input "text" at bounding box center [60, 113] width 97 height 15
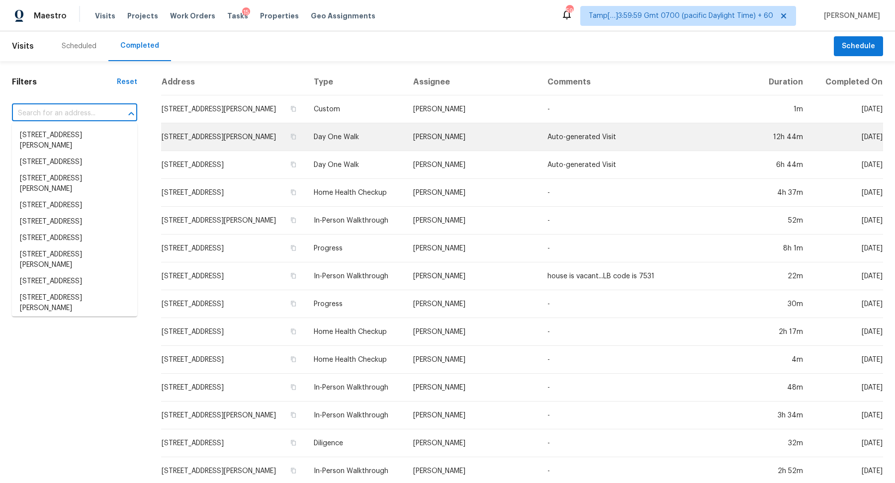
paste input "335 Neel Rd Salisbury NC 28147"
type input "335 Neel Rd Salisbury NC 28147"
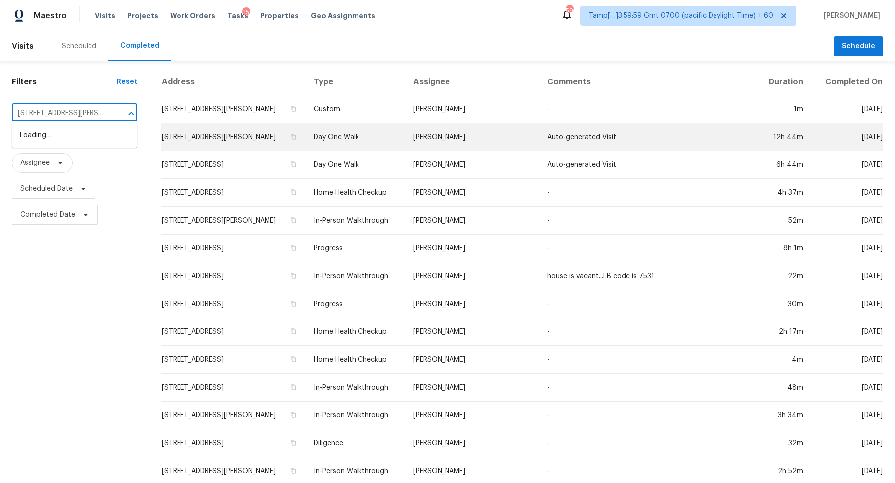
scroll to position [0, 12]
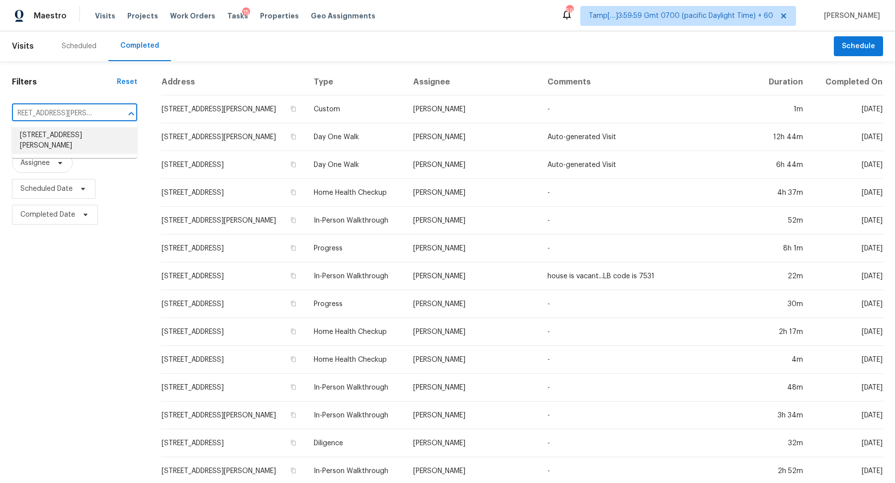
click at [50, 141] on li "335 Neel Rd, Salisbury, NC 28147" at bounding box center [74, 140] width 125 height 27
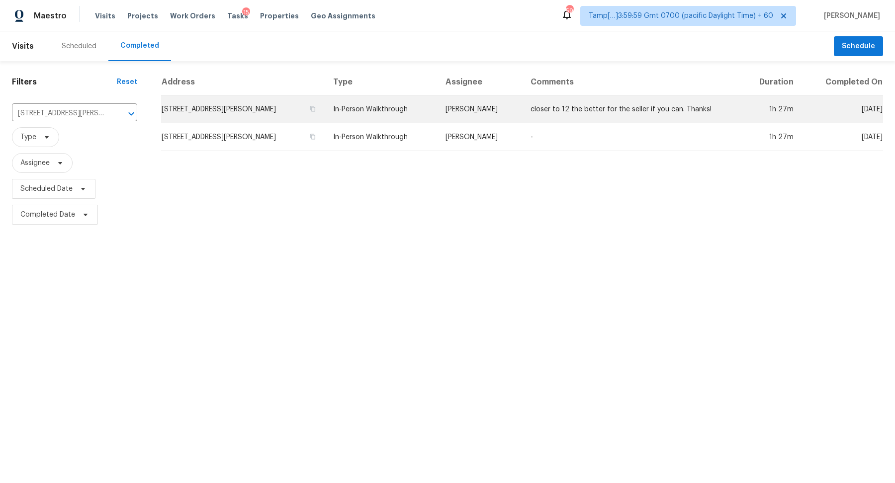
click at [273, 116] on td "335 Neel Rd, Salisbury, NC 28147" at bounding box center [243, 109] width 164 height 28
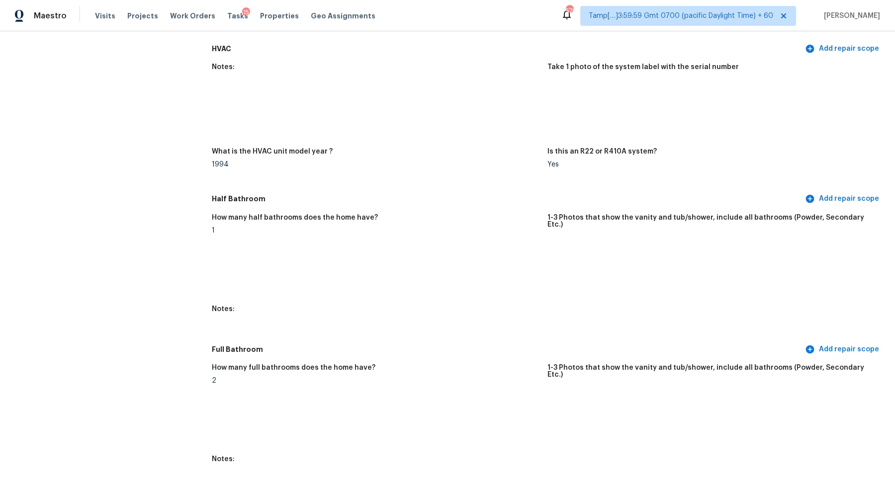
scroll to position [732, 0]
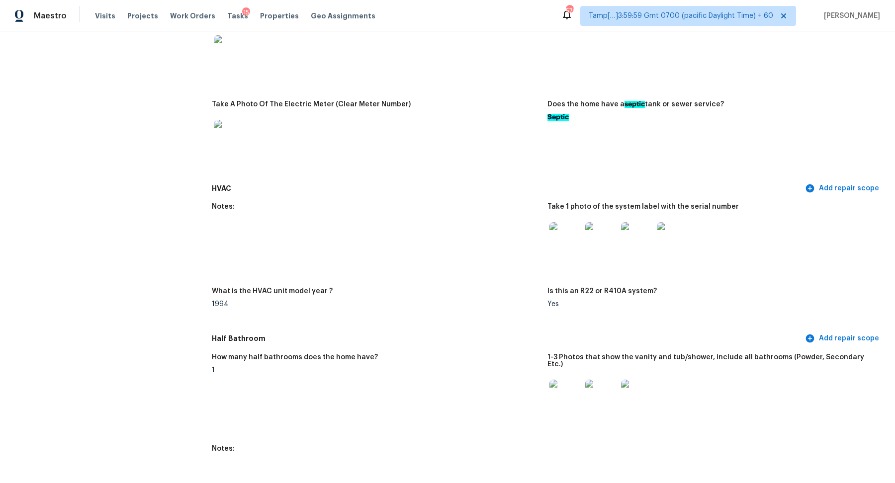
drag, startPoint x: 548, startPoint y: 121, endPoint x: 599, endPoint y: 117, distance: 51.3
click at [595, 117] on figure "Does the home have a septic tank or sewer service? Septic" at bounding box center [714, 137] width 335 height 73
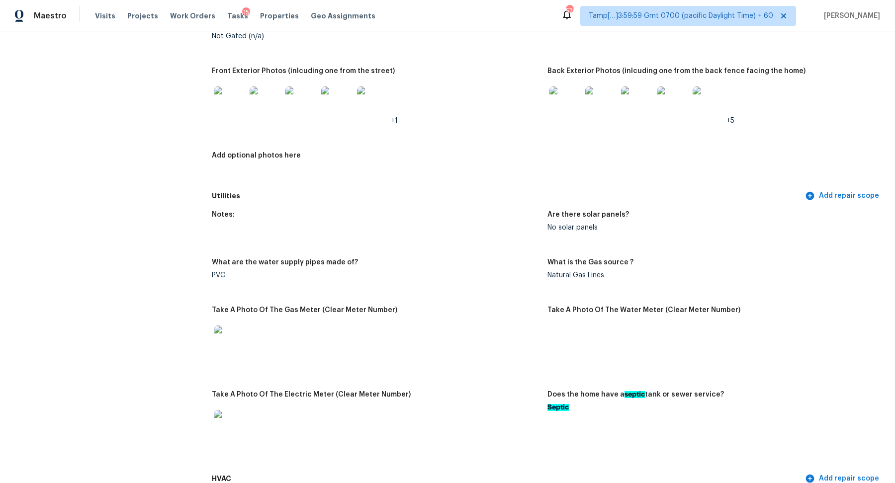
scroll to position [435, 0]
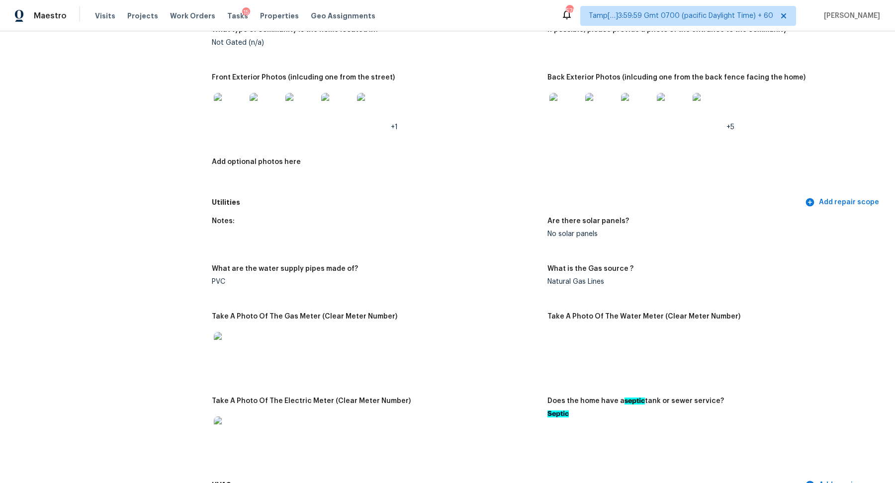
click at [239, 120] on img at bounding box center [230, 109] width 32 height 32
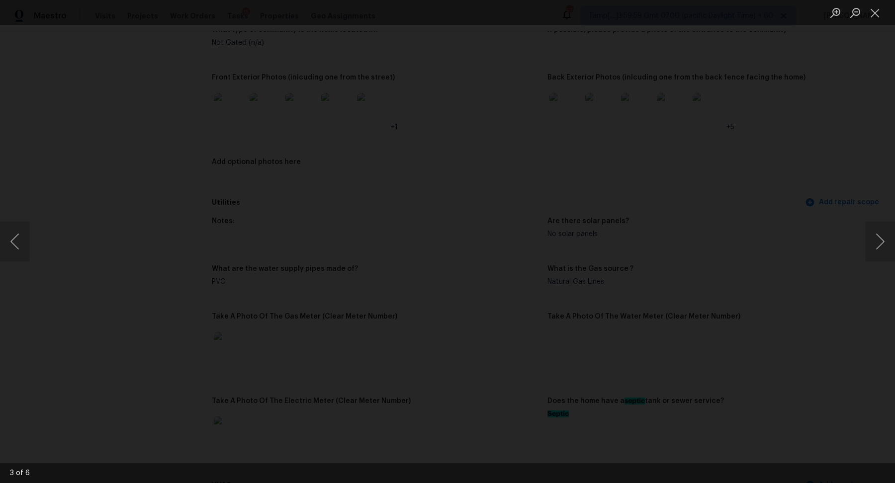
click at [470, 185] on img "Lightbox" at bounding box center [451, 141] width 1483 height 801
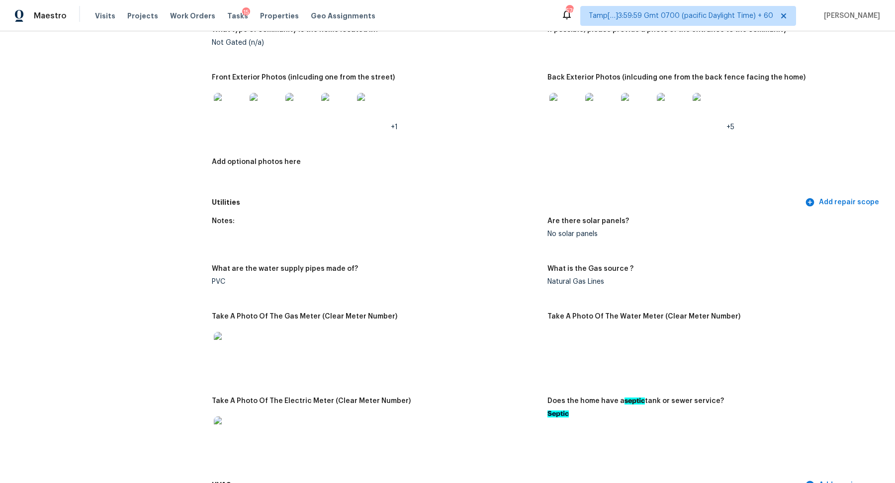
click at [549, 116] on img at bounding box center [565, 109] width 32 height 32
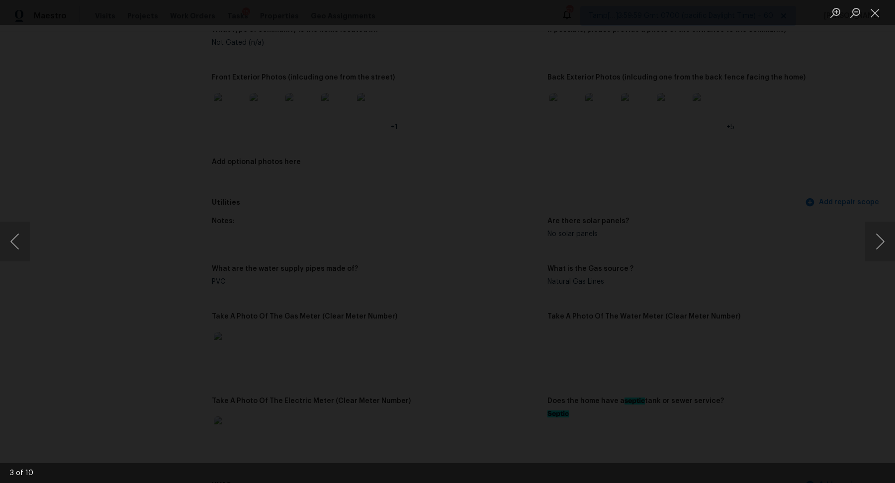
click at [507, 114] on img "Lightbox" at bounding box center [409, 3] width 2235 height 1207
click at [536, 136] on img "Lightbox" at bounding box center [410, 39] width 2235 height 1207
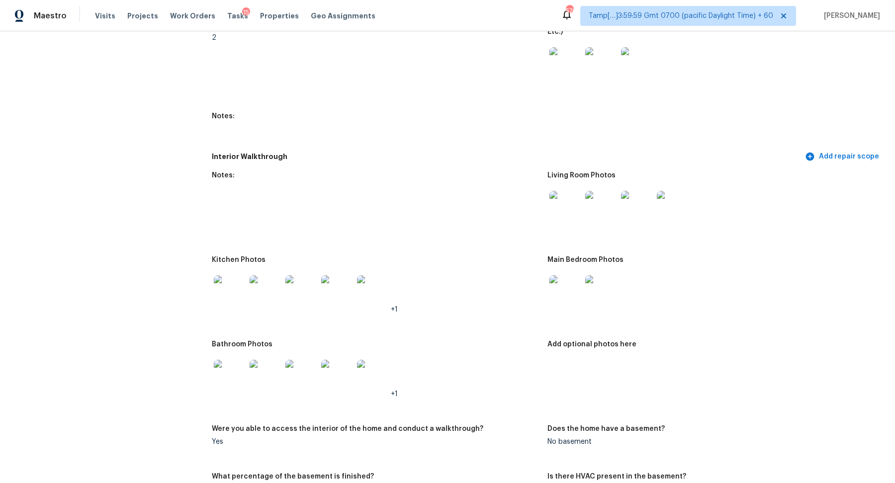
scroll to position [1126, 0]
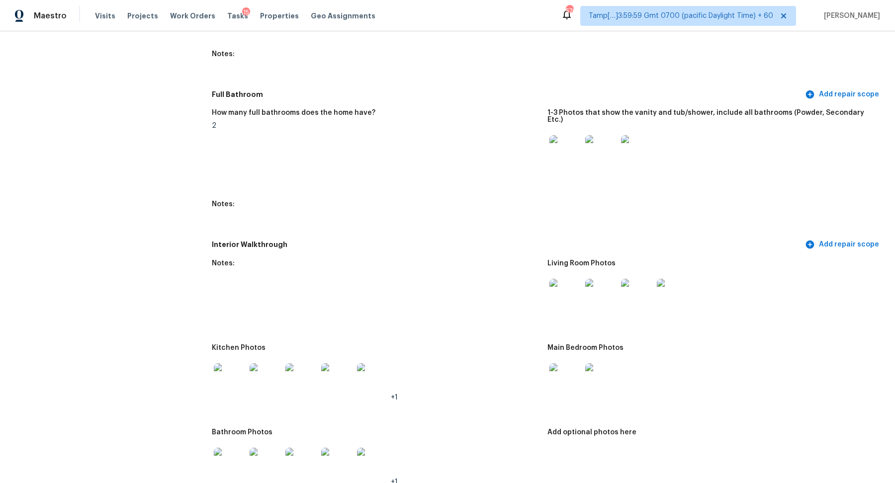
click at [567, 145] on img at bounding box center [565, 151] width 32 height 32
click at [573, 279] on img at bounding box center [565, 295] width 32 height 32
click at [230, 369] on img at bounding box center [230, 379] width 32 height 32
click at [557, 364] on img at bounding box center [565, 379] width 32 height 32
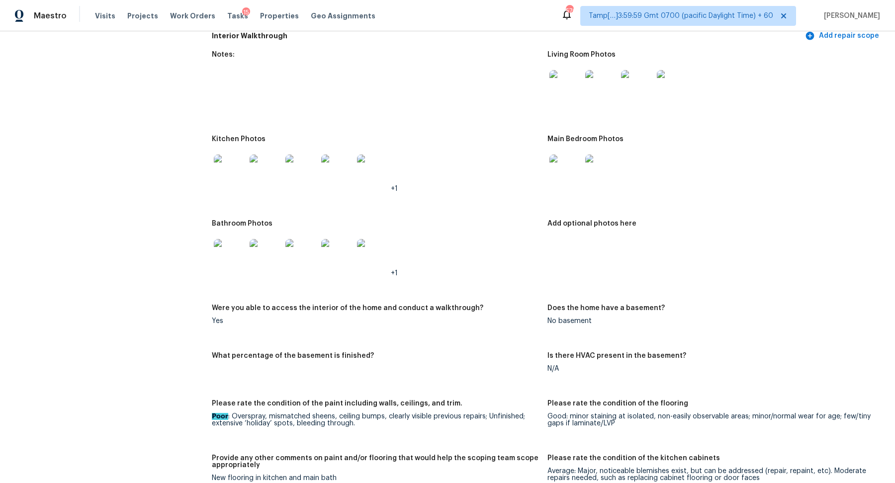
click at [226, 251] on img at bounding box center [230, 255] width 32 height 32
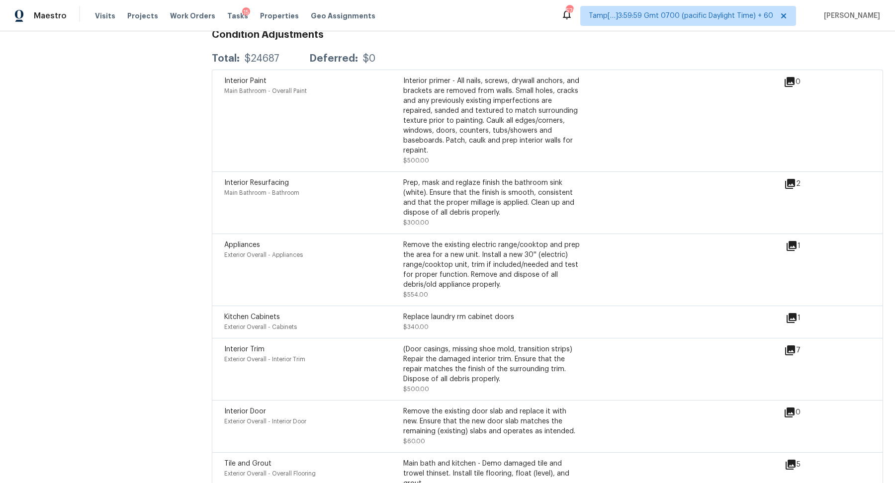
scroll to position [2602, 0]
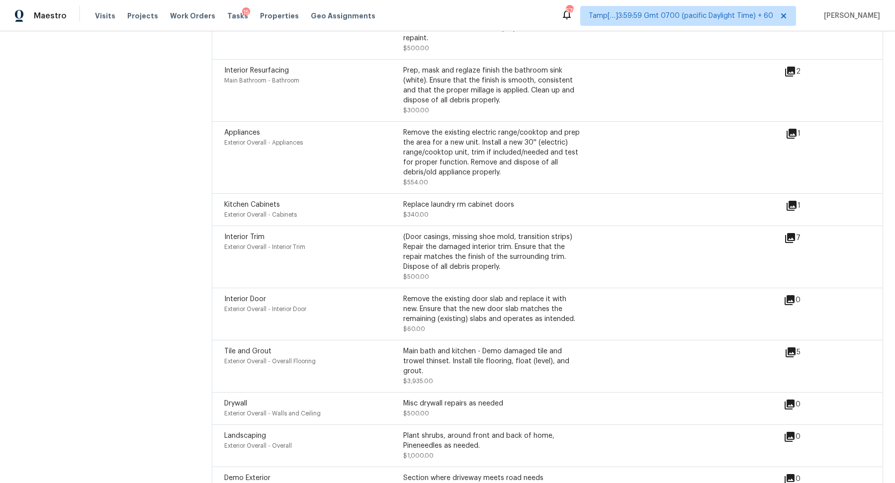
click at [795, 346] on icon at bounding box center [790, 352] width 12 height 12
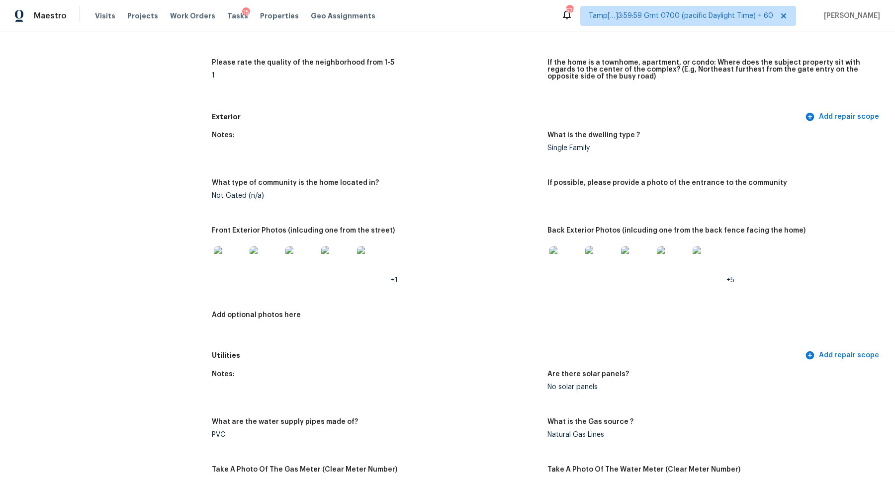
scroll to position [336, 0]
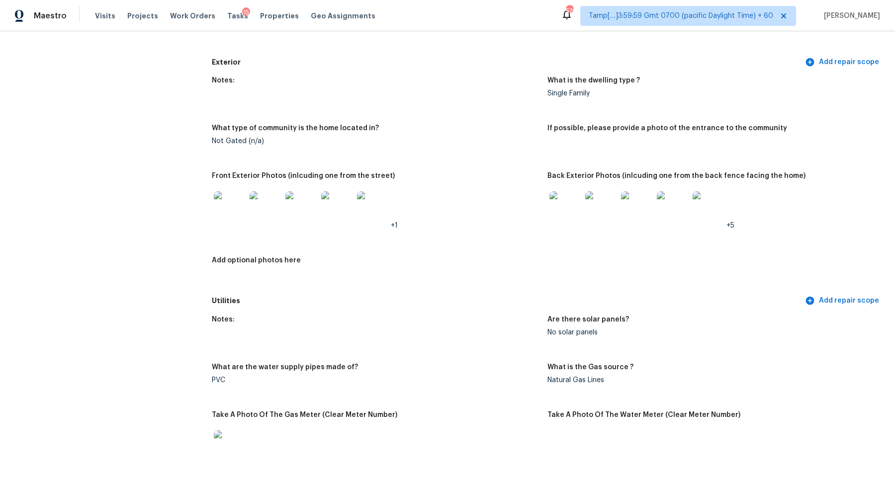
click at [243, 196] on img at bounding box center [230, 207] width 32 height 32
click at [573, 210] on img at bounding box center [565, 207] width 32 height 32
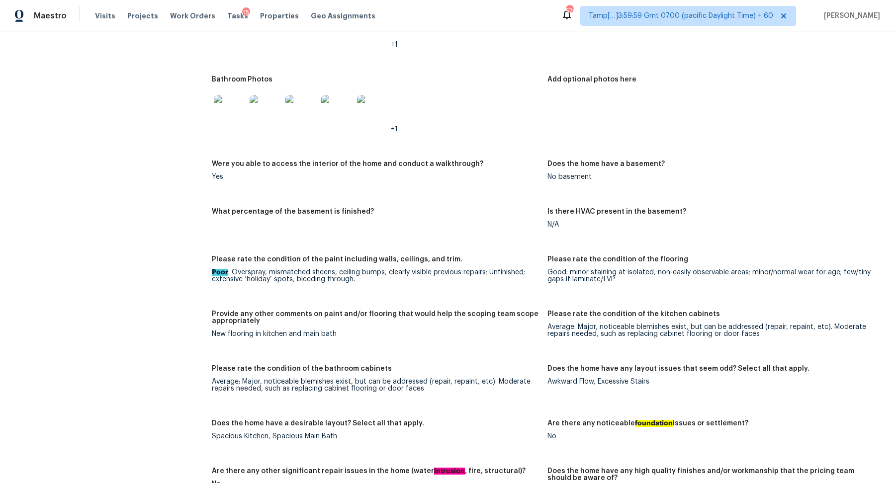
scroll to position [1400, 0]
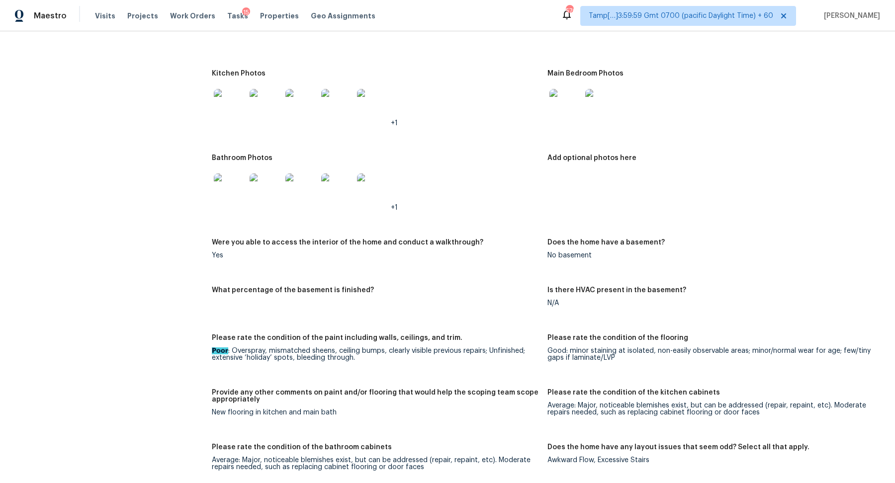
click at [241, 173] on img at bounding box center [230, 189] width 32 height 32
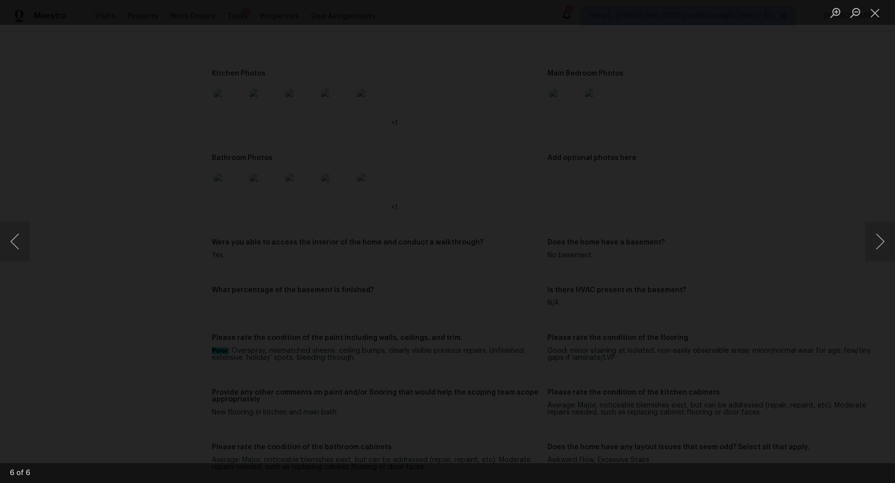
click at [428, 271] on img "Lightbox" at bounding box center [452, 234] width 1103 height 595
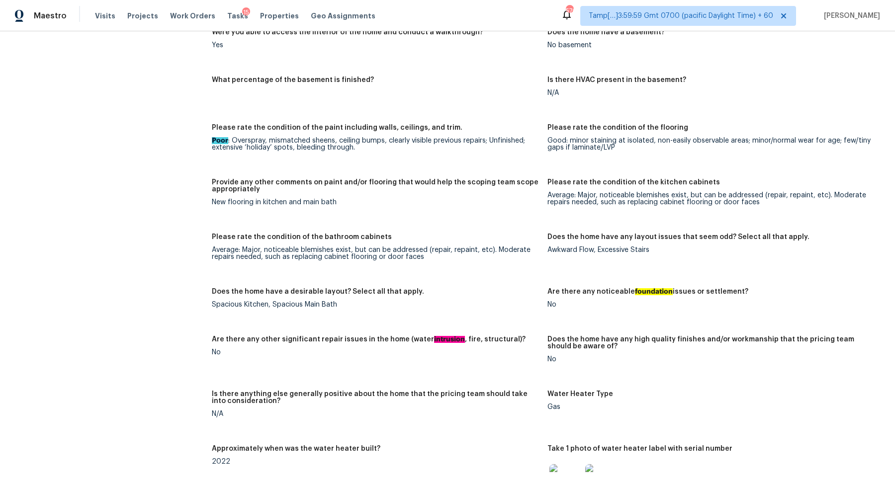
scroll to position [1337, 0]
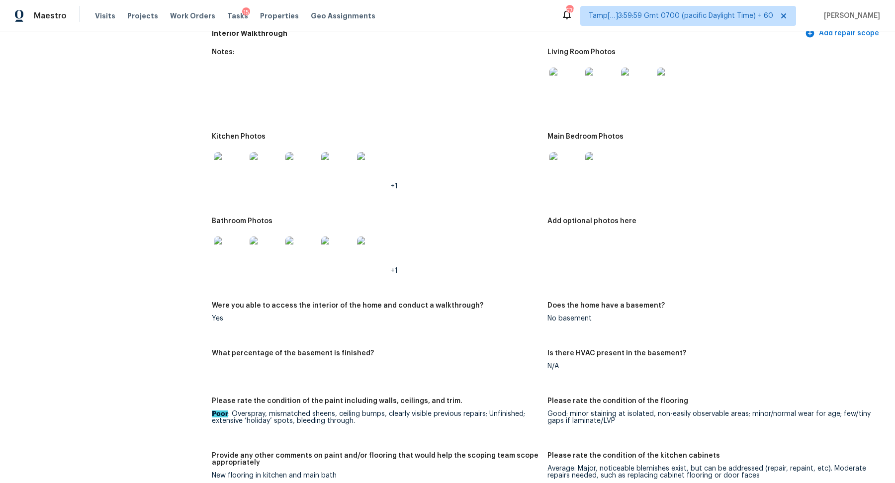
click at [222, 153] on img at bounding box center [230, 168] width 32 height 32
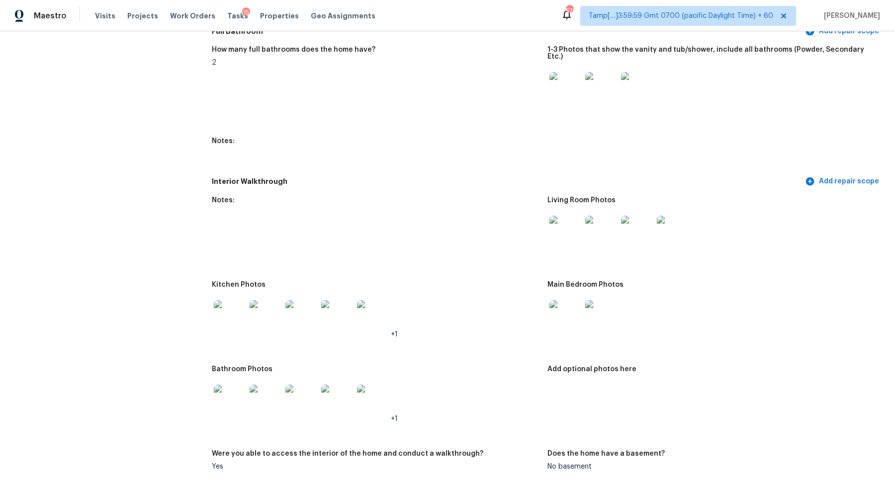
scroll to position [1257, 0]
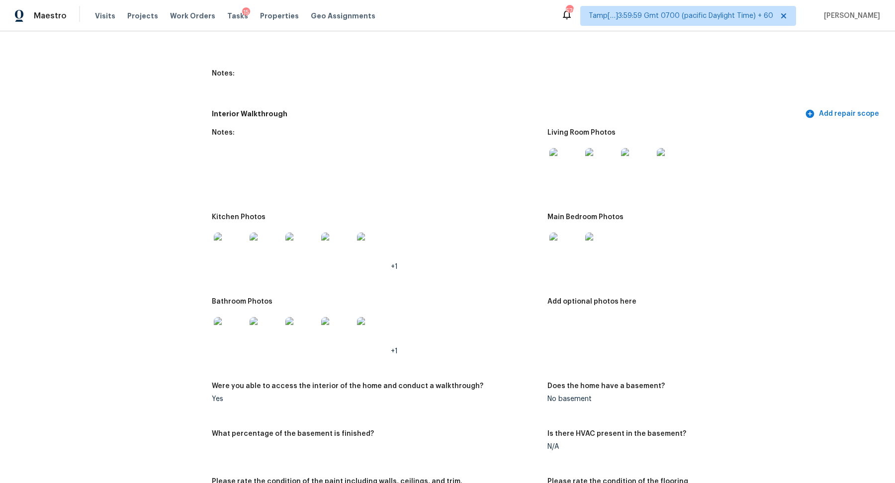
click at [556, 234] on img at bounding box center [565, 249] width 32 height 32
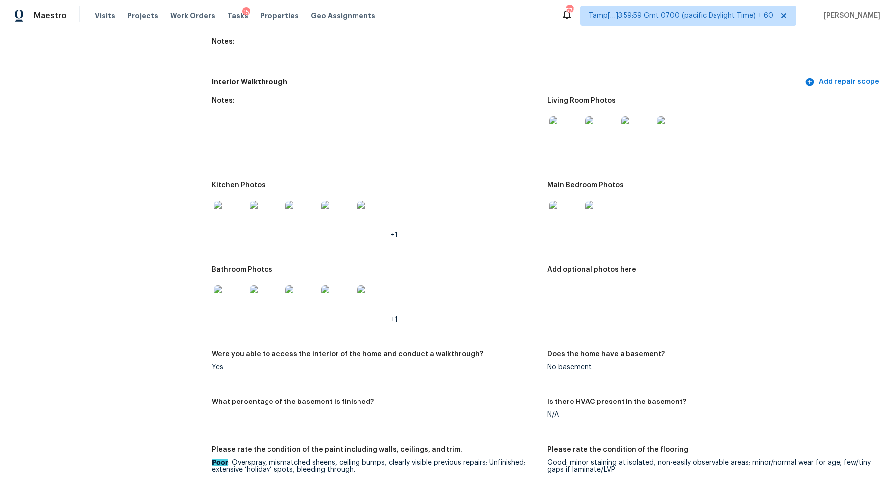
scroll to position [1288, 0]
click at [272, 286] on img at bounding box center [265, 302] width 32 height 32
click at [240, 202] on img at bounding box center [230, 218] width 32 height 32
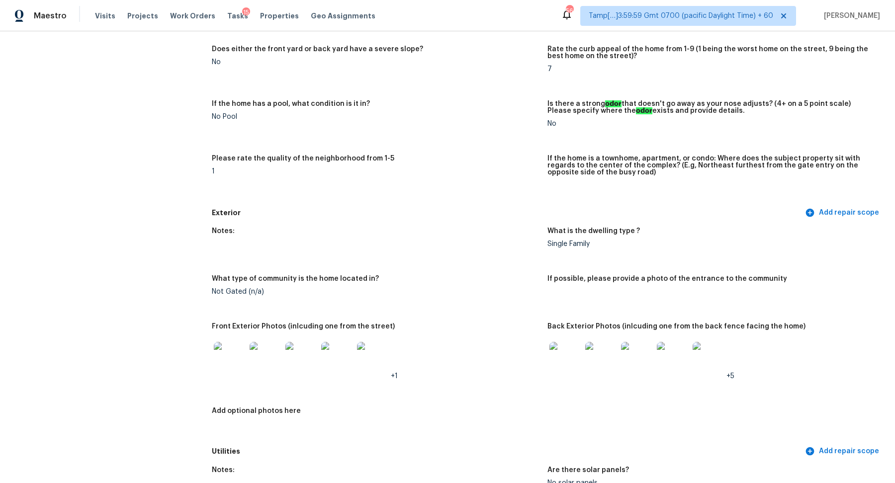
scroll to position [0, 0]
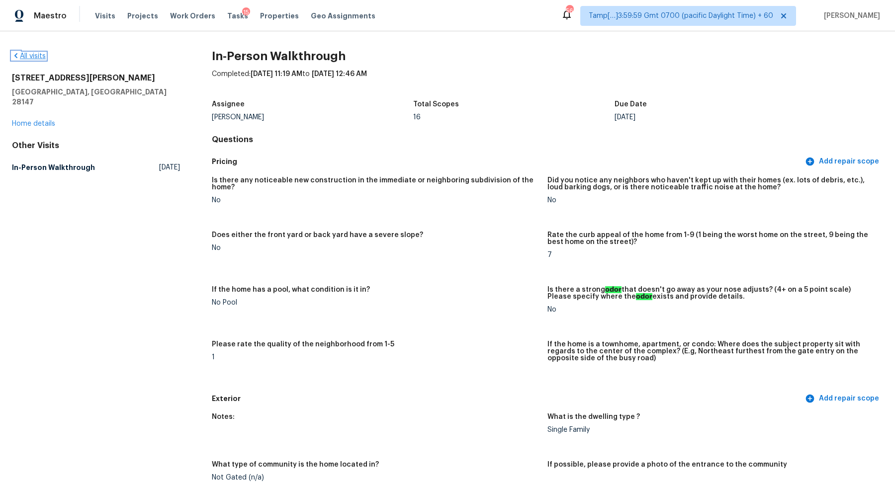
click at [32, 59] on link "All visits" at bounding box center [29, 56] width 34 height 7
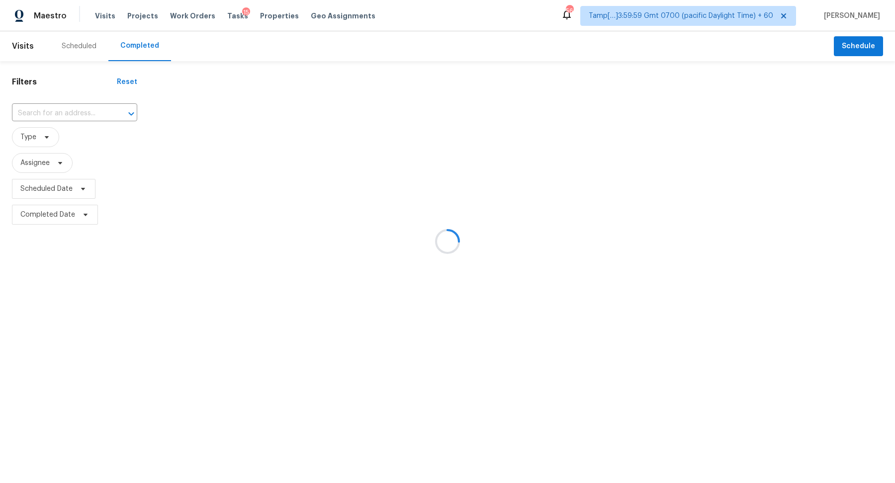
click at [97, 106] on div at bounding box center [447, 241] width 895 height 483
click at [66, 110] on div at bounding box center [447, 241] width 895 height 483
click at [67, 119] on div at bounding box center [447, 241] width 895 height 483
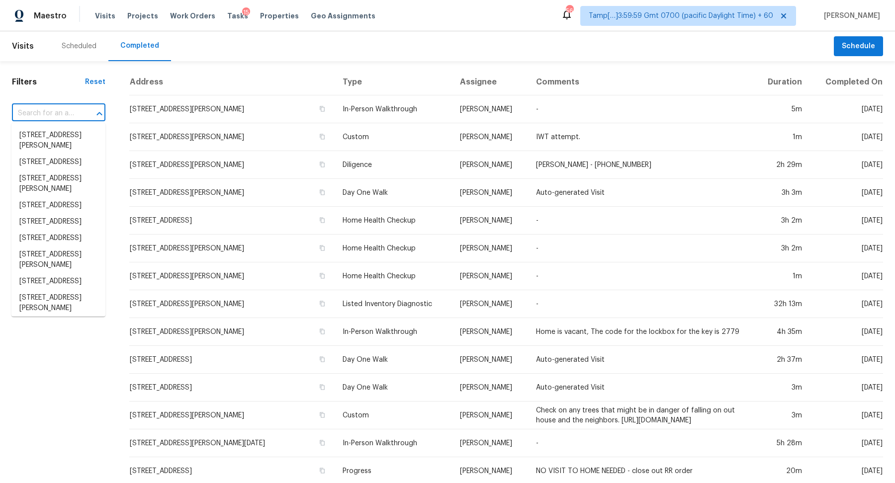
click at [72, 118] on input "text" at bounding box center [45, 113] width 66 height 15
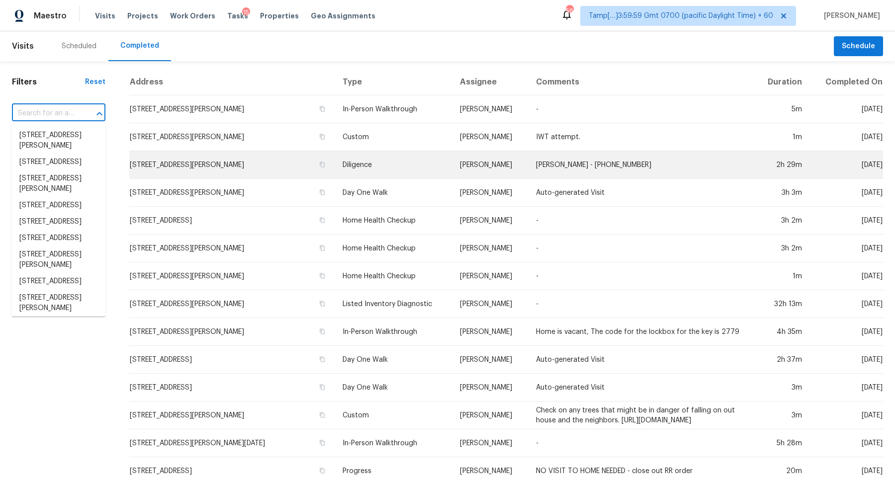
paste input "8414 E Orange Blossom Ln Scottsdale AZ 85250"
type input "8414 E Orange Blossom Ln Scottsdale AZ 85250"
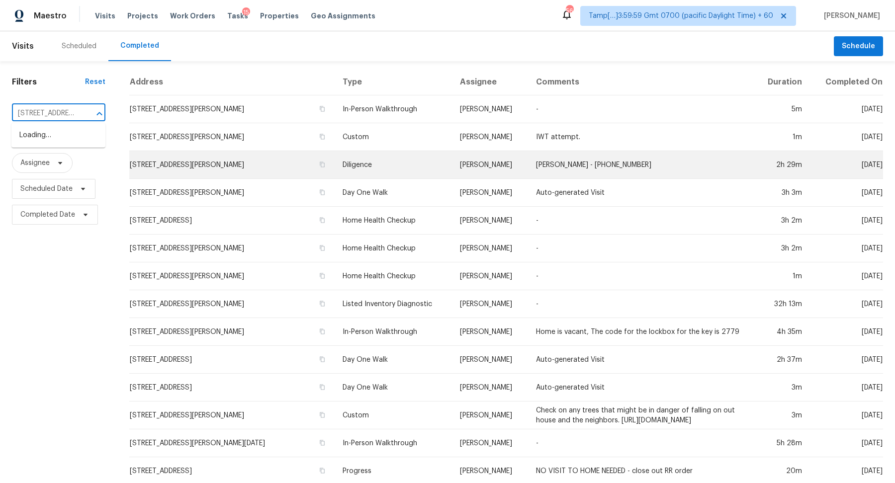
scroll to position [0, 96]
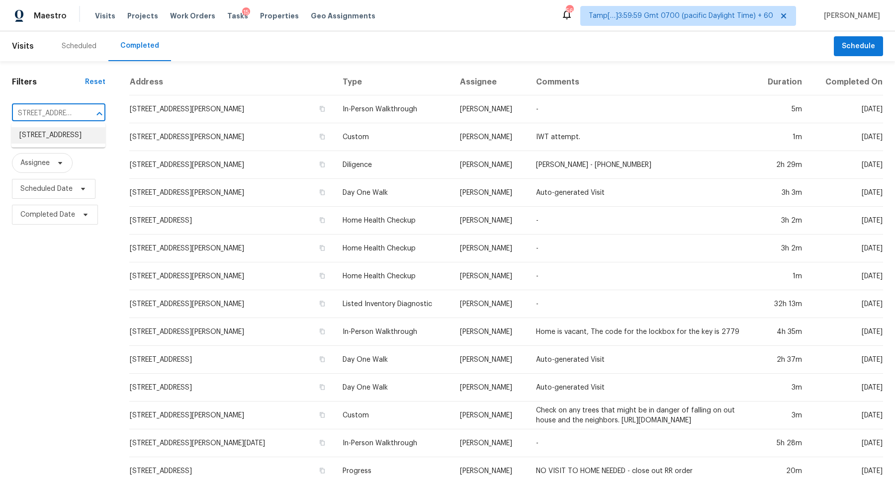
click at [42, 132] on li "8414 E Orange Blossom Ln, Scottsdale, AZ 85250" at bounding box center [58, 135] width 94 height 16
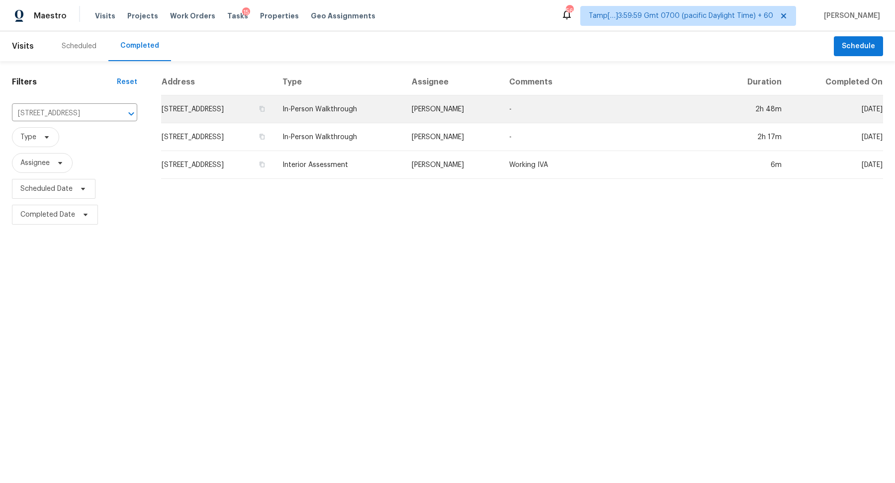
click at [206, 111] on td "8414 E Orange Blossom Ln, Scottsdale, AZ 85250" at bounding box center [217, 109] width 113 height 28
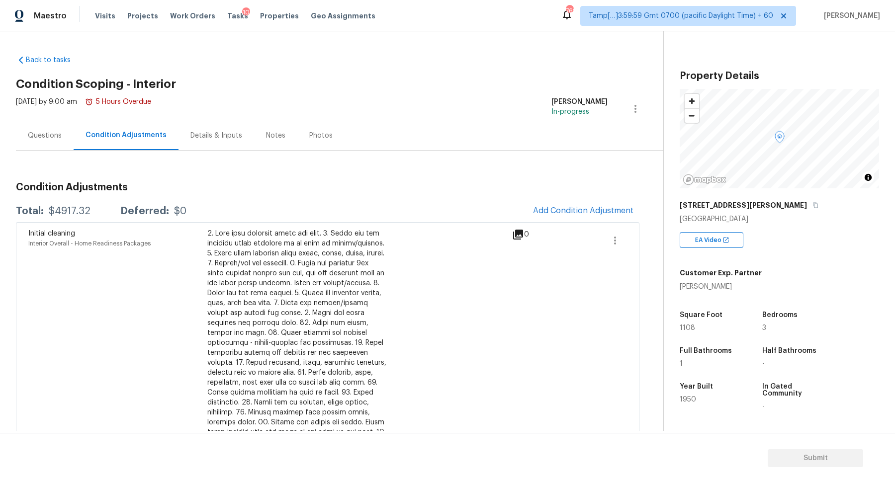
click at [562, 200] on span "Add Condition Adjustment" at bounding box center [583, 211] width 112 height 22
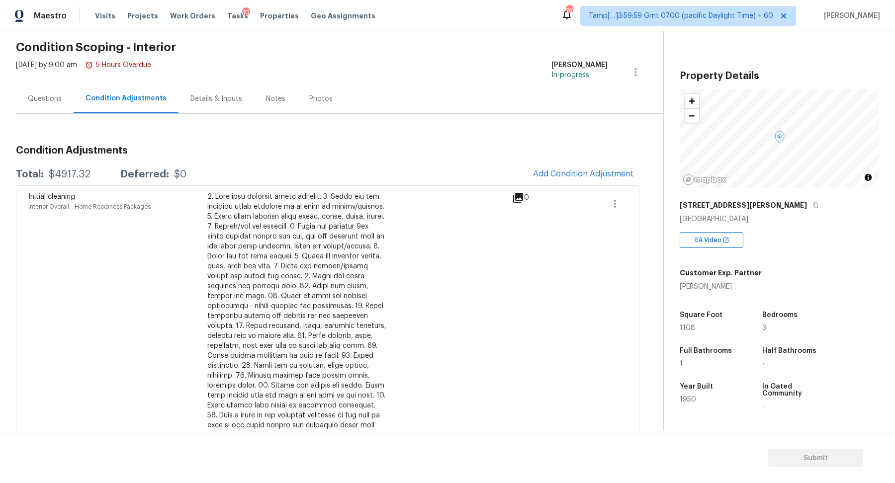
scroll to position [23, 0]
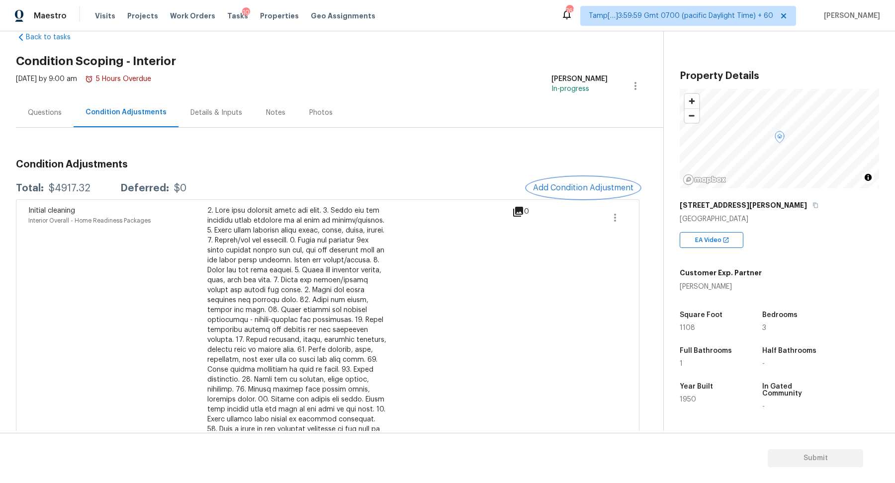
click at [575, 179] on button "Add Condition Adjustment" at bounding box center [583, 187] width 112 height 21
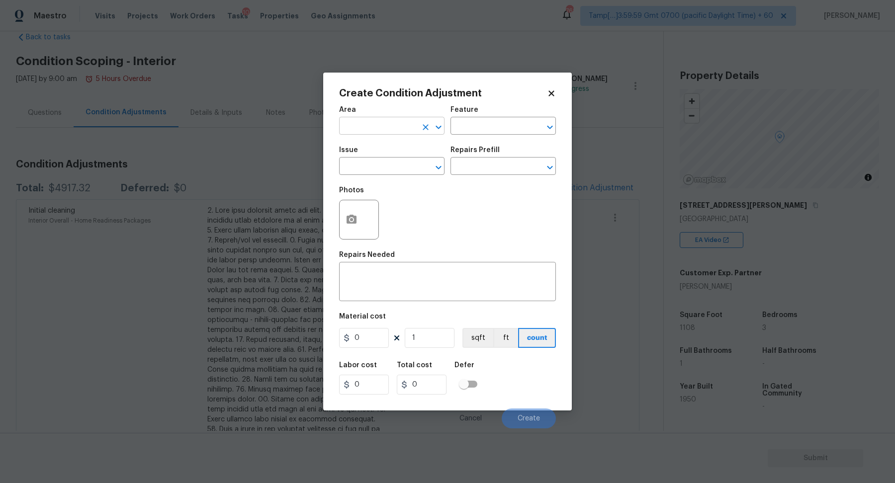
click at [378, 121] on input "text" at bounding box center [378, 126] width 78 height 15
click at [425, 162] on li "Interior Overall" at bounding box center [391, 165] width 105 height 16
click at [425, 163] on icon "Clear" at bounding box center [425, 168] width 10 height 10
type input "Interior Overall"
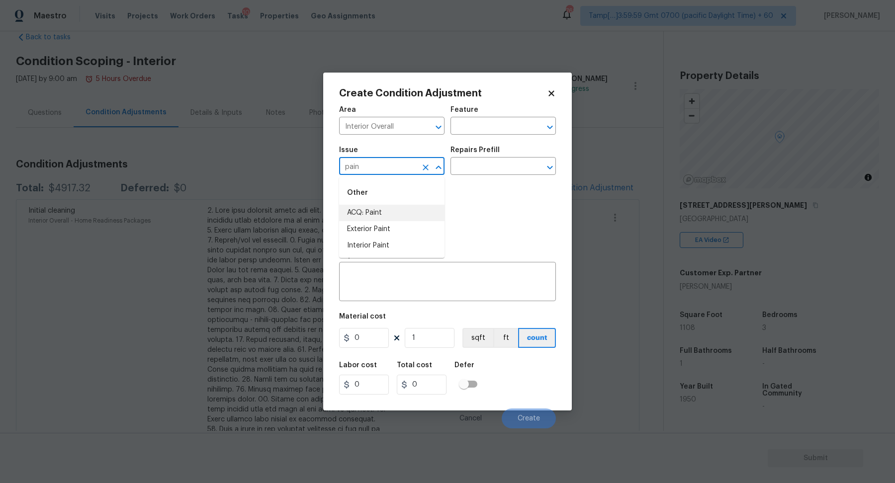
drag, startPoint x: 420, startPoint y: 244, endPoint x: 415, endPoint y: 216, distance: 29.2
click at [415, 215] on ul "ACQ: Paint Exterior Paint Interior Paint" at bounding box center [391, 229] width 105 height 49
click at [415, 216] on li "ACQ: Paint" at bounding box center [391, 213] width 105 height 16
type input "ACQ: Paint"
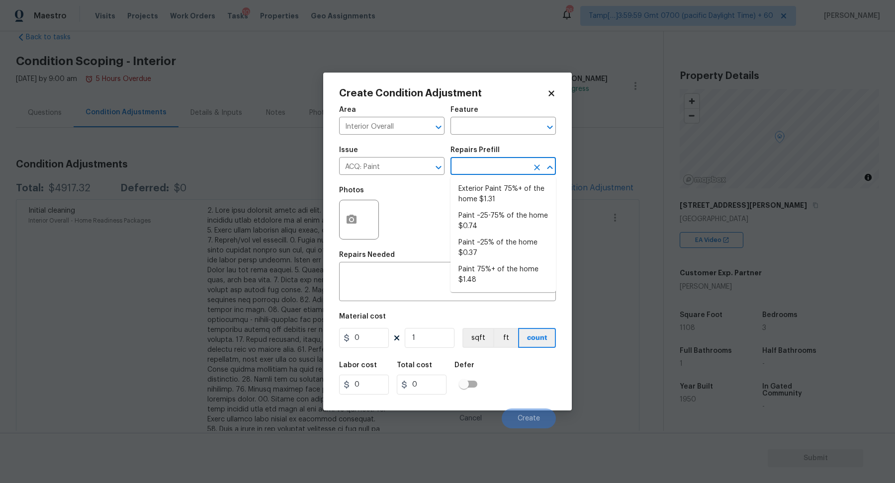
click at [511, 163] on input "text" at bounding box center [489, 167] width 78 height 15
click at [510, 242] on li "Paint ~25% of the home $0.37" at bounding box center [502, 248] width 105 height 27
type input "Acquisition"
type textarea "Acquisition Scope: ~25% of the home needs interior paint"
type input "0.37"
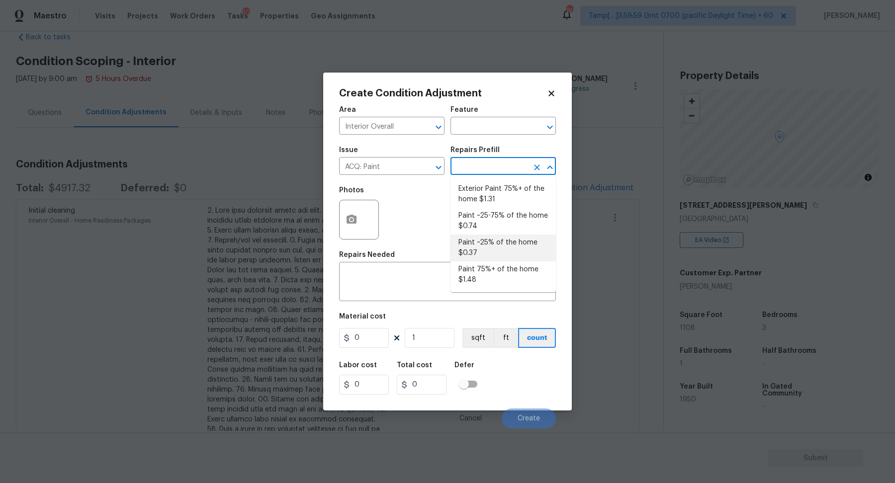
type input "0.37"
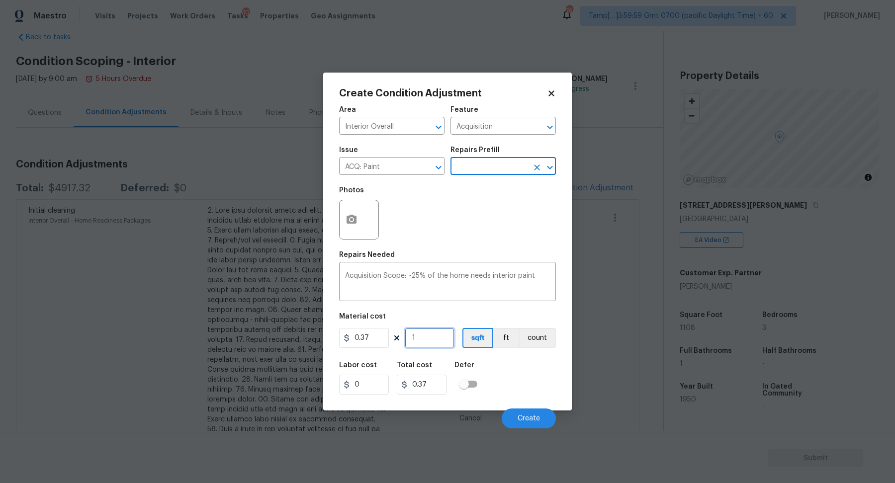
click at [445, 337] on input "1" at bounding box center [430, 338] width 50 height 20
type input "11"
type input "4.07"
type input "110"
type input "40.7"
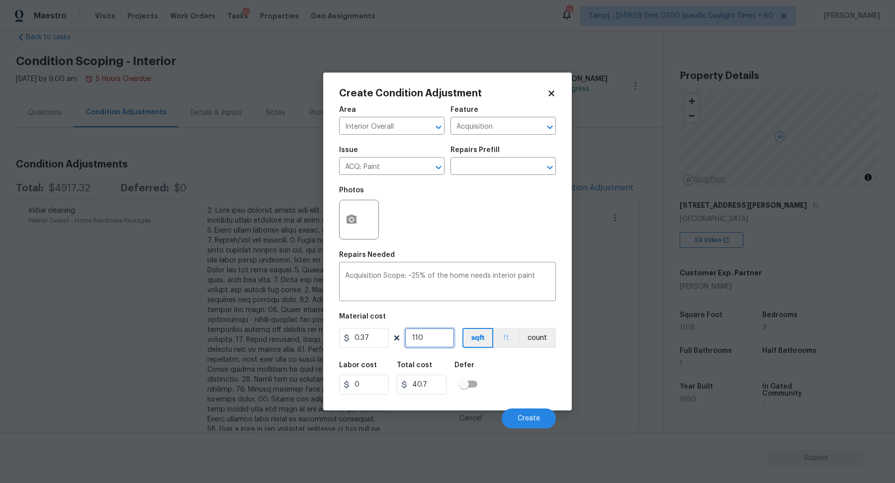
type input "1108"
type input "409.96"
type input "1108"
click at [522, 418] on span "Create" at bounding box center [528, 418] width 22 height 7
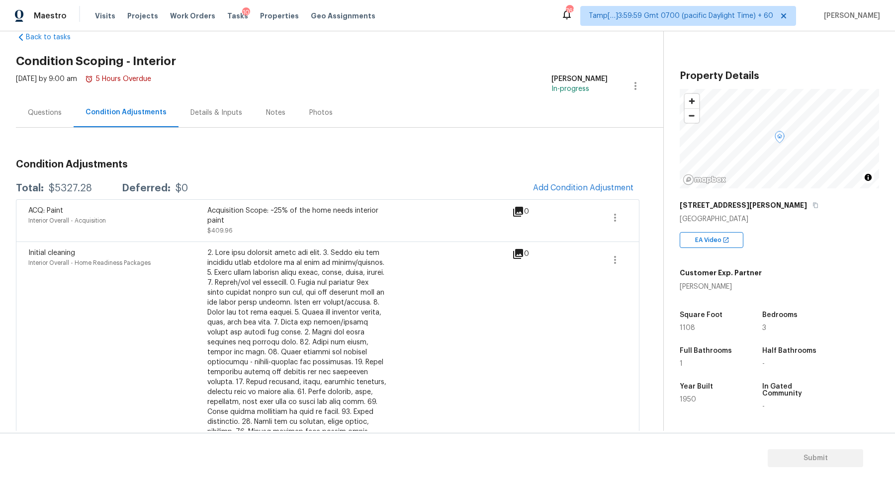
click at [68, 183] on div "$5327.28" at bounding box center [70, 188] width 43 height 10
copy div "$5327.28"
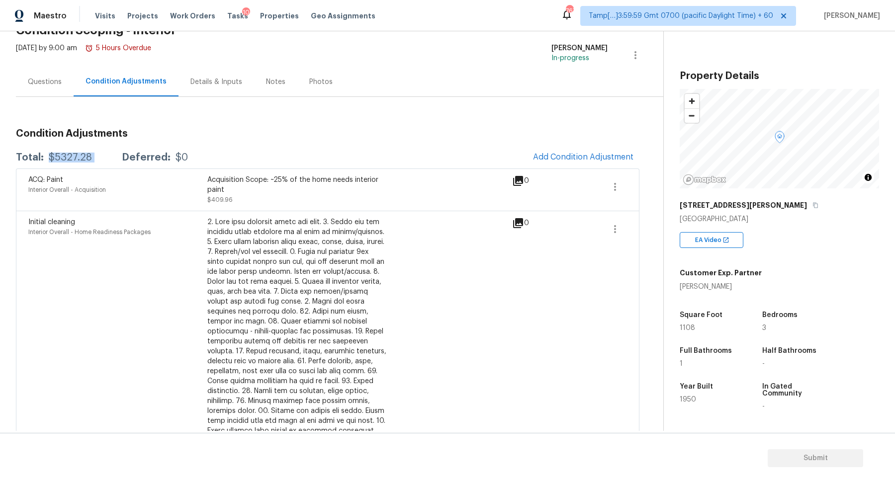
scroll to position [0, 0]
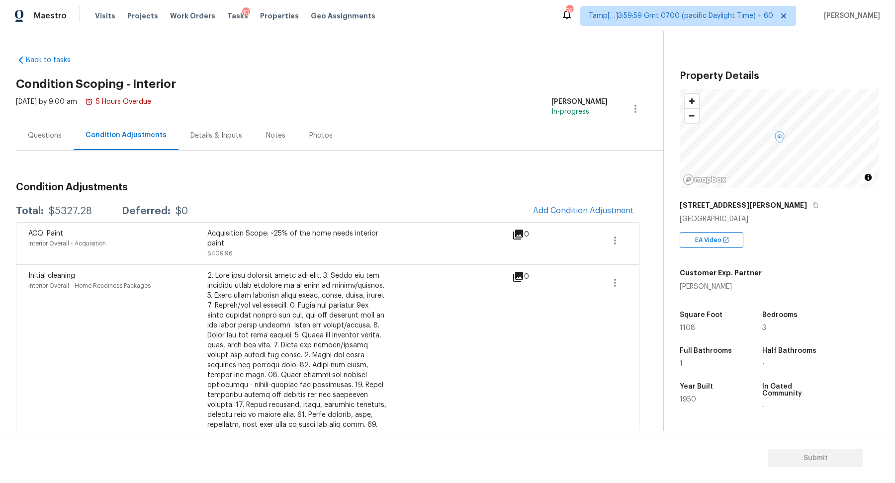
click at [29, 132] on div "Questions" at bounding box center [45, 136] width 34 height 10
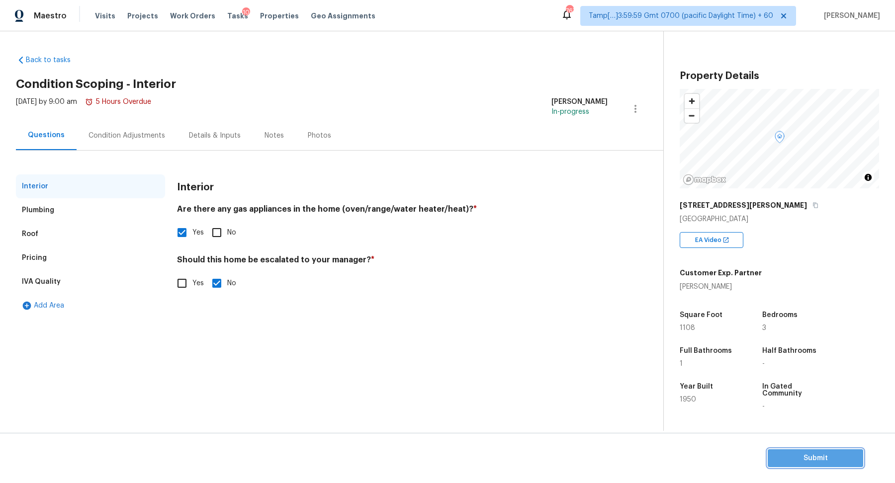
click at [819, 456] on span "Submit" at bounding box center [815, 458] width 80 height 12
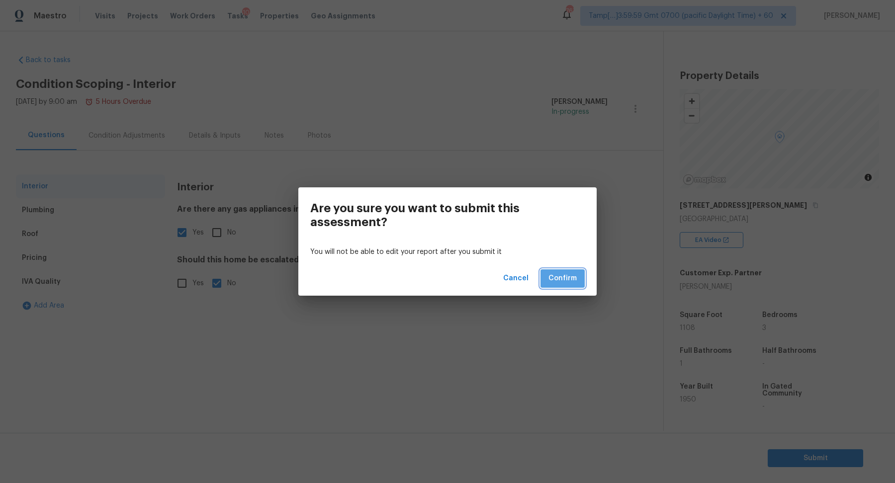
click at [567, 278] on span "Confirm" at bounding box center [562, 278] width 28 height 12
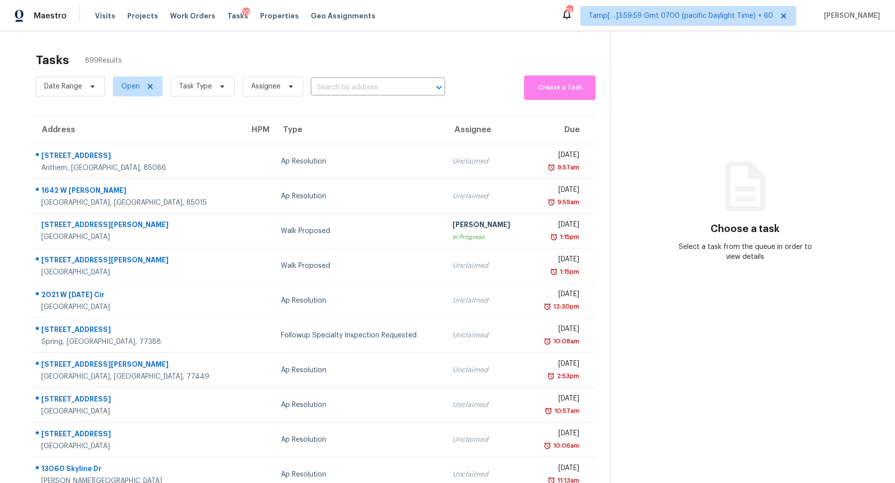
click at [402, 98] on div "Date Range Open Task Type Assignee ​" at bounding box center [240, 86] width 409 height 27
click at [405, 89] on input "text" at bounding box center [364, 87] width 106 height 15
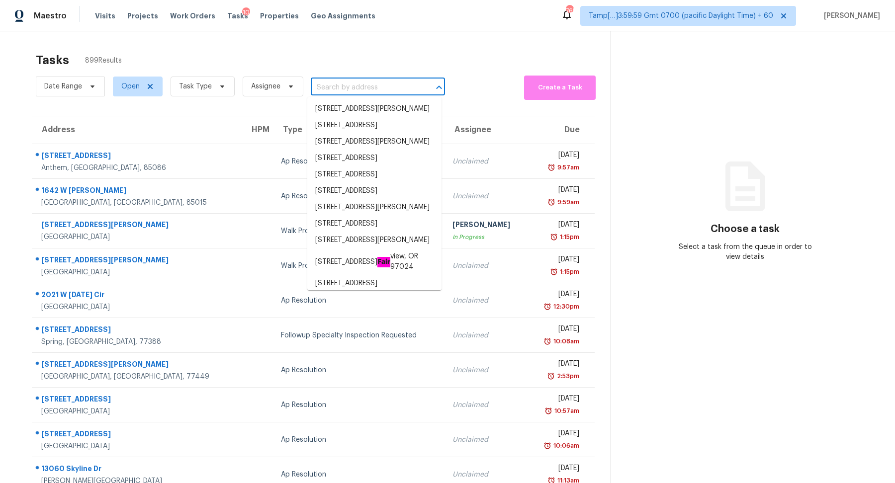
paste input "[STREET_ADDRESS][PERSON_NAME]"
type input "[STREET_ADDRESS][PERSON_NAME]"
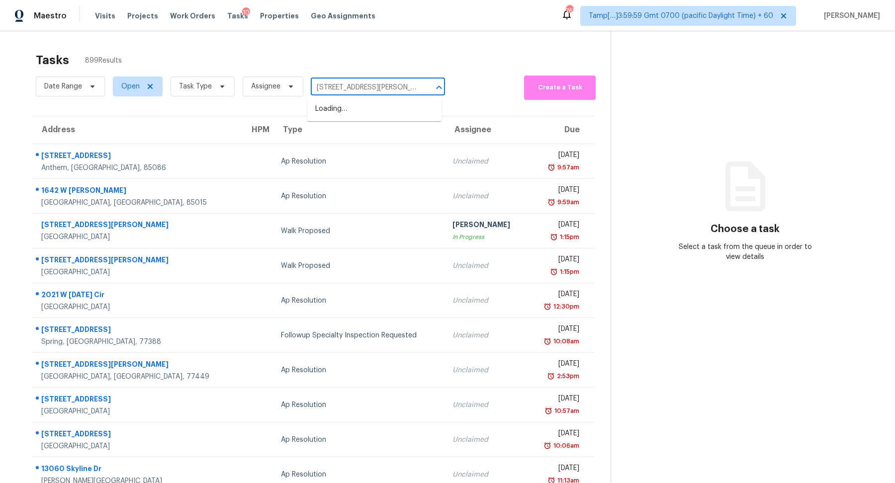
scroll to position [0, 3]
click at [365, 111] on li "[STREET_ADDRESS][PERSON_NAME]" at bounding box center [374, 109] width 134 height 16
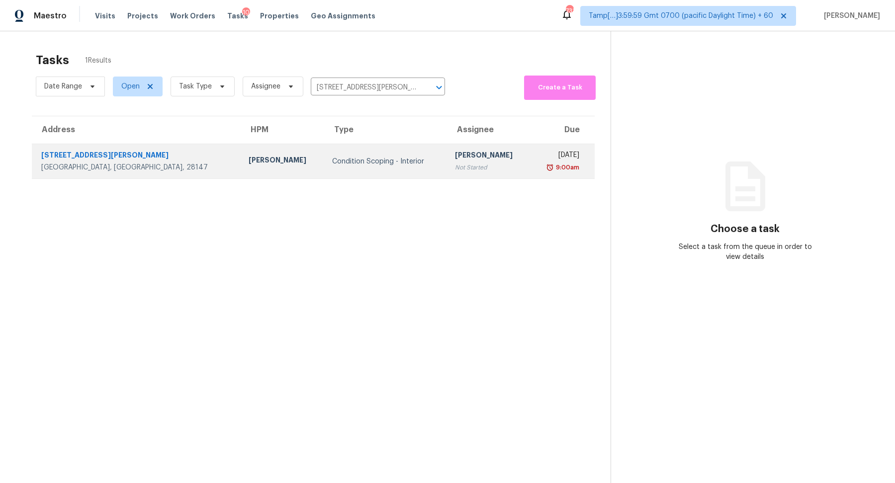
click at [324, 148] on td "Condition Scoping - Interior" at bounding box center [385, 161] width 122 height 35
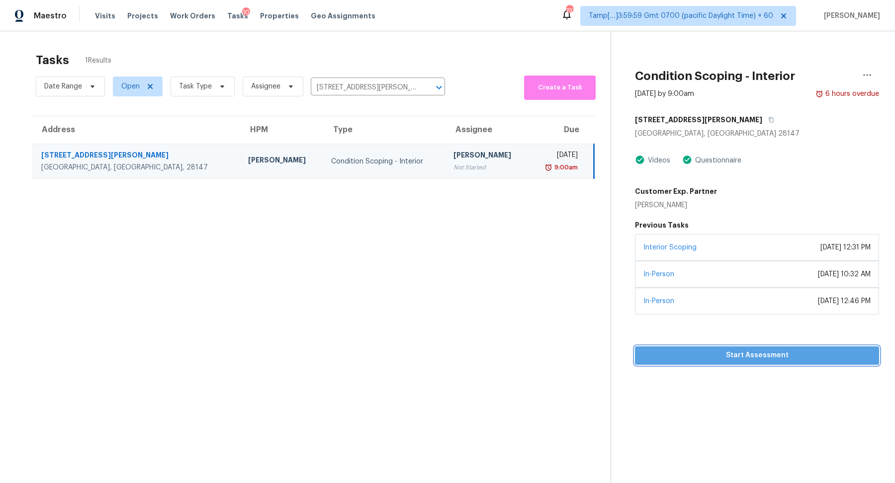
click at [719, 359] on span "Start Assessment" at bounding box center [757, 355] width 228 height 12
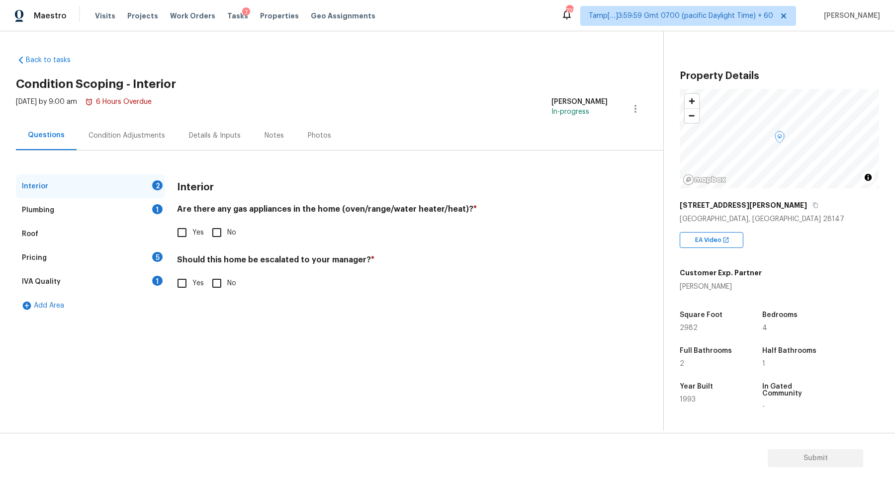
click at [197, 242] on label "Yes" at bounding box center [187, 232] width 32 height 21
click at [192, 242] on input "Yes" at bounding box center [181, 232] width 21 height 21
checkbox input "true"
click at [222, 290] on input "No" at bounding box center [216, 283] width 21 height 21
checkbox input "true"
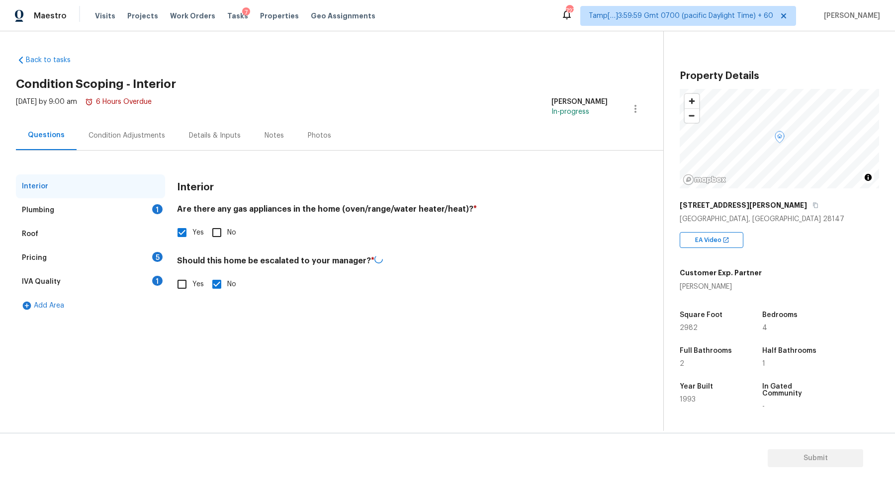
click at [147, 211] on div "Plumbing 1" at bounding box center [90, 210] width 149 height 24
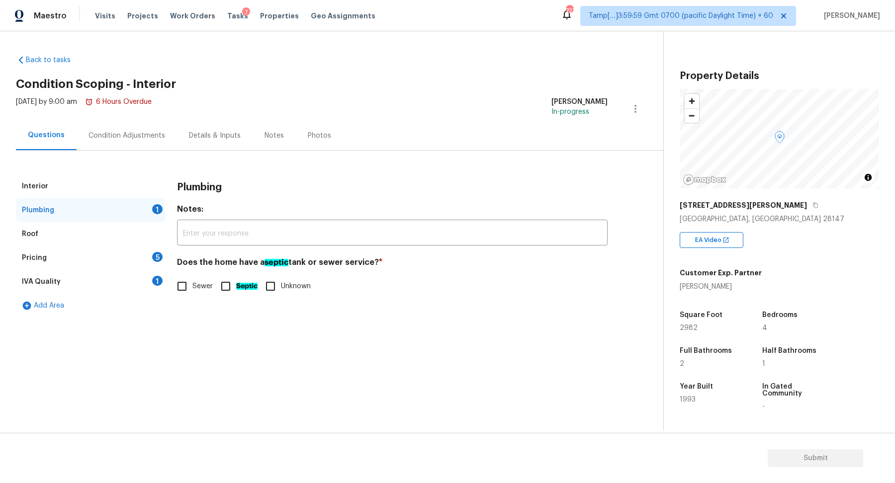
click at [190, 270] on h4 "Does the home have a septic tank or sewer service? *" at bounding box center [392, 264] width 430 height 14
click at [190, 279] on input "Sewer" at bounding box center [181, 286] width 21 height 21
checkbox input "true"
click at [218, 288] on input "Septic" at bounding box center [225, 286] width 21 height 21
checkbox input "true"
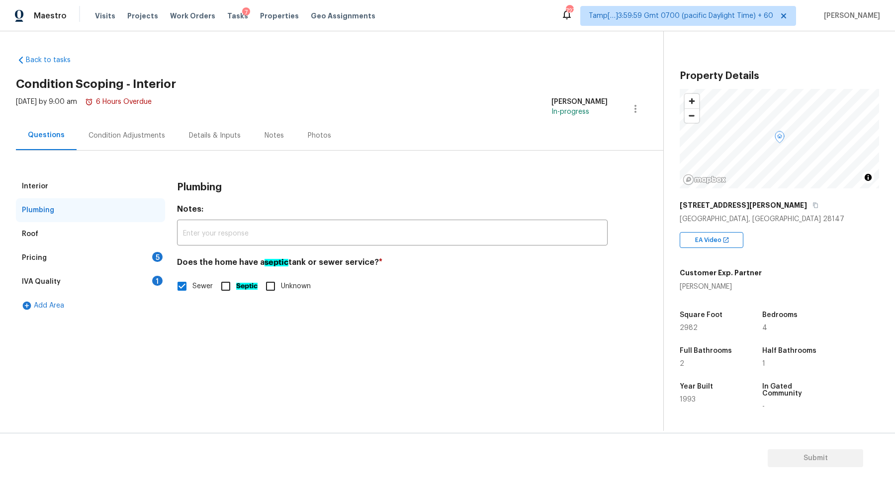
checkbox input "false"
click at [155, 260] on div "5" at bounding box center [157, 257] width 10 height 10
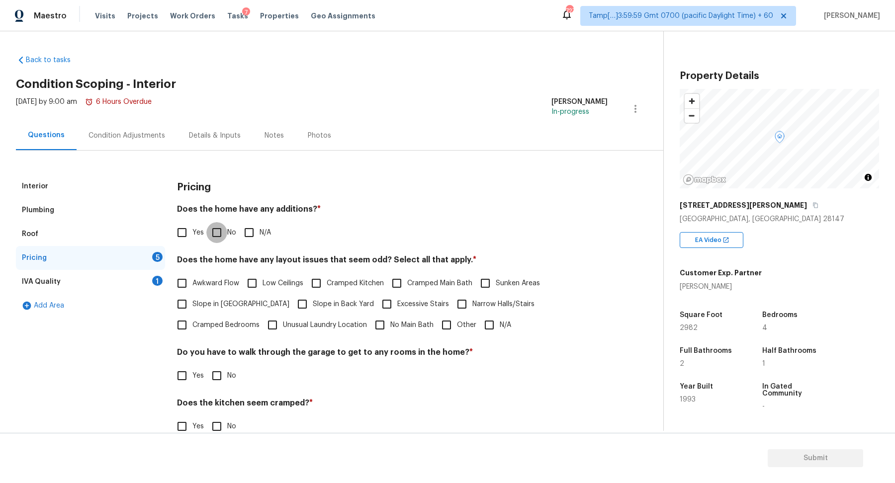
click at [218, 235] on input "No" at bounding box center [216, 232] width 21 height 21
checkbox input "true"
click at [226, 292] on label "Awkward Flow" at bounding box center [205, 283] width 68 height 21
click at [192, 292] on input "Awkward Flow" at bounding box center [181, 283] width 21 height 21
click at [227, 289] on label "Awkward Flow" at bounding box center [205, 283] width 68 height 21
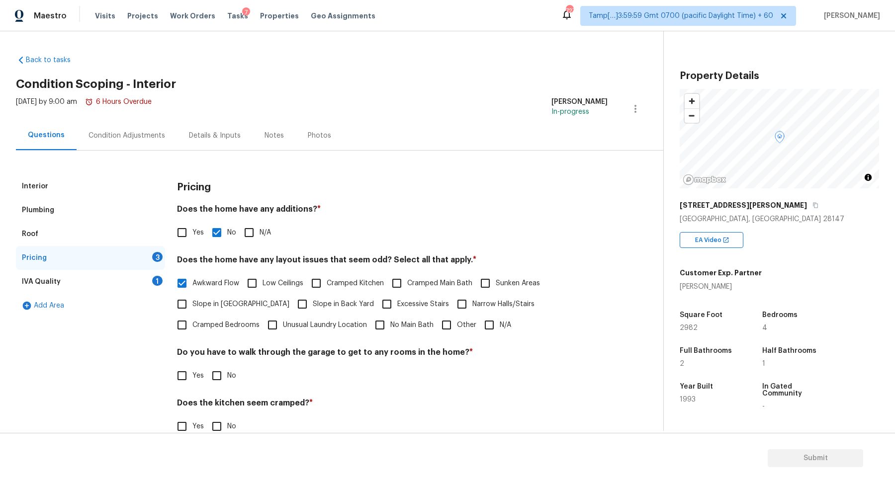
click at [192, 289] on input "Awkward Flow" at bounding box center [181, 283] width 21 height 21
checkbox input "false"
click at [227, 302] on span "Slope in [GEOGRAPHIC_DATA]" at bounding box center [240, 304] width 97 height 10
click at [192, 302] on input "Slope in [GEOGRAPHIC_DATA]" at bounding box center [181, 304] width 21 height 21
checkbox input "true"
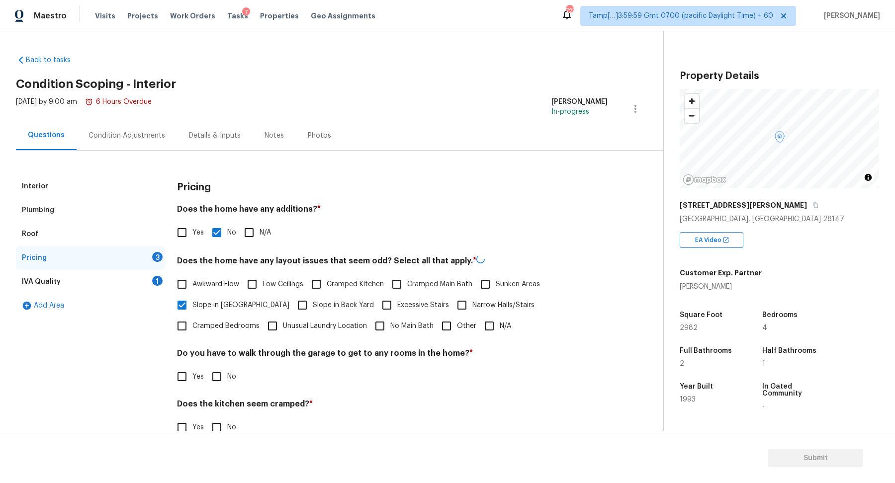
click at [313, 303] on span "Slope in Back Yard" at bounding box center [343, 305] width 61 height 10
click at [292, 303] on input "Slope in Back Yard" at bounding box center [302, 305] width 21 height 21
checkbox input "true"
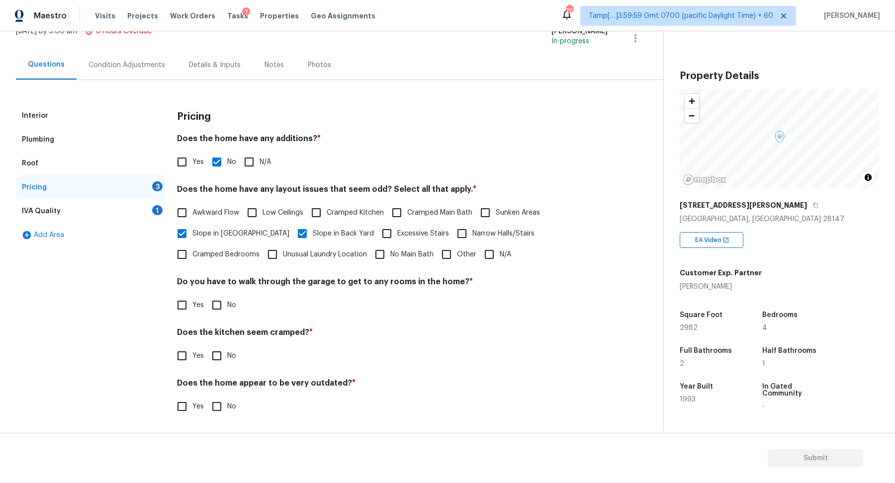
click at [199, 303] on span "Yes" at bounding box center [197, 305] width 11 height 10
click at [192, 303] on input "Yes" at bounding box center [181, 305] width 21 height 21
checkbox input "true"
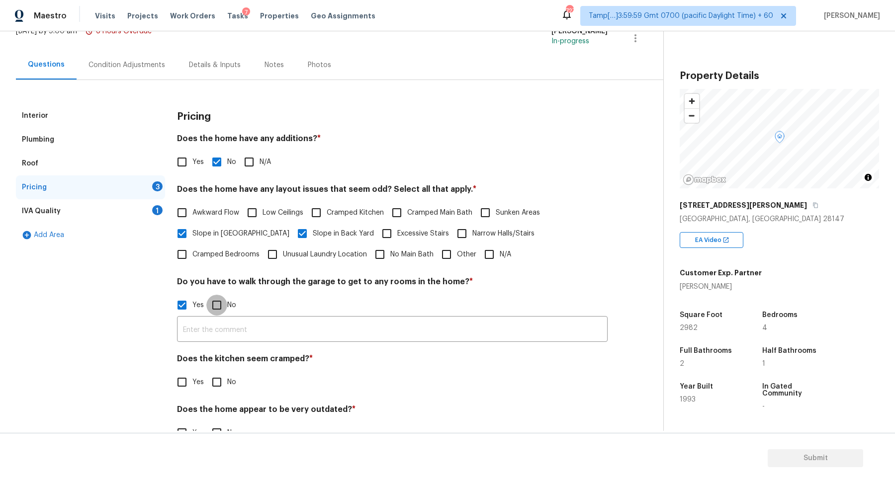
click at [226, 307] on input "No" at bounding box center [216, 305] width 21 height 21
checkbox input "true"
checkbox input "false"
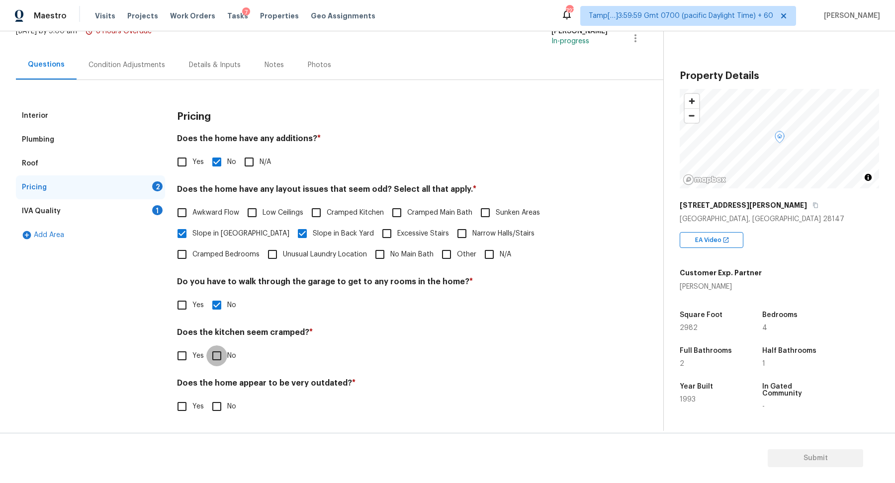
click at [206, 345] on input "No" at bounding box center [216, 355] width 21 height 21
checkbox input "true"
click at [206, 397] on input "No" at bounding box center [216, 407] width 21 height 21
checkbox input "true"
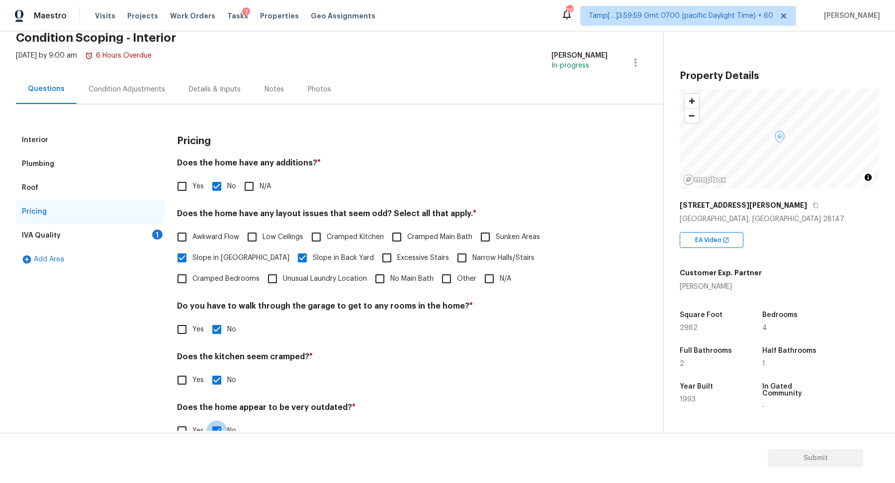
scroll to position [29, 0]
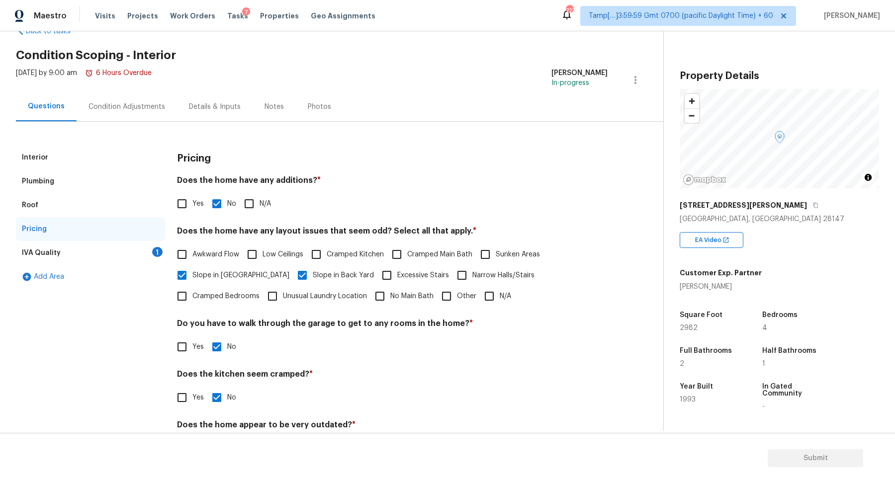
click at [139, 249] on div "IVA Quality 1" at bounding box center [90, 253] width 149 height 24
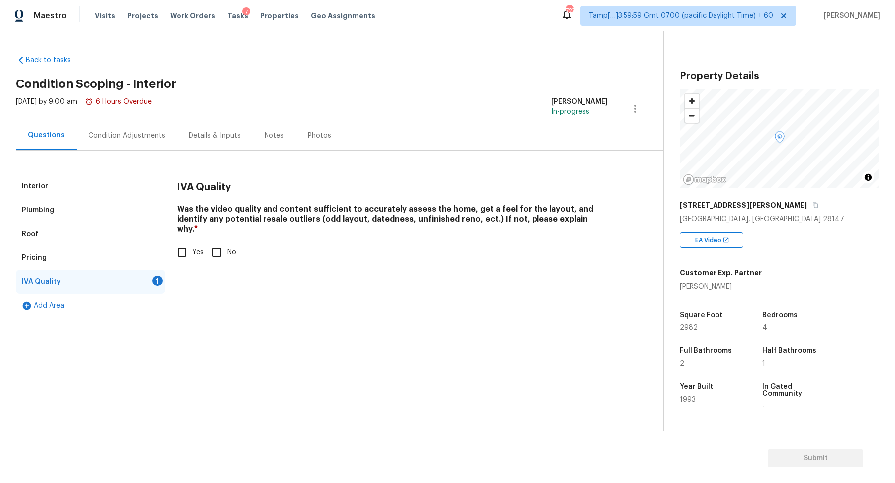
scroll to position [0, 0]
click at [186, 246] on input "Yes" at bounding box center [181, 252] width 21 height 21
checkbox input "true"
click at [139, 159] on div "Interior Plumbing Roof Pricing IVA Quality Add Area IVA Quality Was the video q…" at bounding box center [327, 234] width 623 height 167
click at [147, 146] on div "Condition Adjustments" at bounding box center [127, 135] width 100 height 29
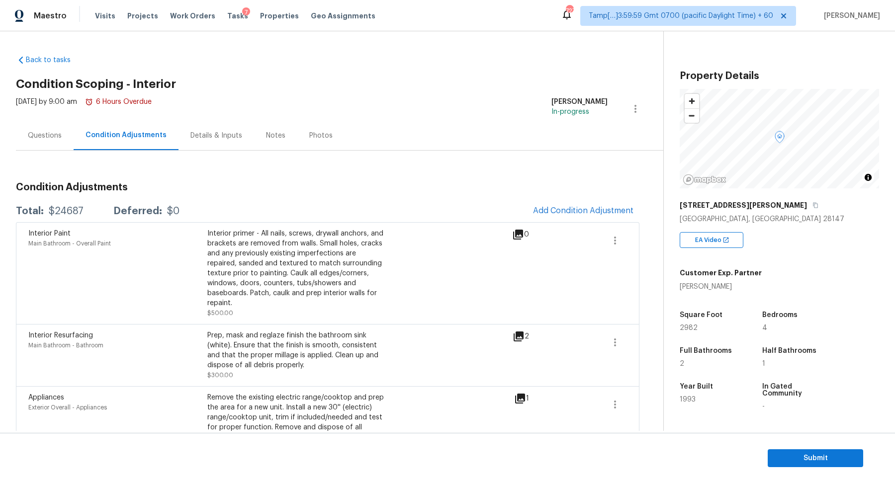
click at [516, 331] on icon at bounding box center [518, 336] width 10 height 10
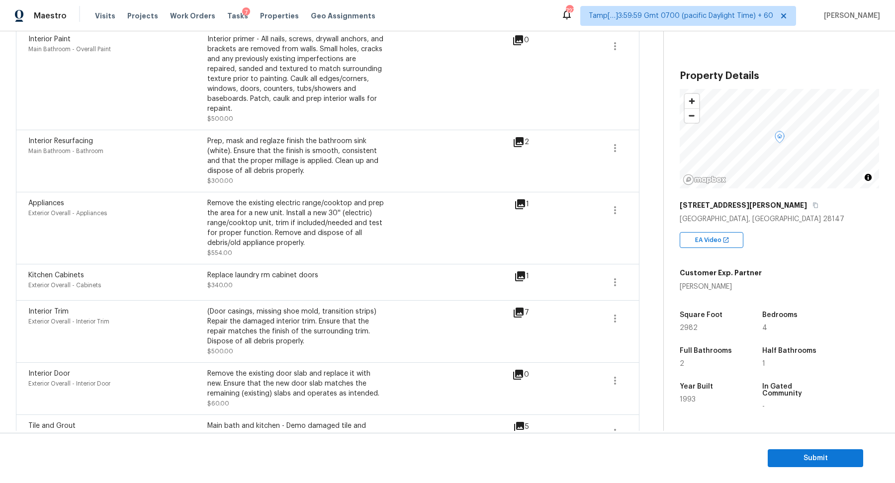
scroll to position [209, 0]
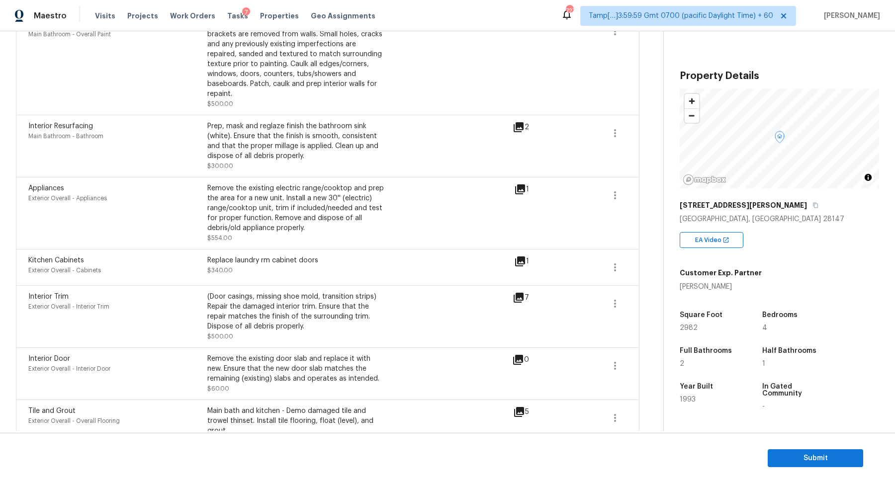
click at [519, 407] on icon at bounding box center [519, 412] width 10 height 10
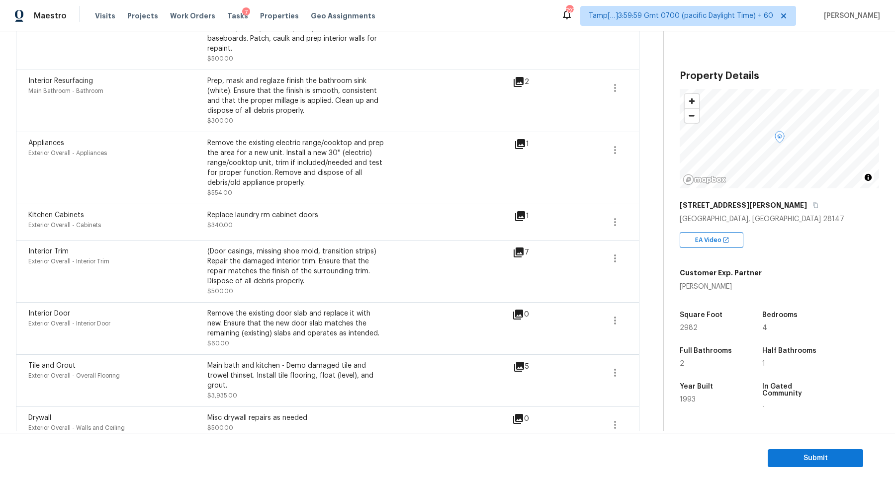
scroll to position [0, 0]
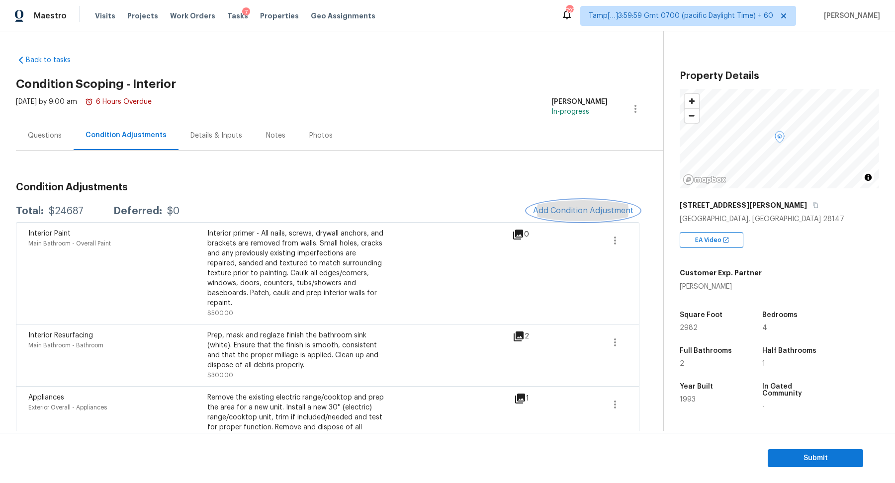
click at [561, 201] on button "Add Condition Adjustment" at bounding box center [583, 210] width 112 height 21
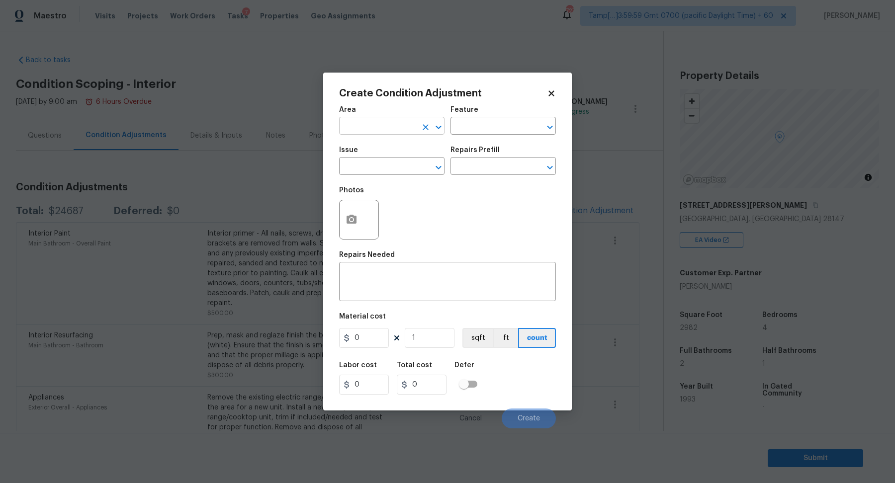
click at [374, 133] on input "text" at bounding box center [378, 126] width 78 height 15
click at [392, 169] on li "Interior Overall" at bounding box center [391, 165] width 105 height 16
type input "Interior Overall"
click at [392, 169] on input "text" at bounding box center [378, 167] width 78 height 15
type input "o"
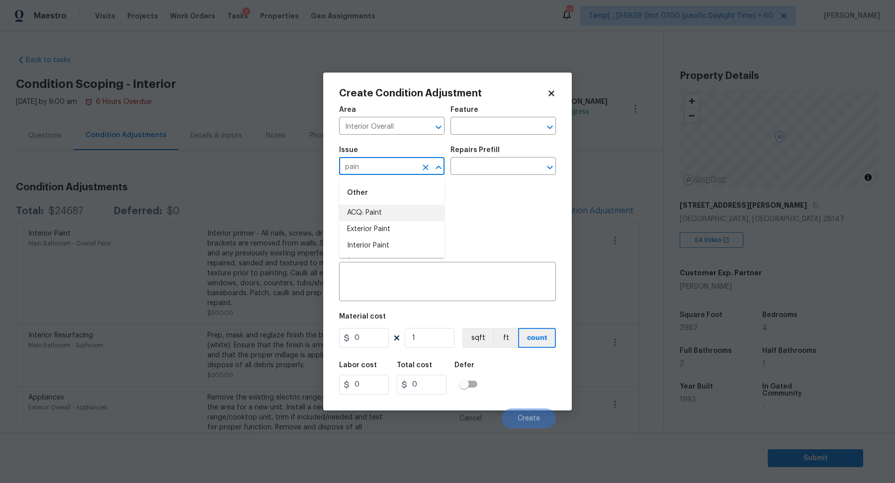
click at [391, 216] on li "ACQ: Paint" at bounding box center [391, 213] width 105 height 16
type input "ACQ: Paint"
click at [496, 163] on input "text" at bounding box center [489, 167] width 78 height 15
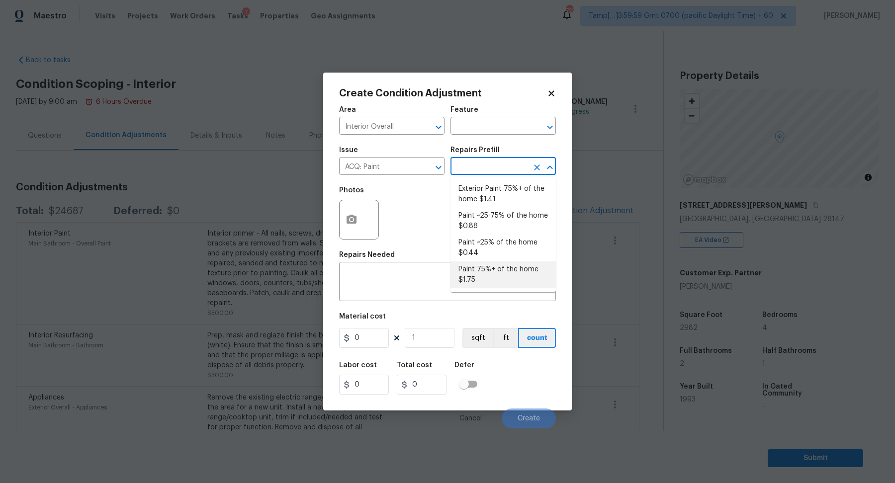
click at [497, 262] on ul "Exterior Paint 75%+ of the home $1.41 Paint ~25-75% of the home $0.88 Paint ~25…" at bounding box center [502, 234] width 105 height 115
click at [497, 262] on li "Paint 75%+ of the home $1.75" at bounding box center [502, 274] width 105 height 27
type input "Acquisition"
type textarea "Acquisition Scope: 75%+ of the home will likely require interior paint"
type input "1.75"
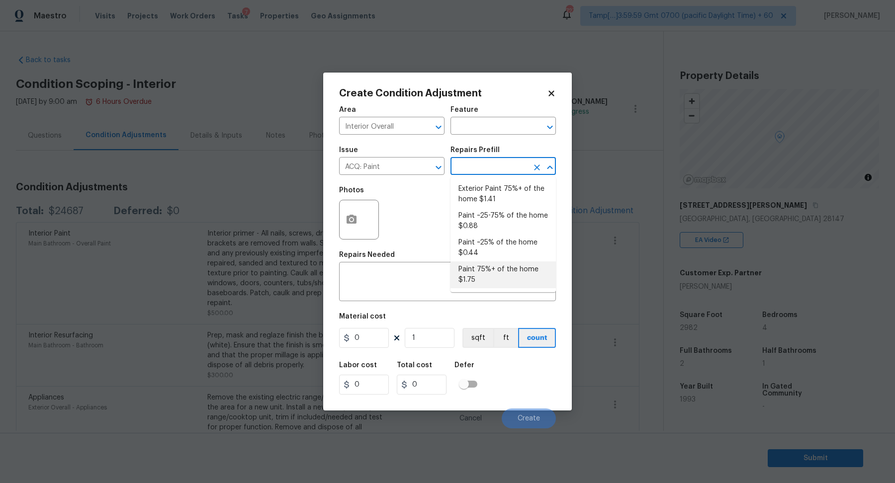
type input "1.75"
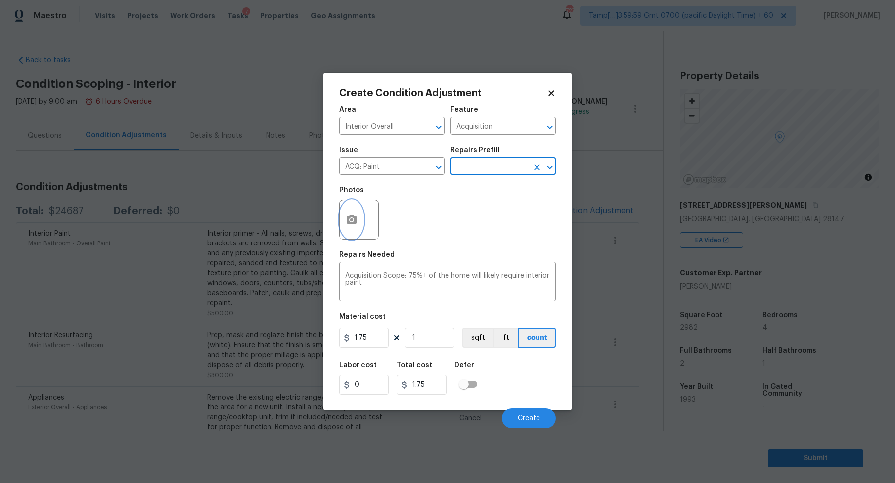
click at [348, 218] on icon "button" at bounding box center [351, 219] width 10 height 9
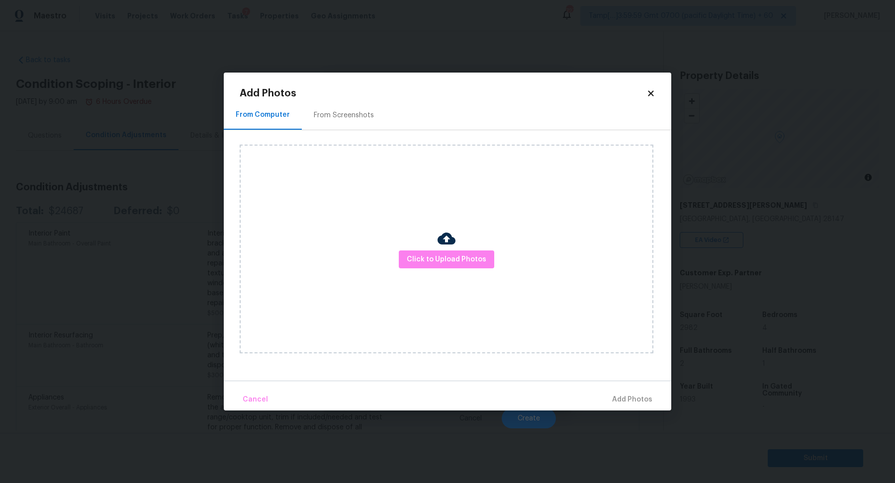
click at [410, 249] on div "Click to Upload Photos" at bounding box center [446, 249] width 413 height 209
click at [410, 250] on div "Click to Upload Photos" at bounding box center [446, 249] width 413 height 209
click at [472, 235] on div "Click to Upload Photos" at bounding box center [446, 249] width 413 height 209
click at [471, 251] on button "Click to Upload Photos" at bounding box center [446, 259] width 95 height 18
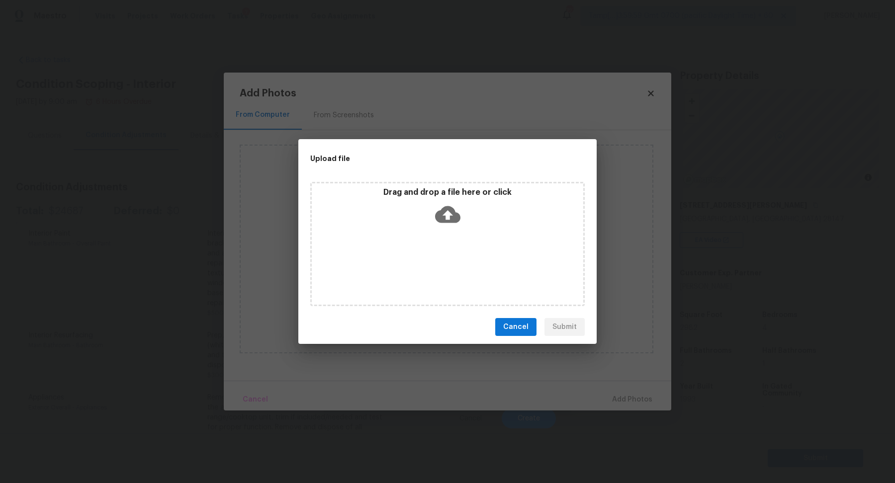
click at [480, 223] on div "Drag and drop a file here or click" at bounding box center [447, 208] width 271 height 43
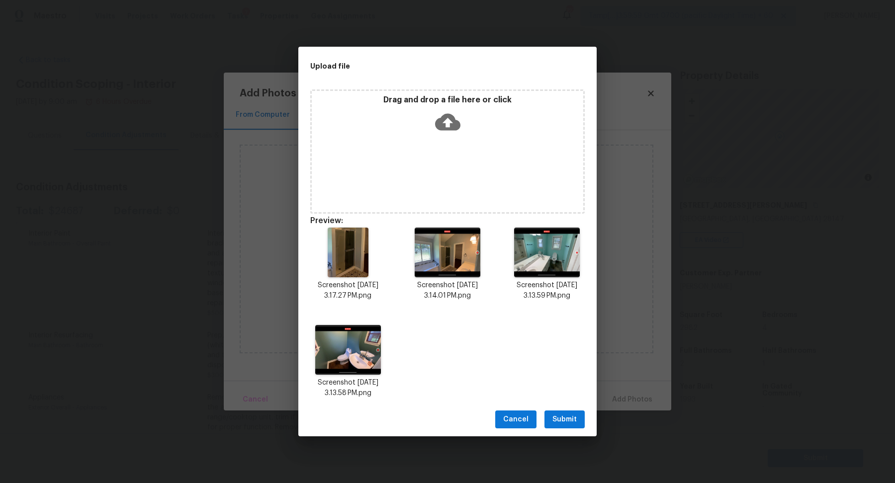
click at [572, 409] on div "Cancel Submit" at bounding box center [447, 420] width 298 height 34
click at [572, 415] on span "Submit" at bounding box center [564, 419] width 24 height 12
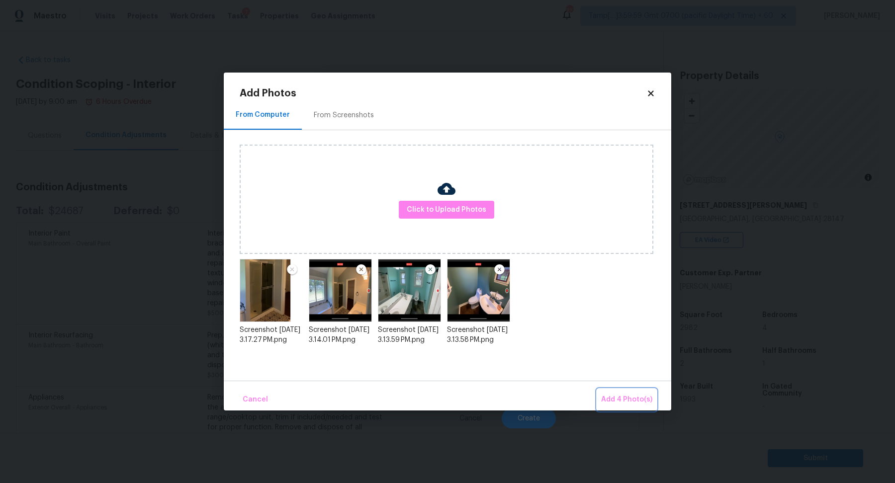
click at [623, 397] on span "Add 4 Photo(s)" at bounding box center [626, 400] width 51 height 12
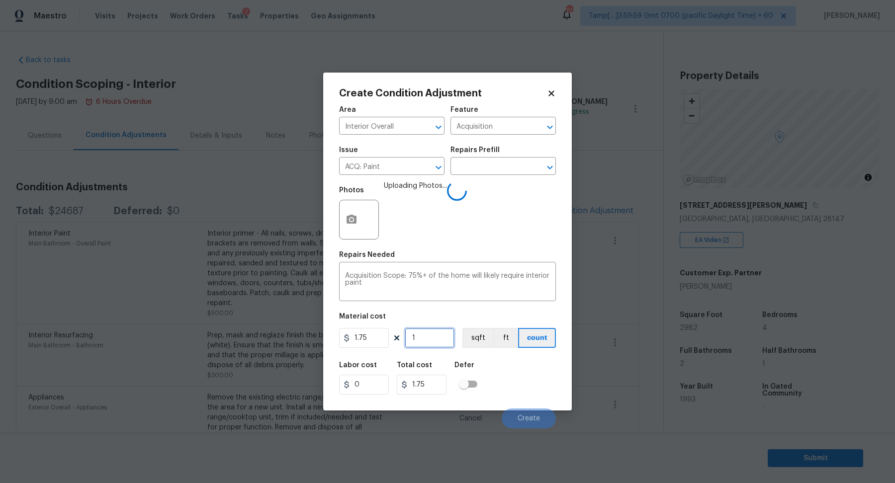
click at [430, 342] on input "1" at bounding box center [430, 338] width 50 height 20
type input "2"
type input "3.5"
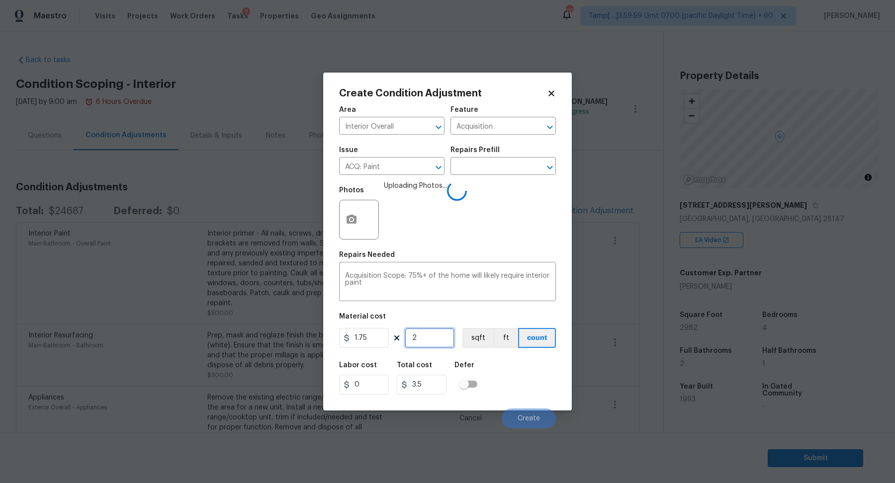
type input "28"
type input "49"
type input "2"
type input "3.5"
type input "29"
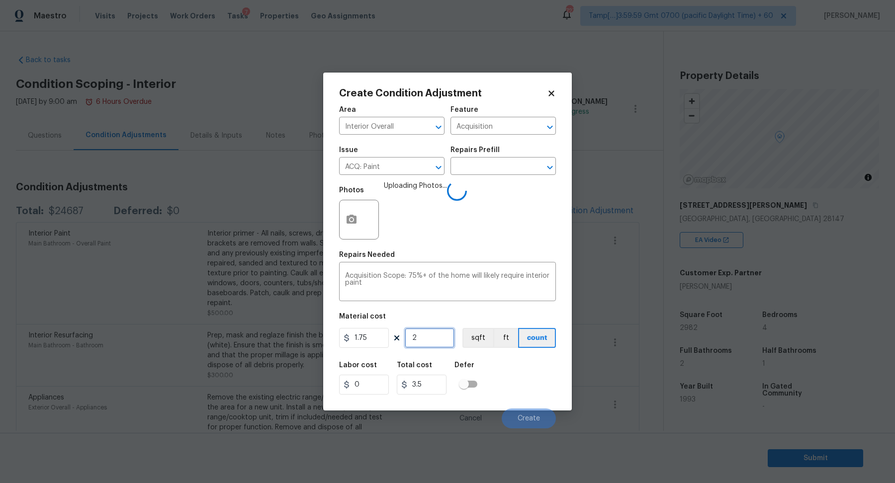
type input "50.75"
type input "298"
type input "521.5"
type input "2982"
type input "5218.5"
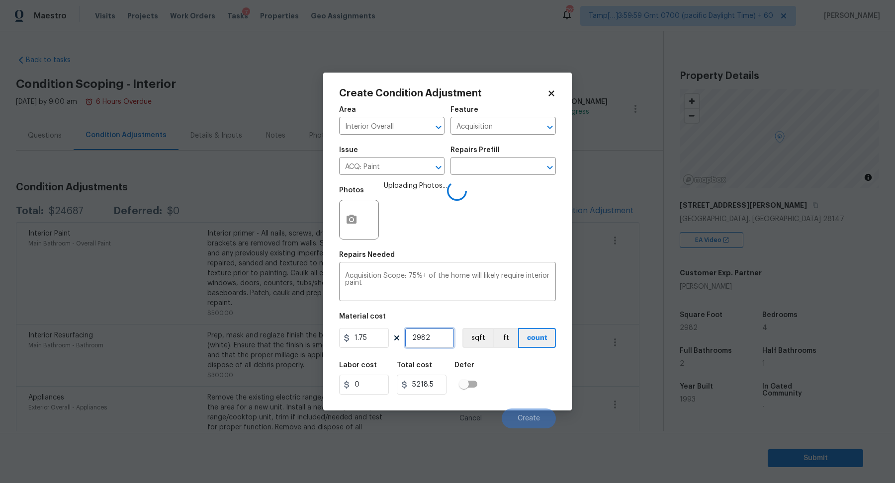
type input "2982"
click at [516, 372] on div "Labor cost 0 Total cost 5218.5 Defer" at bounding box center [447, 378] width 217 height 45
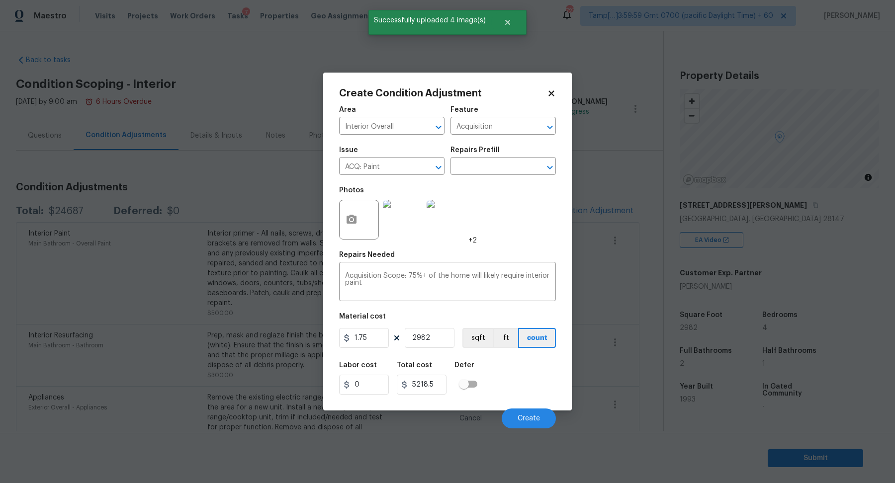
click at [516, 372] on div "Labor cost 0 Total cost 5218.5 Defer" at bounding box center [447, 378] width 217 height 45
click at [522, 410] on button "Create" at bounding box center [528, 418] width 54 height 20
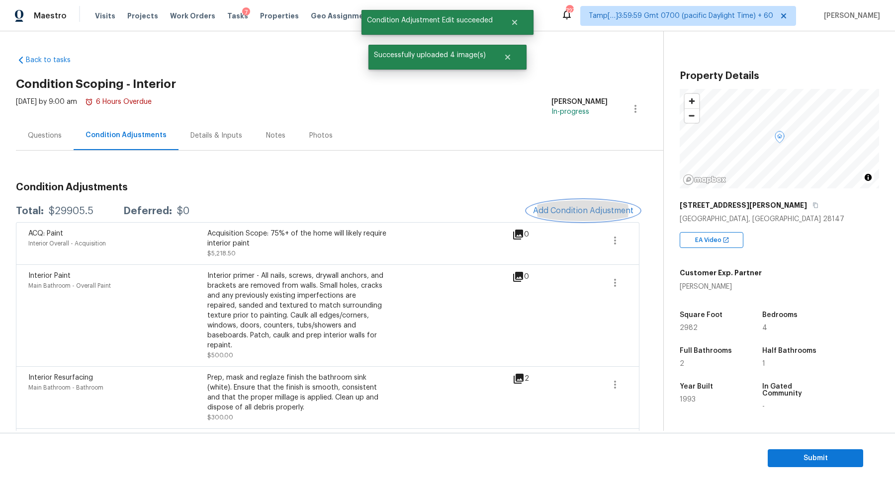
click at [577, 208] on span "Add Condition Adjustment" at bounding box center [583, 210] width 100 height 9
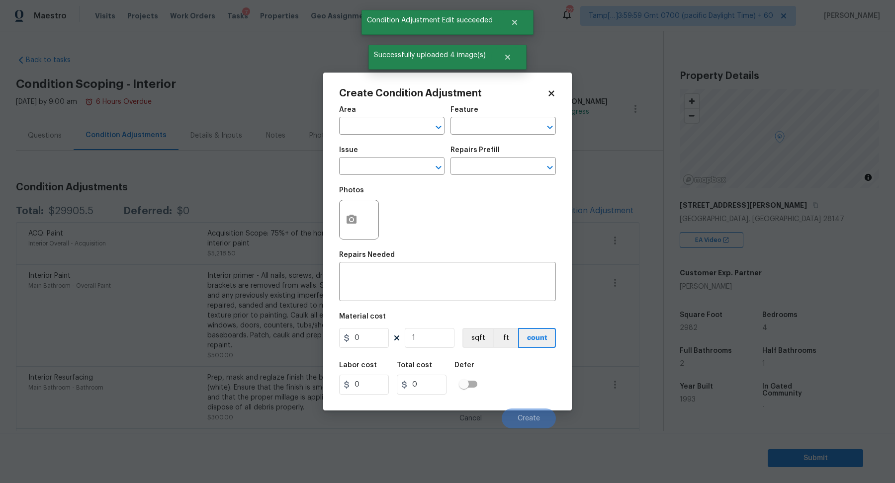
click at [577, 208] on body "Maestro Visits Projects Work Orders Tasks 7 Properties Geo Assignments 727 Tamp…" at bounding box center [447, 241] width 895 height 483
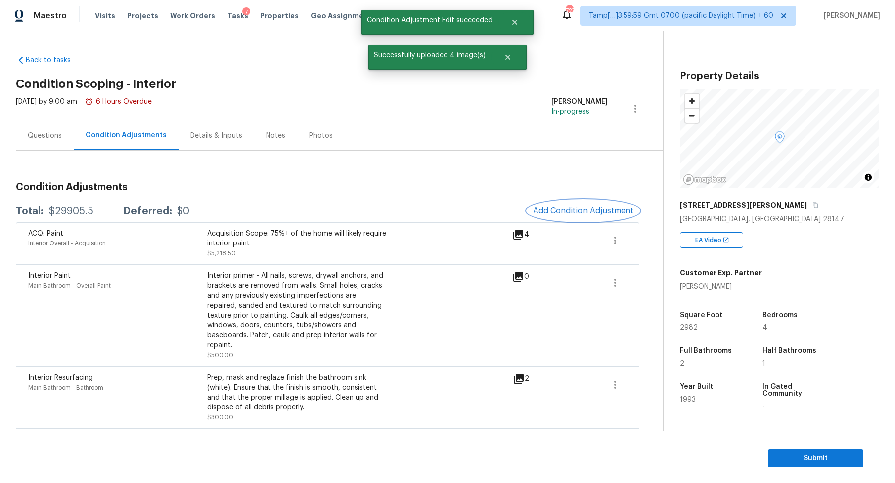
click at [546, 205] on button "Add Condition Adjustment" at bounding box center [583, 210] width 112 height 21
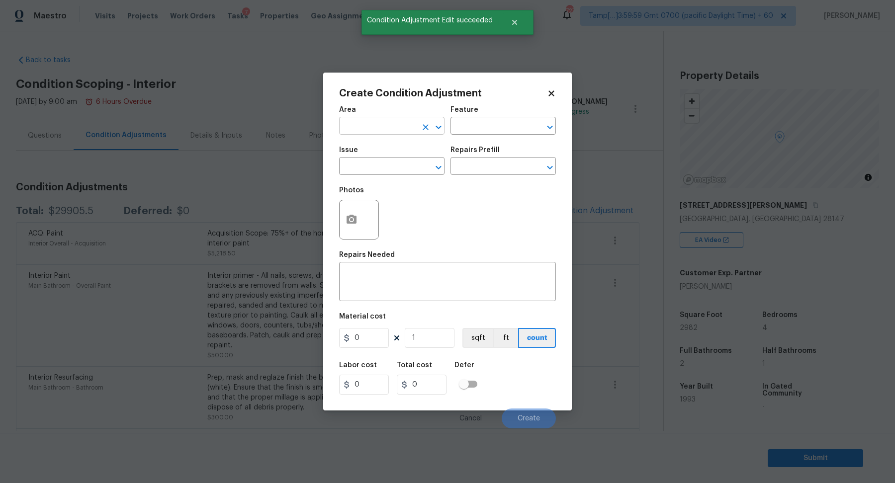
click at [389, 130] on input "text" at bounding box center [378, 126] width 78 height 15
click at [403, 170] on li "Interior Overall" at bounding box center [391, 165] width 105 height 16
type input "Interior Overall"
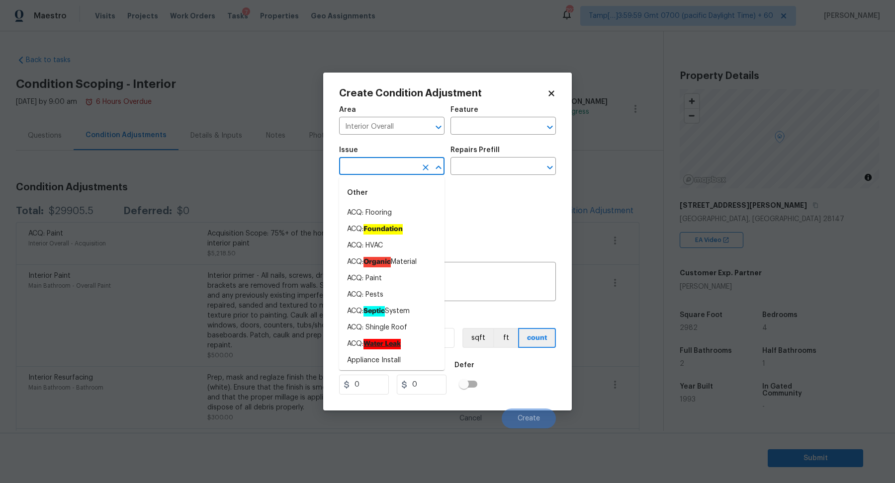
click at [403, 170] on input "text" at bounding box center [378, 167] width 78 height 15
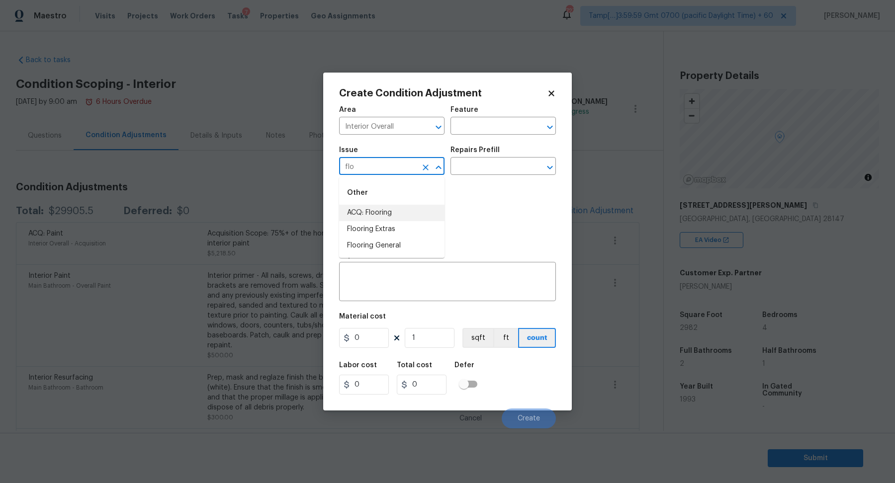
click at [405, 211] on li "ACQ: Flooring" at bounding box center [391, 213] width 105 height 16
click at [485, 166] on input "text" at bounding box center [489, 167] width 78 height 15
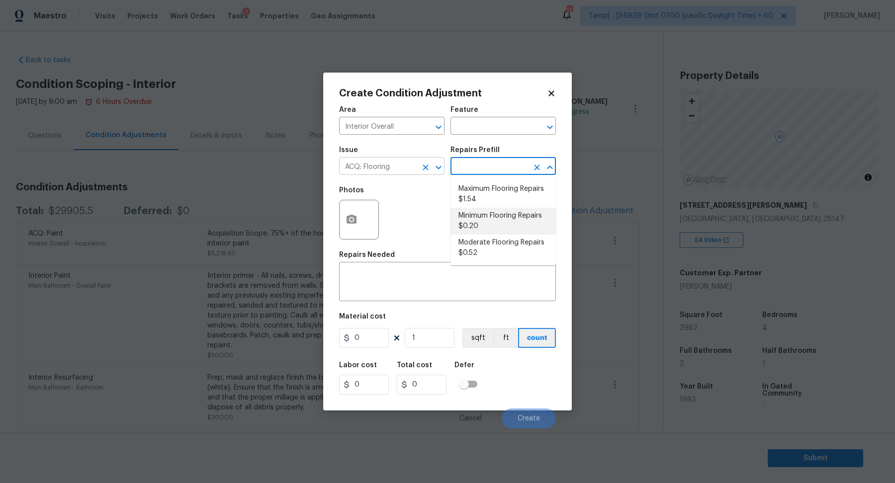
click at [403, 168] on input "ACQ: Flooring" at bounding box center [378, 167] width 78 height 15
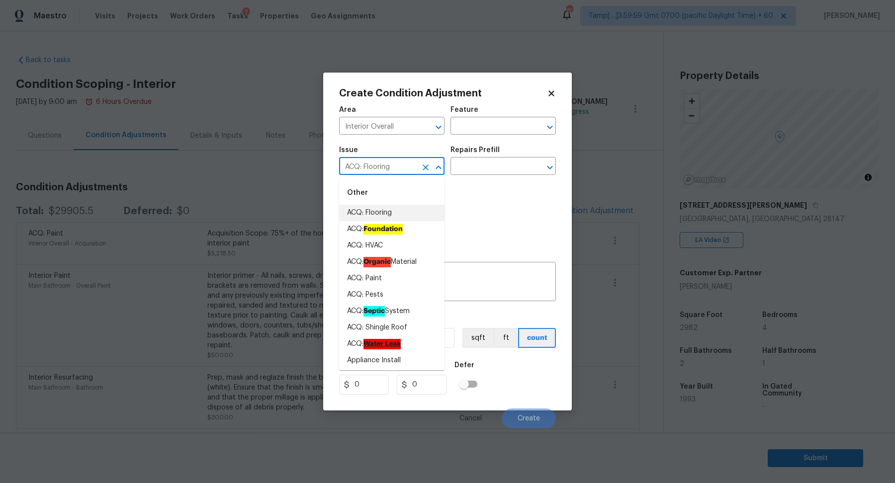
click at [403, 168] on input "ACQ: Flooring" at bounding box center [378, 167] width 78 height 15
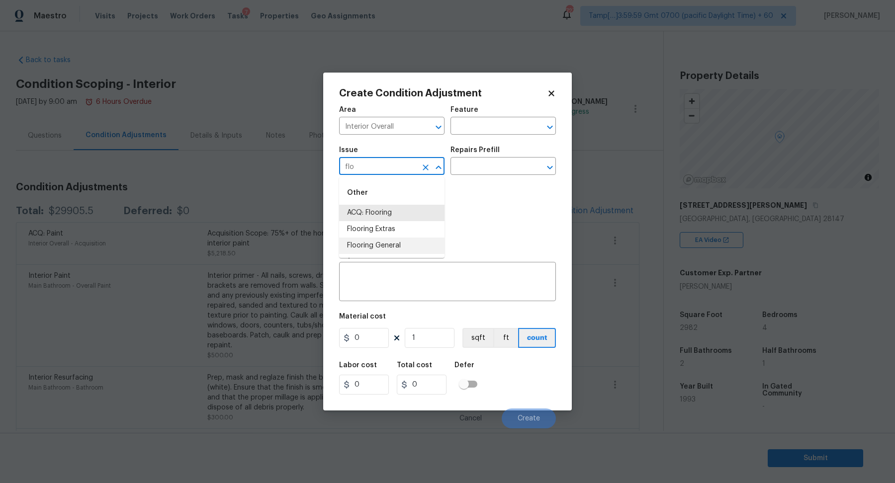
click at [402, 239] on li "Flooring General" at bounding box center [391, 246] width 105 height 16
click at [410, 172] on input "Flooring General" at bounding box center [378, 167] width 78 height 15
click at [391, 226] on li "Flooring Extras" at bounding box center [391, 229] width 105 height 16
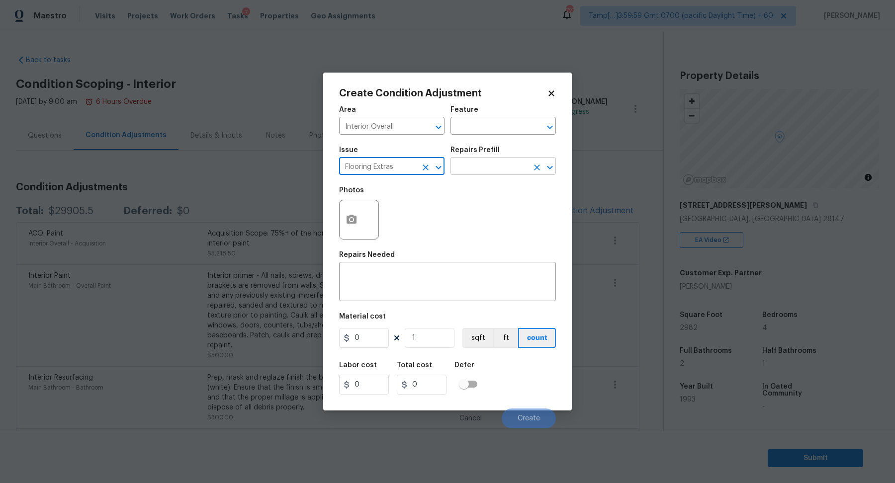
type input "Flooring Extras"
click at [493, 169] on input "text" at bounding box center [489, 167] width 78 height 15
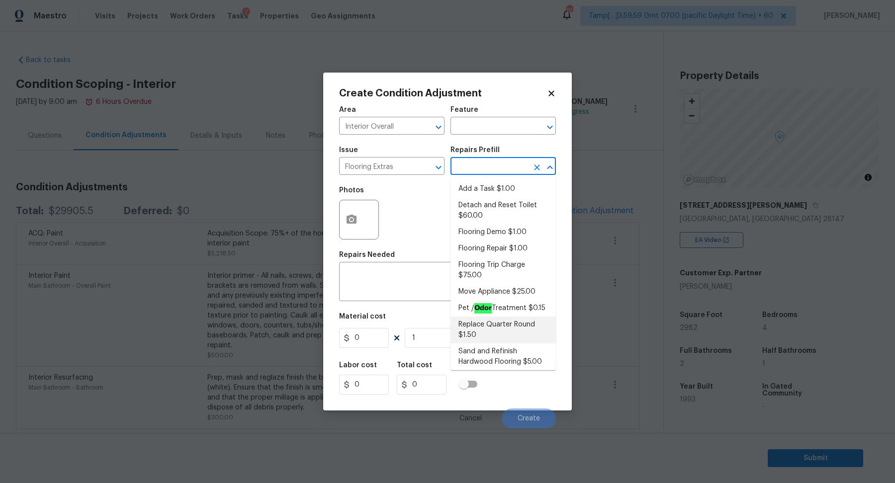
scroll to position [36, 0]
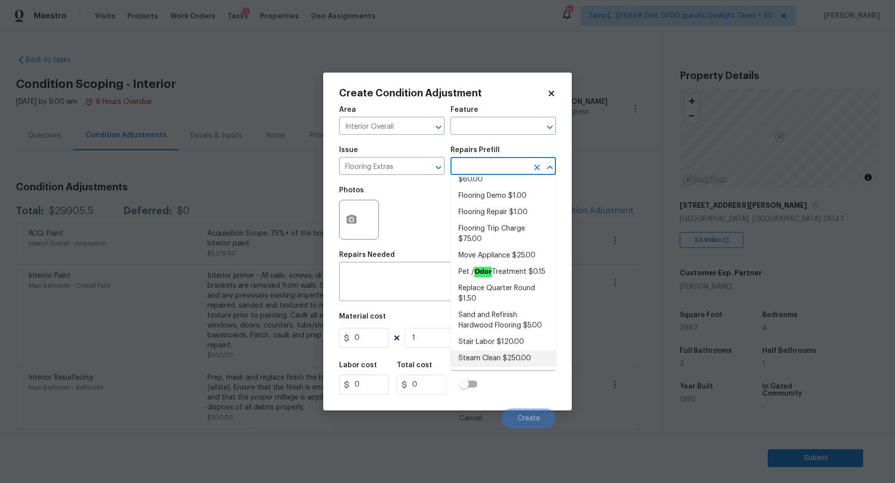
click at [498, 355] on li "Steam Clean $250.00" at bounding box center [502, 358] width 105 height 16
type input "Overall Flooring"
type textarea "Steam clean floors"
type input "250"
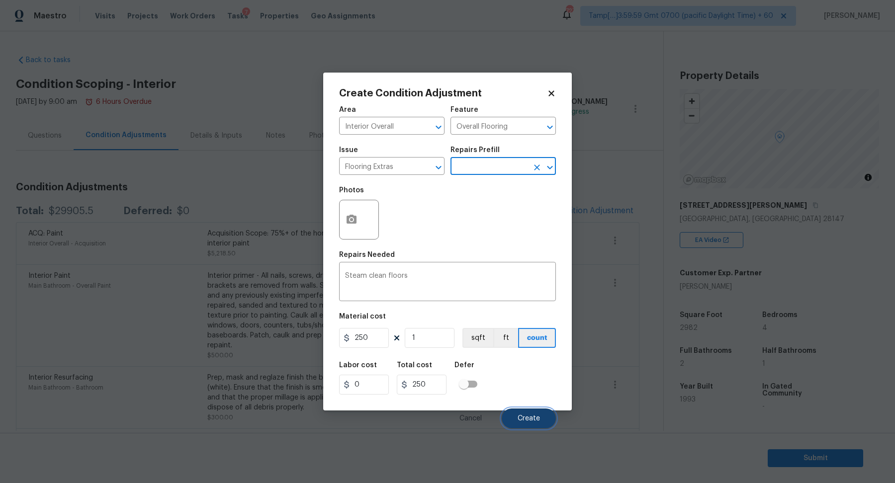
click at [520, 418] on span "Create" at bounding box center [528, 418] width 22 height 7
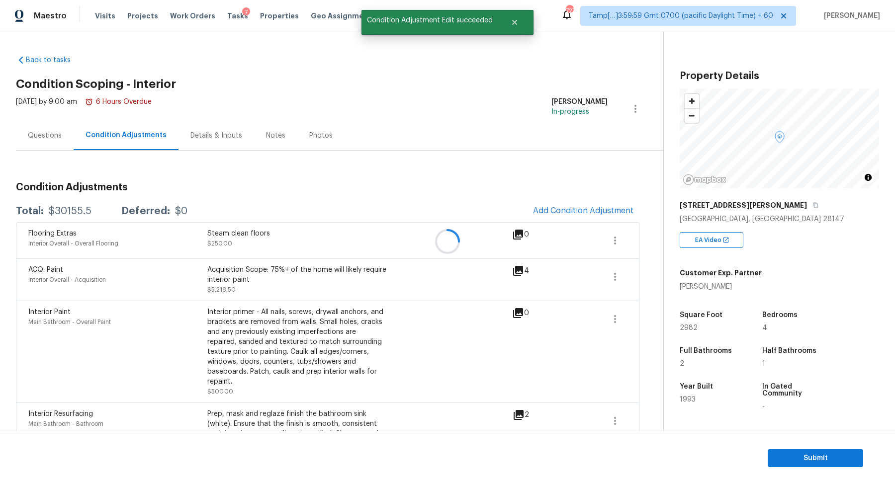
click at [573, 215] on div at bounding box center [447, 241] width 895 height 483
click at [573, 215] on button "Add Condition Adjustment" at bounding box center [583, 210] width 112 height 21
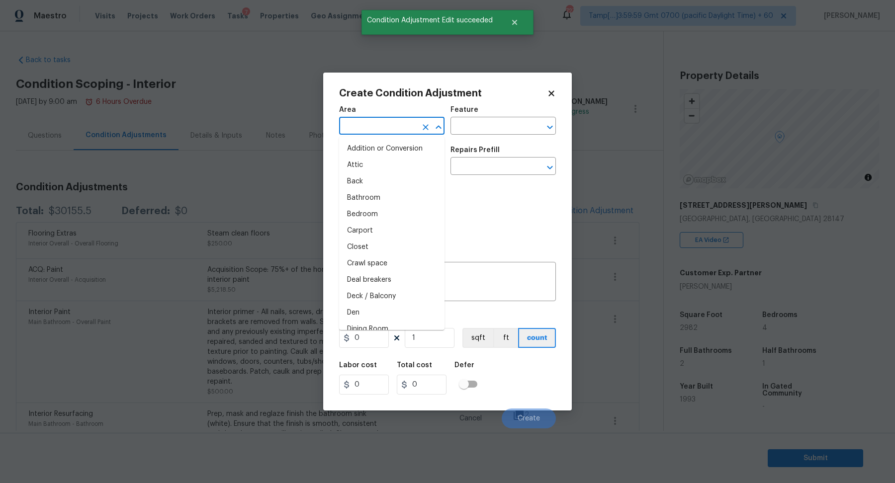
click at [402, 127] on input "text" at bounding box center [378, 126] width 78 height 15
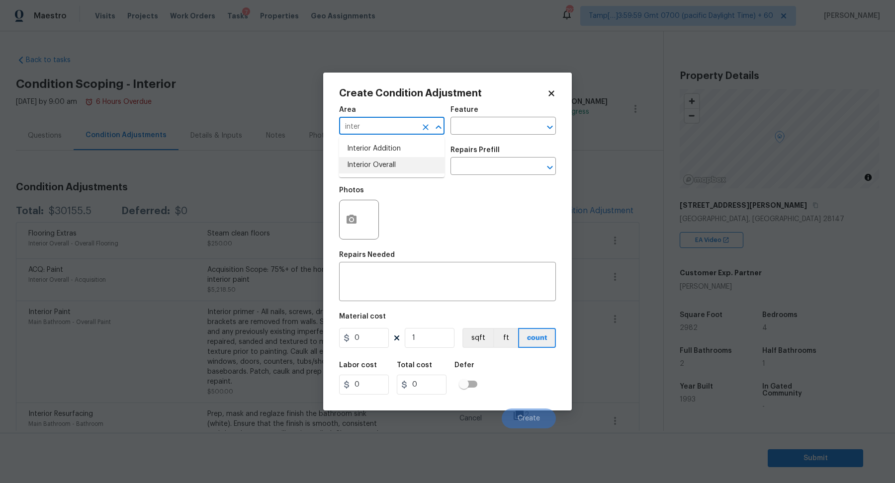
click at [415, 158] on li "Interior Overall" at bounding box center [391, 165] width 105 height 16
type input "Interior Overall"
click at [407, 163] on input "text" at bounding box center [378, 167] width 78 height 15
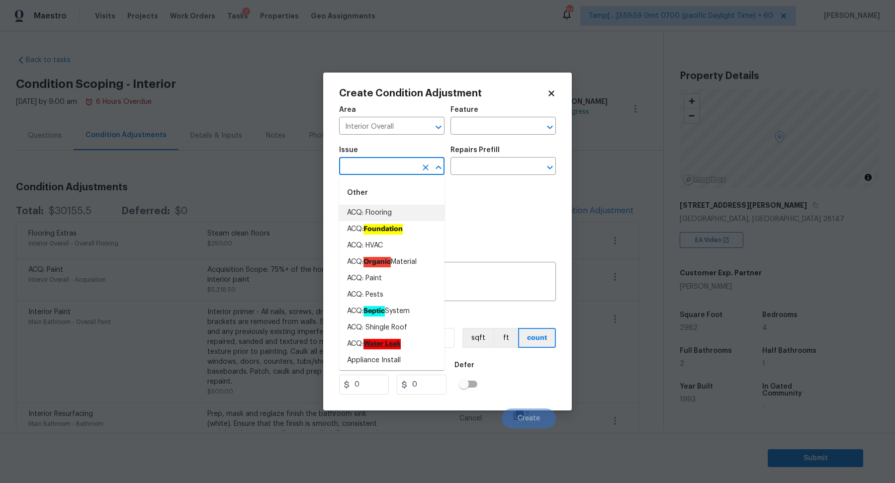
click at [289, 209] on body "Maestro Visits Projects Work Orders Tasks 7 Properties Geo Assignments 727 Tamp…" at bounding box center [447, 241] width 895 height 483
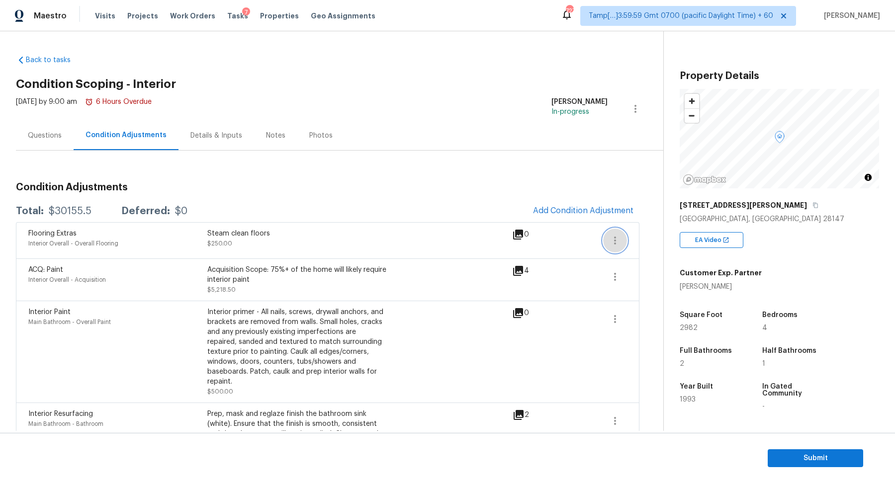
click at [616, 237] on icon "button" at bounding box center [615, 241] width 12 height 12
click at [654, 237] on div "Edit" at bounding box center [672, 238] width 78 height 10
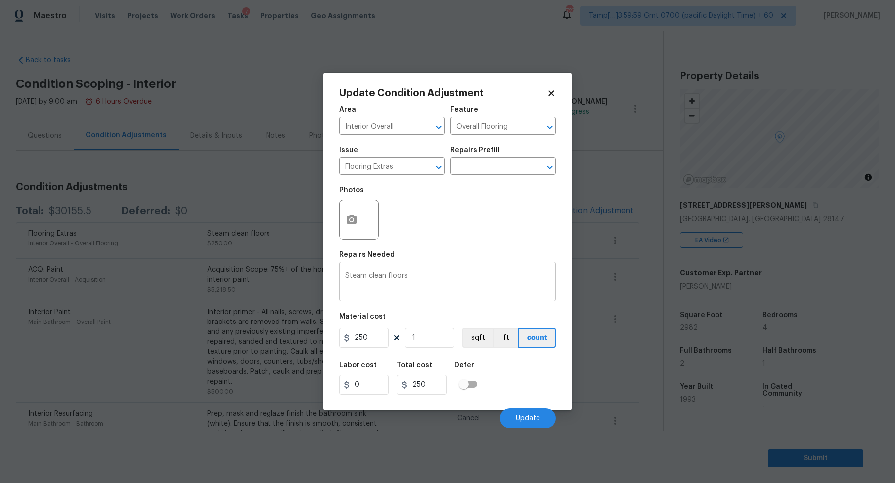
click at [415, 288] on textarea "Steam clean floors" at bounding box center [447, 282] width 205 height 21
type textarea "Steam clean floors -"
click at [404, 121] on input "Interior Overall" at bounding box center [378, 126] width 78 height 15
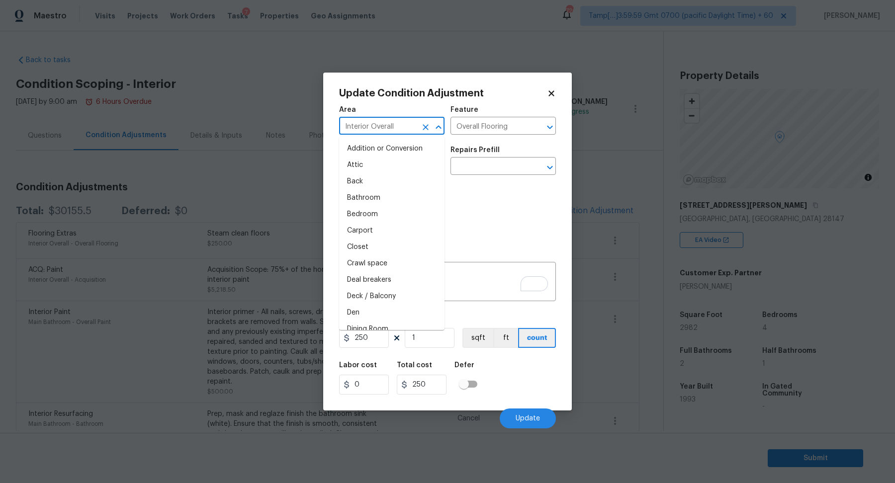
click at [404, 121] on input "Interior Overall" at bounding box center [378, 126] width 78 height 15
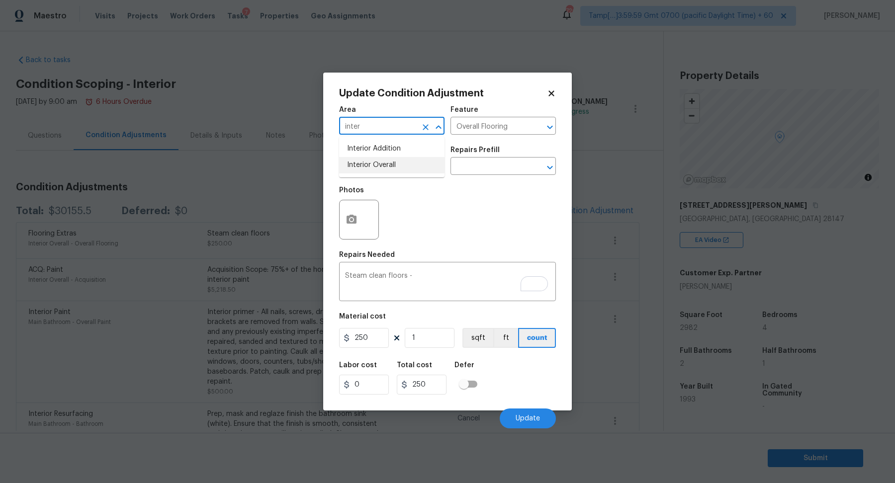
click at [390, 164] on li "Interior Overall" at bounding box center [391, 165] width 105 height 16
type input "Interior Overall"
click at [390, 164] on input "Flooring Extras" at bounding box center [378, 167] width 78 height 15
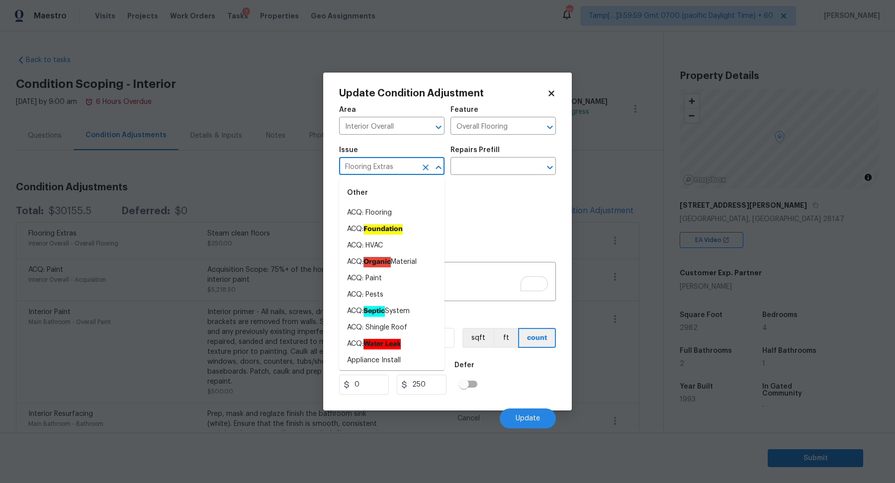
click at [400, 163] on input "Flooring Extras" at bounding box center [378, 167] width 78 height 15
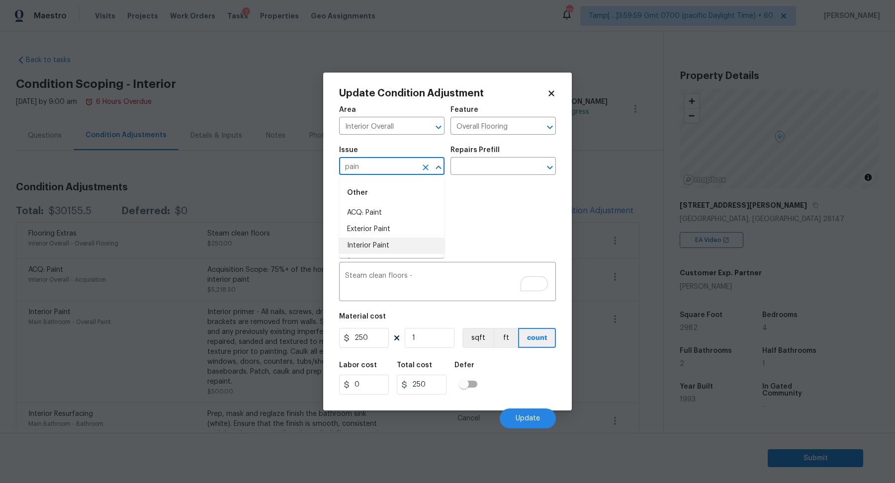
click at [369, 243] on li "Interior Paint" at bounding box center [391, 246] width 105 height 16
type input "Interior Paint"
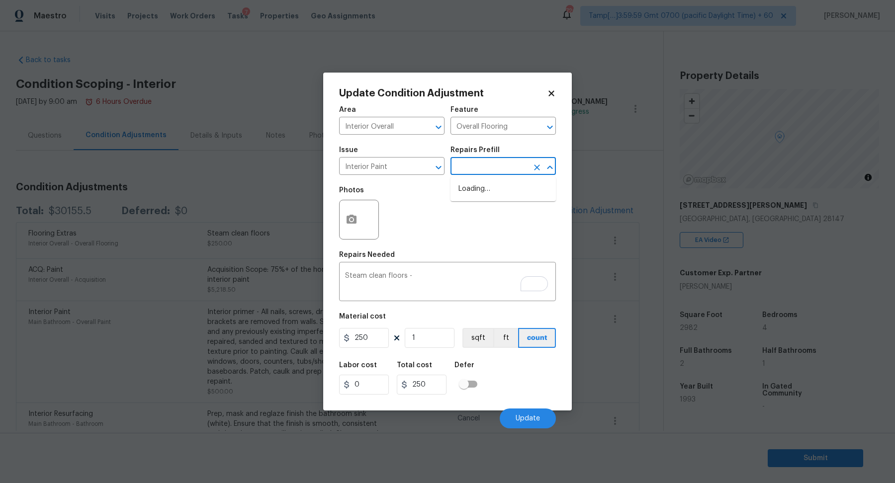
click at [485, 162] on input "text" at bounding box center [489, 167] width 78 height 15
type input "pri"
click at [512, 191] on li "Primer - Labor Only $0.40" at bounding box center [502, 189] width 105 height 16
type input "Overall Paint"
type textarea "Interior primer - PRIMER PROVIDED BY OPENDOOR - All nails, screws, drywall anch…"
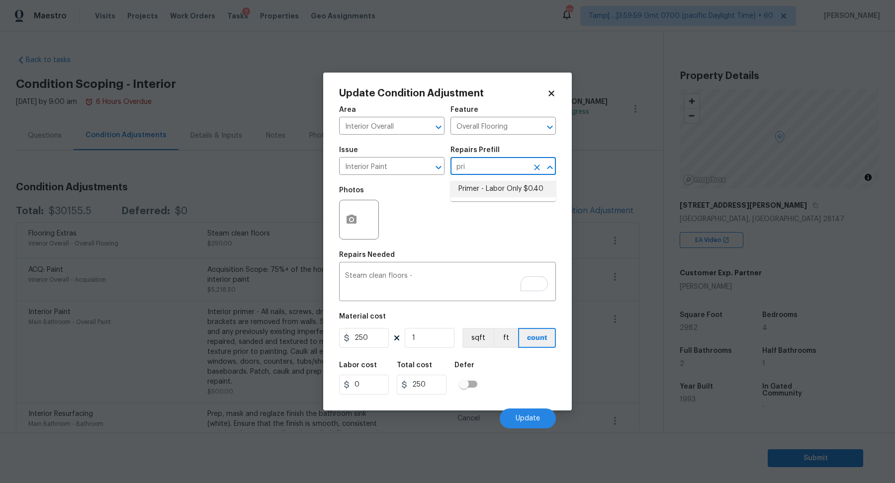
type input "0.4"
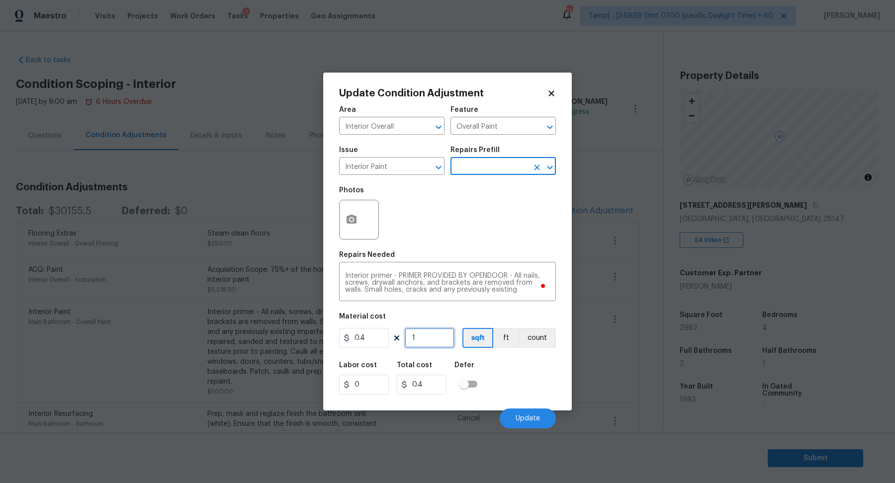
click at [418, 341] on input "1" at bounding box center [430, 338] width 50 height 20
type input "10"
type input "4"
type input "100"
type input "40"
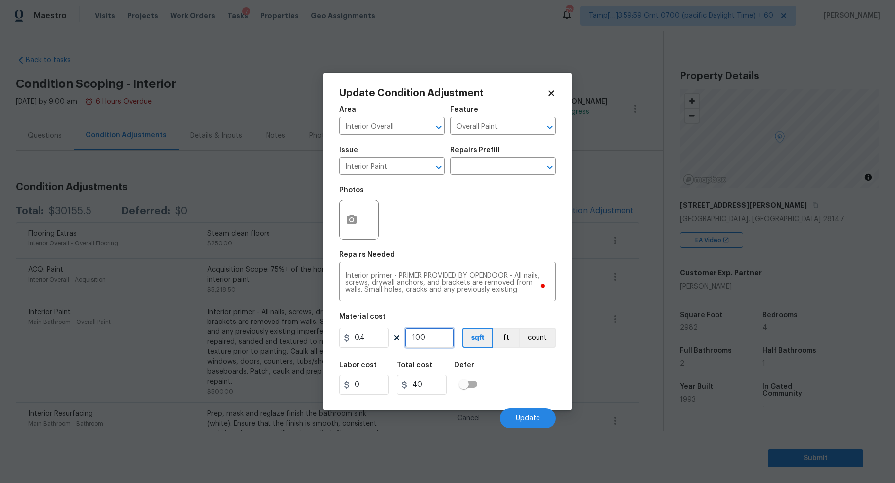
type input "1000"
type input "400"
type input "1000"
click at [517, 412] on button "Update" at bounding box center [527, 418] width 56 height 20
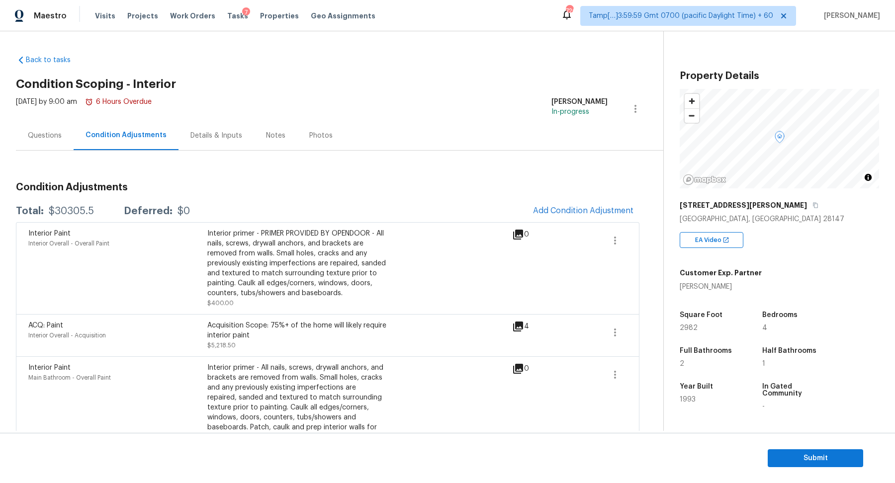
scroll to position [150, 0]
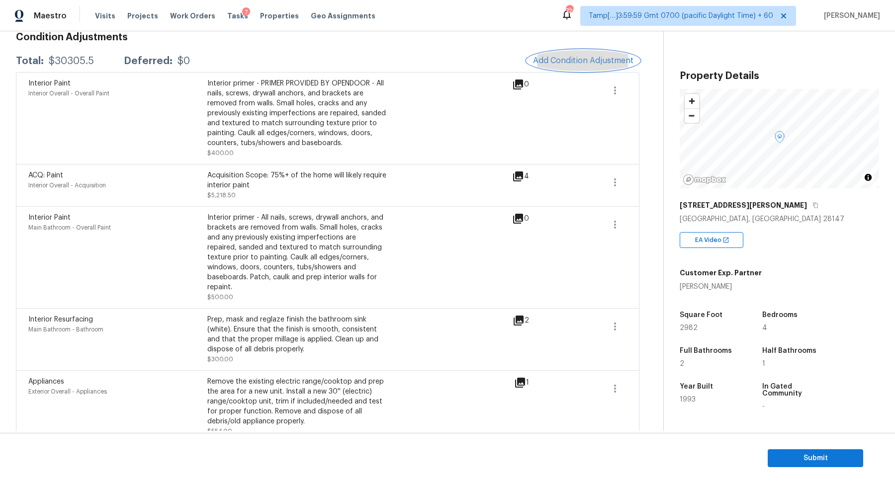
click at [590, 52] on button "Add Condition Adjustment" at bounding box center [583, 60] width 112 height 21
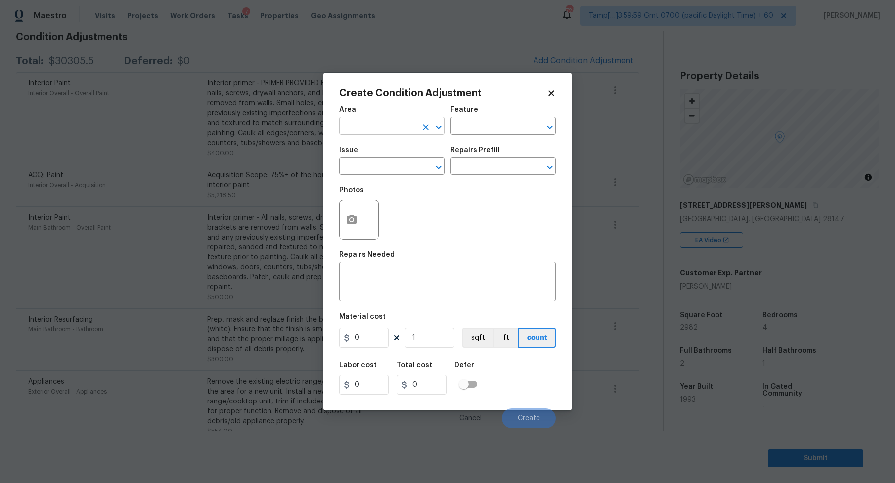
click at [383, 119] on input "text" at bounding box center [378, 126] width 78 height 15
click at [365, 167] on li "Interior Overall" at bounding box center [391, 165] width 105 height 16
type input "Interior Overall"
click at [365, 167] on input "text" at bounding box center [378, 167] width 78 height 15
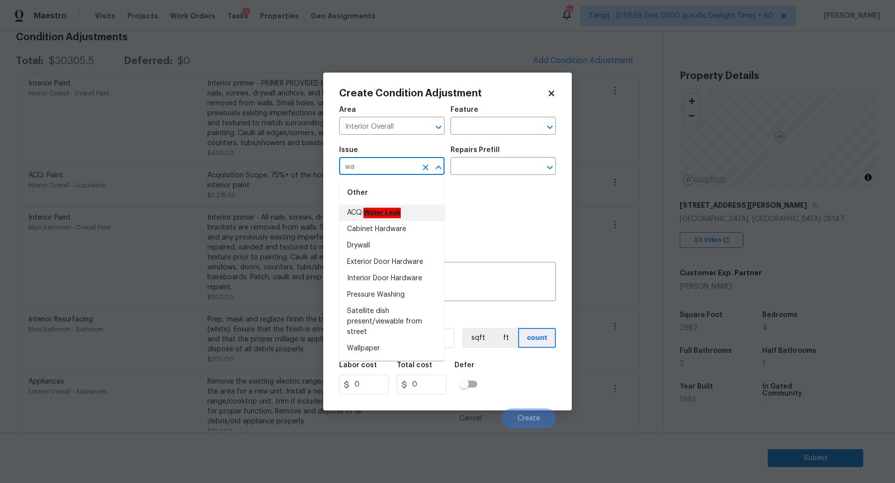
click at [409, 206] on li "ACQ: Water Leak" at bounding box center [391, 213] width 105 height 16
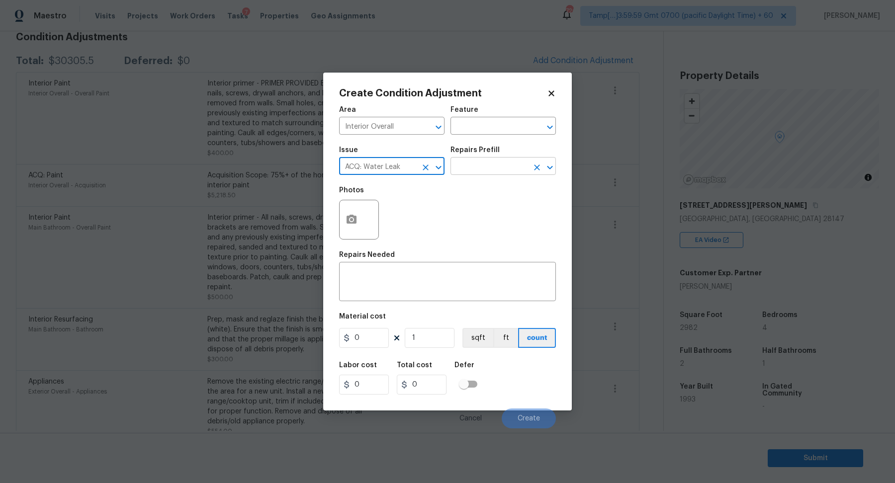
type input "ACQ: Water Leak"
click at [493, 163] on input "text" at bounding box center [489, 167] width 78 height 15
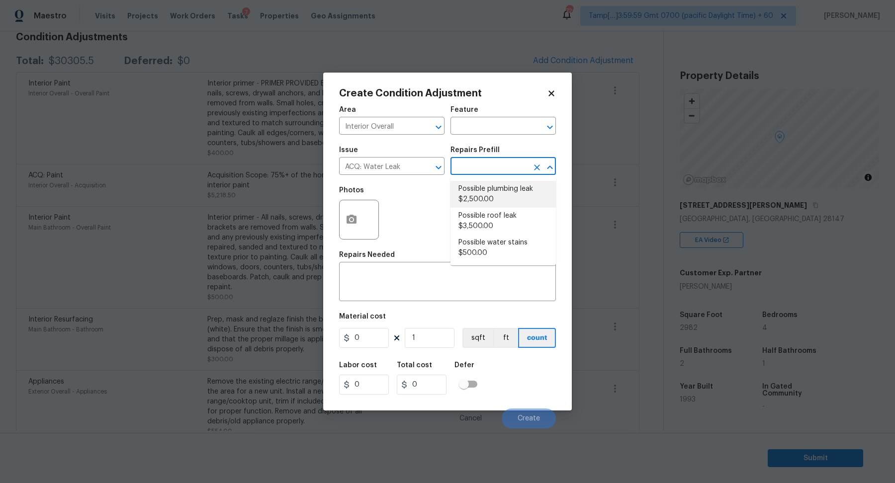
click at [492, 202] on li "Possible plumbing leak $2,500.00" at bounding box center [502, 194] width 105 height 27
type input "Acquisition"
type textarea "Acquisition Scope: Possible plumbing leak"
type input "2500"
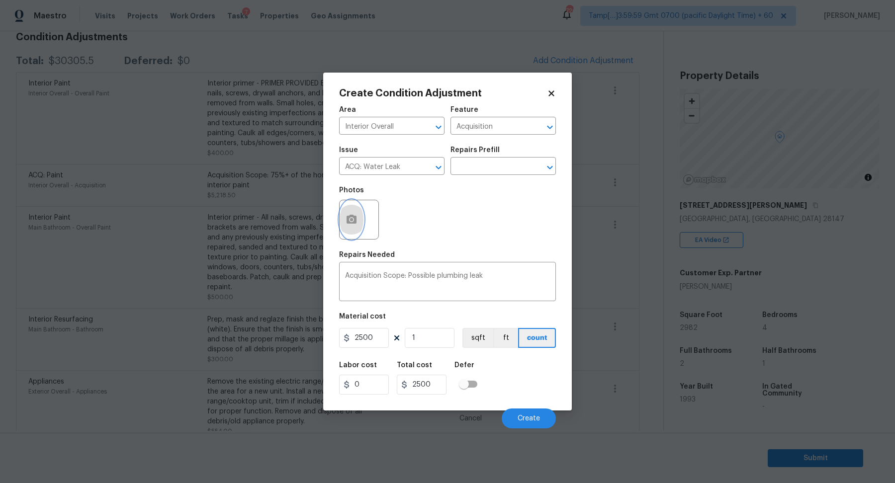
click at [345, 226] on button "button" at bounding box center [351, 219] width 24 height 39
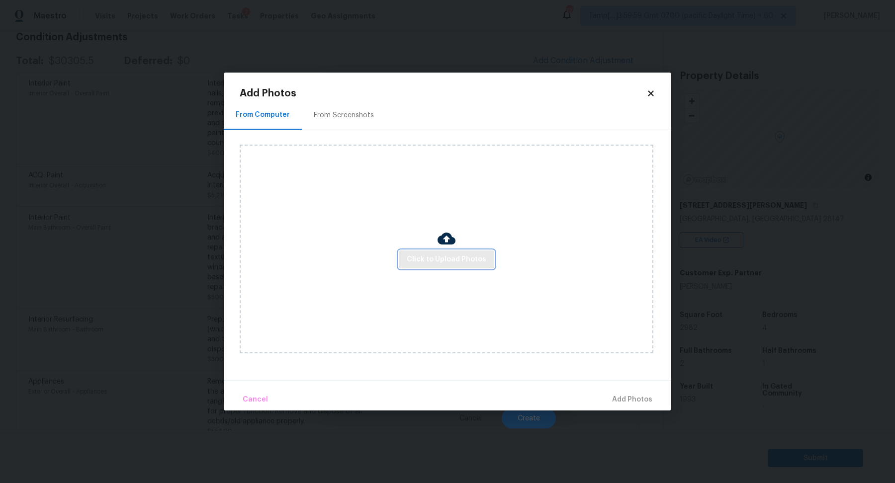
click at [406, 256] on button "Click to Upload Photos" at bounding box center [446, 259] width 95 height 18
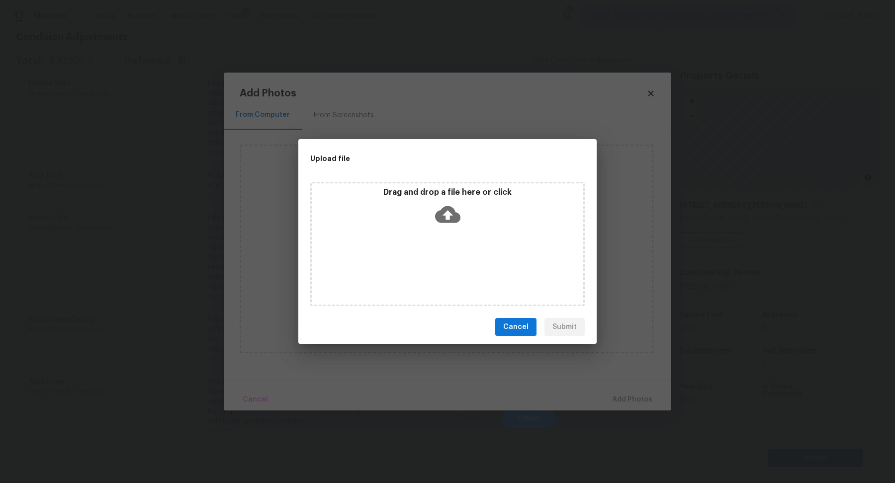
click at [470, 209] on div "Drag and drop a file here or click" at bounding box center [447, 208] width 271 height 43
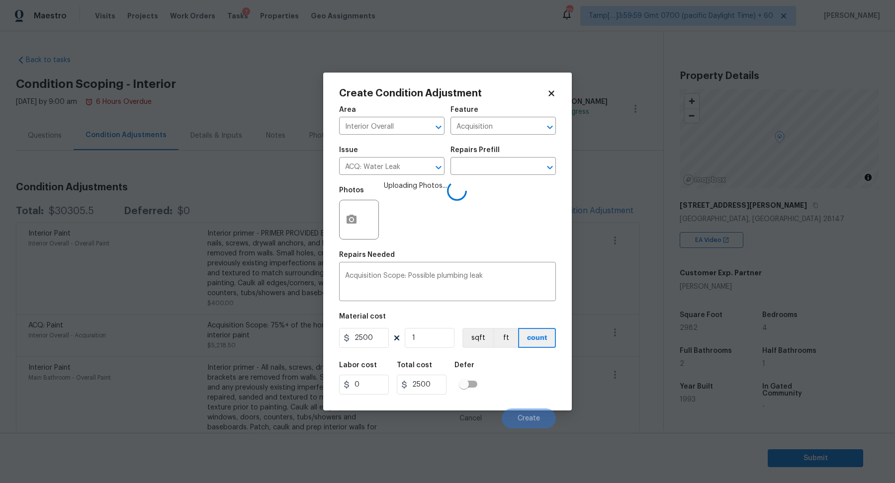
scroll to position [150, 0]
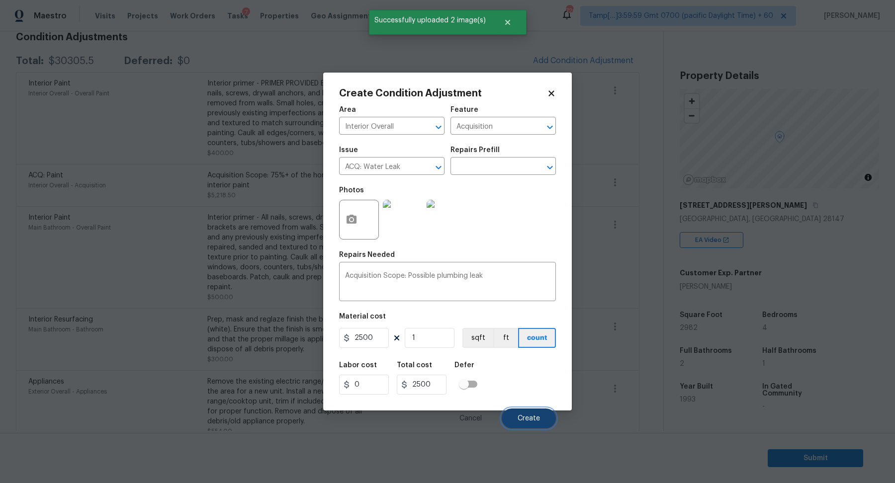
click at [532, 418] on span "Create" at bounding box center [528, 418] width 22 height 7
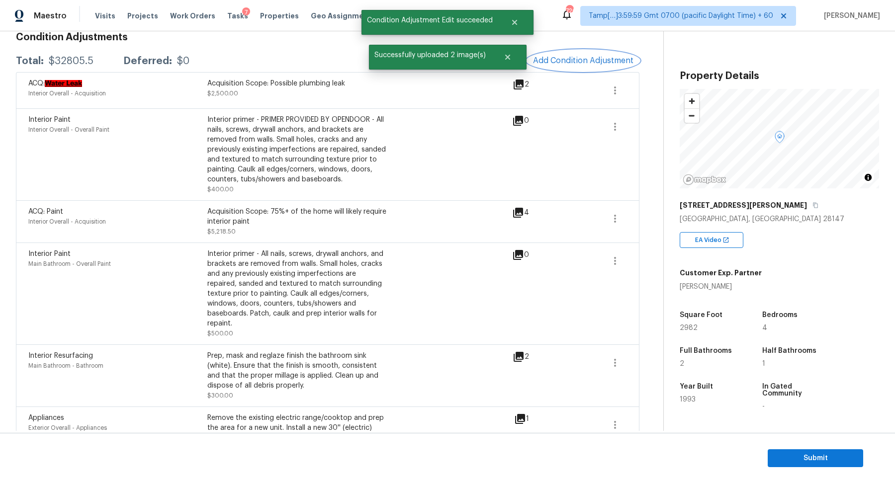
scroll to position [0, 0]
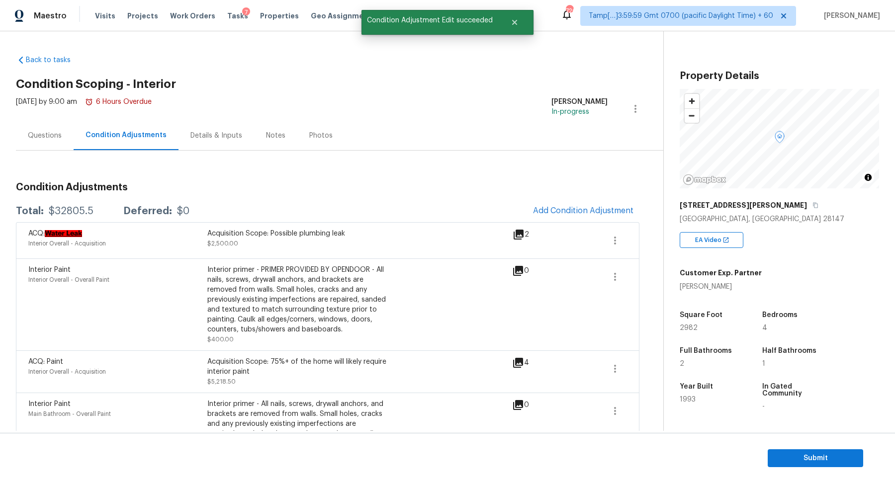
click at [66, 200] on div "Total: $32805.5 Deferred: $0 Add Condition Adjustment" at bounding box center [327, 211] width 623 height 22
copy div "$32805.5"
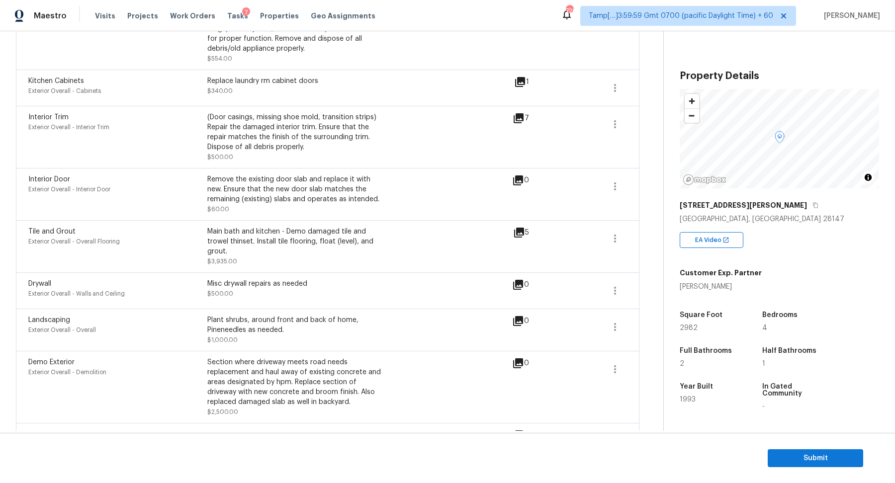
scroll to position [556, 0]
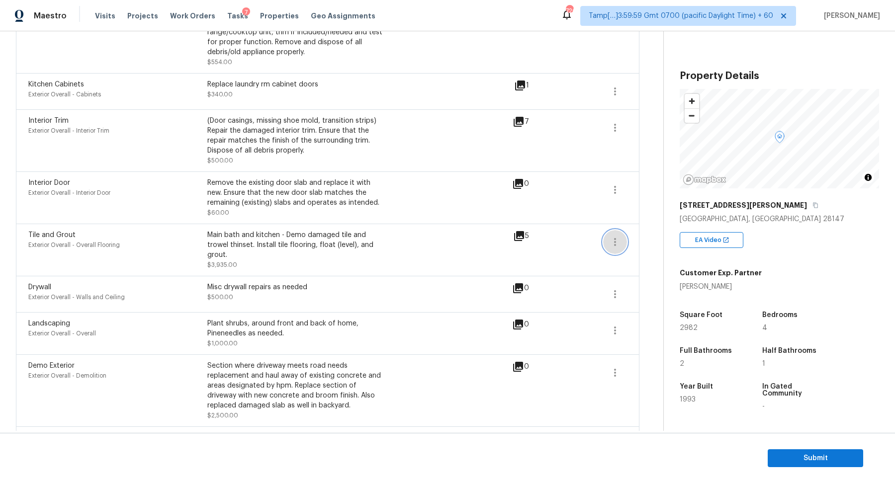
click at [609, 237] on icon "button" at bounding box center [615, 242] width 12 height 12
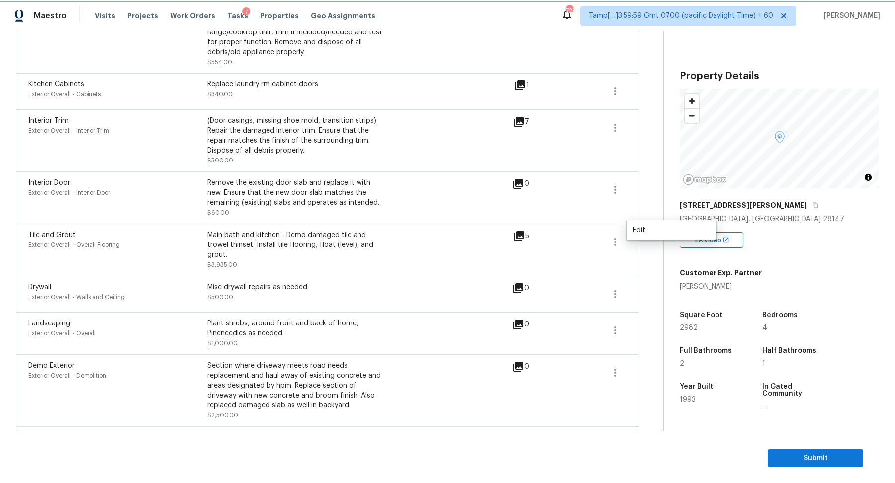
click at [625, 235] on button "button" at bounding box center [615, 242] width 24 height 24
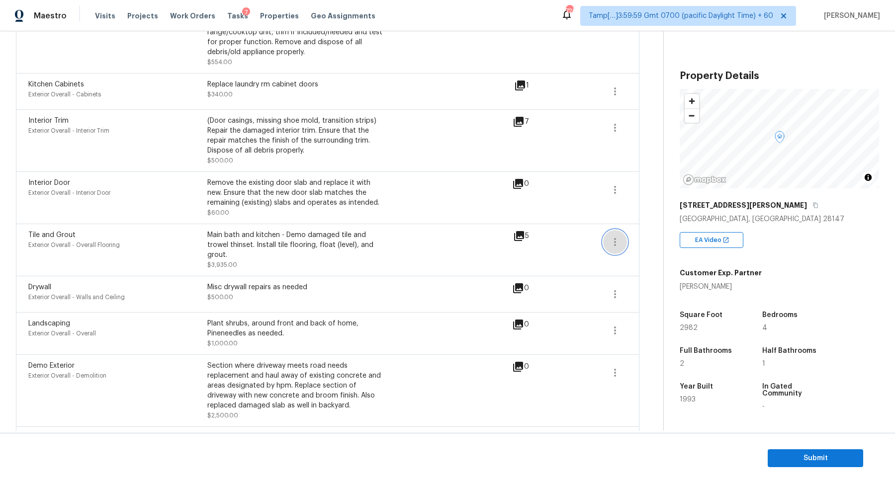
click at [617, 239] on button "button" at bounding box center [615, 242] width 24 height 24
click at [637, 237] on link "Edit" at bounding box center [671, 230] width 84 height 15
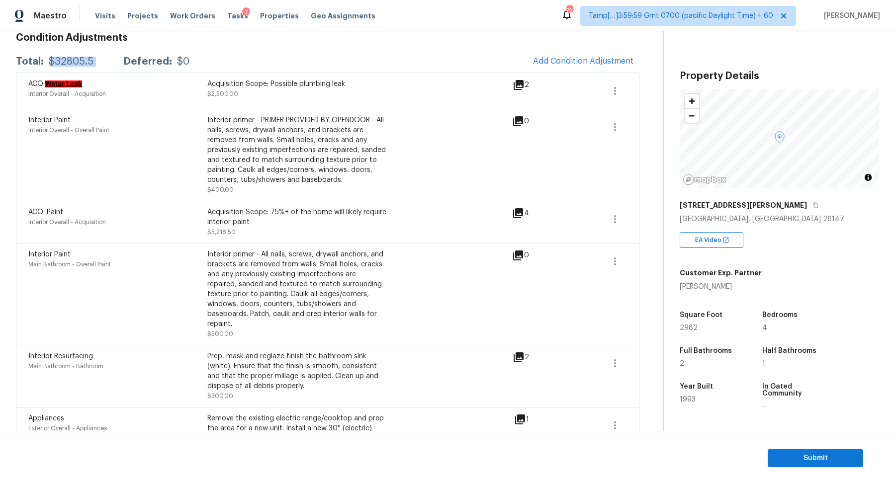
scroll to position [0, 0]
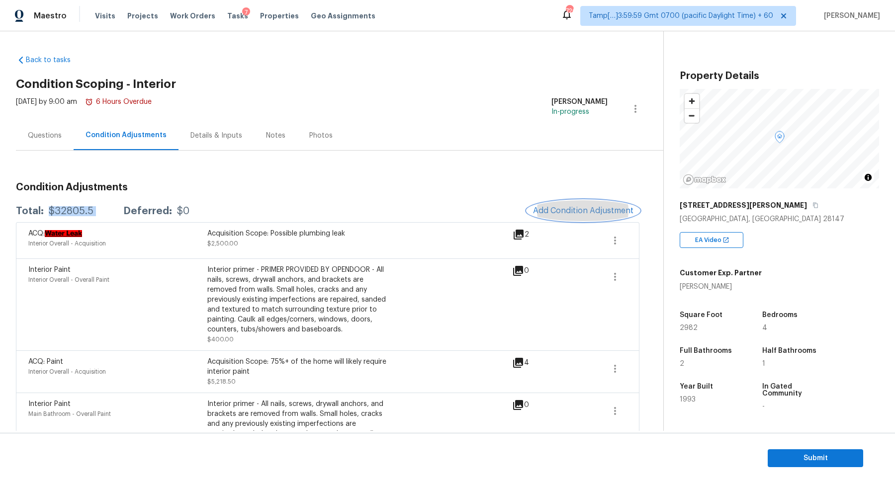
click at [581, 200] on button "Add Condition Adjustment" at bounding box center [583, 210] width 112 height 21
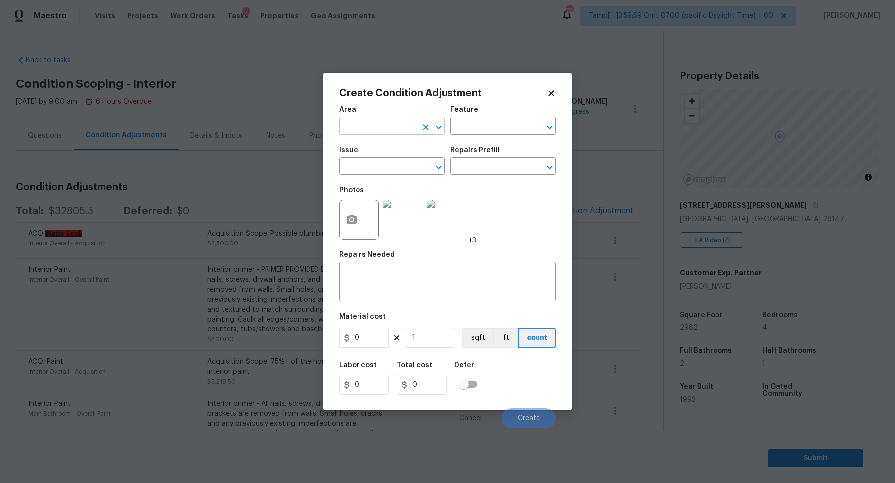
click at [383, 130] on input "text" at bounding box center [378, 126] width 78 height 15
click at [421, 170] on li "Interior Overall" at bounding box center [391, 165] width 105 height 16
click at [421, 170] on icon "Clear" at bounding box center [425, 168] width 10 height 10
type input "Interior Overall"
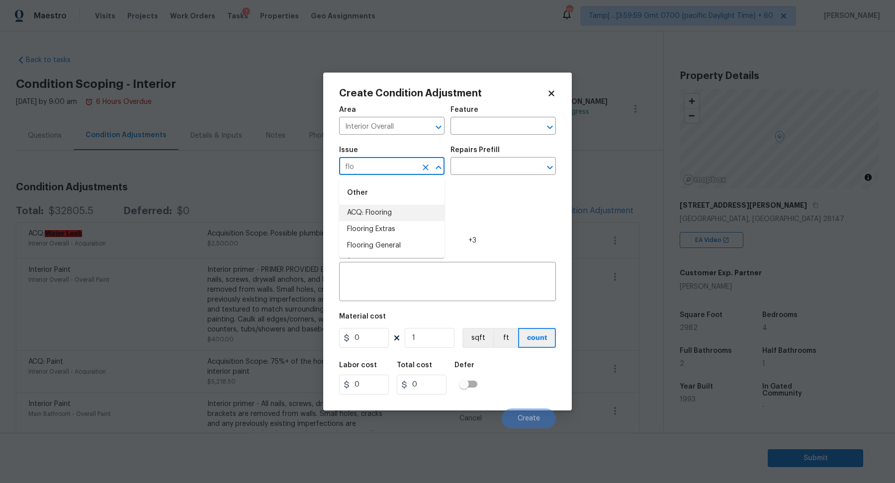
click at [399, 209] on li "ACQ: Flooring" at bounding box center [391, 213] width 105 height 16
type input "ACQ: Flooring"
click at [492, 158] on div "Repairs Prefill" at bounding box center [502, 153] width 105 height 13
click at [492, 168] on input "text" at bounding box center [489, 167] width 78 height 15
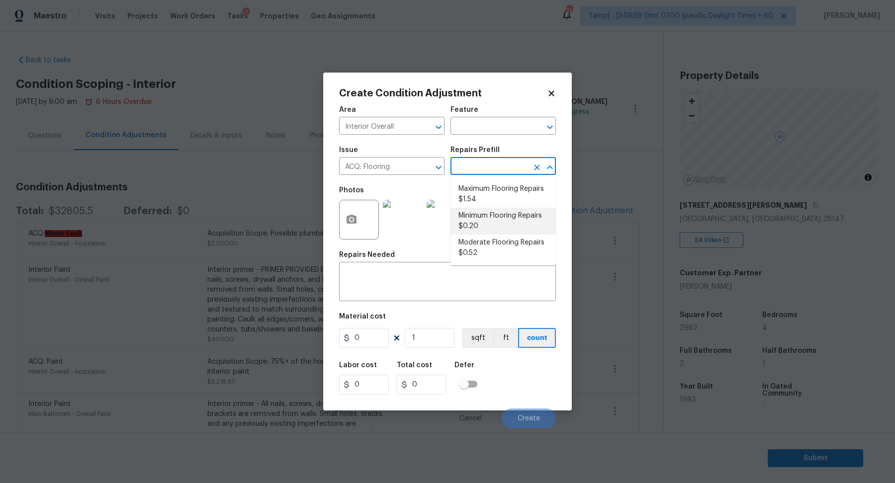
click at [492, 221] on li "Minimum Flooring Repairs $0.20" at bounding box center [502, 221] width 105 height 27
type input "Acquisition"
type textarea "Acquisition Scope: Minimum flooring repairs"
type input "0.2"
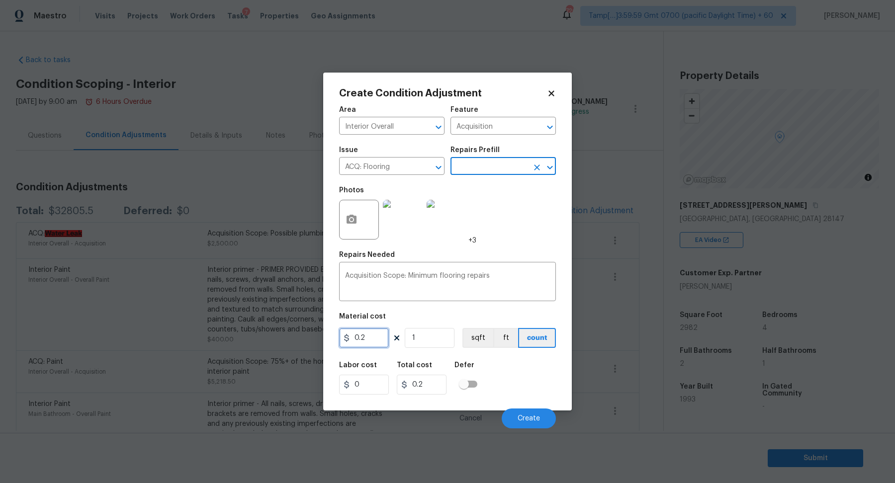
click at [388, 339] on input "0.2" at bounding box center [364, 338] width 50 height 20
type input "400"
click at [506, 419] on button "Create" at bounding box center [528, 418] width 54 height 20
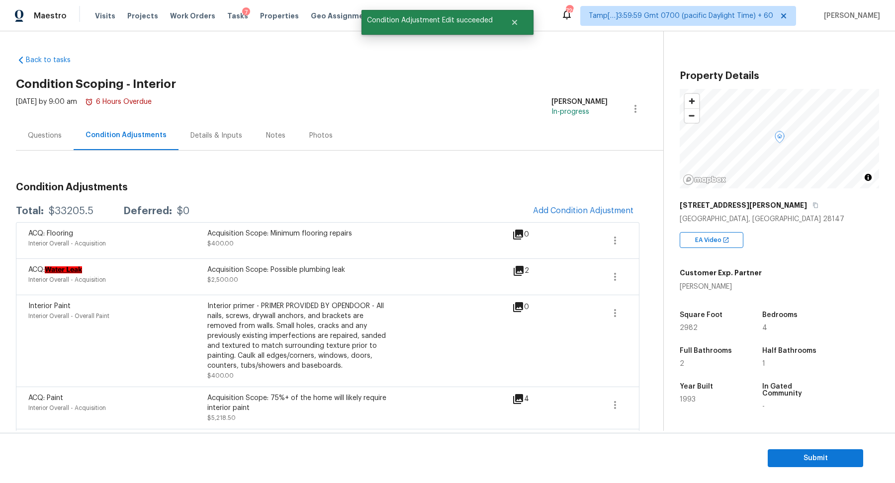
click at [75, 206] on div "$33205.5" at bounding box center [71, 211] width 45 height 10
copy div "$33205.5"
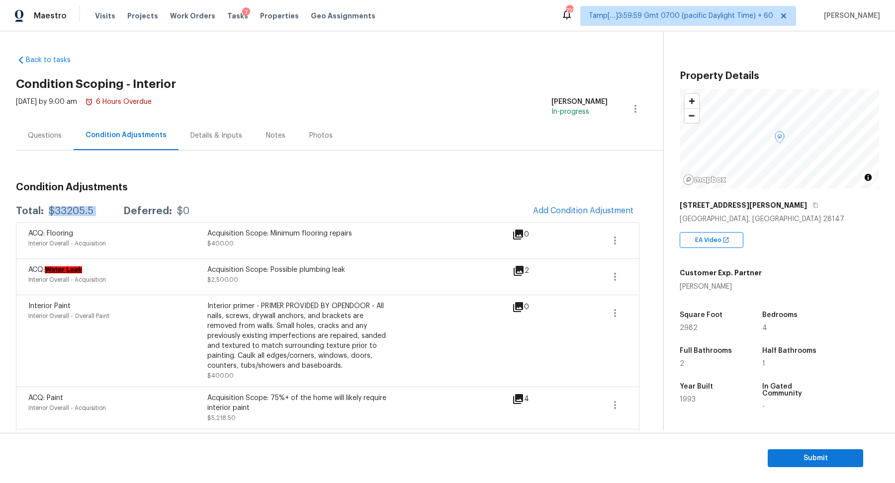
click at [78, 210] on div "$33205.5" at bounding box center [71, 211] width 45 height 10
click at [54, 144] on div "Questions" at bounding box center [45, 135] width 58 height 29
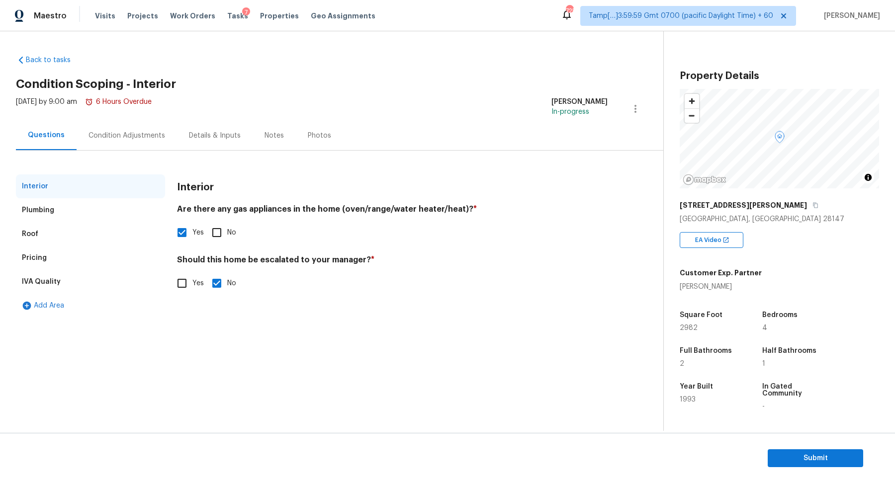
click at [67, 264] on div "Pricing" at bounding box center [90, 258] width 149 height 24
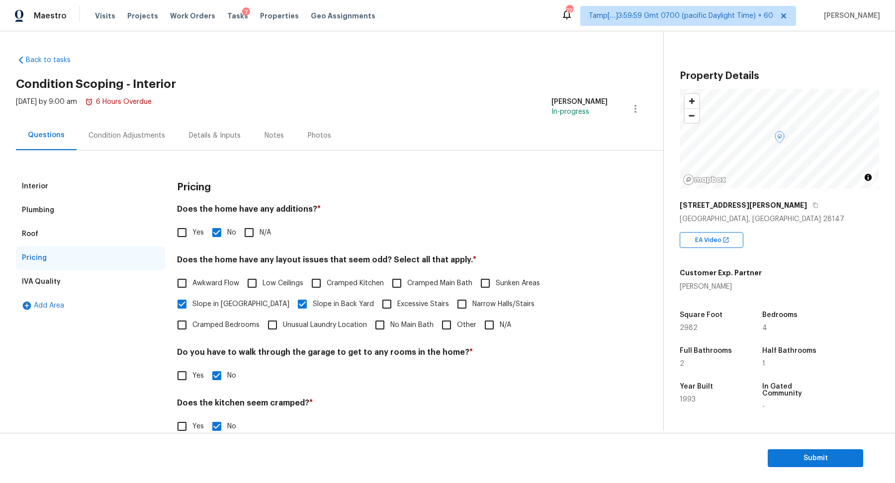
scroll to position [71, 0]
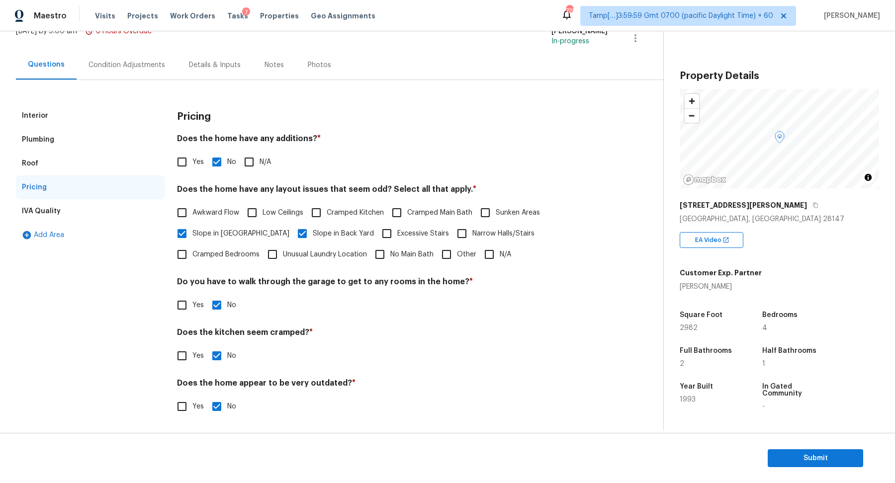
click at [61, 114] on div "Interior" at bounding box center [90, 116] width 149 height 24
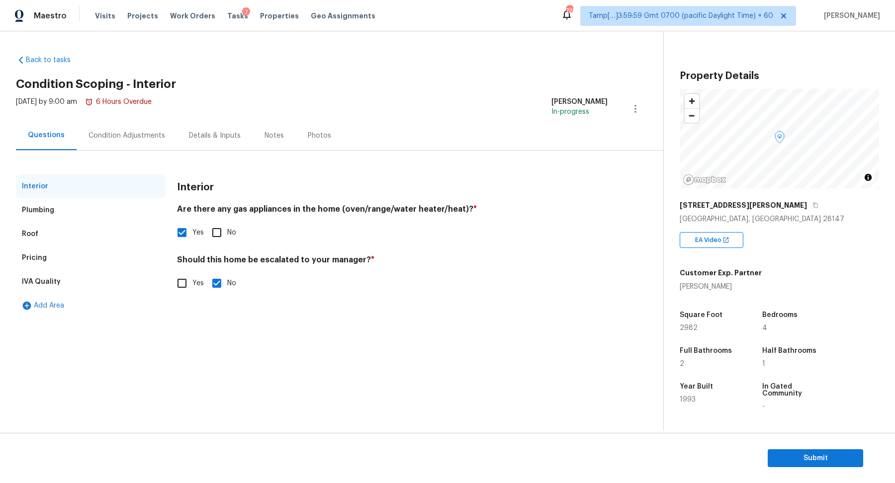
scroll to position [0, 0]
click at [100, 204] on div "Plumbing" at bounding box center [90, 210] width 149 height 24
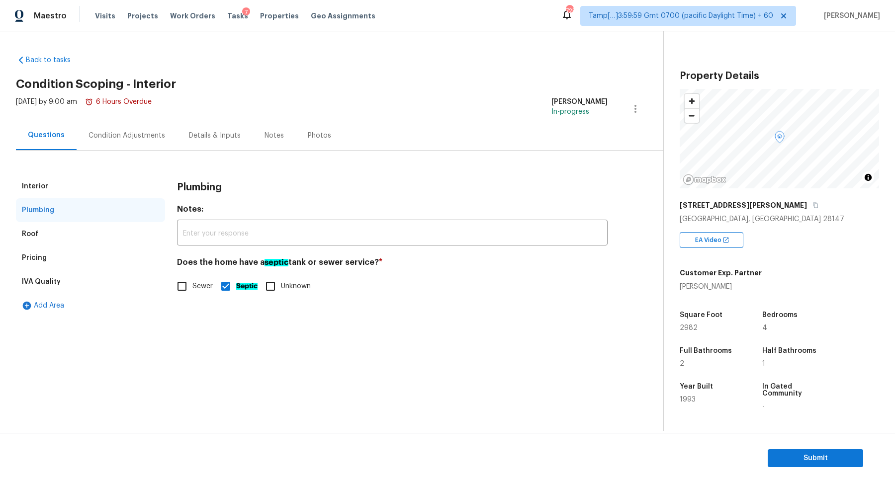
click at [58, 241] on div "Roof" at bounding box center [90, 234] width 149 height 24
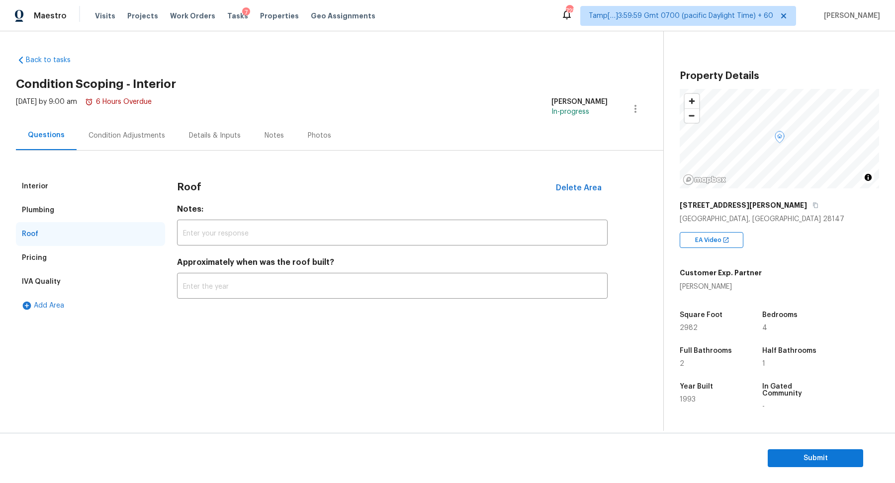
click at [59, 263] on div "Pricing" at bounding box center [90, 258] width 149 height 24
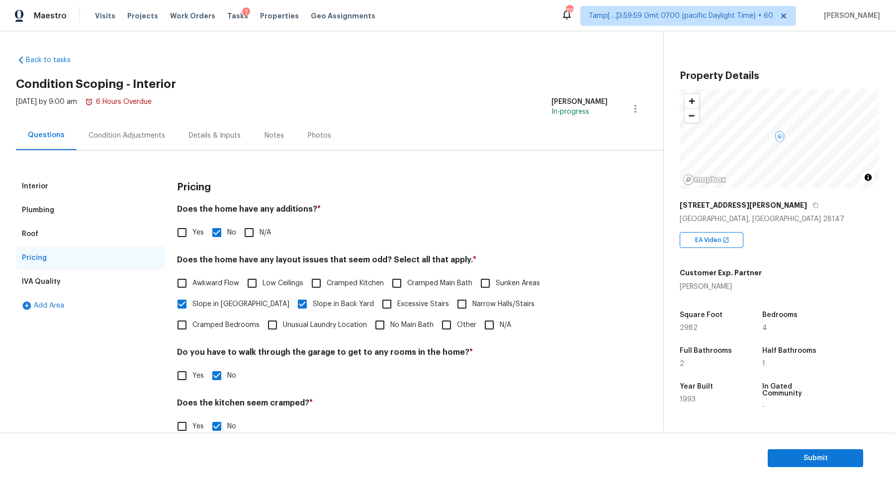
scroll to position [71, 0]
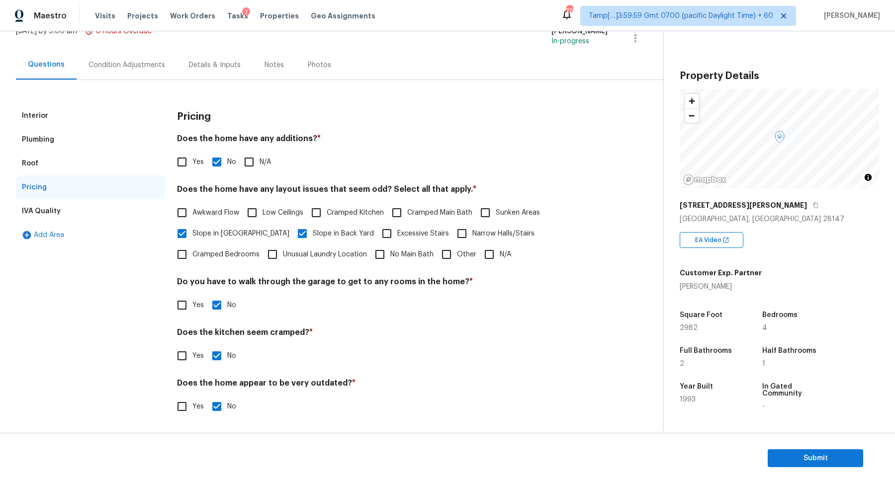
click at [69, 210] on div "IVA Quality" at bounding box center [90, 211] width 149 height 24
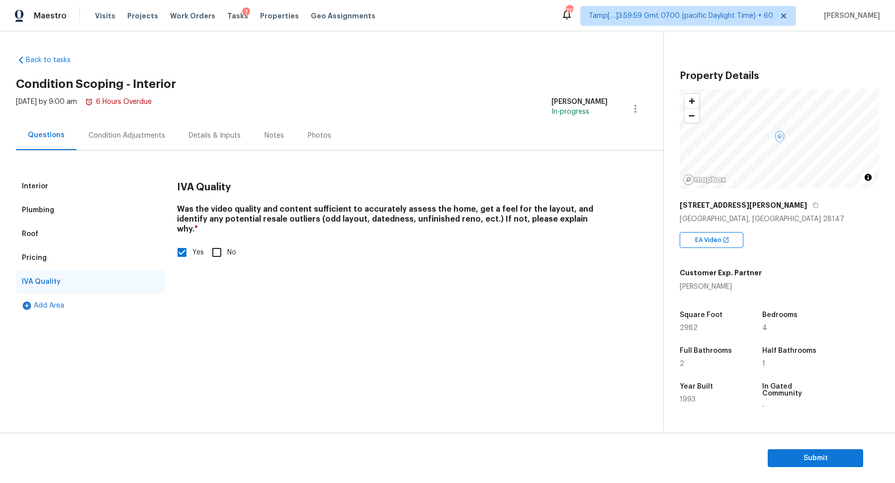
scroll to position [0, 0]
click at [123, 146] on div "Condition Adjustments" at bounding box center [127, 135] width 100 height 29
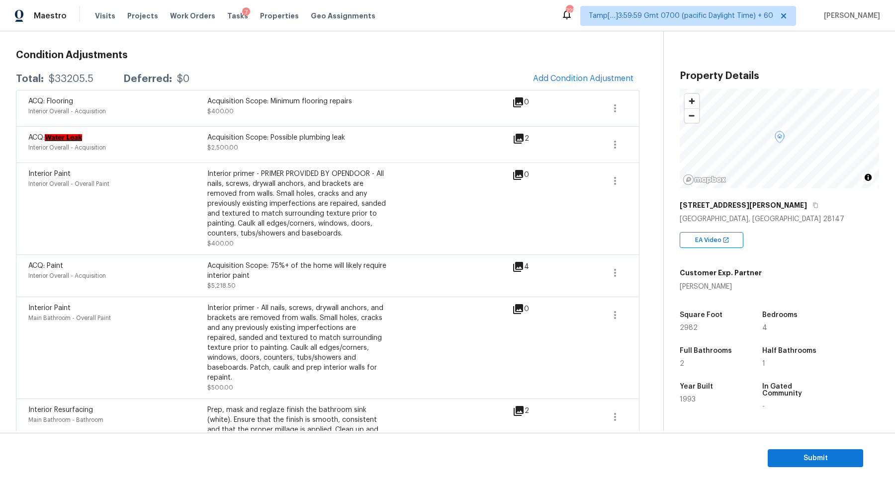
scroll to position [132, 0]
click at [610, 177] on icon "button" at bounding box center [615, 181] width 12 height 12
click at [647, 174] on div "Edit" at bounding box center [672, 178] width 78 height 10
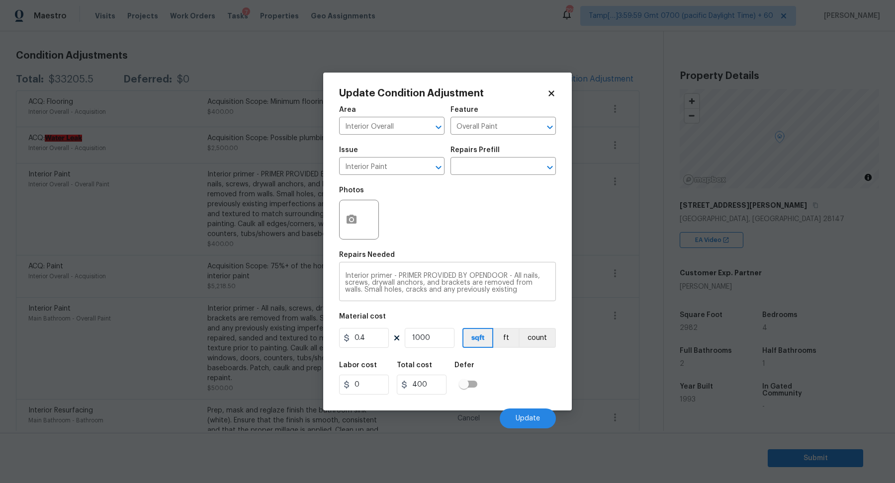
click at [447, 276] on textarea "Interior primer - PRIMER PROVIDED BY OPENDOOR - All nails, screws, drywall anch…" at bounding box center [447, 282] width 205 height 21
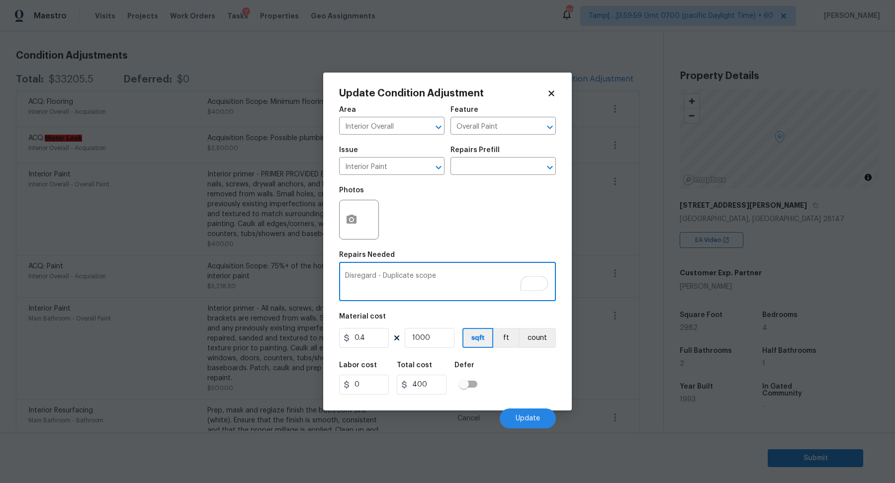
type textarea "Disregard - Duplicate scope"
click at [380, 334] on input "0.4" at bounding box center [364, 338] width 50 height 20
type input "1"
click at [422, 338] on input "1000" at bounding box center [430, 338] width 50 height 20
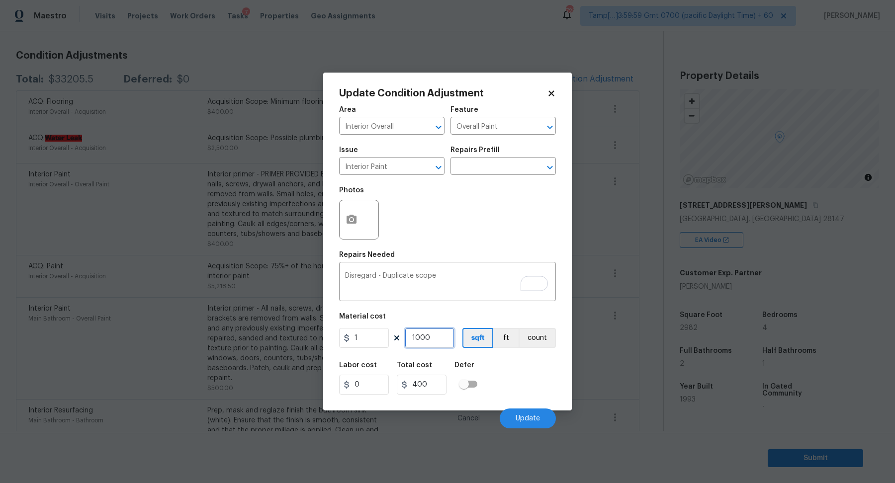
type input "1000"
click at [422, 338] on input "1000" at bounding box center [430, 338] width 50 height 20
type input "1"
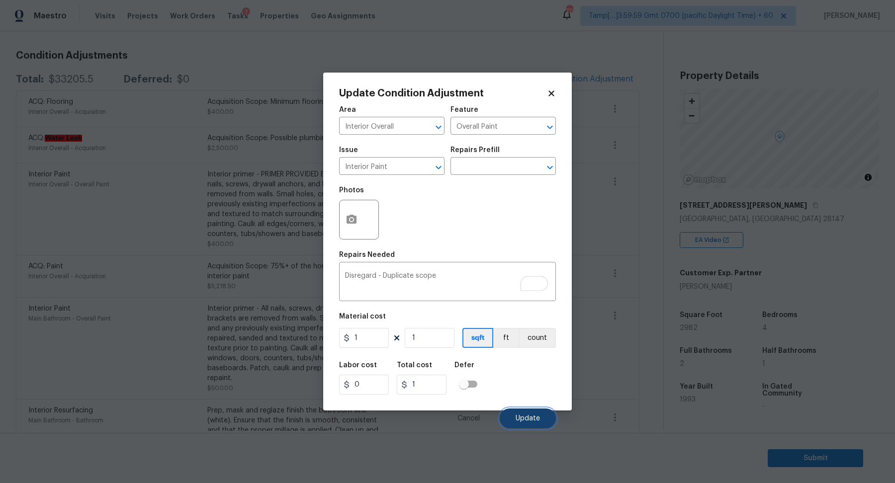
click at [521, 415] on span "Update" at bounding box center [527, 418] width 24 height 7
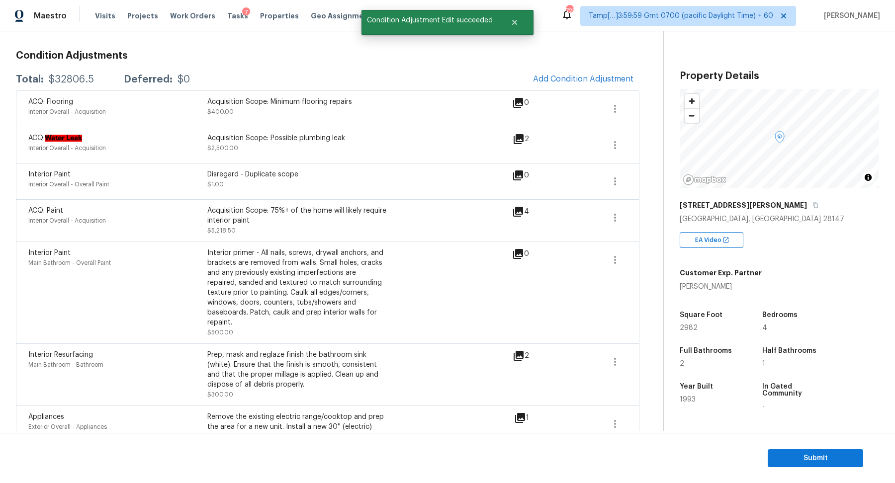
click at [77, 78] on div "$32806.5" at bounding box center [71, 80] width 45 height 10
copy div "$32806.5"
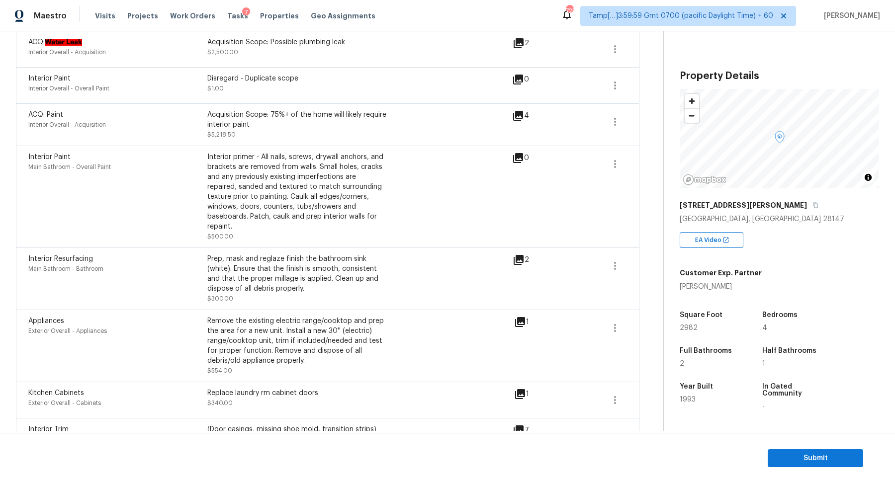
scroll to position [456, 0]
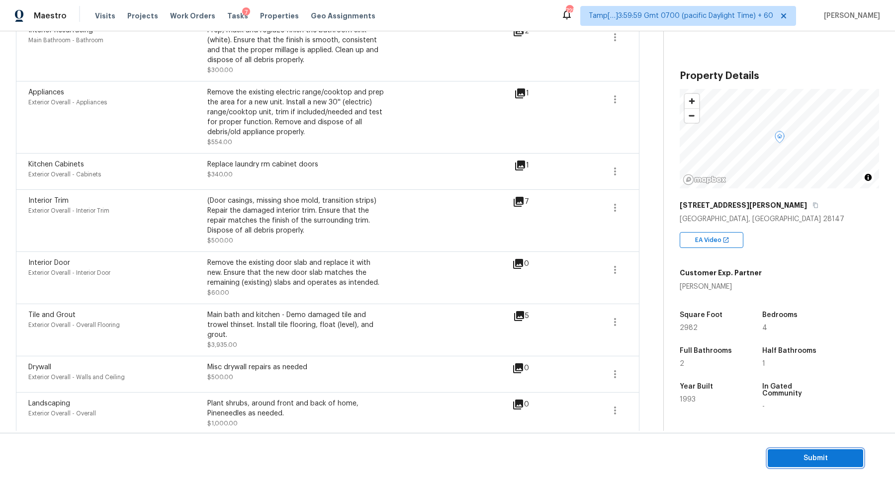
click at [774, 453] on button "Submit" at bounding box center [814, 458] width 95 height 18
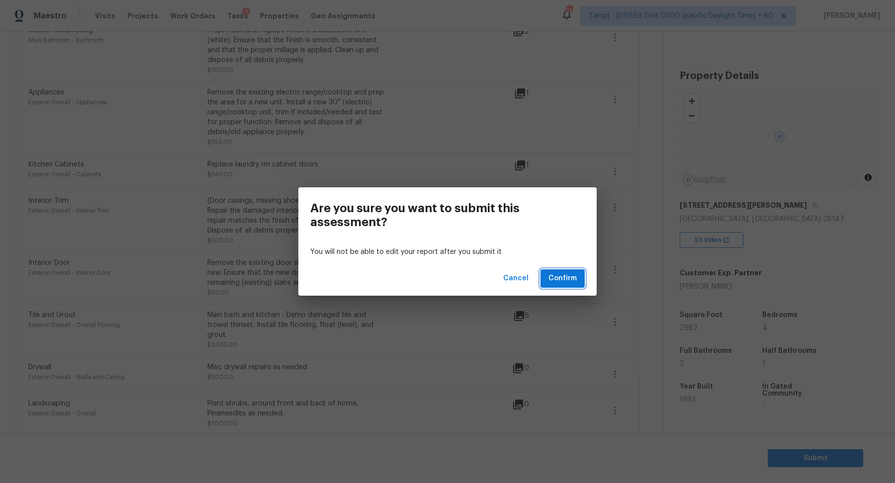
click at [571, 276] on span "Confirm" at bounding box center [562, 278] width 28 height 12
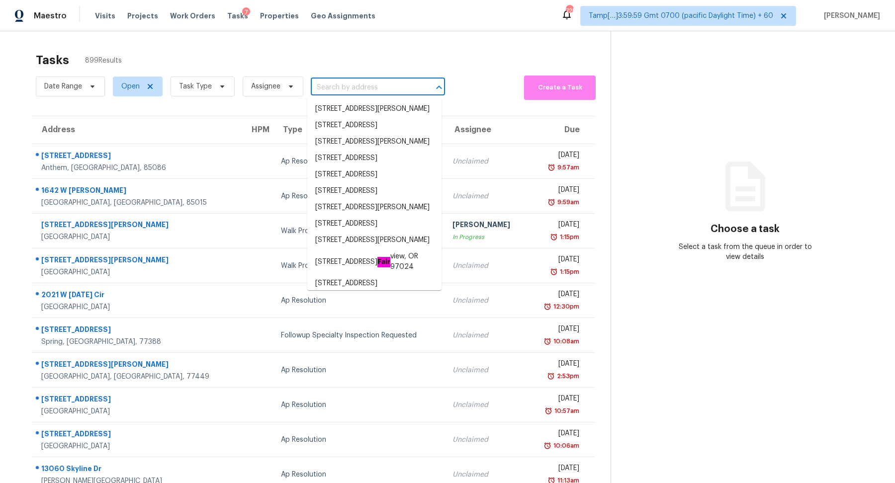
click at [328, 91] on input "text" at bounding box center [364, 87] width 106 height 15
paste input "8414 E Orange Blossom Ln Scottsdale AZ 85250"
type input "8414 E Orange Blossom Ln Scottsdale AZ 85250"
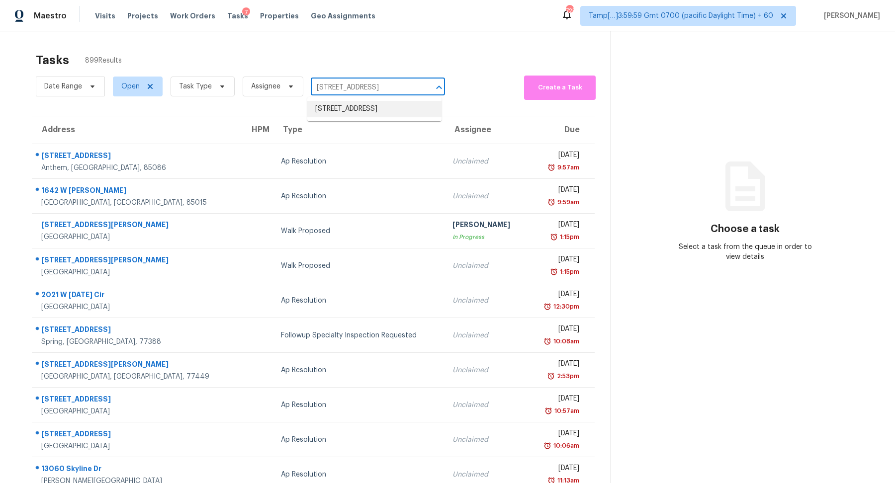
click at [356, 107] on li "8414 E Orange Blossom Ln, Scottsdale, AZ 85250" at bounding box center [374, 109] width 134 height 16
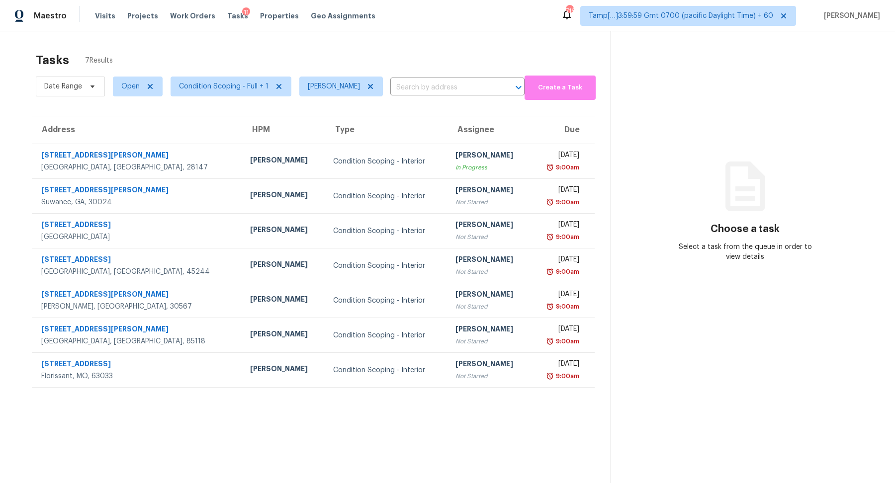
scroll to position [31, 0]
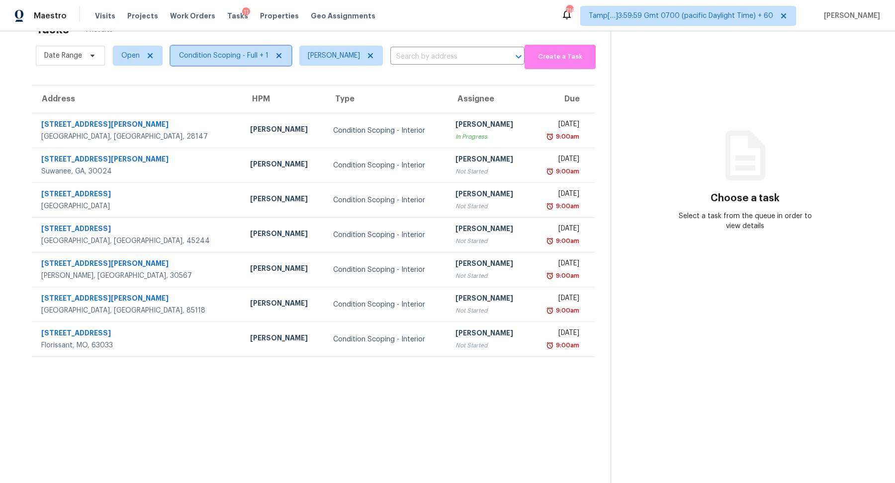
click at [240, 55] on span "Condition Scoping - Full + 1" at bounding box center [223, 56] width 89 height 10
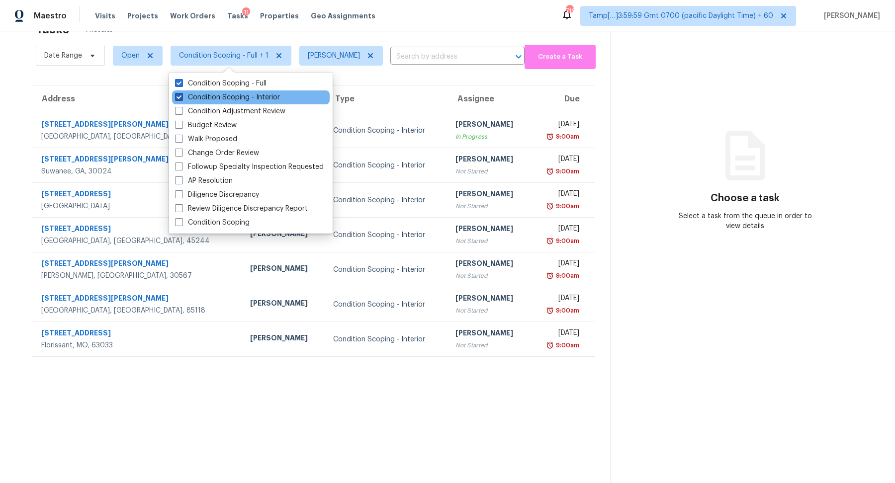
click at [245, 97] on label "Condition Scoping - Interior" at bounding box center [227, 97] width 105 height 10
click at [181, 97] on input "Condition Scoping - Interior" at bounding box center [178, 95] width 6 height 6
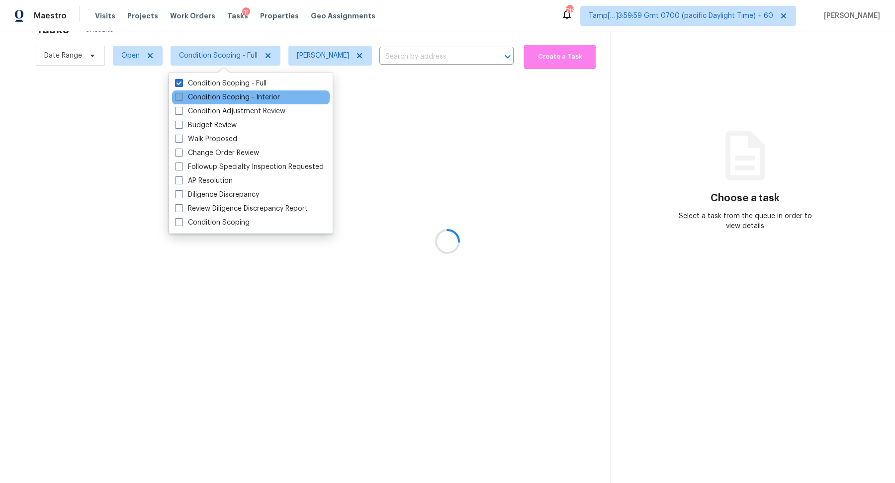
click at [245, 97] on label "Condition Scoping - Interior" at bounding box center [227, 97] width 105 height 10
click at [181, 97] on input "Condition Scoping - Interior" at bounding box center [178, 95] width 6 height 6
checkbox input "true"
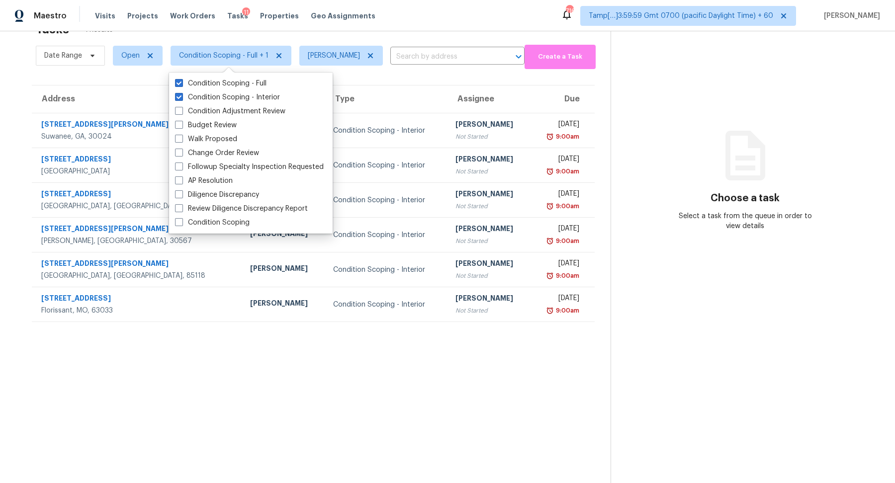
click at [483, 107] on th "Assignee" at bounding box center [488, 99] width 83 height 28
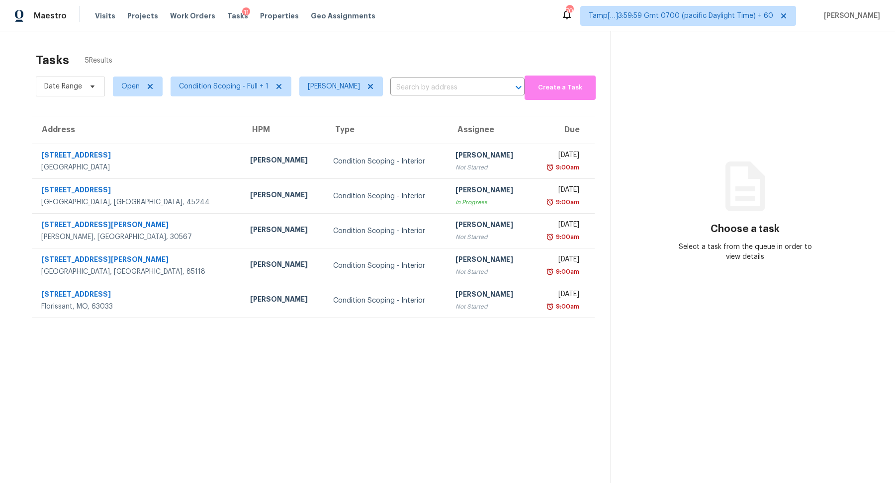
scroll to position [31, 0]
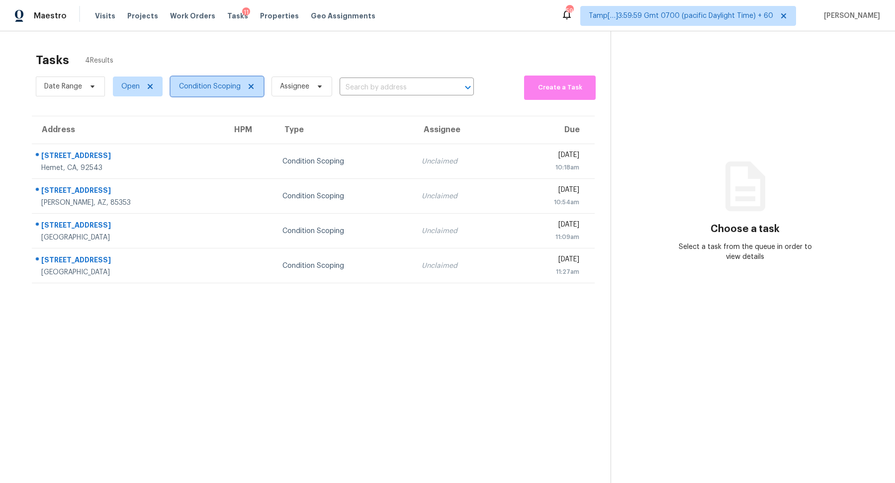
click at [217, 86] on span "Condition Scoping" at bounding box center [210, 86] width 62 height 10
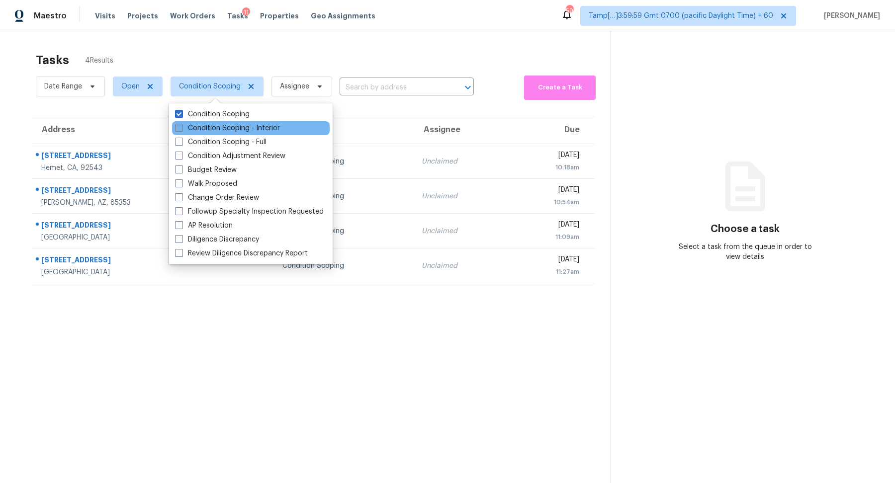
click at [218, 127] on label "Condition Scoping - Interior" at bounding box center [227, 128] width 105 height 10
click at [181, 127] on input "Condition Scoping - Interior" at bounding box center [178, 126] width 6 height 6
checkbox input "true"
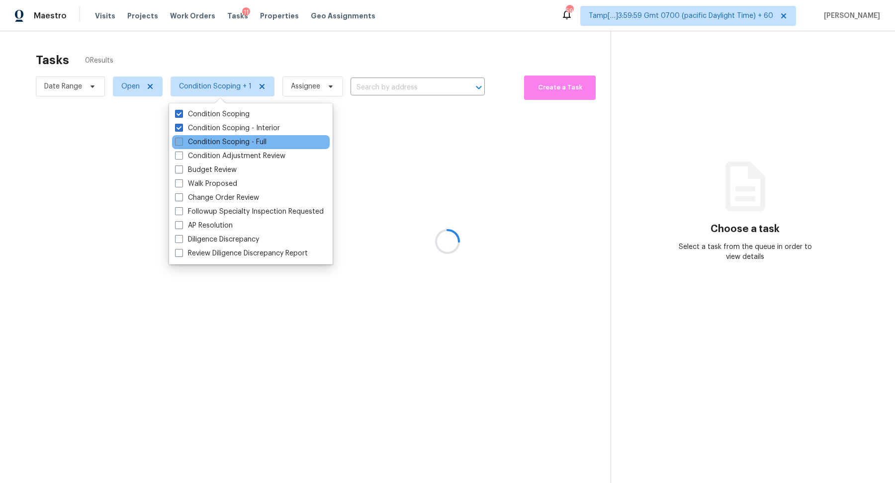
click at [218, 144] on label "Condition Scoping - Full" at bounding box center [220, 142] width 91 height 10
click at [181, 144] on input "Condition Scoping - Full" at bounding box center [178, 140] width 6 height 6
checkbox input "true"
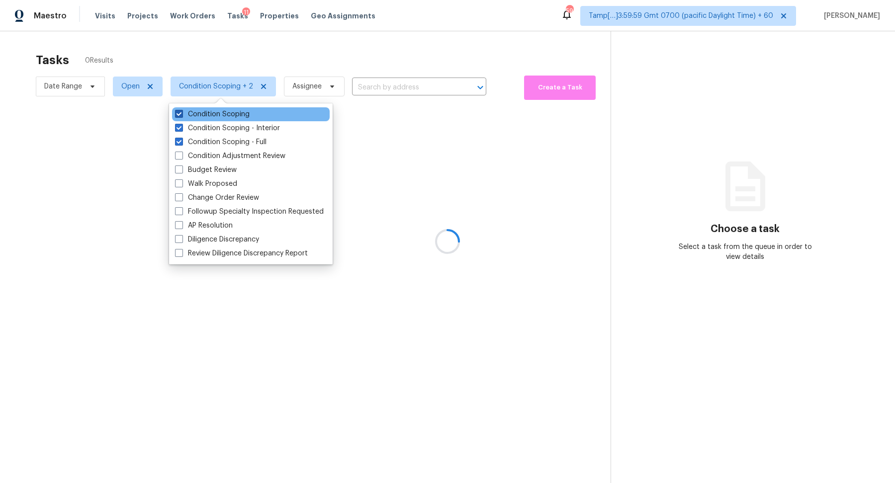
click at [248, 116] on label "Condition Scoping" at bounding box center [212, 114] width 75 height 10
click at [181, 116] on input "Condition Scoping" at bounding box center [178, 112] width 6 height 6
checkbox input "false"
click at [403, 50] on div at bounding box center [447, 241] width 895 height 483
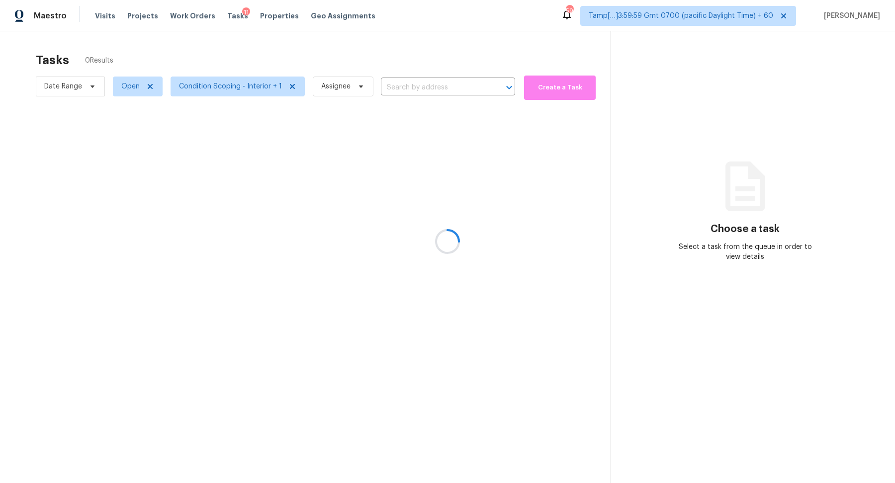
click at [58, 84] on div at bounding box center [447, 241] width 895 height 483
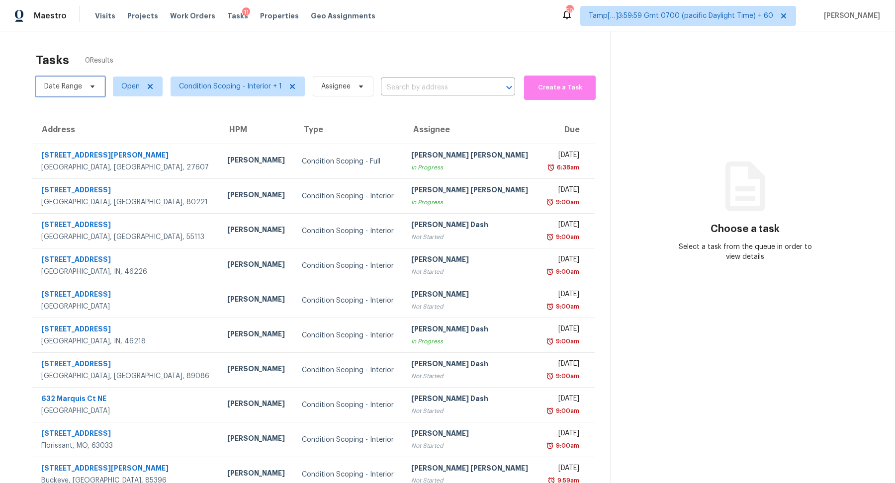
click at [85, 82] on span at bounding box center [90, 86] width 11 height 8
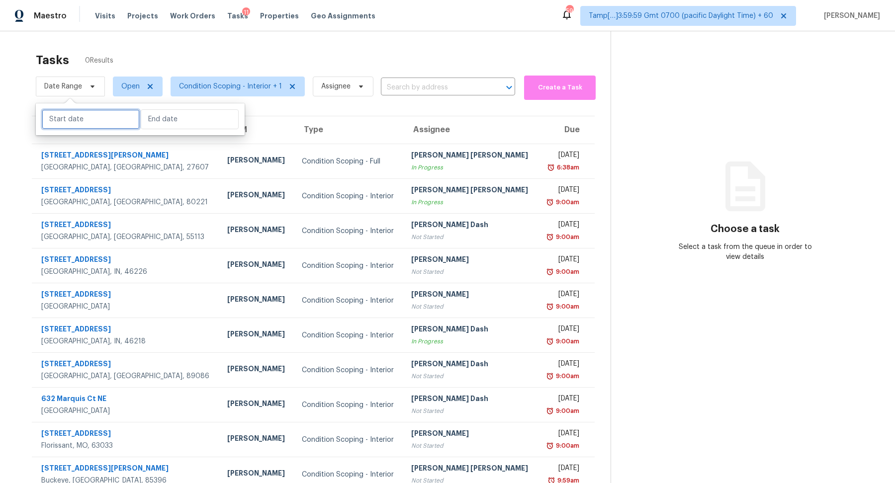
click at [106, 118] on input "text" at bounding box center [91, 119] width 98 height 20
select select "8"
select select "2025"
select select "9"
select select "2025"
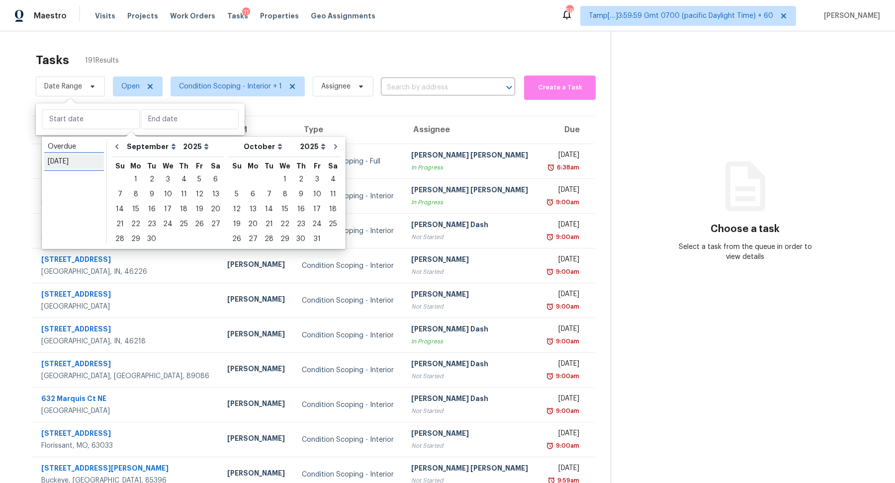
click at [75, 166] on div "[DATE]" at bounding box center [74, 162] width 53 height 10
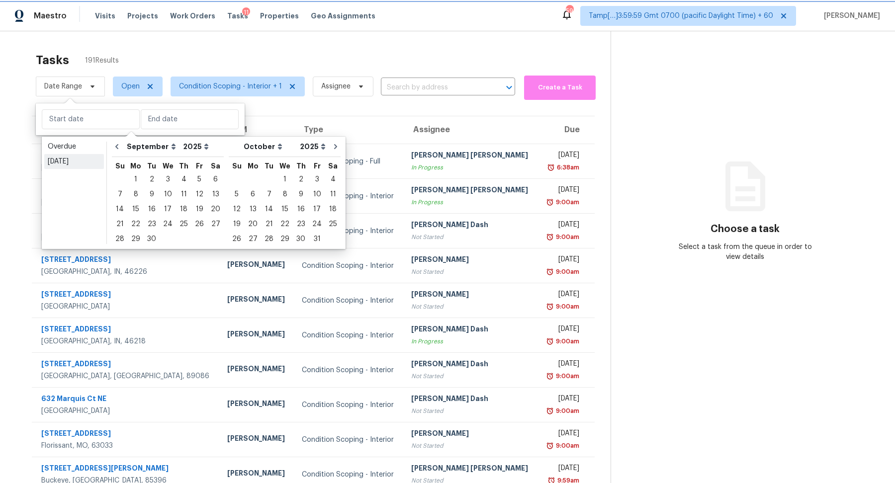
type input "[DATE]"
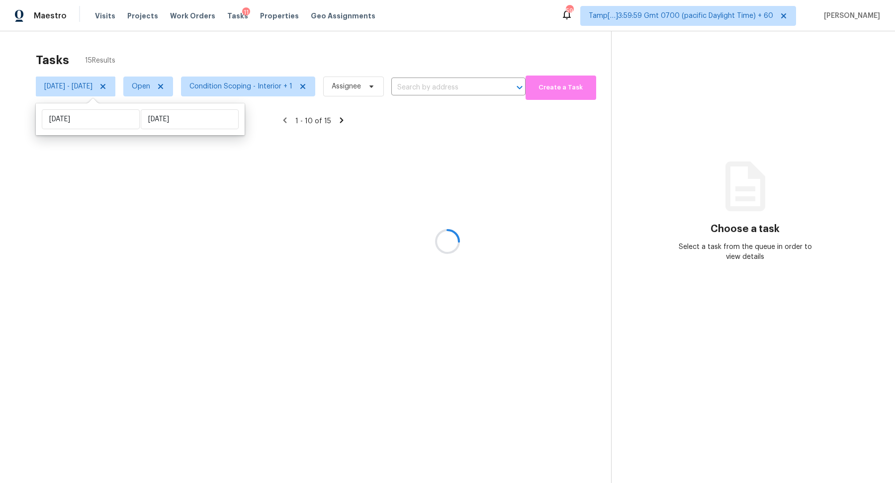
click at [330, 61] on div at bounding box center [447, 241] width 895 height 483
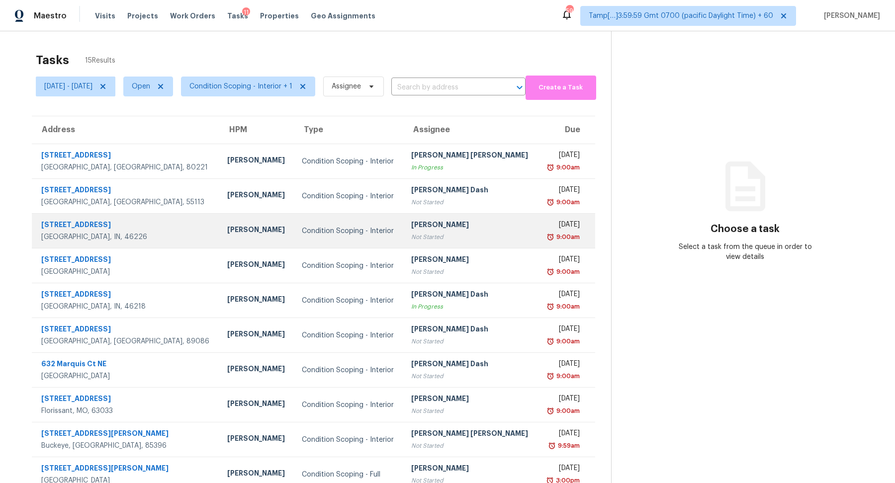
scroll to position [34, 0]
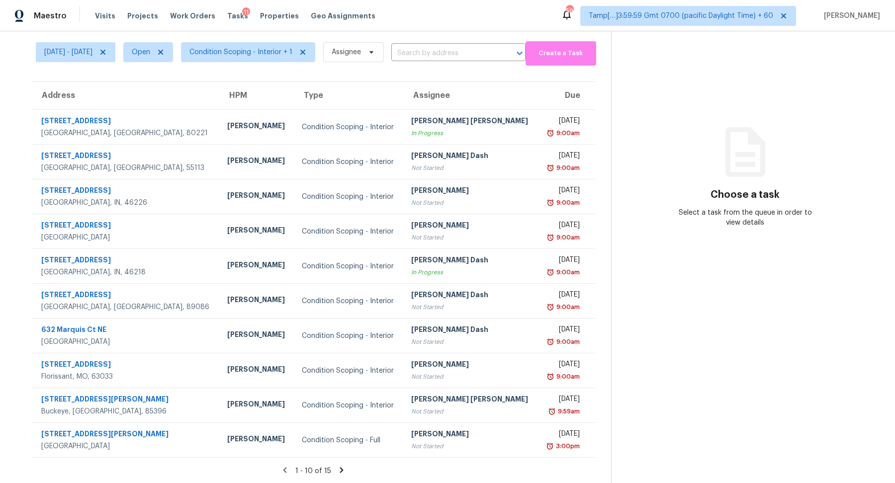
click at [346, 467] on icon at bounding box center [341, 470] width 9 height 9
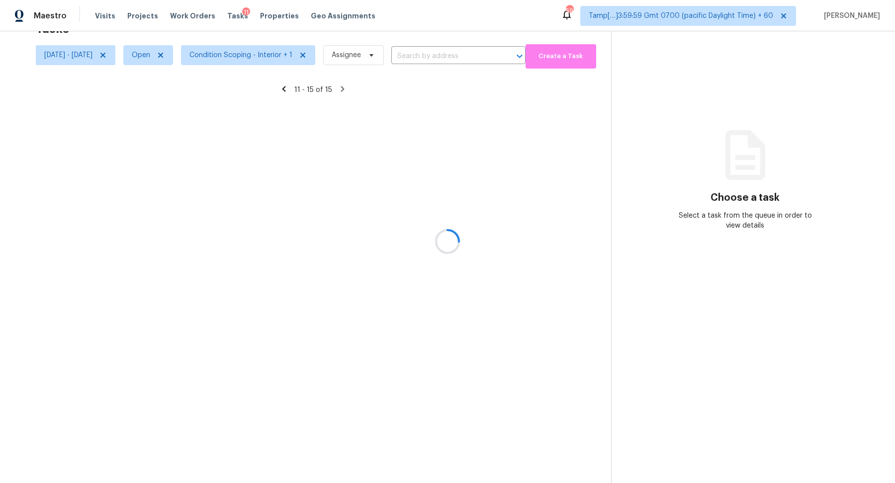
scroll to position [31, 0]
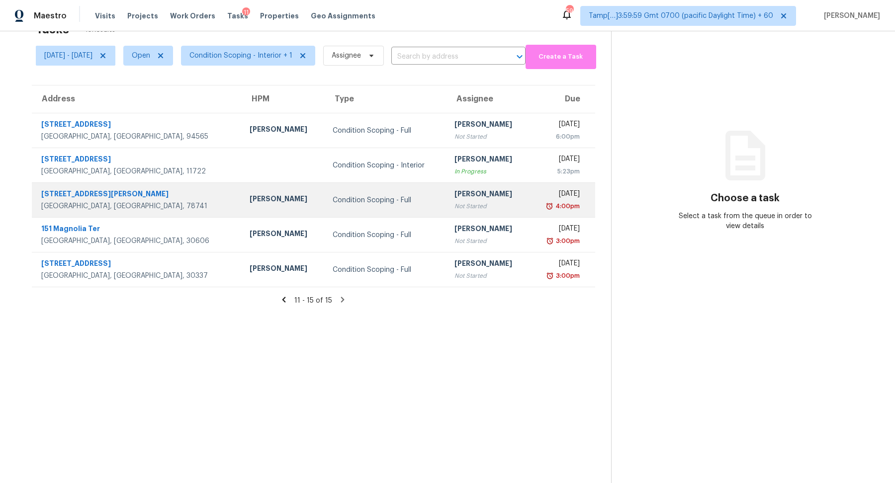
click at [325, 186] on td "Condition Scoping - Full" at bounding box center [386, 200] width 122 height 35
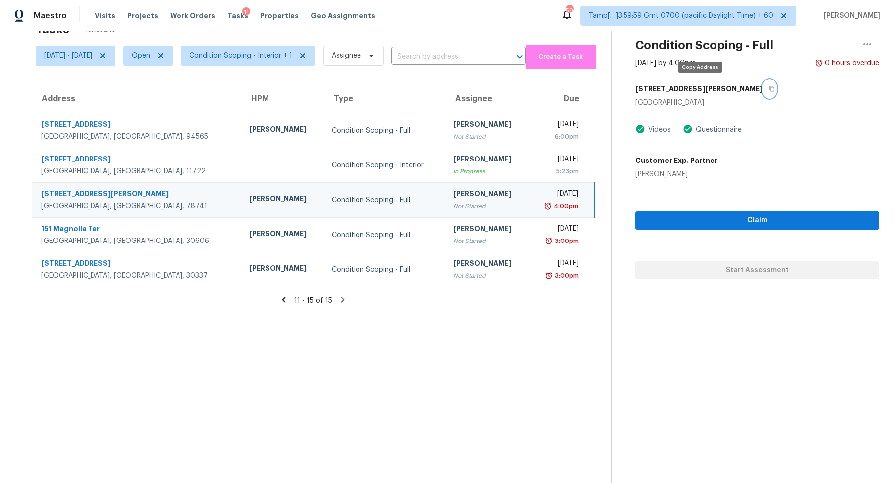
click at [762, 94] on button "button" at bounding box center [768, 89] width 13 height 18
